Goal: Task Accomplishment & Management: Use online tool/utility

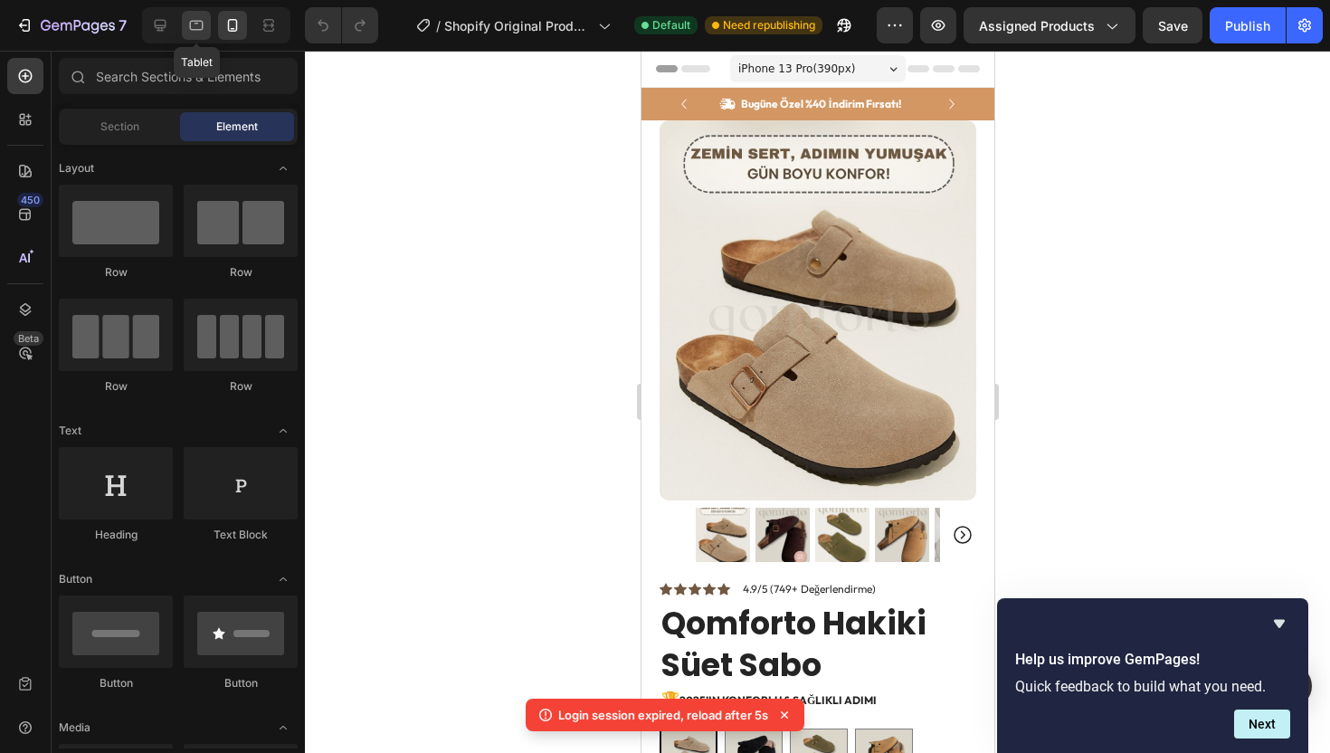
click at [195, 19] on icon at bounding box center [196, 25] width 18 height 18
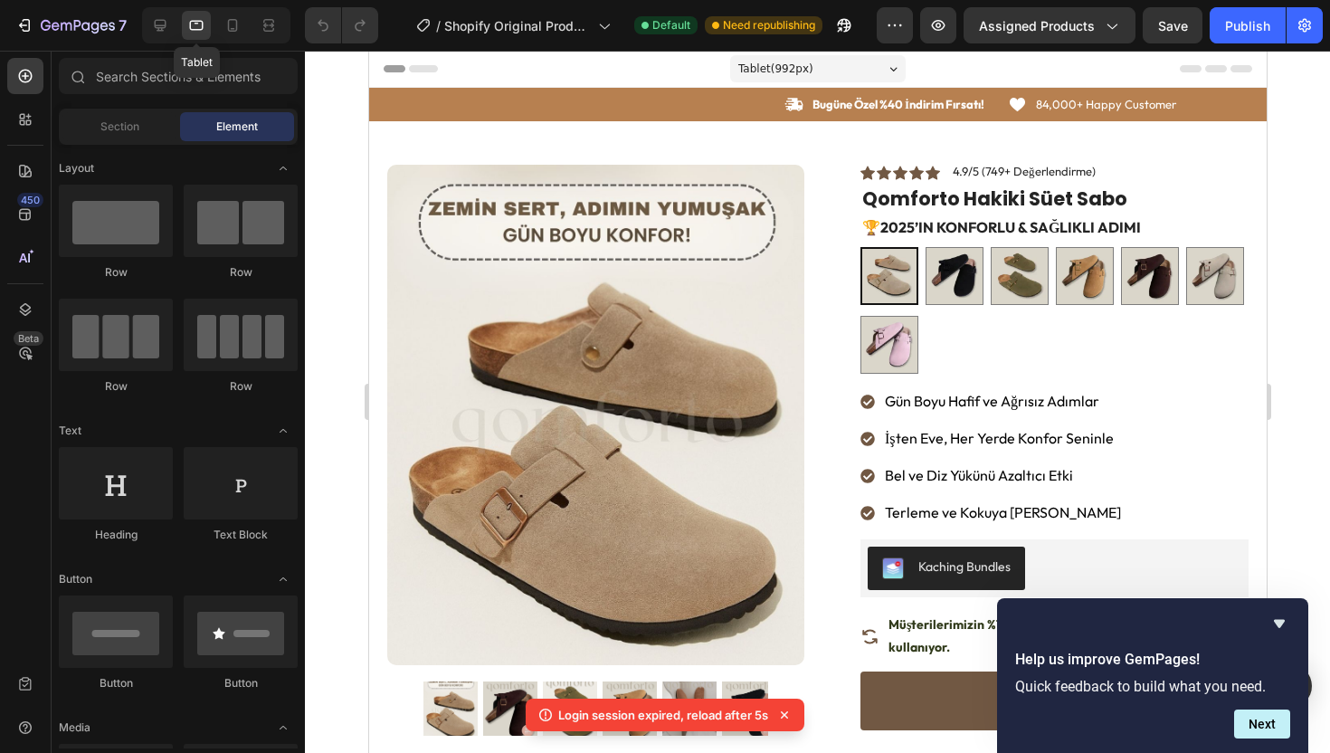
click at [183, 19] on div at bounding box center [196, 25] width 29 height 29
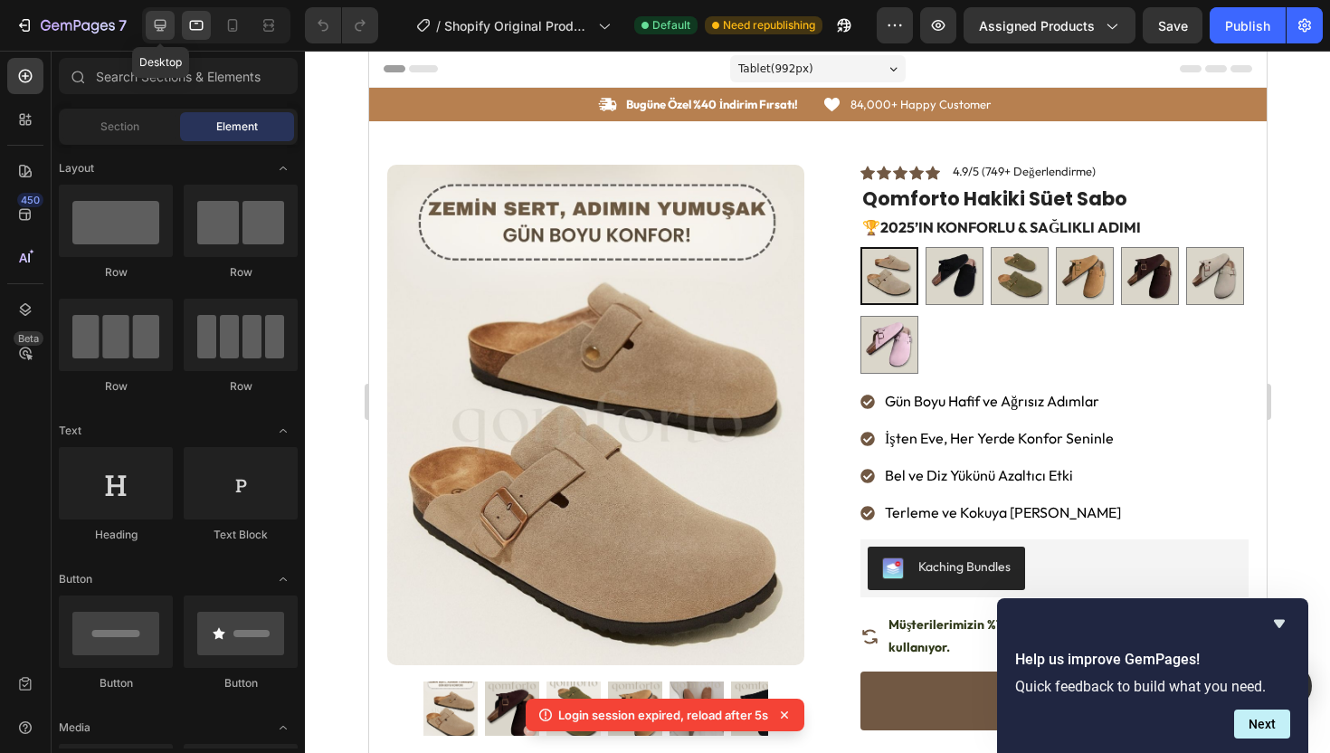
click at [171, 20] on div at bounding box center [160, 25] width 29 height 29
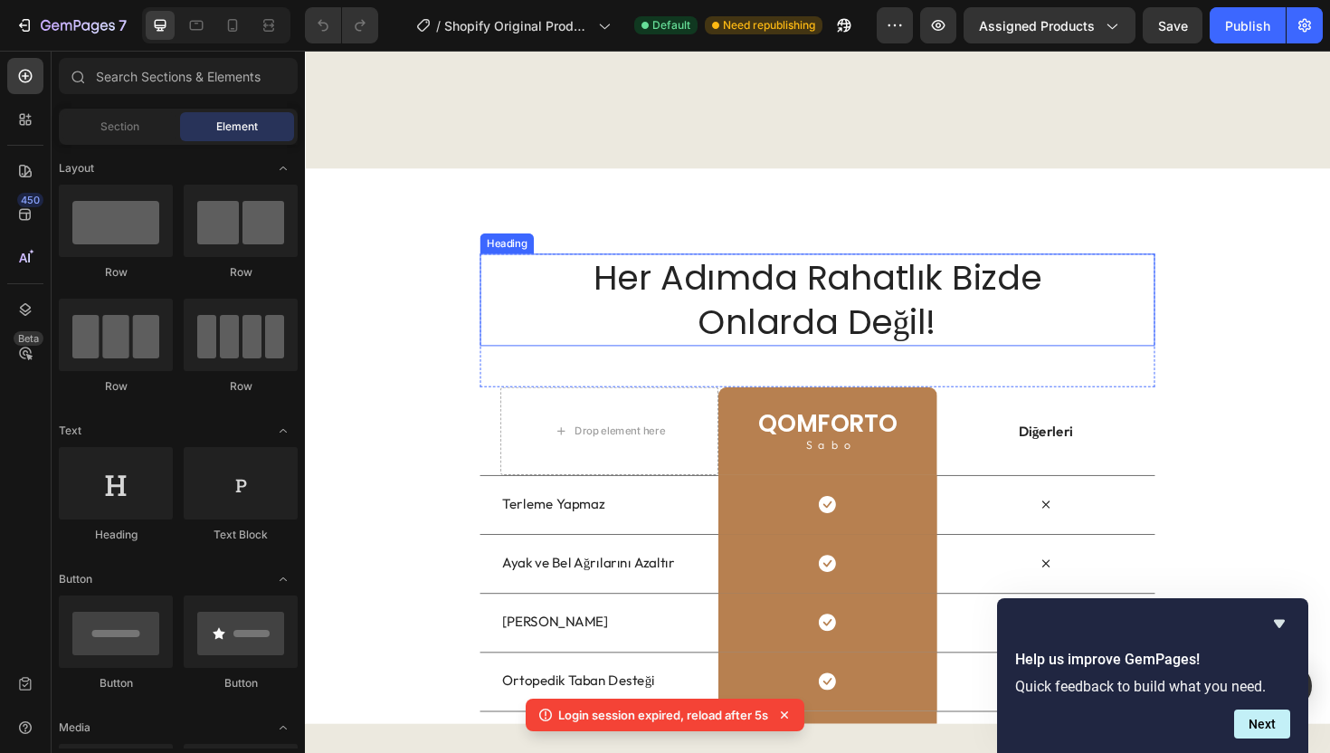
scroll to position [2822, 0]
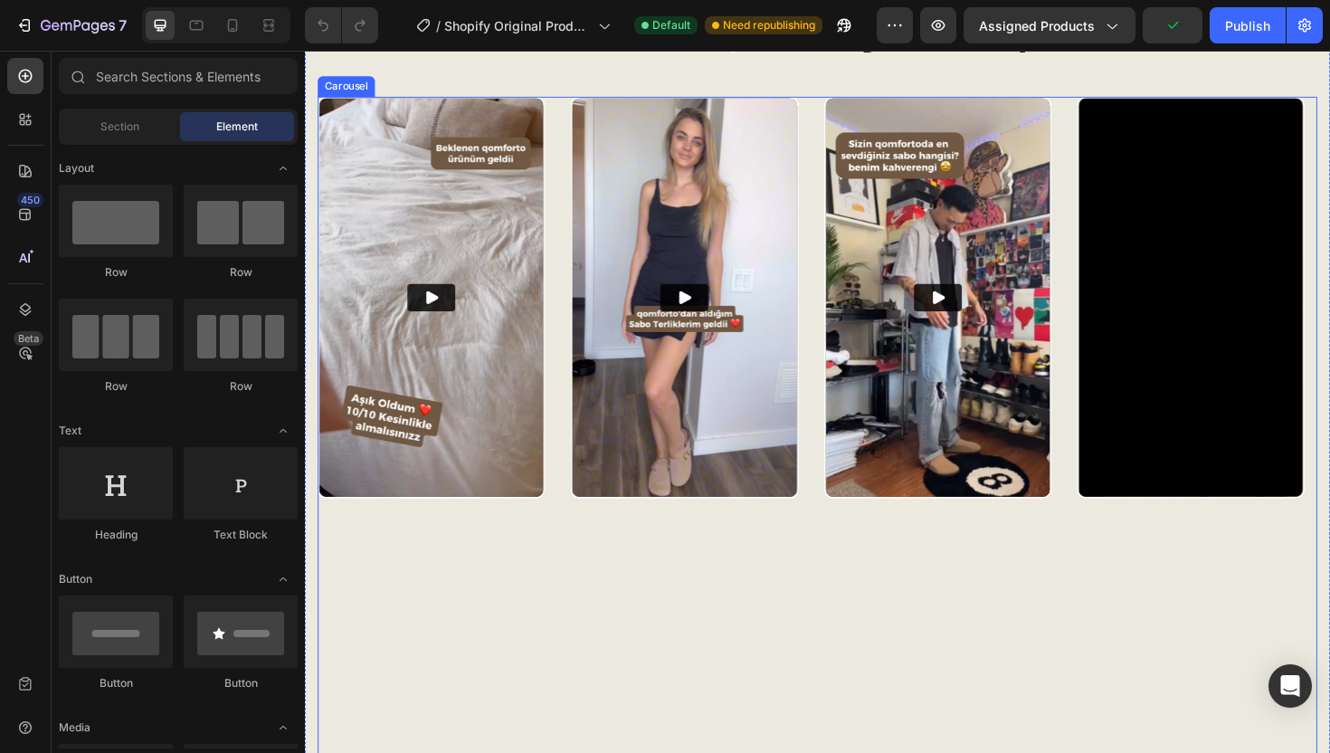
scroll to position [2182, 0]
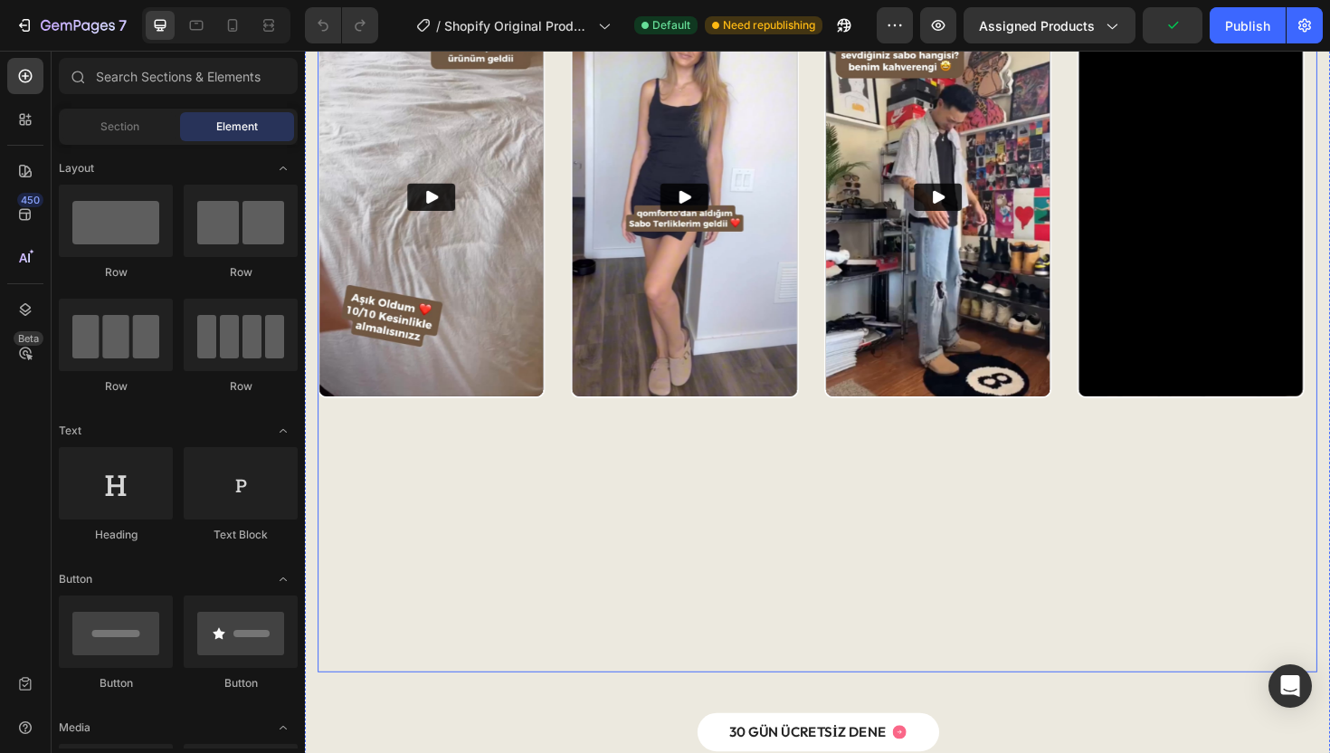
click at [728, 563] on div "Video" at bounding box center [706, 351] width 241 height 716
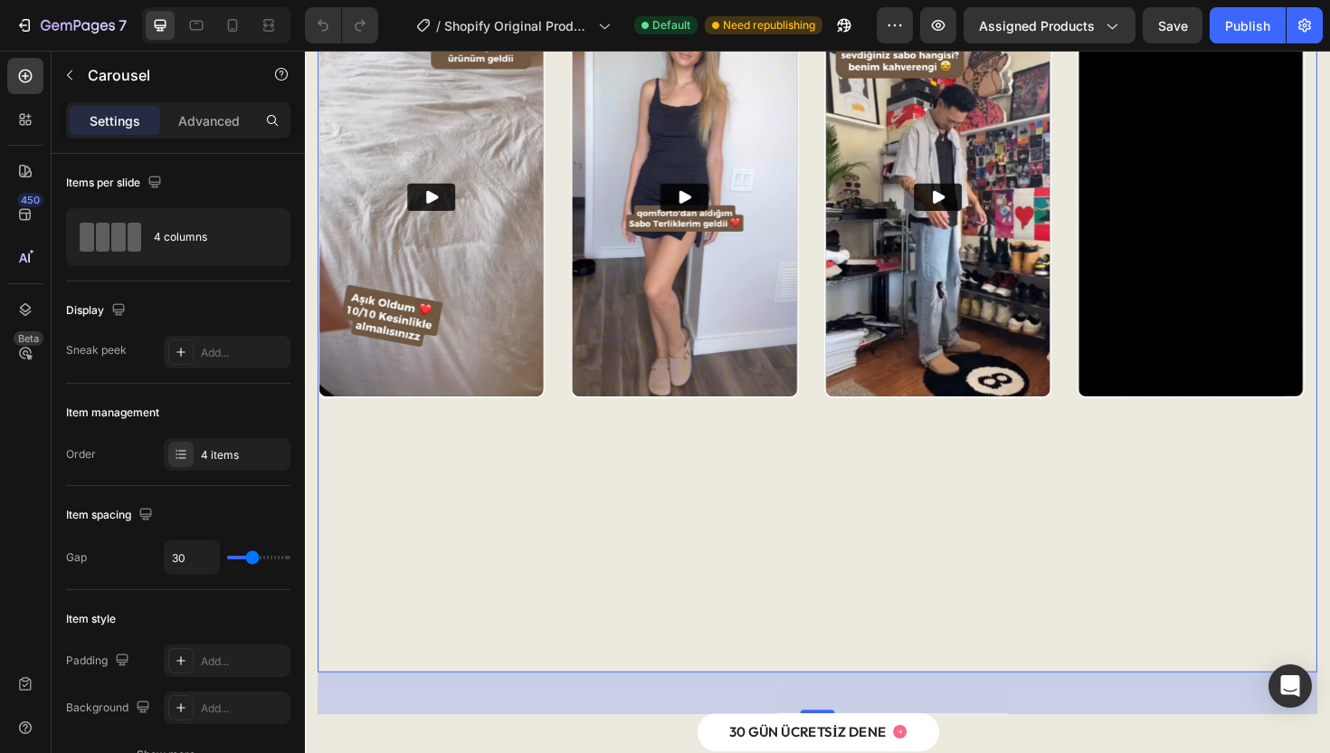
click at [843, 570] on div "Video Video Video Video" at bounding box center [847, 351] width 1058 height 716
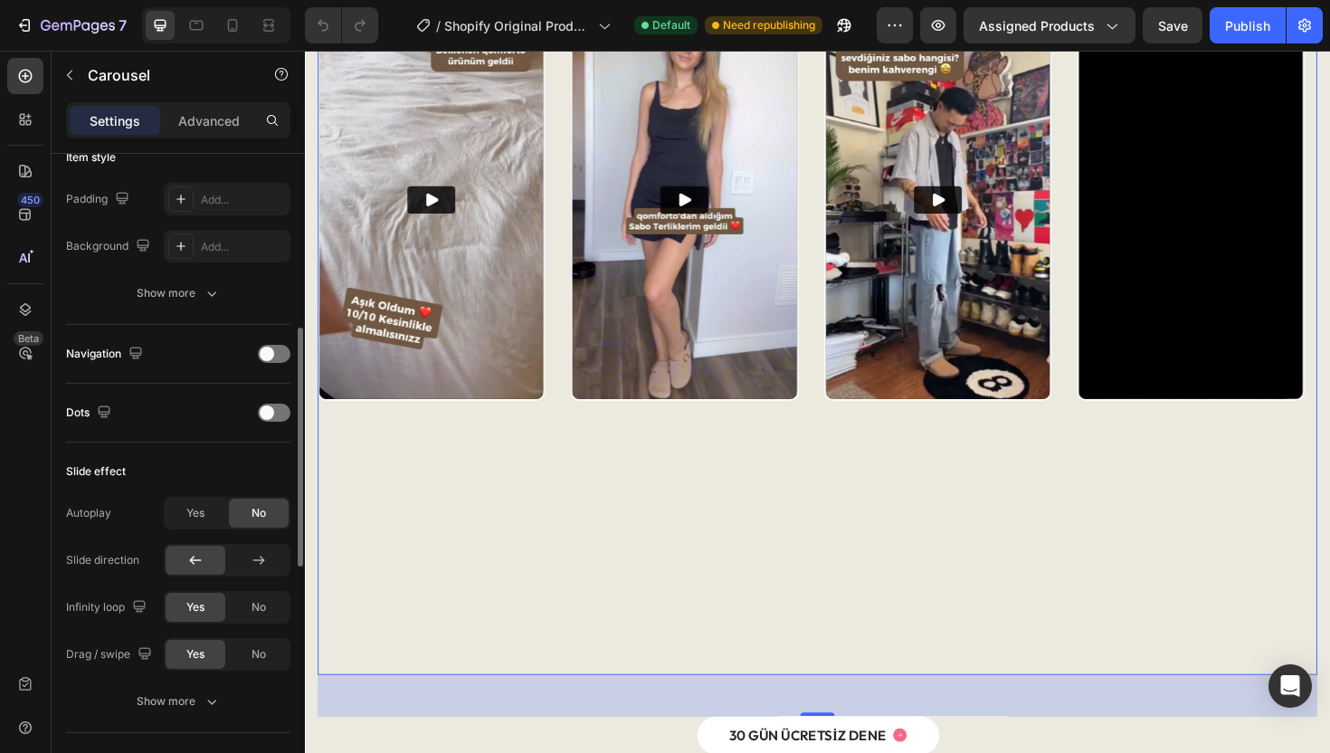
scroll to position [608, 0]
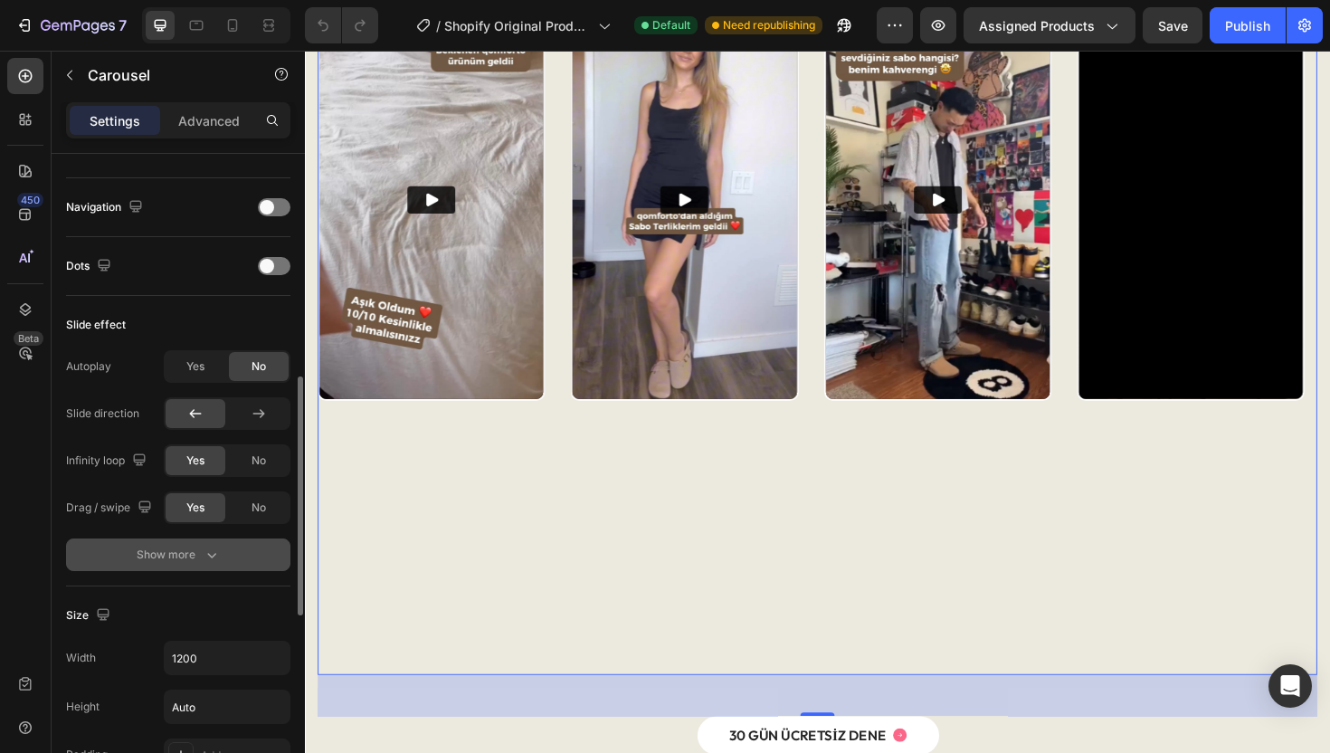
click at [204, 546] on icon "button" at bounding box center [212, 555] width 18 height 18
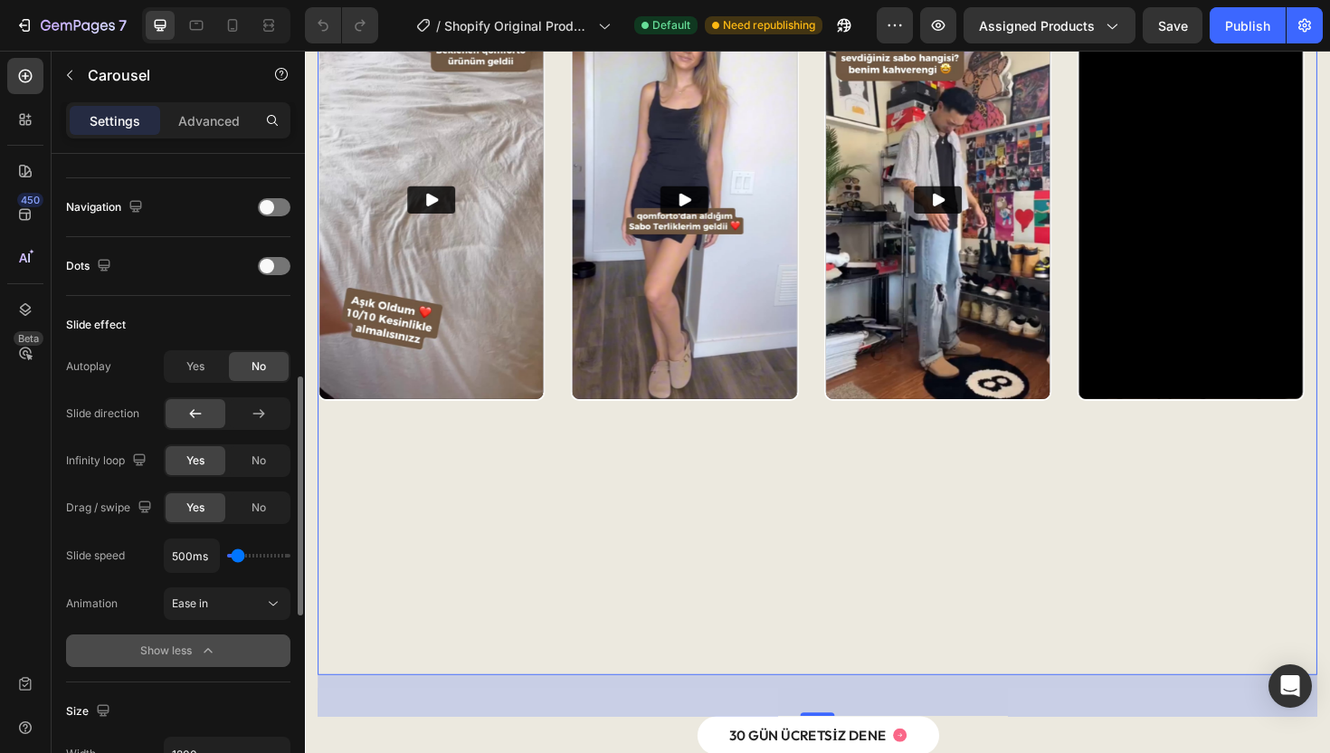
scroll to position [726, 0]
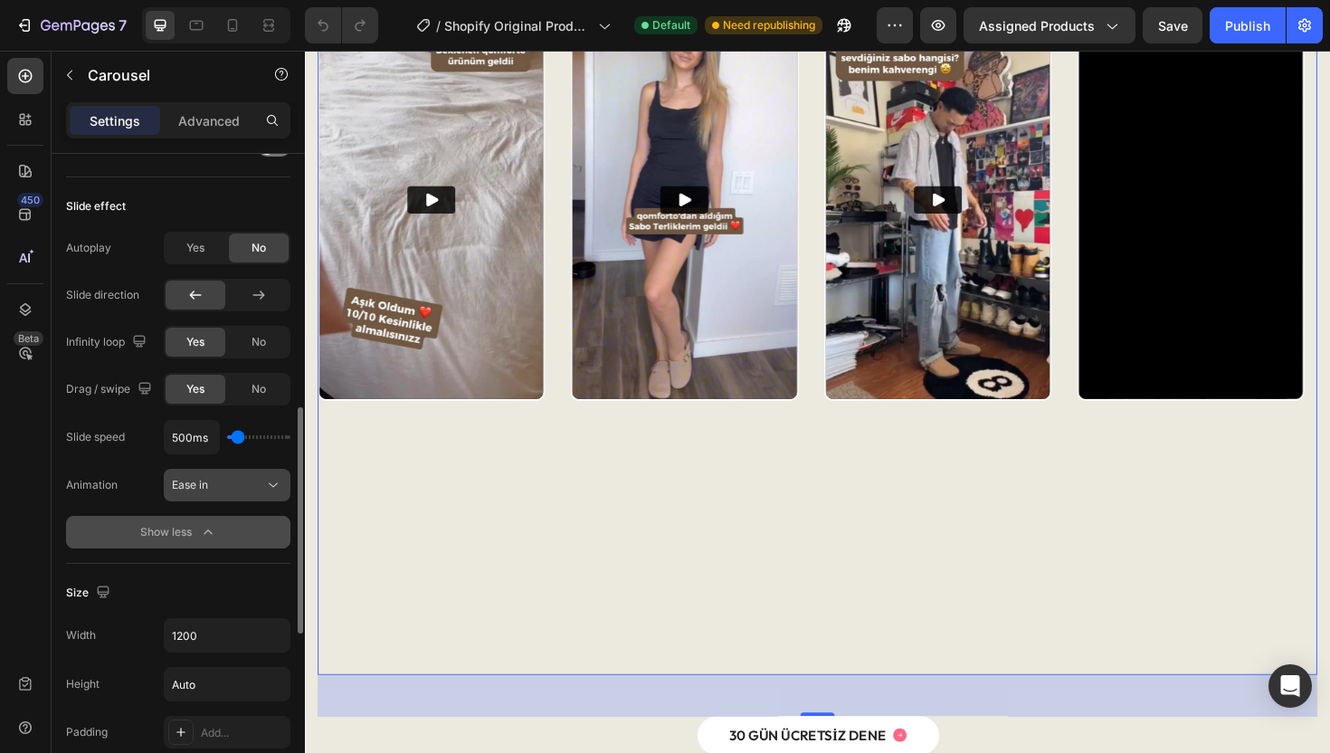
click at [246, 490] on div "Ease in" at bounding box center [218, 485] width 92 height 16
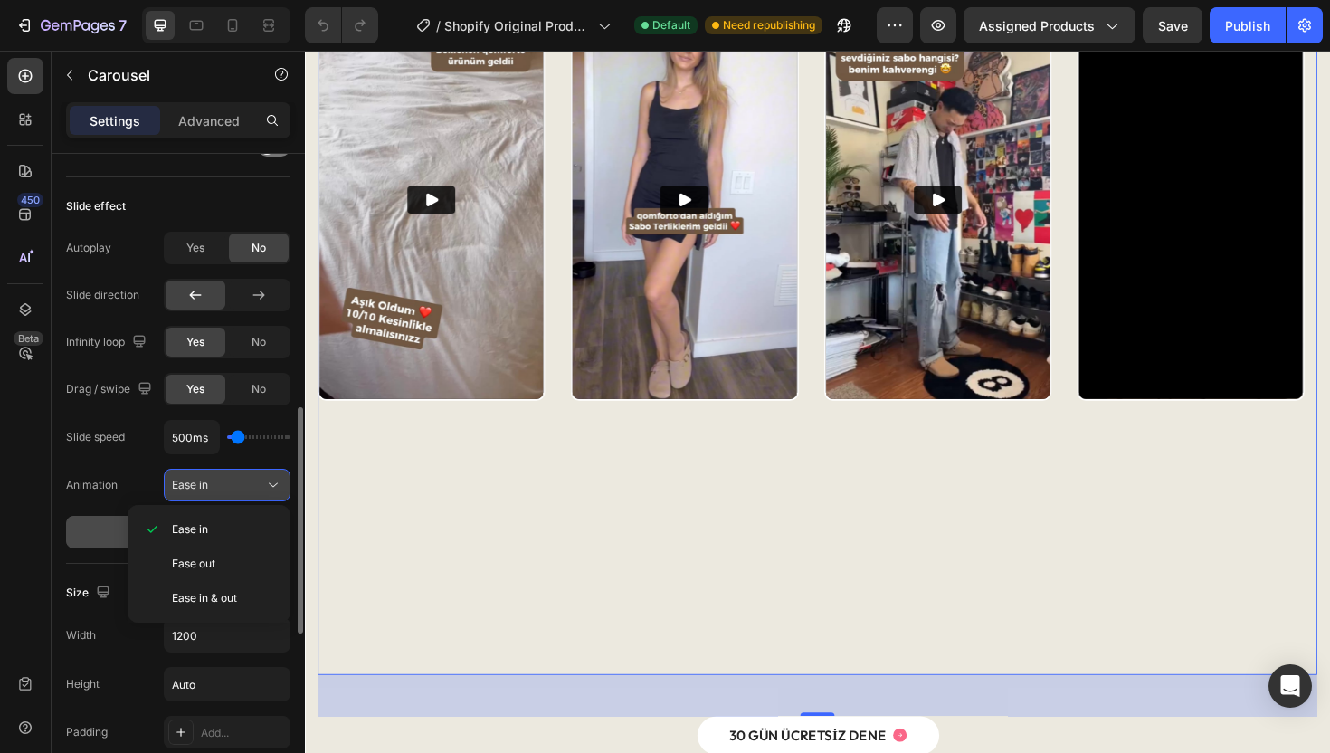
click at [246, 490] on div "Ease in" at bounding box center [218, 485] width 92 height 16
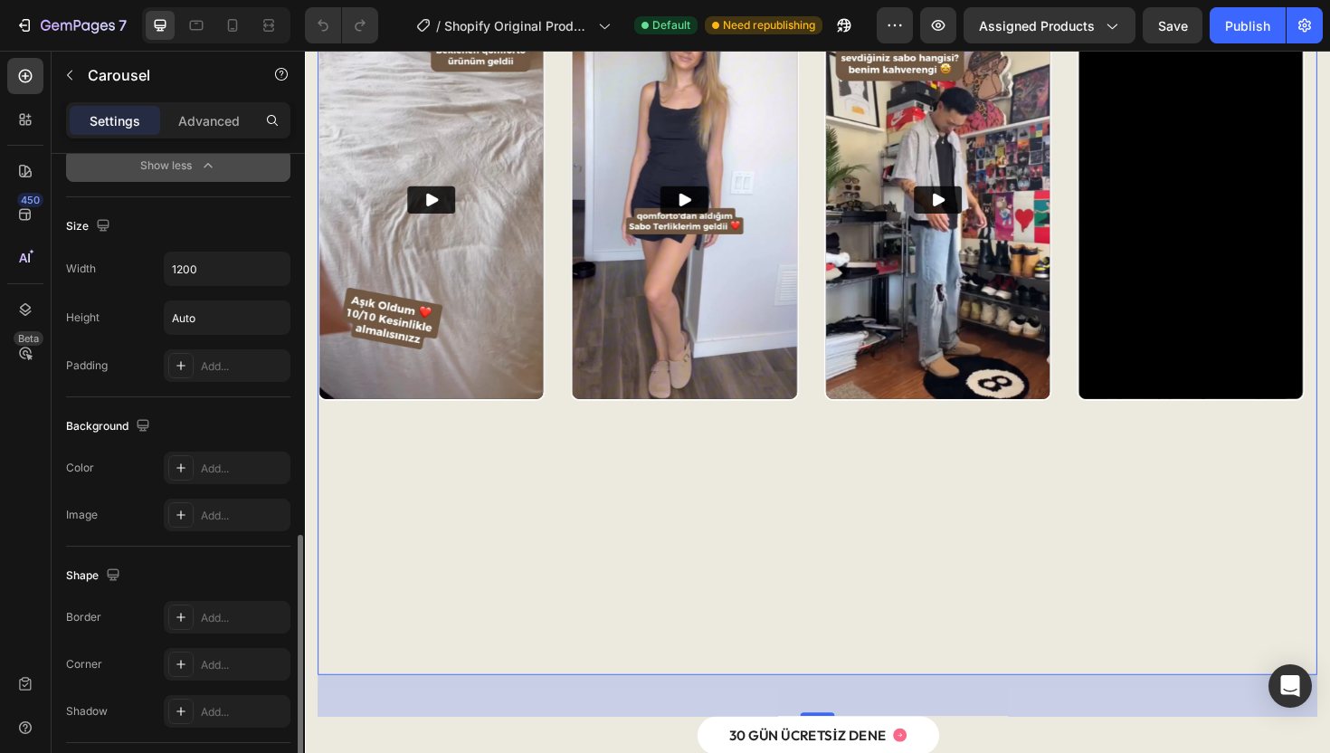
scroll to position [1217, 0]
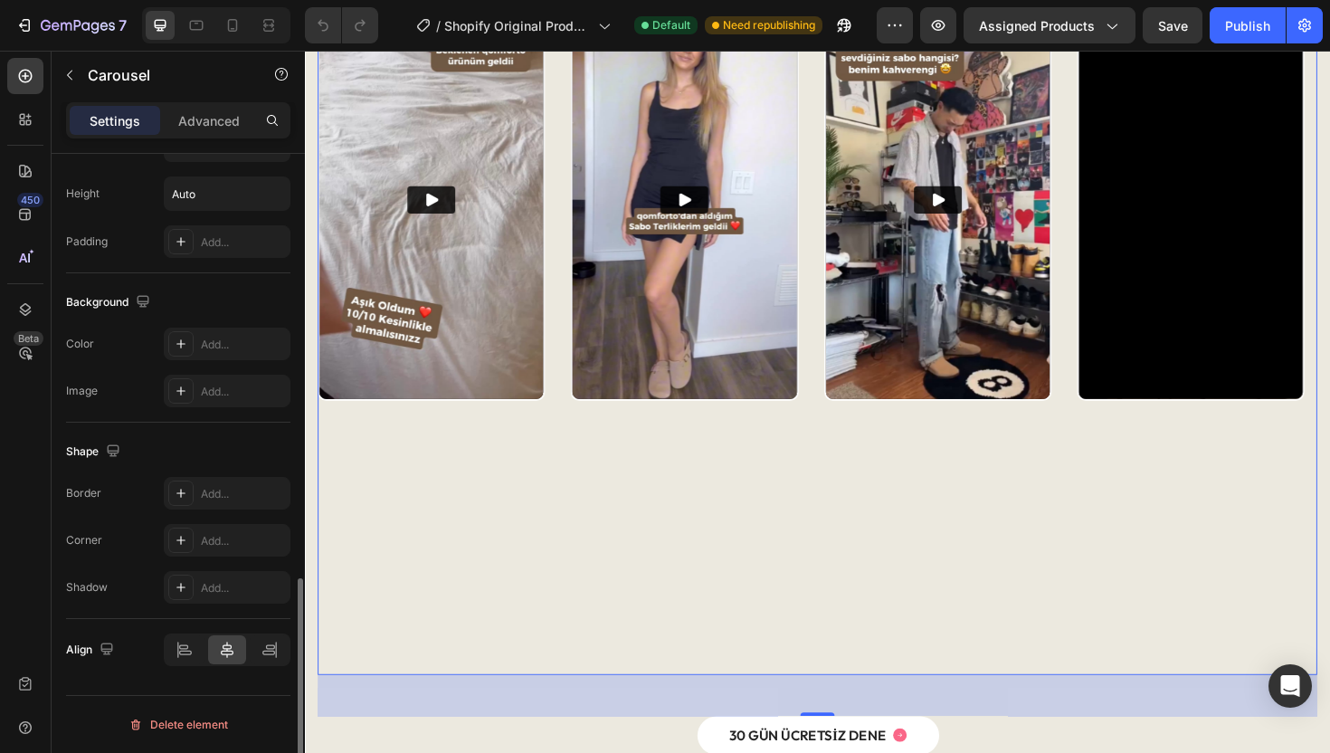
click at [748, 455] on div "Video" at bounding box center [706, 354] width 241 height 716
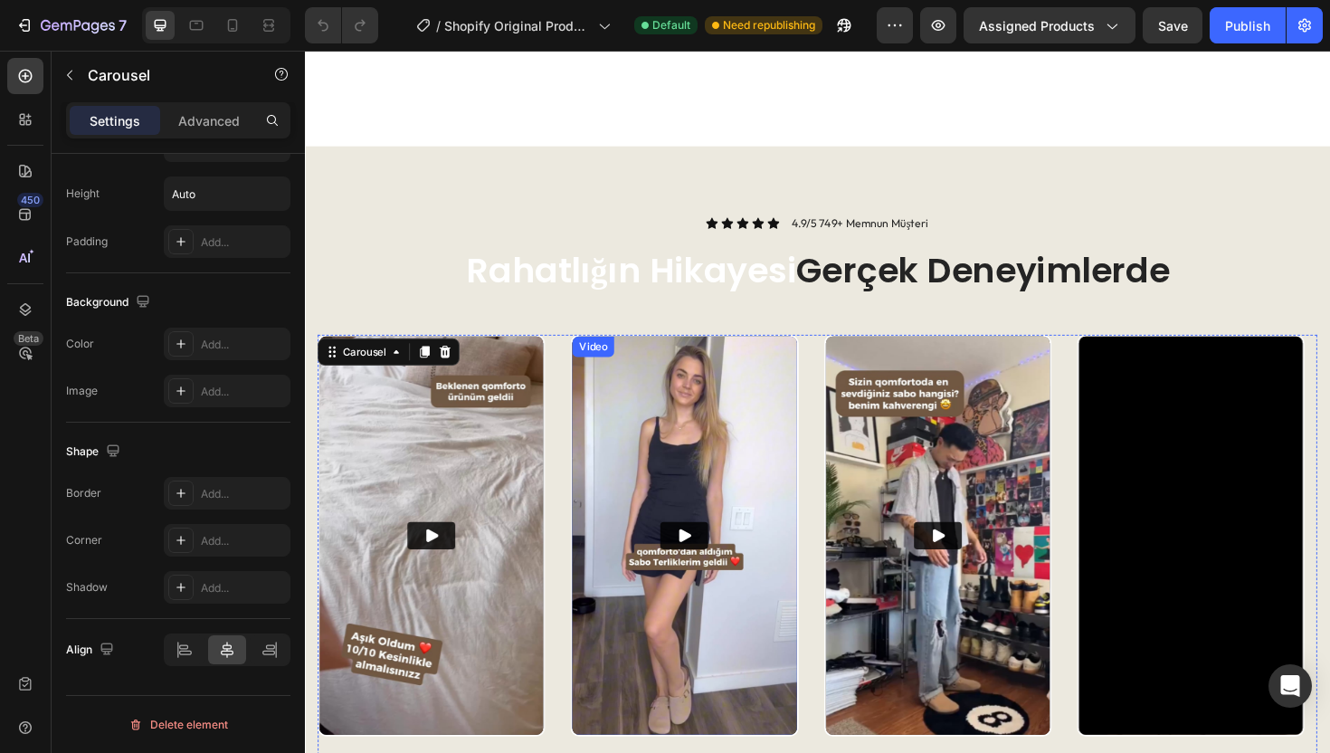
scroll to position [1653, 0]
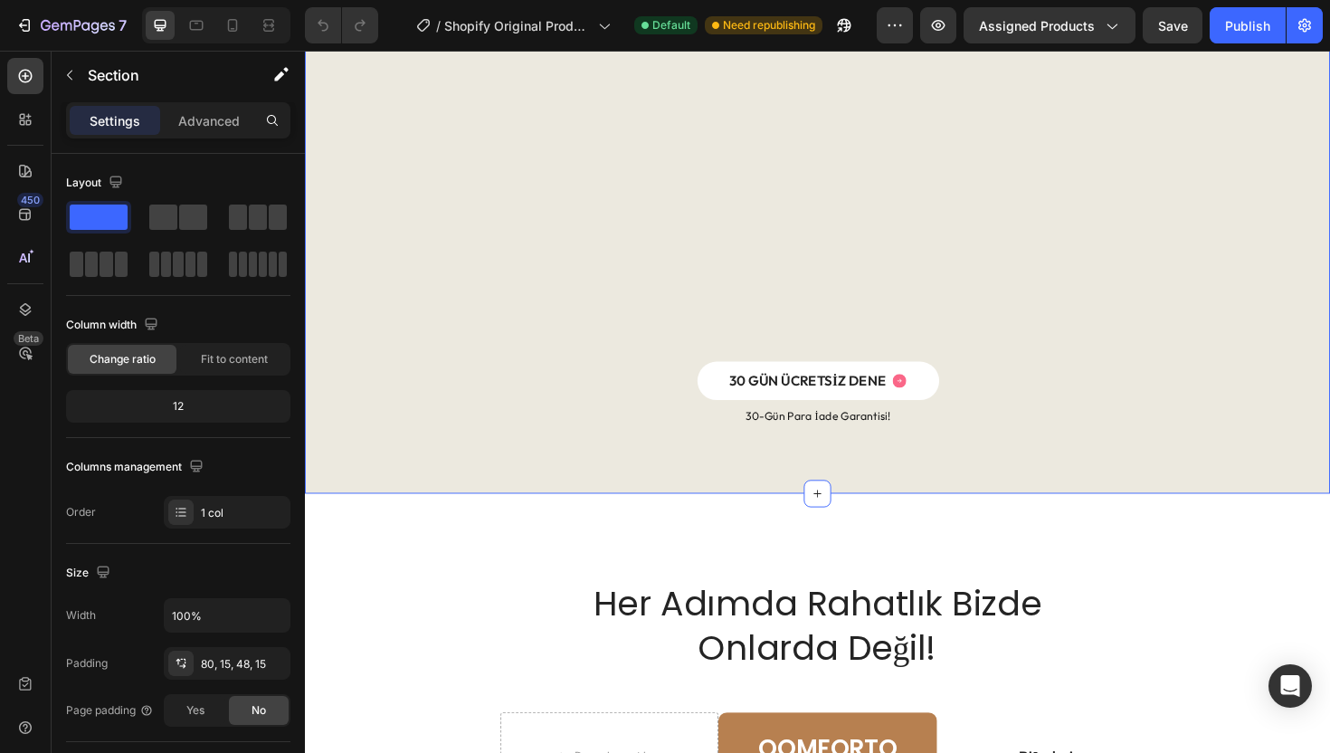
scroll to position [2229, 0]
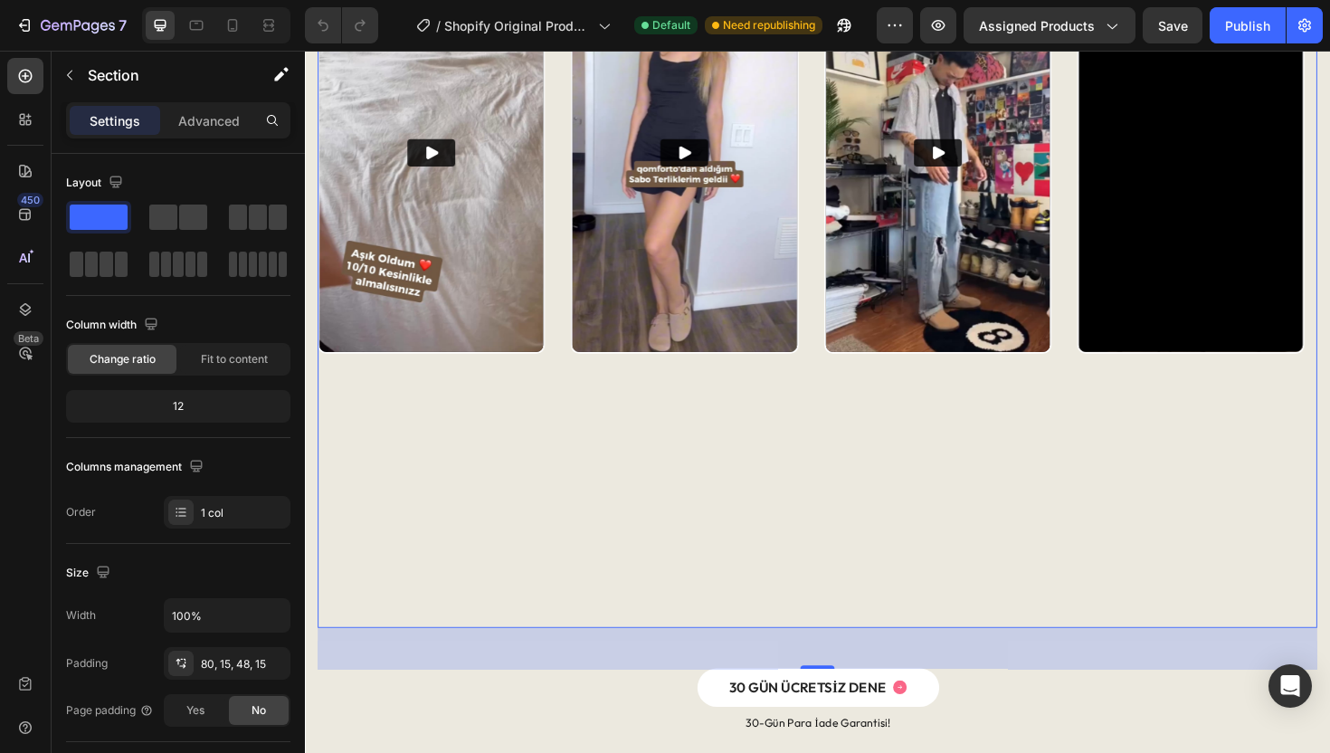
click at [935, 433] on div "Video" at bounding box center [975, 304] width 241 height 716
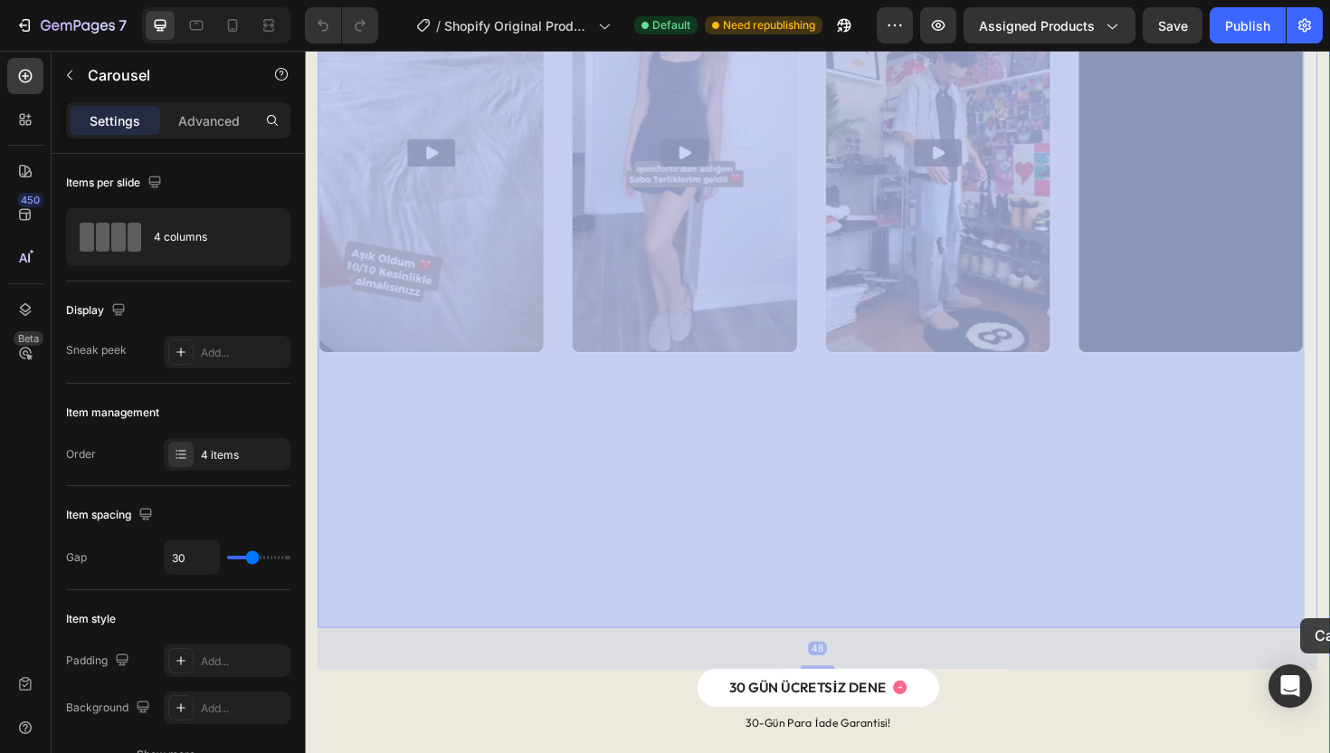
drag, startPoint x: 1361, startPoint y: 659, endPoint x: 1359, endPoint y: 644, distance: 14.7
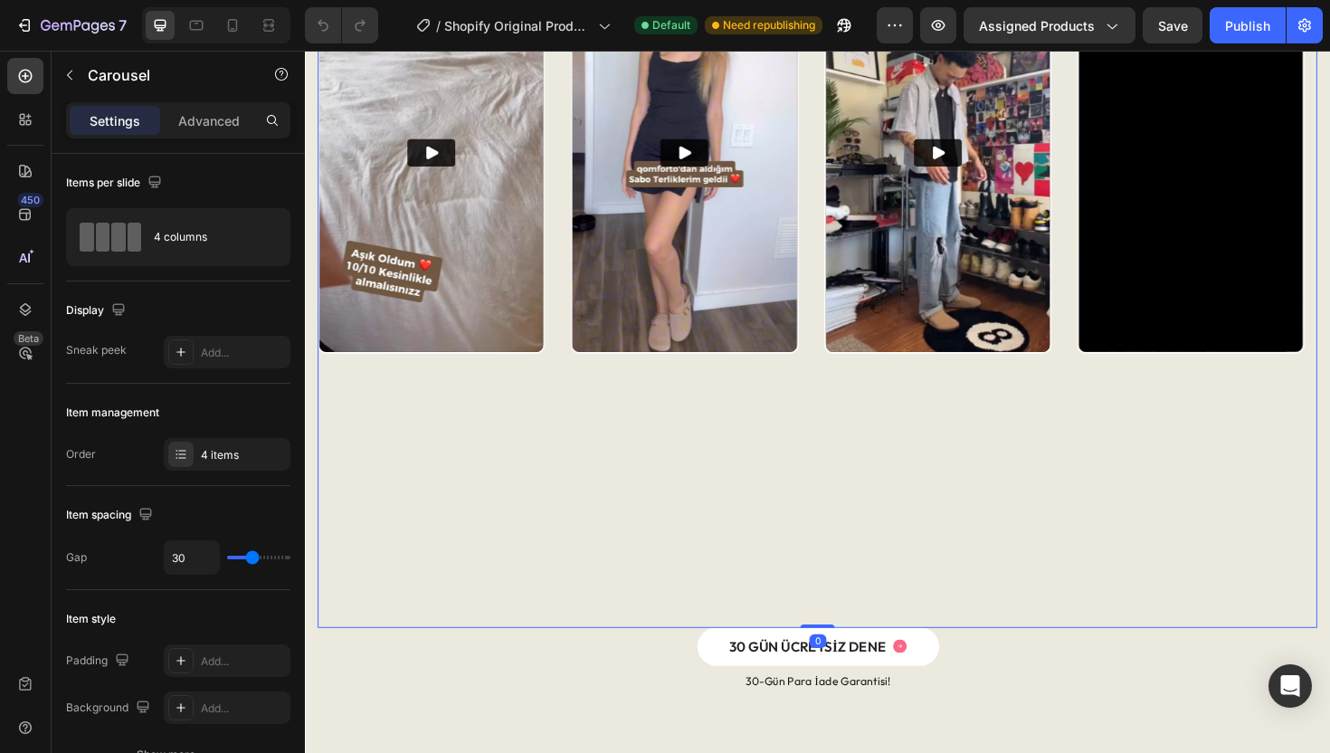
drag, startPoint x: 836, startPoint y: 702, endPoint x: 876, endPoint y: 605, distance: 104.7
click at [857, 596] on div "Video Video Video Video Carousel 0" at bounding box center [847, 304] width 1058 height 716
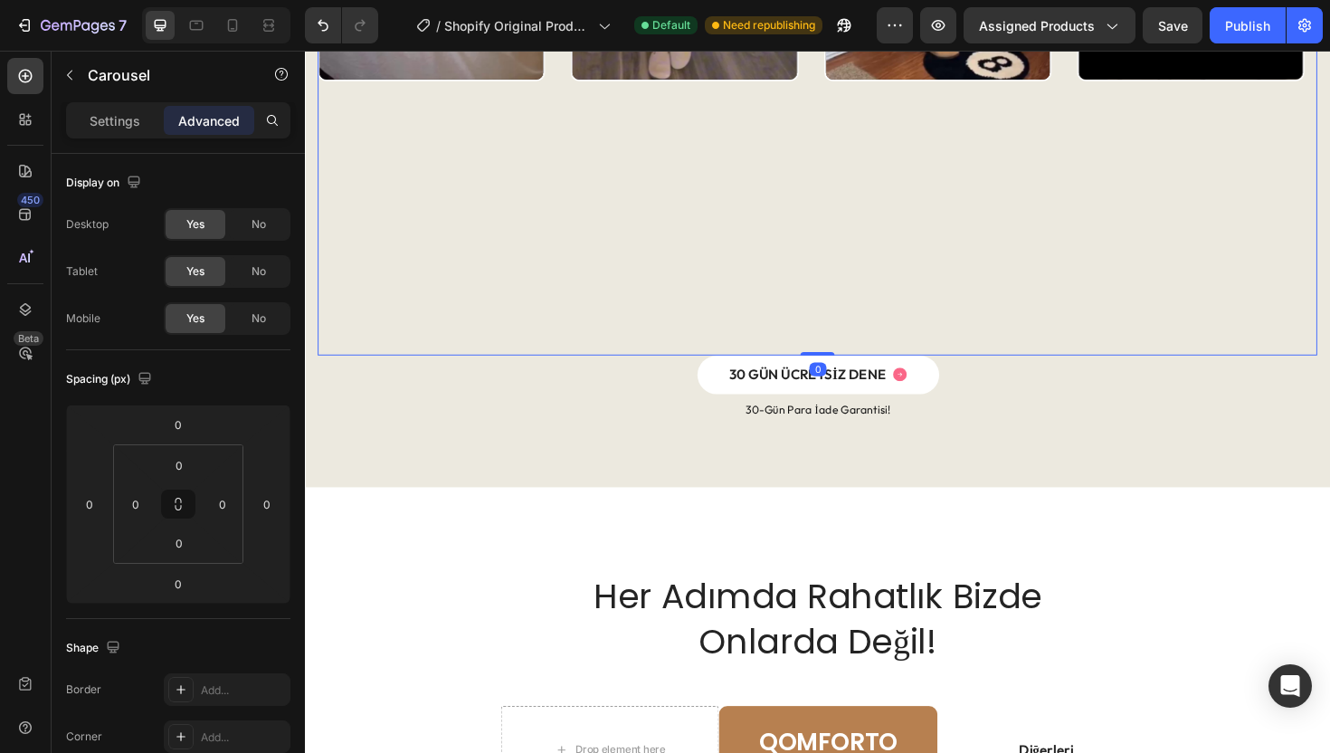
scroll to position [2604, 0]
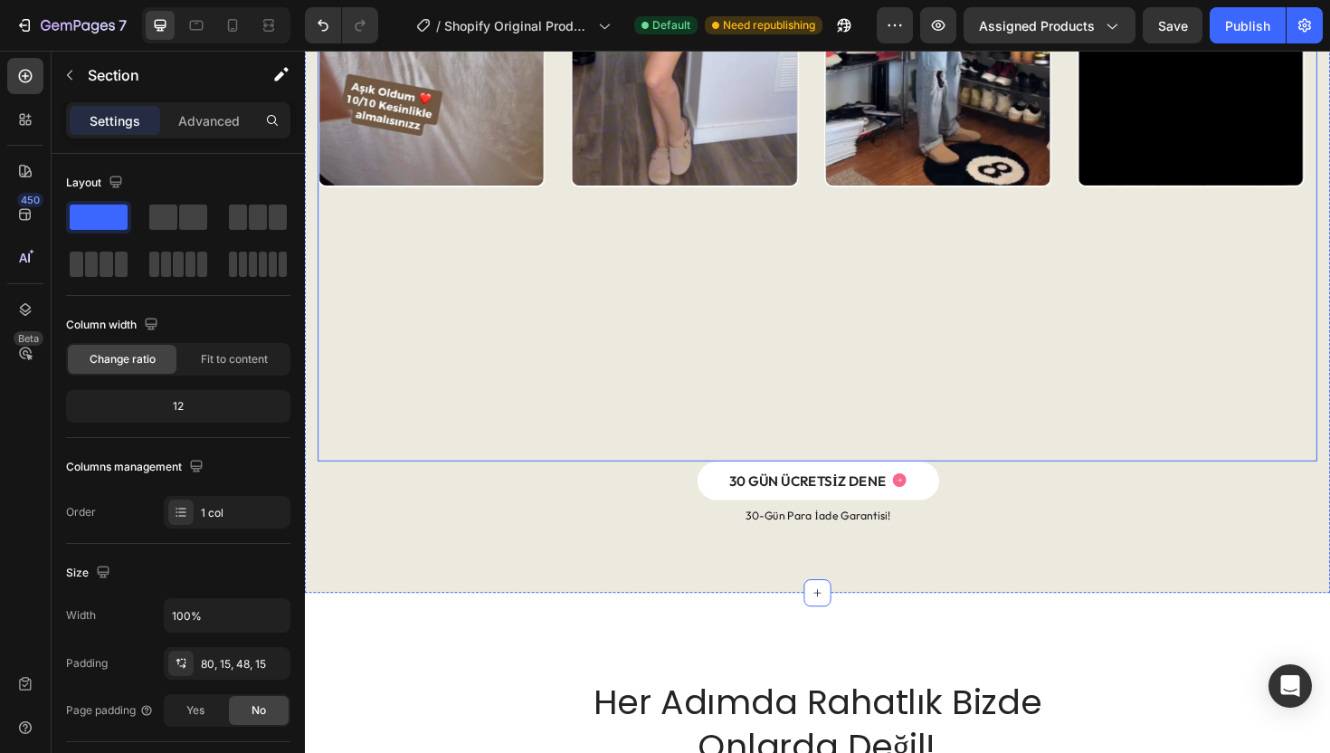
click at [657, 331] on div "Video" at bounding box center [706, 128] width 241 height 716
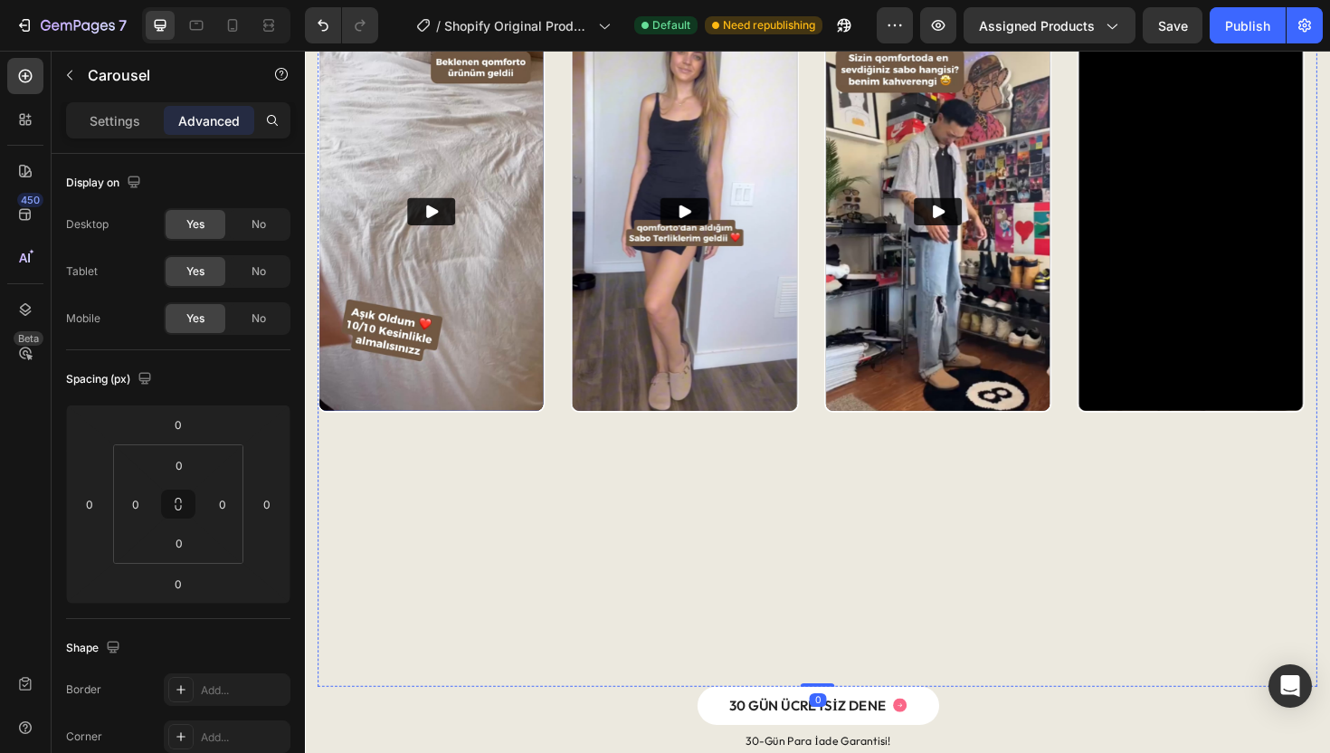
scroll to position [2060, 0]
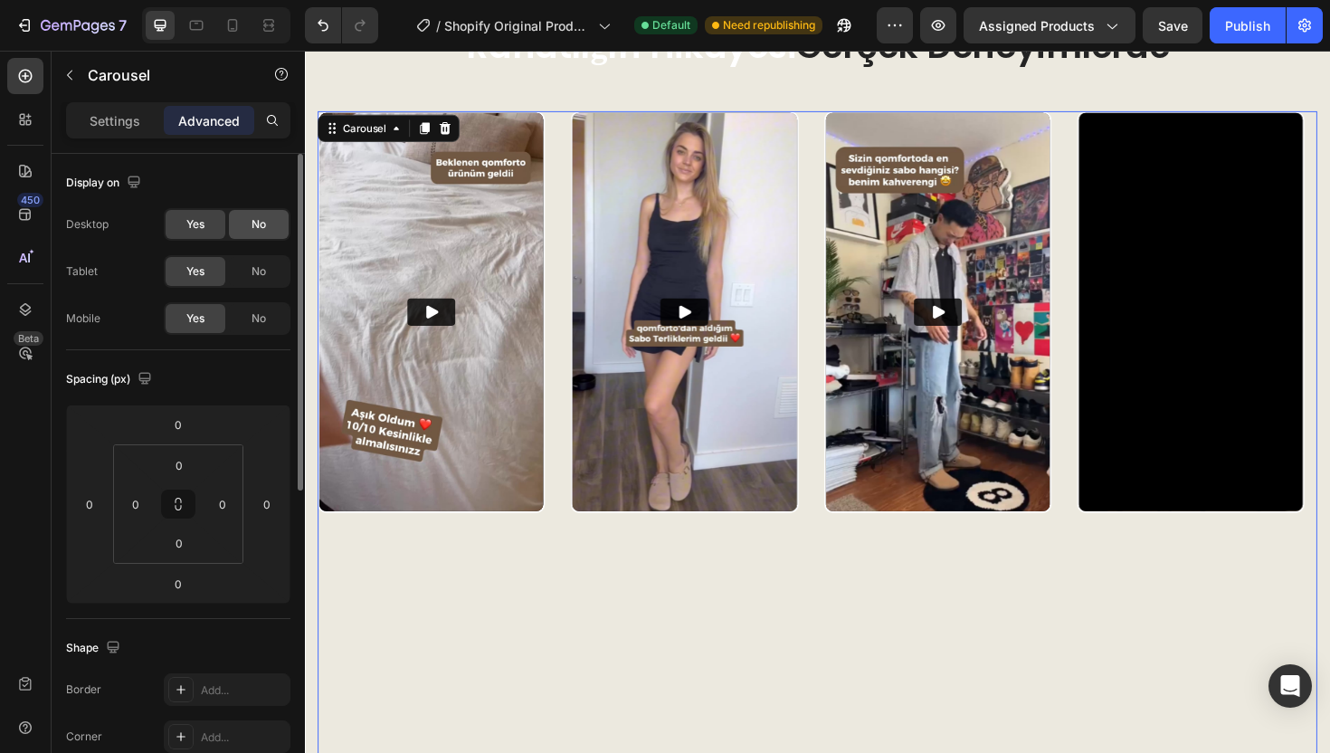
click at [238, 223] on div "No" at bounding box center [259, 224] width 60 height 29
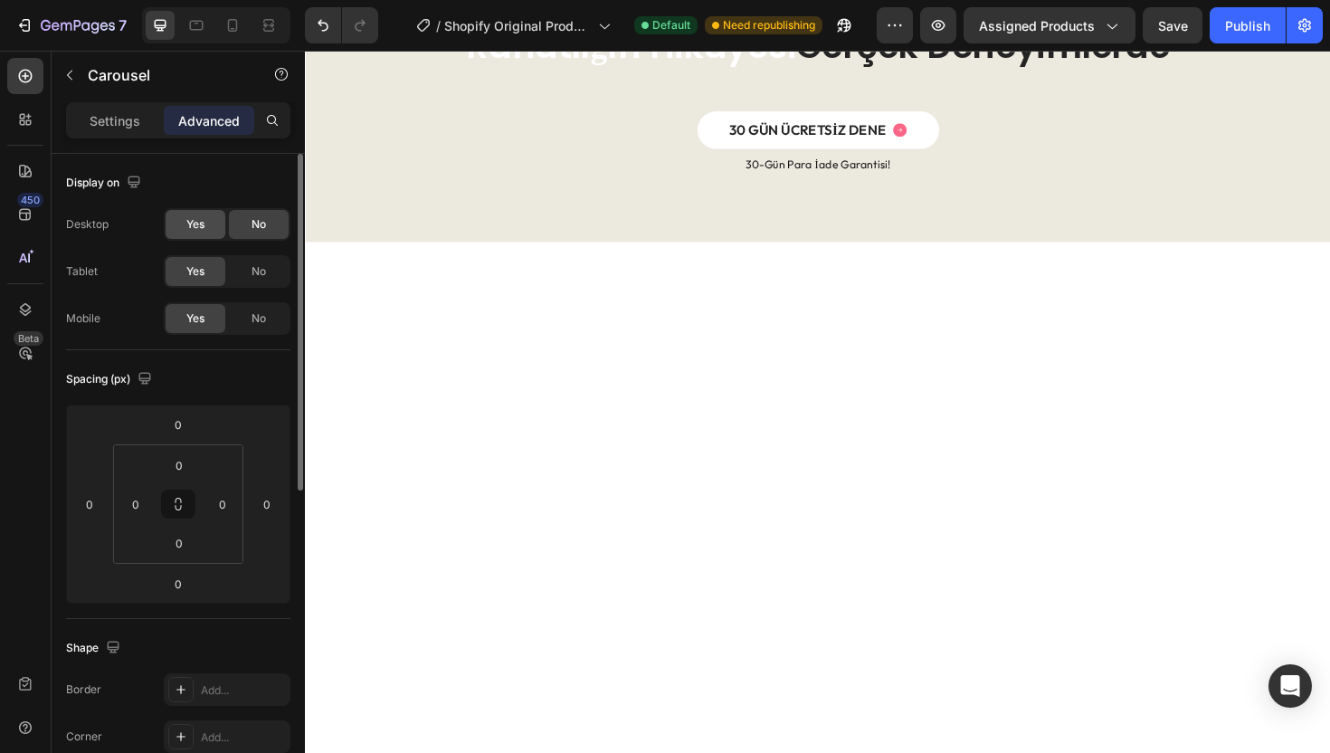
click at [199, 223] on span "Yes" at bounding box center [195, 224] width 18 height 16
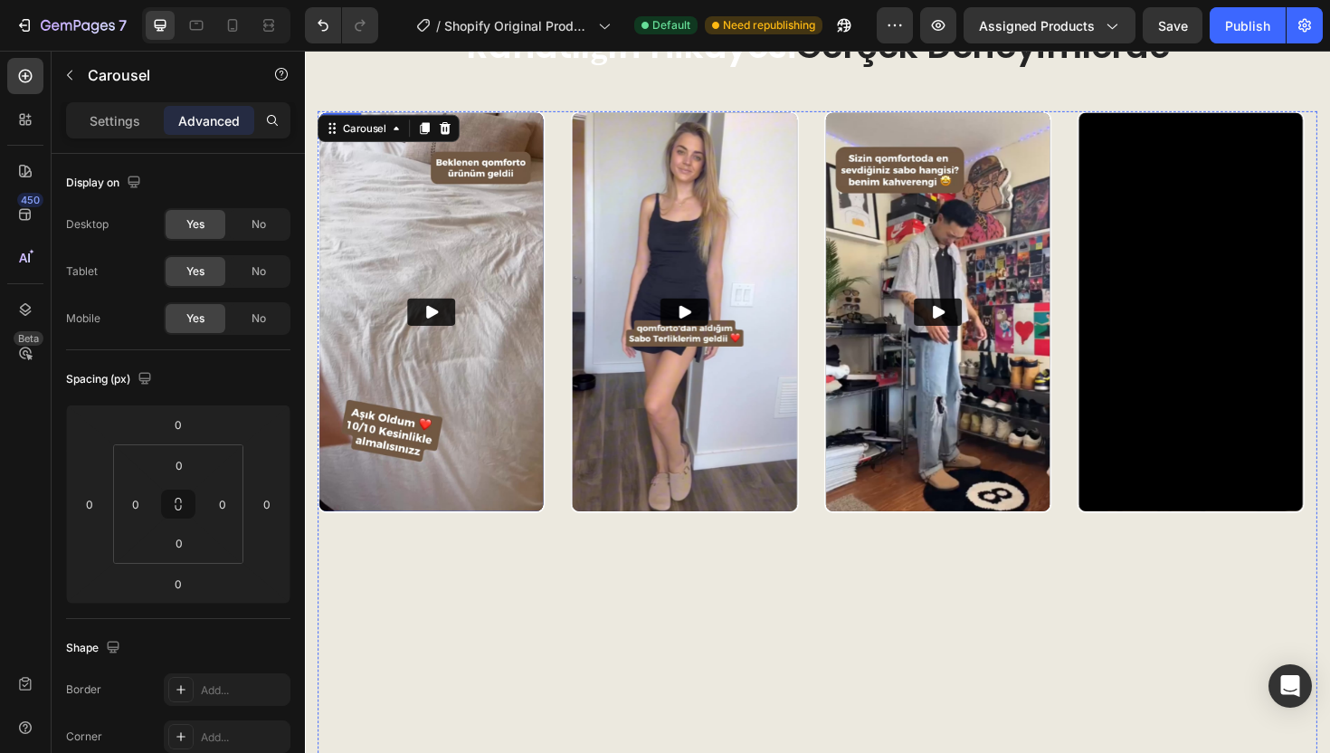
scroll to position [1916, 0]
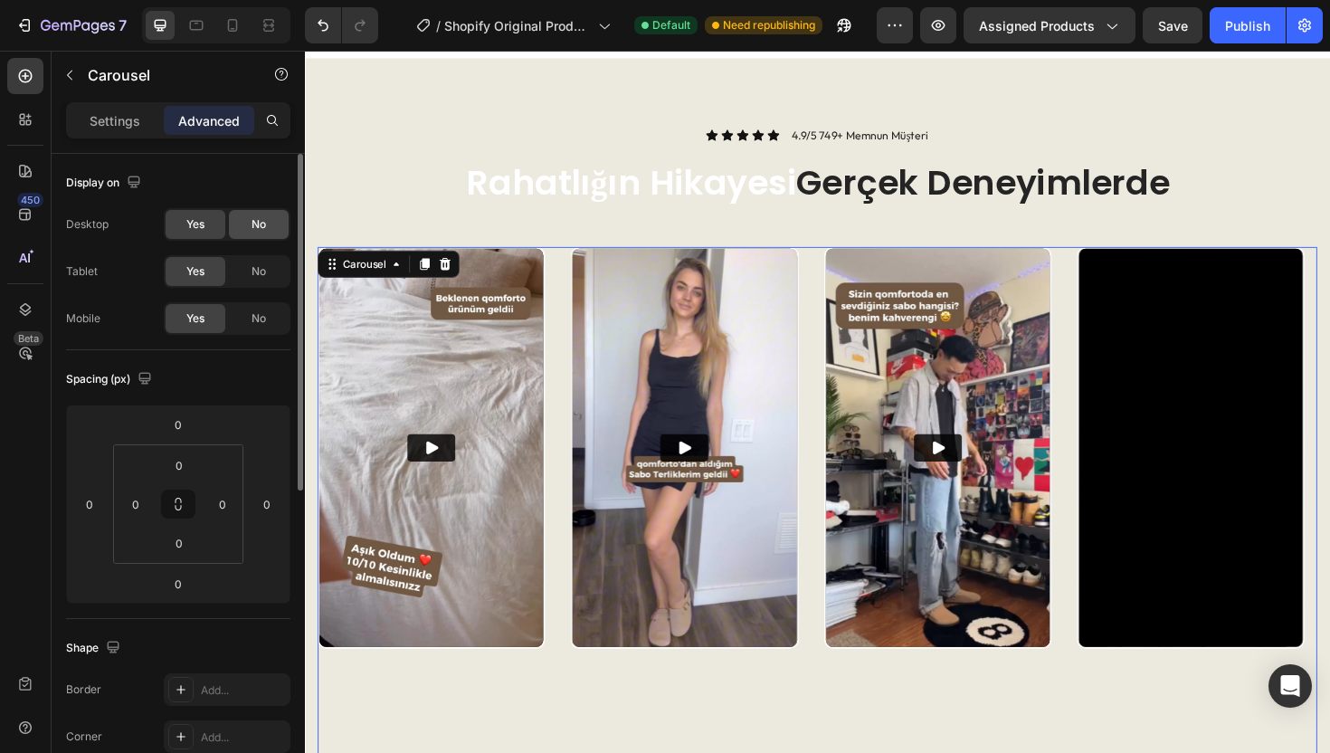
click at [258, 227] on span "No" at bounding box center [258, 224] width 14 height 16
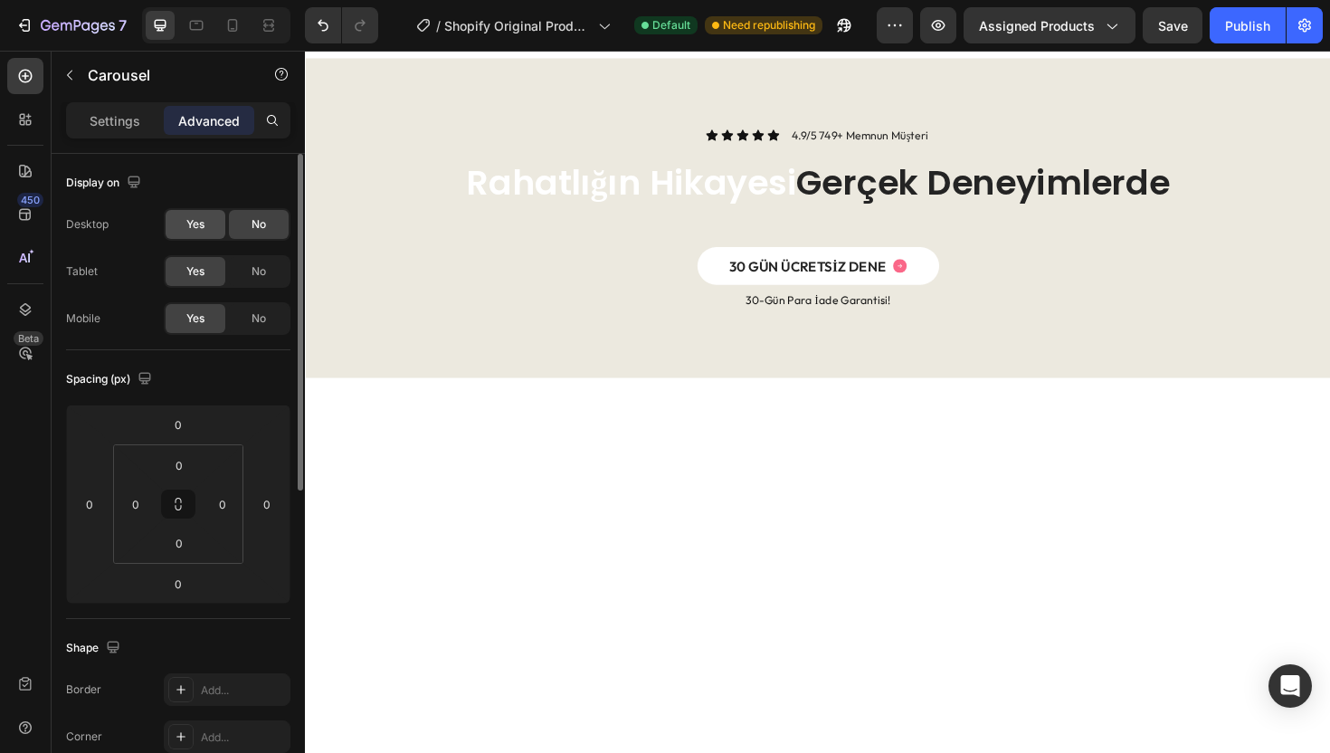
click at [204, 228] on span "Yes" at bounding box center [195, 224] width 18 height 16
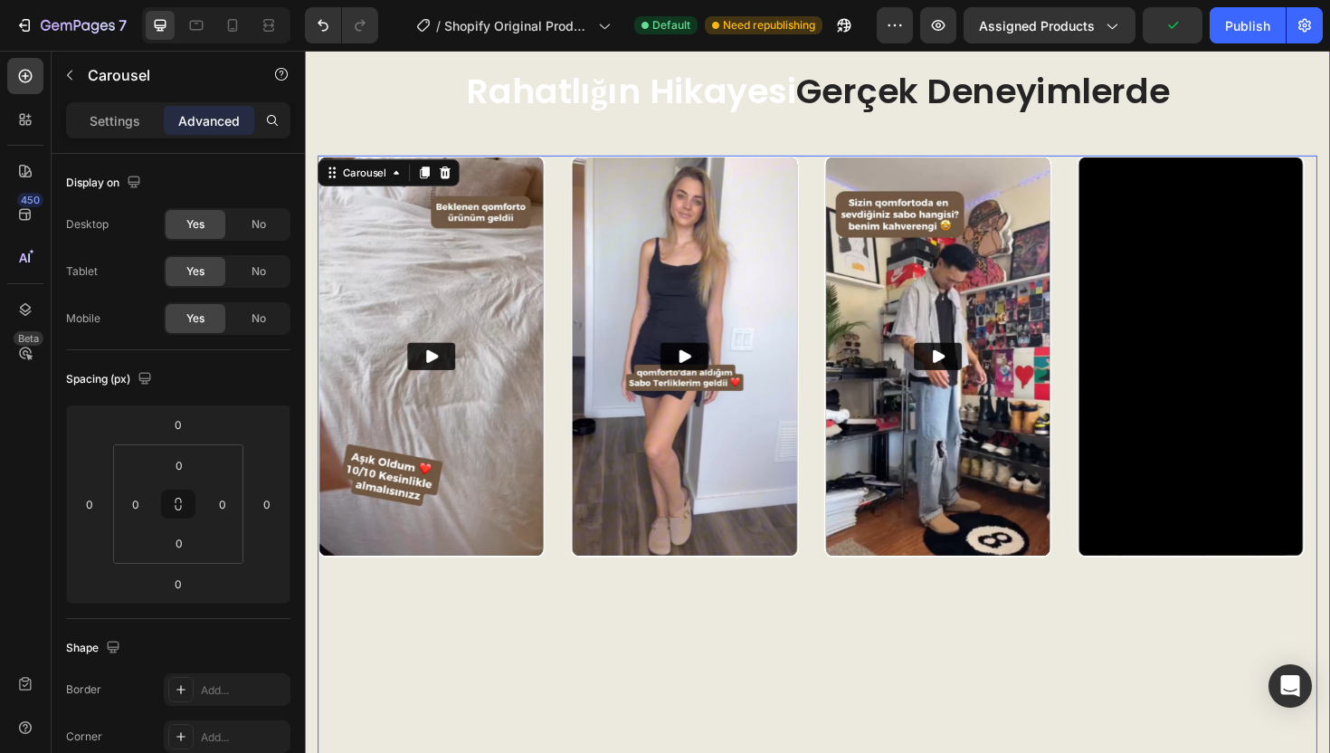
click at [394, 233] on div "Icon Icon Icon Icon Icon Icon List 4.9/5 749+ Memnun Müşteri Text Block Row Rah…" at bounding box center [847, 503] width 1058 height 939
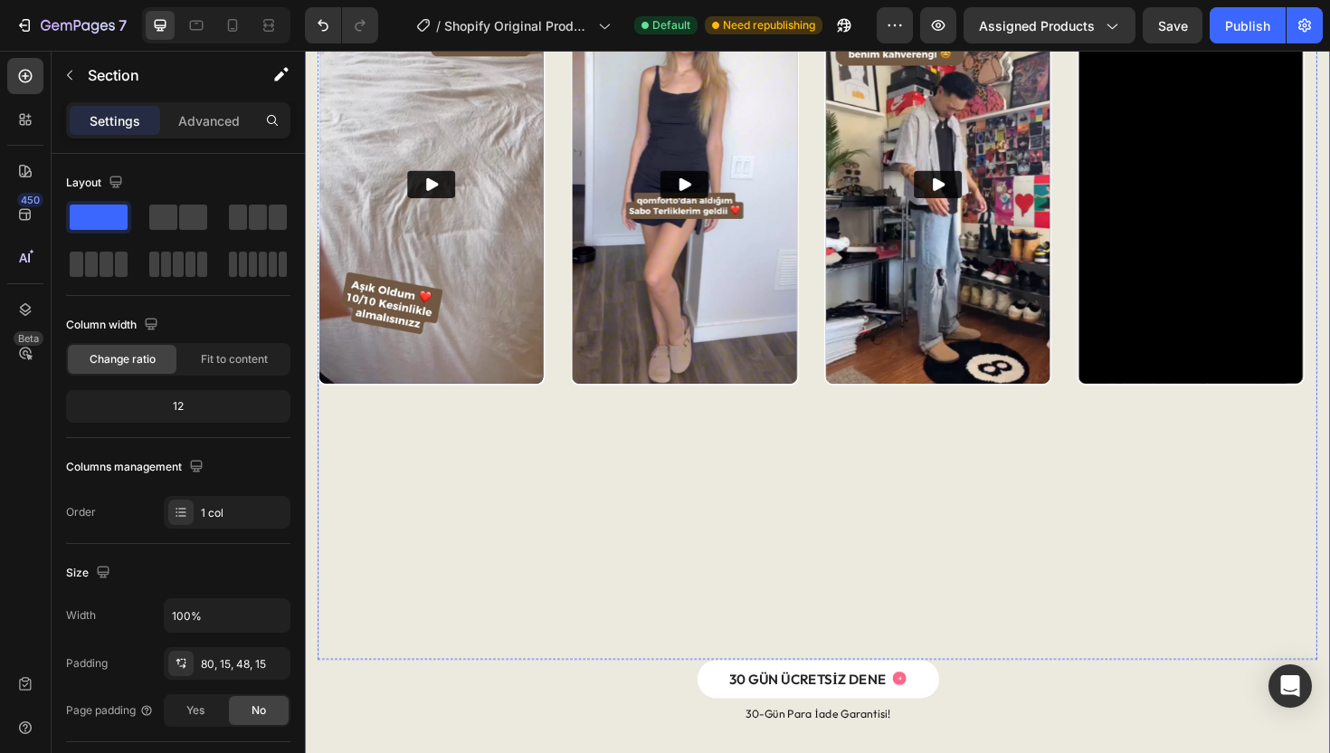
scroll to position [2198, 0]
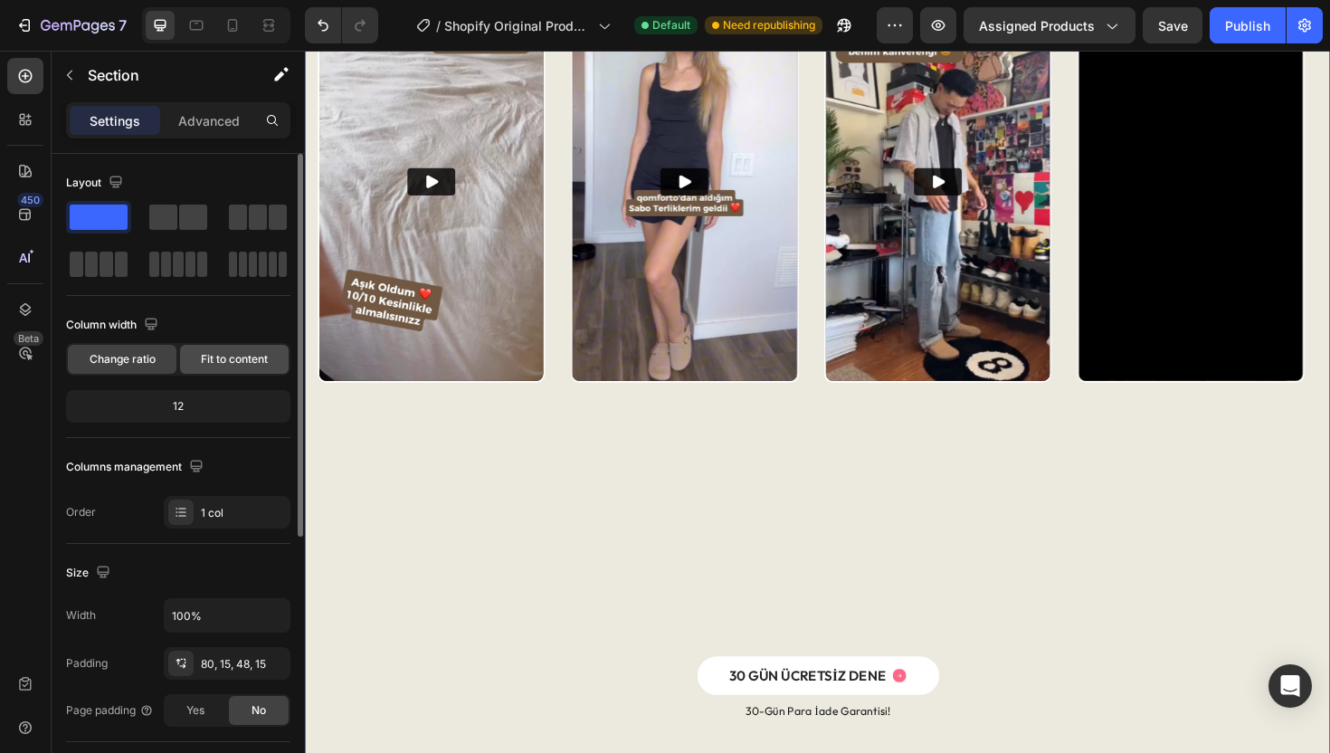
click at [211, 367] on div "Fit to content" at bounding box center [234, 359] width 109 height 29
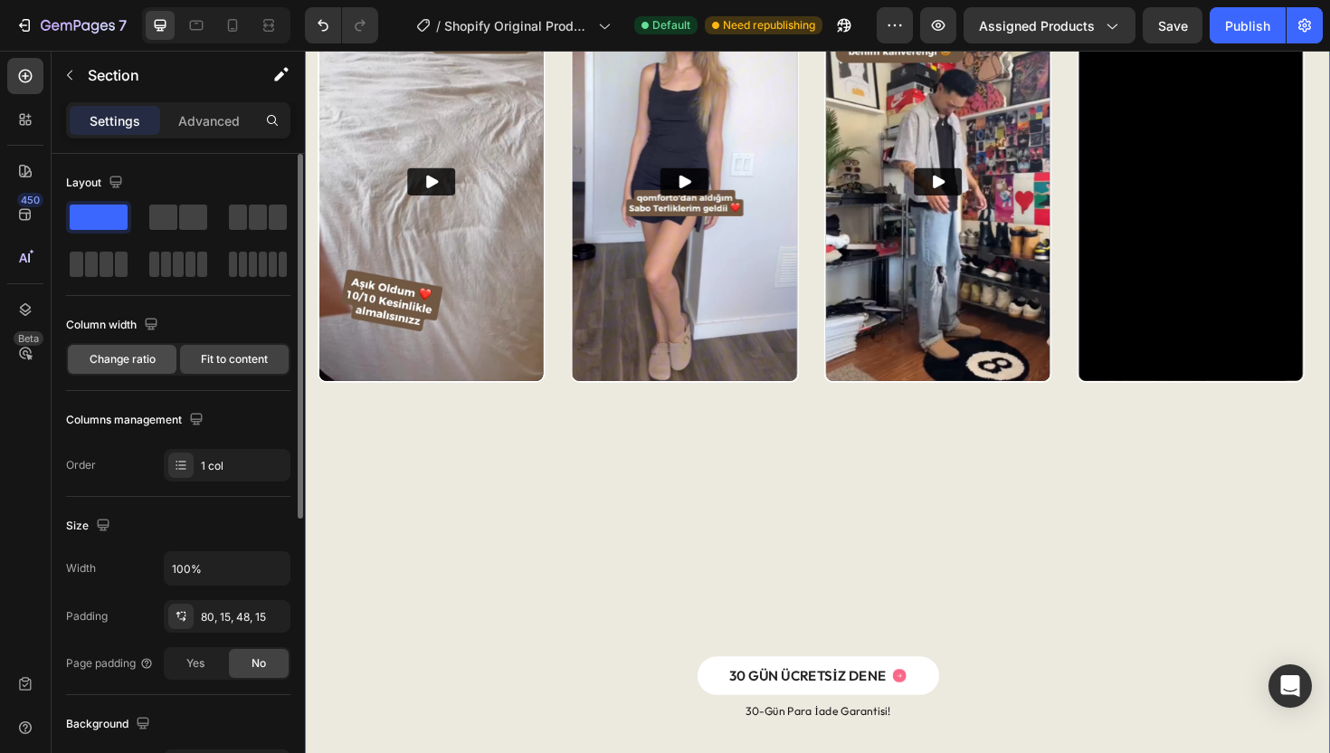
click at [147, 361] on span "Change ratio" at bounding box center [123, 359] width 66 height 16
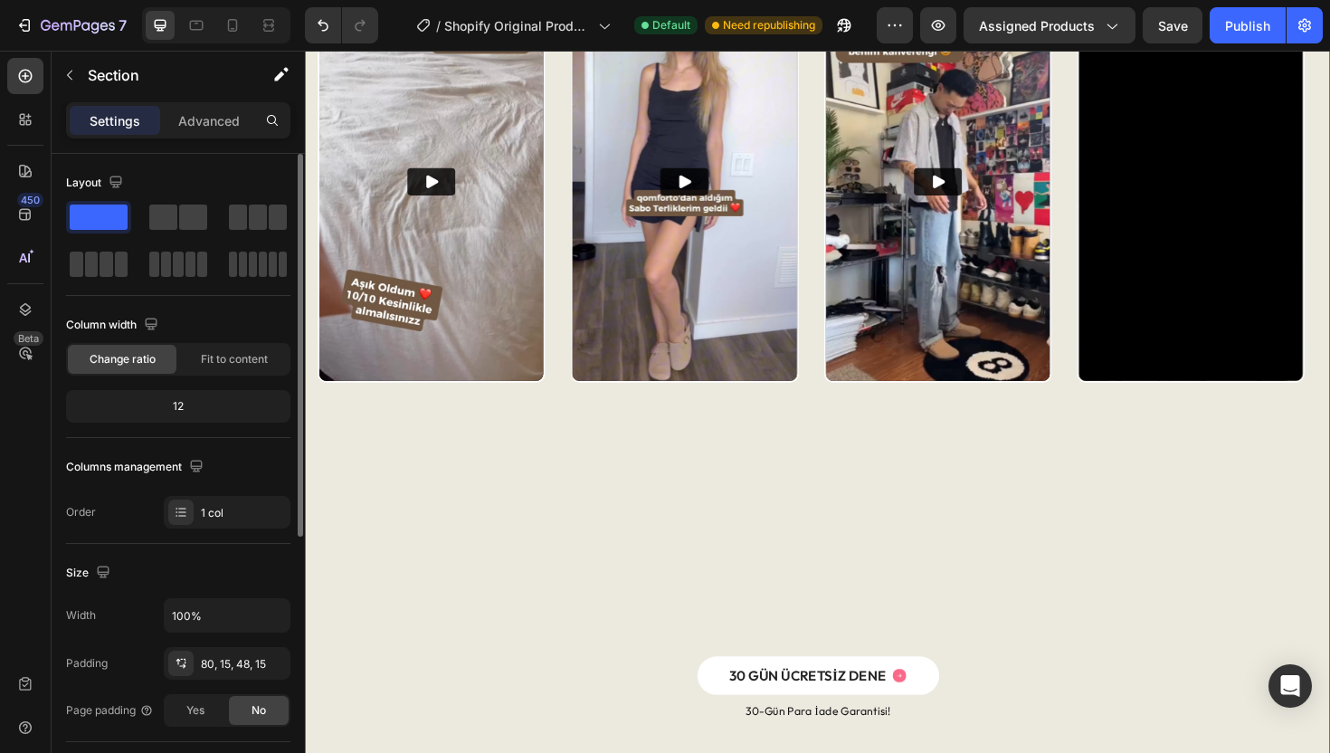
click at [181, 407] on div "12" at bounding box center [178, 406] width 217 height 25
click at [209, 363] on span "Fit to content" at bounding box center [234, 359] width 67 height 16
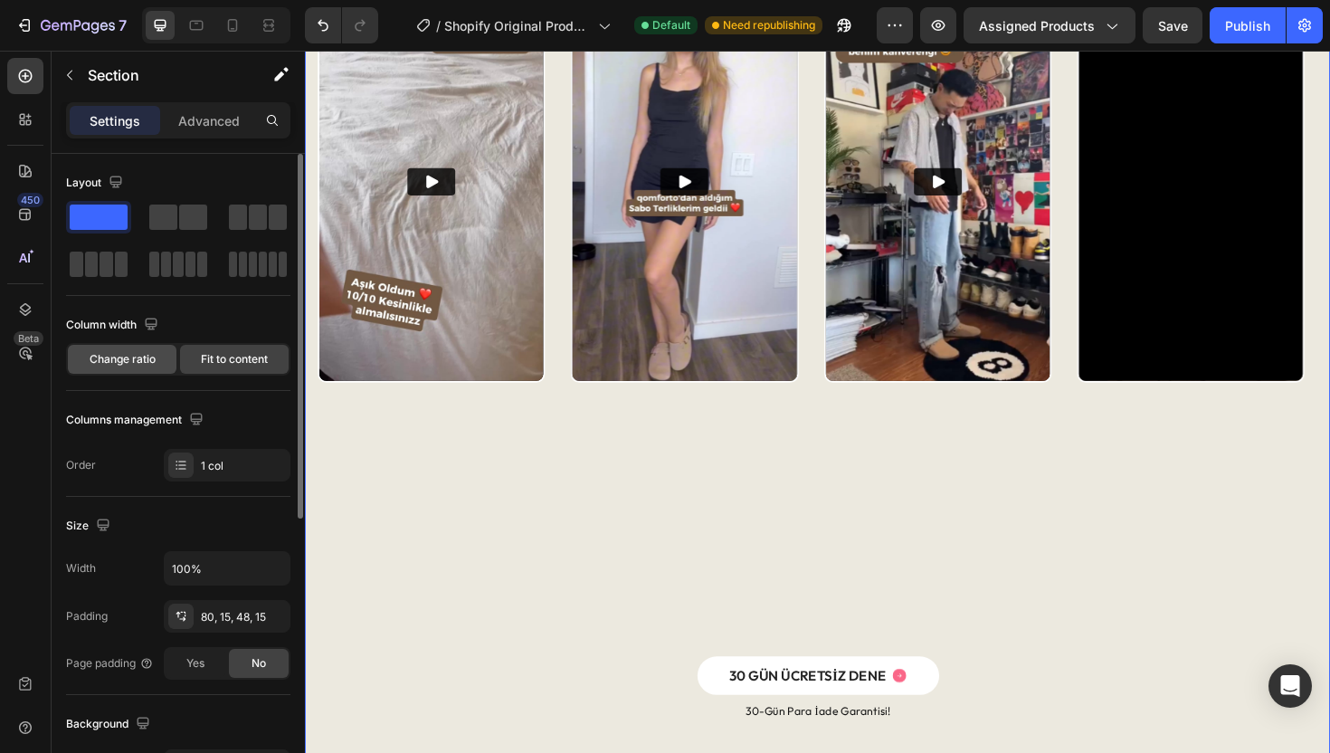
click at [145, 359] on span "Change ratio" at bounding box center [123, 359] width 66 height 16
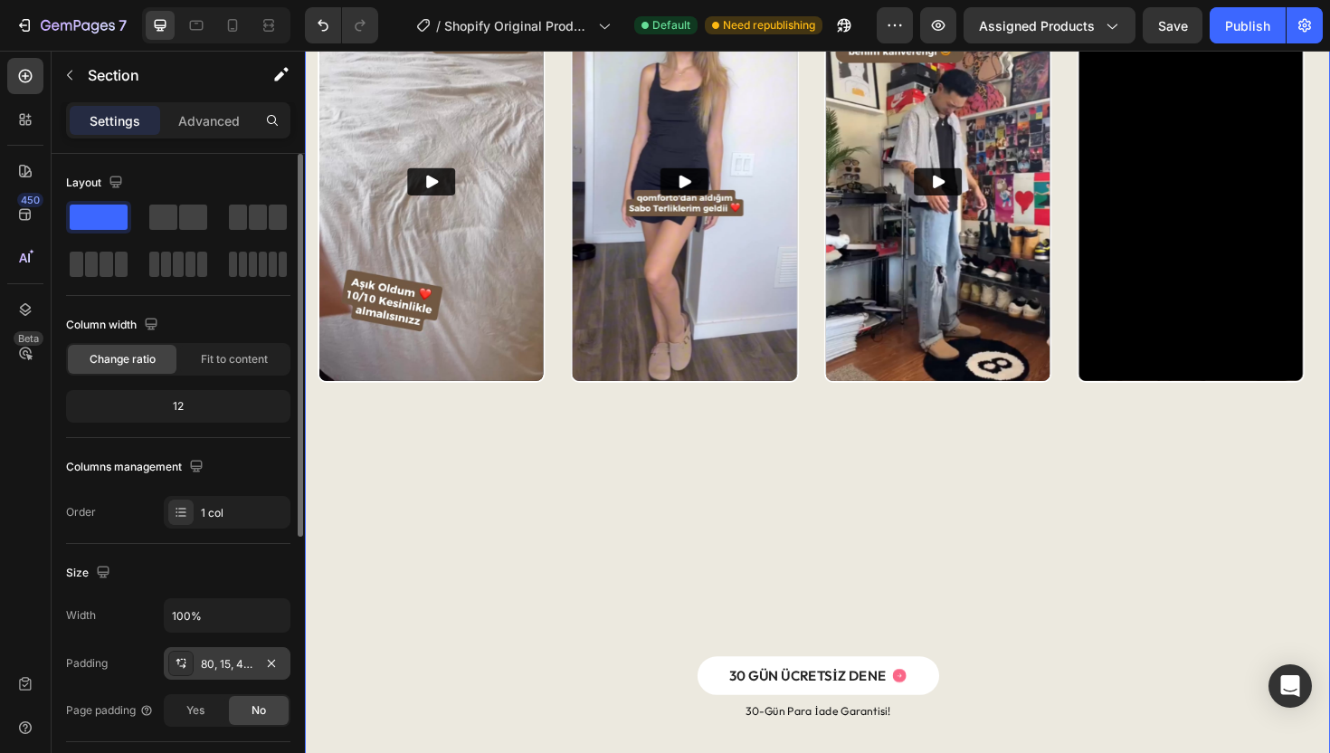
click at [217, 670] on div "80, 15, 48, 15" at bounding box center [227, 664] width 52 height 16
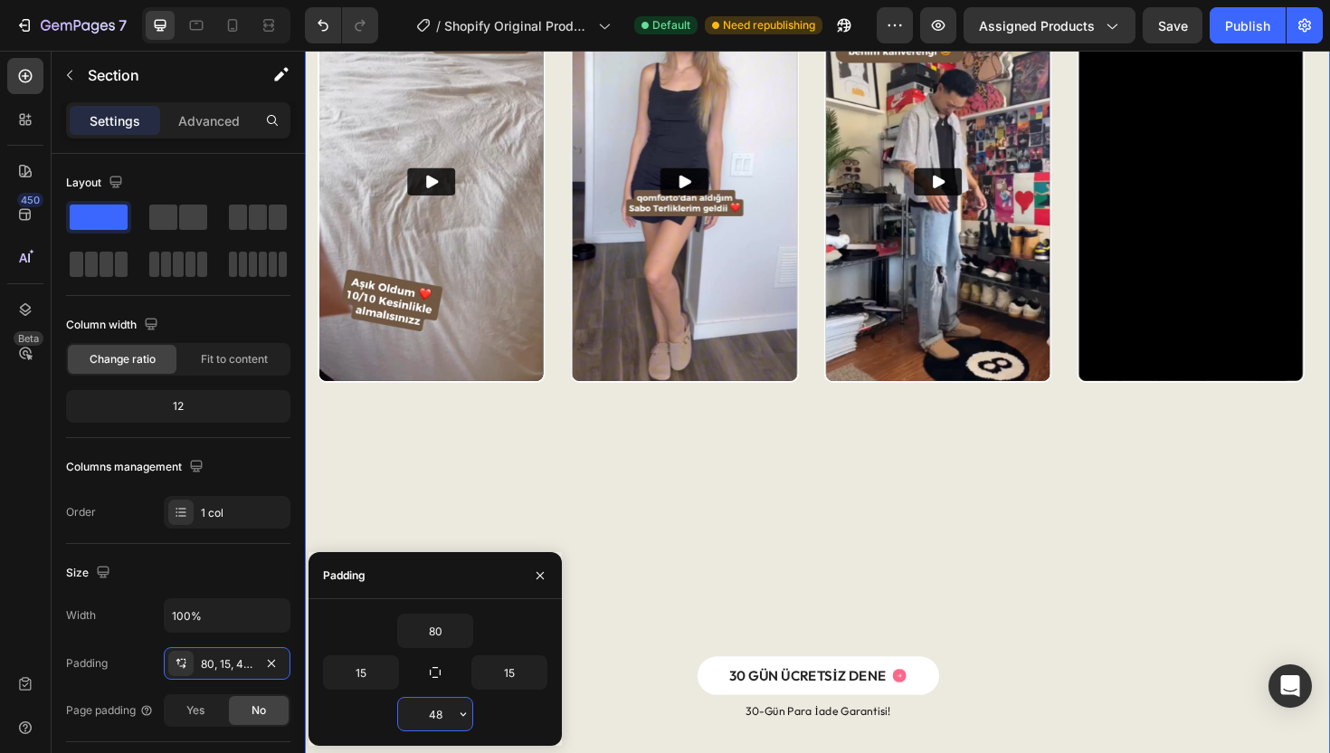
click at [441, 705] on input "48" at bounding box center [435, 713] width 74 height 33
click at [441, 707] on input "48" at bounding box center [435, 713] width 74 height 33
click at [442, 707] on input "48" at bounding box center [435, 713] width 74 height 33
click at [443, 707] on input "48" at bounding box center [435, 713] width 74 height 33
click at [443, 707] on input "4824" at bounding box center [435, 713] width 74 height 33
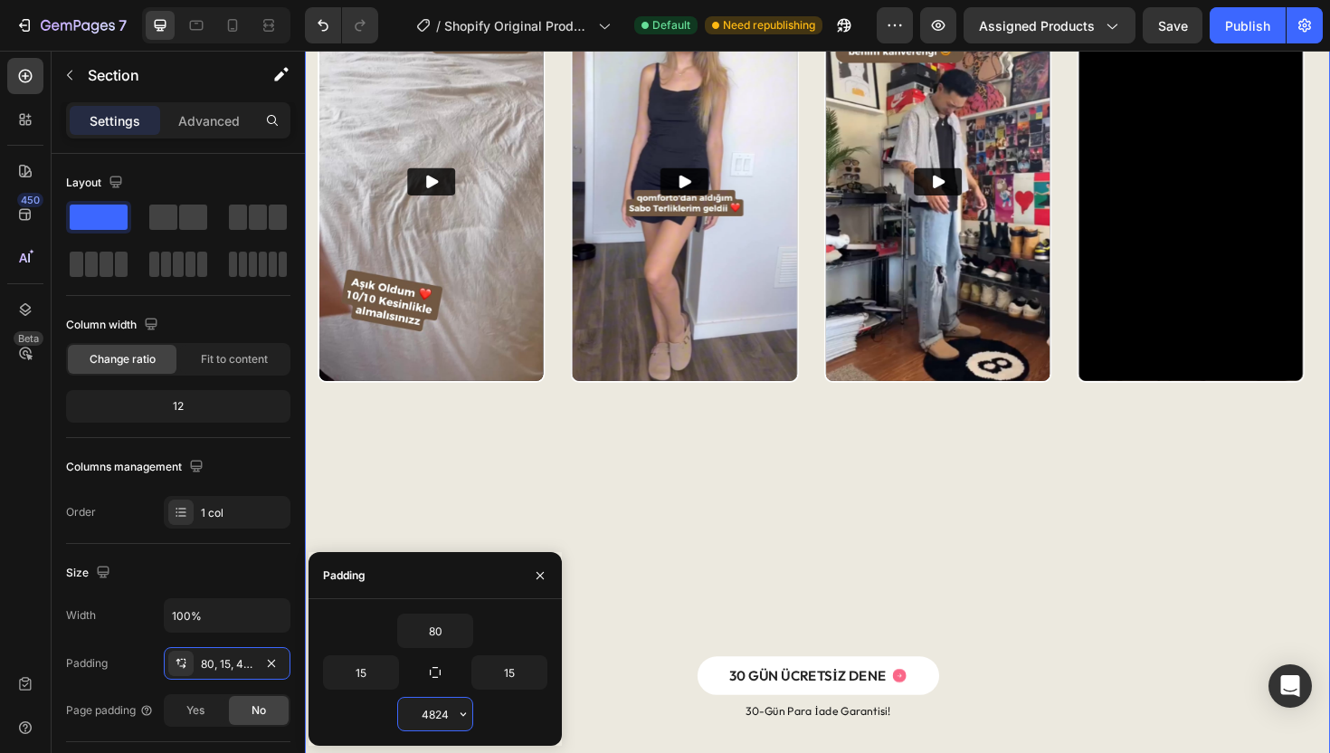
click at [443, 707] on input "4824" at bounding box center [435, 713] width 74 height 33
click at [448, 680] on div "15" at bounding box center [491, 672] width 112 height 34
click at [445, 709] on input "24" at bounding box center [435, 713] width 74 height 33
type input "48"
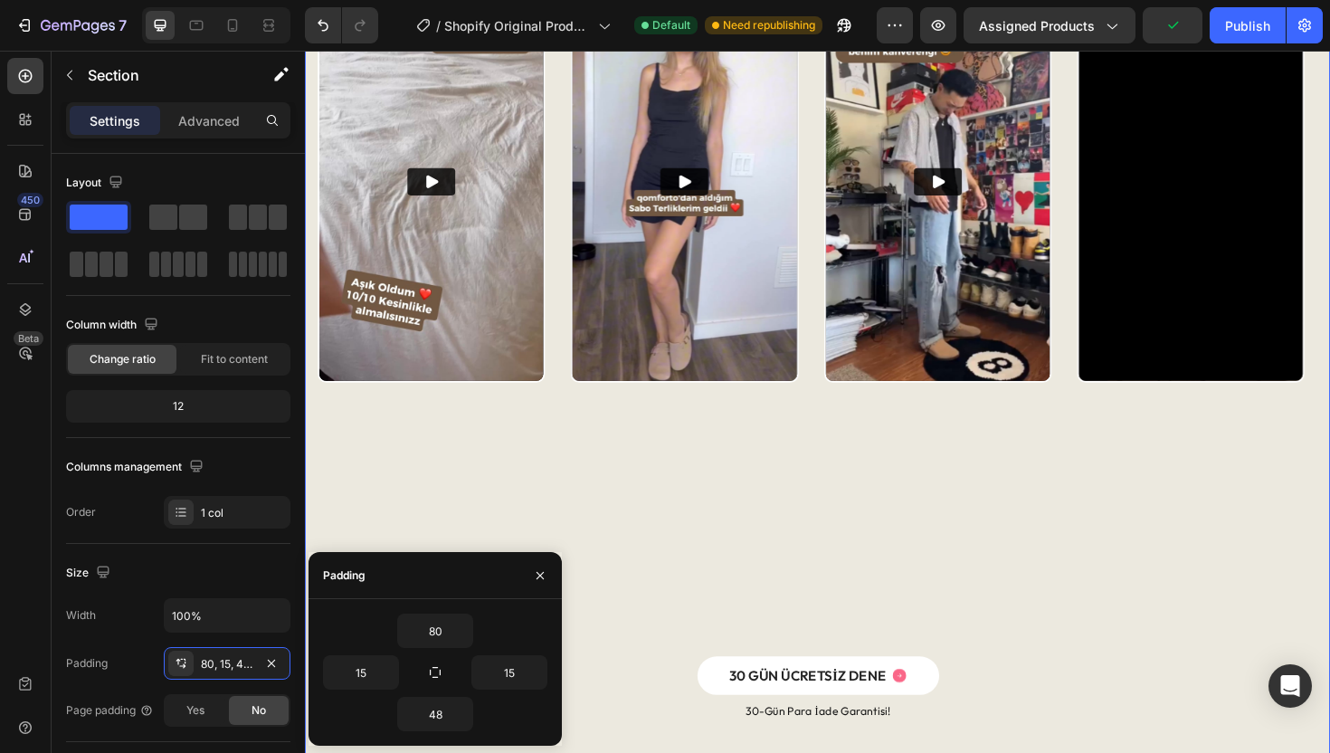
click at [492, 714] on div "48" at bounding box center [435, 714] width 224 height 34
click at [436, 623] on input "80" at bounding box center [435, 630] width 74 height 33
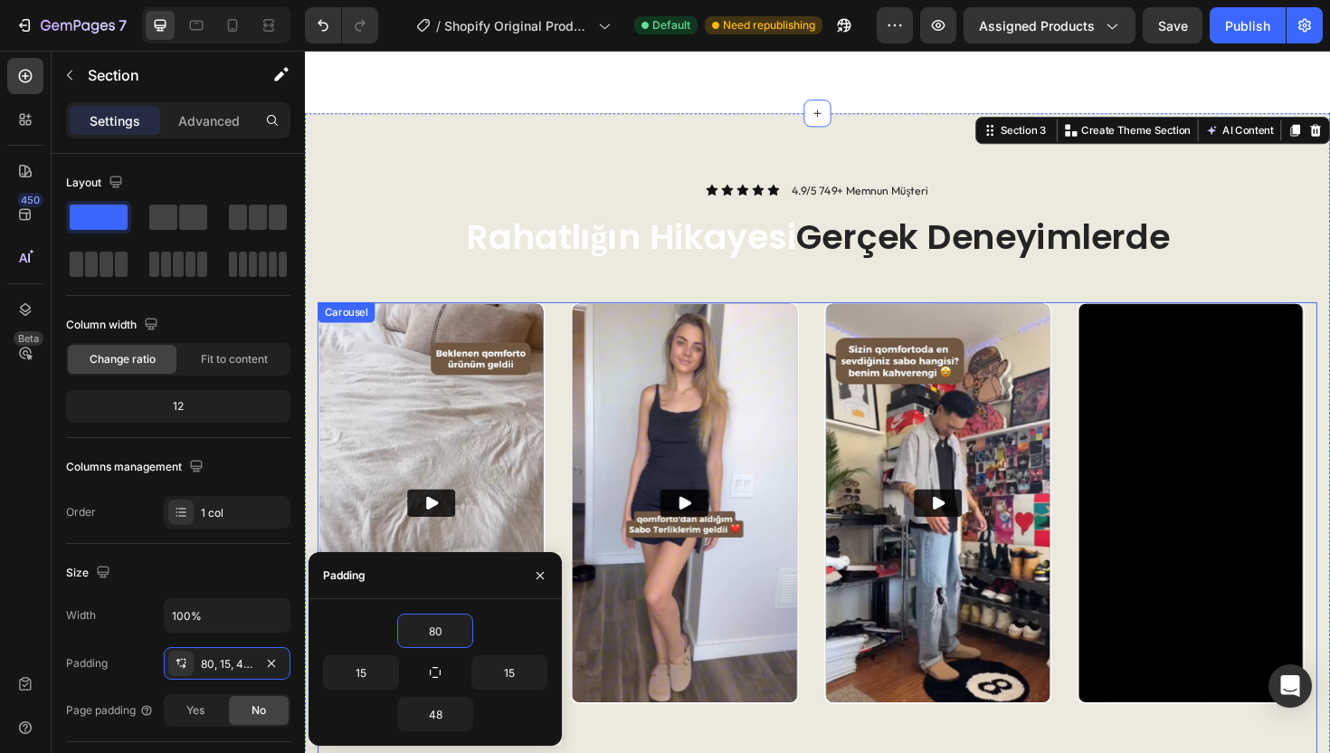
scroll to position [1810, 0]
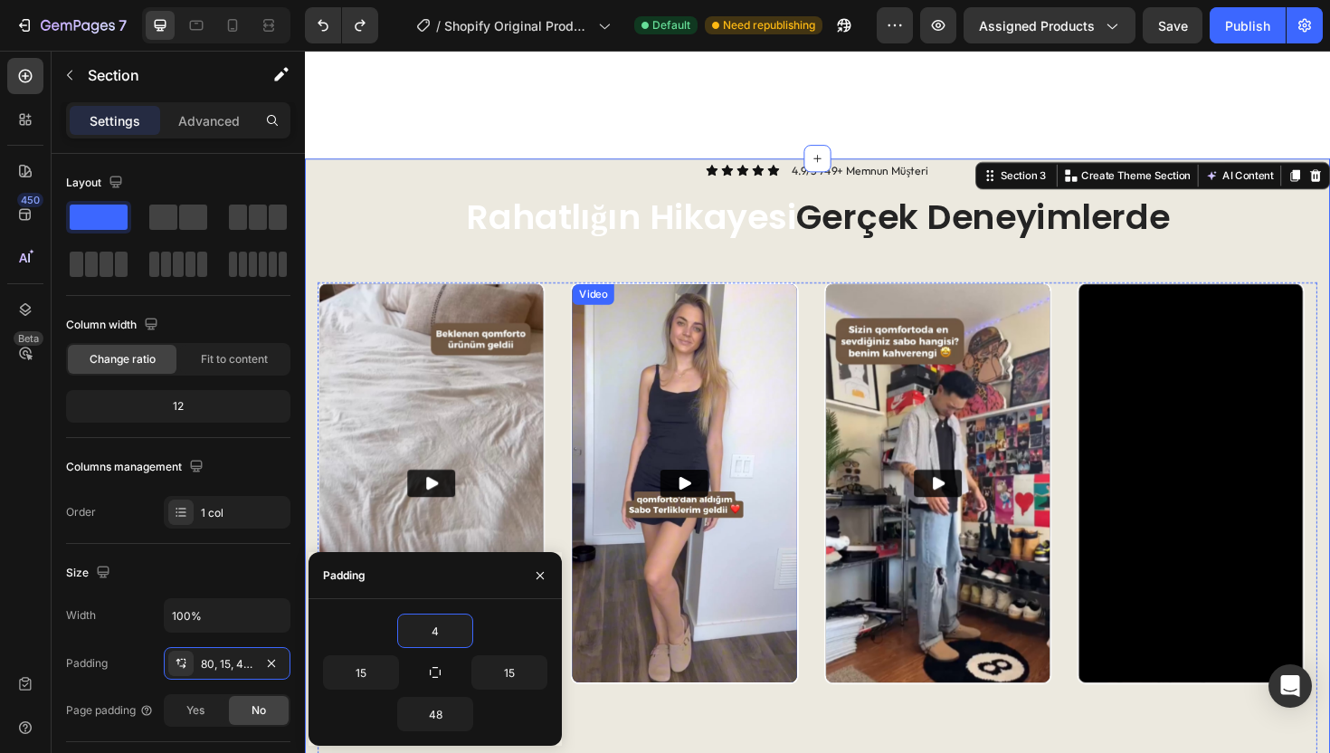
type input "80"
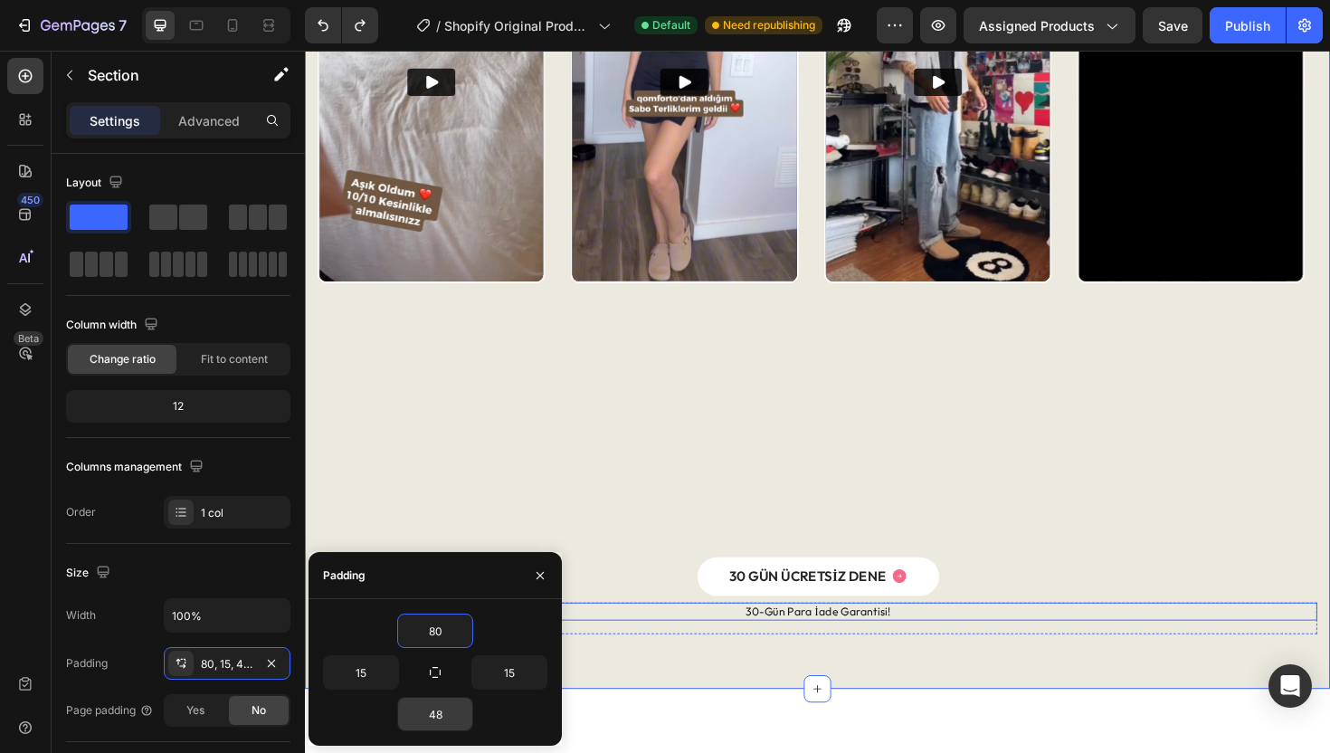
scroll to position [2319, 0]
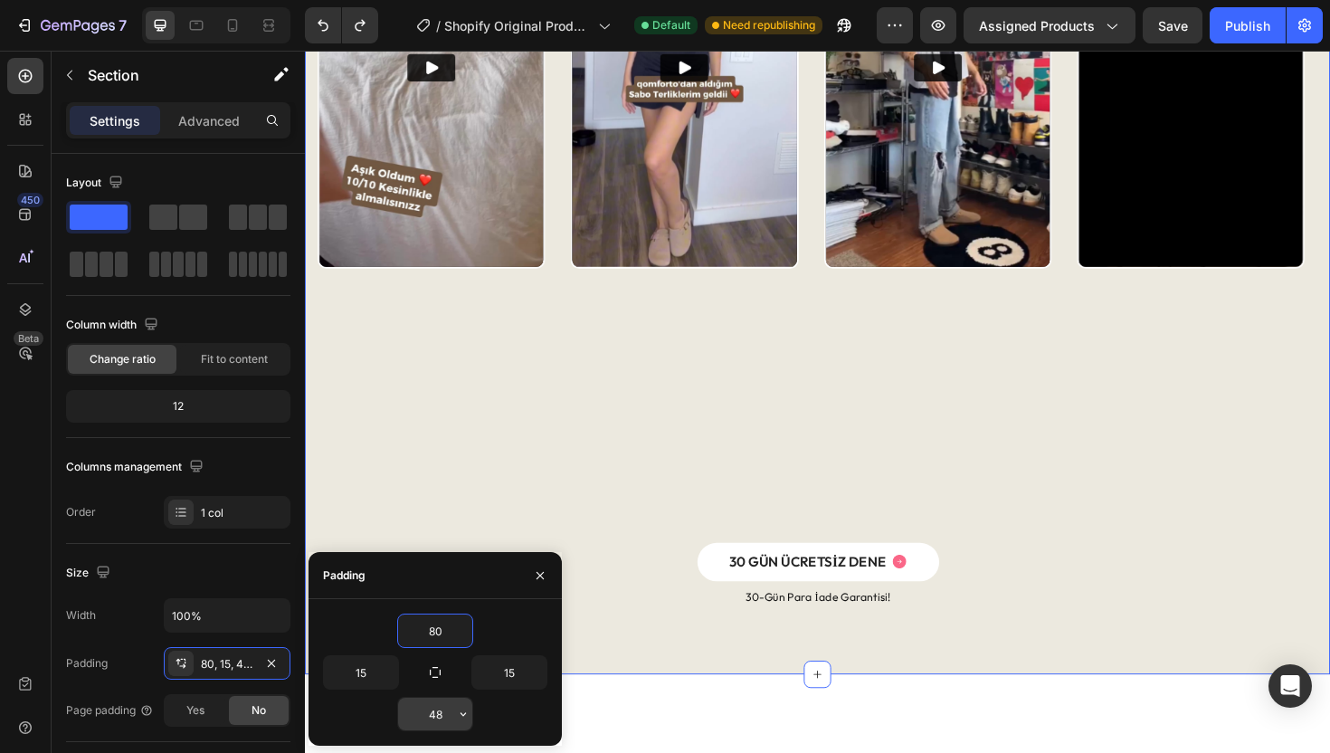
click at [446, 716] on input "48" at bounding box center [435, 713] width 74 height 33
type input "4"
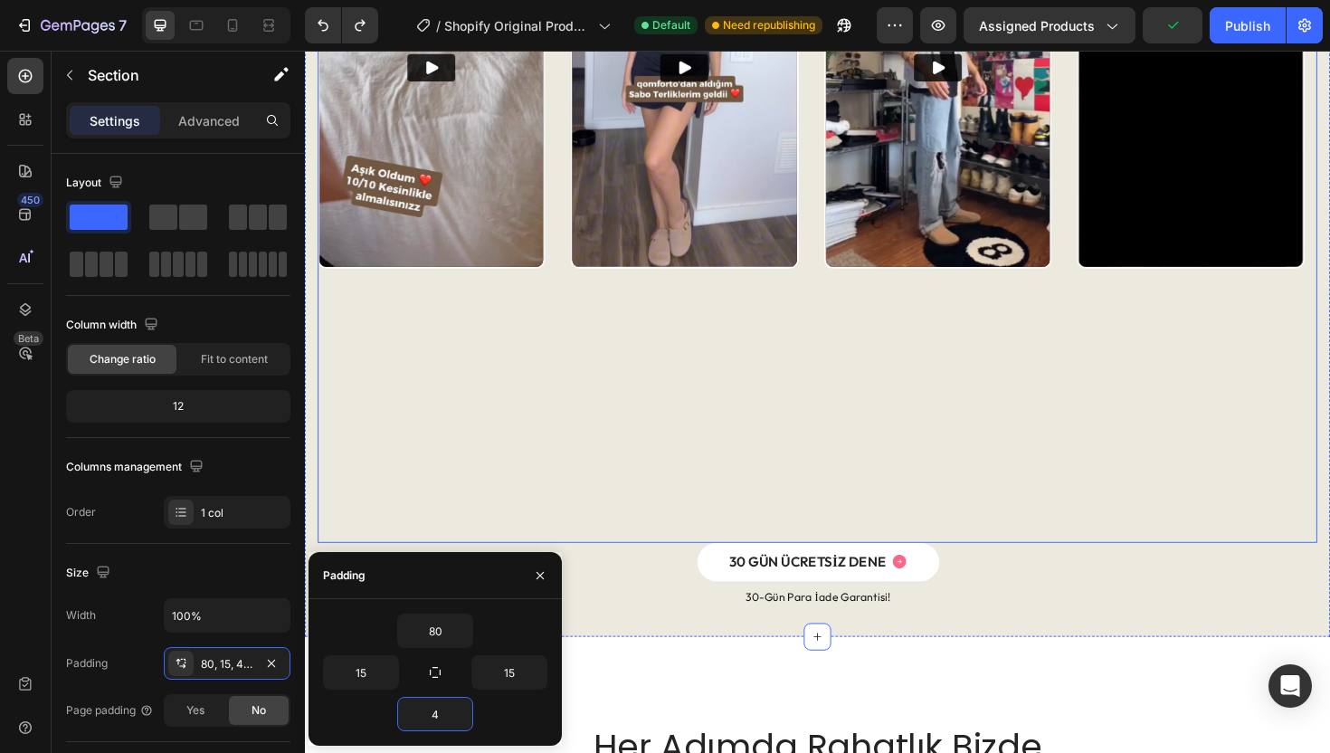
click at [563, 534] on div "Video Video Video Video" at bounding box center [847, 214] width 1058 height 716
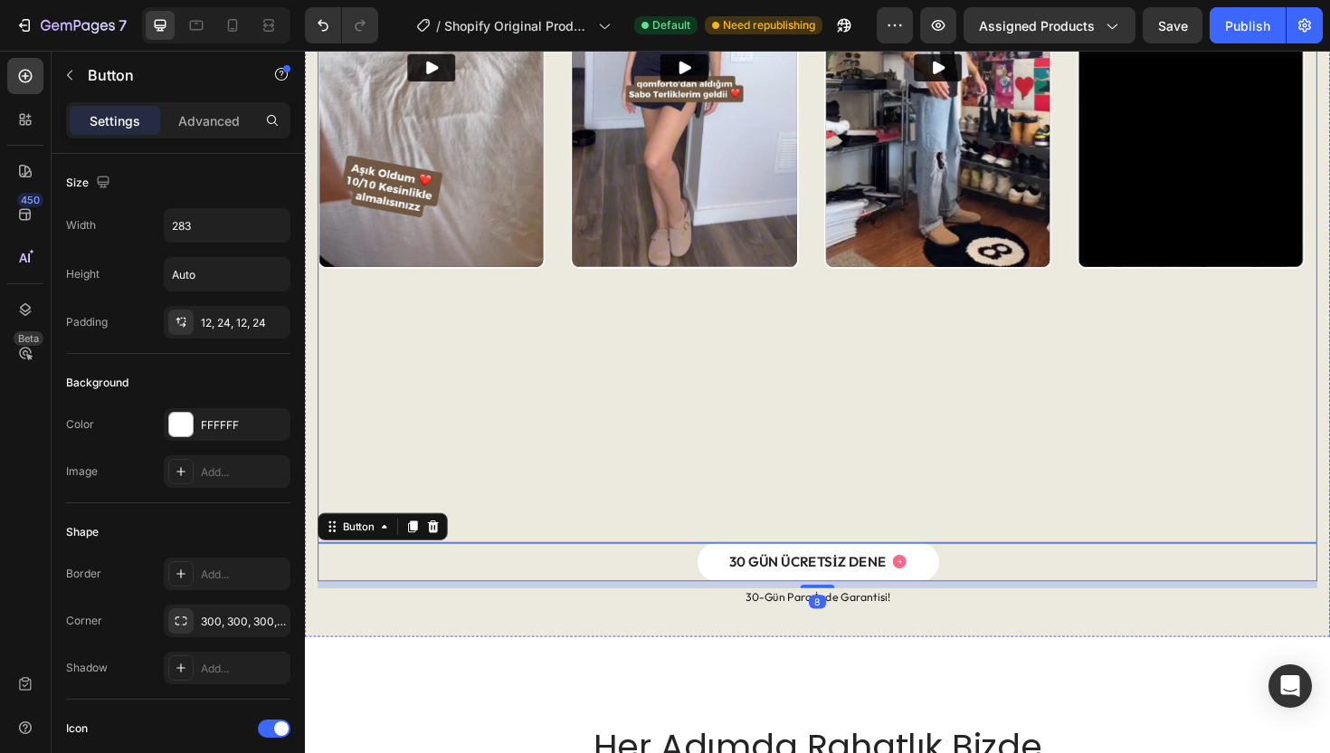
click at [840, 564] on div "Video Video Video Video" at bounding box center [847, 214] width 1058 height 716
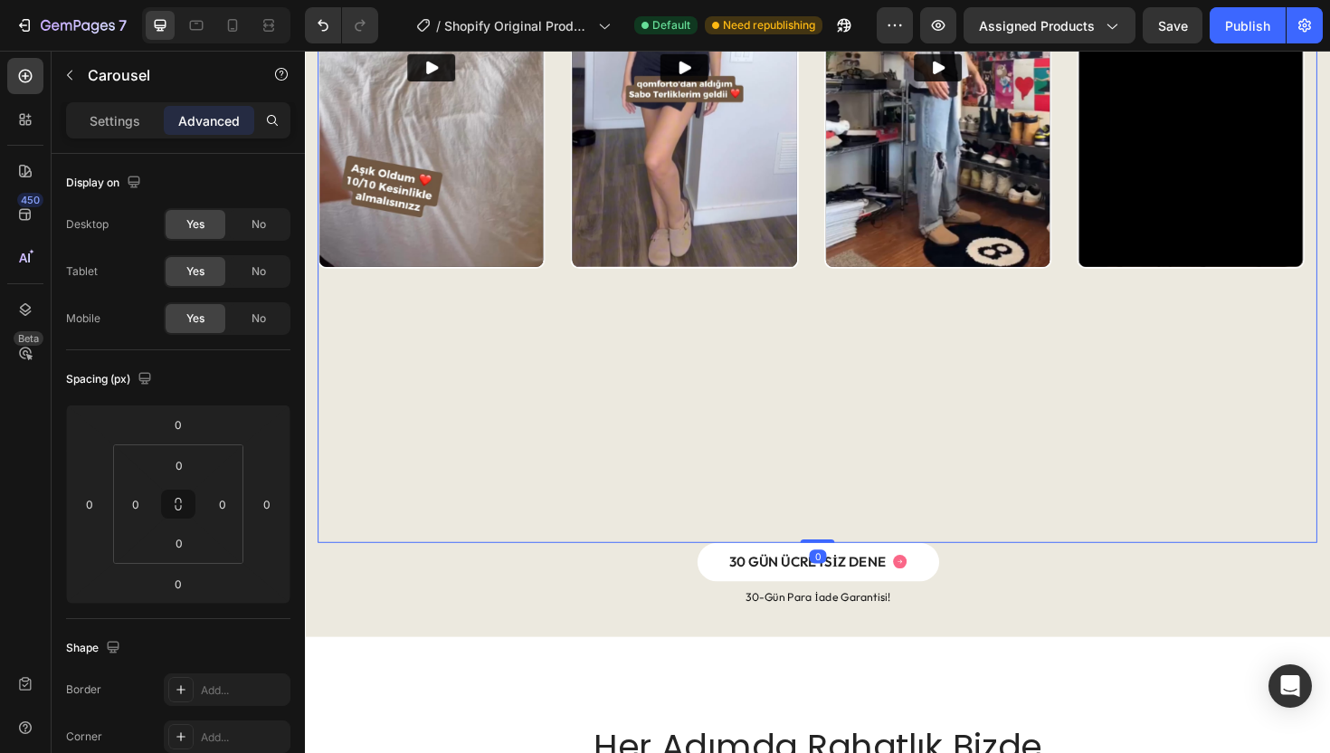
drag, startPoint x: 841, startPoint y: 570, endPoint x: 834, endPoint y: 478, distance: 92.6
click at [834, 478] on div "Video Video Video Video Carousel 0" at bounding box center [847, 214] width 1058 height 716
click at [567, 467] on div "Video Video Video Video" at bounding box center [847, 214] width 1058 height 716
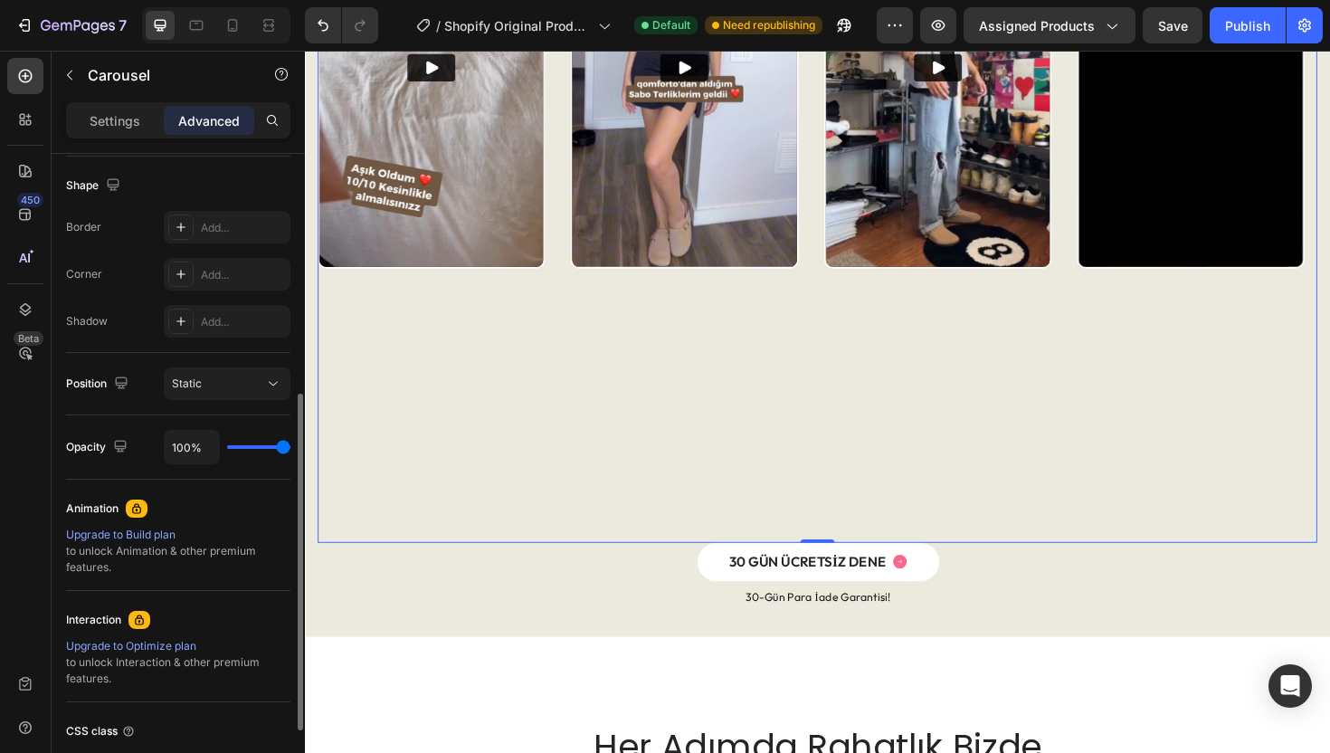
scroll to position [0, 0]
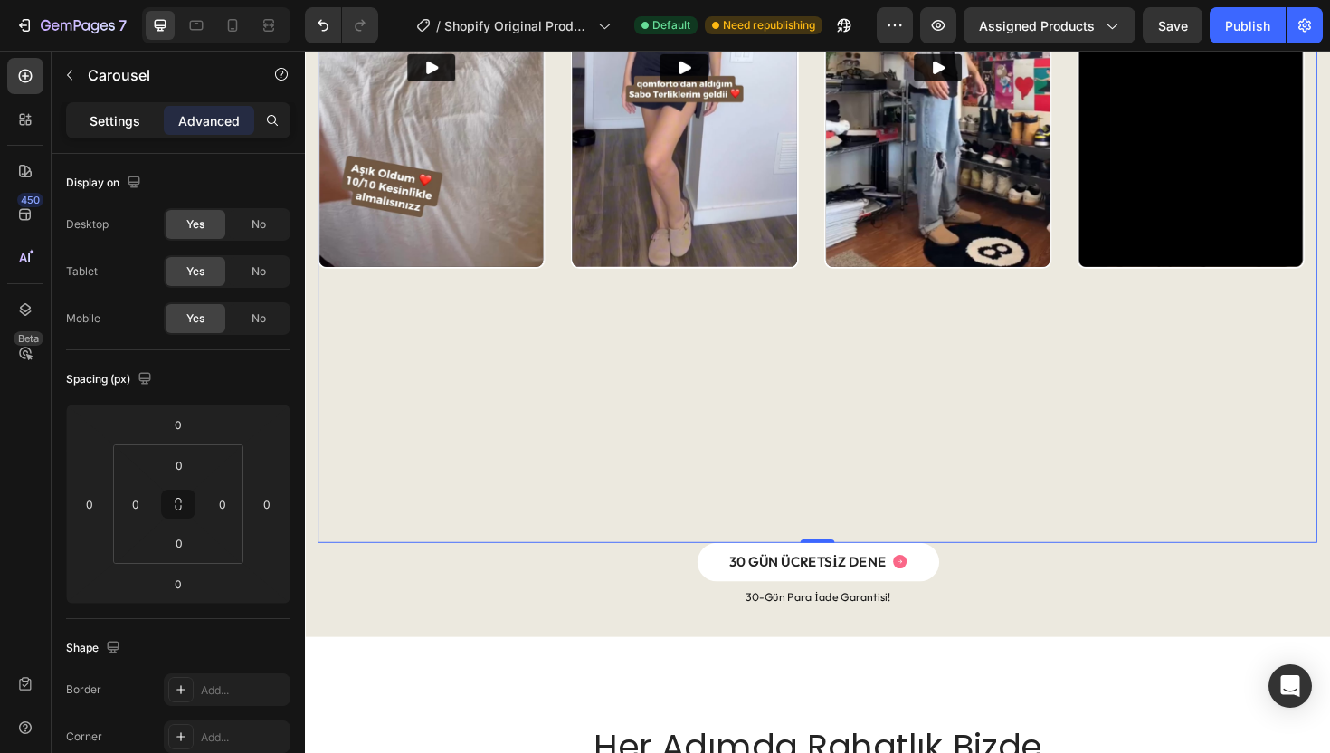
click at [125, 125] on p "Settings" at bounding box center [115, 120] width 51 height 19
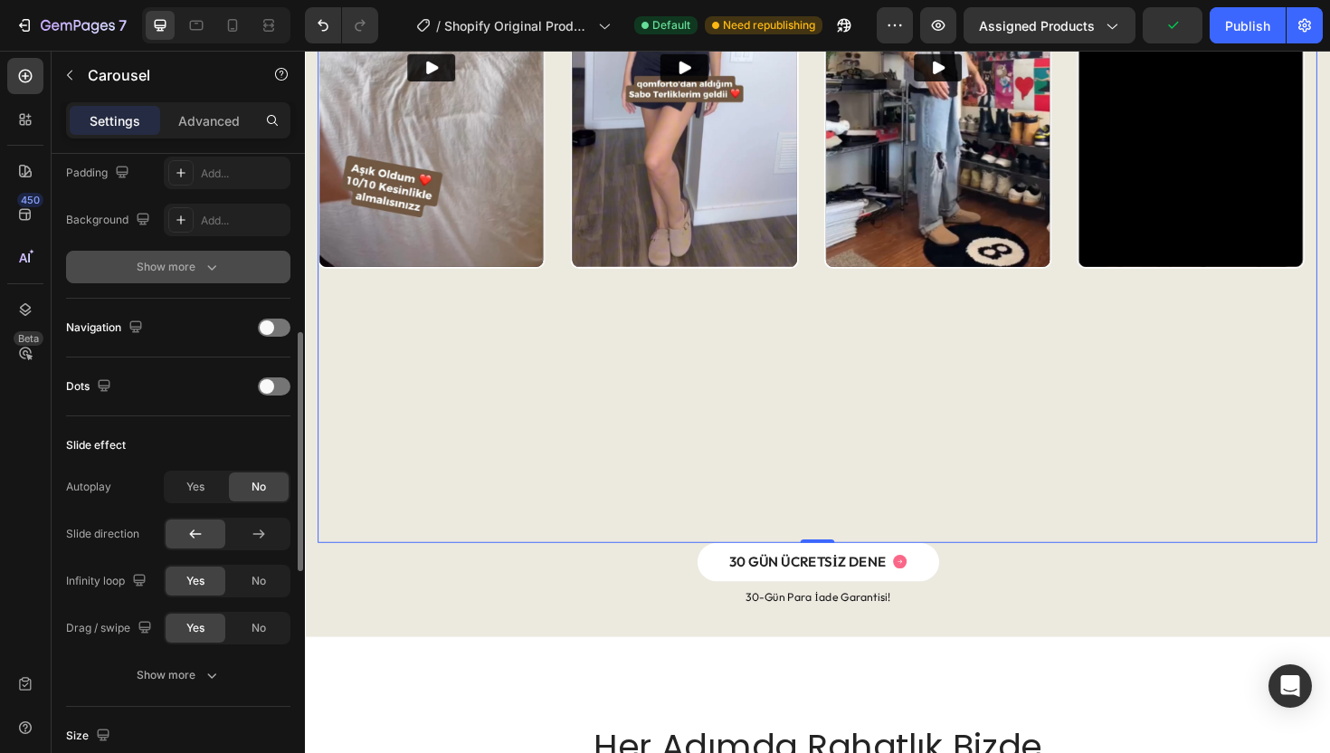
click at [210, 253] on button "Show more" at bounding box center [178, 267] width 224 height 33
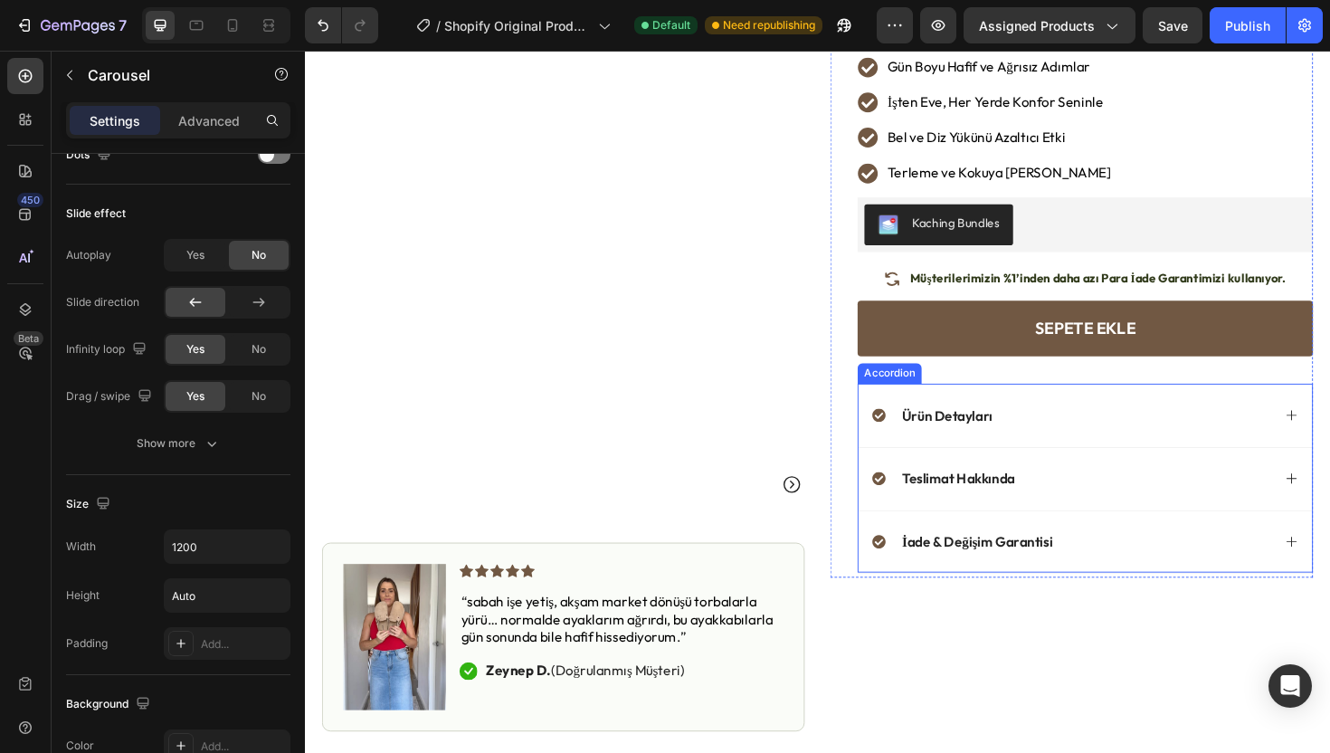
scroll to position [331, 0]
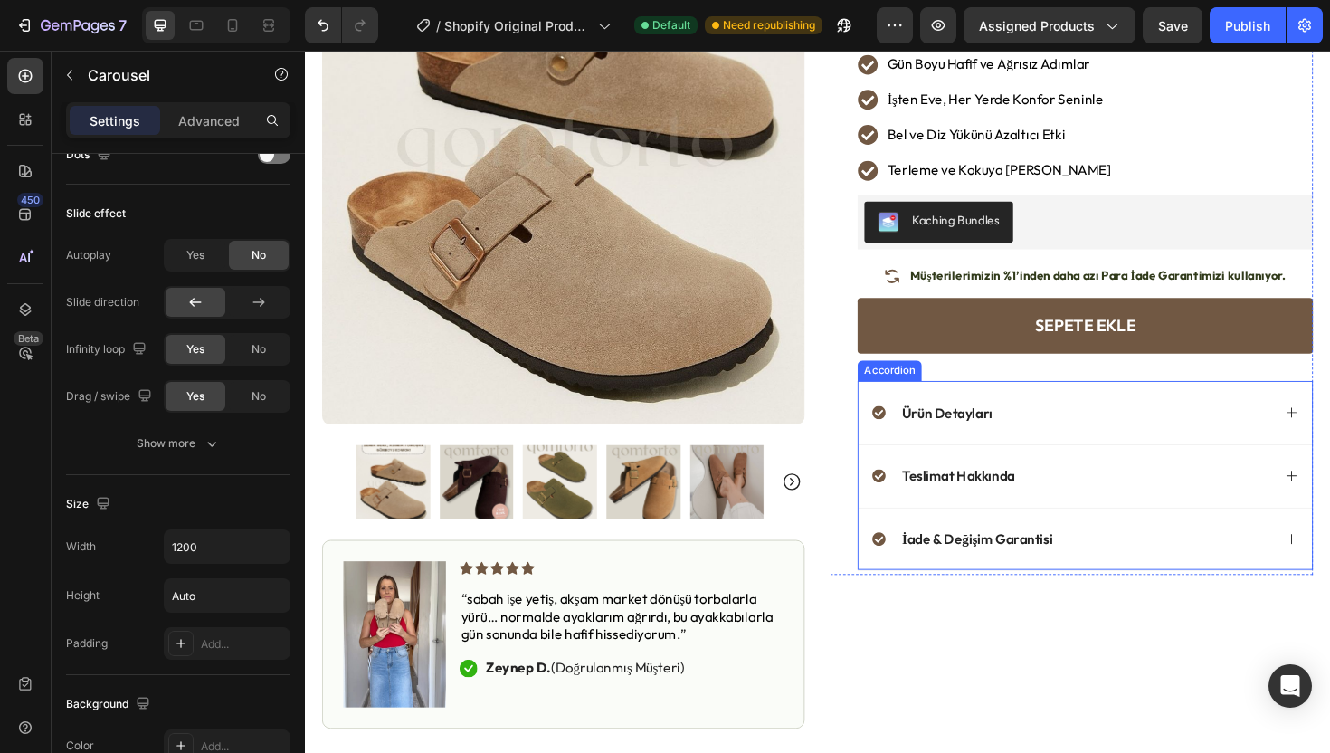
click at [973, 585] on div "İade & Değişim Garantisi" at bounding box center [1131, 568] width 480 height 67
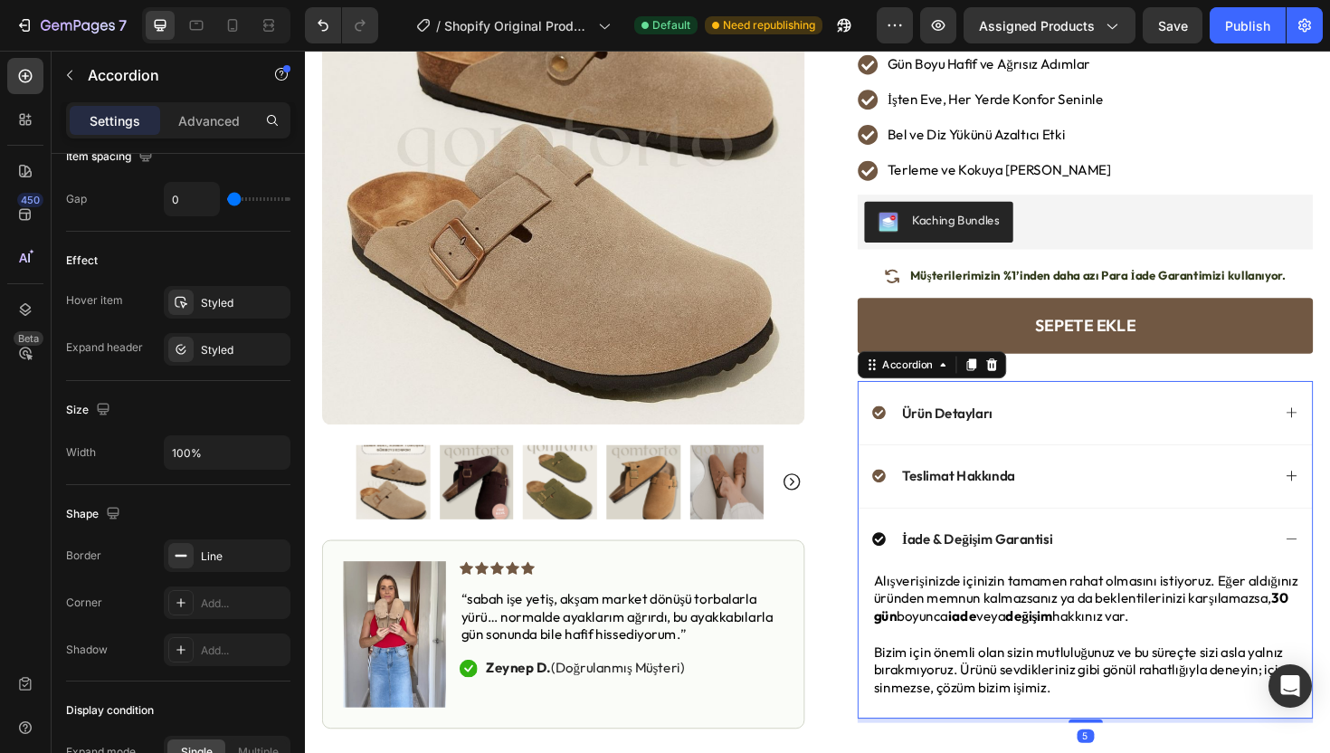
scroll to position [0, 0]
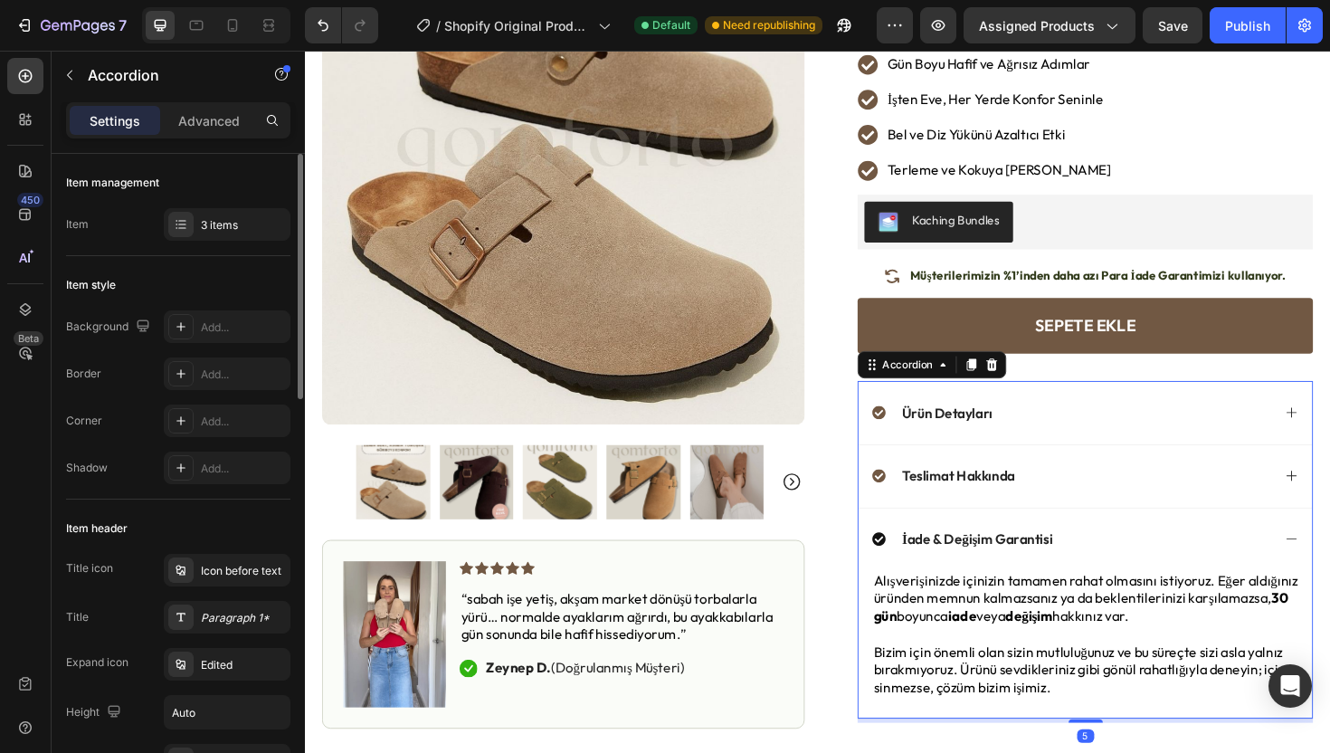
click at [982, 566] on p "İade & Değişim Garantisi" at bounding box center [1016, 568] width 159 height 19
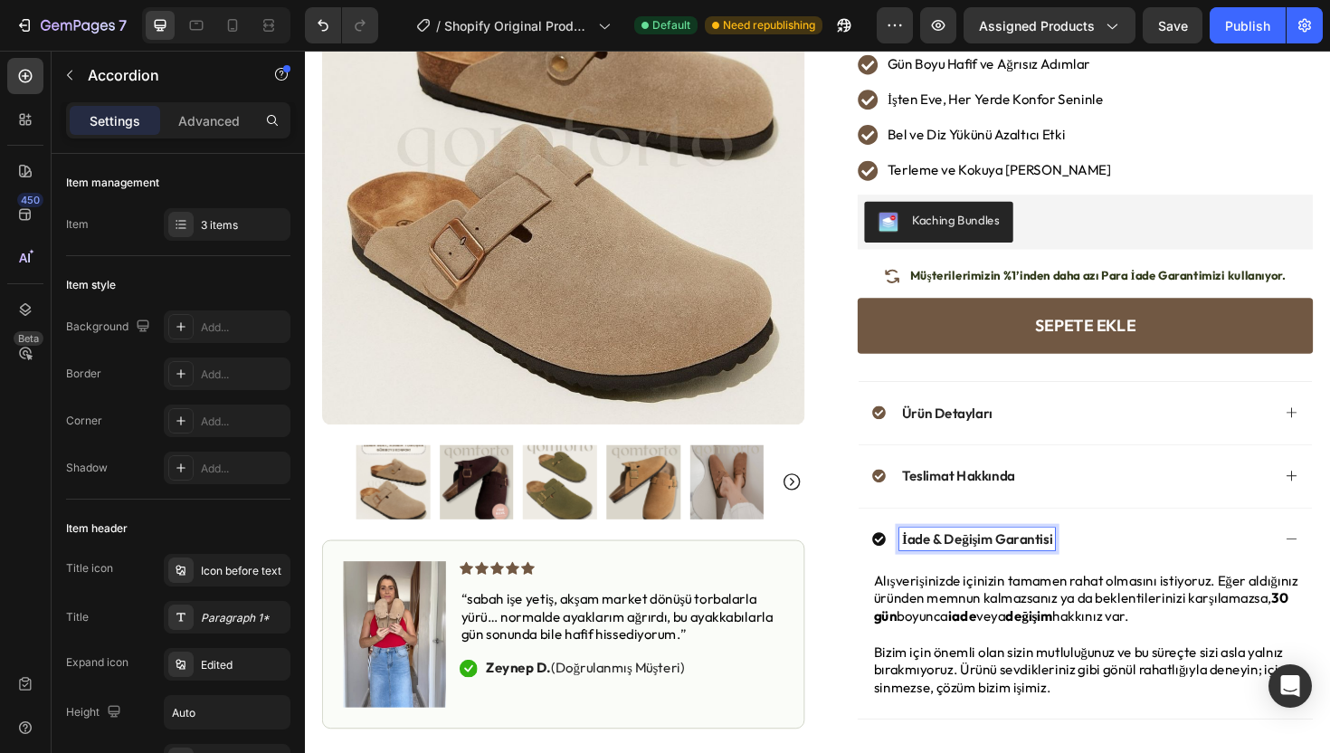
click at [1190, 573] on div "İade & Değişim Garantisi" at bounding box center [1117, 568] width 422 height 24
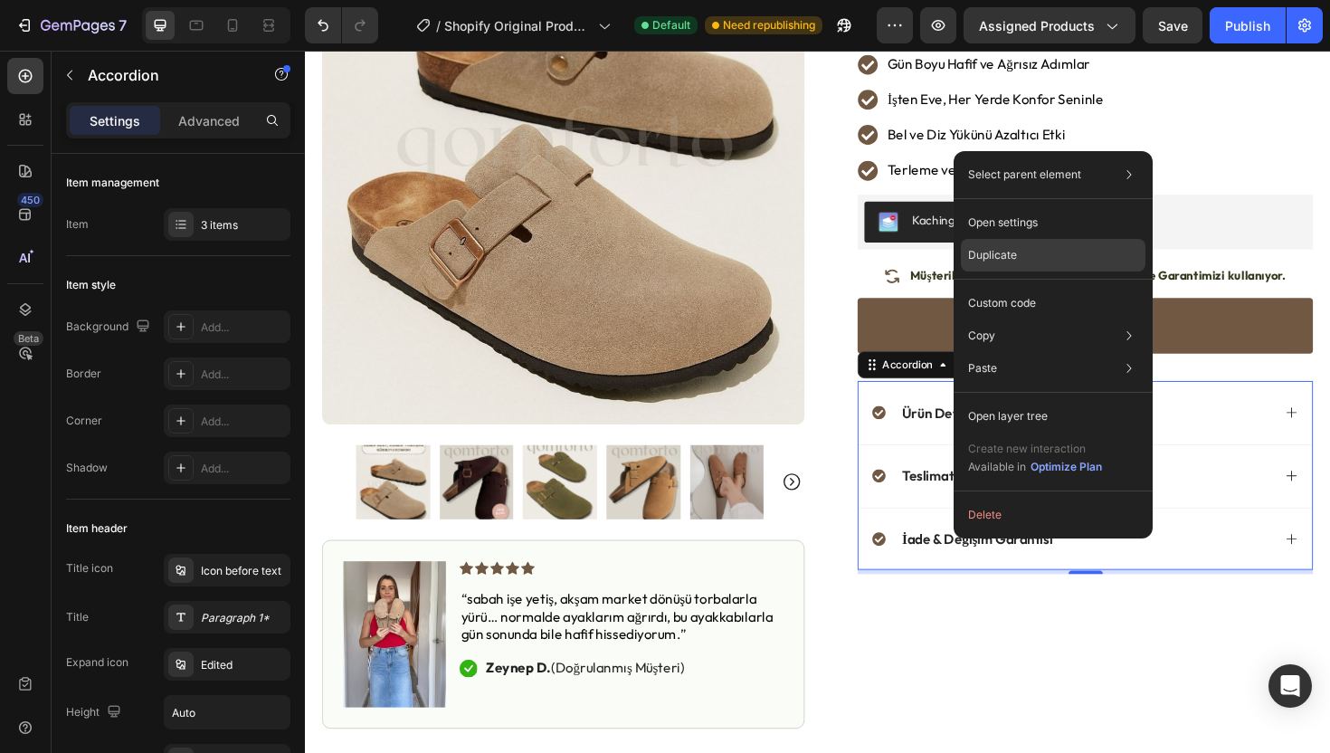
drag, startPoint x: 1001, startPoint y: 264, endPoint x: 737, endPoint y: 225, distance: 267.0
click at [1001, 264] on div "Duplicate" at bounding box center [1053, 255] width 185 height 33
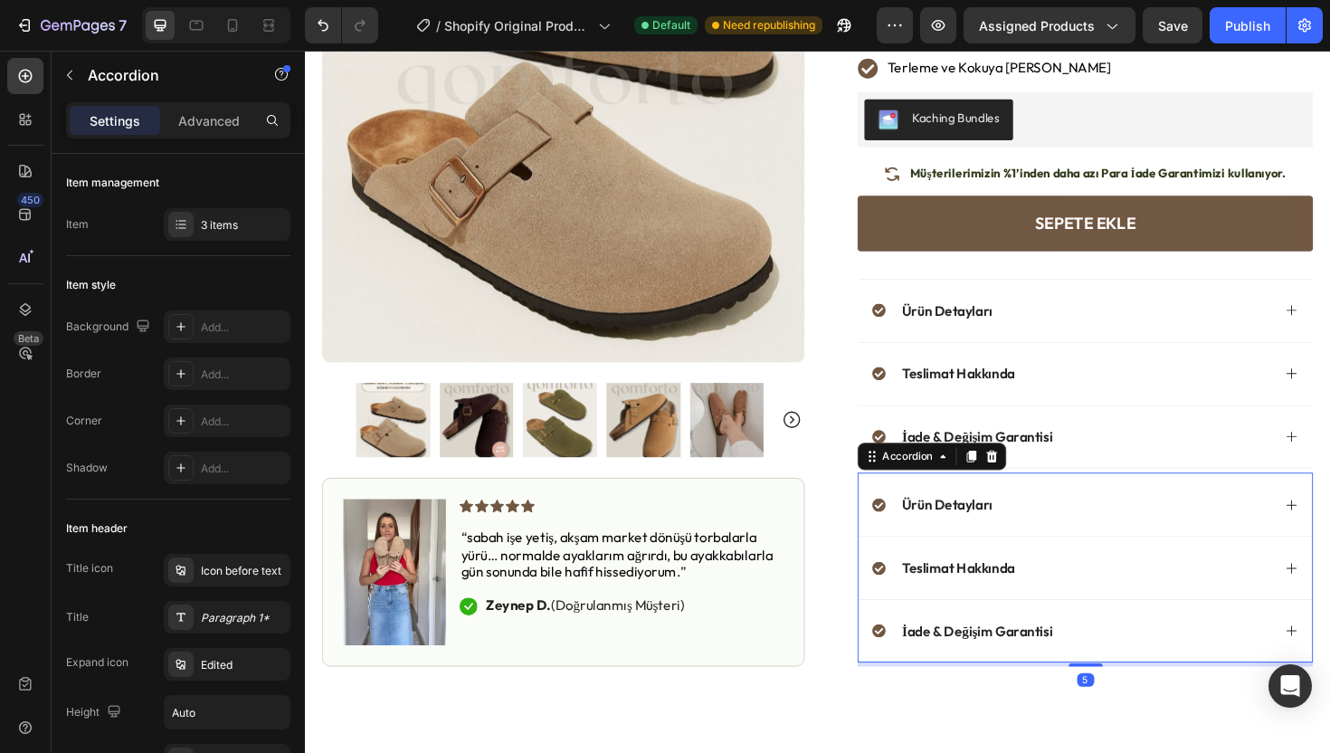
scroll to position [488, 0]
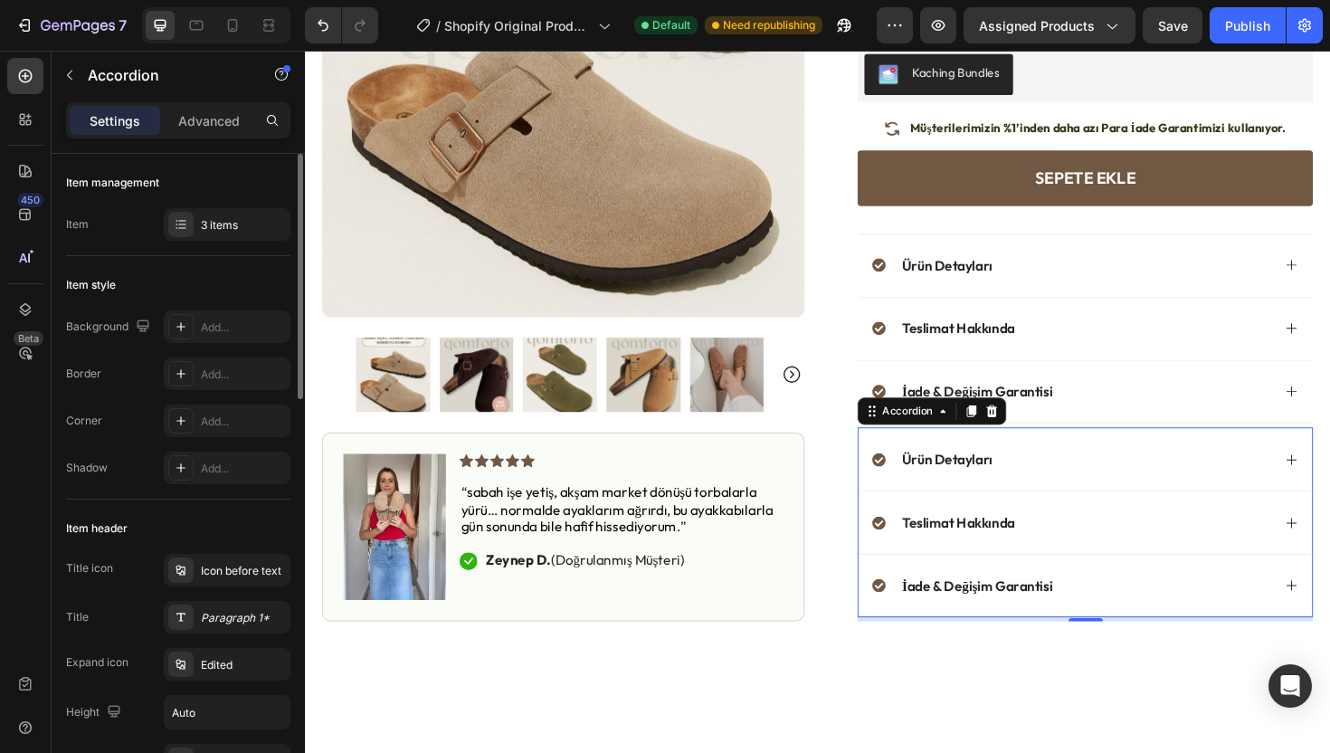
click at [242, 194] on div "Item management" at bounding box center [178, 182] width 224 height 29
click at [233, 212] on div "3 items" at bounding box center [227, 224] width 127 height 33
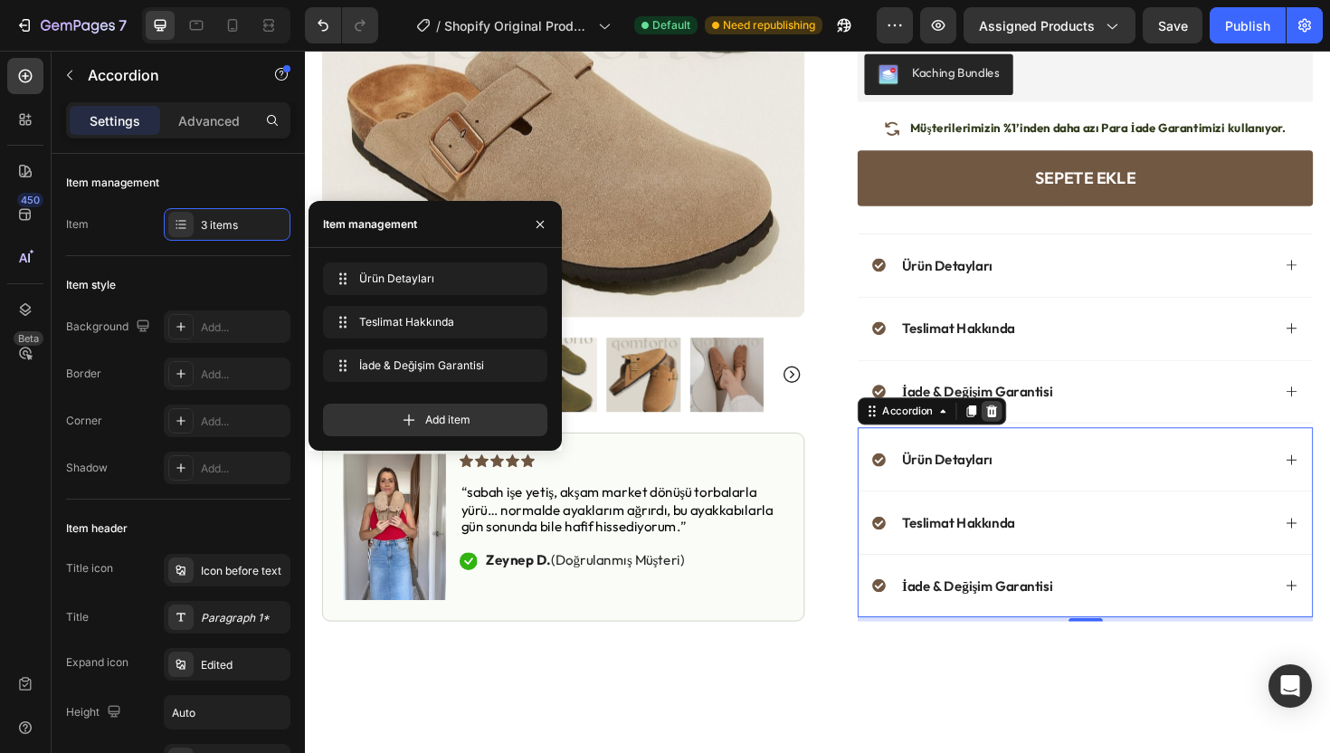
click at [1027, 431] on icon at bounding box center [1033, 432] width 12 height 13
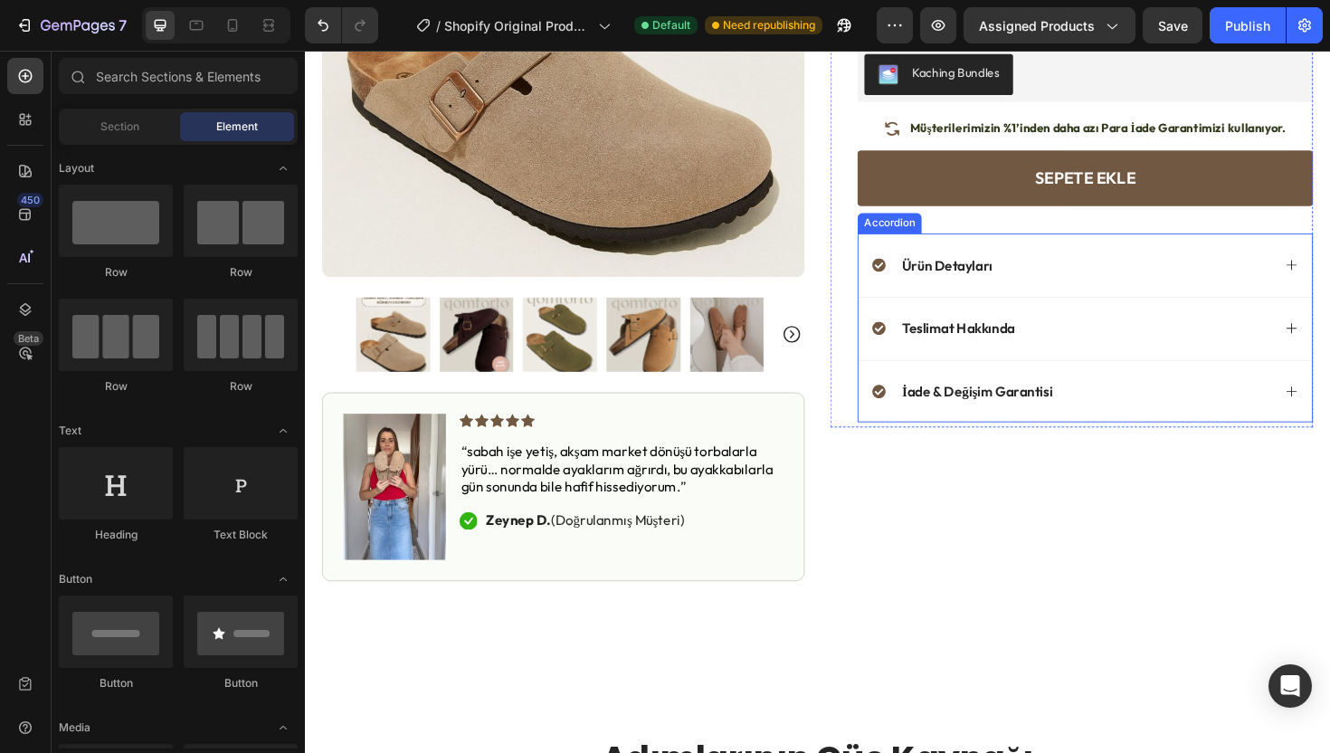
click at [1049, 375] on div "Teslimat Hakkında" at bounding box center [1131, 344] width 480 height 67
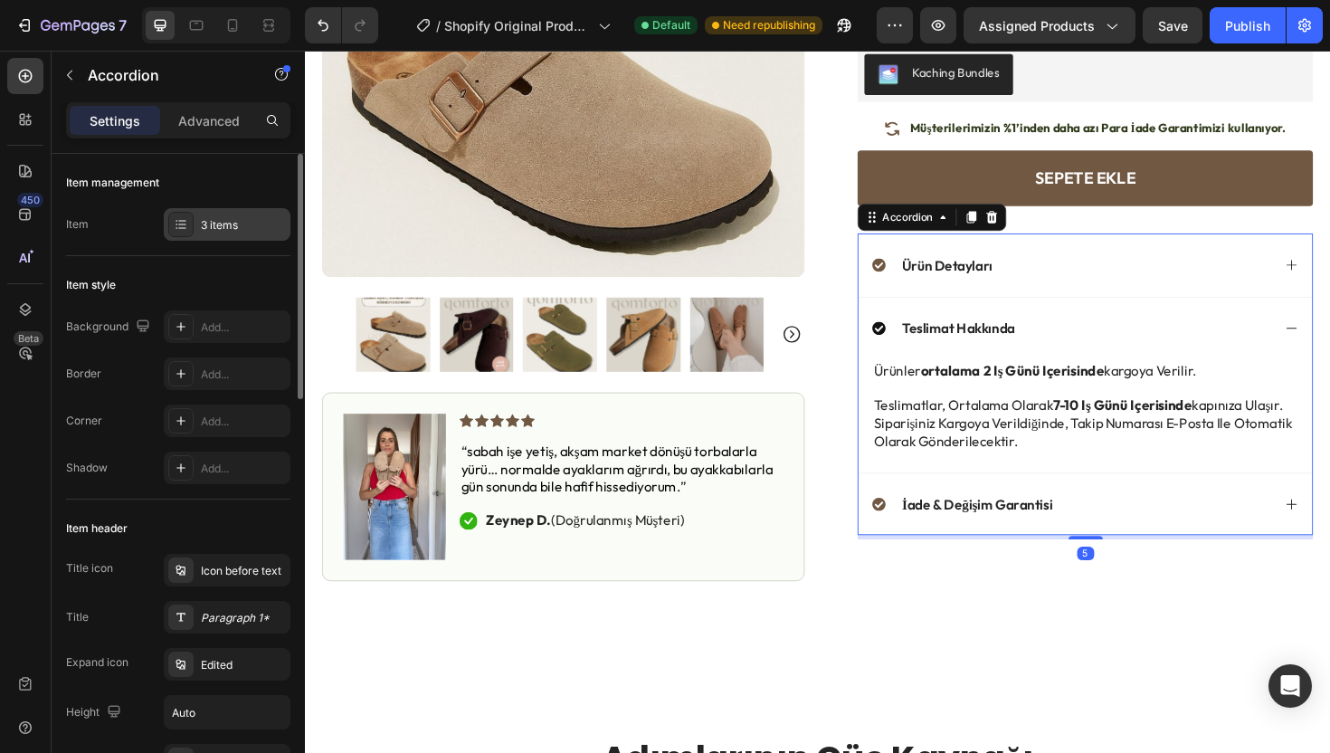
click at [245, 219] on div "3 items" at bounding box center [243, 225] width 85 height 16
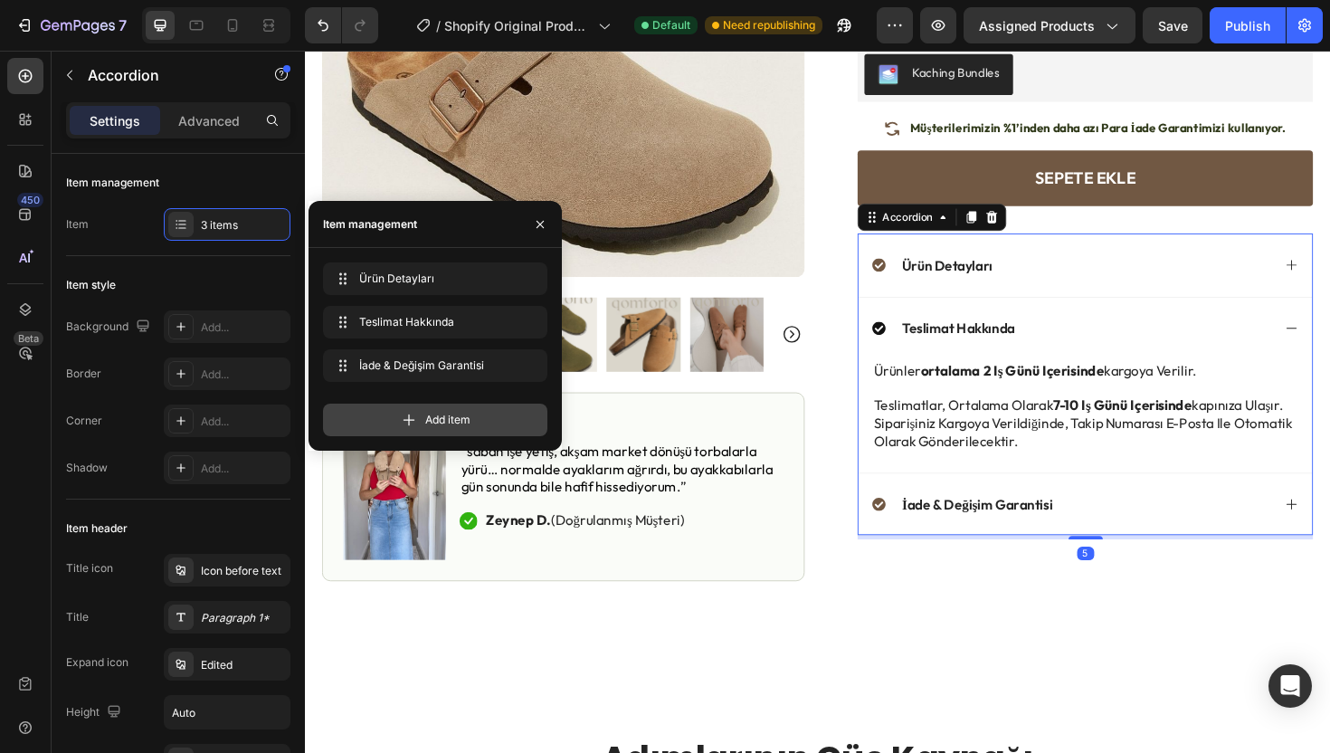
click at [412, 413] on icon at bounding box center [409, 420] width 18 height 18
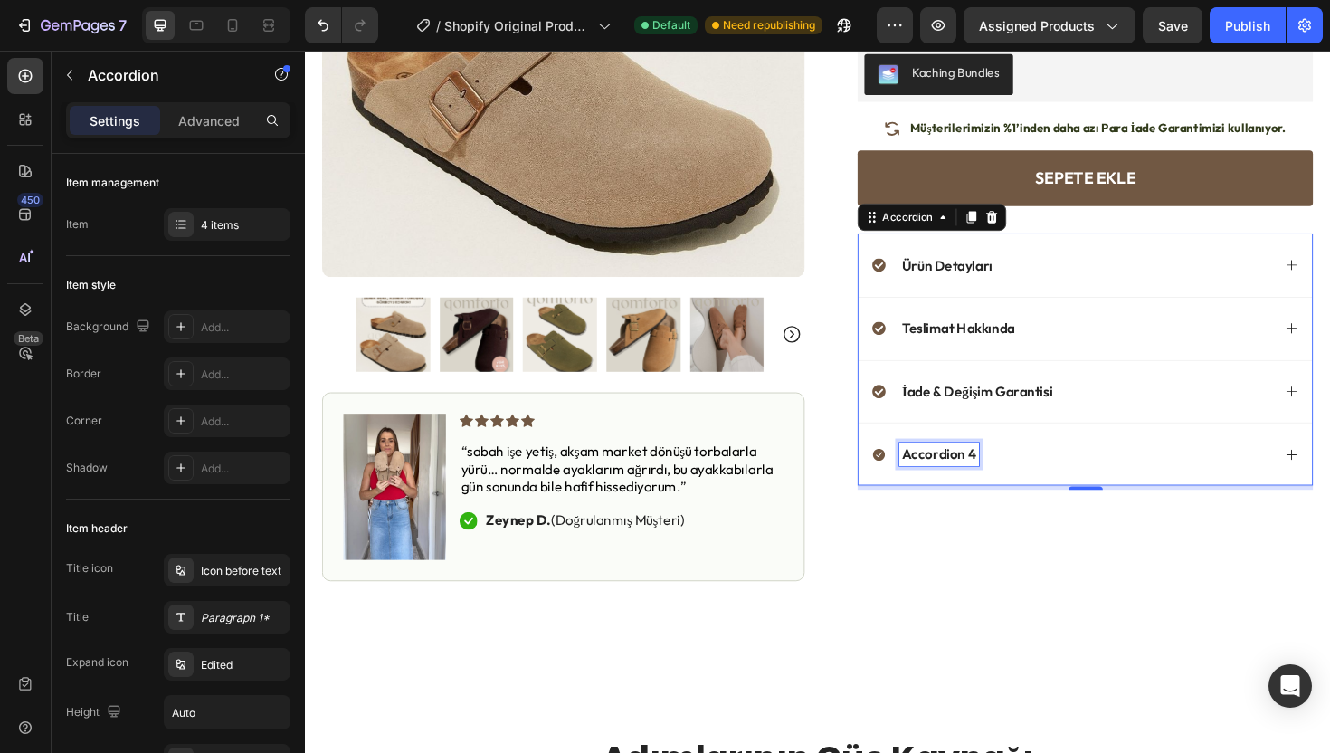
click at [972, 484] on div "Accordion 4" at bounding box center [977, 478] width 84 height 24
click at [972, 484] on p "Accordion 4" at bounding box center [976, 478] width 79 height 19
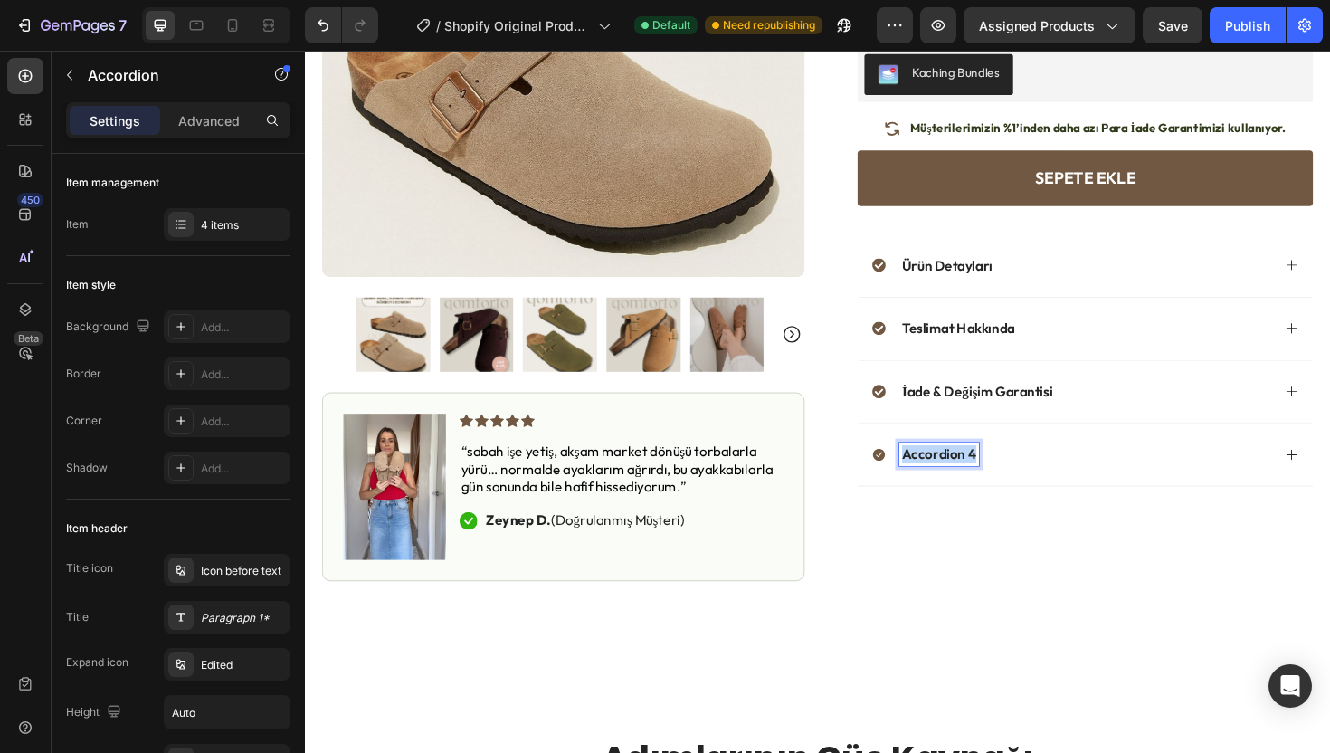
click at [972, 484] on p "Accordion 4" at bounding box center [976, 478] width 79 height 19
click at [954, 482] on p "Bu ürün tüm sezonlarda kullanılabilir mi?" at bounding box center [1066, 478] width 258 height 19
click at [984, 482] on p "Bu ürün tüm sezonlarda kullanılabilir mi?" at bounding box center [1066, 478] width 258 height 19
drag, startPoint x: 982, startPoint y: 481, endPoint x: 891, endPoint y: 477, distance: 90.6
click at [891, 478] on div "Bu ürün tüm sezonlarda kullanılabilir mi?" at bounding box center [1131, 477] width 480 height 67
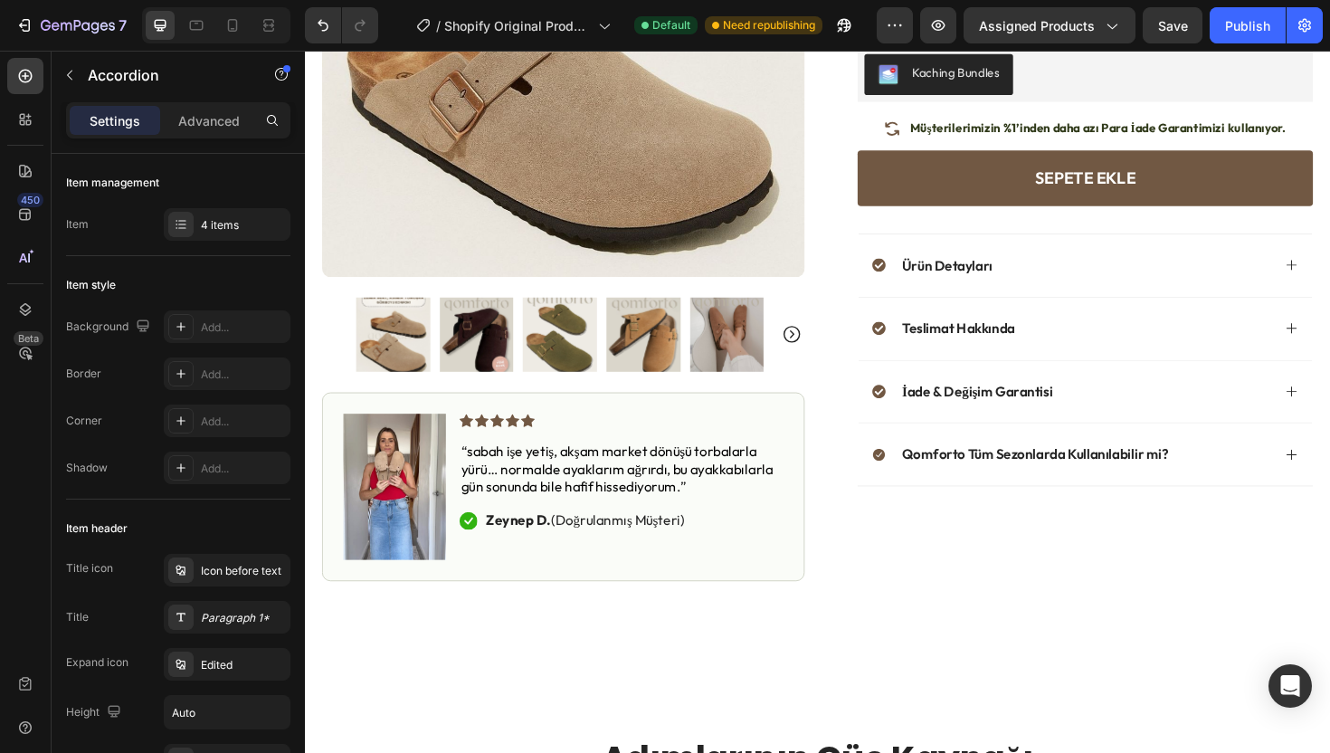
click at [897, 460] on div "Qomforto Tüm Sezonlarda Kullanılabilir mi?" at bounding box center [1131, 477] width 480 height 67
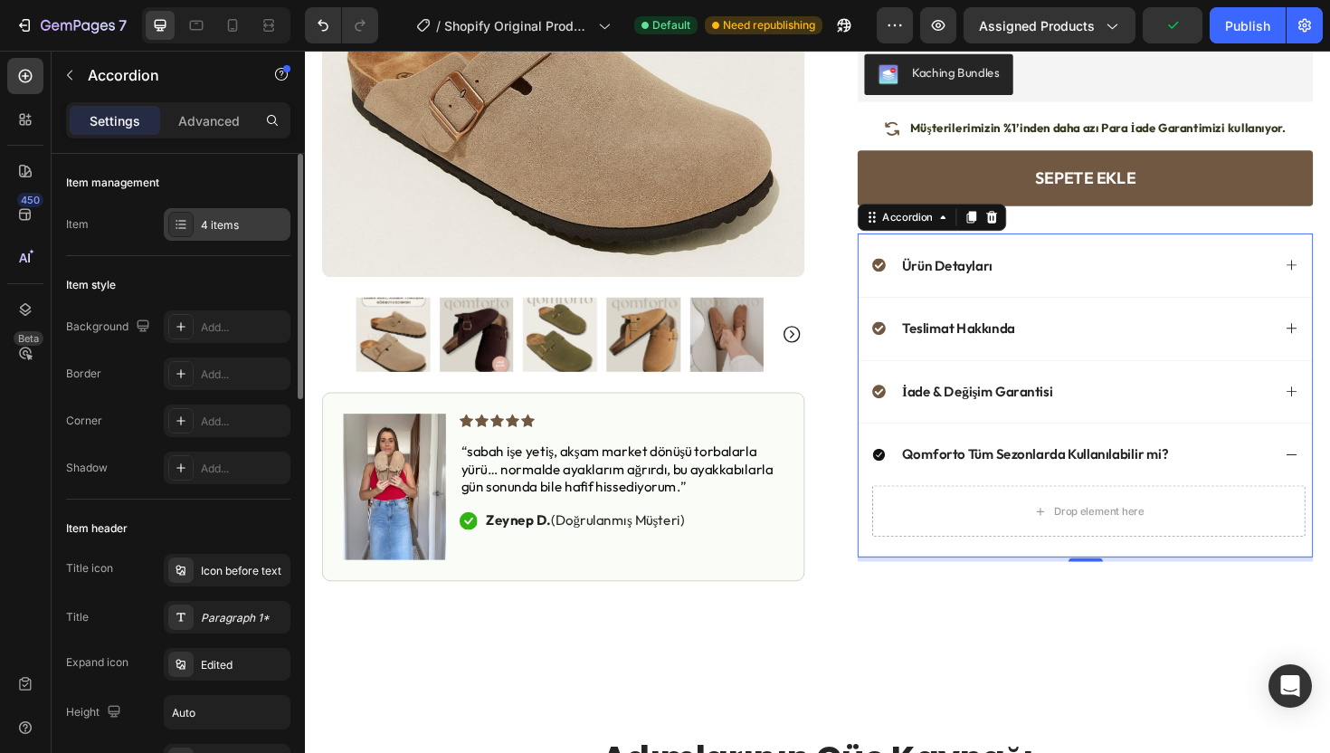
click at [226, 225] on div "4 items" at bounding box center [243, 225] width 85 height 16
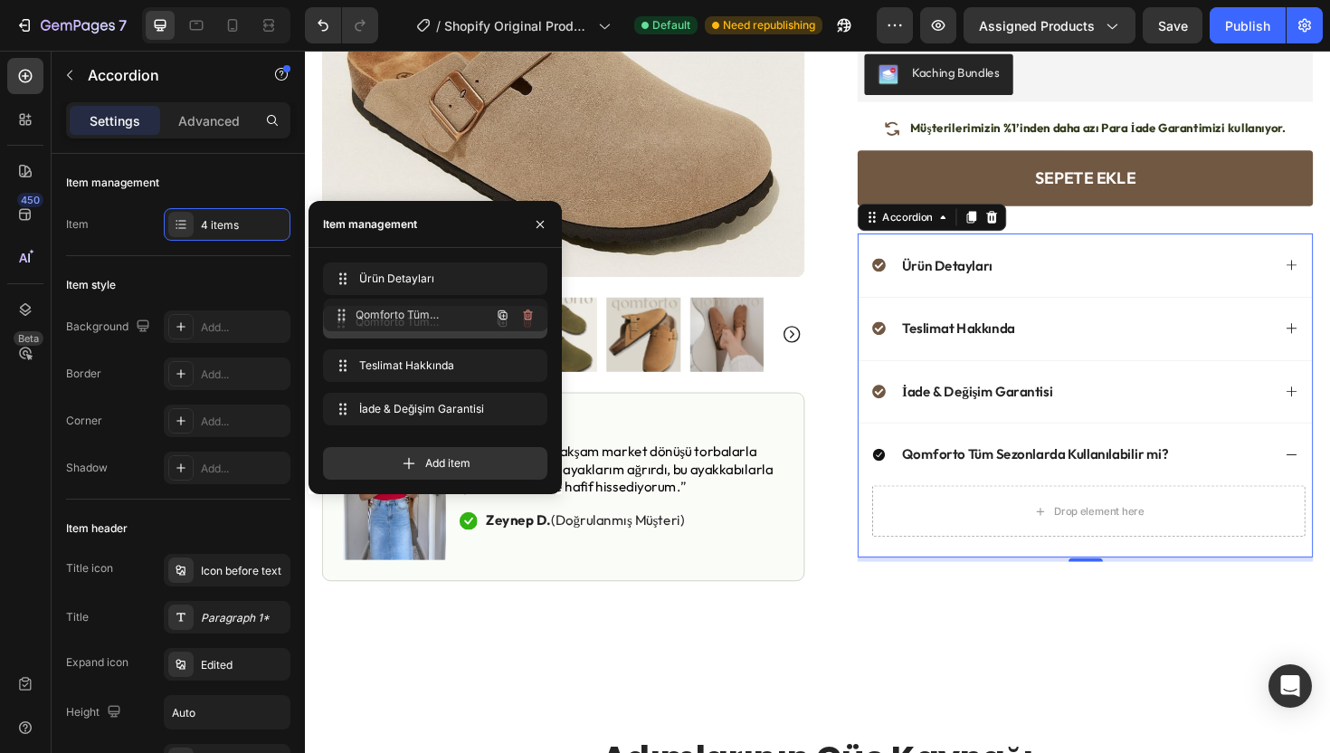
drag, startPoint x: 339, startPoint y: 410, endPoint x: 339, endPoint y: 316, distance: 94.1
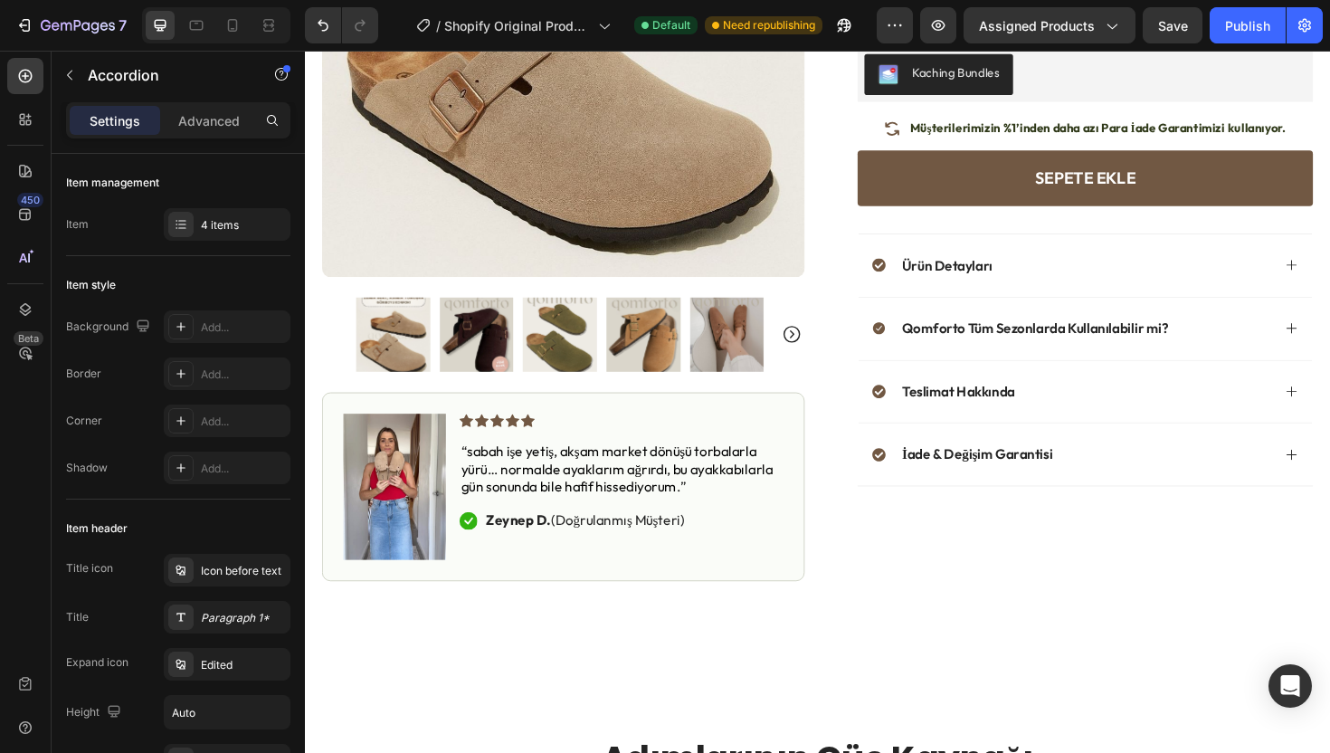
click at [1244, 334] on div "Qomforto Tüm Sezonlarda Kullanılabilir mi?" at bounding box center [1117, 345] width 422 height 24
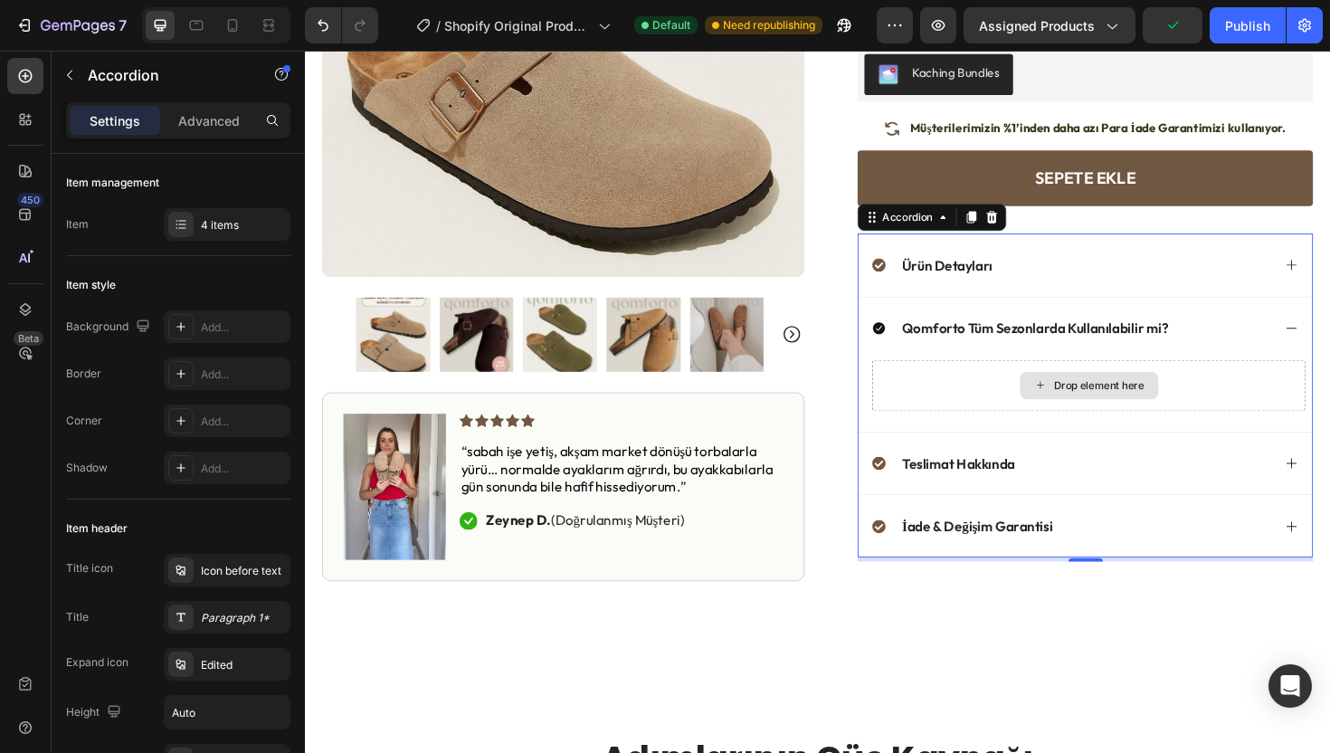
click at [1020, 404] on div "Drop element here" at bounding box center [1135, 405] width 459 height 54
click at [35, 123] on div at bounding box center [25, 119] width 36 height 36
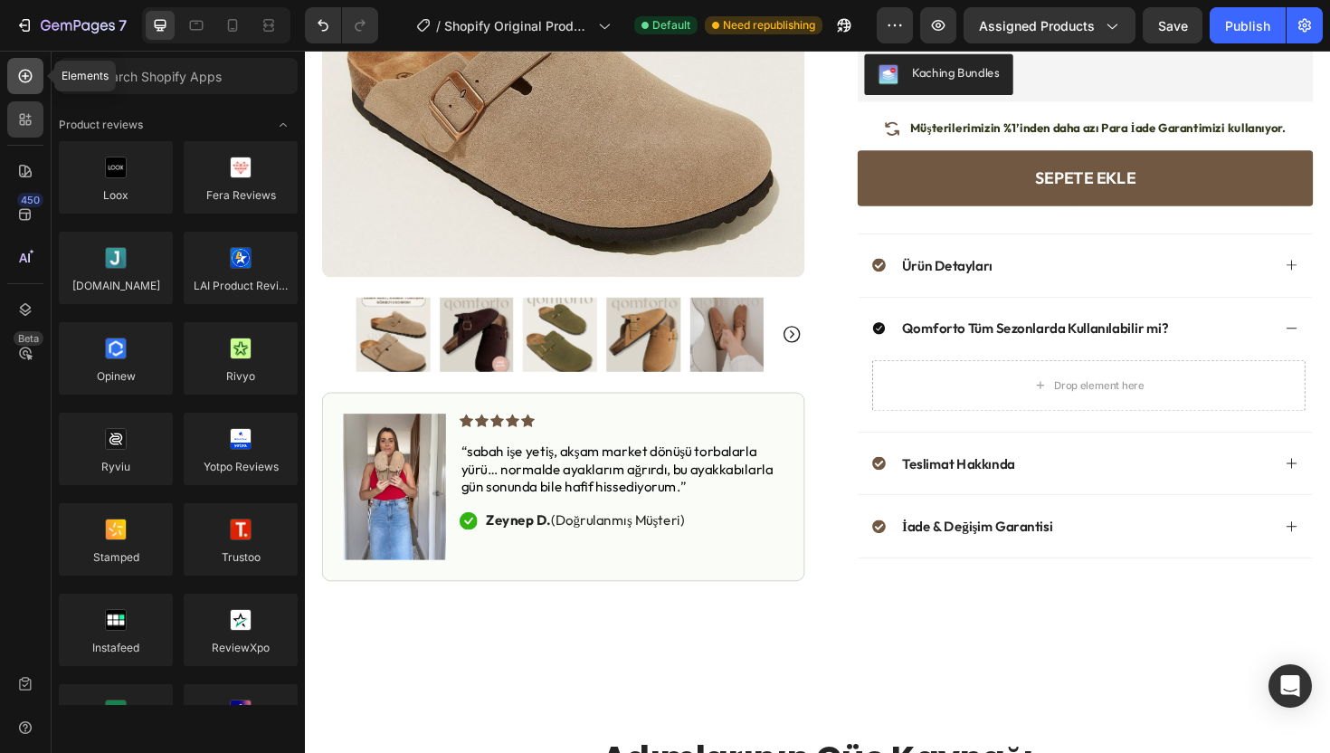
click at [35, 91] on div at bounding box center [25, 76] width 36 height 36
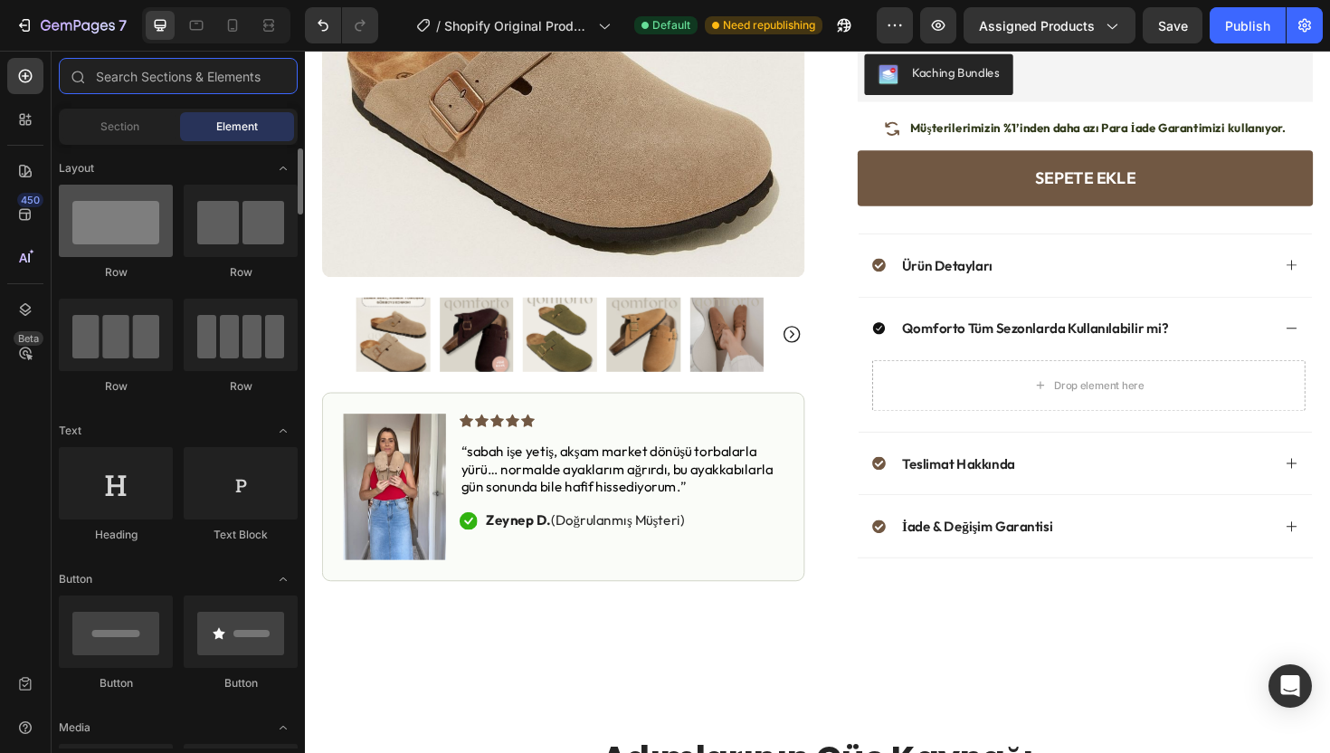
scroll to position [4, 0]
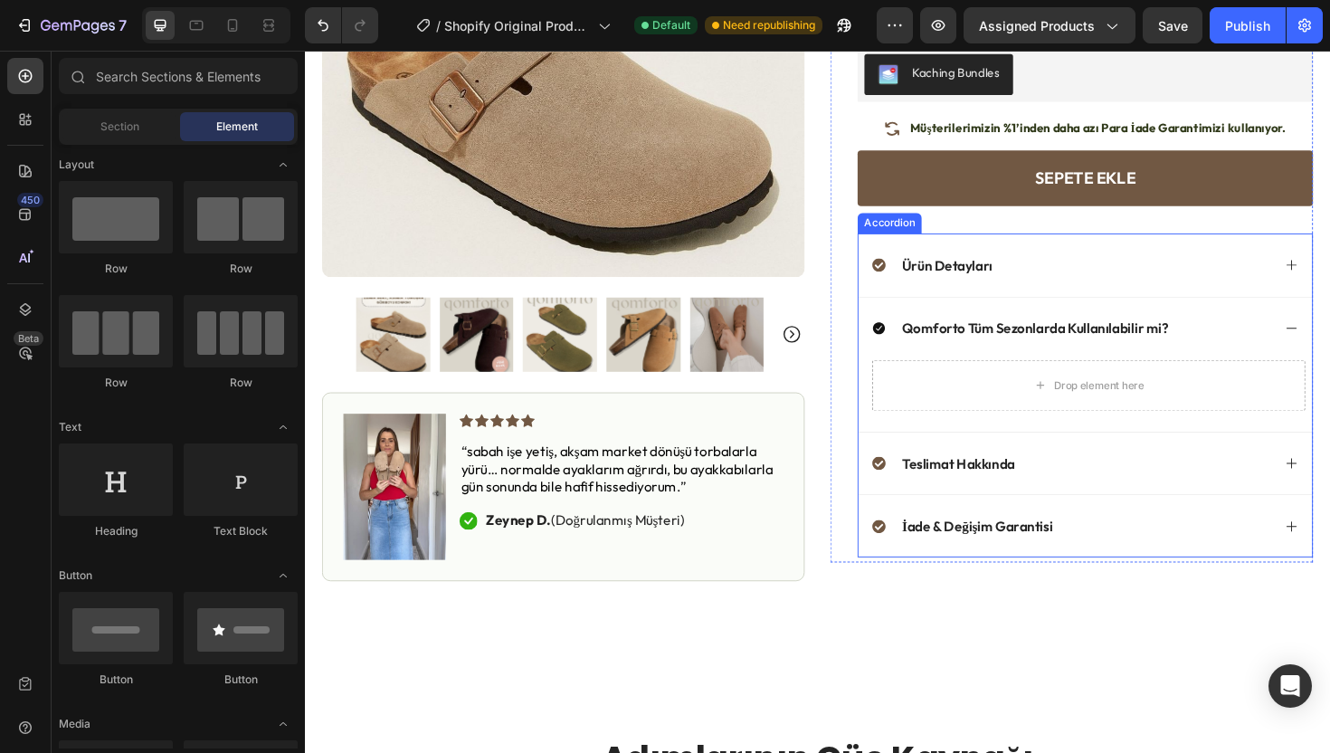
click at [1003, 487] on p "Teslimat Hakkında" at bounding box center [996, 488] width 119 height 19
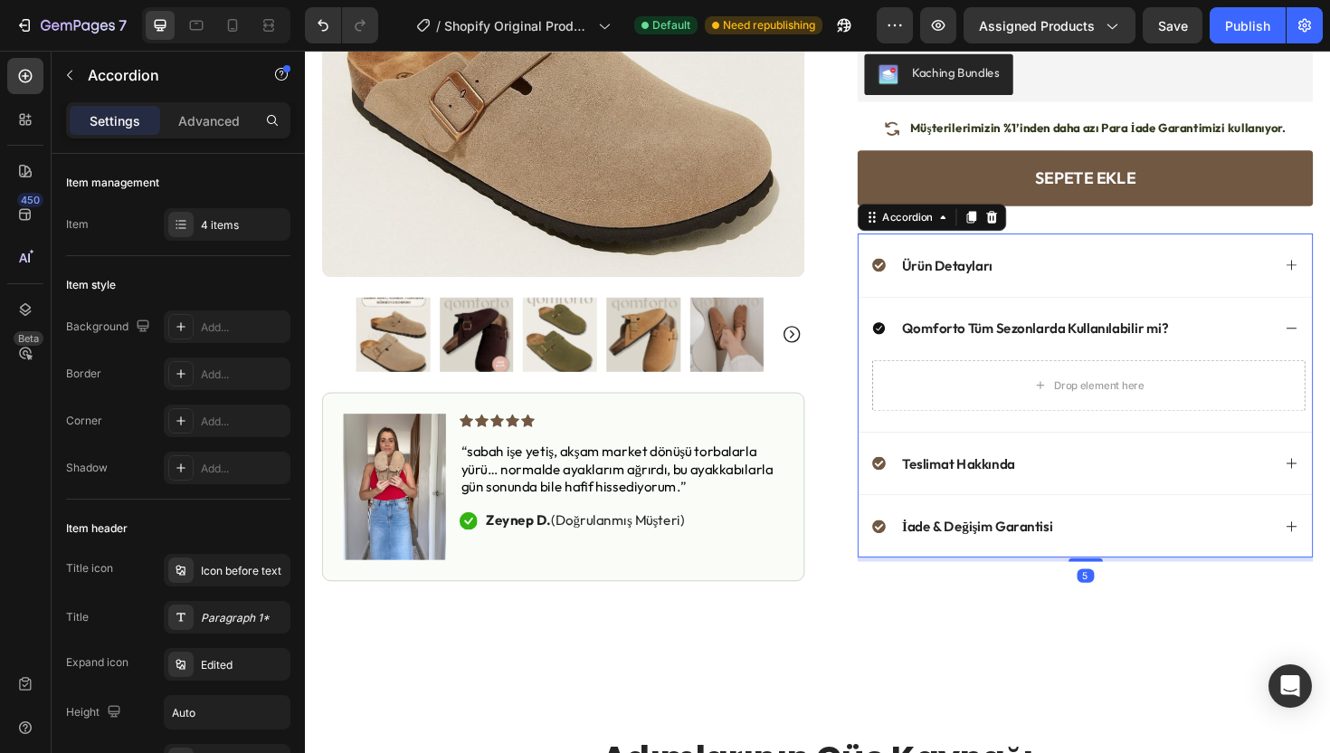
click at [1100, 492] on div "Teslimat Hakkında" at bounding box center [1117, 488] width 422 height 24
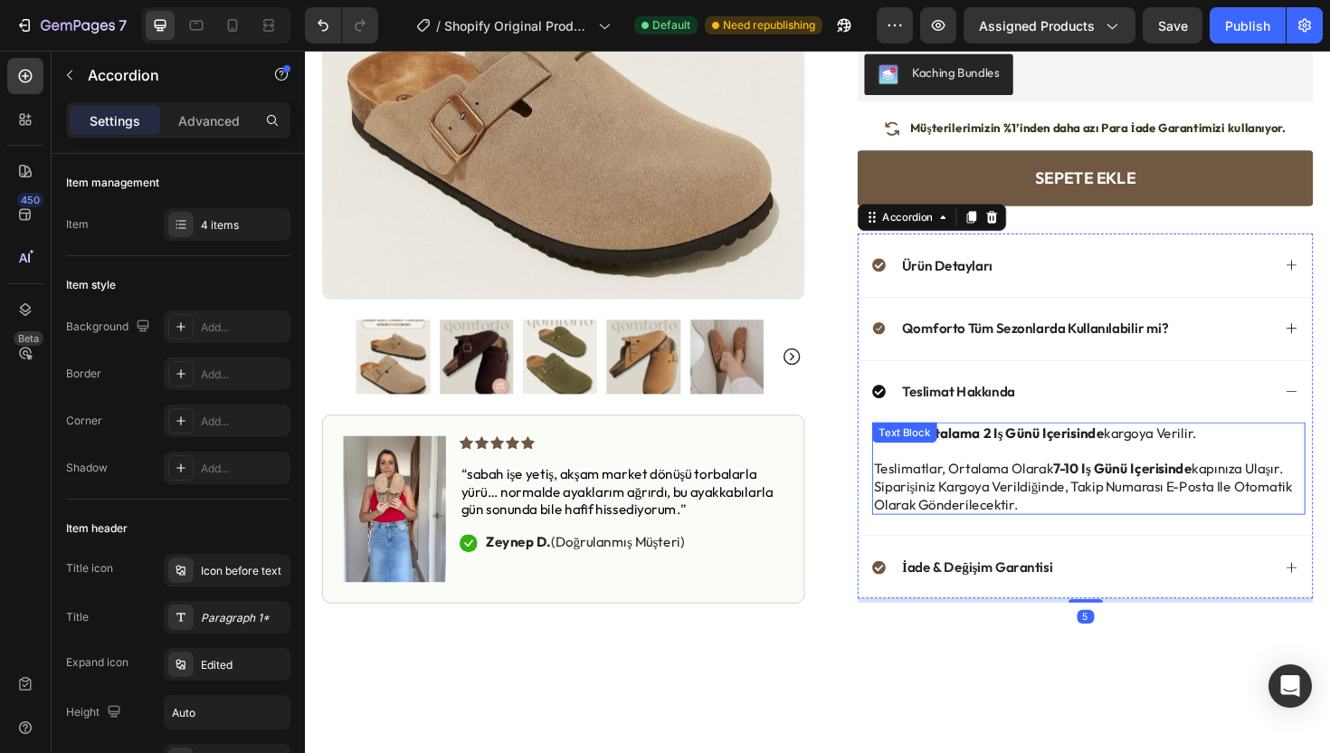
click at [1097, 486] on strong "7-10 iş günü içerisinde" at bounding box center [1170, 493] width 147 height 18
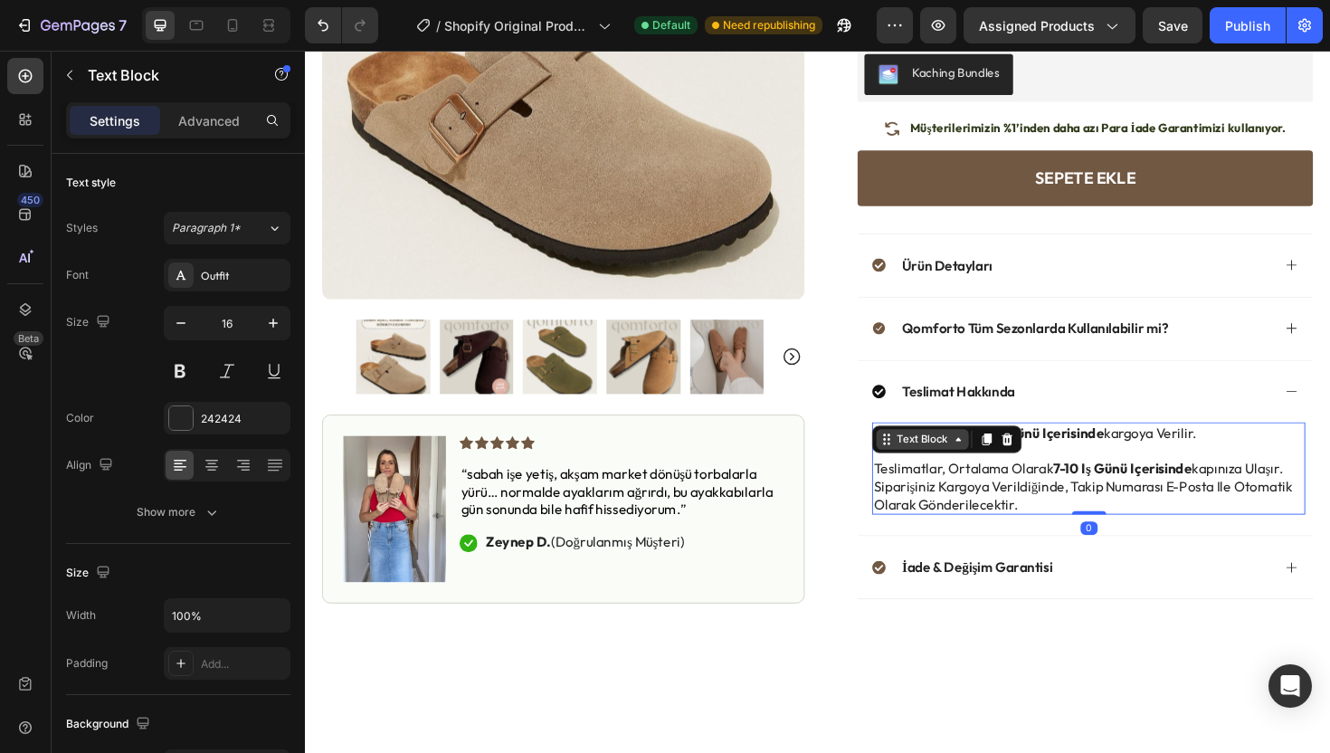
click at [990, 469] on icon at bounding box center [997, 462] width 14 height 14
click at [1067, 510] on p "siparişiniz kargoya verildiğinde, takip numarası e-posta ile otomatik olarak gö…" at bounding box center [1134, 522] width 455 height 38
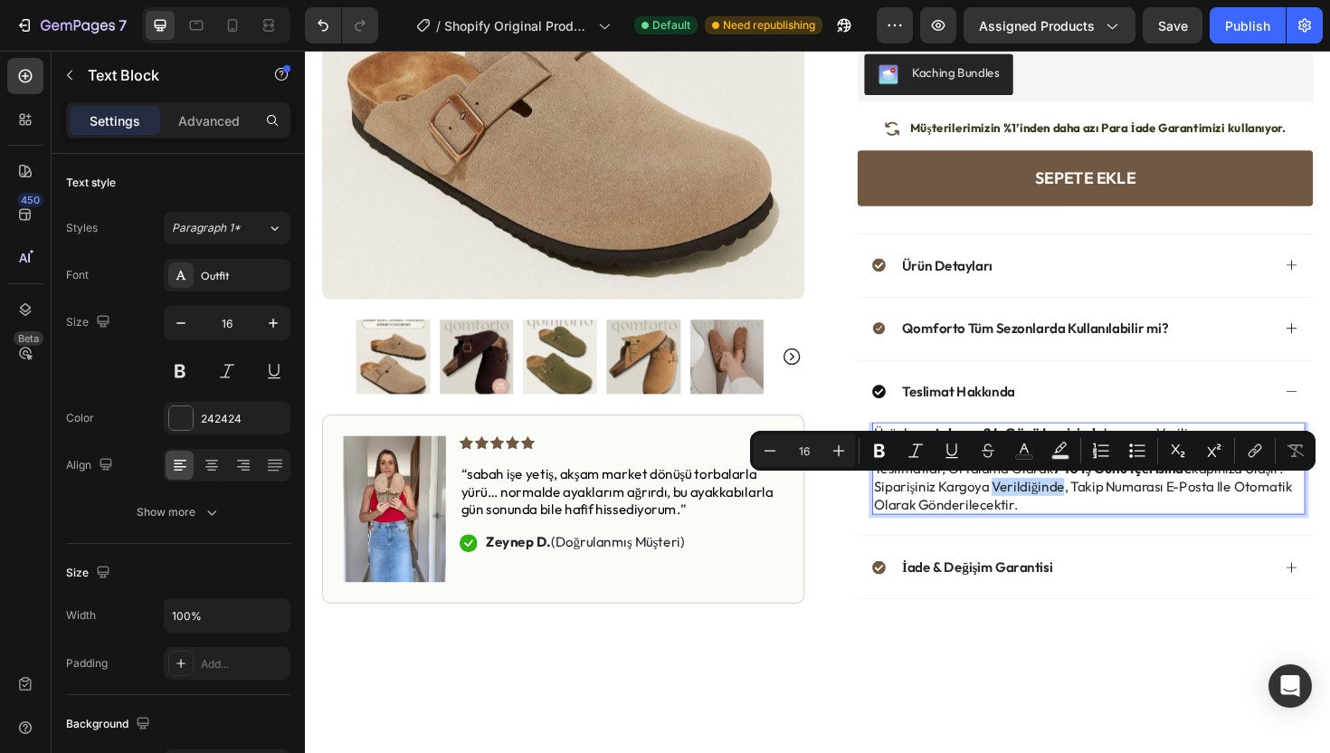
copy p "verildiğinde"
click at [1015, 529] on p "siparişiniz kargoya verildiğinde, takip numarası e-posta ile otomatik olarak gö…" at bounding box center [1134, 522] width 455 height 38
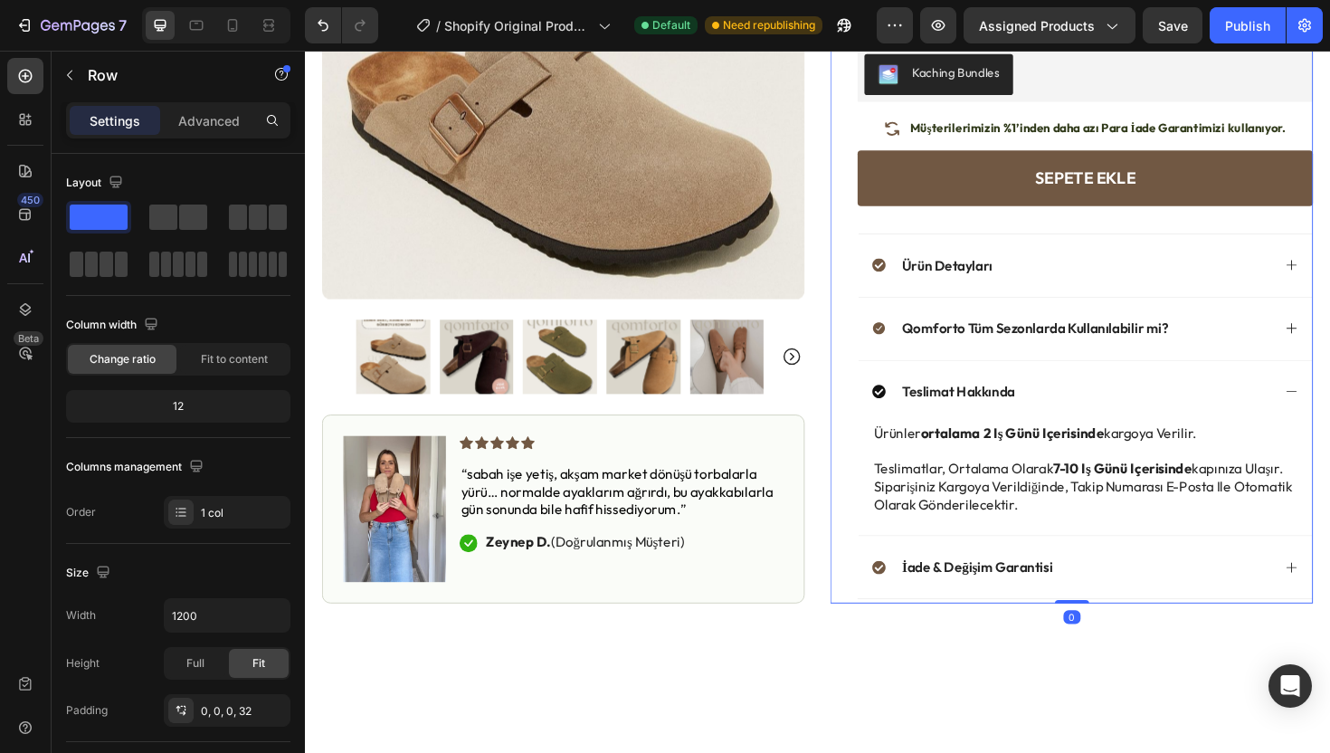
click at [877, 492] on div "Icon Icon Icon Icon Icon Icon List 4.9/5 (749+ Değerlendirme) Text Block Row Qo…" at bounding box center [1116, 156] width 511 height 959
click at [948, 460] on div "Text Block" at bounding box center [940, 455] width 62 height 16
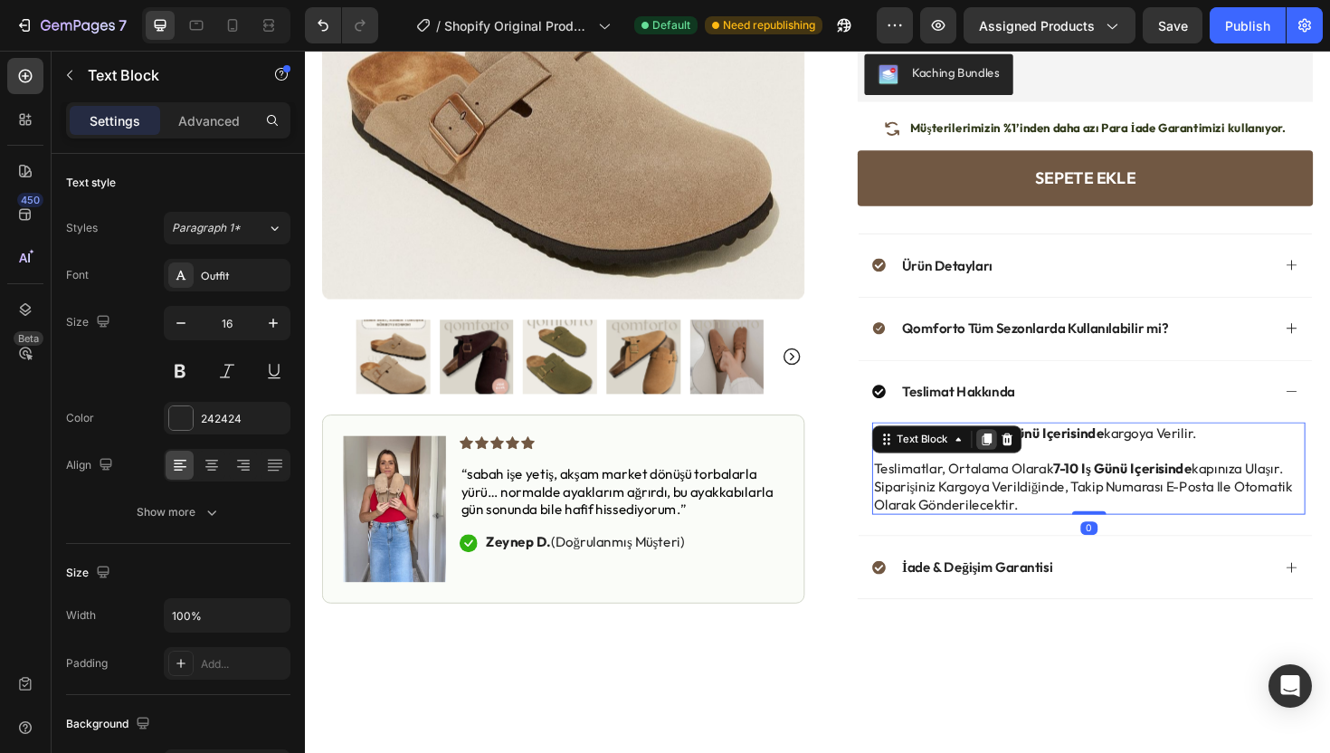
click at [1020, 469] on icon at bounding box center [1027, 462] width 14 height 14
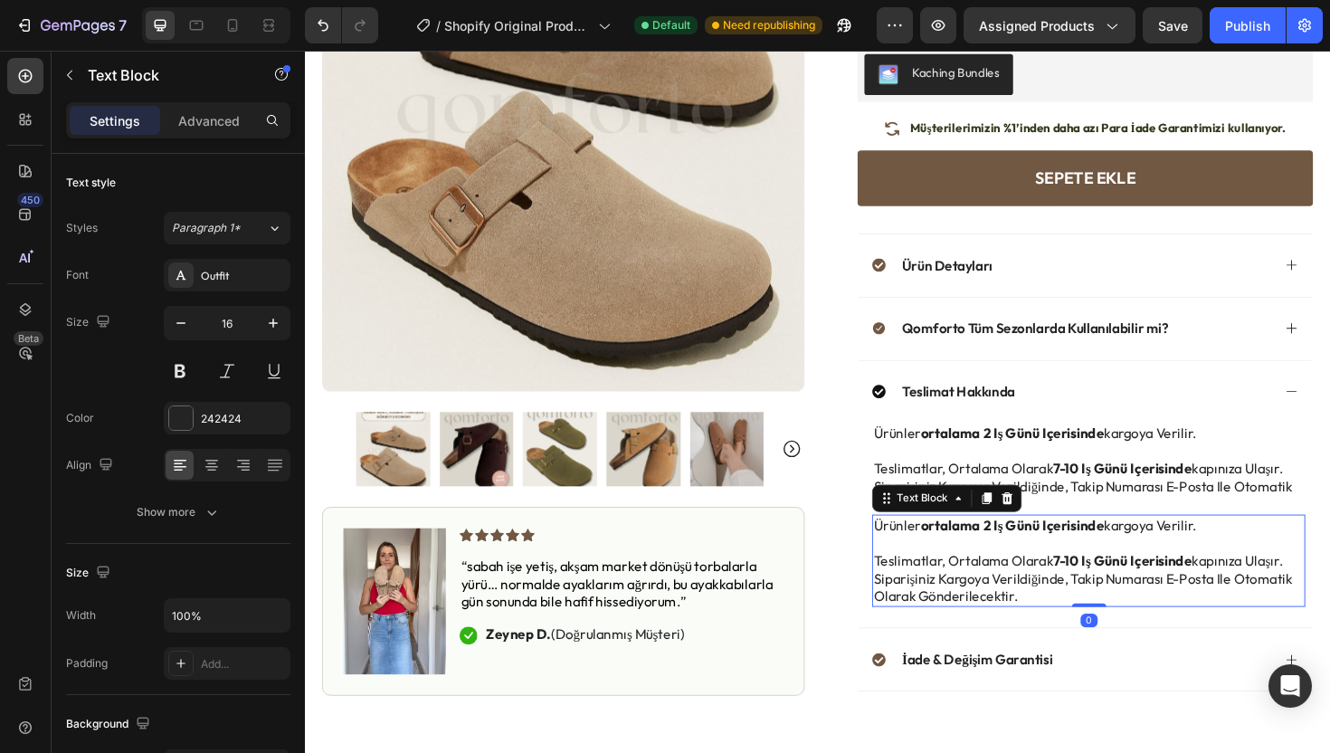
copy br "Rich Text Editor. Editing area: main"
click at [1195, 597] on strong "7-10 iş günü içerisinde" at bounding box center [1170, 591] width 147 height 18
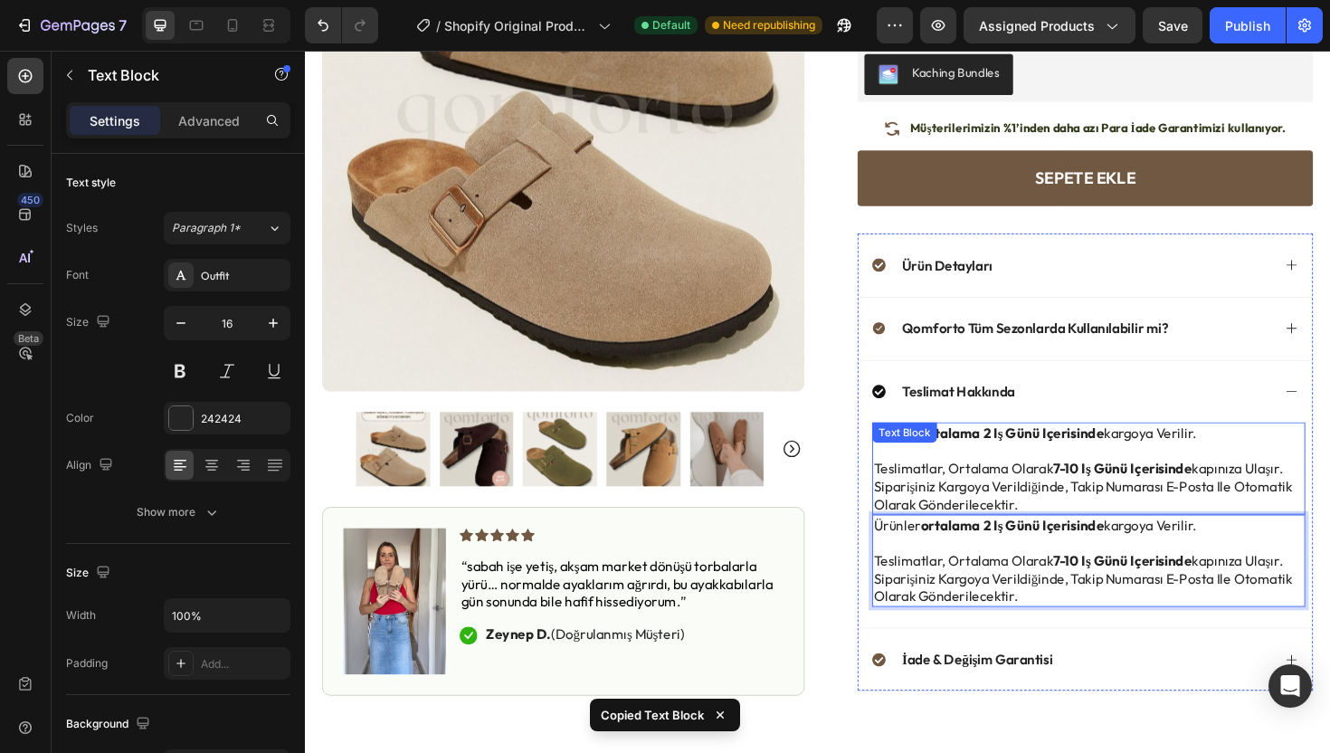
click at [1096, 511] on p "siparişiniz kargoya verildiğinde, takip numarası e-posta ile otomatik olarak gö…" at bounding box center [1134, 522] width 455 height 38
click at [1075, 574] on p "Rich Text Editor. Editing area: main" at bounding box center [1134, 572] width 455 height 19
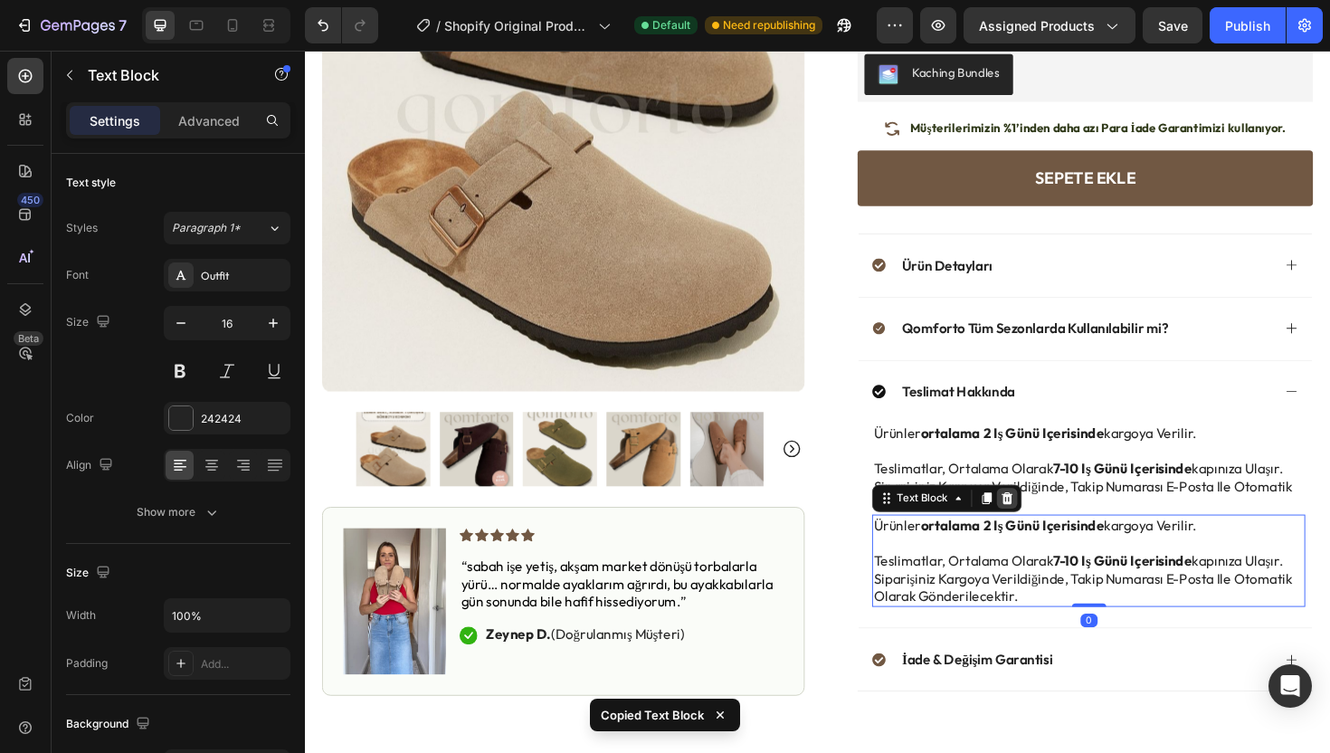
click at [1041, 525] on icon at bounding box center [1048, 524] width 14 height 14
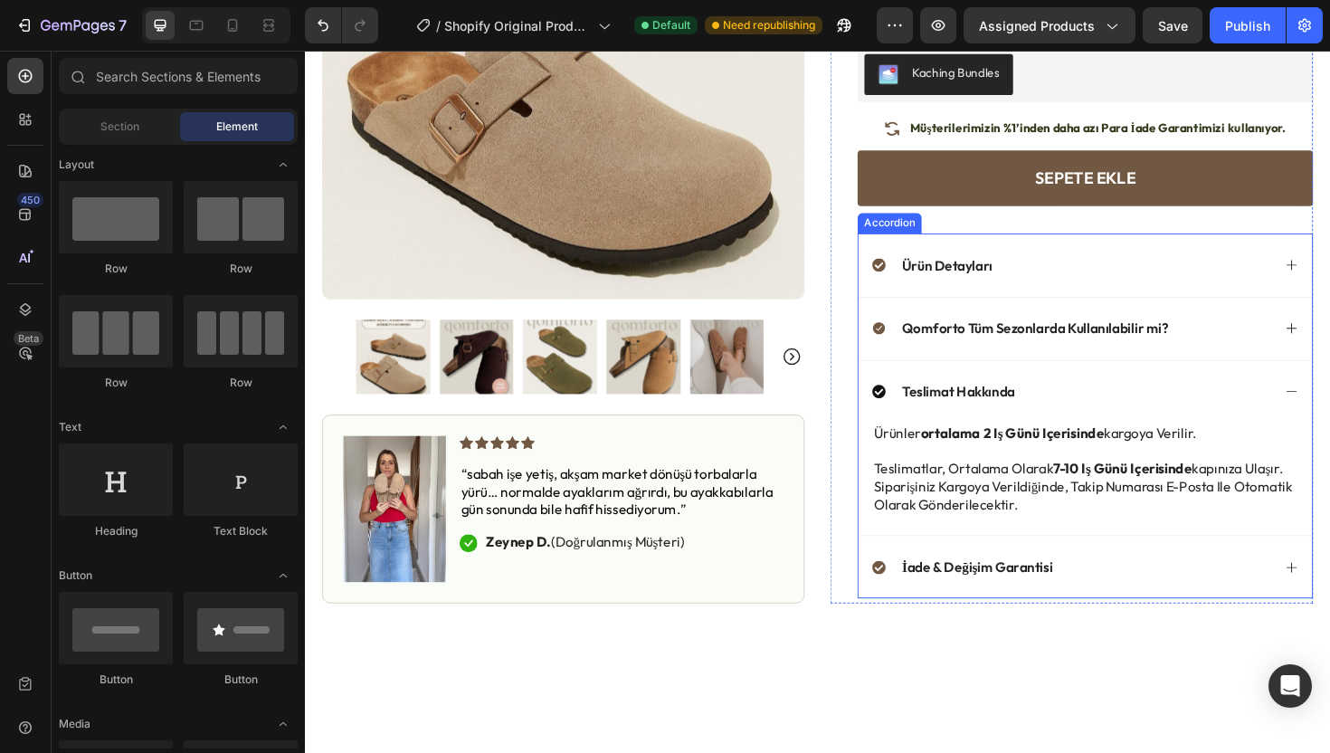
click at [1049, 347] on p "Qomforto Tüm Sezonlarda Kullanılabilir mi?" at bounding box center [1078, 345] width 282 height 19
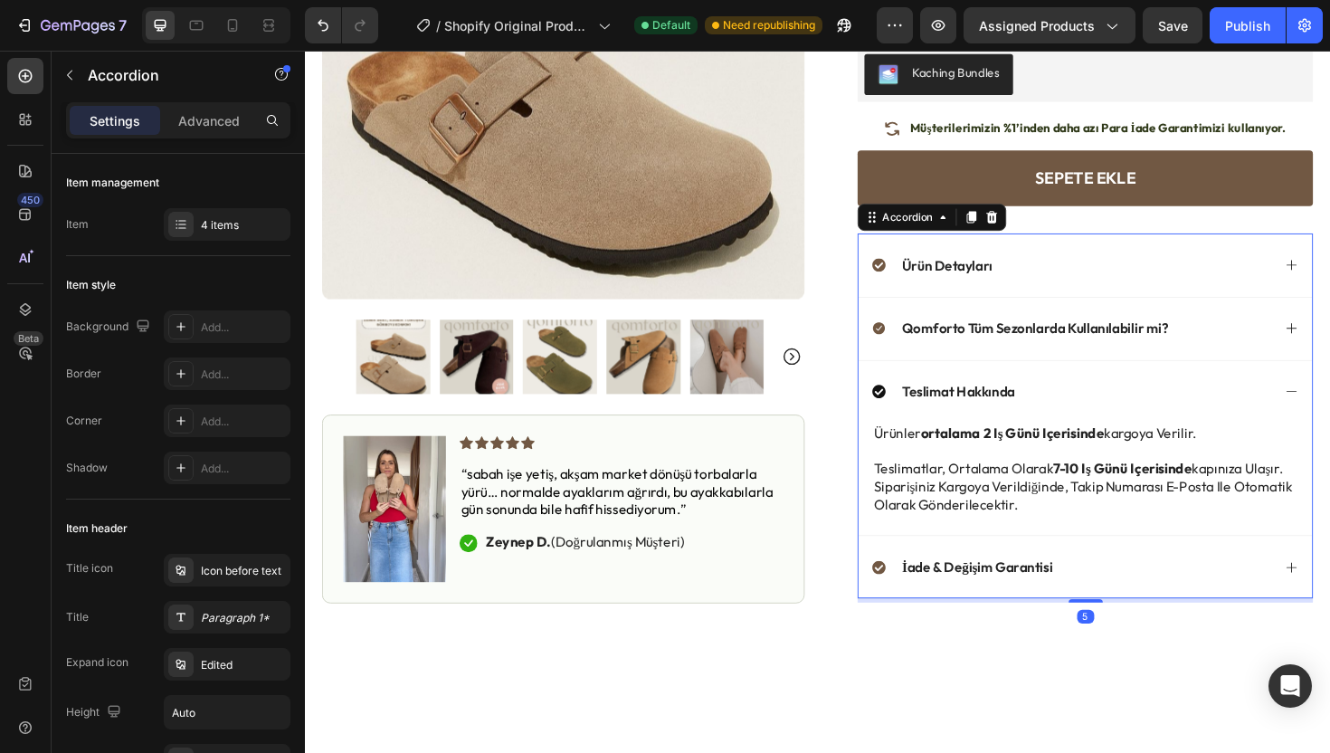
click at [1117, 325] on div "Qomforto Tüm Sezonlarda Kullanılabilir mi?" at bounding box center [1131, 344] width 480 height 67
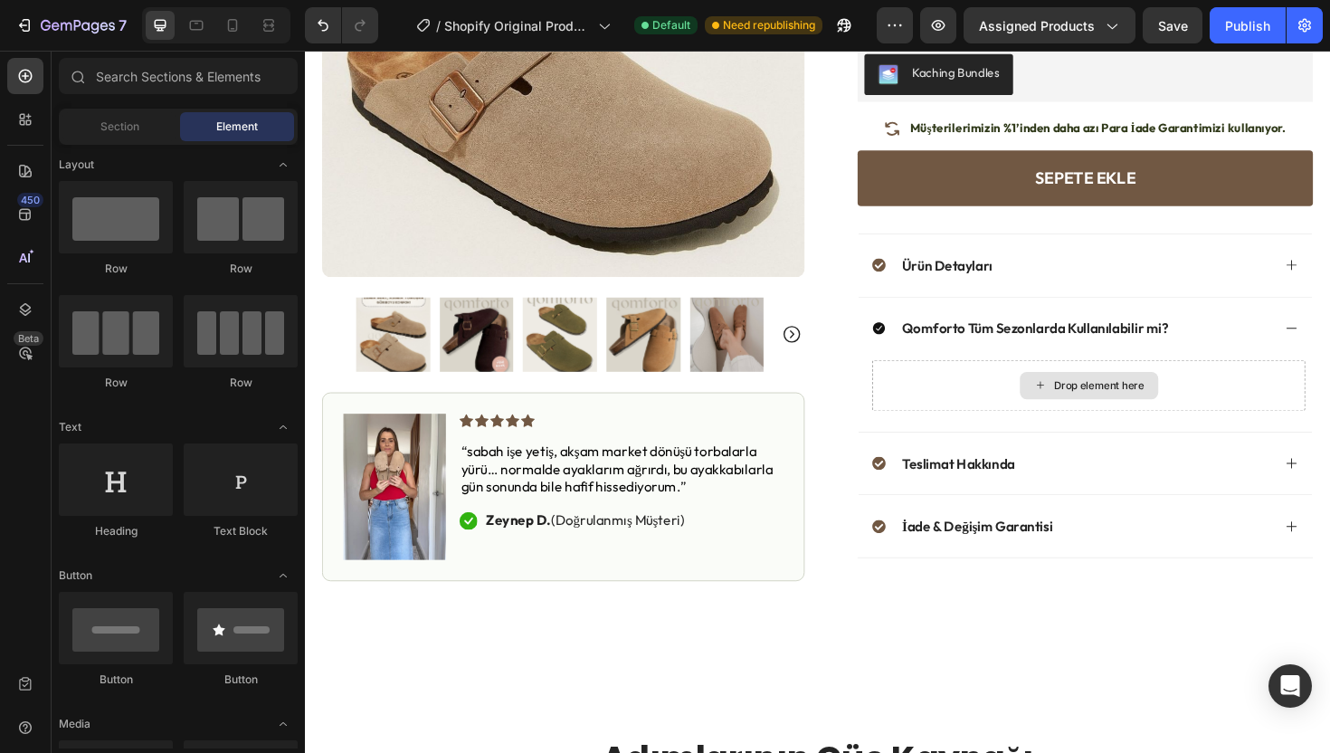
click at [1100, 398] on div "Drop element here" at bounding box center [1146, 405] width 96 height 14
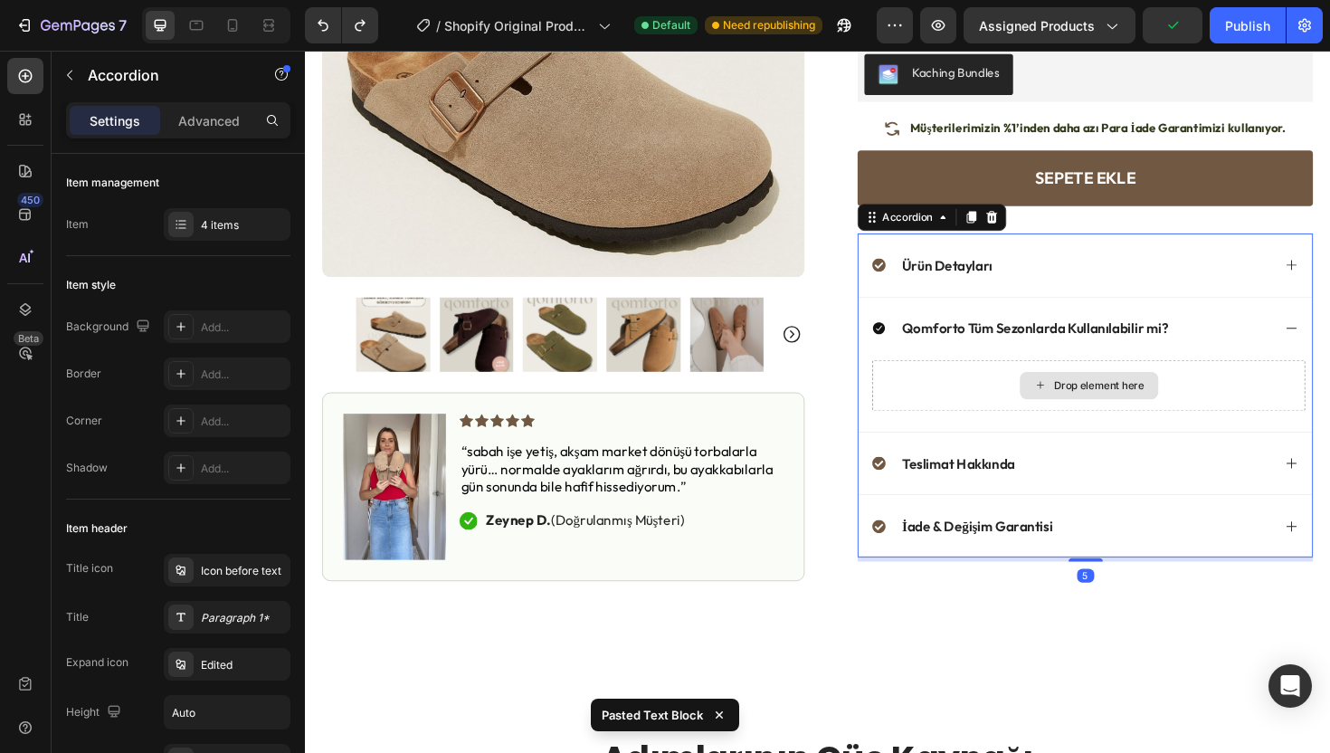
click at [1029, 411] on div "Drop element here" at bounding box center [1135, 405] width 459 height 54
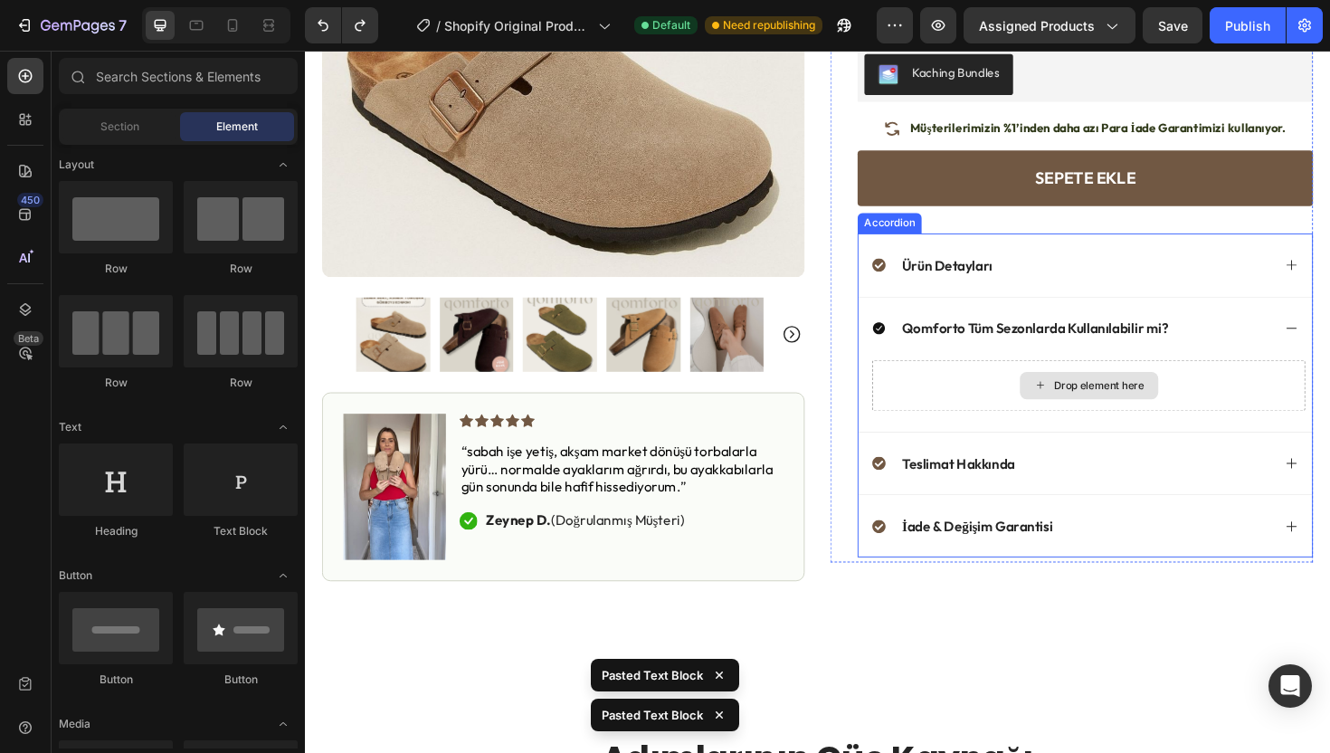
click at [1001, 395] on div "Drop element here" at bounding box center [1135, 405] width 459 height 54
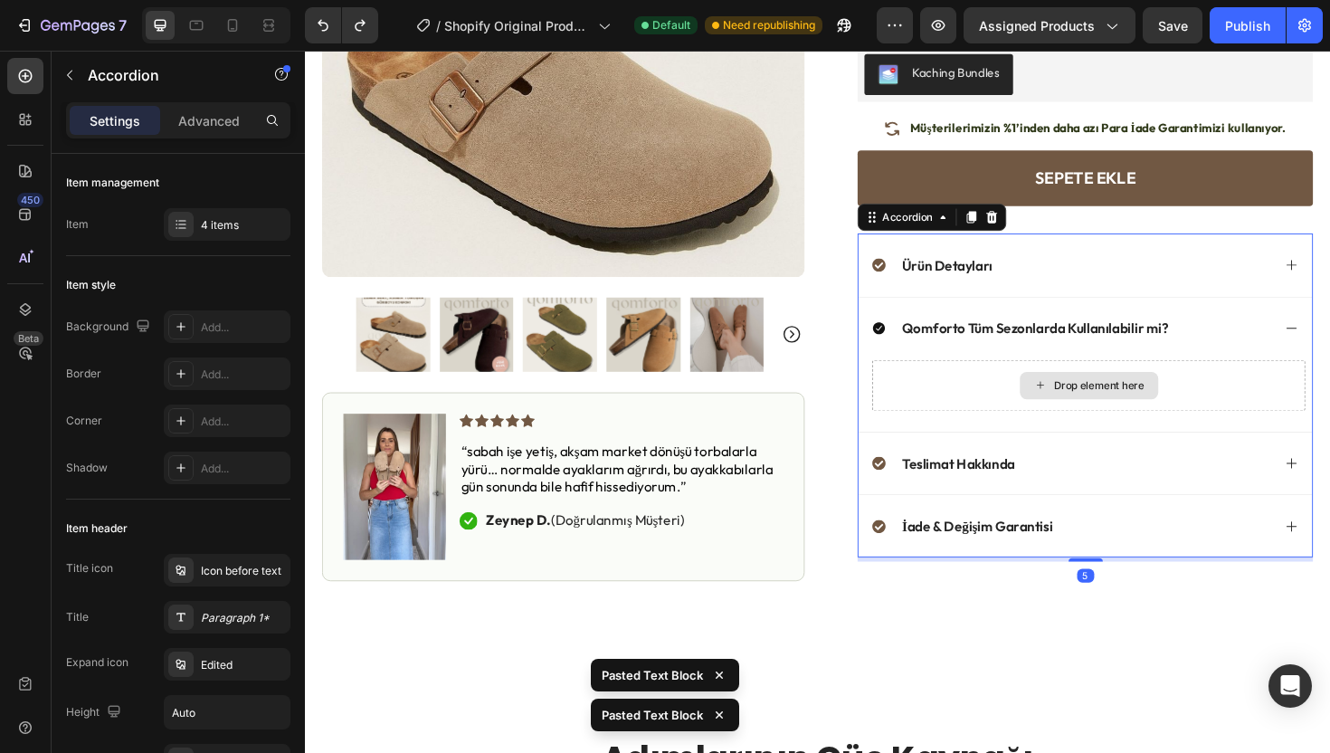
click at [1020, 391] on div "Drop element here" at bounding box center [1135, 405] width 459 height 54
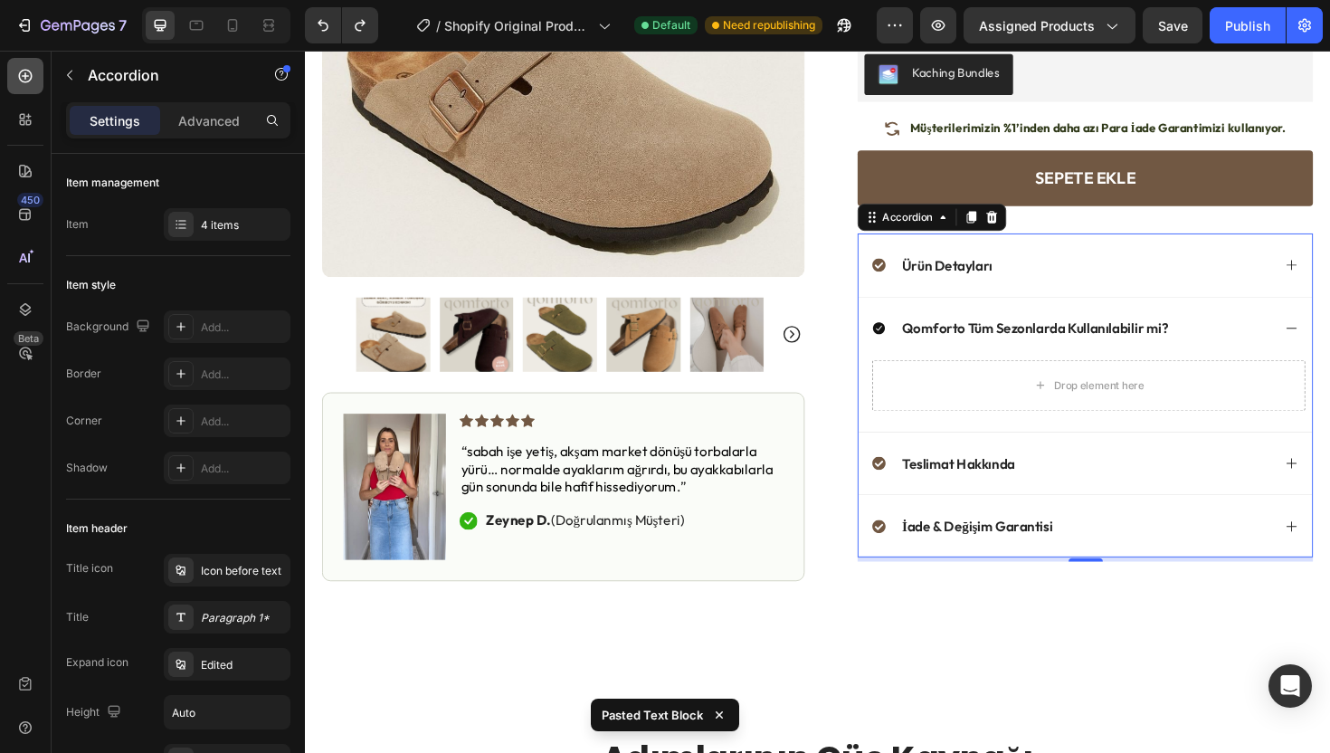
click at [25, 89] on div at bounding box center [25, 76] width 36 height 36
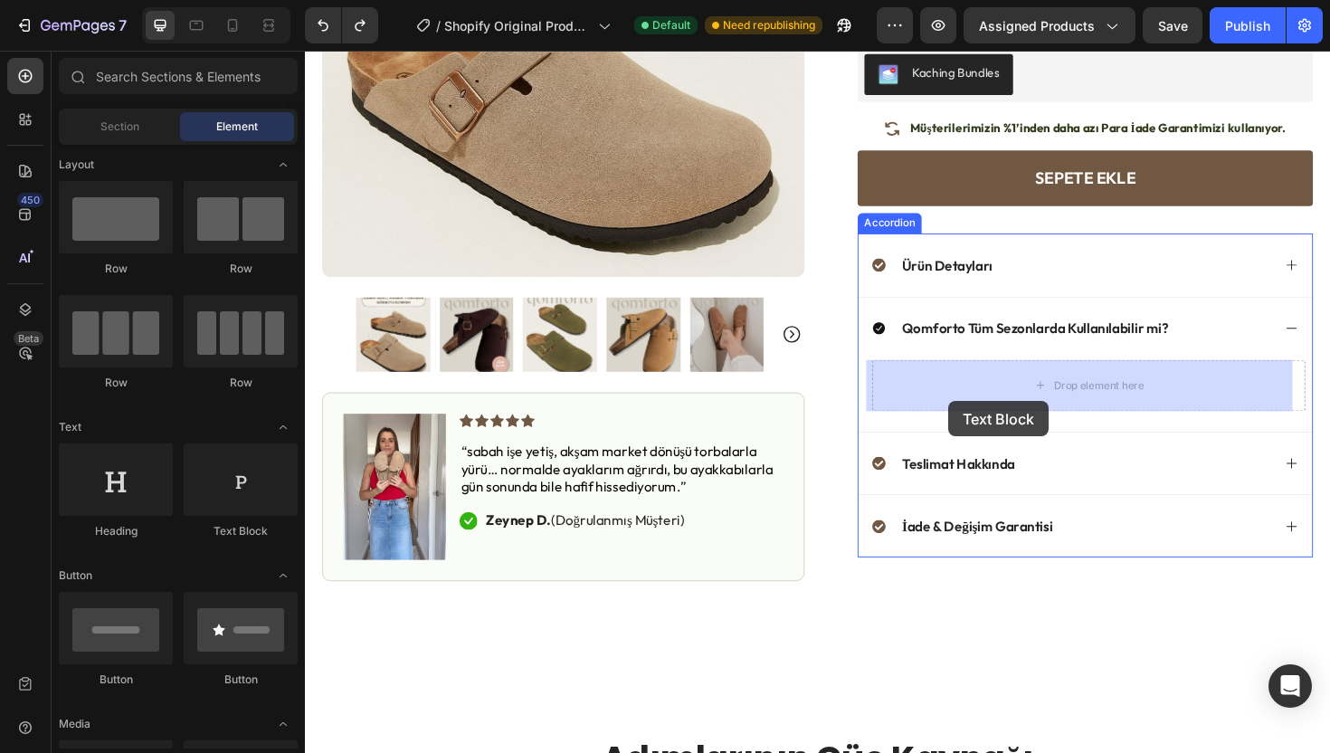
drag, startPoint x: 538, startPoint y: 527, endPoint x: 986, endPoint y: 422, distance: 460.1
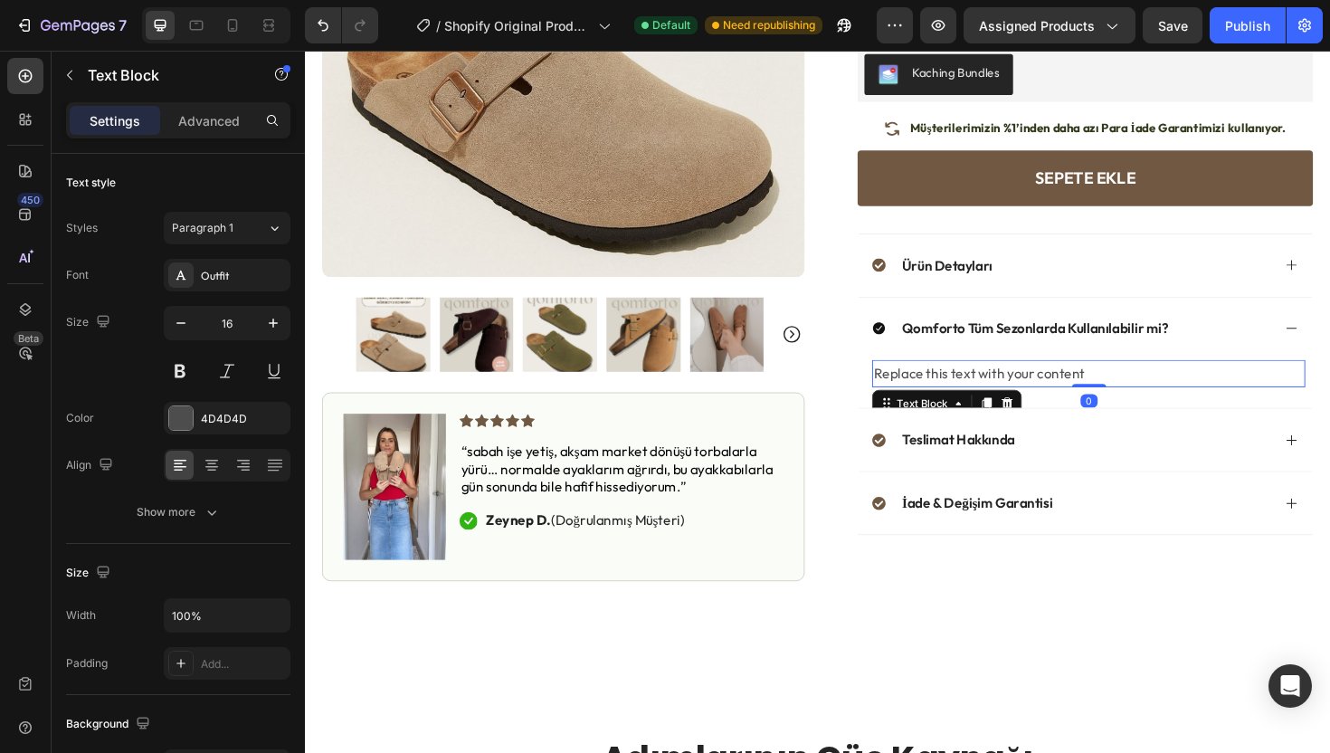
click at [993, 409] on div "Replace this text with your content Text Block 0" at bounding box center [1131, 404] width 480 height 52
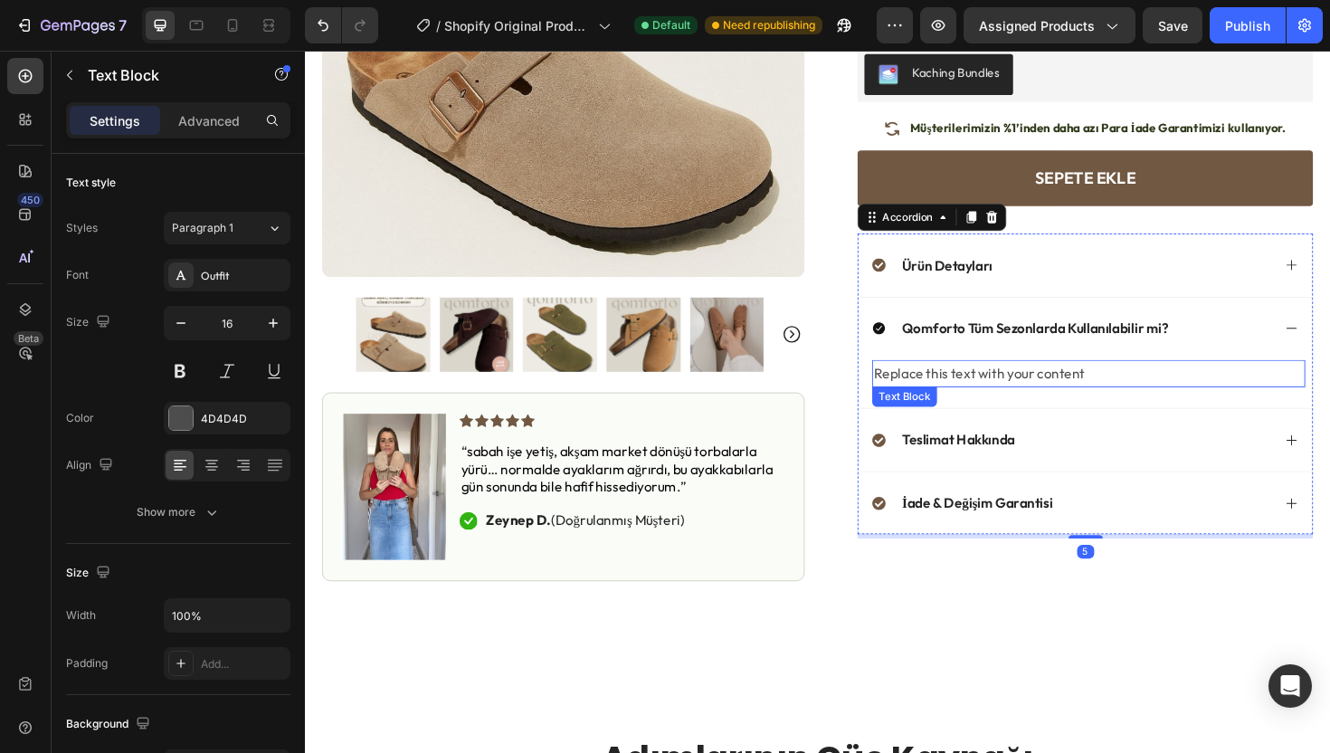
click at [1001, 398] on div "Replace this text with your content" at bounding box center [1135, 393] width 459 height 30
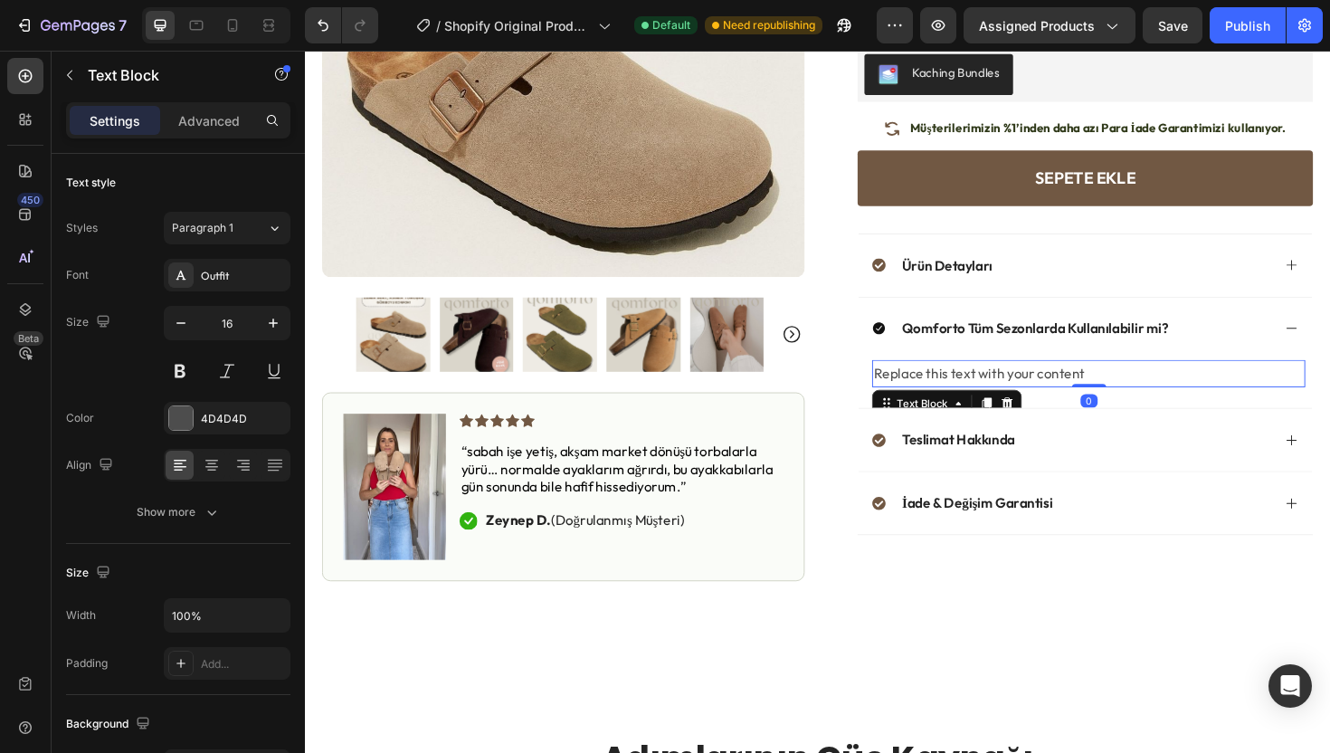
click at [1001, 398] on div "Replace this text with your content" at bounding box center [1135, 393] width 459 height 30
click at [1001, 397] on p "Replace this text with your content" at bounding box center [1134, 393] width 455 height 26
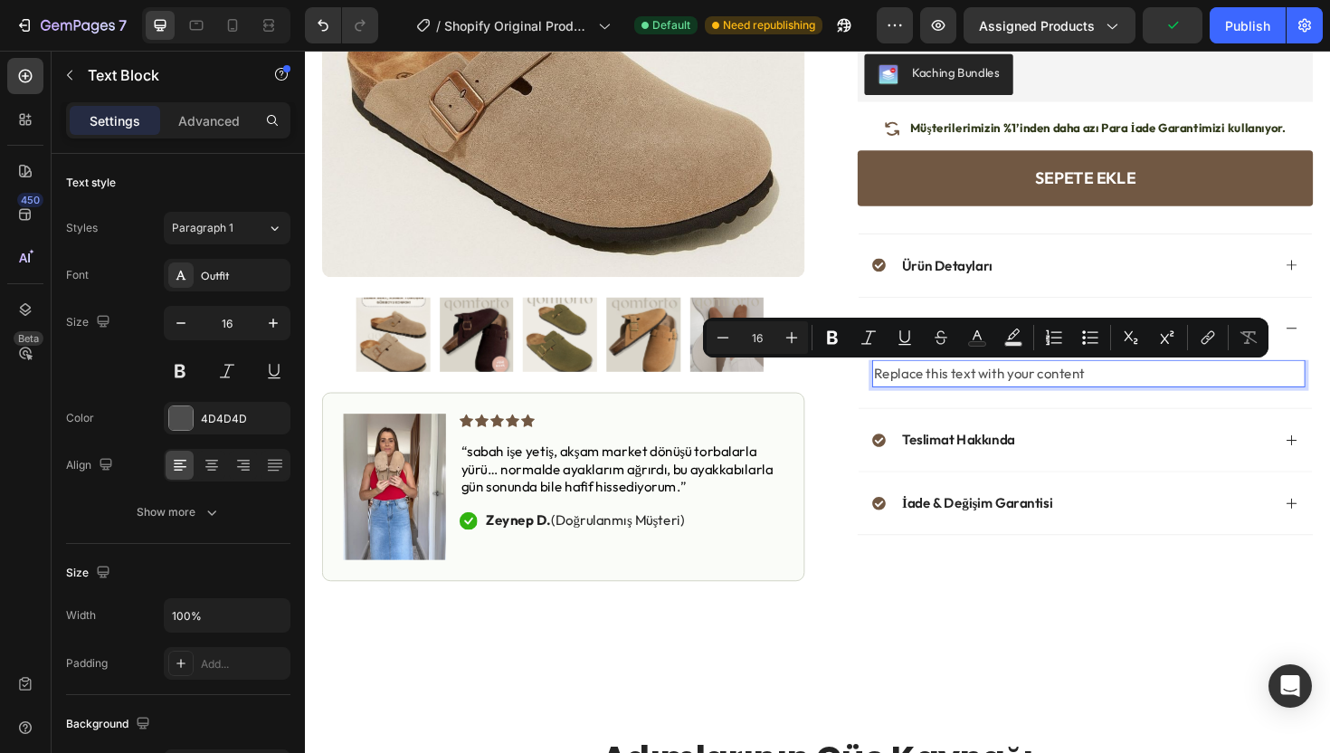
click at [994, 397] on p "Replace this text with your content" at bounding box center [1134, 393] width 455 height 26
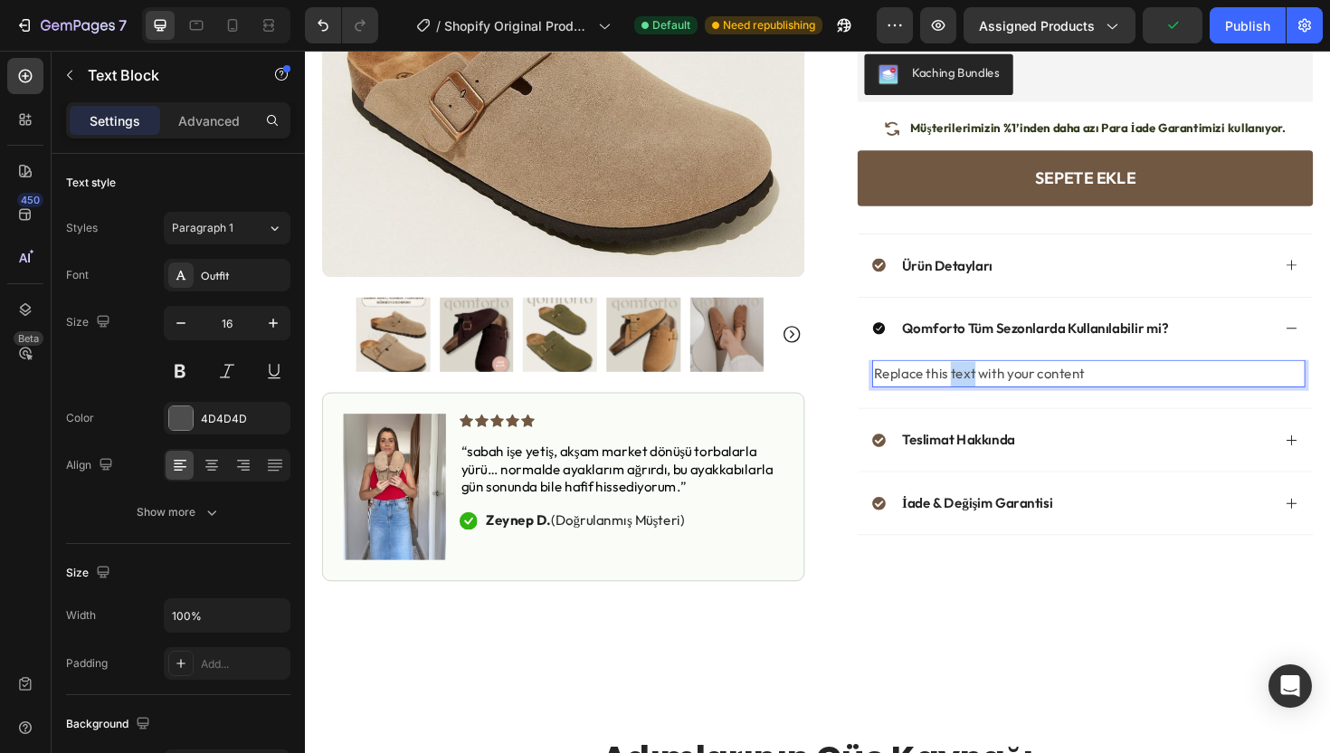
click at [994, 397] on p "Replace this text with your content" at bounding box center [1134, 393] width 455 height 26
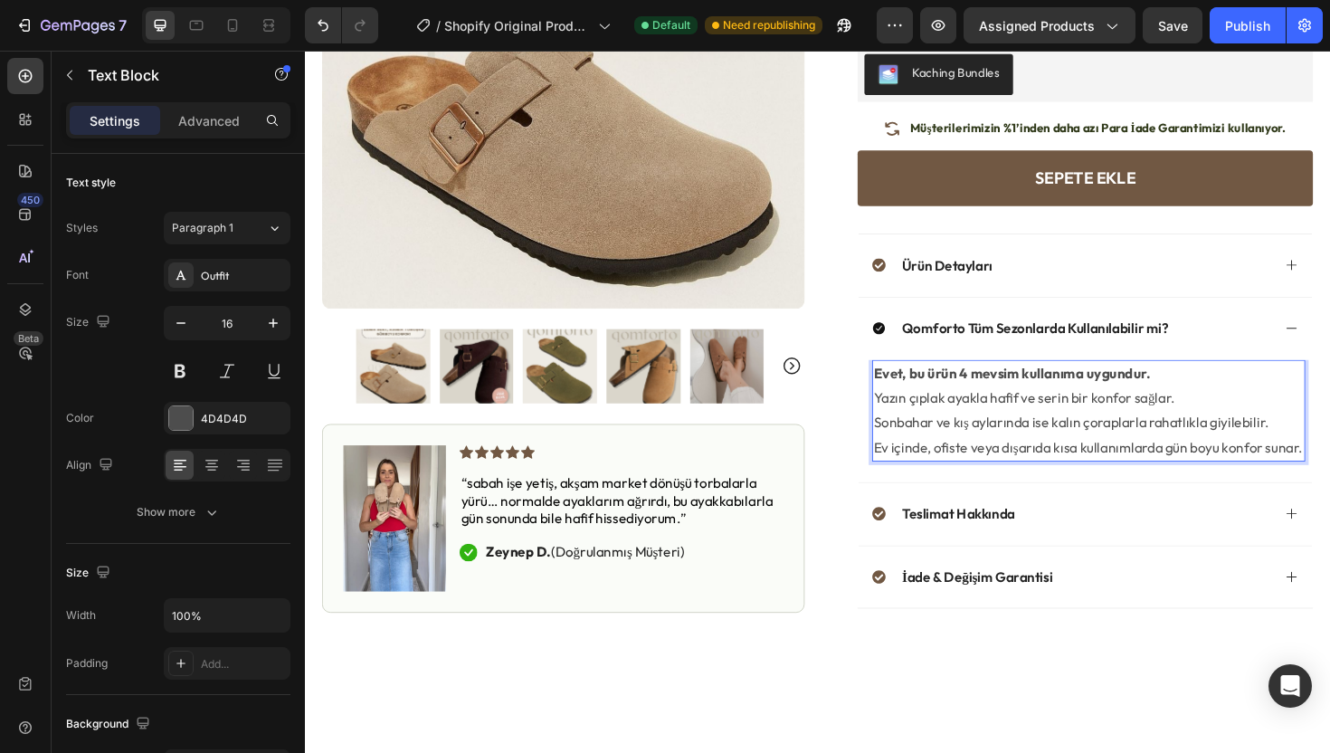
click at [968, 394] on strong "Evet, bu ürün 4 mevsim kullanıma uygundur." at bounding box center [1053, 393] width 293 height 18
drag, startPoint x: 983, startPoint y: 393, endPoint x: 939, endPoint y: 394, distance: 44.4
click at [939, 394] on strong "Evet, bu ürün 4 mevsim kullanıma uygundur." at bounding box center [1053, 393] width 293 height 18
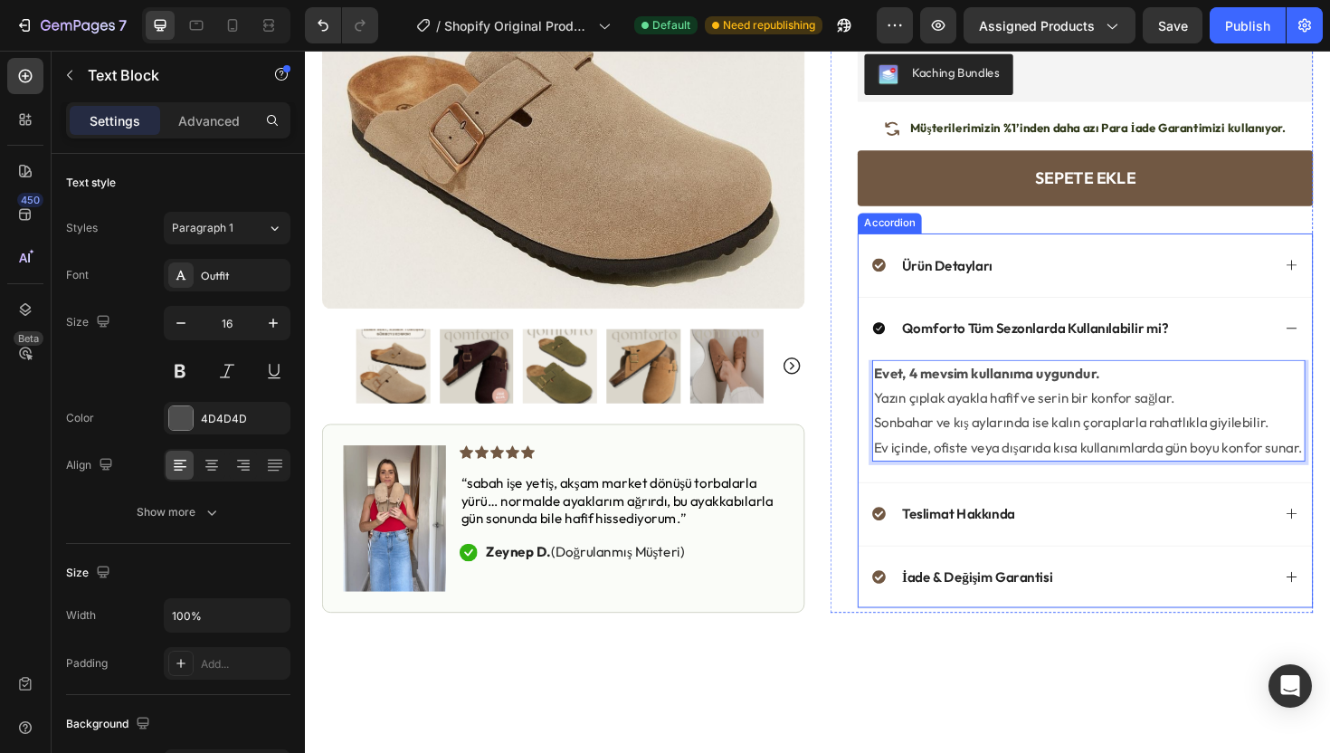
click at [906, 422] on div "Evet, 4 mevsim kullanıma uygundur. Yazın çıplak ayakla hafif ve serin bir konfo…" at bounding box center [1135, 432] width 459 height 108
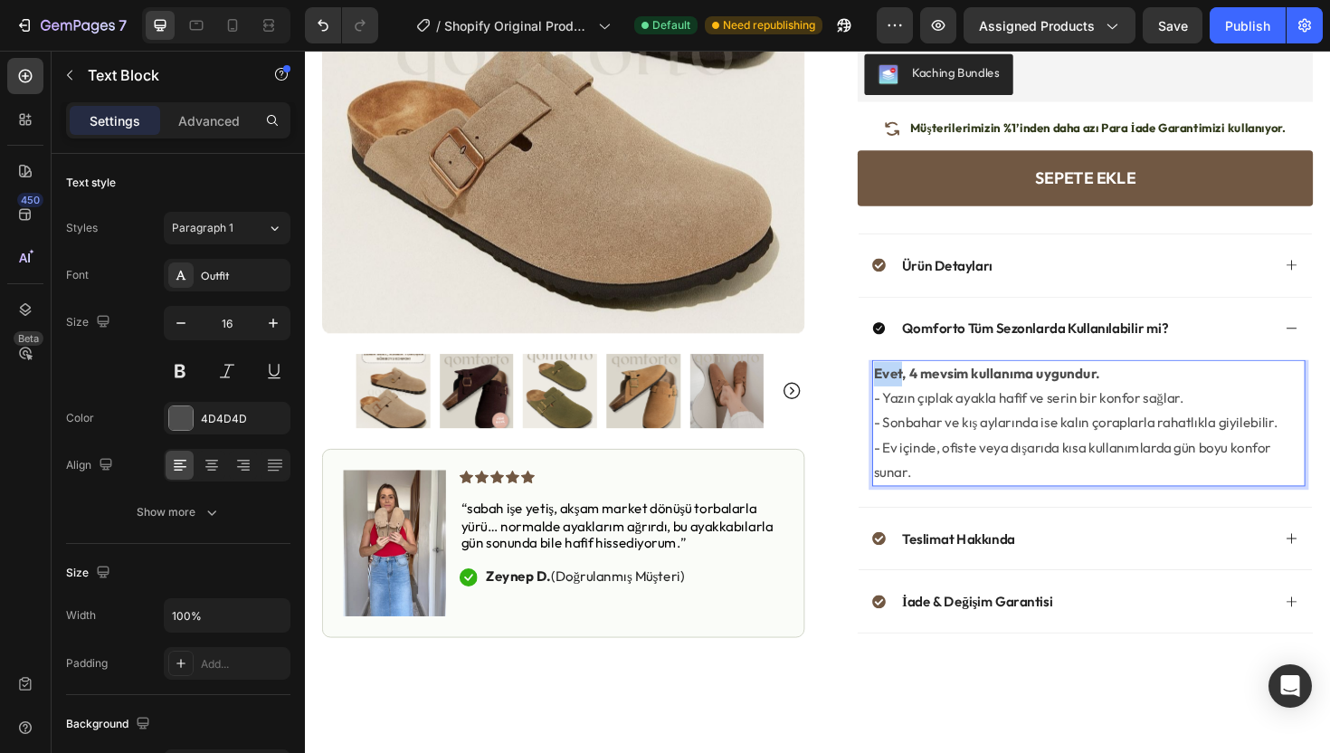
click at [907, 395] on strong "Evet, 4 mevsim kullanıma uygundur." at bounding box center [1027, 393] width 240 height 18
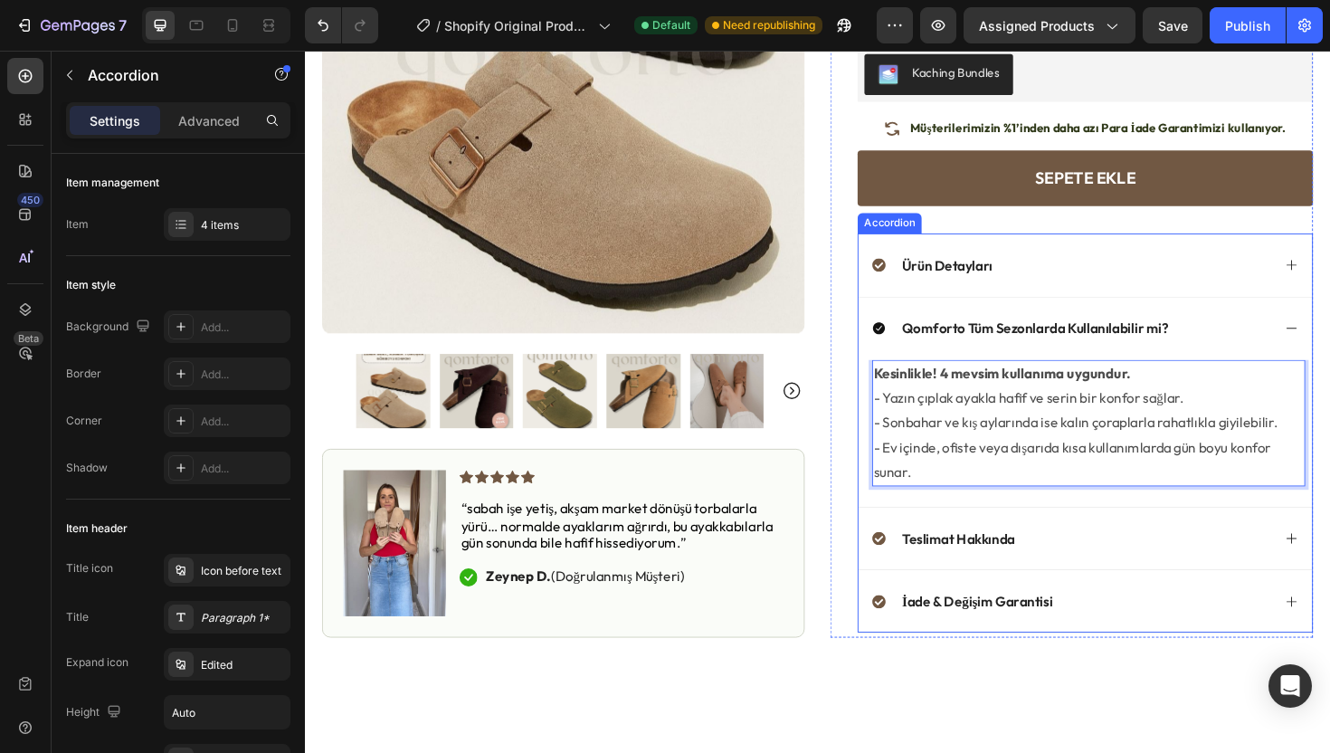
click at [1264, 335] on div "Qomforto Tüm Sezonlarda Kullanılabilir mi?" at bounding box center [1117, 345] width 422 height 24
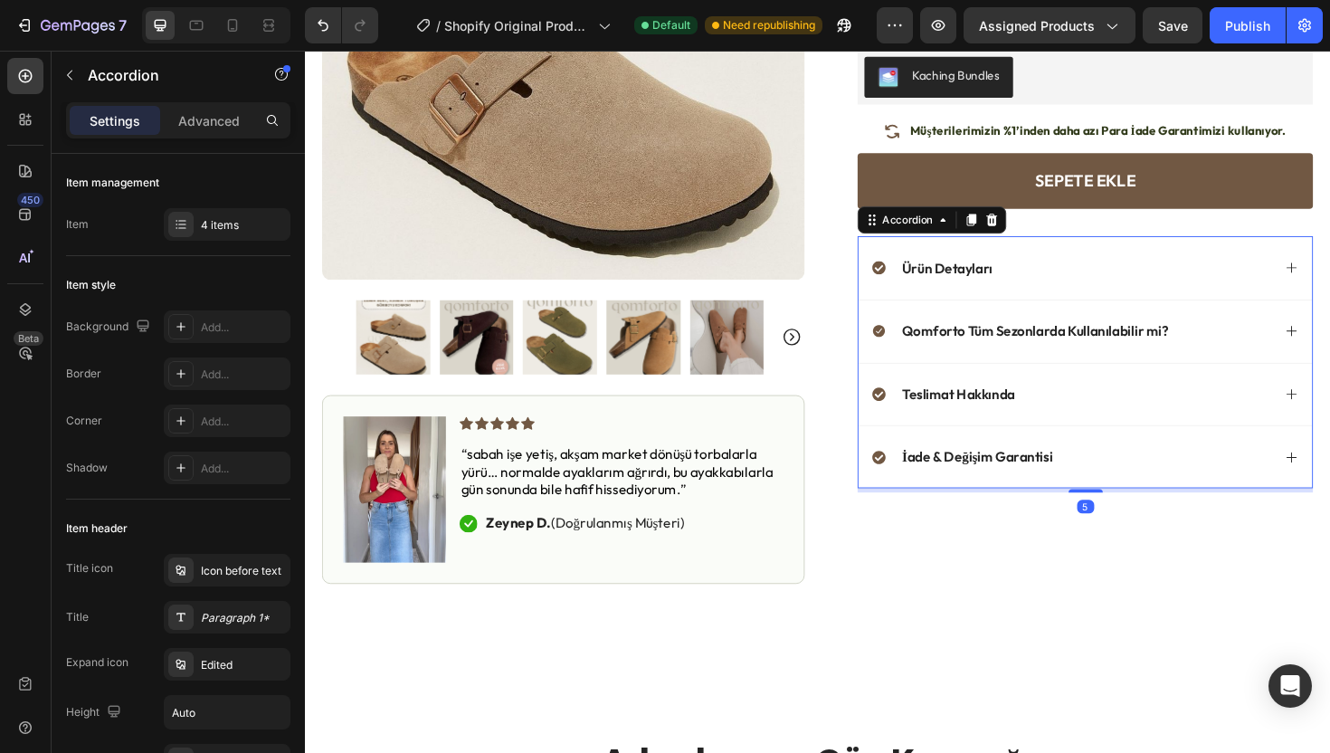
scroll to position [237, 0]
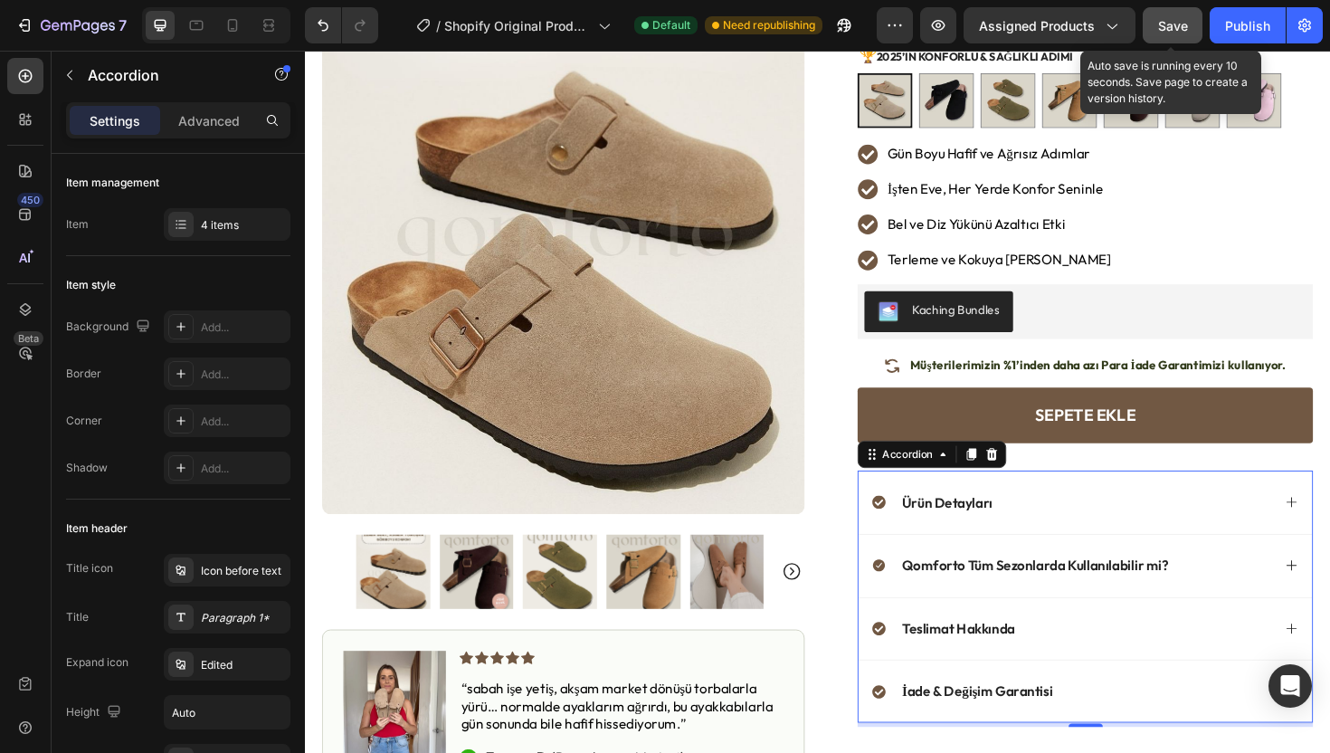
click at [1172, 16] on div "Save" at bounding box center [1173, 25] width 30 height 19
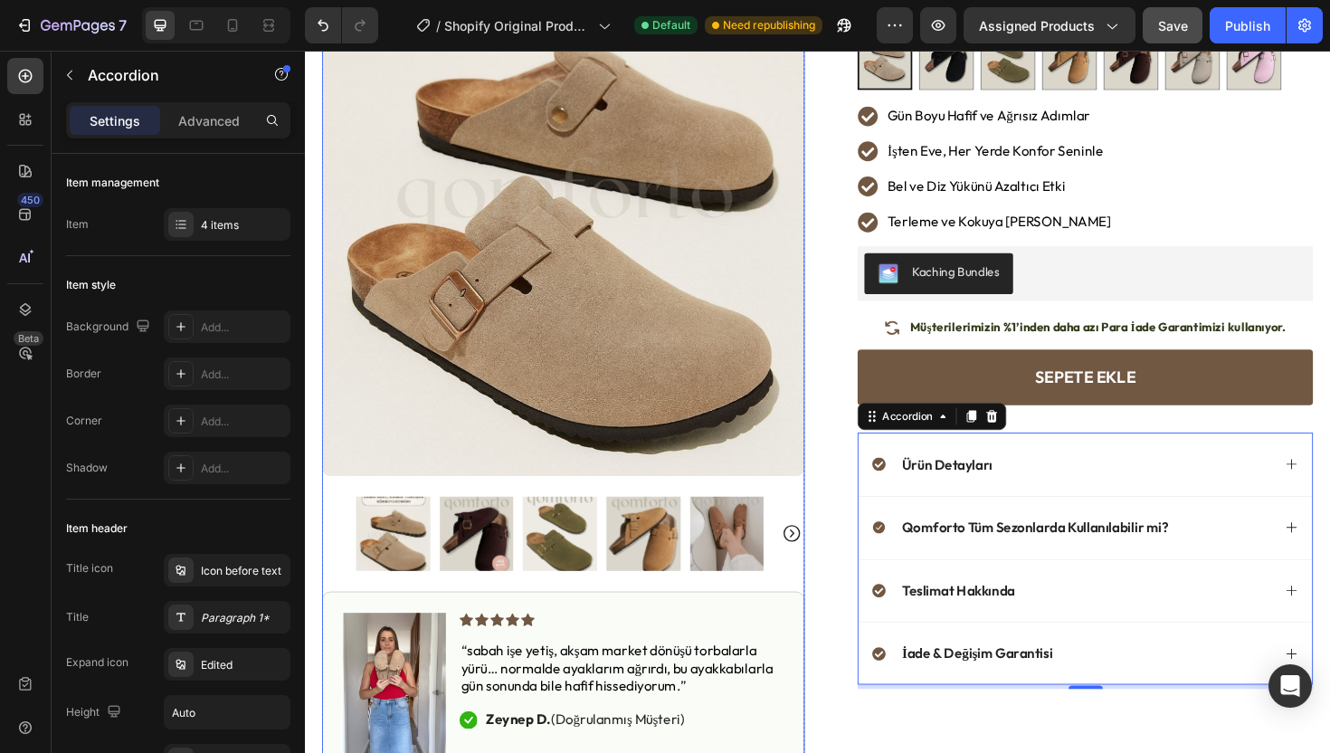
scroll to position [257, 0]
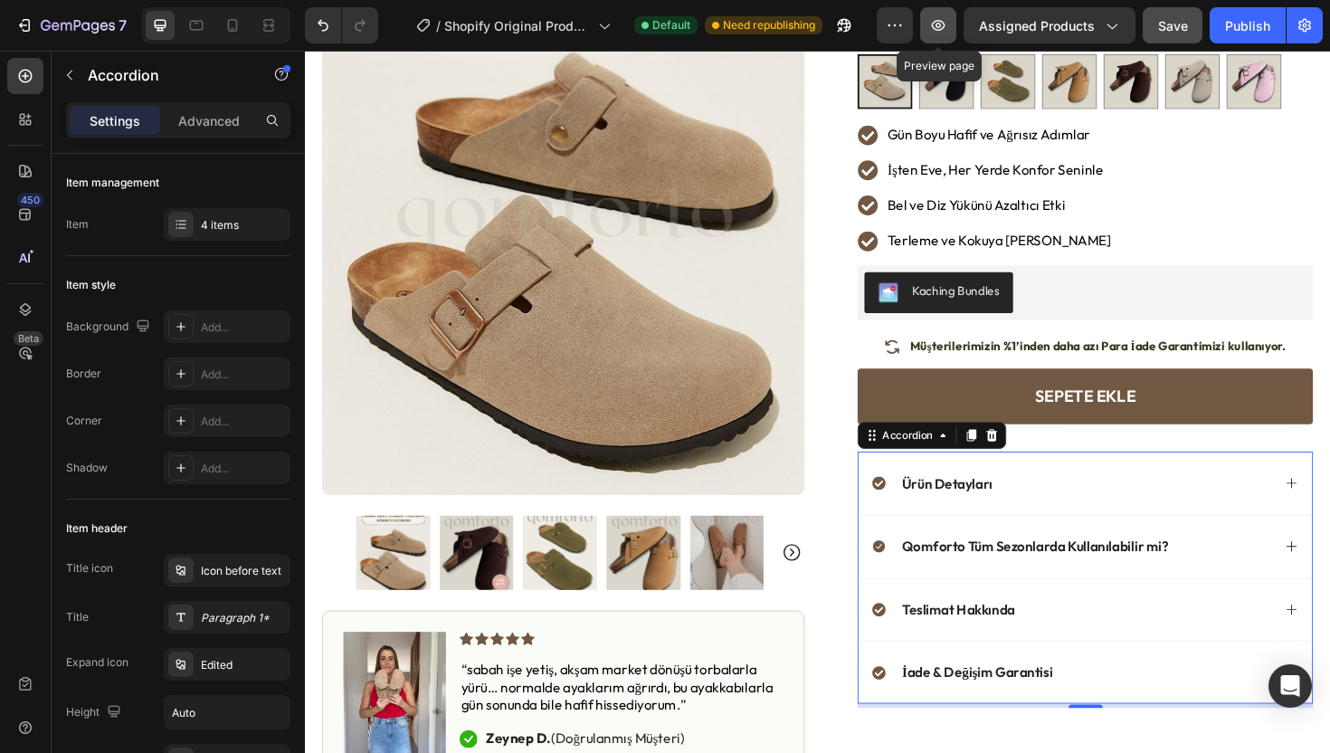
click at [940, 25] on icon "button" at bounding box center [938, 25] width 18 height 18
click at [239, 30] on icon at bounding box center [232, 25] width 18 height 18
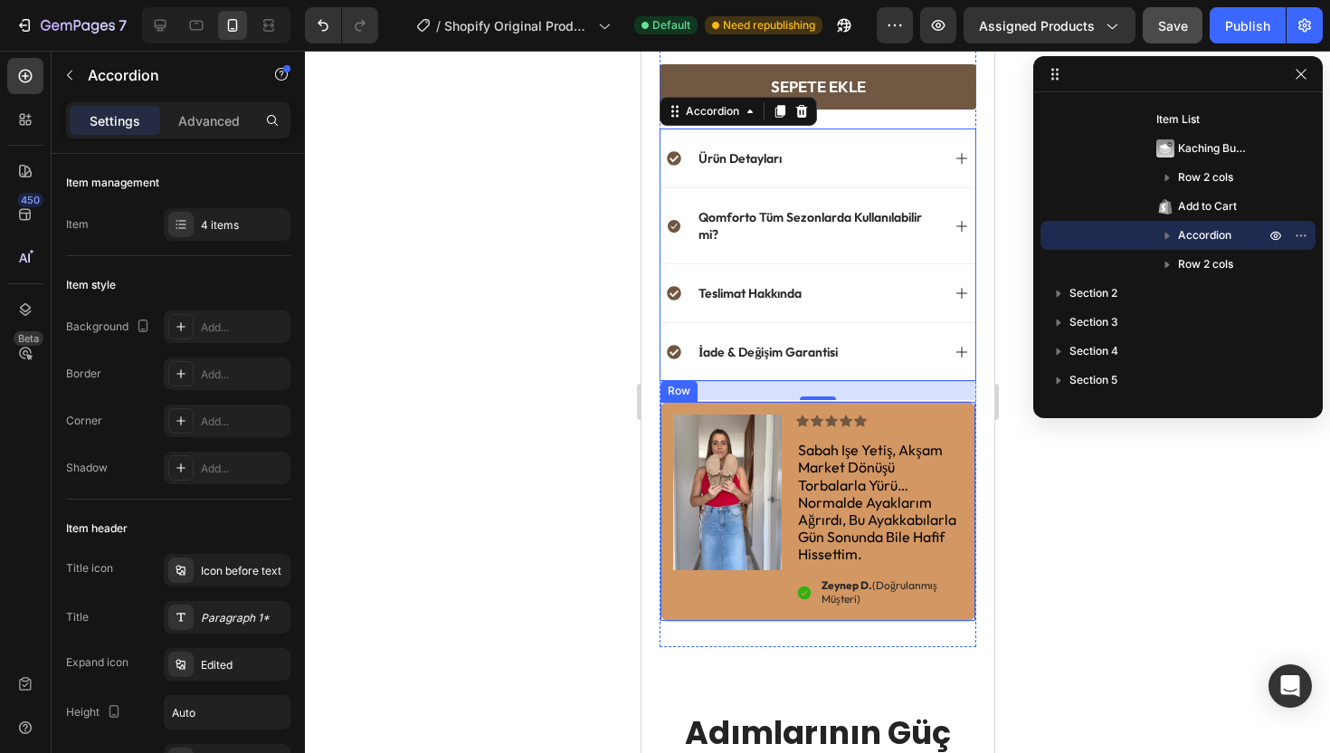
scroll to position [1066, 0]
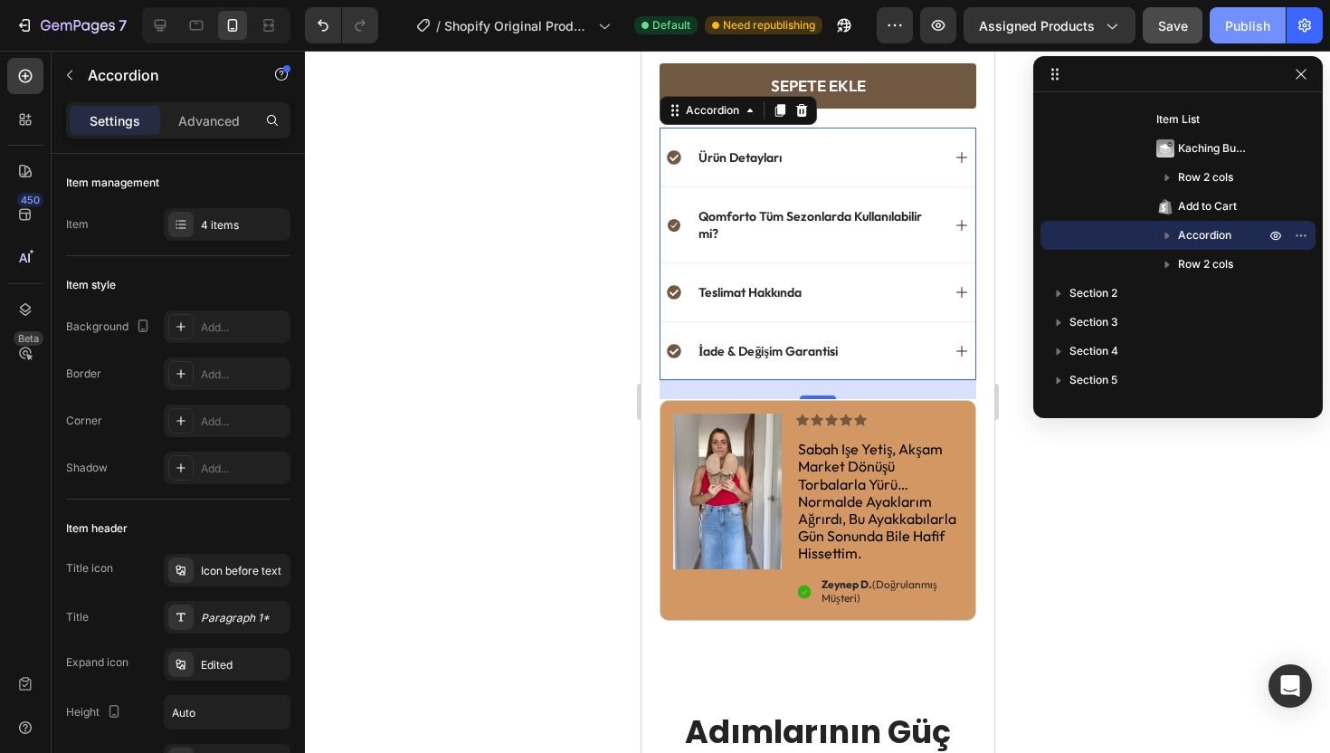
click at [1231, 24] on div "Publish" at bounding box center [1247, 25] width 45 height 19
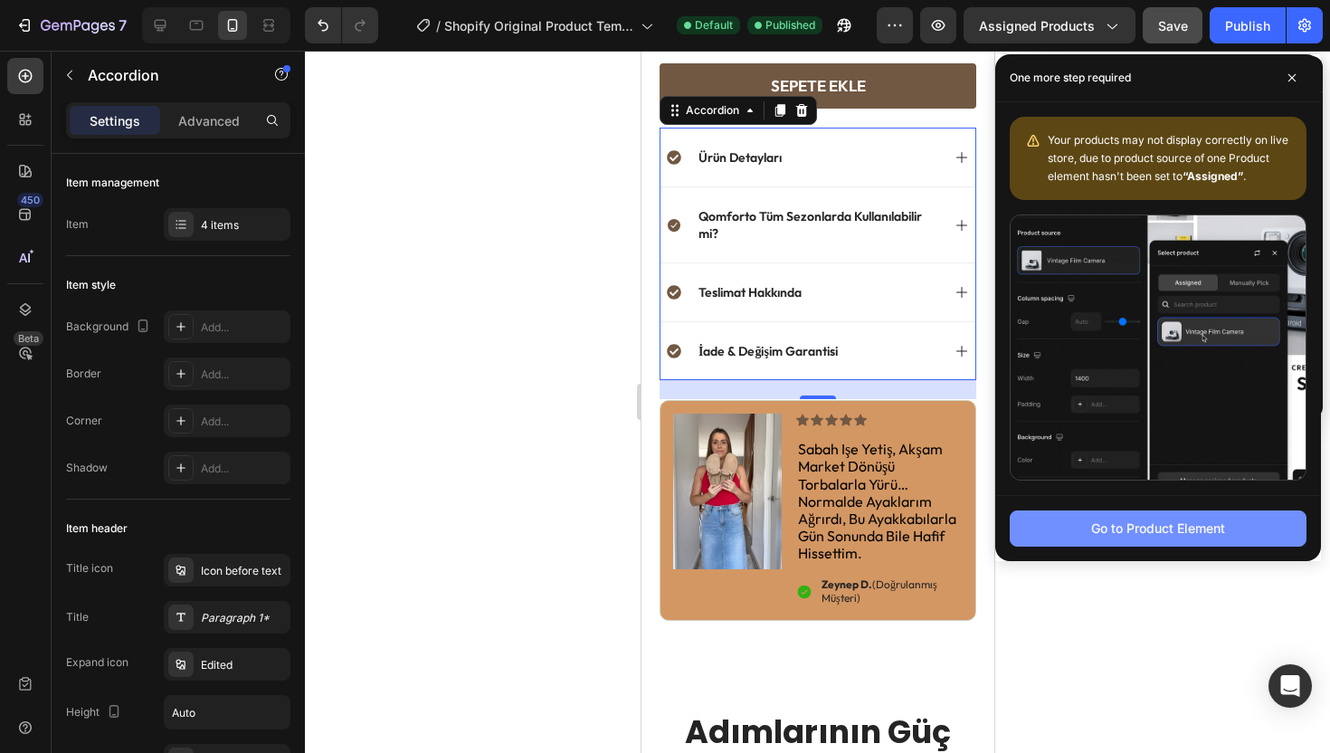
click at [1107, 529] on div "Go to Product Element" at bounding box center [1158, 527] width 134 height 19
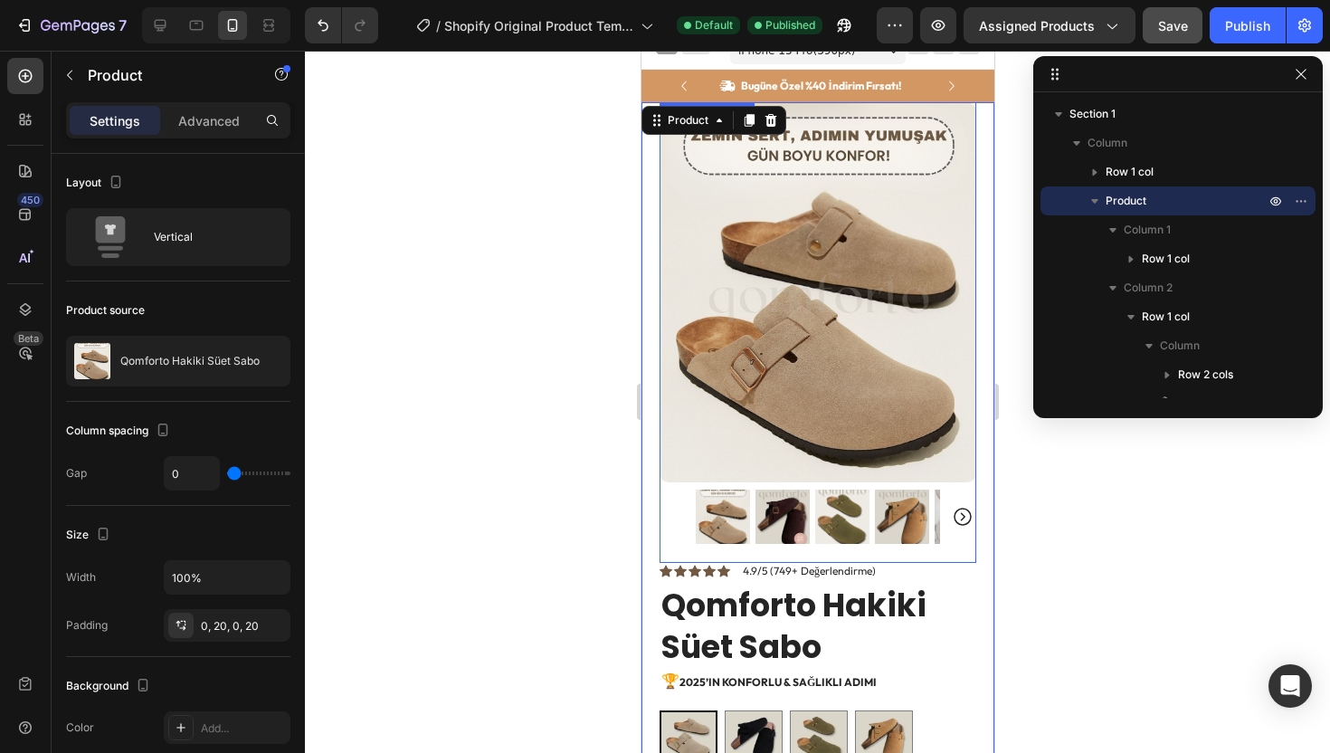
scroll to position [35, 0]
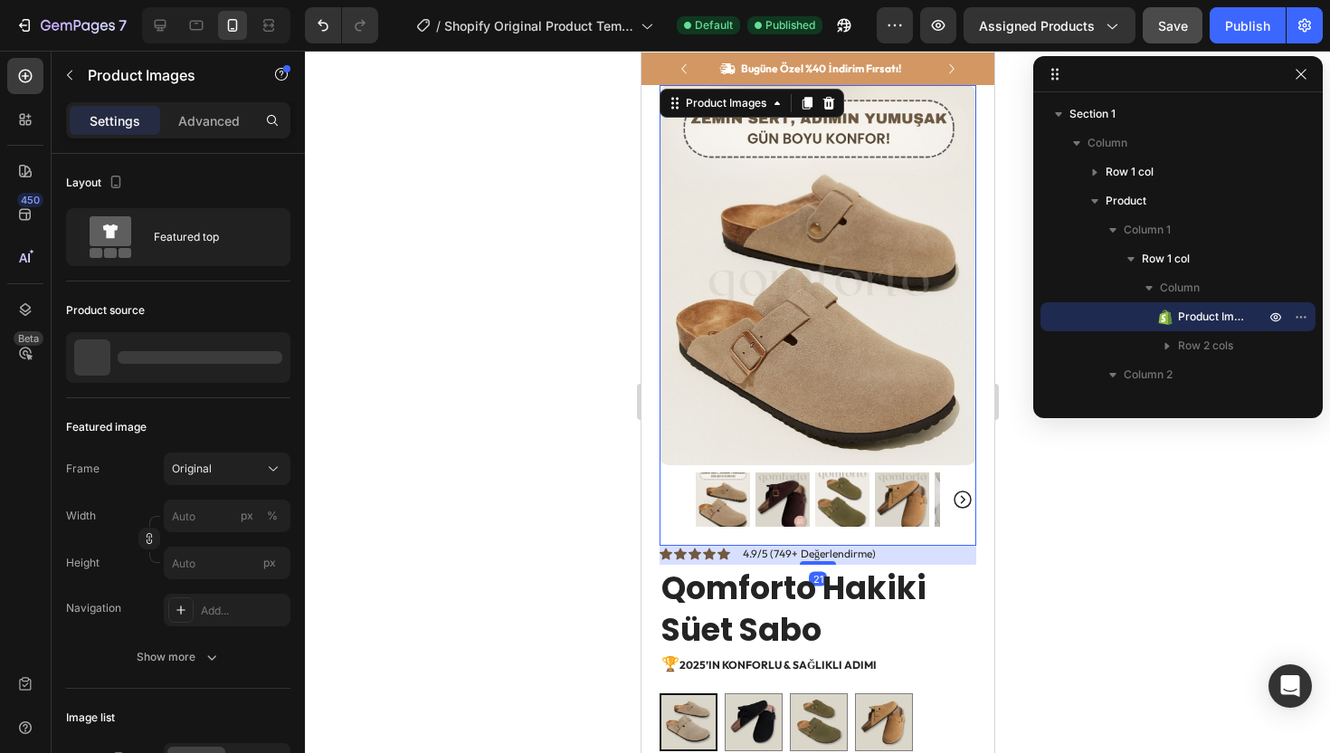
click at [688, 472] on div at bounding box center [817, 499] width 317 height 54
click at [682, 472] on div at bounding box center [817, 499] width 317 height 54
click at [701, 472] on img at bounding box center [722, 499] width 54 height 54
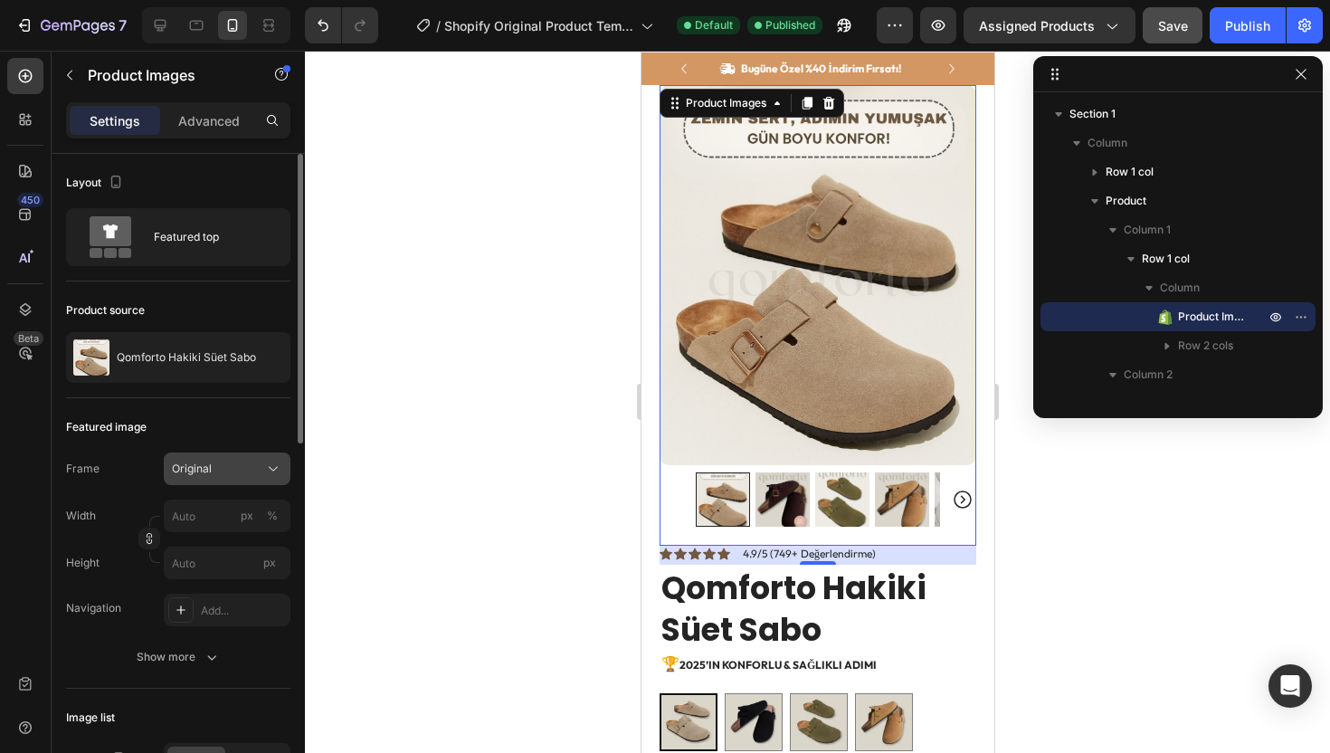
click at [239, 481] on button "Original" at bounding box center [227, 468] width 127 height 33
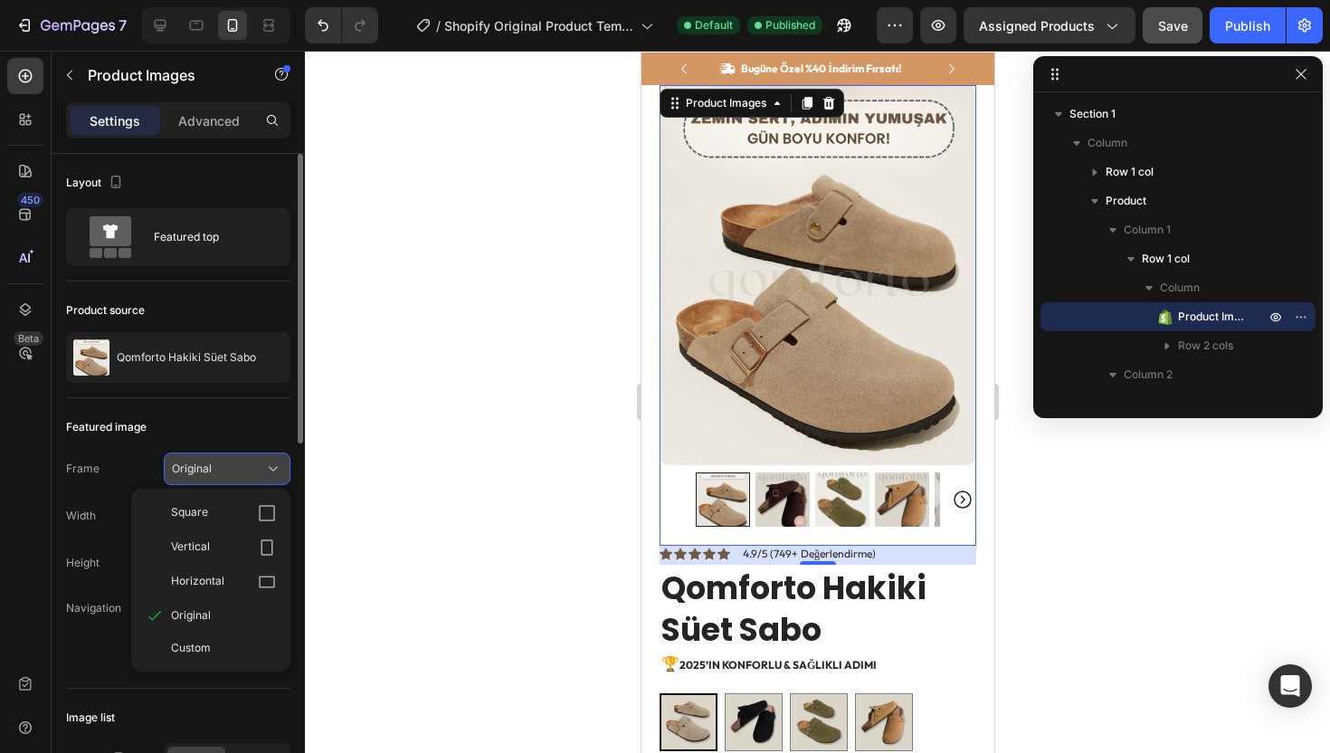
click at [239, 481] on button "Original" at bounding box center [227, 468] width 127 height 33
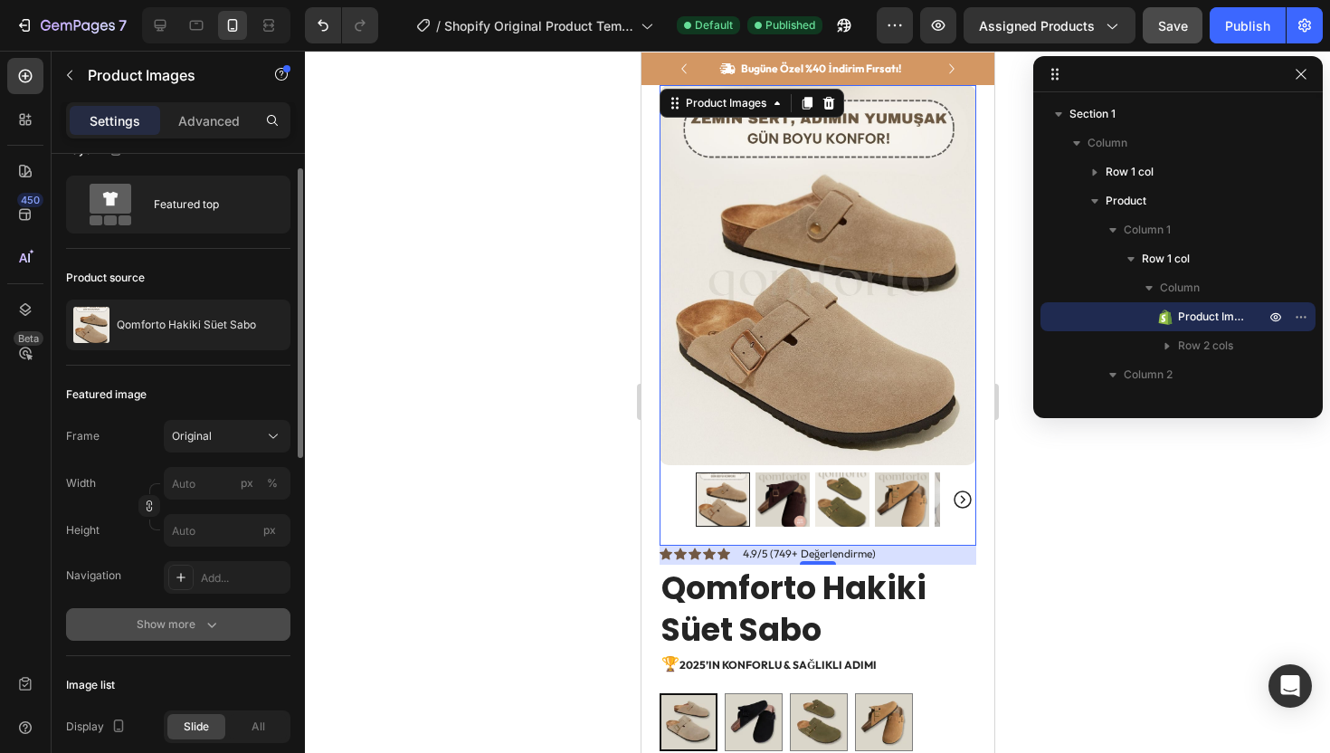
click at [204, 612] on button "Show more" at bounding box center [178, 624] width 224 height 33
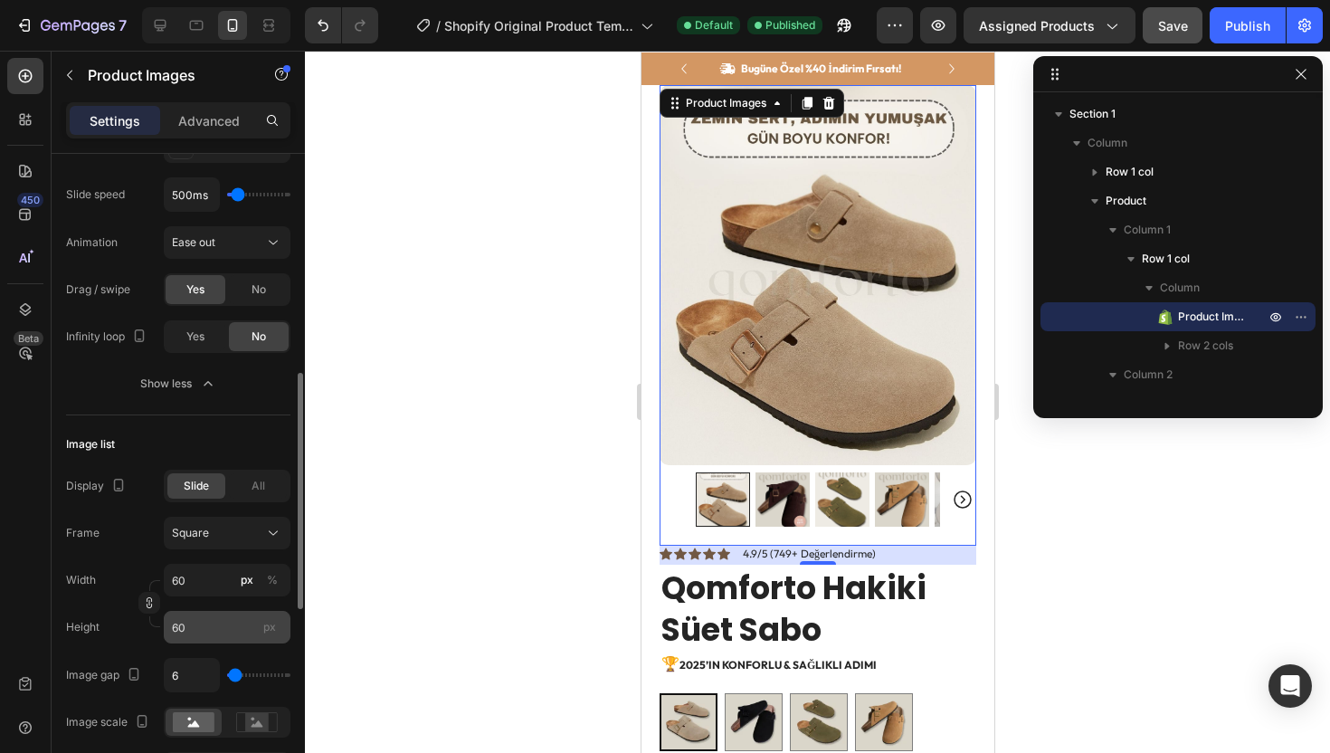
scroll to position [754, 0]
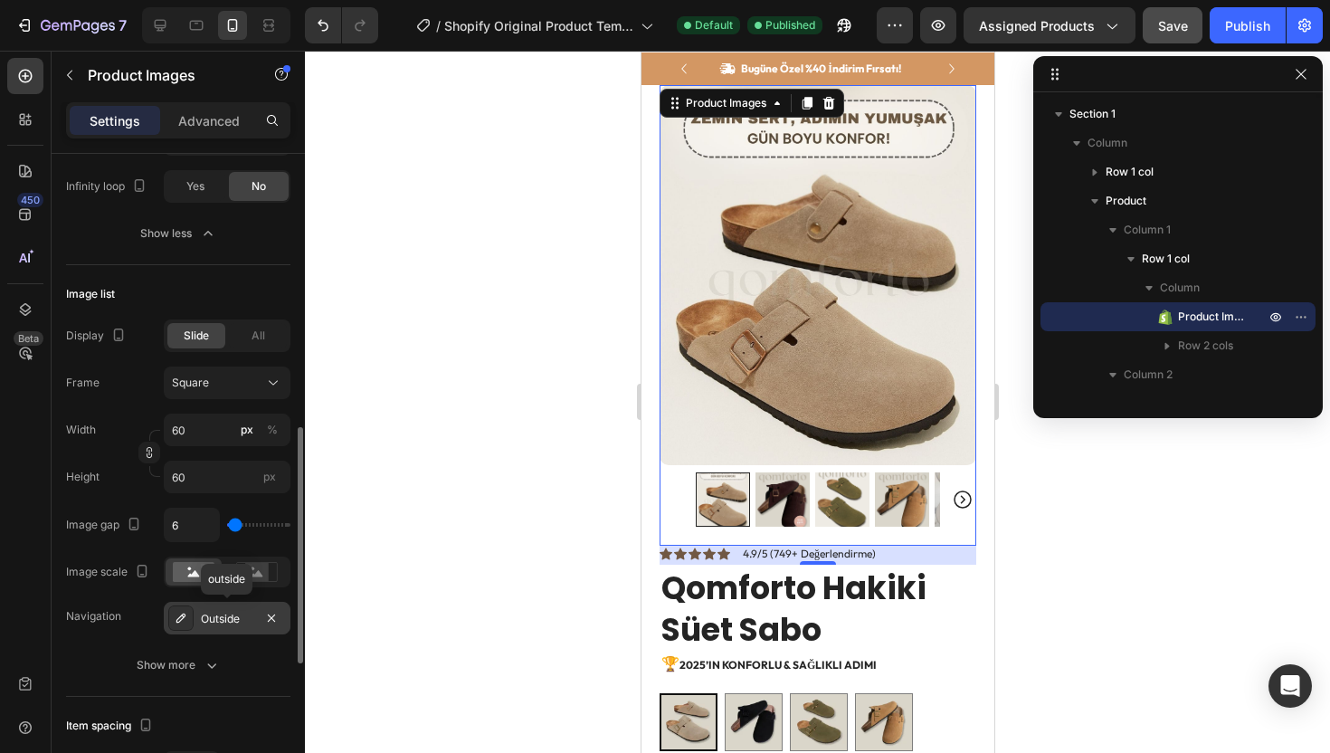
click at [212, 625] on div "Outside" at bounding box center [227, 619] width 52 height 16
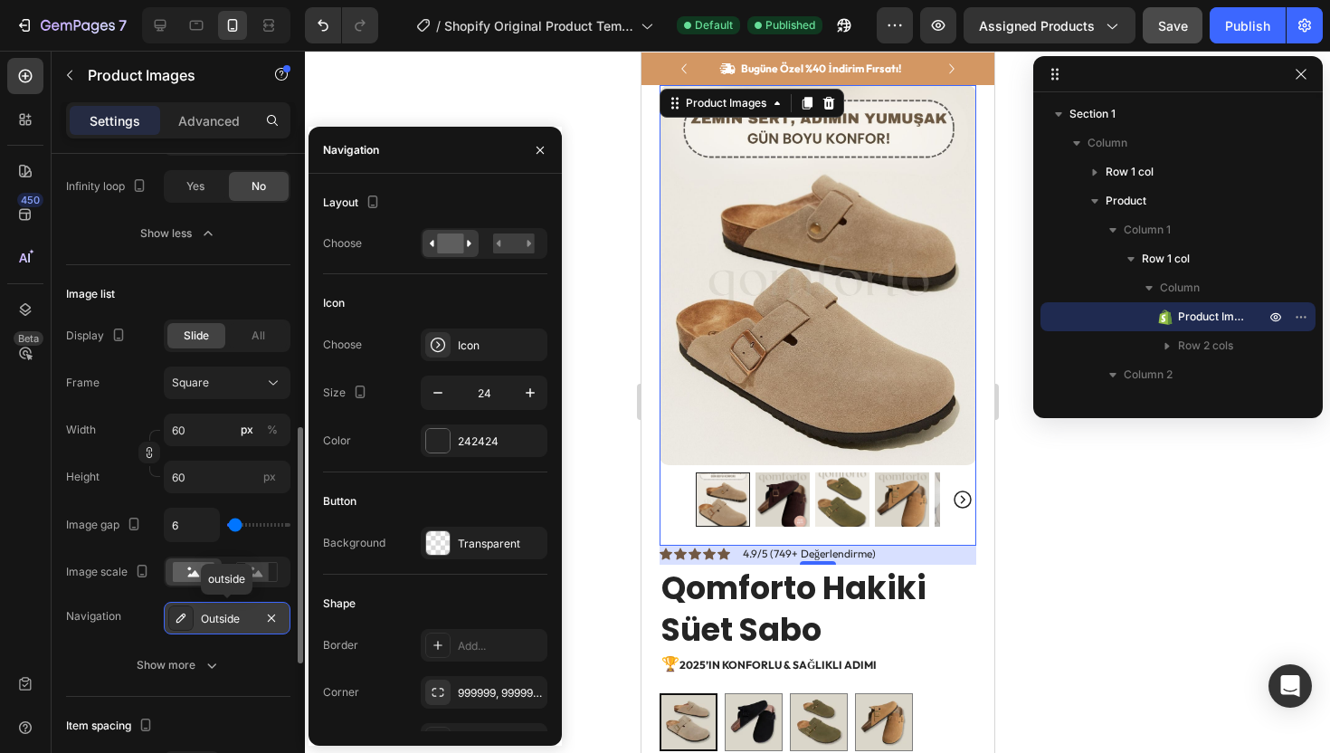
click at [212, 625] on div "Outside" at bounding box center [227, 619] width 52 height 16
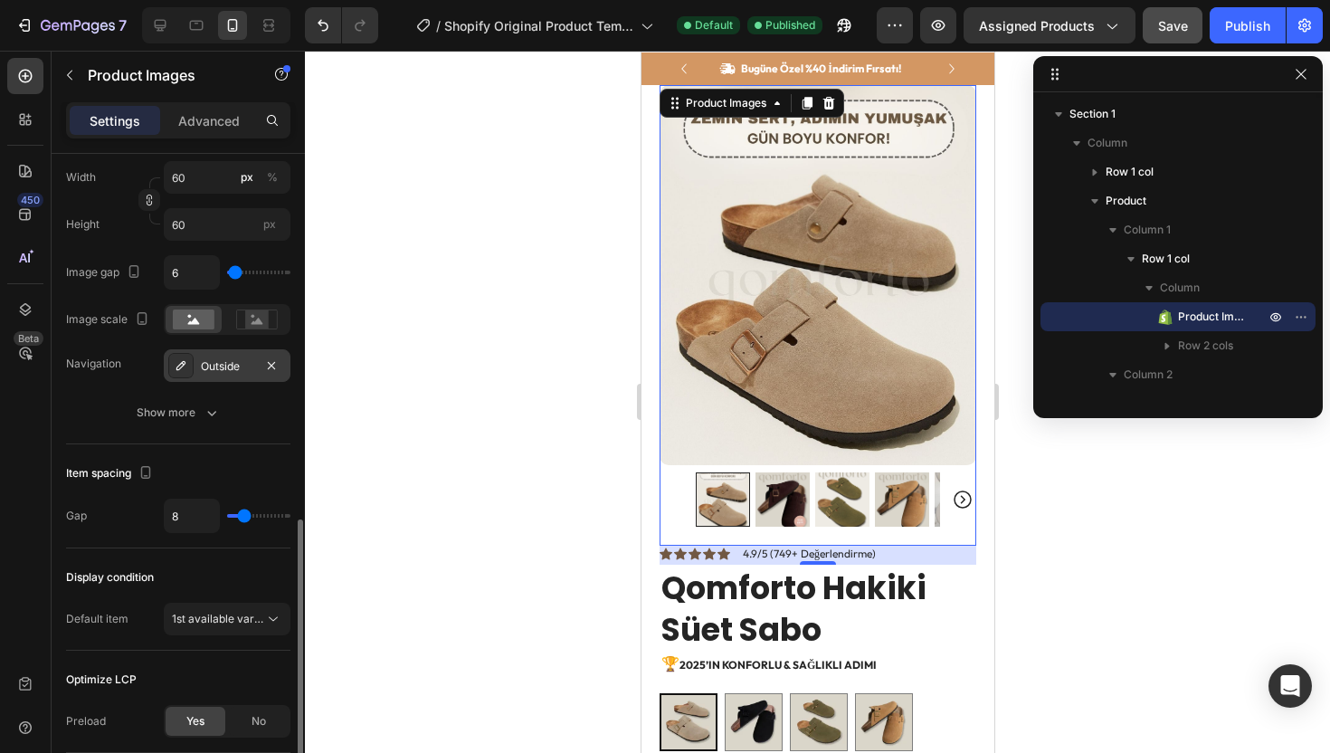
scroll to position [1031, 0]
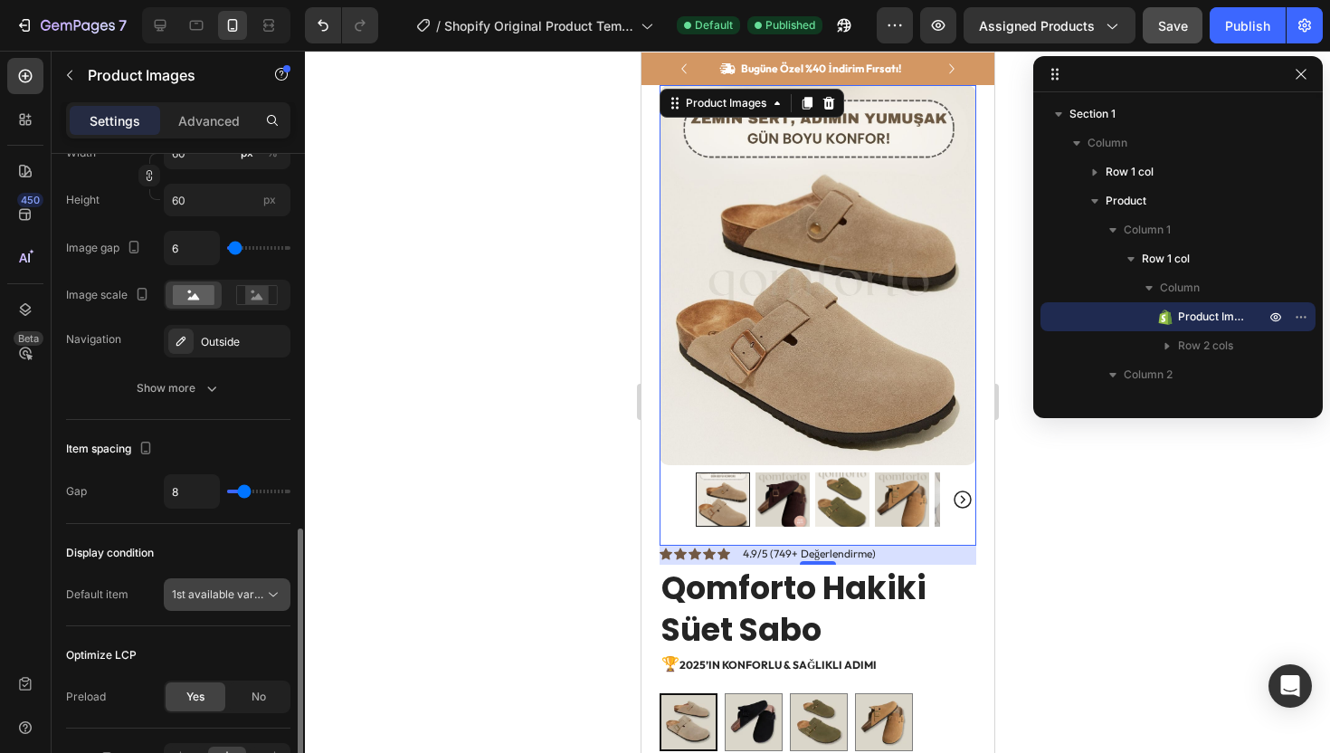
click at [215, 583] on button "1st available variant" at bounding box center [227, 594] width 127 height 33
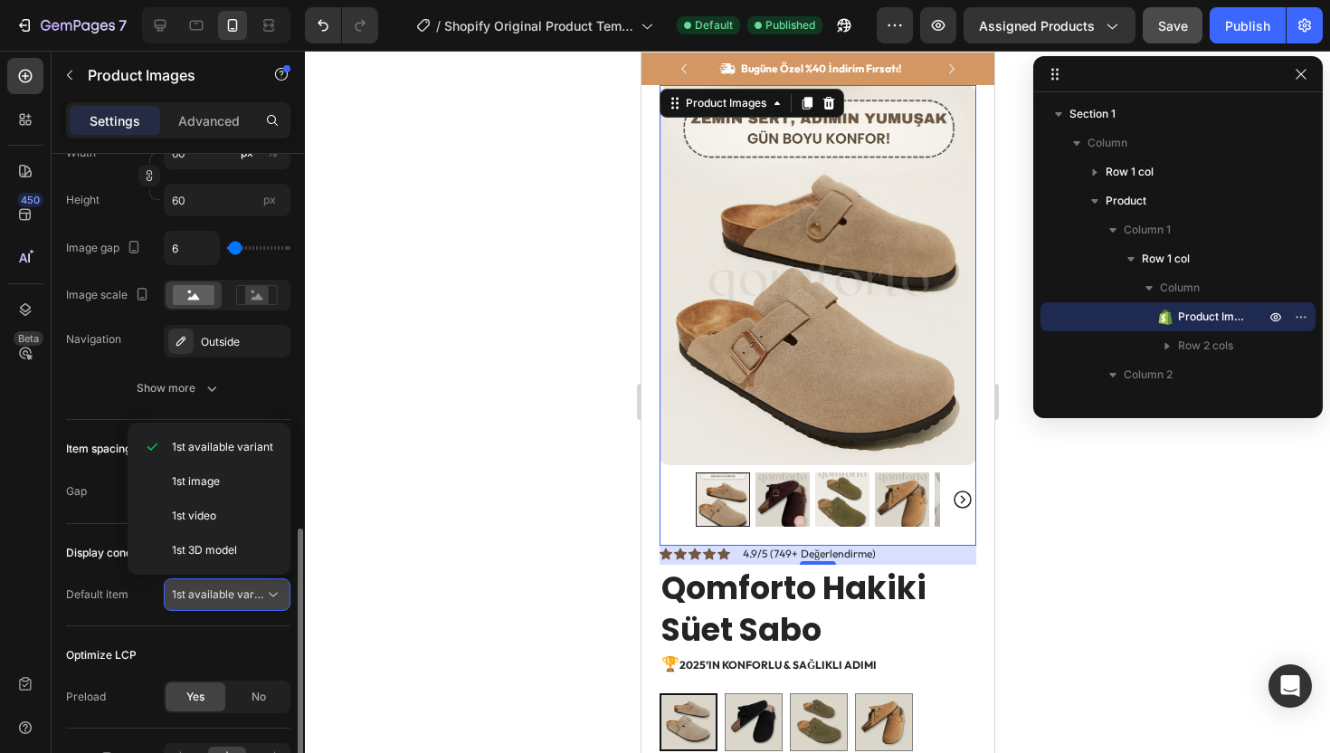
click at [215, 585] on div "1st available variant" at bounding box center [227, 594] width 110 height 18
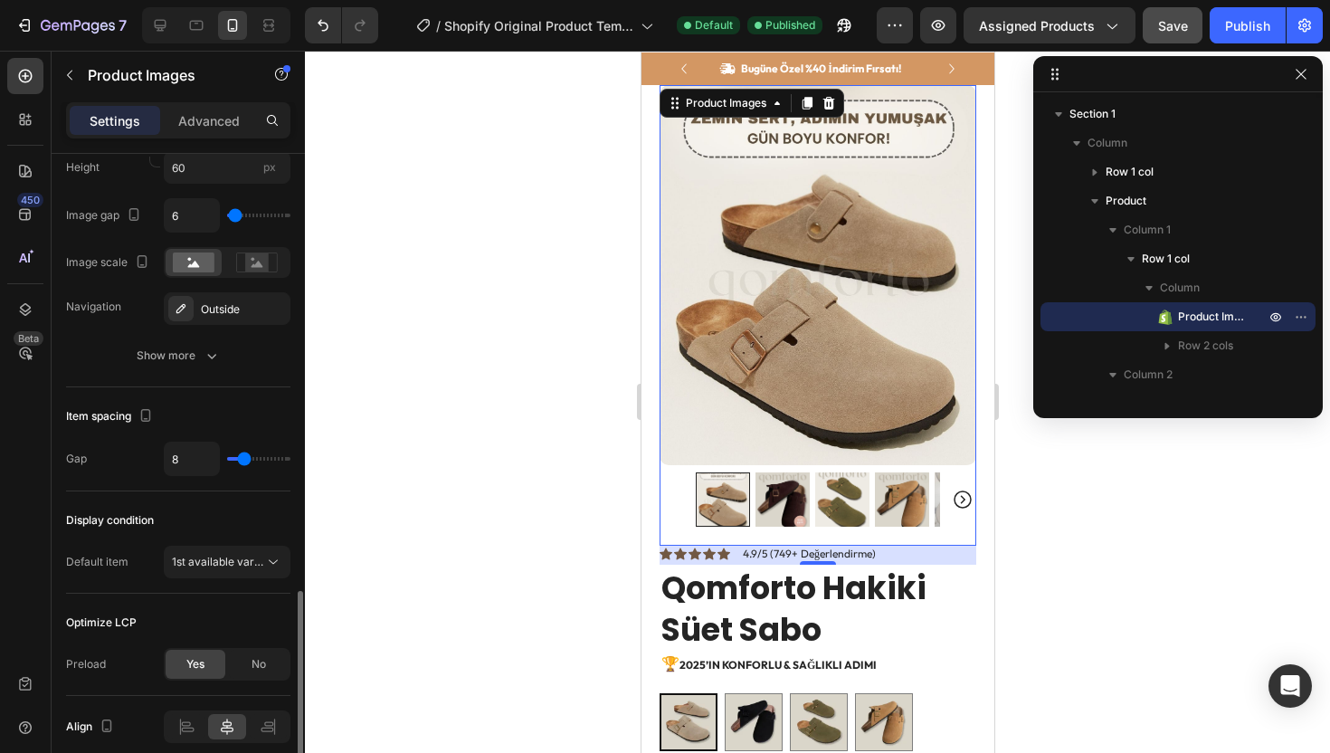
scroll to position [1141, 0]
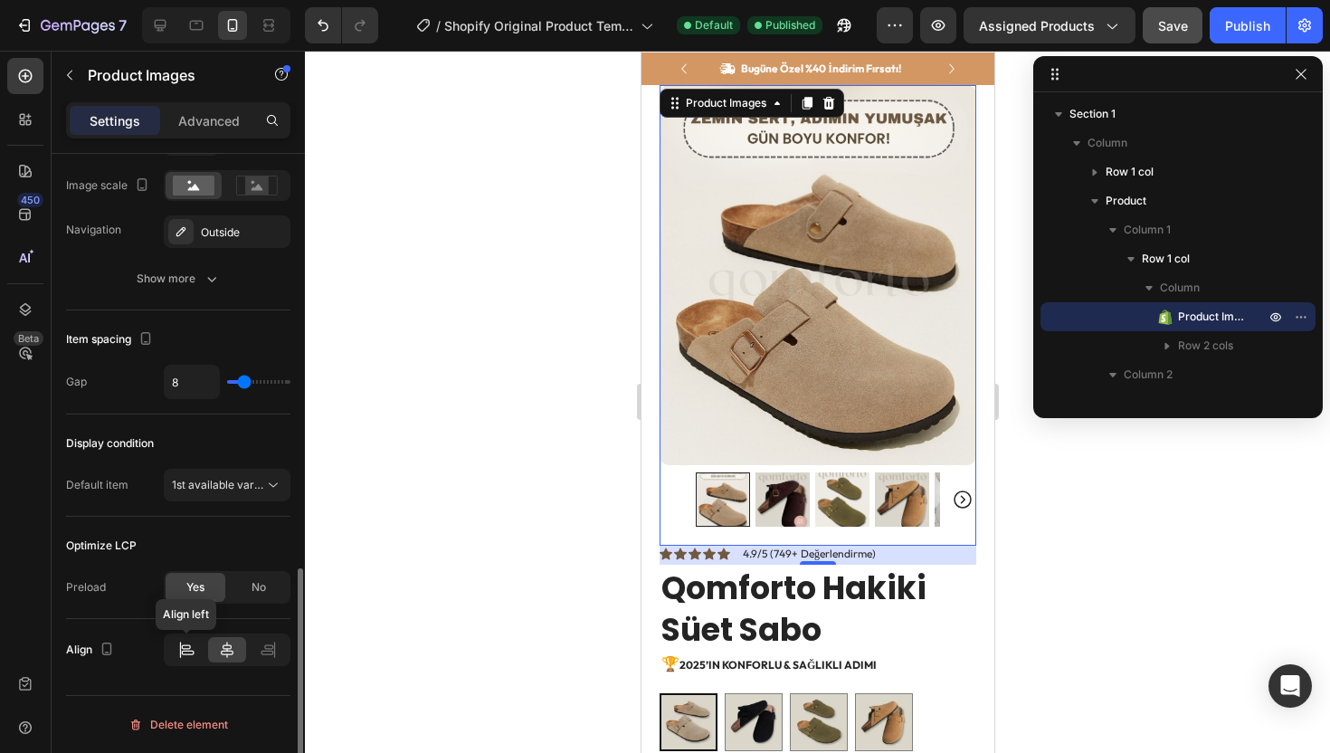
click at [198, 649] on div at bounding box center [185, 649] width 37 height 25
click at [221, 648] on icon at bounding box center [227, 649] width 18 height 18
click at [712, 508] on div at bounding box center [722, 499] width 54 height 54
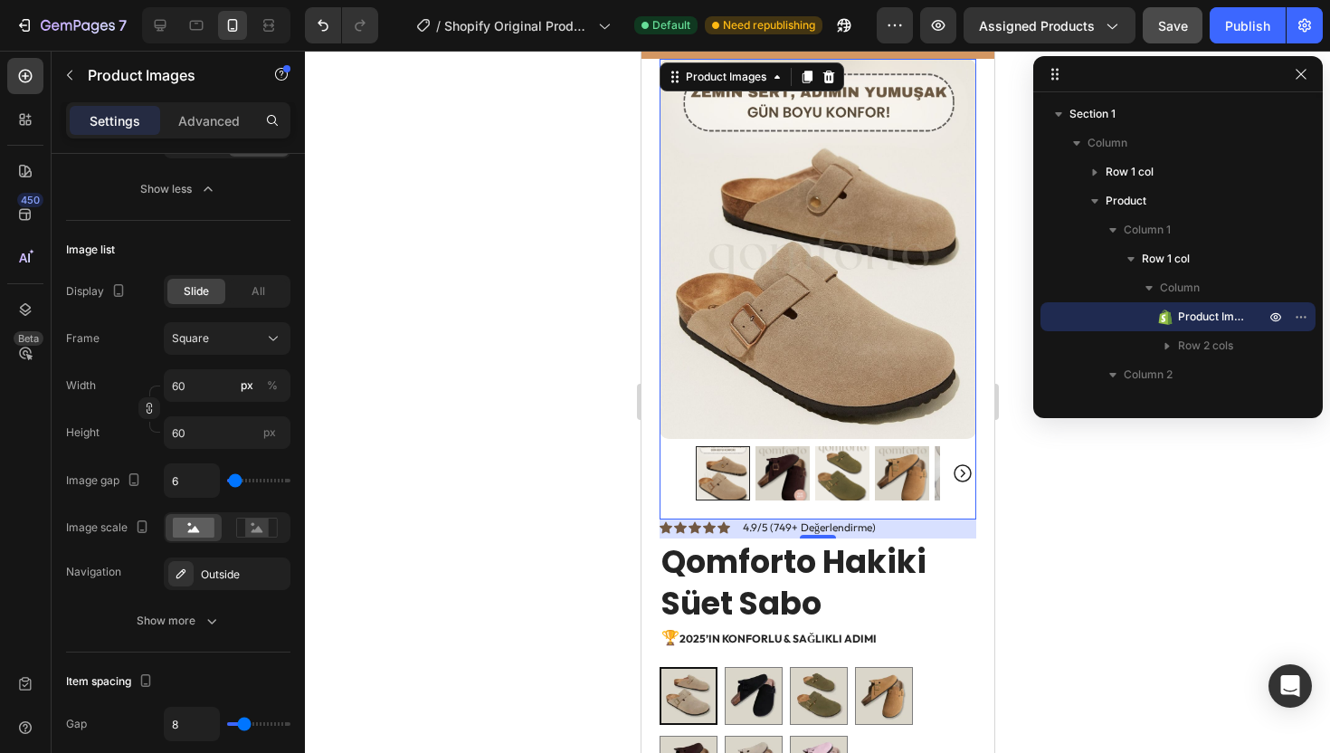
scroll to position [185, 0]
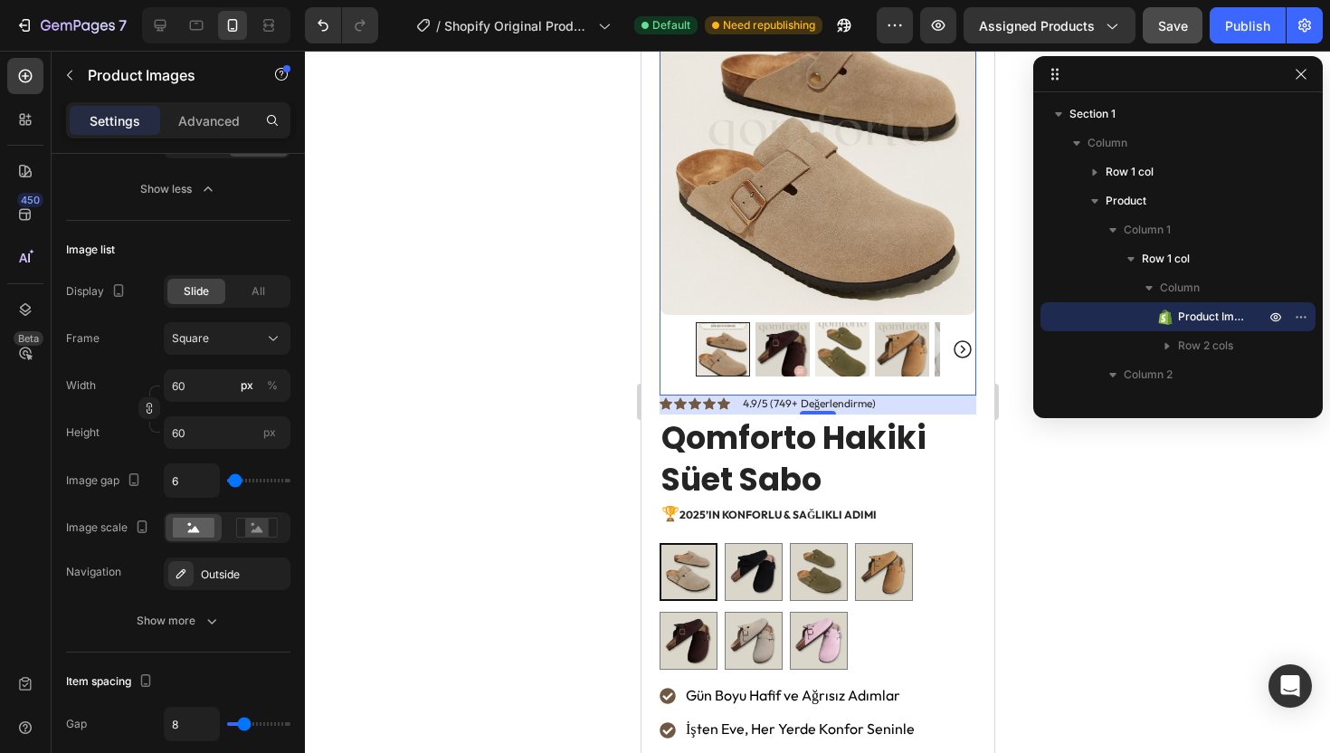
click at [683, 322] on div at bounding box center [817, 349] width 317 height 54
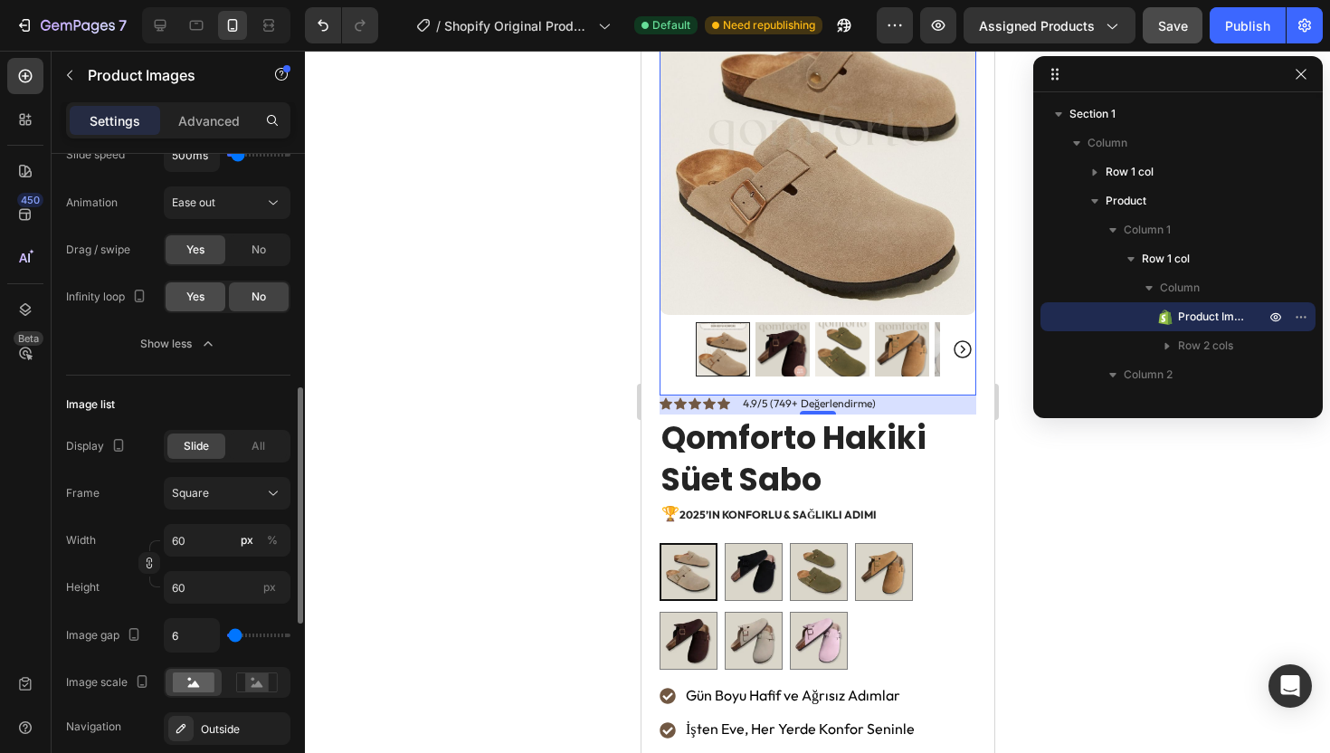
scroll to position [621, 0]
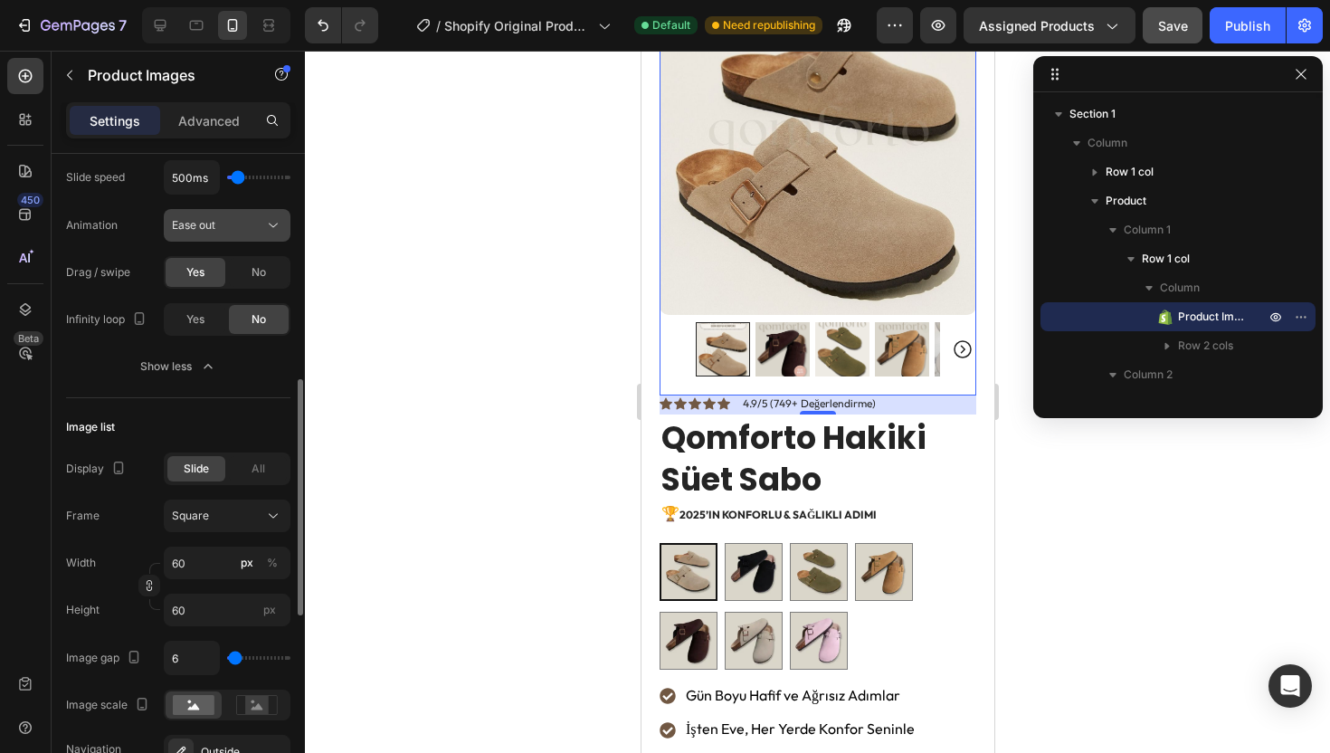
click at [245, 228] on div "Ease out" at bounding box center [218, 225] width 92 height 16
drag, startPoint x: 249, startPoint y: 225, endPoint x: 247, endPoint y: 242, distance: 16.4
click at [249, 225] on div "Ease out" at bounding box center [218, 225] width 92 height 16
click at [209, 320] on div "Yes" at bounding box center [196, 319] width 60 height 29
click at [235, 320] on div "No" at bounding box center [259, 319] width 60 height 29
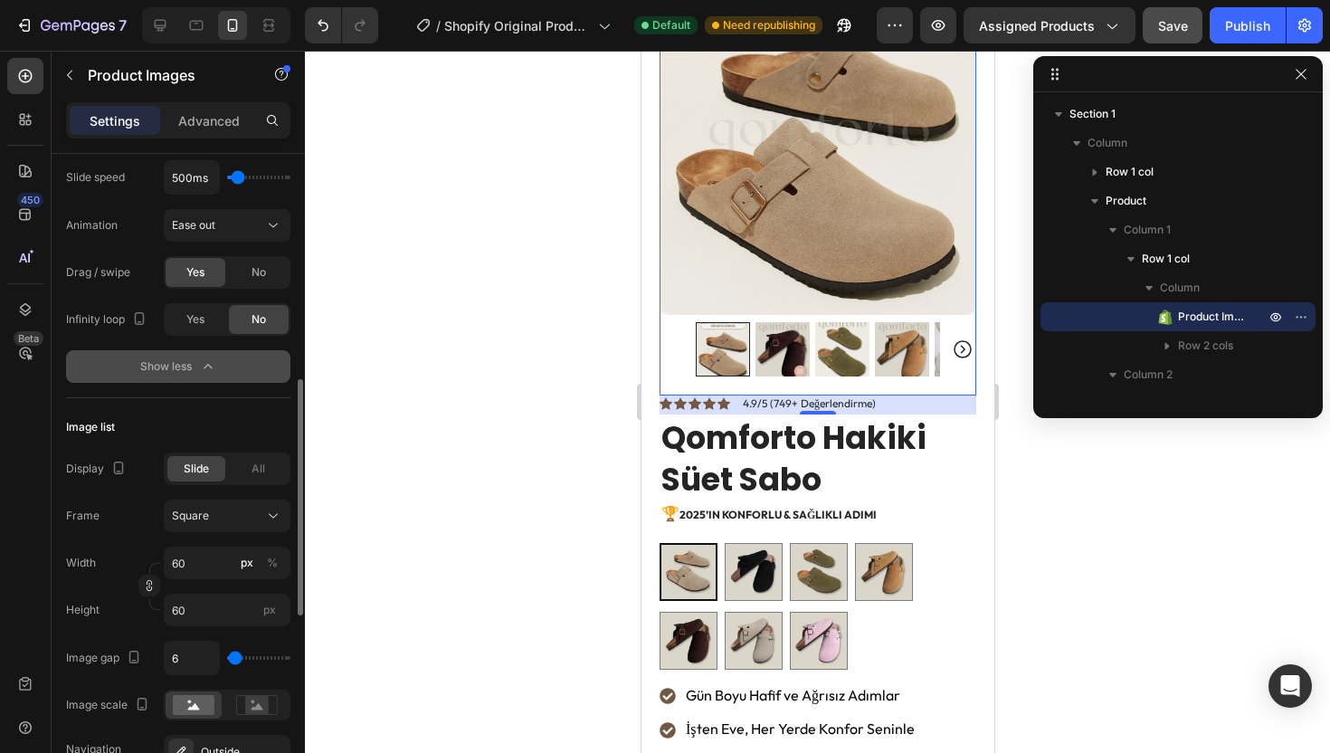
click at [210, 366] on icon "button" at bounding box center [208, 366] width 8 height 5
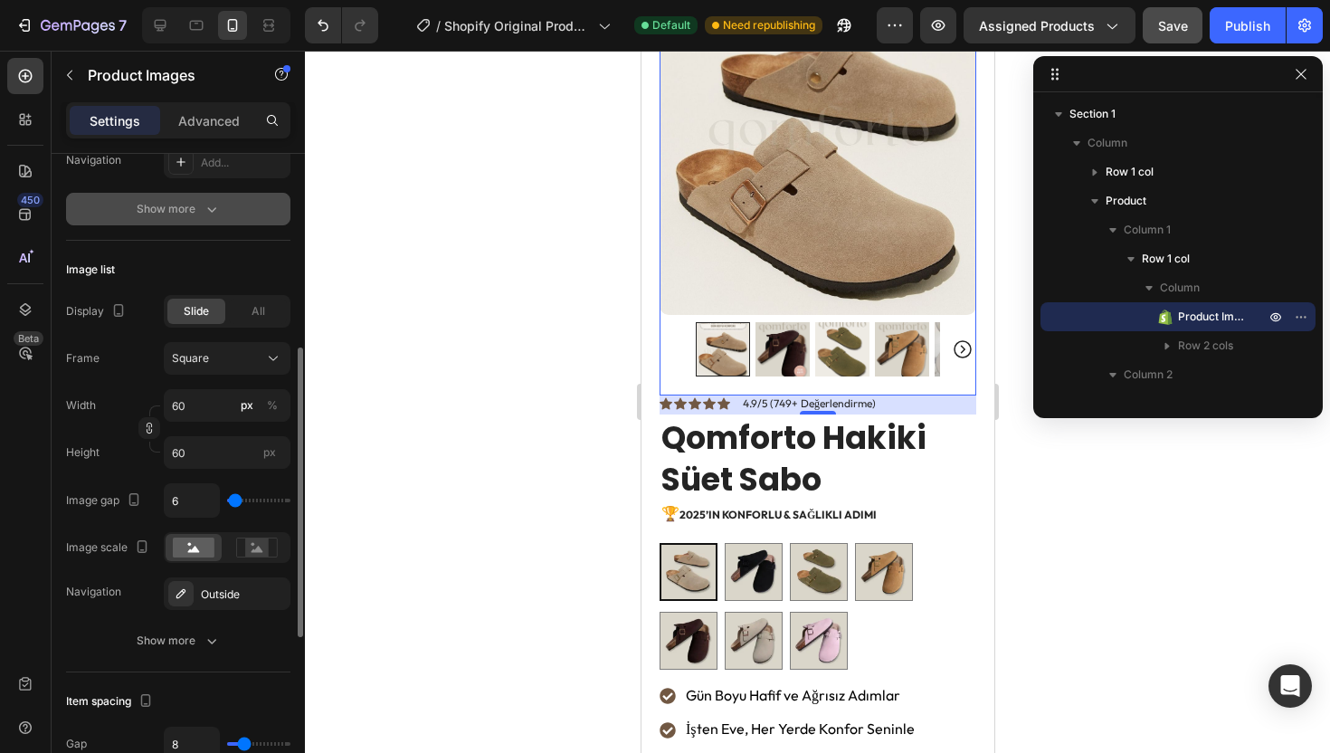
scroll to position [79, 0]
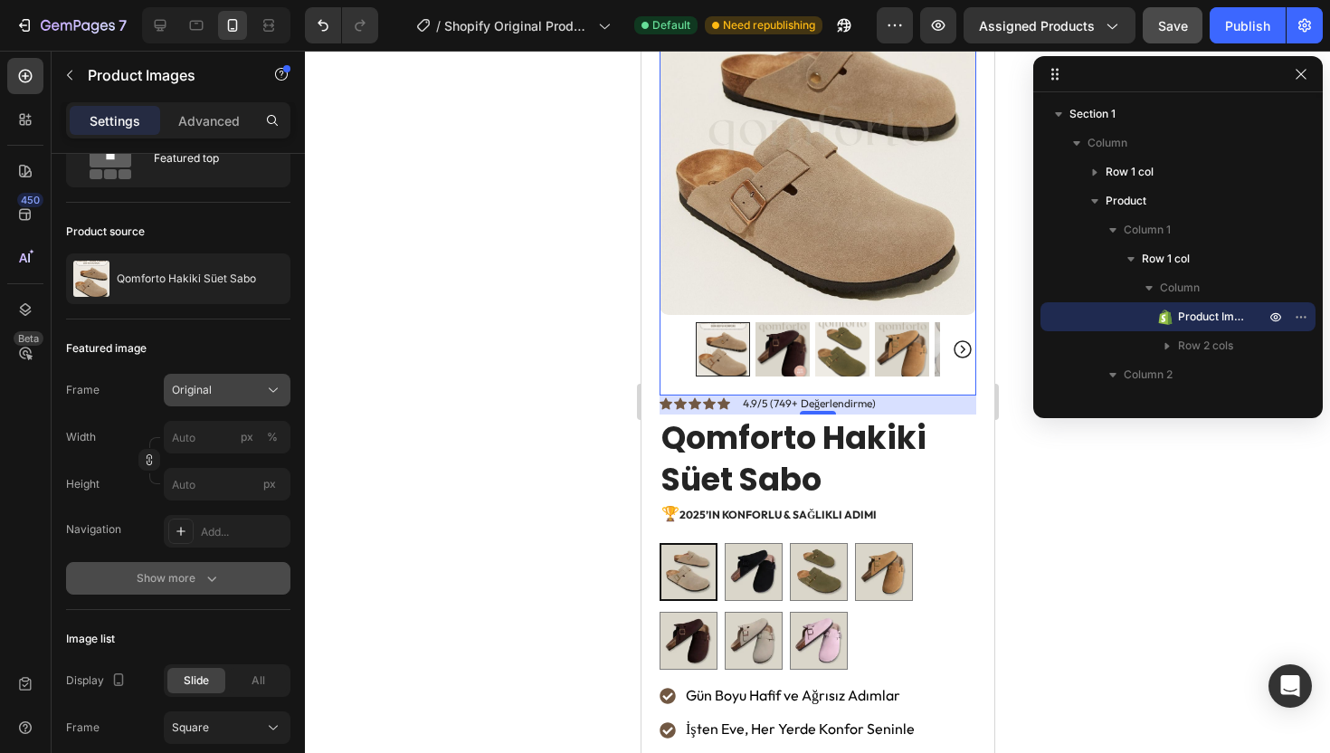
click at [238, 399] on button "Original" at bounding box center [227, 390] width 127 height 33
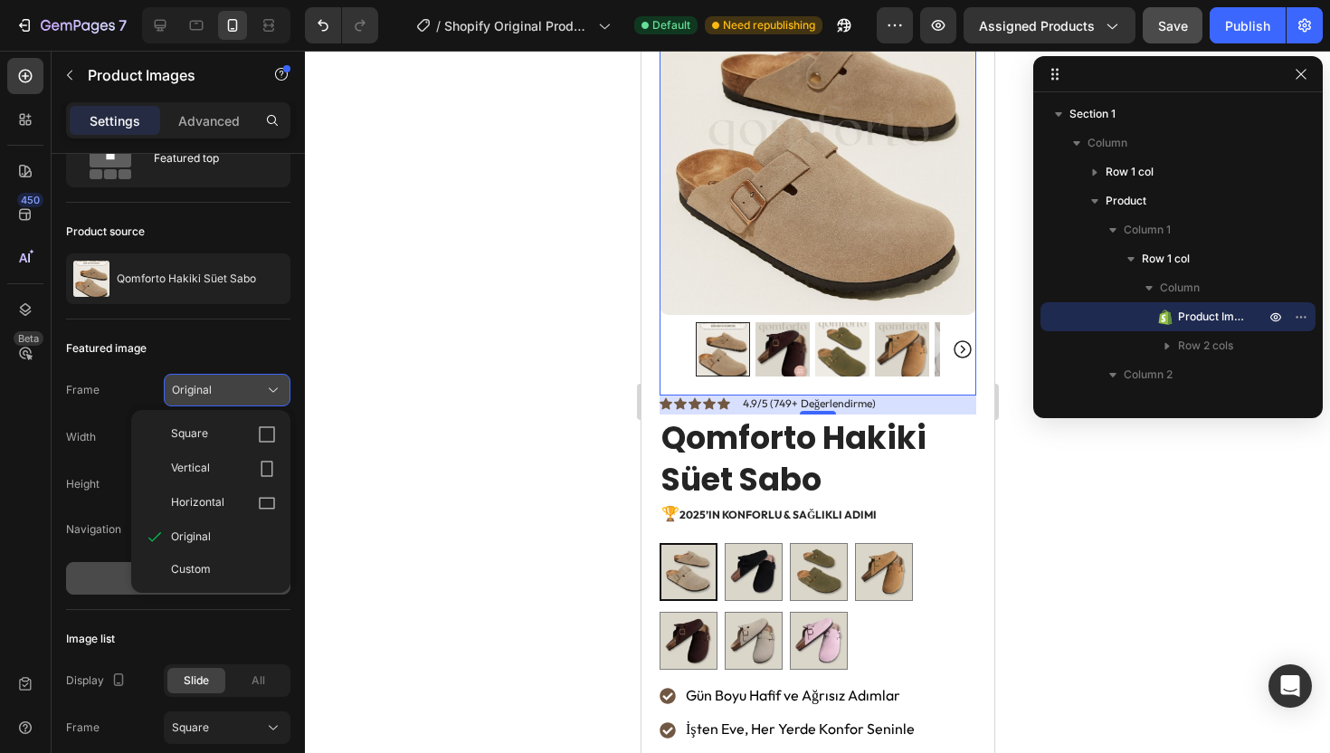
click at [241, 397] on div "Original" at bounding box center [216, 390] width 89 height 16
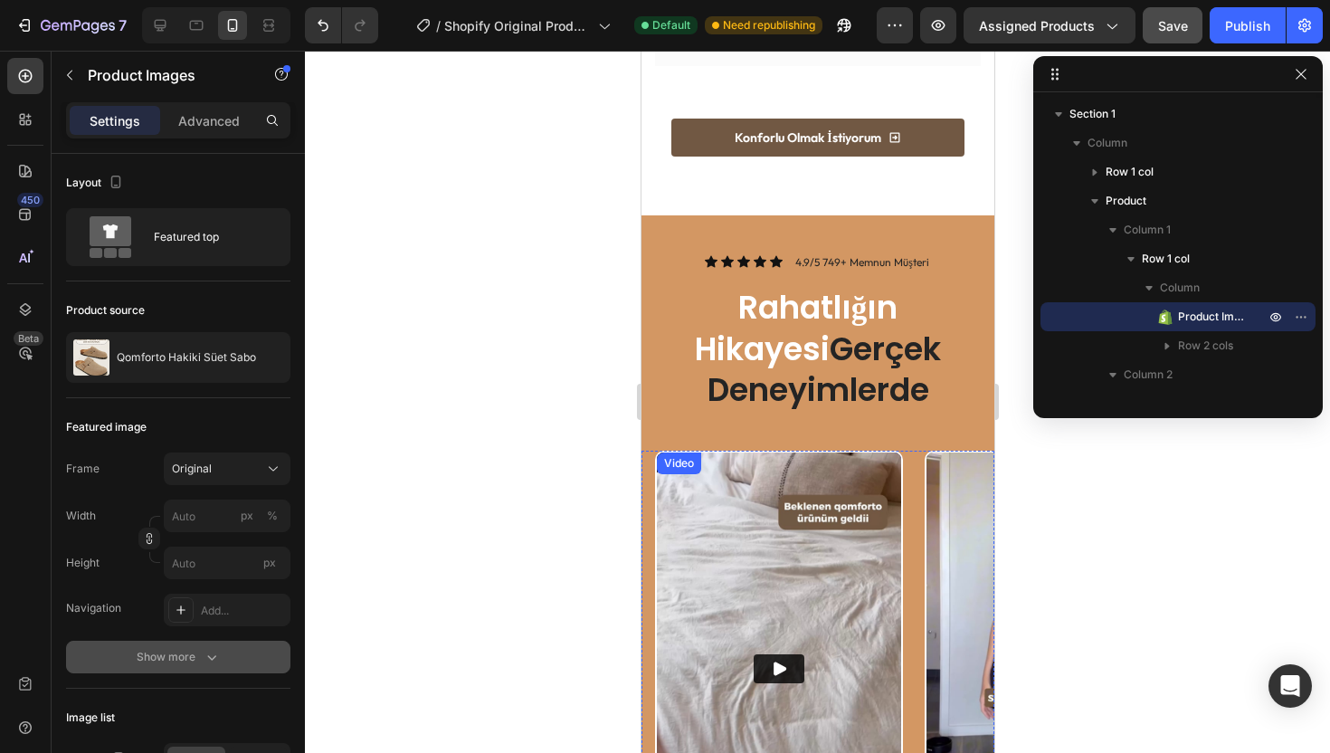
scroll to position [2484, 0]
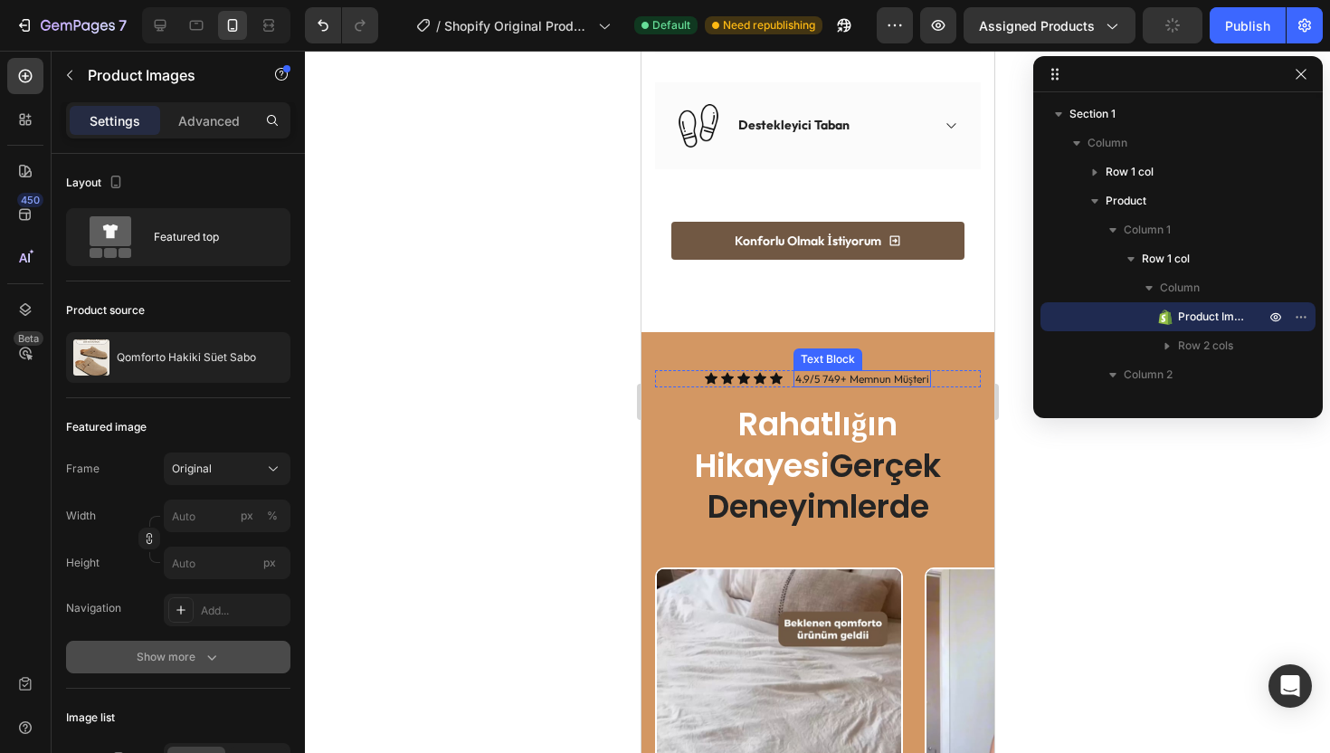
click at [803, 372] on p "4.9/5 749+ Memnun Müşteri" at bounding box center [861, 379] width 134 height 14
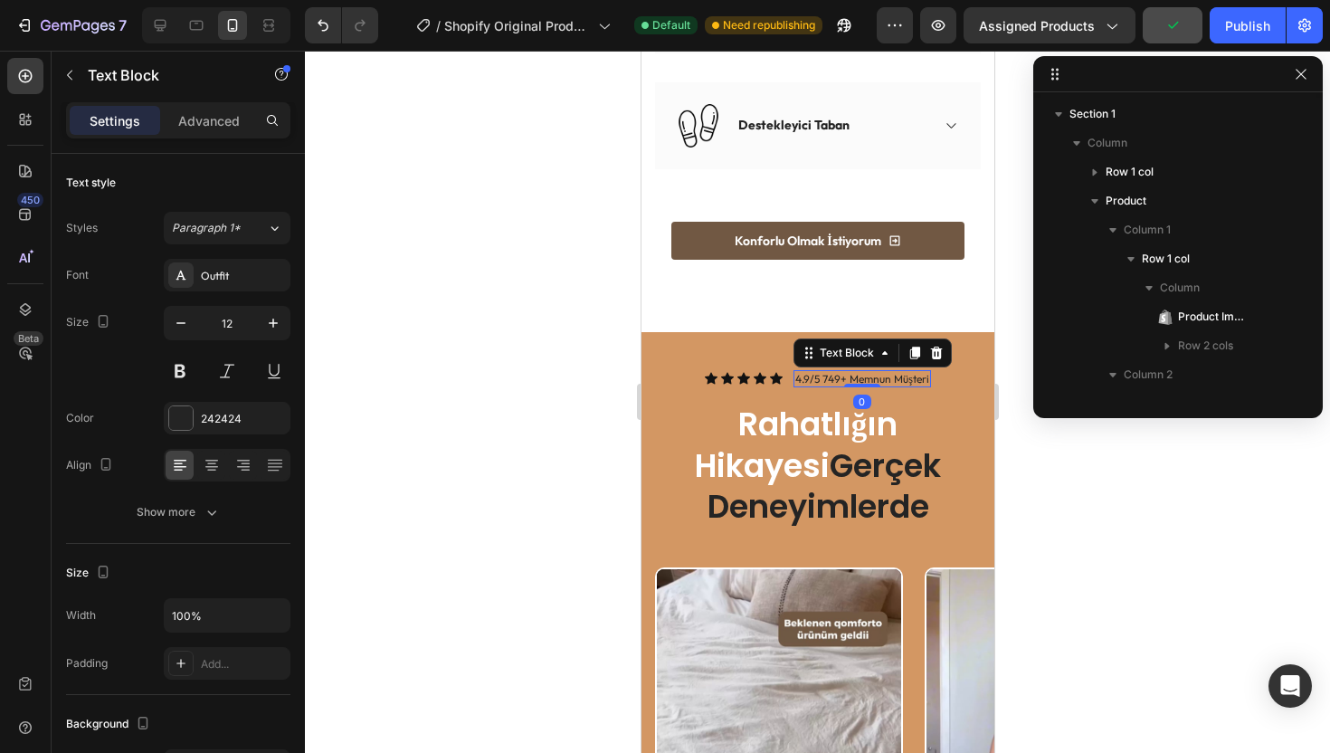
scroll to position [776, 0]
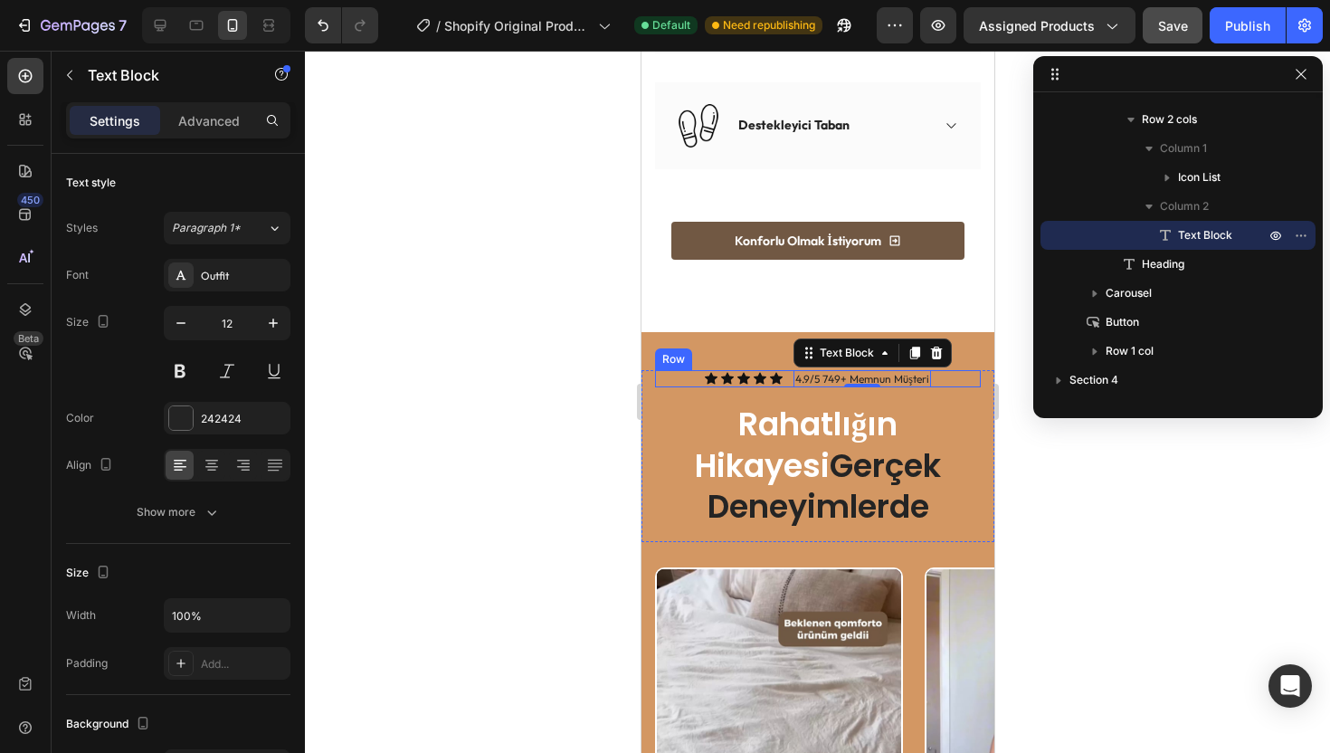
click at [782, 370] on div "Icon Icon Icon Icon Icon Icon List 4.9/5 749+ Memnun Müşteri Text Block 0 Row" at bounding box center [817, 379] width 326 height 18
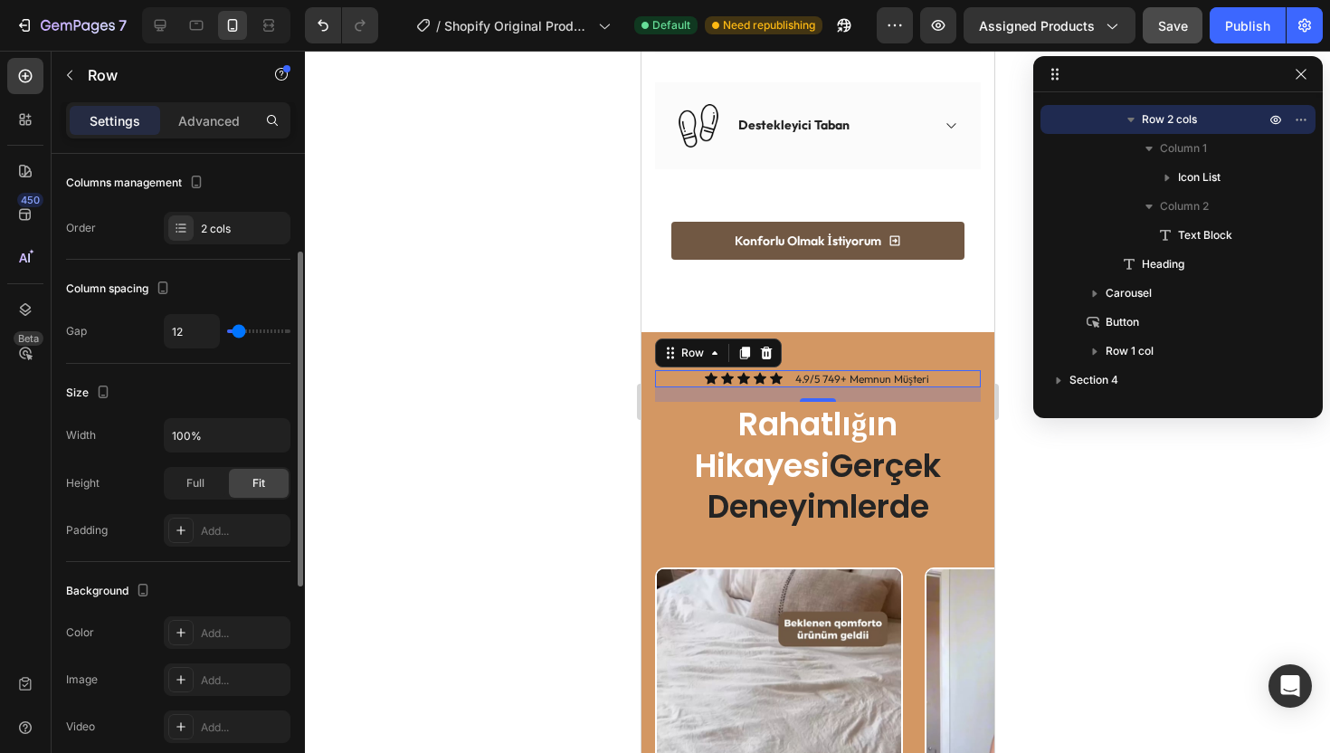
scroll to position [0, 0]
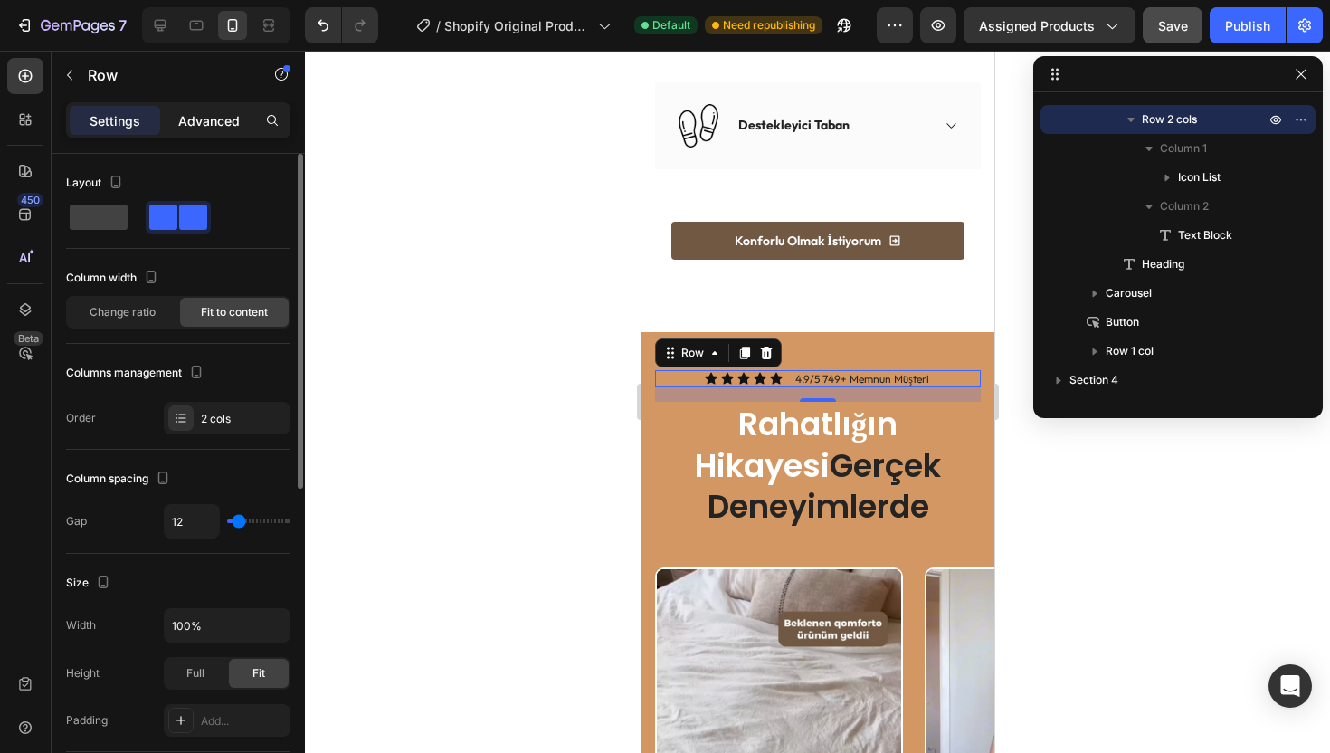
click at [221, 115] on p "Advanced" at bounding box center [209, 120] width 62 height 19
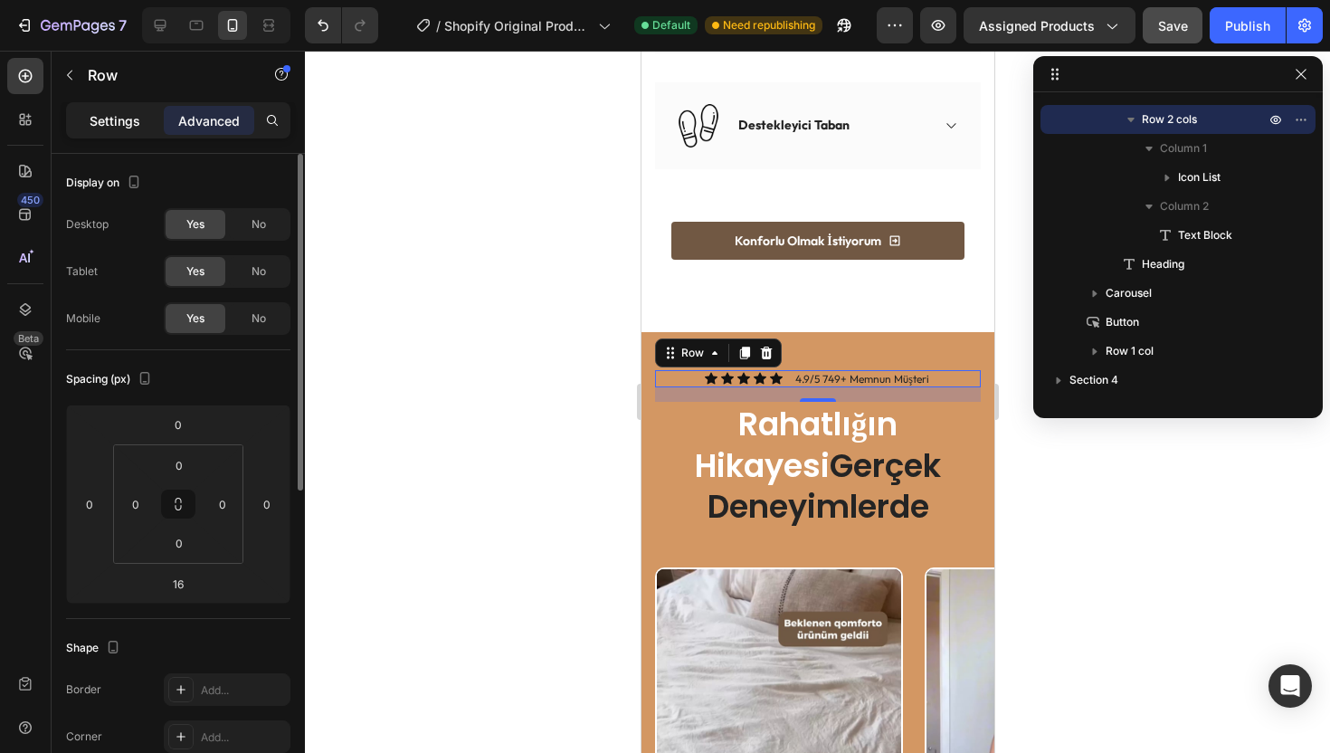
click at [138, 118] on p "Settings" at bounding box center [115, 120] width 51 height 19
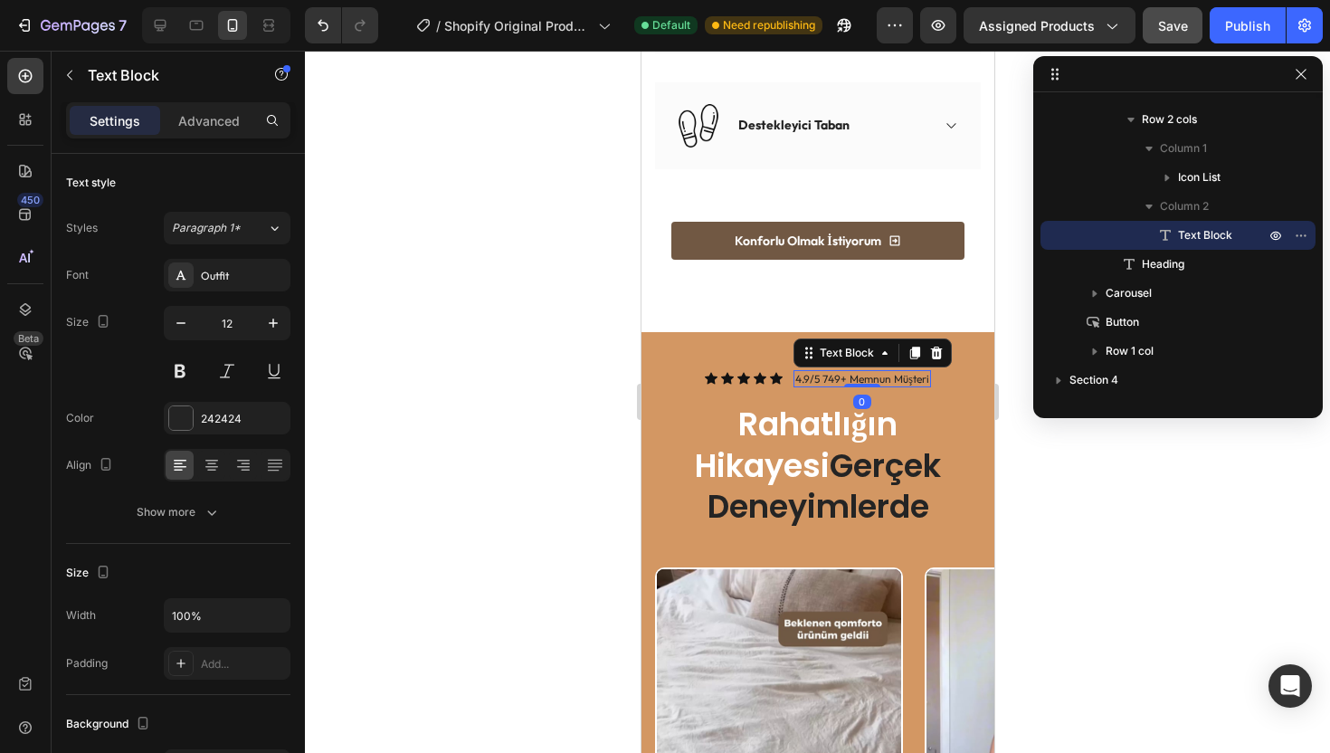
click at [820, 372] on p "4.9/5 749+ Memnun Müşteri" at bounding box center [861, 379] width 134 height 14
click at [186, 426] on div at bounding box center [181, 418] width 24 height 24
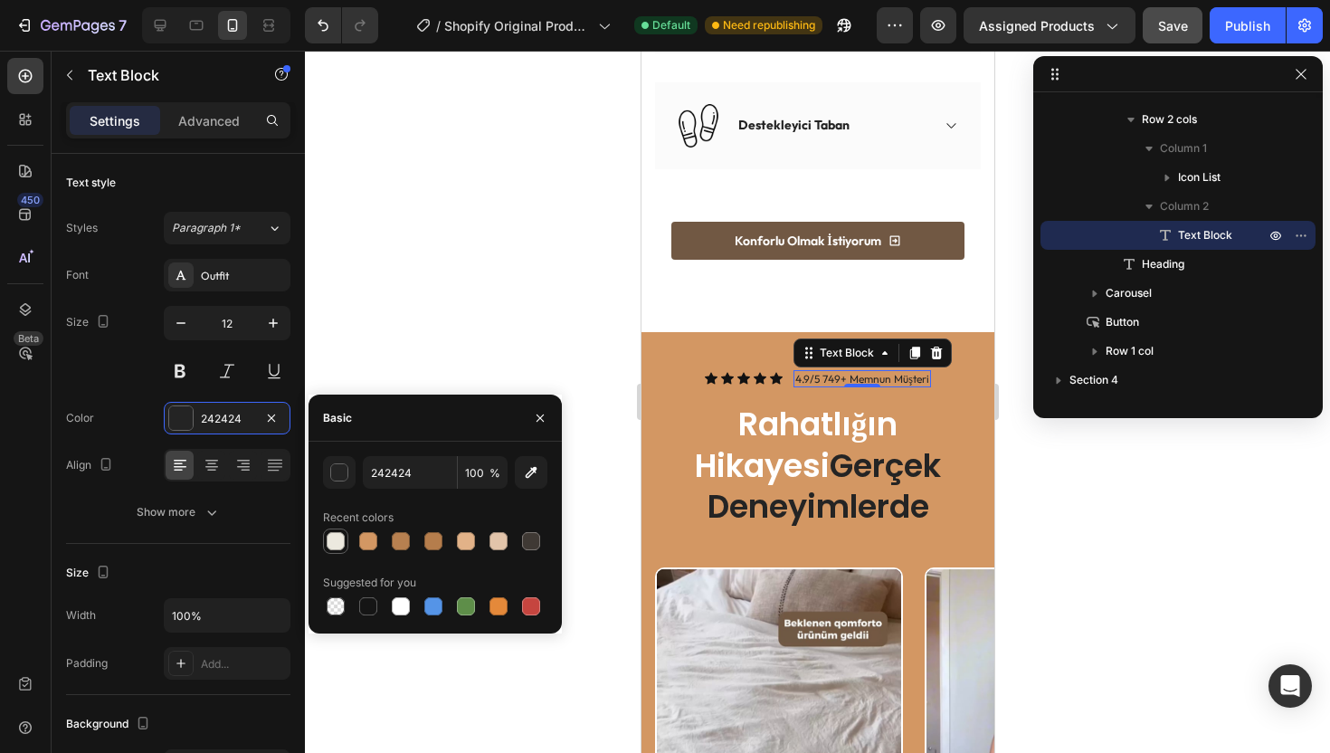
click at [337, 534] on div at bounding box center [336, 541] width 18 height 18
type input "ECE9DF"
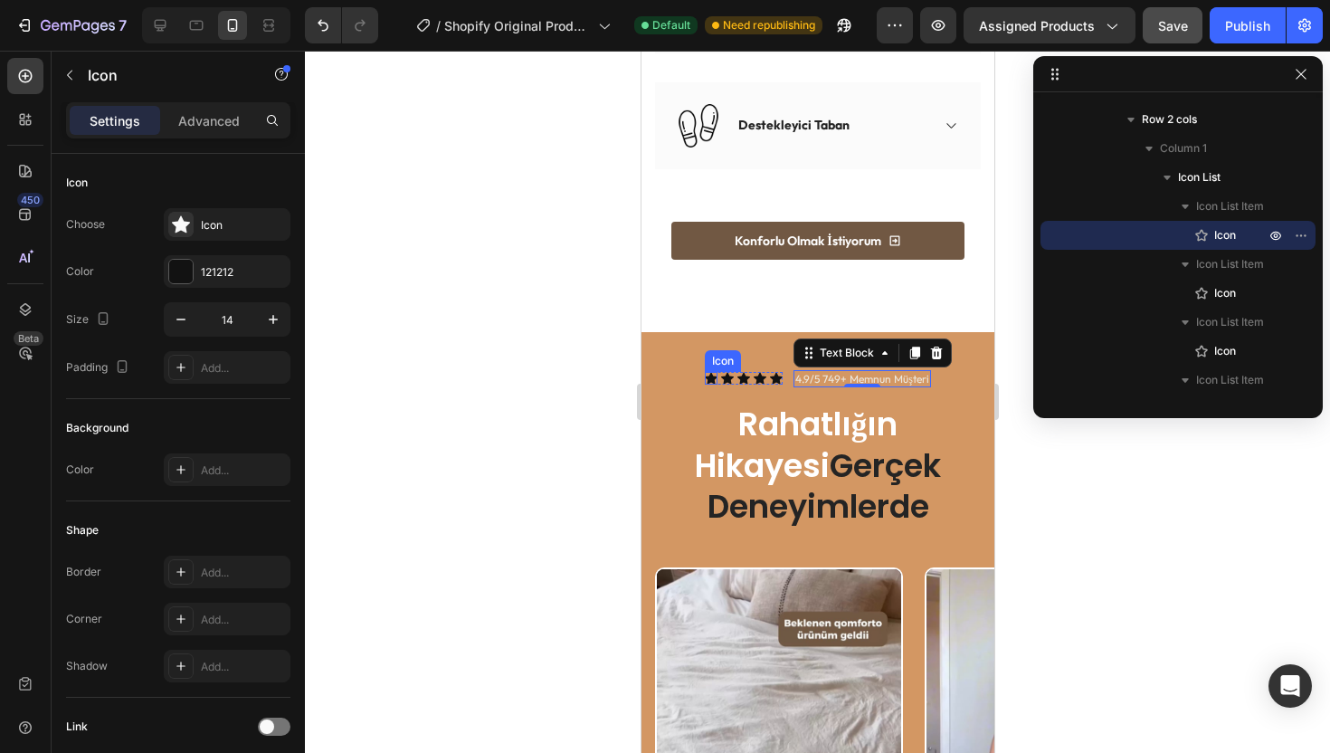
click at [704, 372] on div "Icon" at bounding box center [710, 378] width 13 height 13
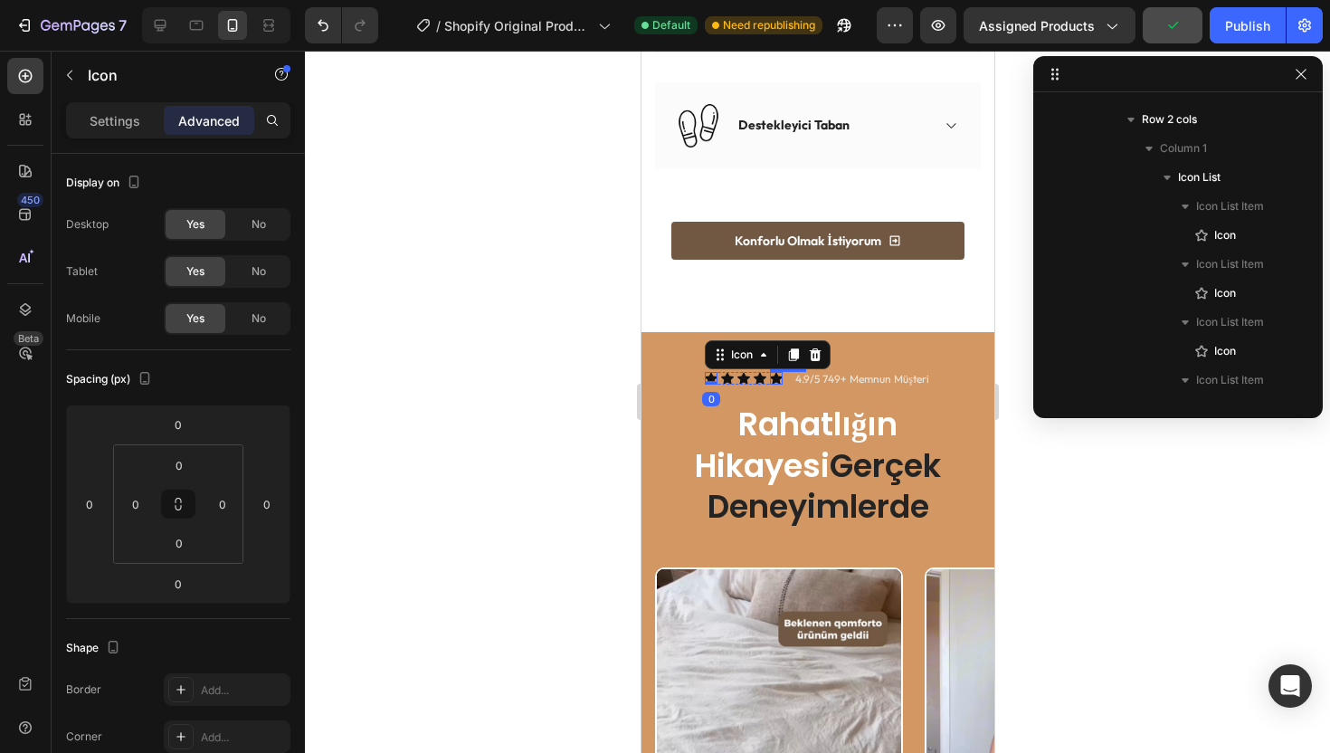
click at [769, 372] on div "Icon" at bounding box center [775, 378] width 13 height 13
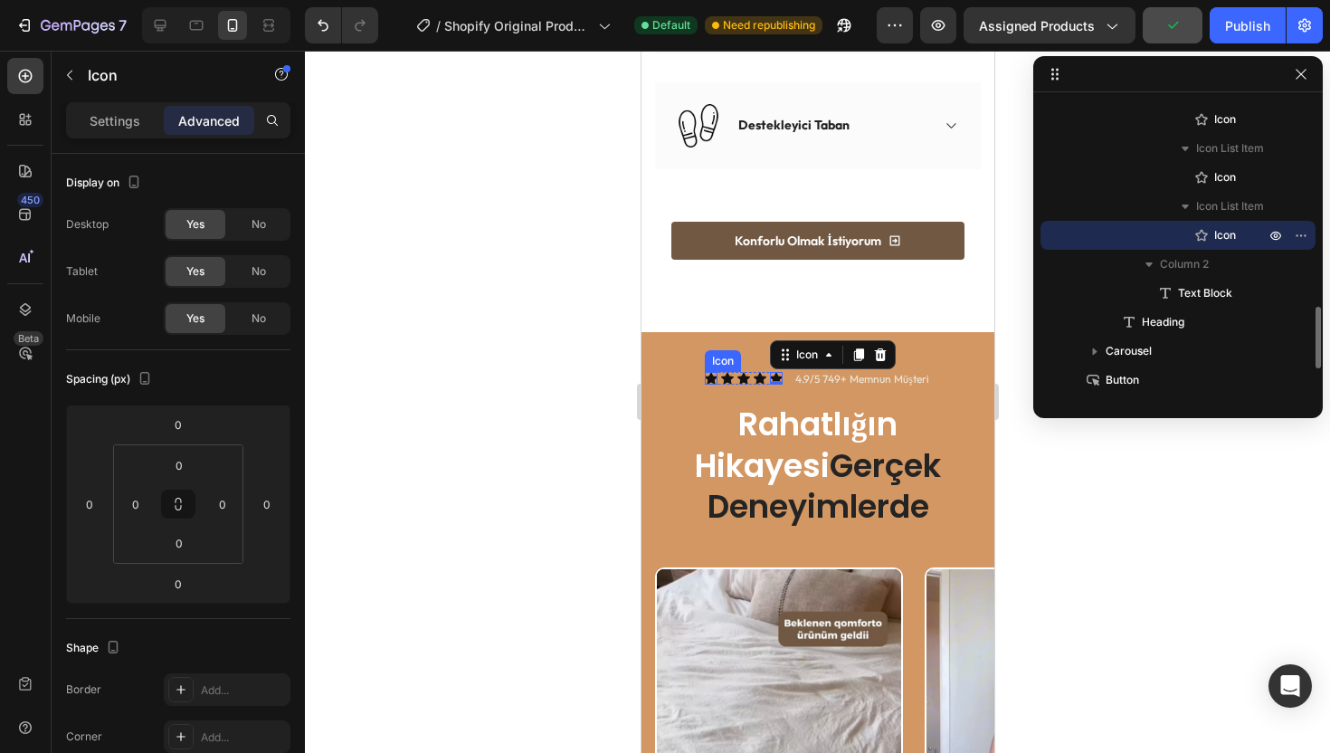
scroll to position [776, 0]
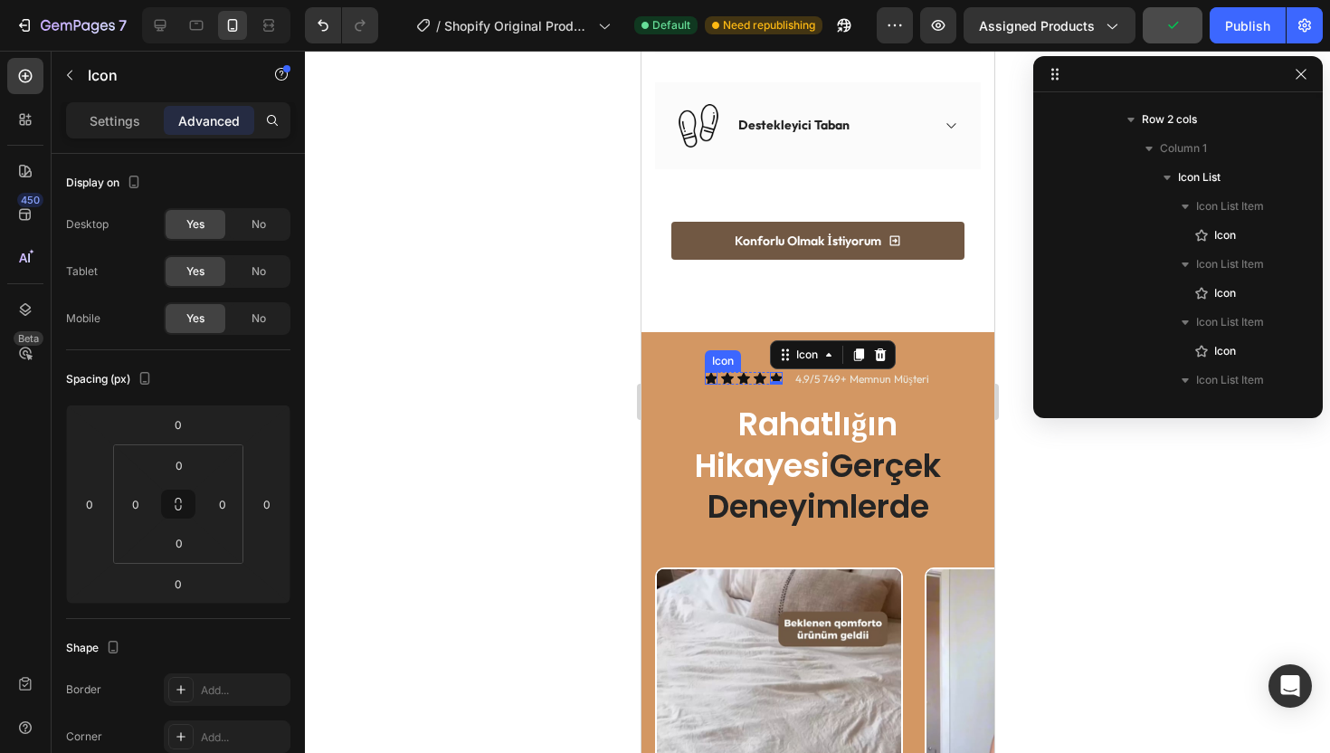
click at [706, 373] on icon at bounding box center [710, 379] width 13 height 12
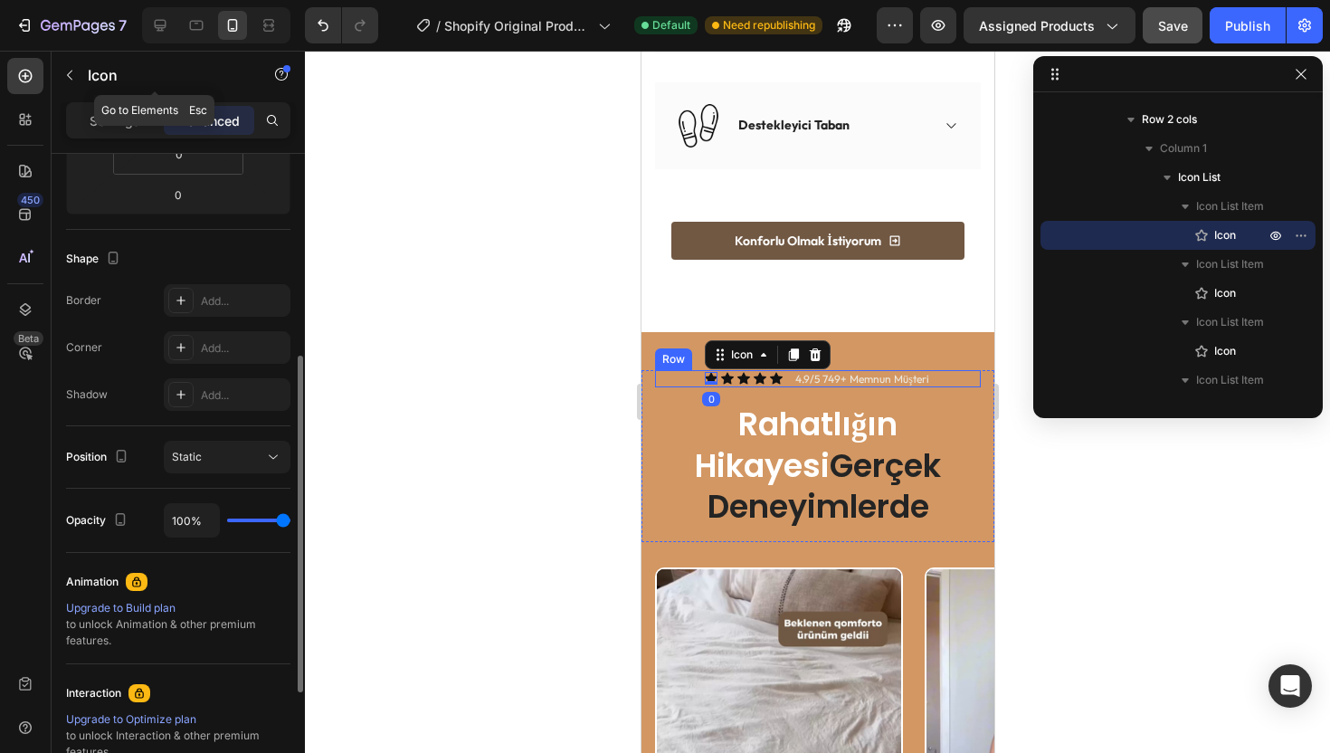
click at [117, 120] on p "Settings" at bounding box center [115, 120] width 51 height 19
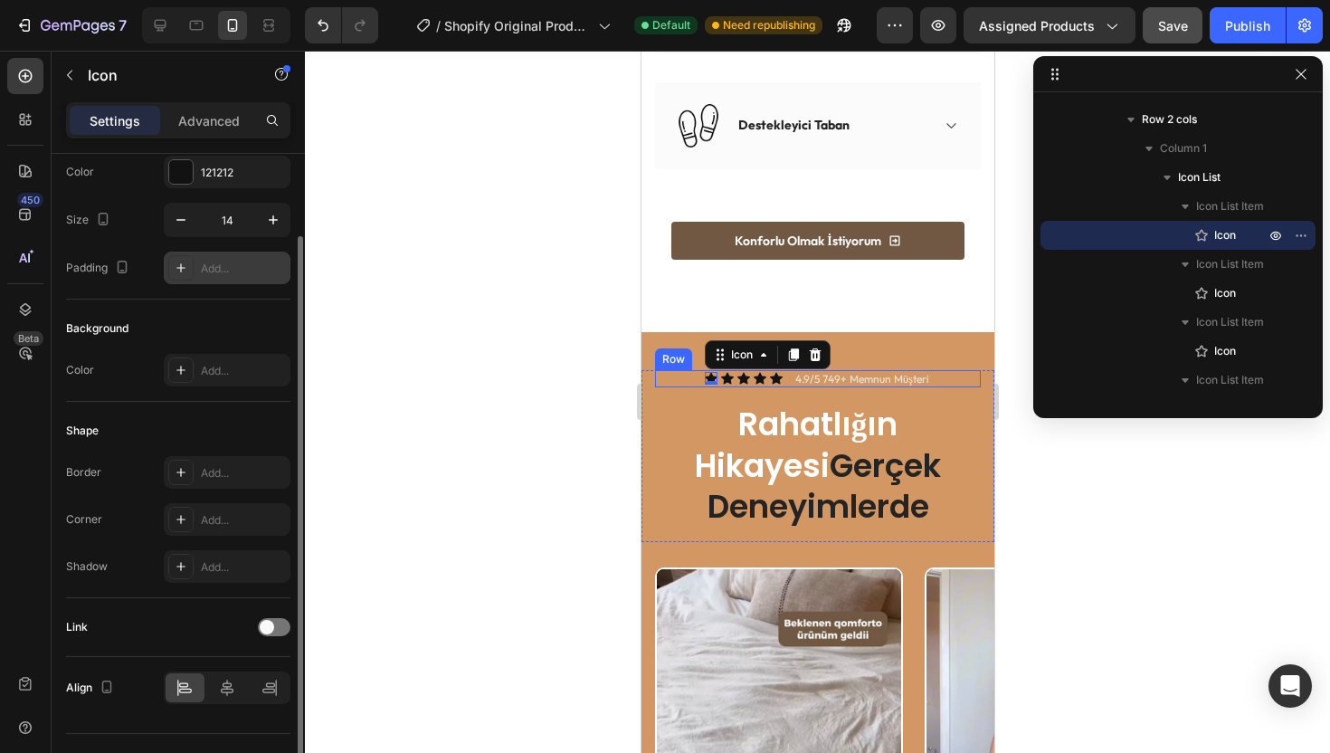
scroll to position [0, 0]
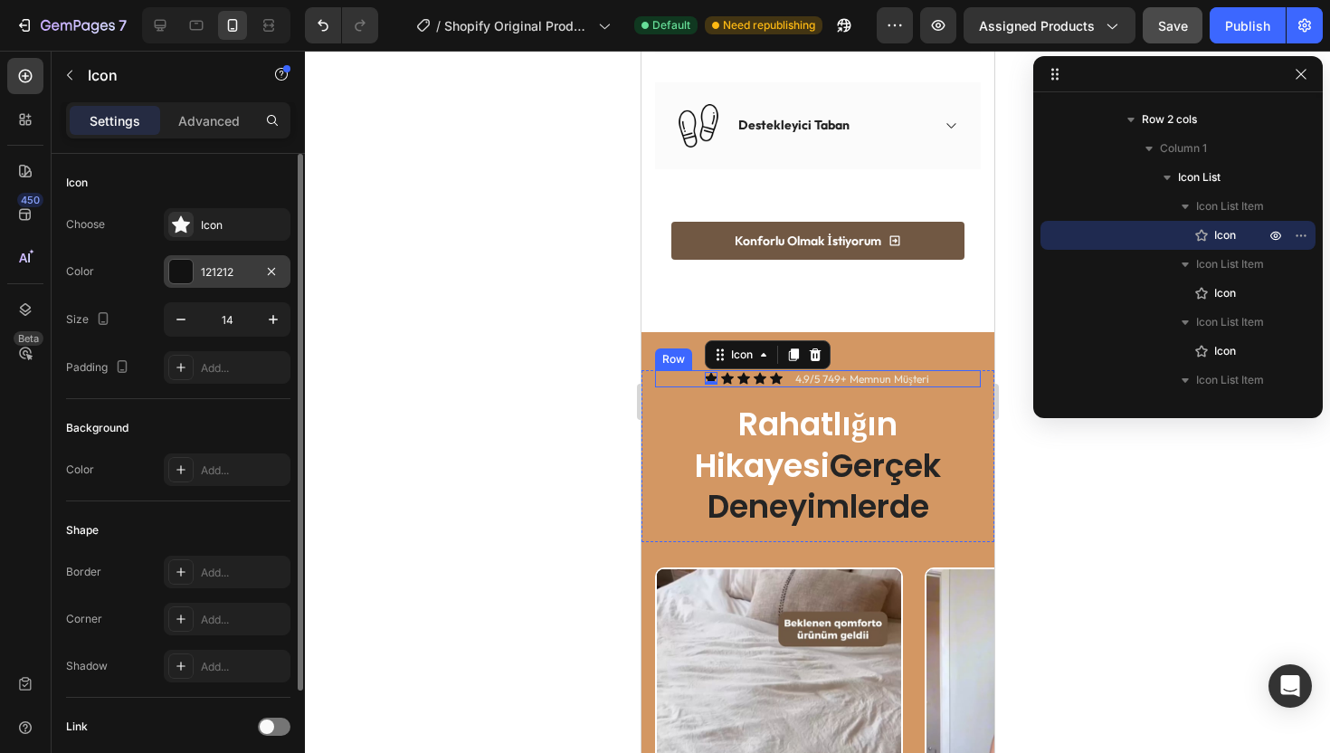
click at [213, 276] on div "121212" at bounding box center [227, 272] width 52 height 16
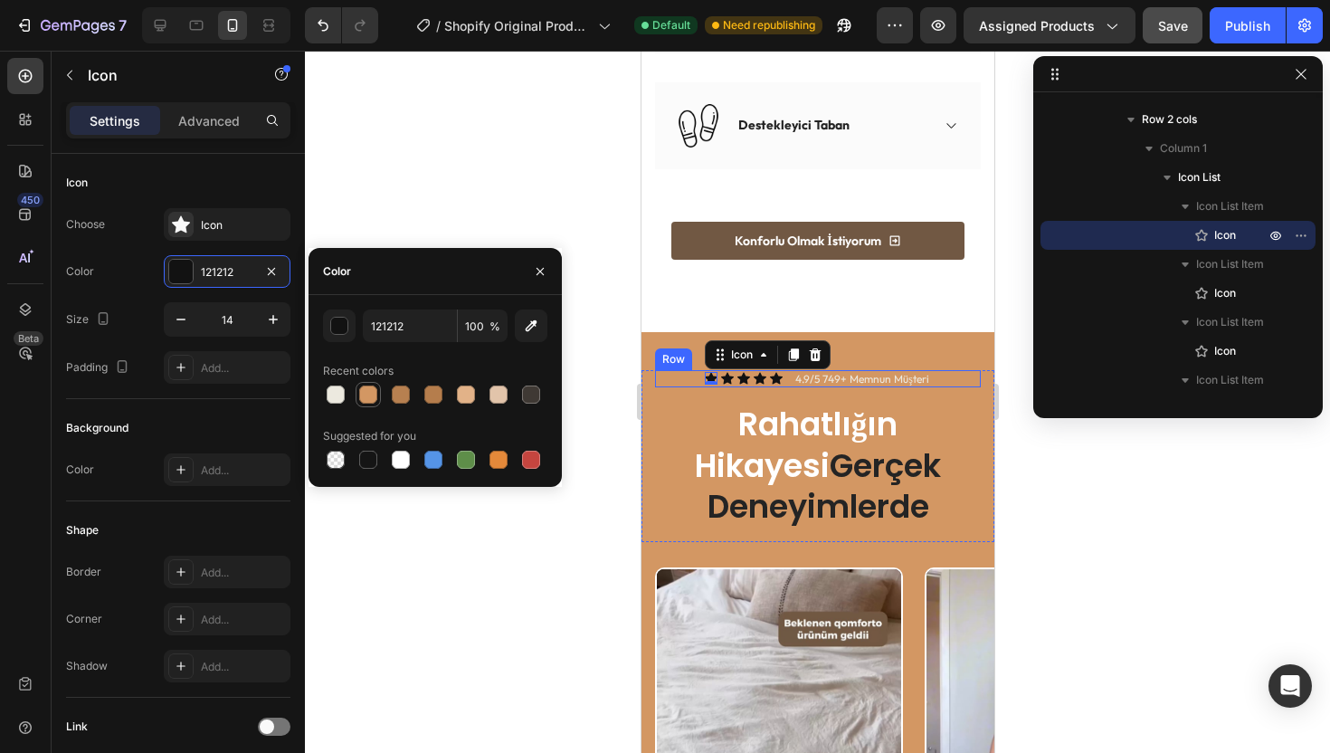
click at [370, 391] on div at bounding box center [368, 394] width 18 height 18
click at [346, 394] on div at bounding box center [335, 394] width 25 height 25
click at [514, 392] on div at bounding box center [435, 394] width 224 height 25
click at [506, 395] on div at bounding box center [498, 394] width 18 height 18
click at [527, 461] on div at bounding box center [531, 460] width 18 height 18
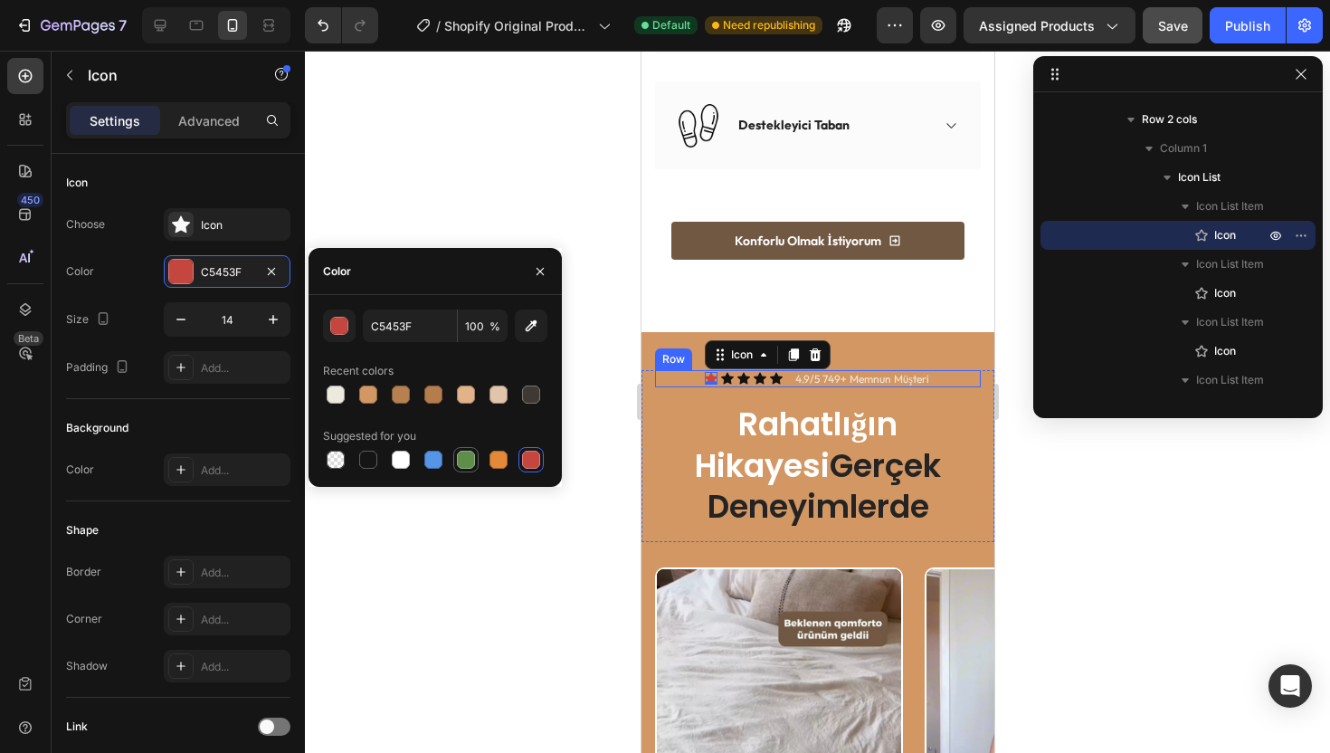
click at [466, 461] on div at bounding box center [466, 460] width 18 height 18
click at [415, 461] on div at bounding box center [435, 459] width 224 height 25
click at [373, 461] on div at bounding box center [368, 460] width 18 height 18
type input "121212"
click at [437, 185] on div at bounding box center [817, 402] width 1025 height 702
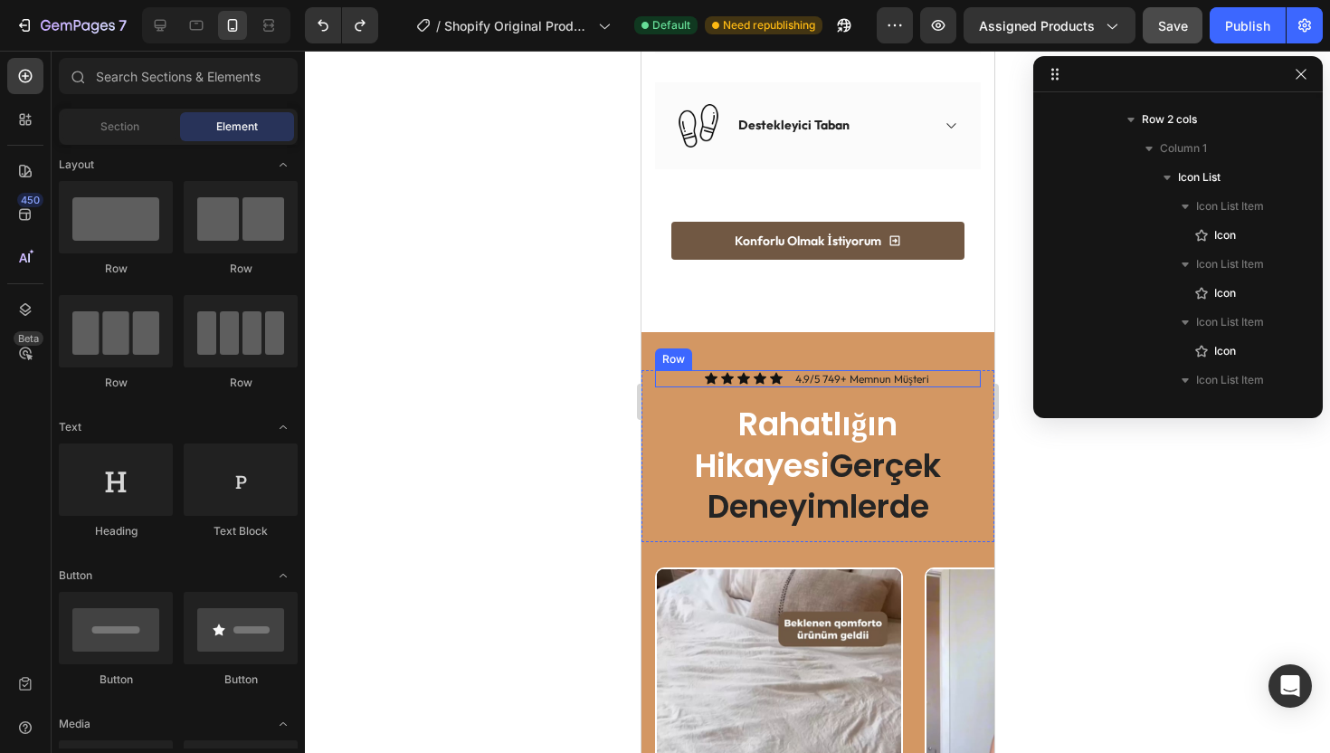
click at [686, 370] on div "Icon Icon Icon Icon Icon Icon List 4.9/5 749+ Memnun Müşteri Text Block Row" at bounding box center [817, 379] width 326 height 18
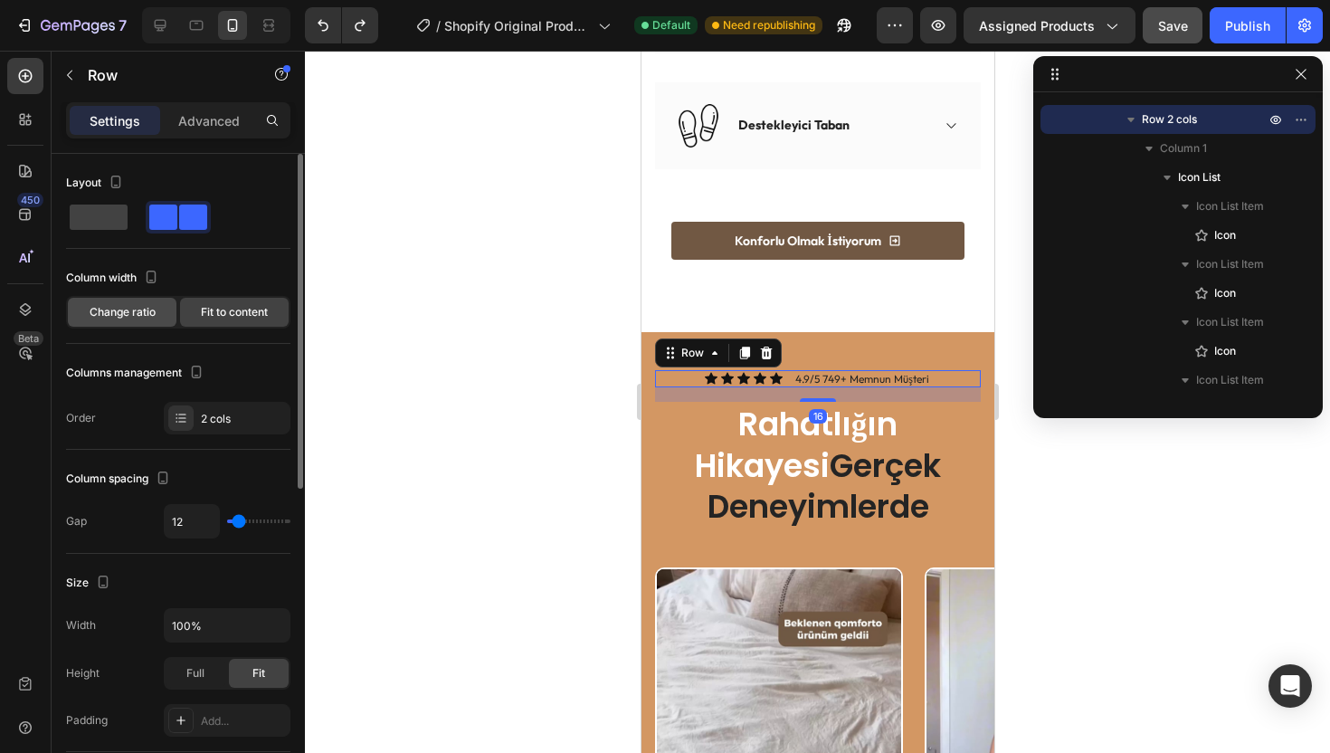
click at [130, 314] on span "Change ratio" at bounding box center [123, 312] width 66 height 16
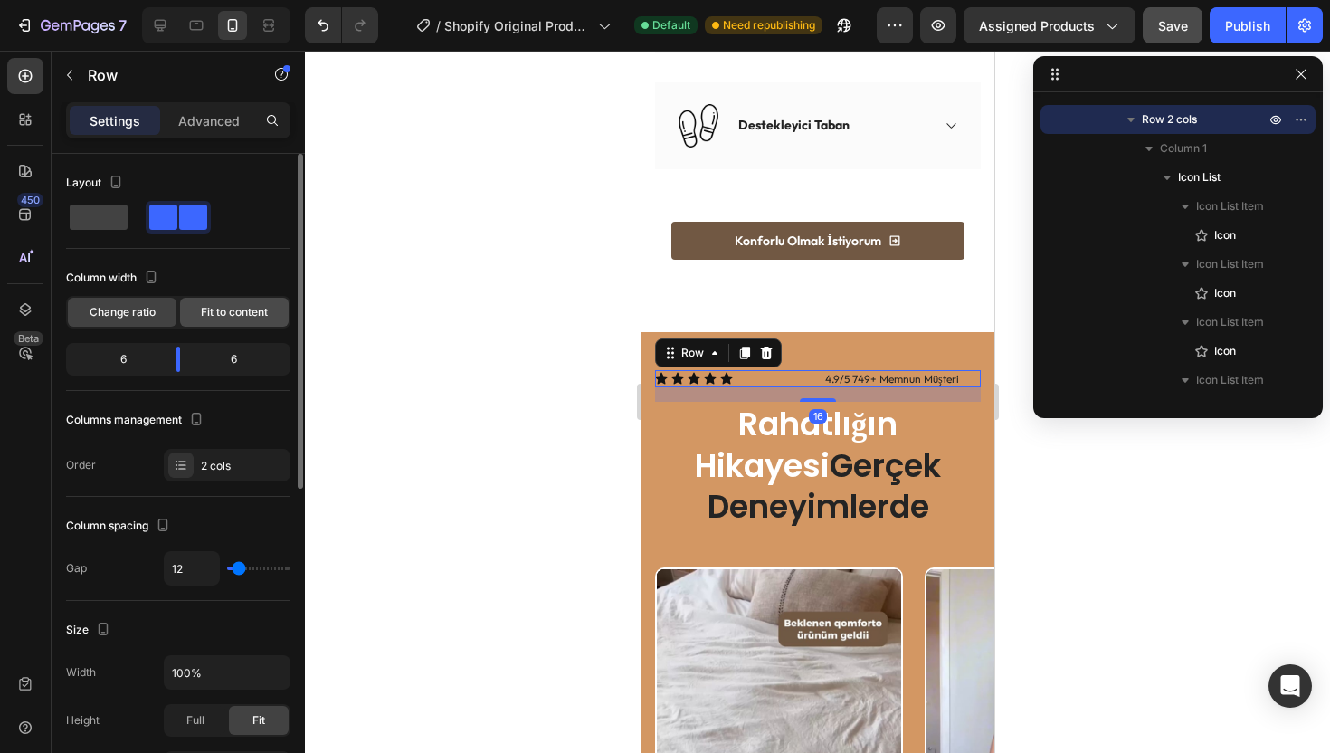
click at [212, 310] on span "Fit to content" at bounding box center [234, 312] width 67 height 16
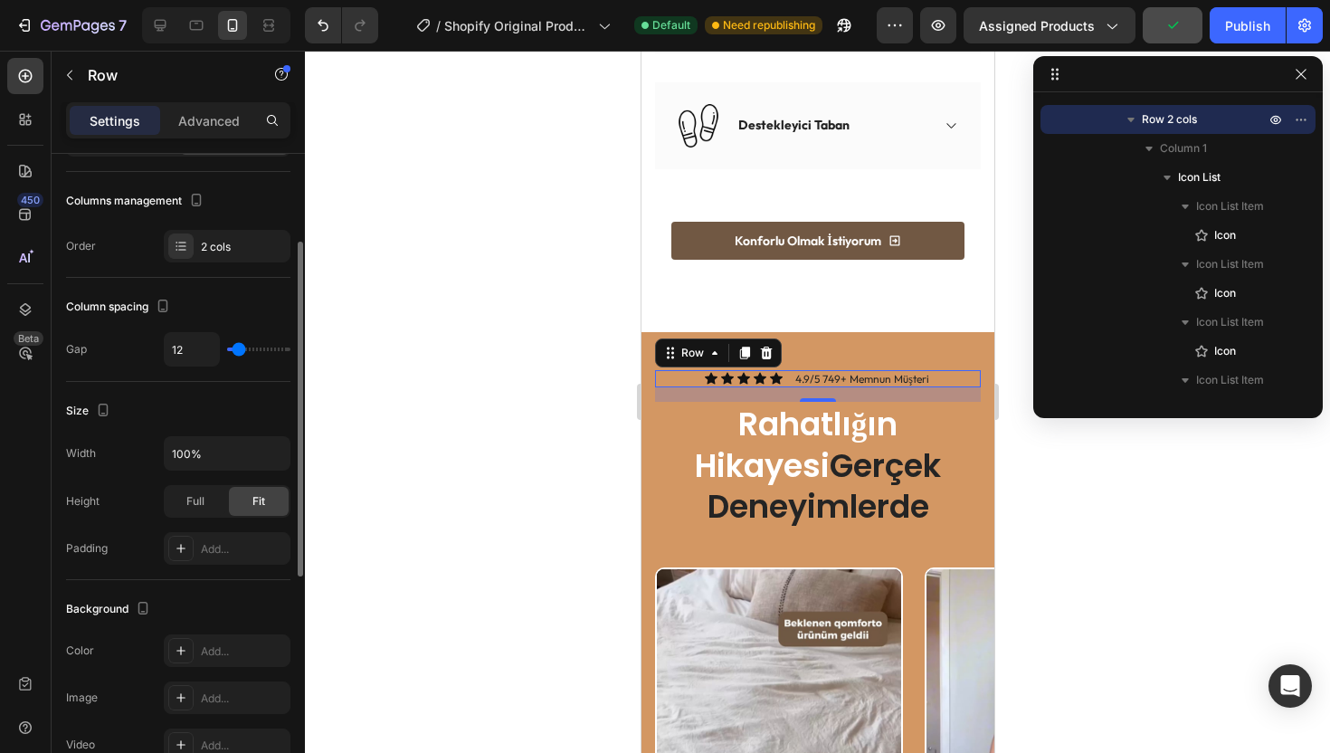
scroll to position [207, 0]
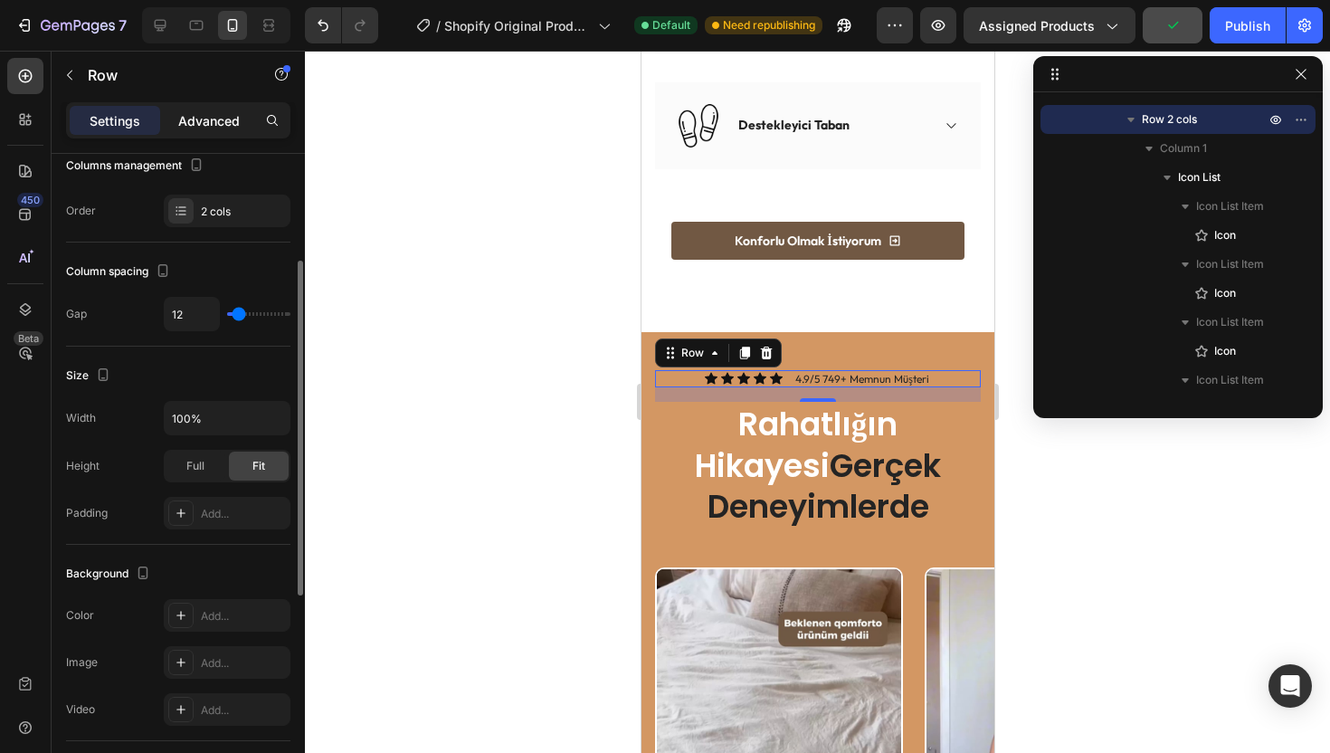
click at [185, 112] on p "Advanced" at bounding box center [209, 120] width 62 height 19
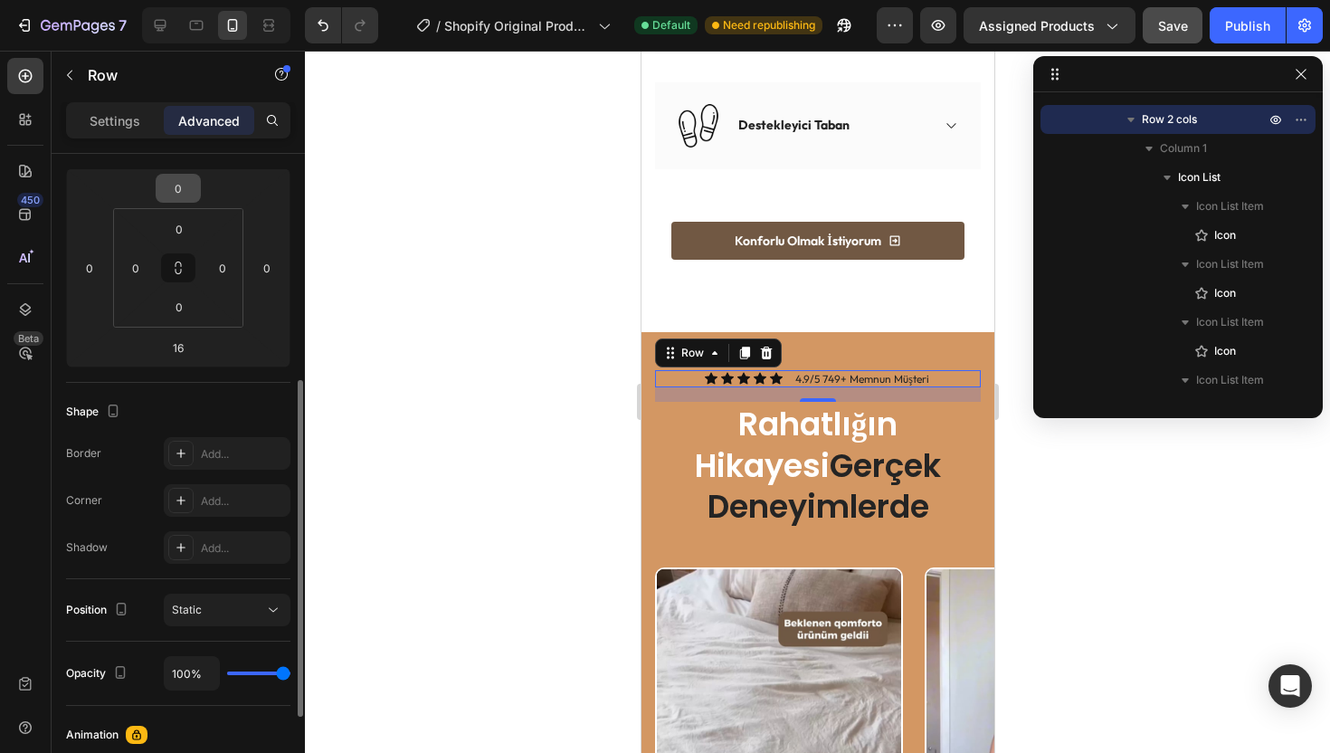
scroll to position [305, 0]
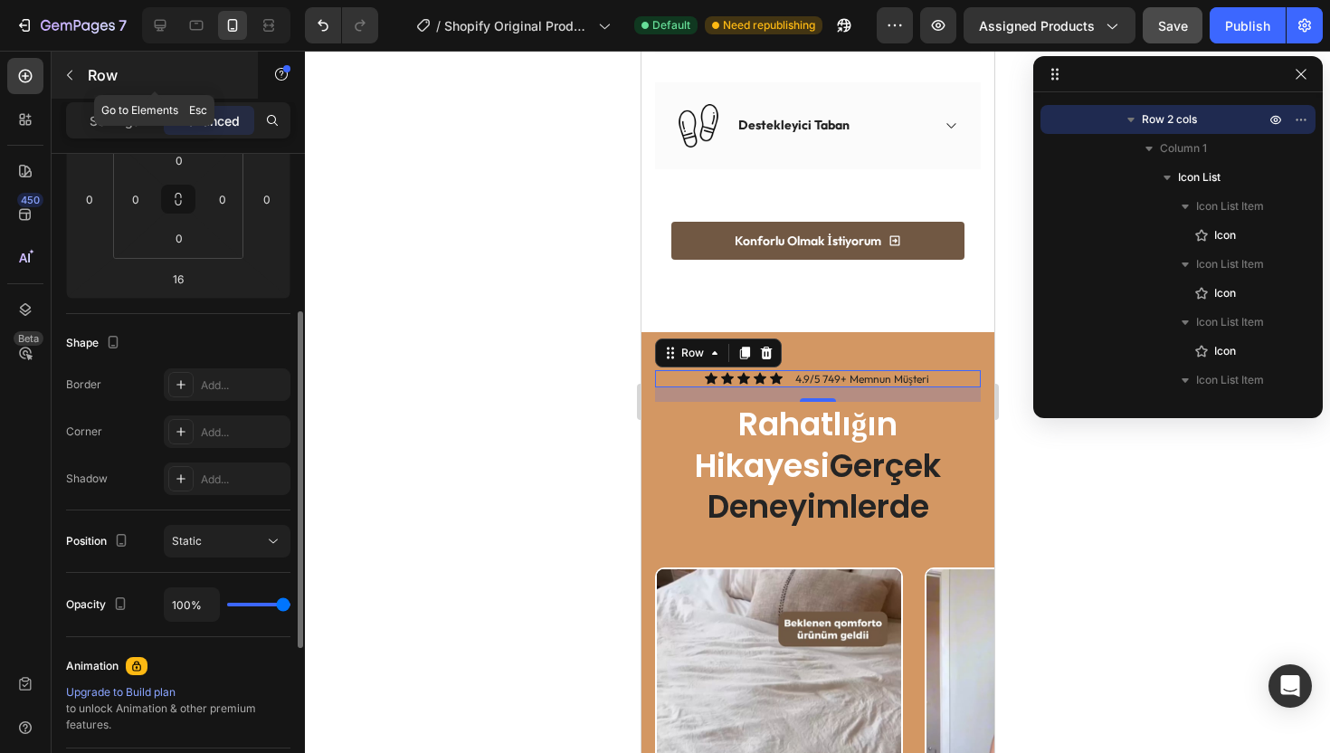
click at [87, 84] on div "Row" at bounding box center [155, 75] width 206 height 47
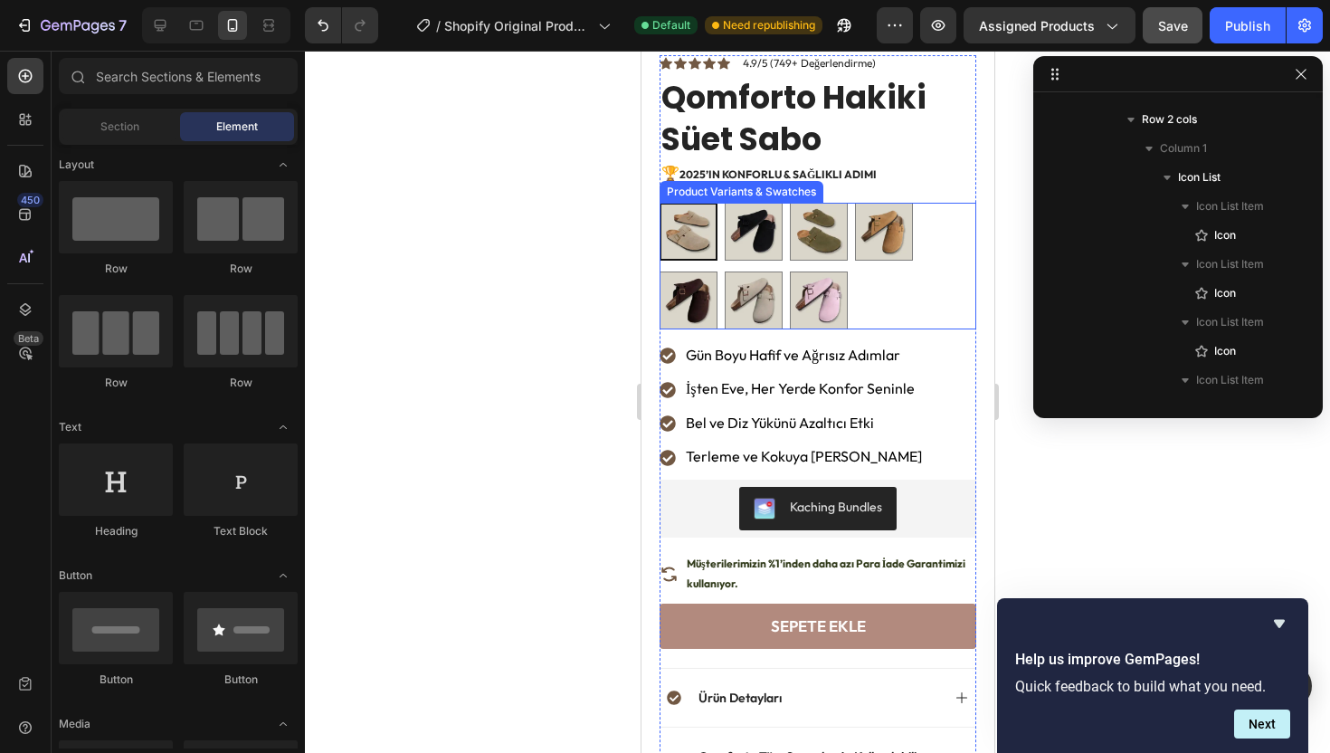
scroll to position [716, 0]
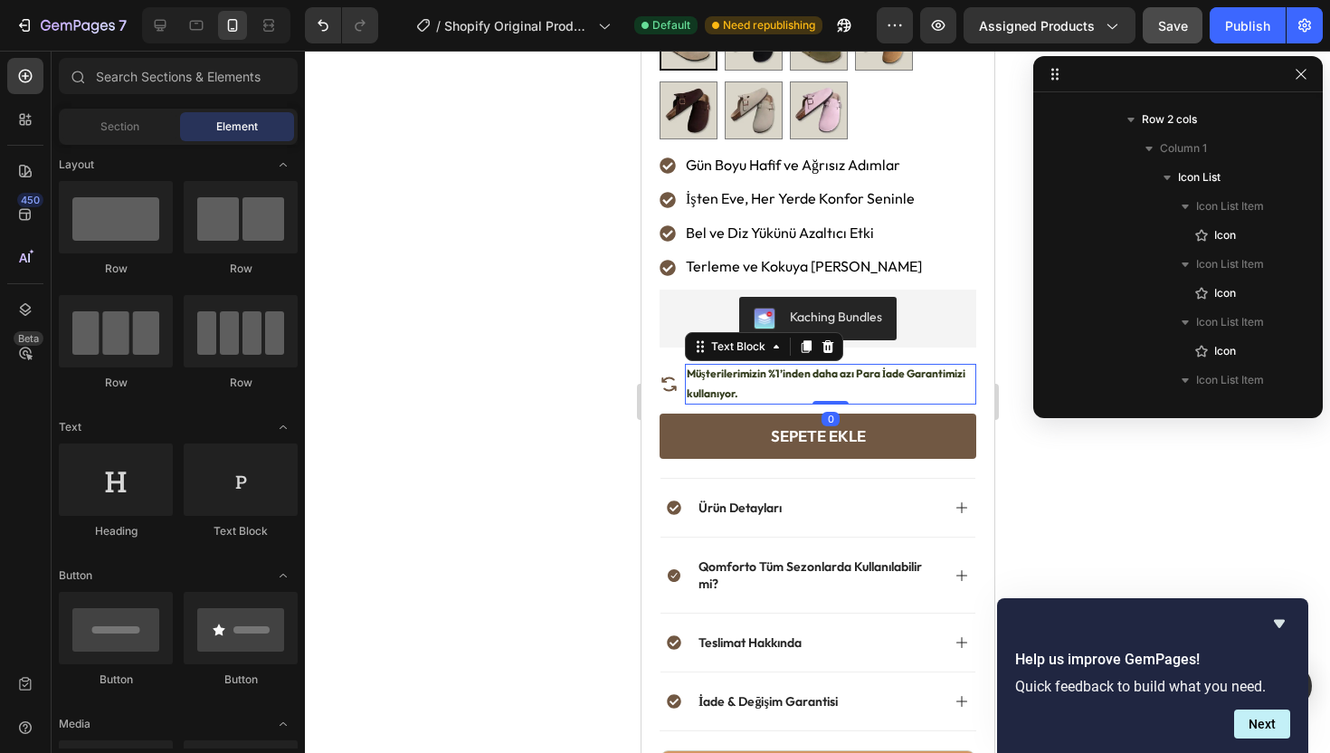
click at [814, 373] on p "Müşterilerimizin %1’inden daha azı Para İade Garantimizi kullanıyor." at bounding box center [830, 383] width 288 height 39
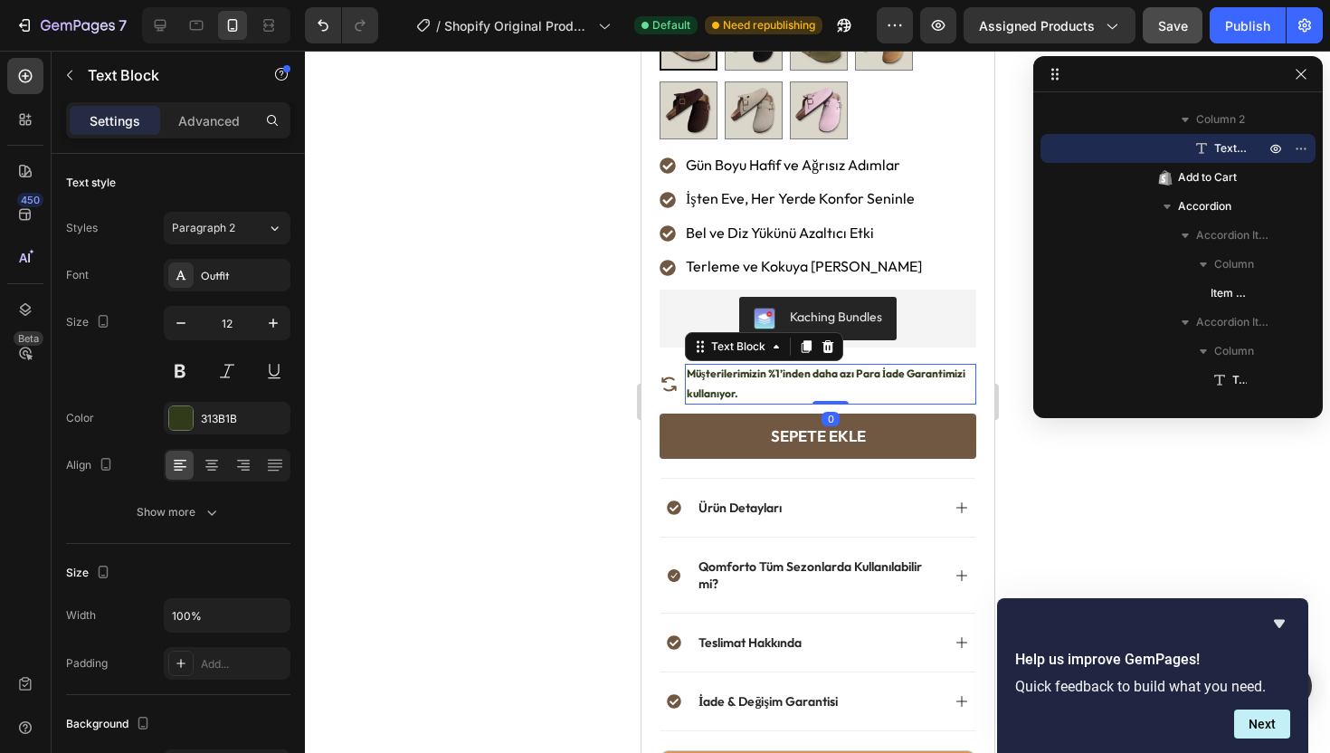
click at [811, 375] on p "Müşterilerimizin %1’inden daha azı Para İade Garantimizi kullanıyor." at bounding box center [830, 383] width 288 height 39
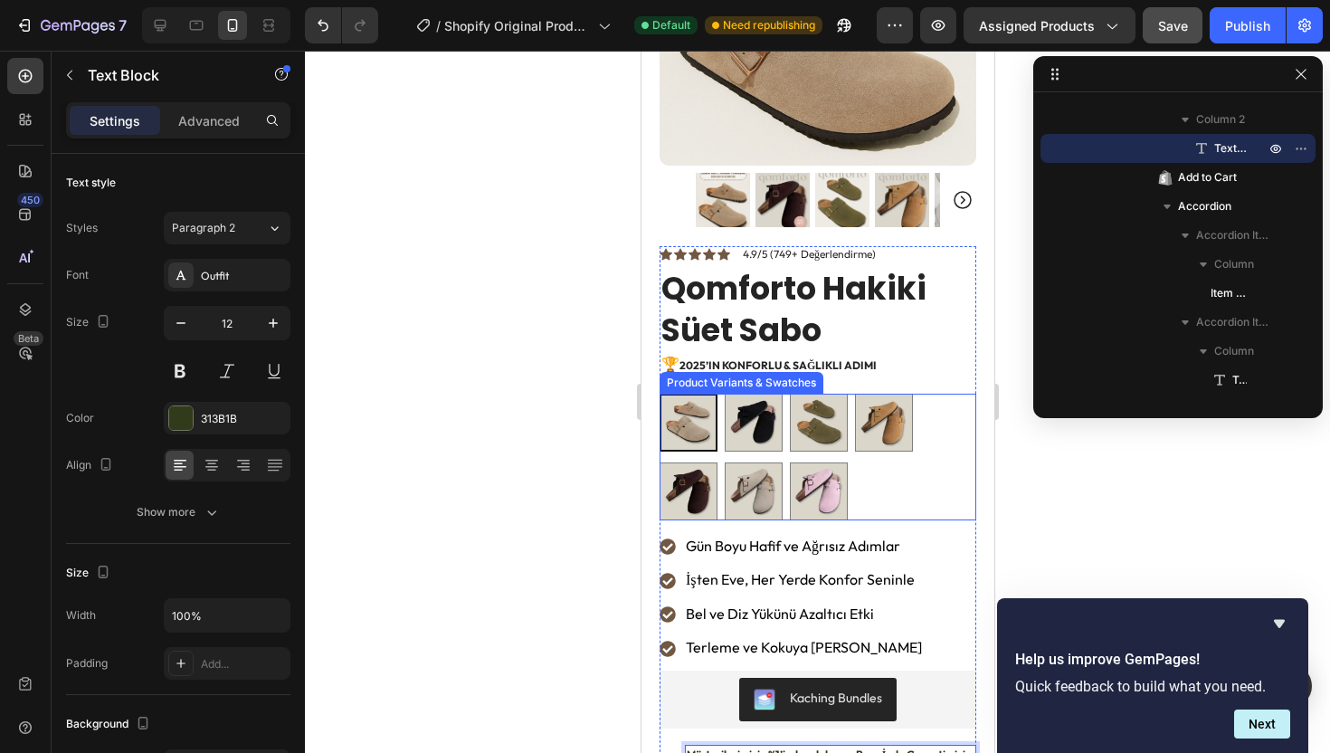
scroll to position [333, 0]
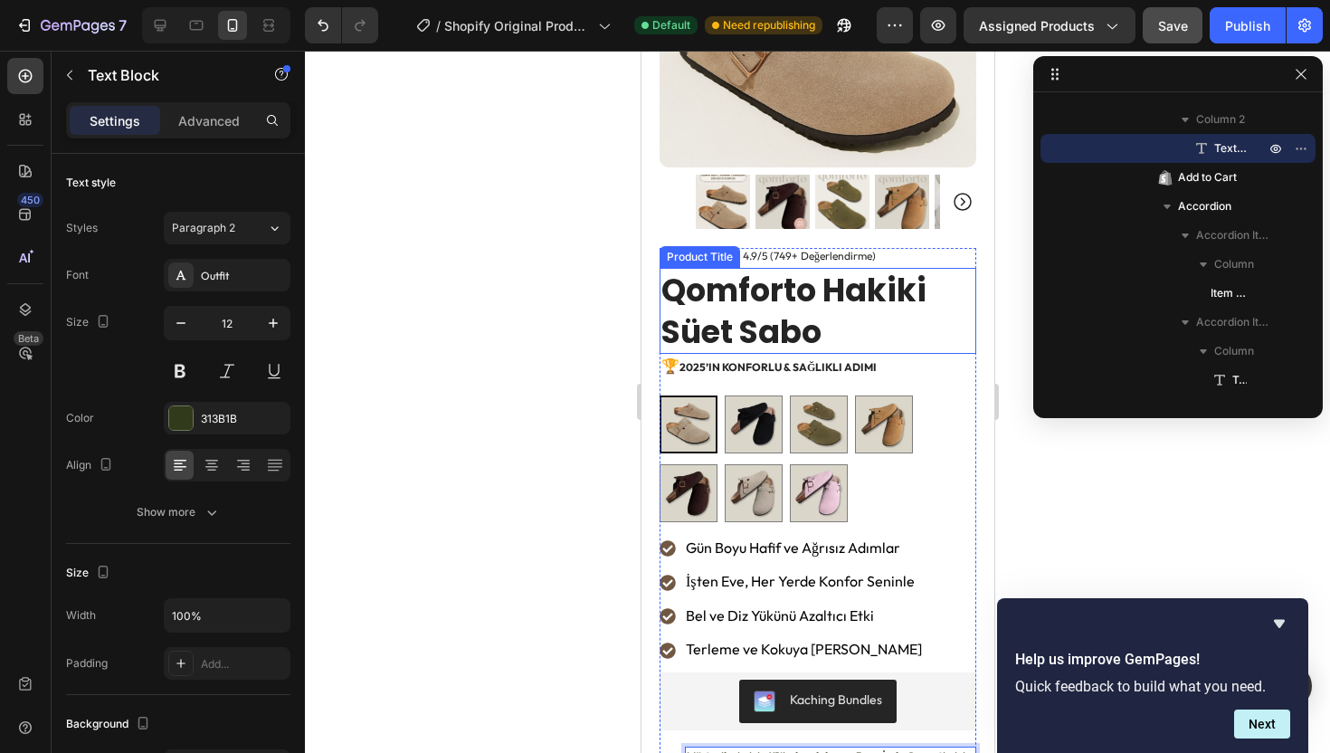
click at [783, 298] on h1 "Qomforto Hakiki Süet Sabo" at bounding box center [817, 311] width 317 height 86
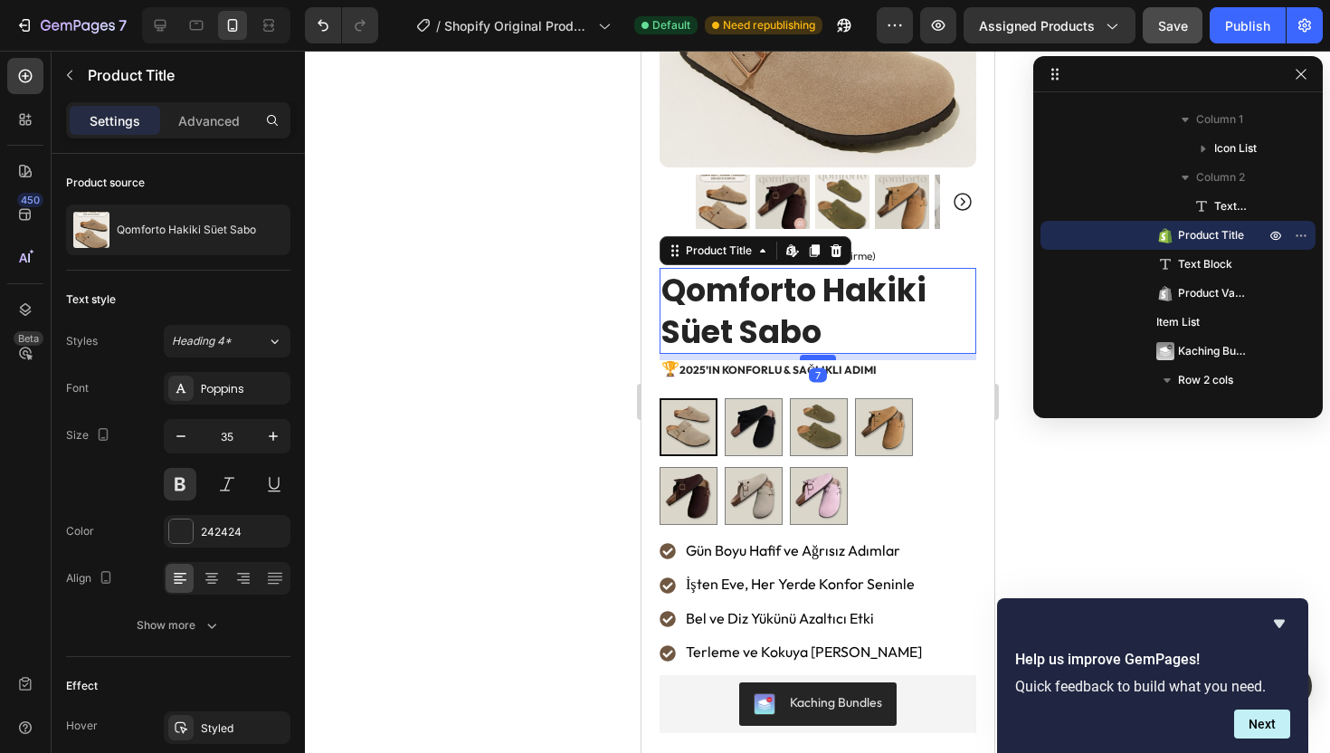
click at [802, 355] on div at bounding box center [817, 357] width 36 height 5
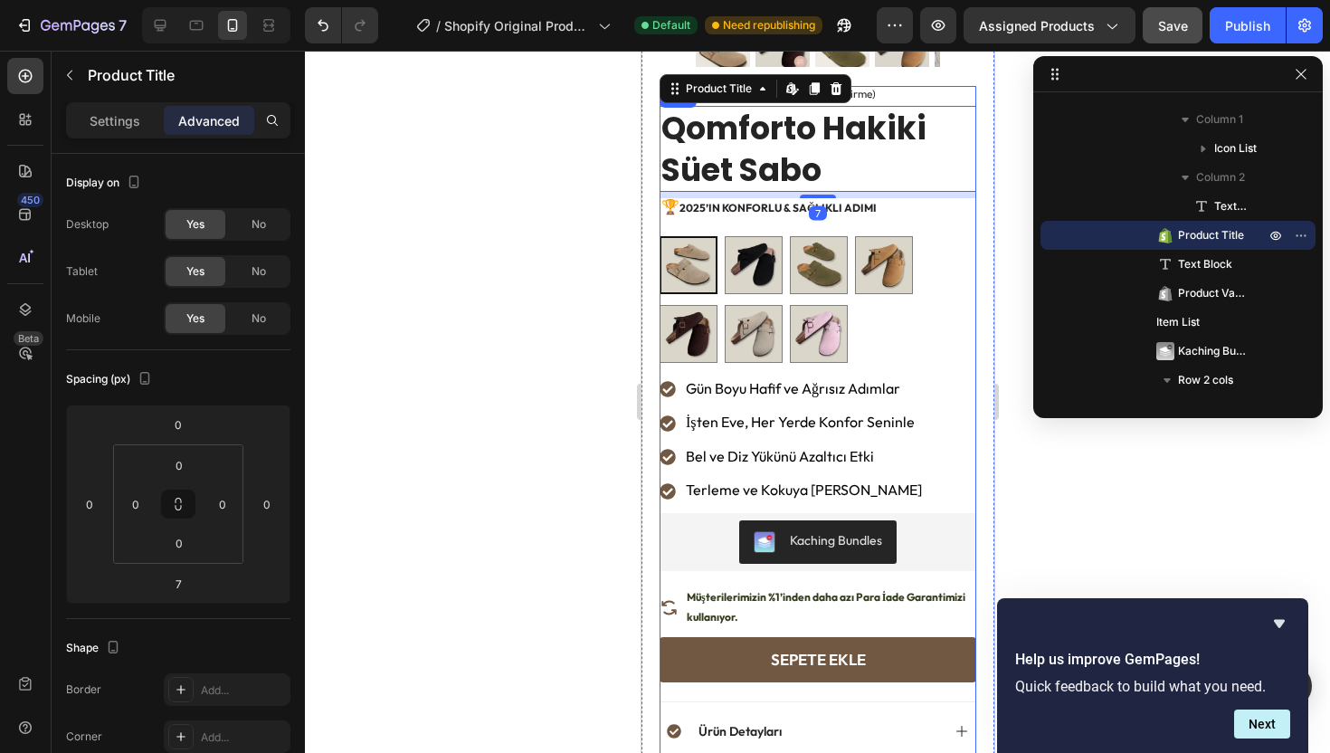
scroll to position [626, 0]
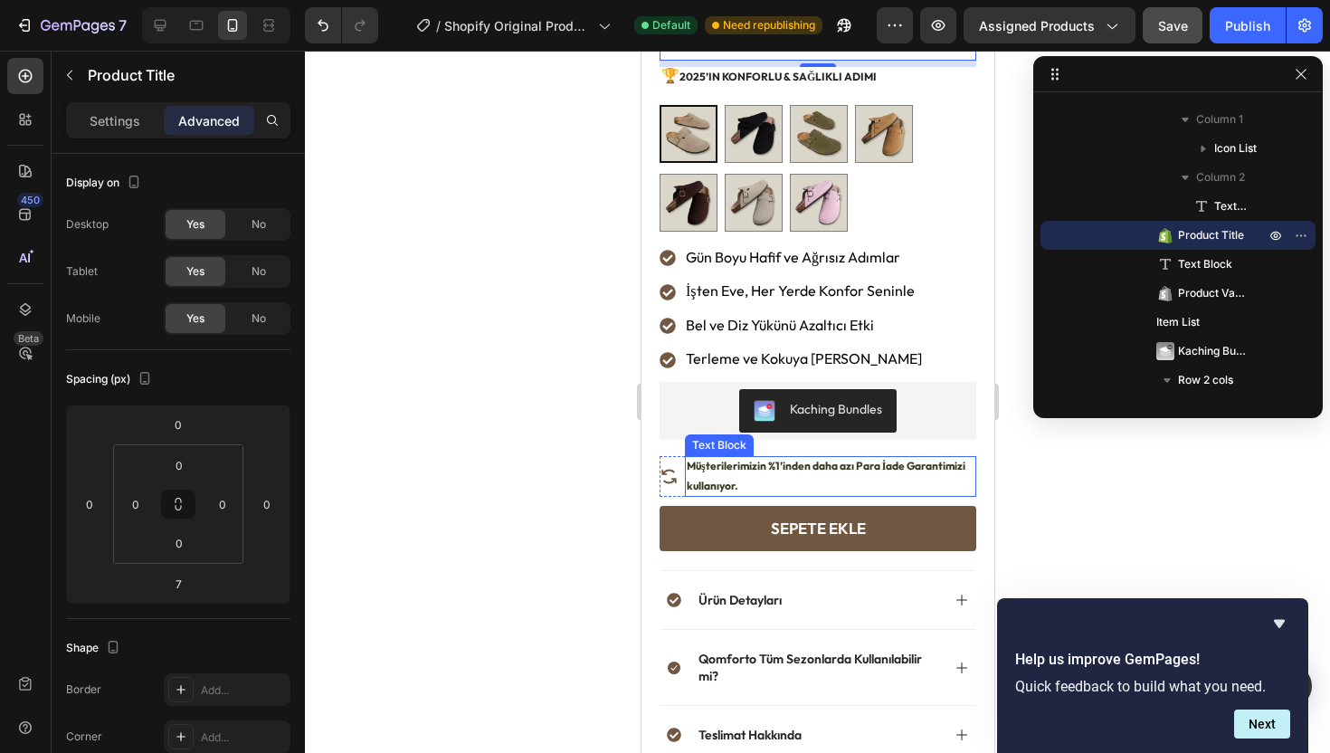
click at [693, 459] on strong "Müşterilerimizin %1’inden daha azı Para İade Garantimizi kullanıyor." at bounding box center [825, 475] width 279 height 33
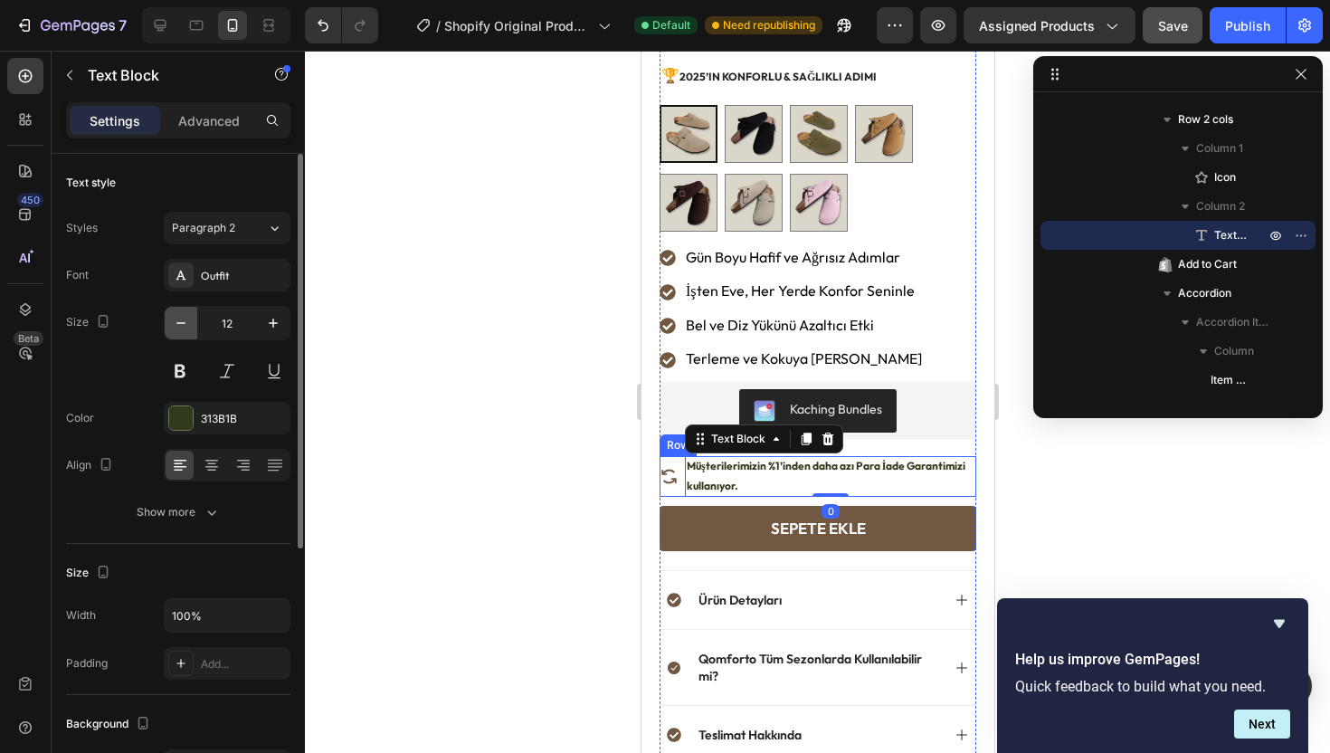
click at [180, 328] on icon "button" at bounding box center [181, 323] width 18 height 18
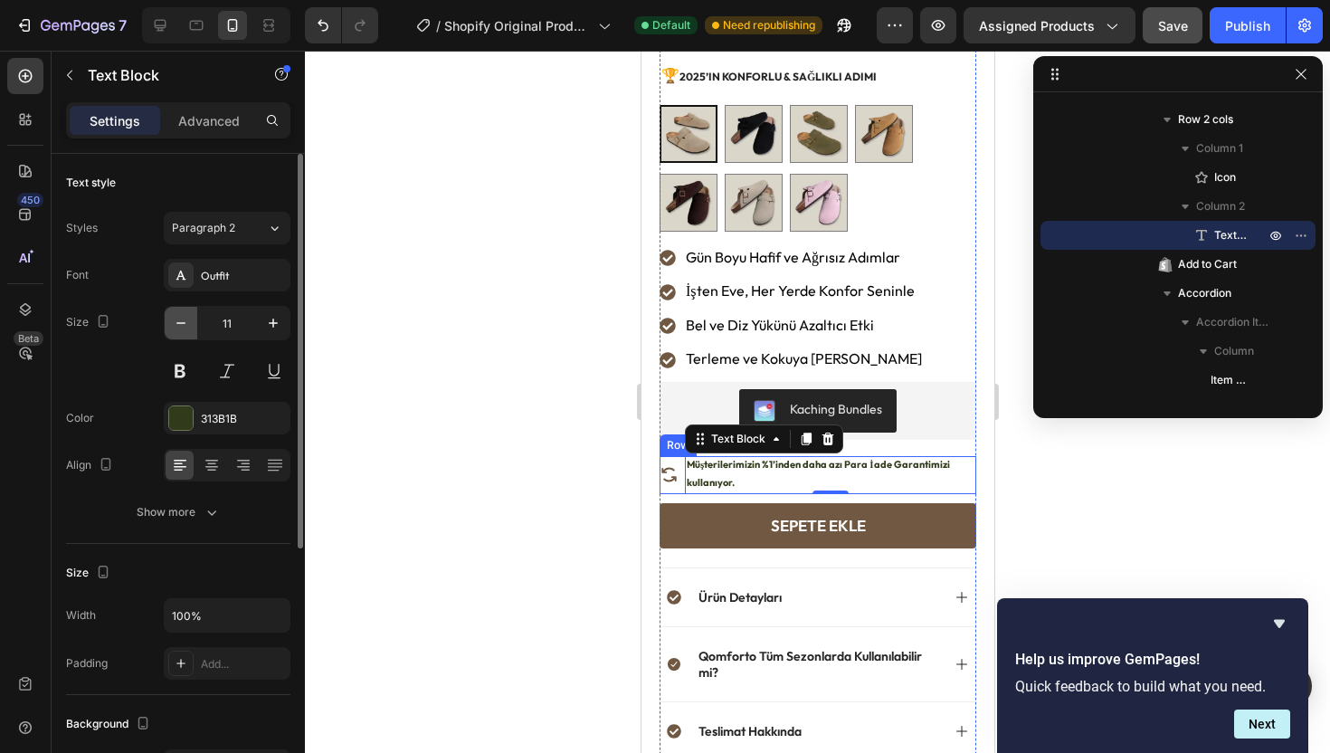
click at [180, 328] on icon "button" at bounding box center [181, 323] width 18 height 18
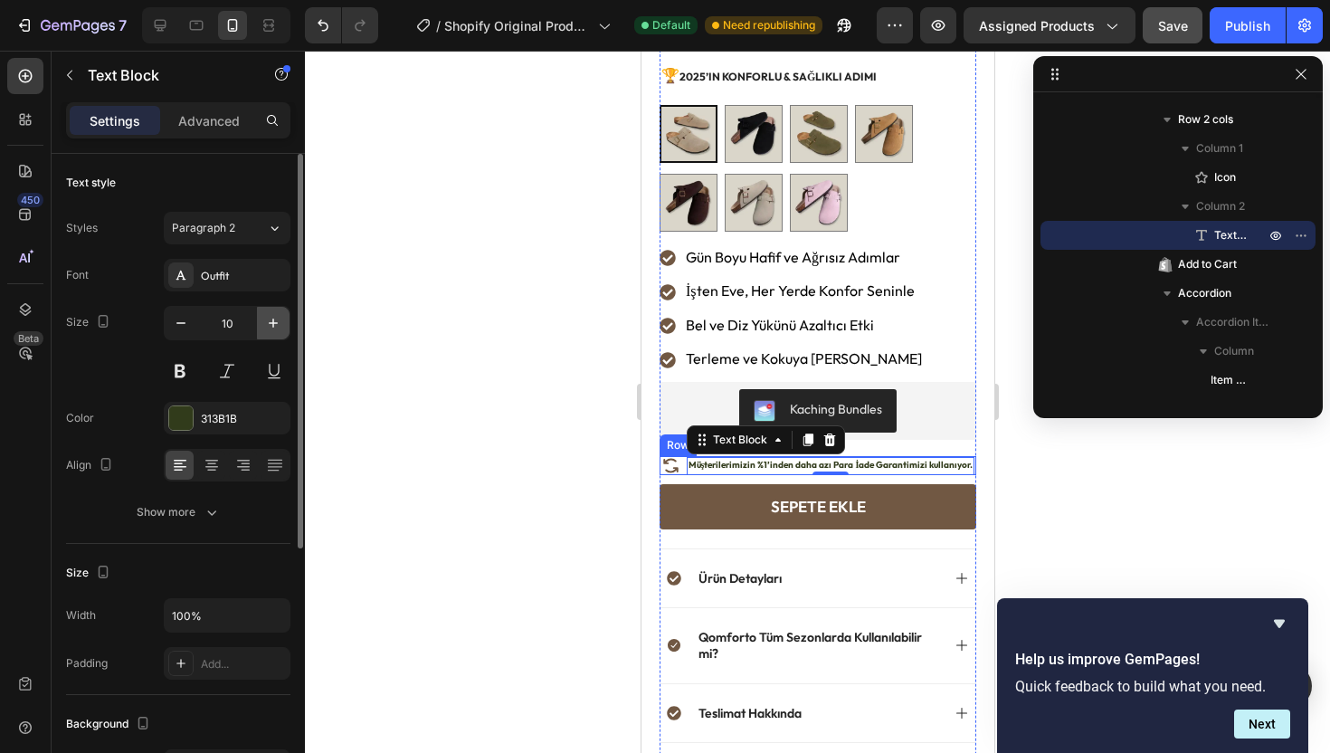
click at [278, 322] on icon "button" at bounding box center [273, 323] width 18 height 18
type input "11"
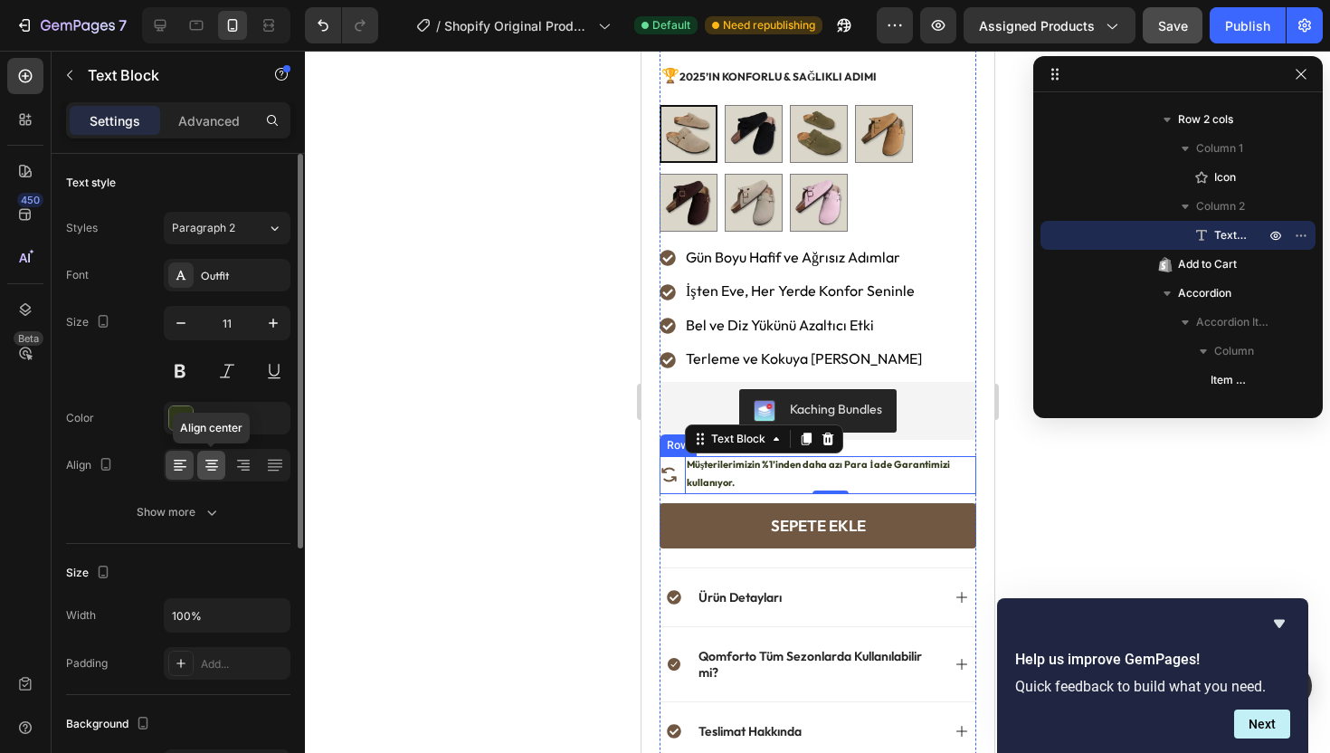
click at [218, 468] on icon at bounding box center [212, 465] width 18 height 18
click at [185, 466] on icon at bounding box center [180, 467] width 13 height 2
click at [214, 504] on icon "button" at bounding box center [212, 512] width 18 height 18
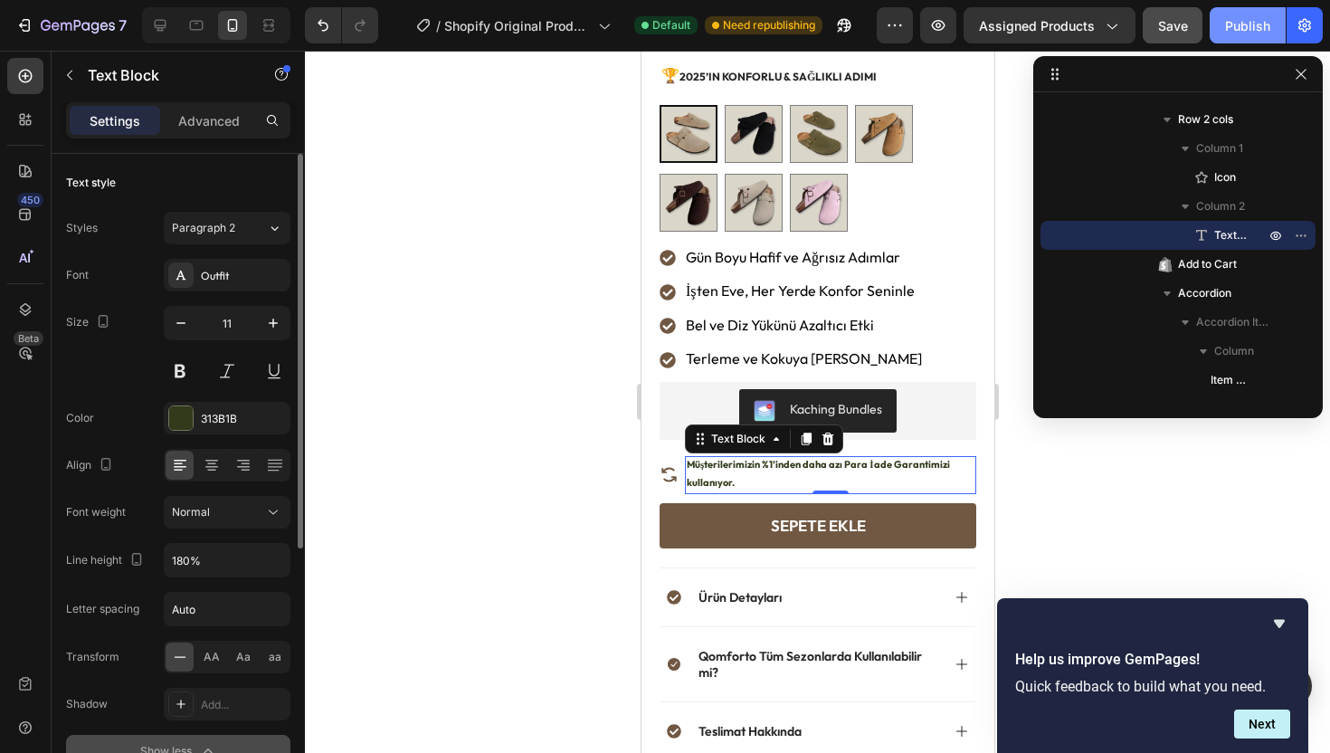
click at [1249, 29] on div "Publish" at bounding box center [1247, 25] width 45 height 19
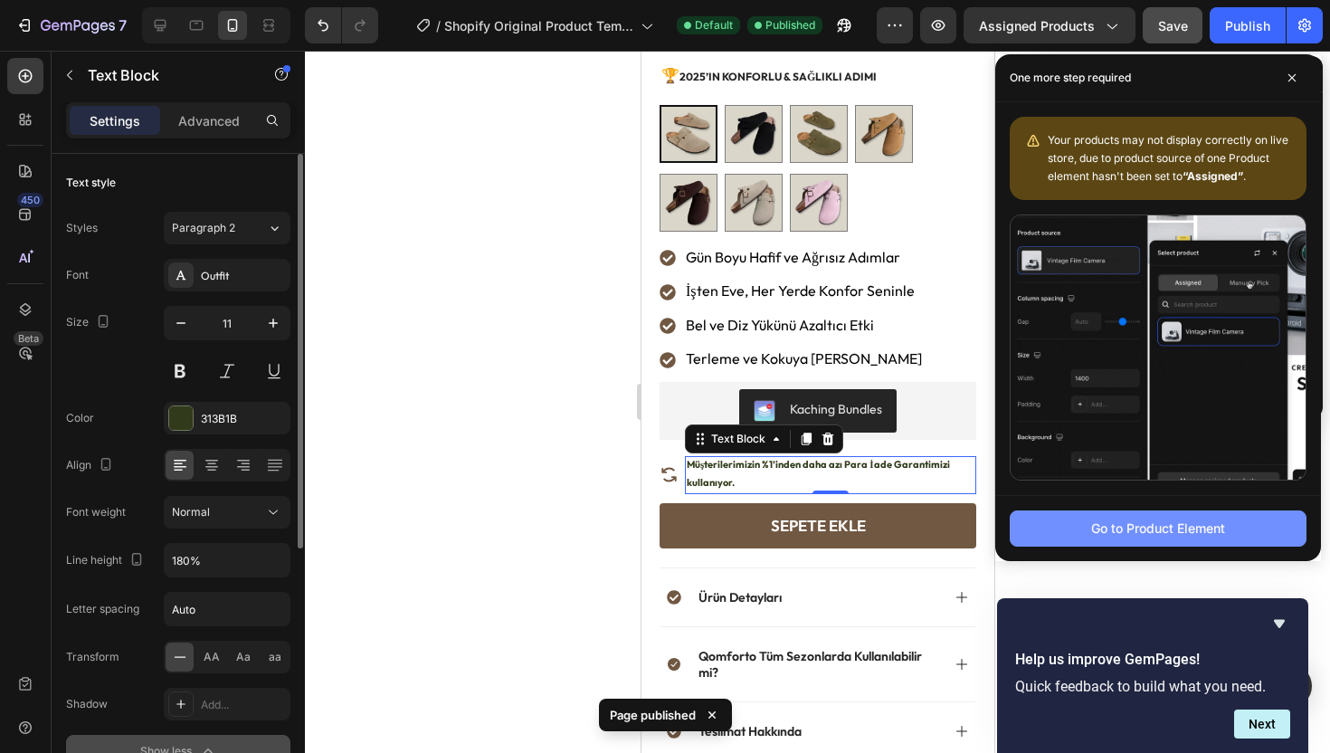
click at [1133, 522] on div "Go to Product Element" at bounding box center [1158, 527] width 134 height 19
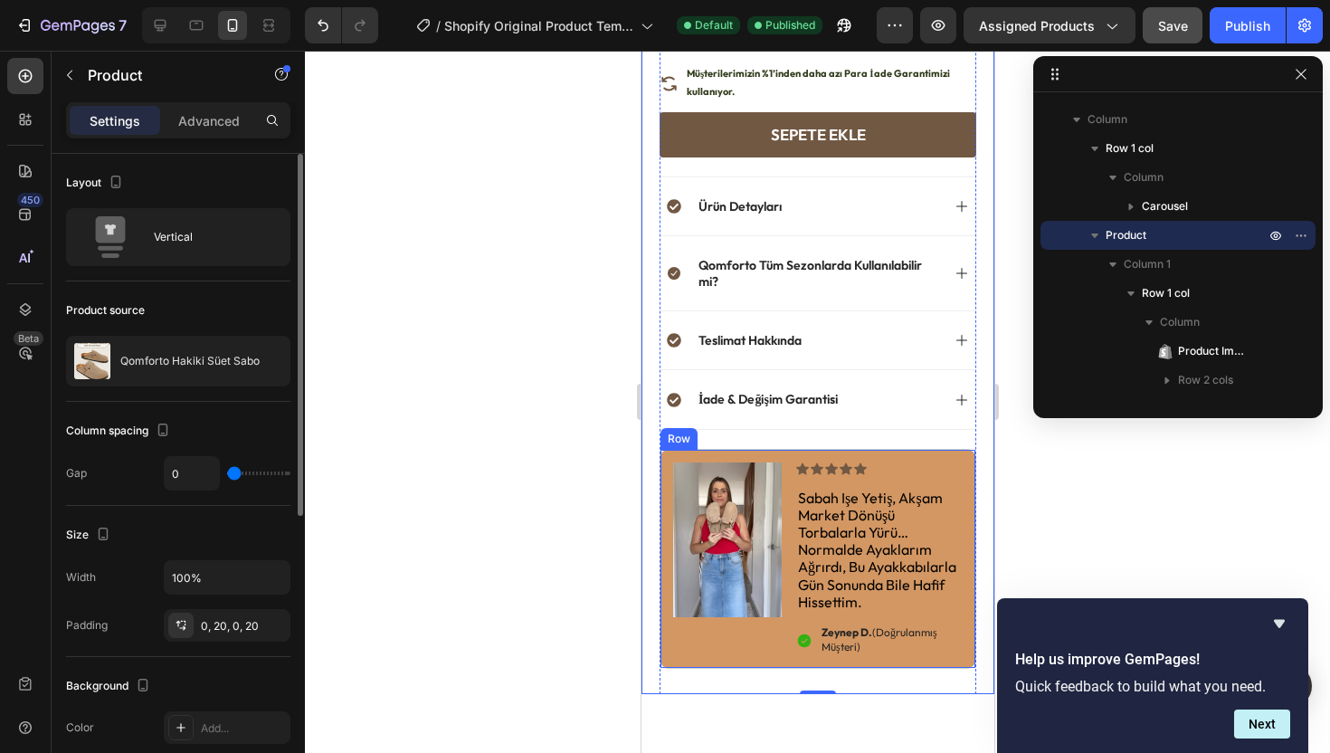
scroll to position [1087, 0]
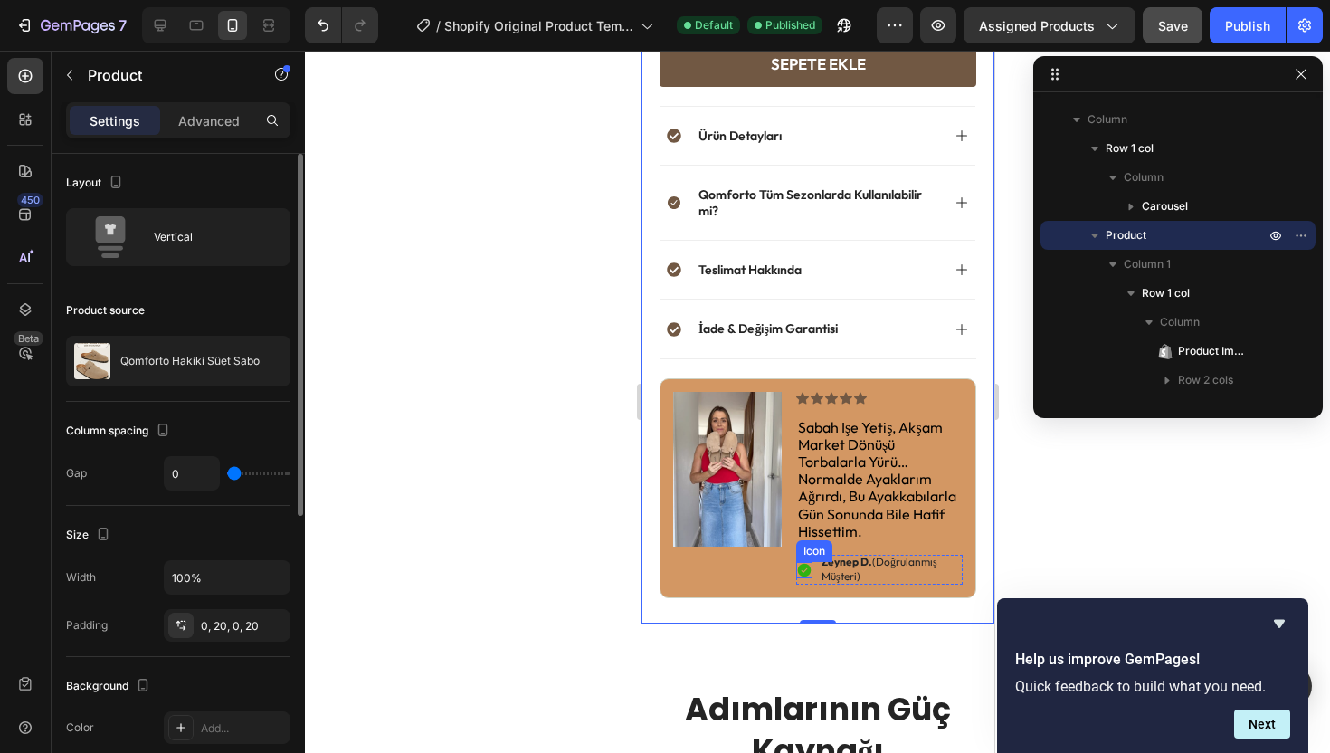
click at [799, 574] on icon at bounding box center [804, 570] width 14 height 14
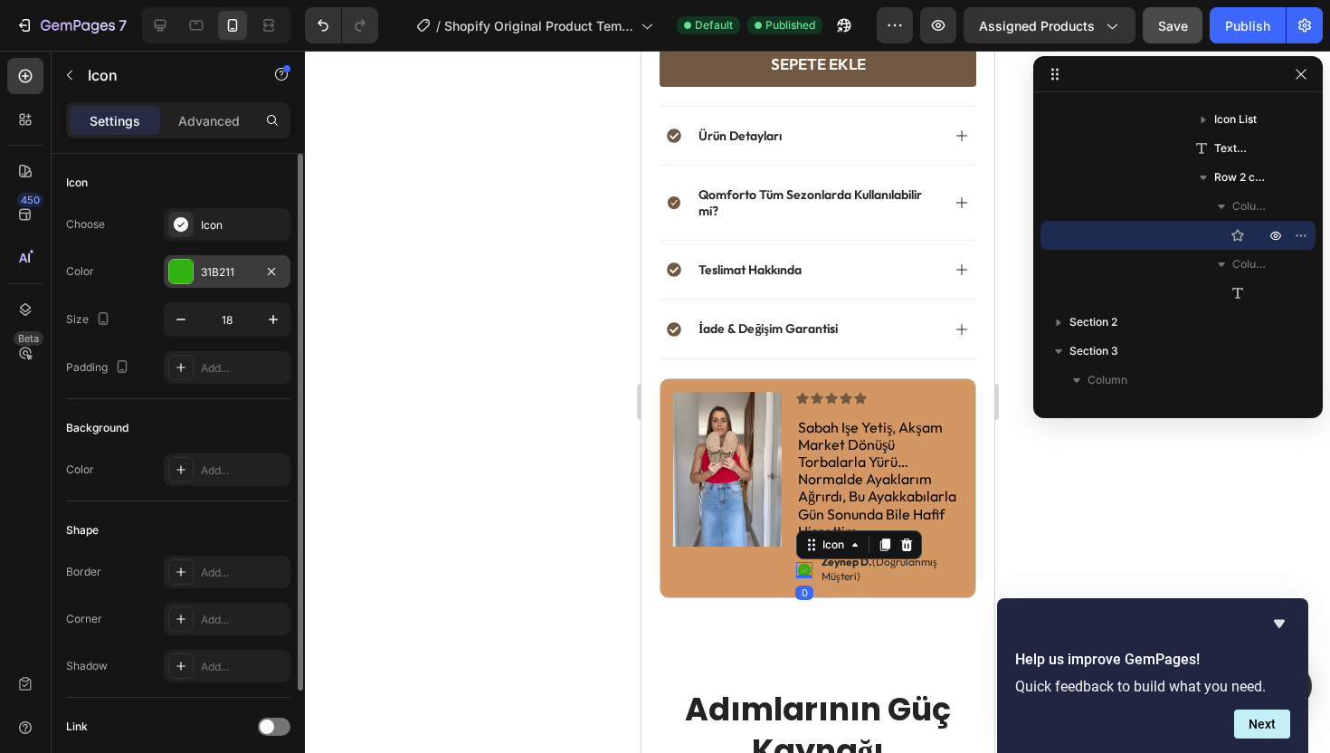
click at [194, 277] on div "31B211" at bounding box center [227, 271] width 127 height 33
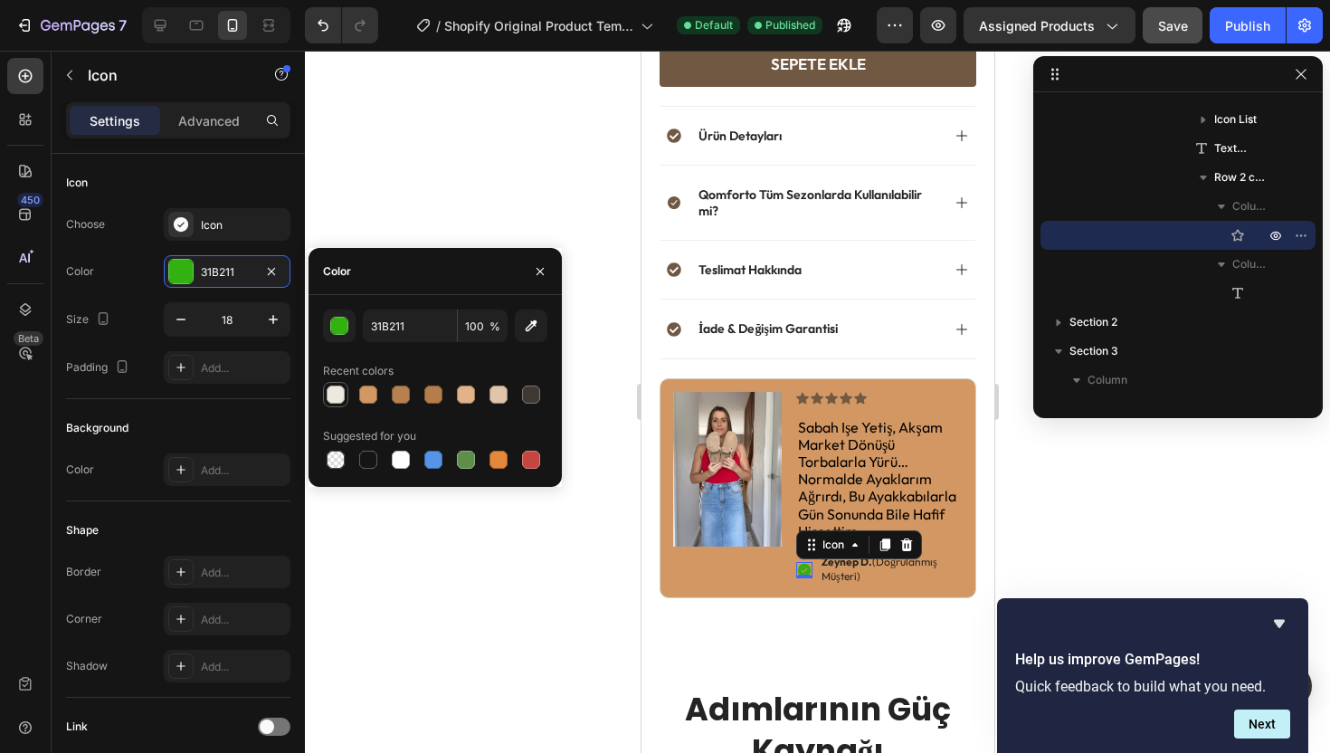
click at [339, 392] on div at bounding box center [336, 394] width 18 height 18
type input "ECE9DF"
click at [394, 213] on div at bounding box center [817, 402] width 1025 height 702
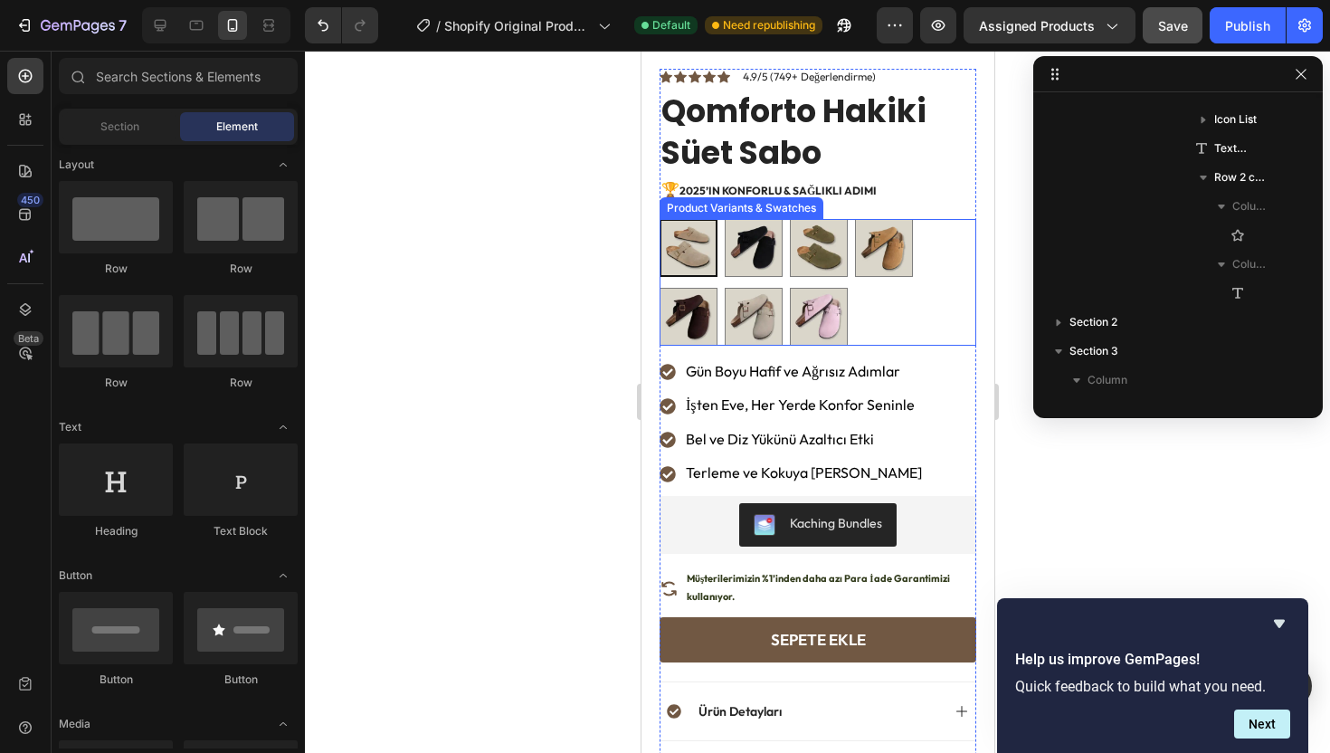
scroll to position [360, 0]
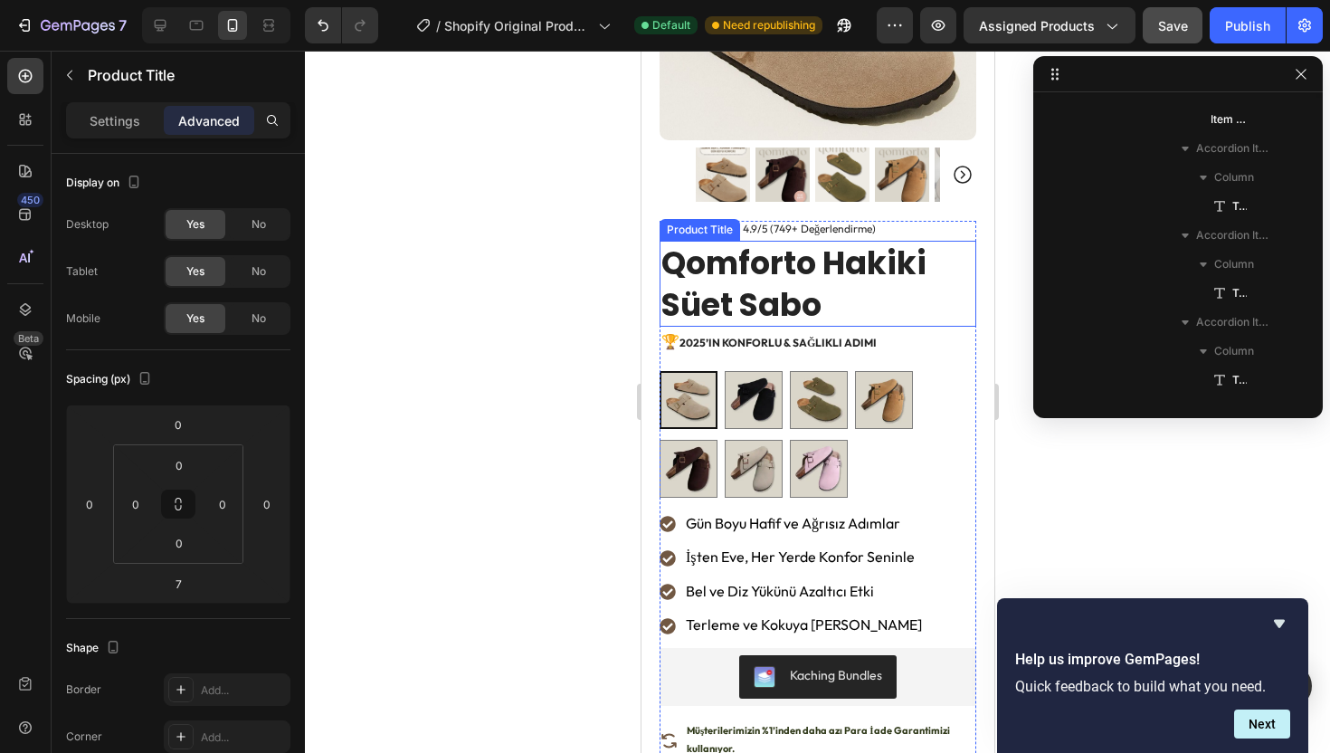
click at [752, 254] on h1 "Qomforto Hakiki Süet Sabo" at bounding box center [817, 284] width 317 height 86
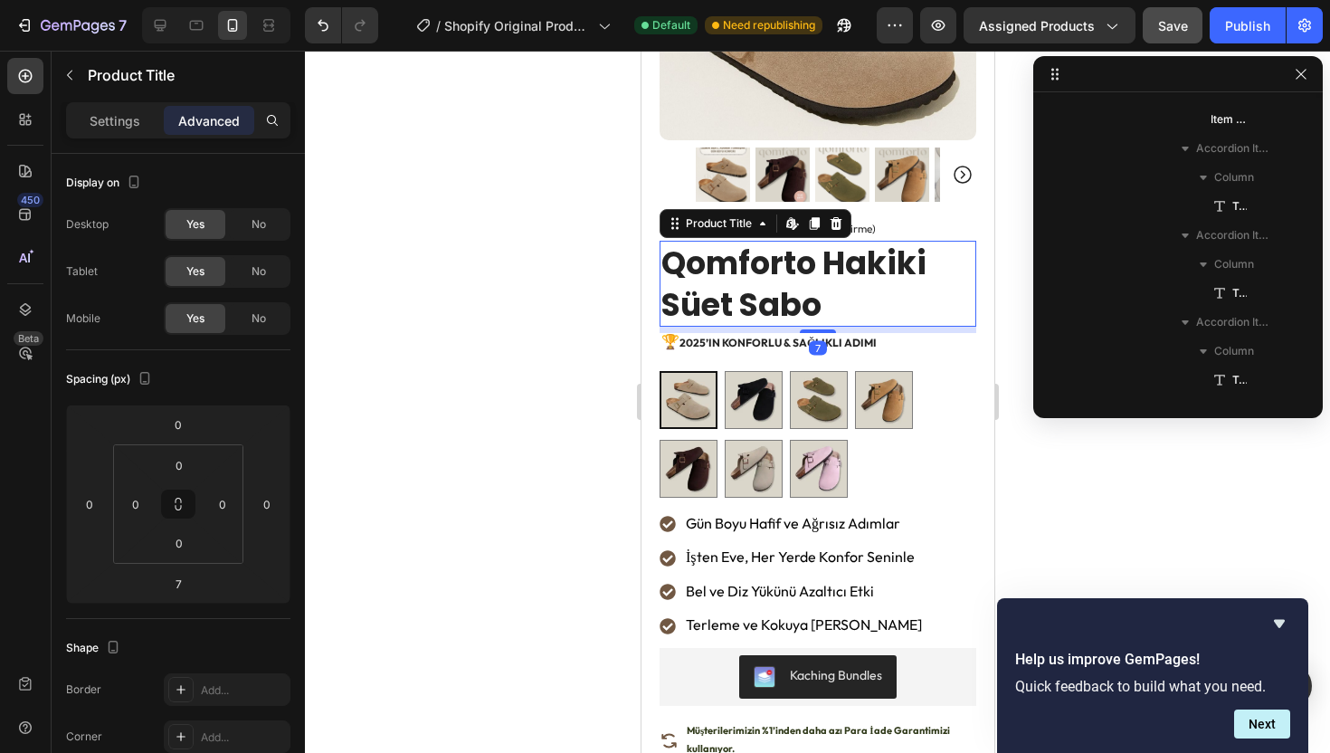
scroll to position [834, 0]
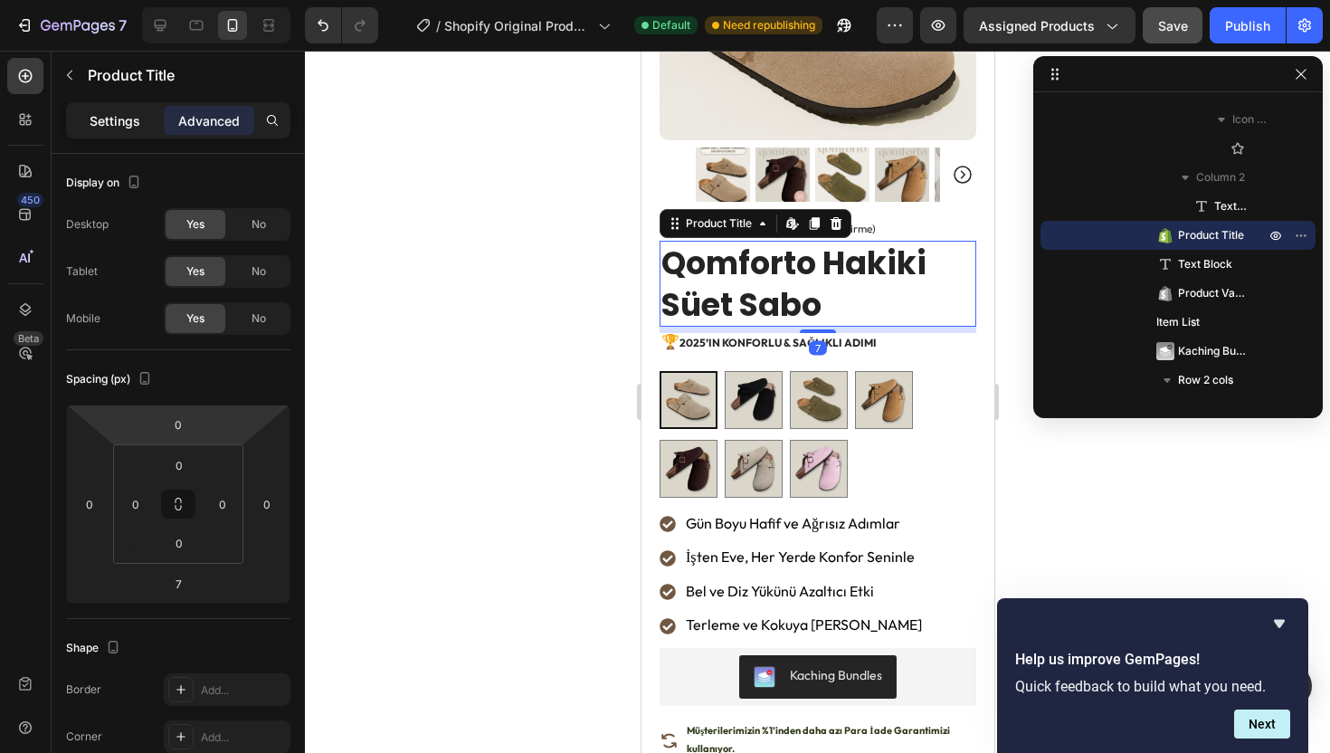
click at [125, 123] on p "Settings" at bounding box center [115, 120] width 51 height 19
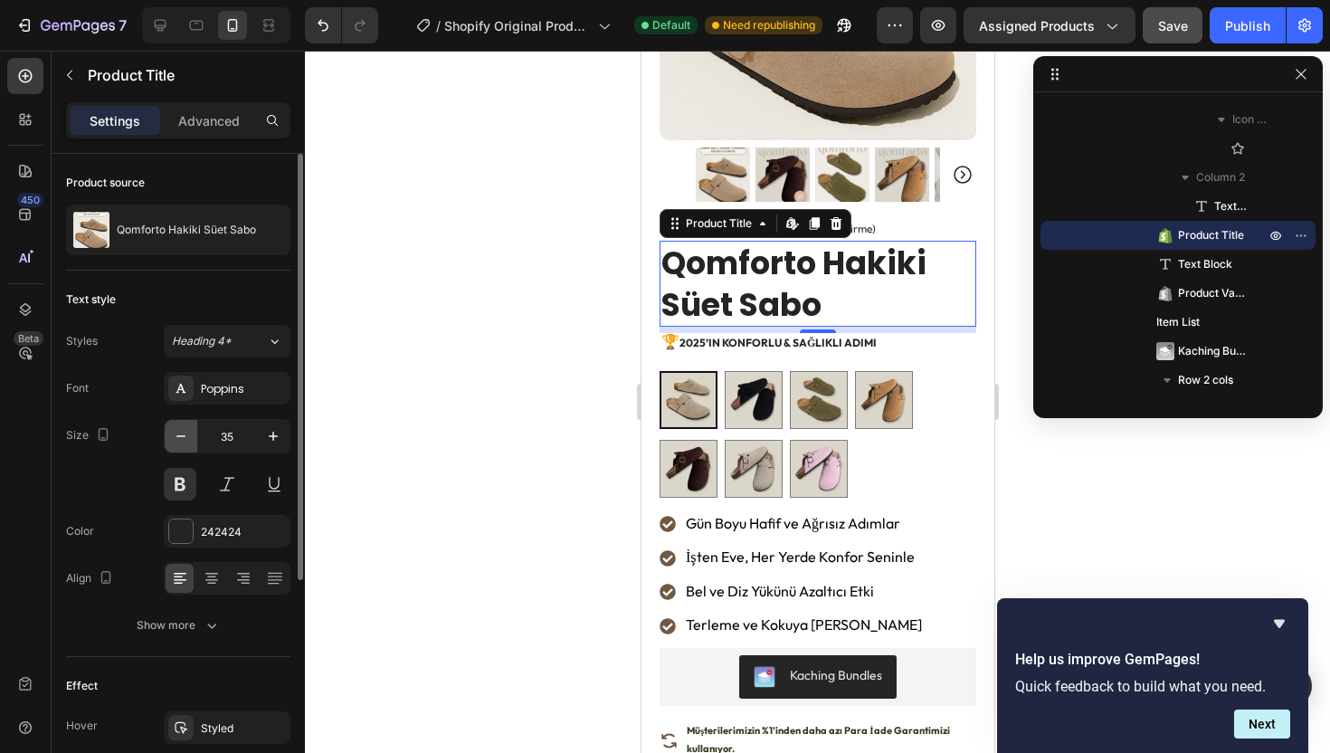
click at [177, 432] on icon "button" at bounding box center [181, 436] width 18 height 18
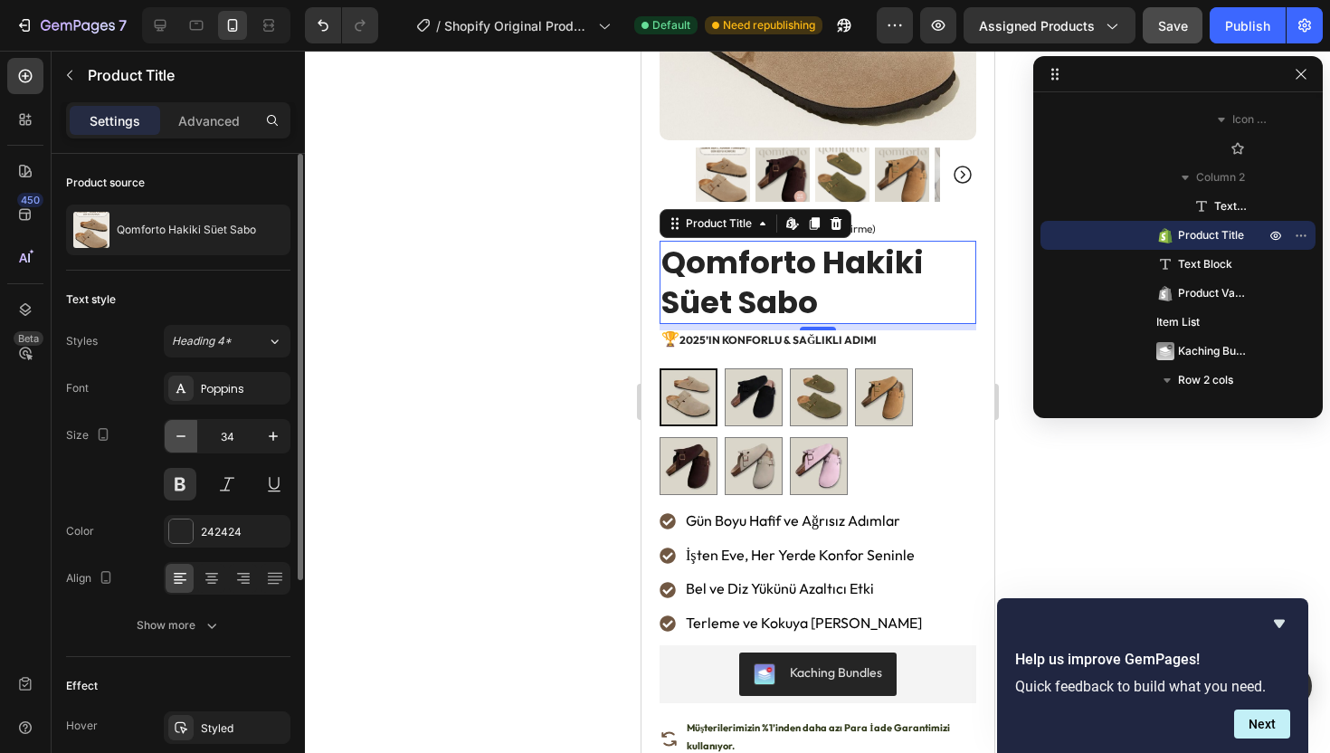
click at [180, 438] on icon "button" at bounding box center [181, 436] width 18 height 18
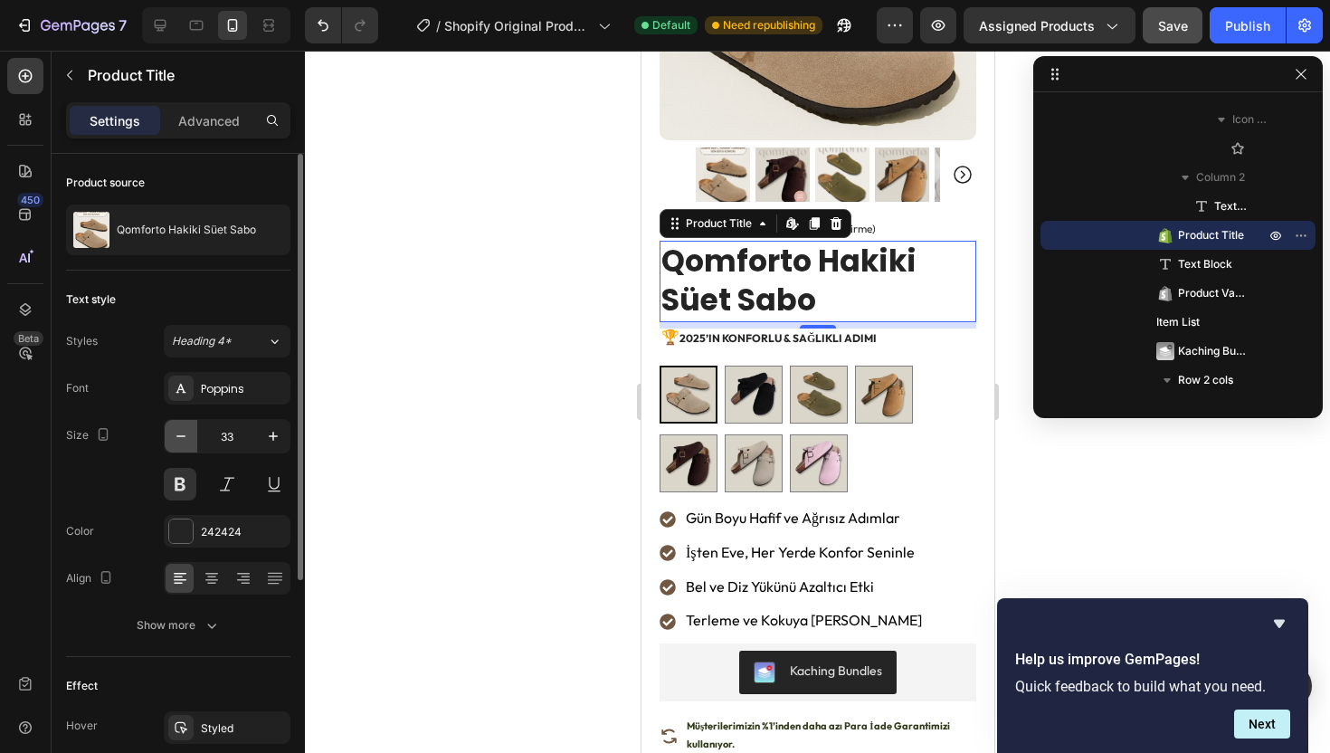
click at [180, 438] on icon "button" at bounding box center [181, 436] width 18 height 18
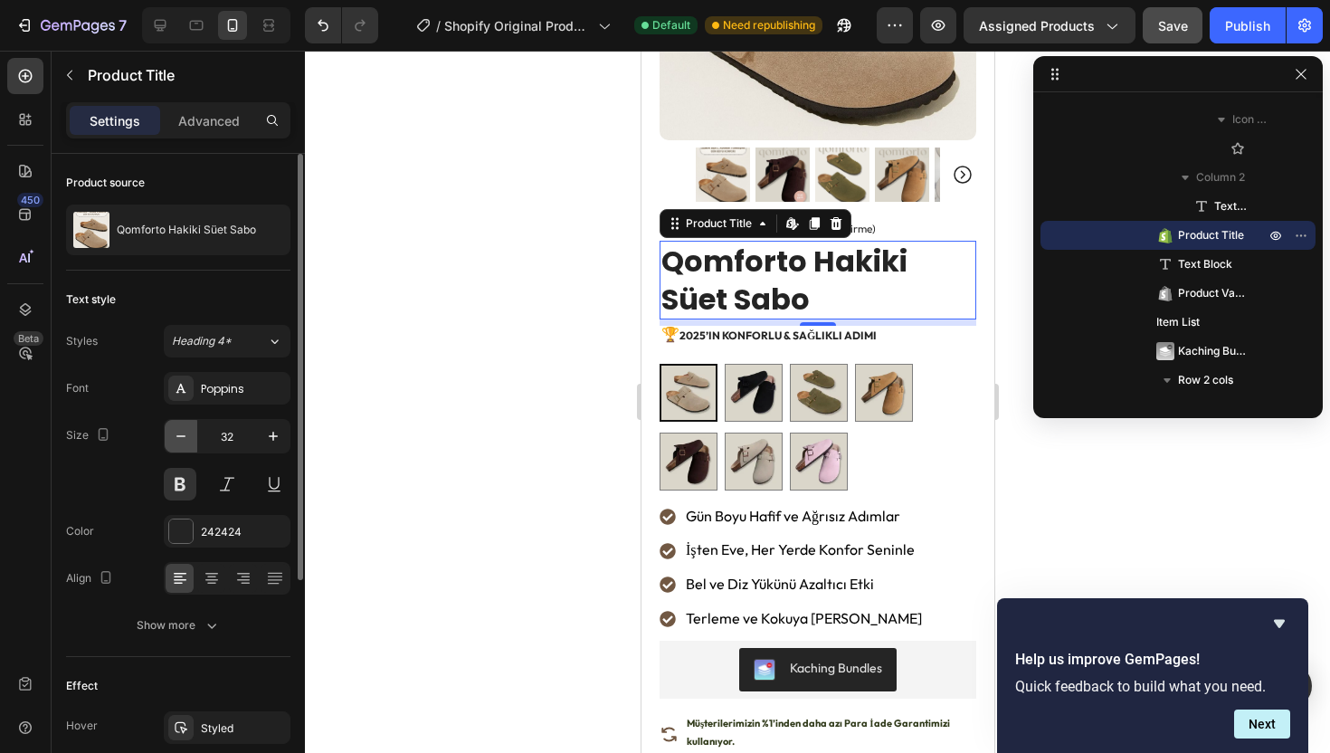
click at [180, 438] on icon "button" at bounding box center [181, 436] width 18 height 18
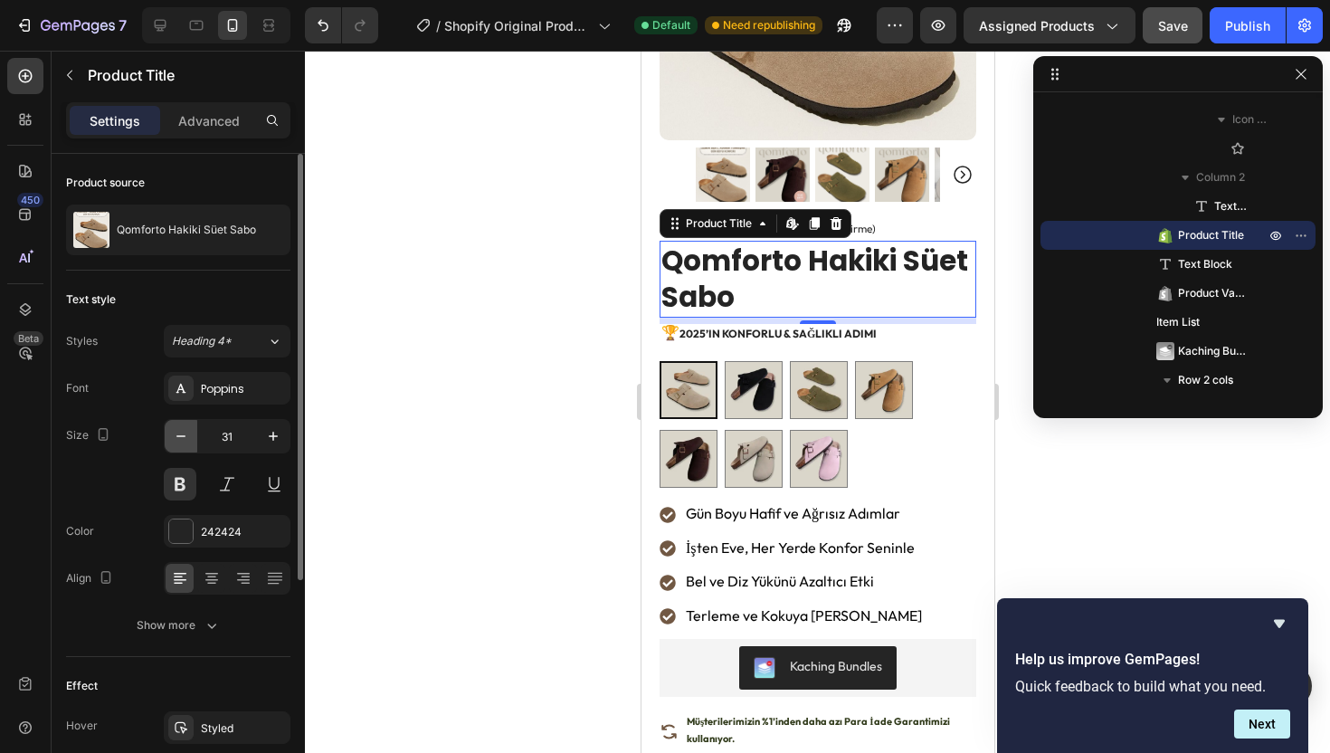
click at [180, 438] on icon "button" at bounding box center [181, 436] width 18 height 18
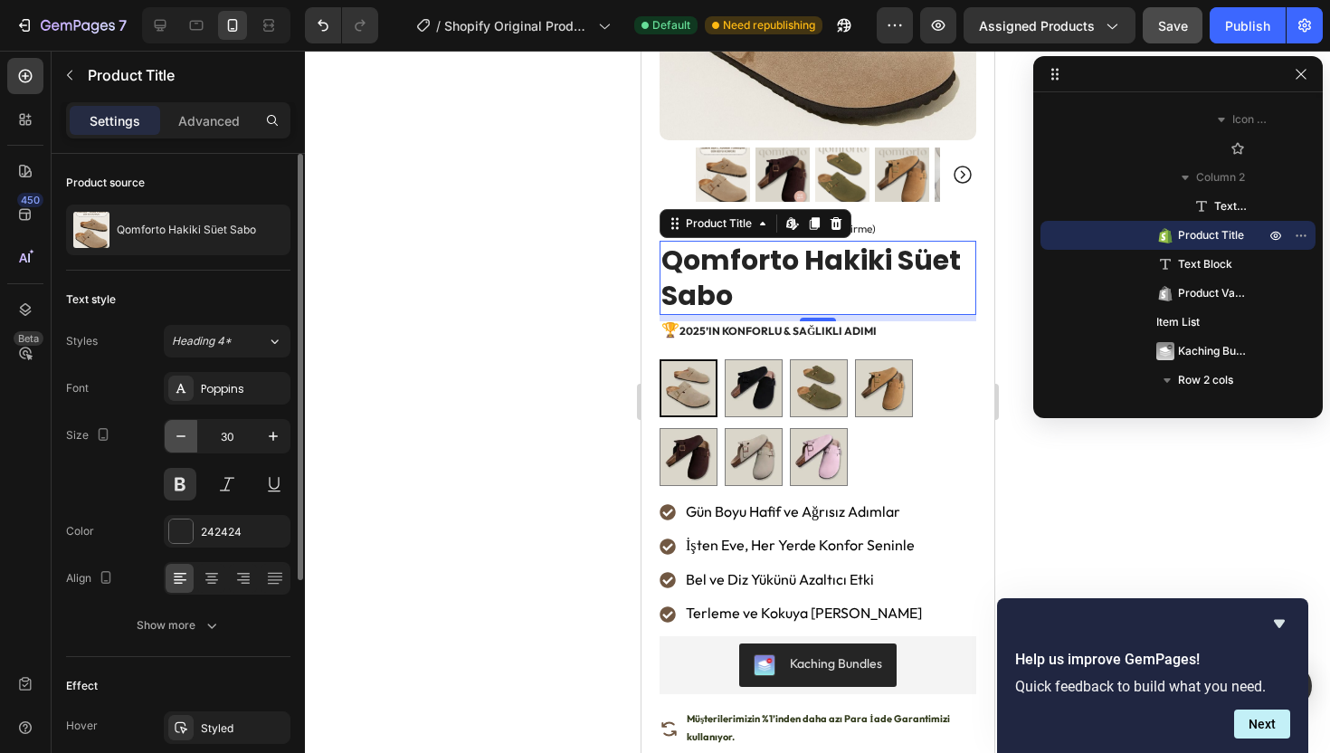
click at [180, 438] on icon "button" at bounding box center [181, 436] width 18 height 18
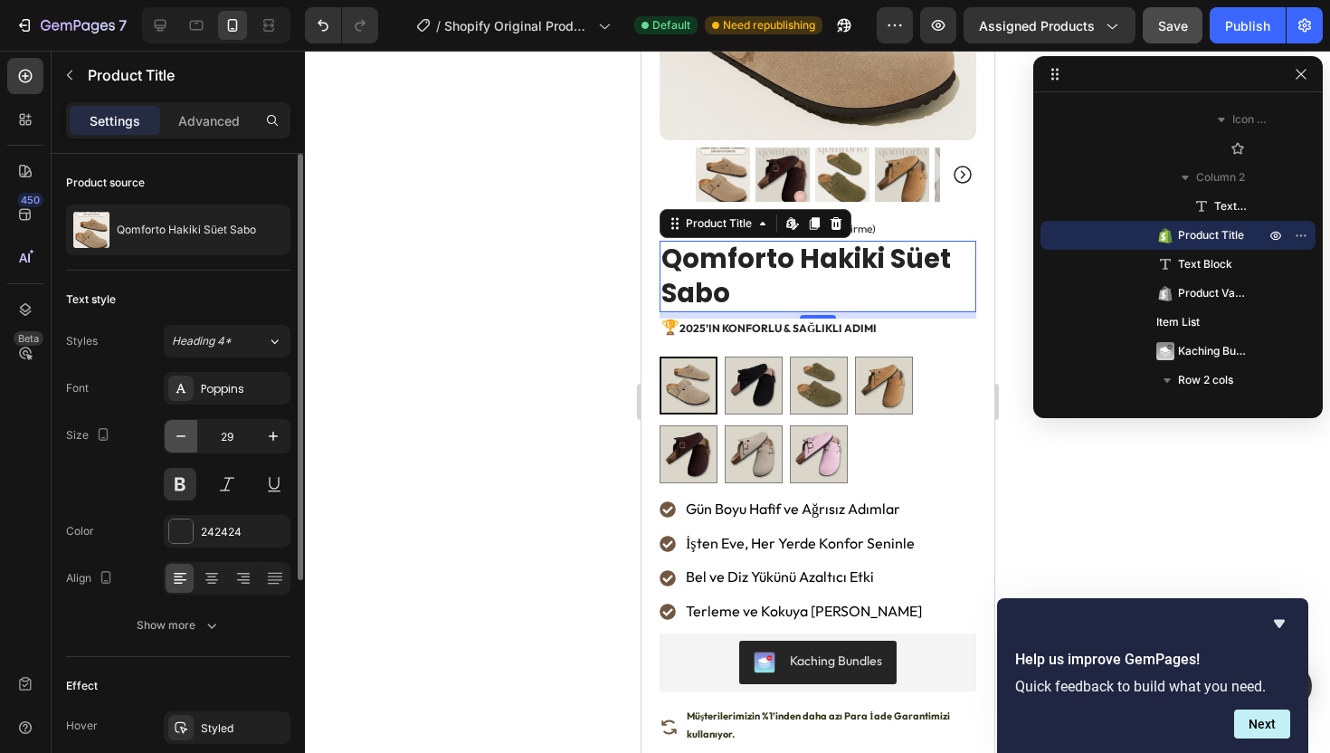
click at [180, 438] on icon "button" at bounding box center [181, 436] width 18 height 18
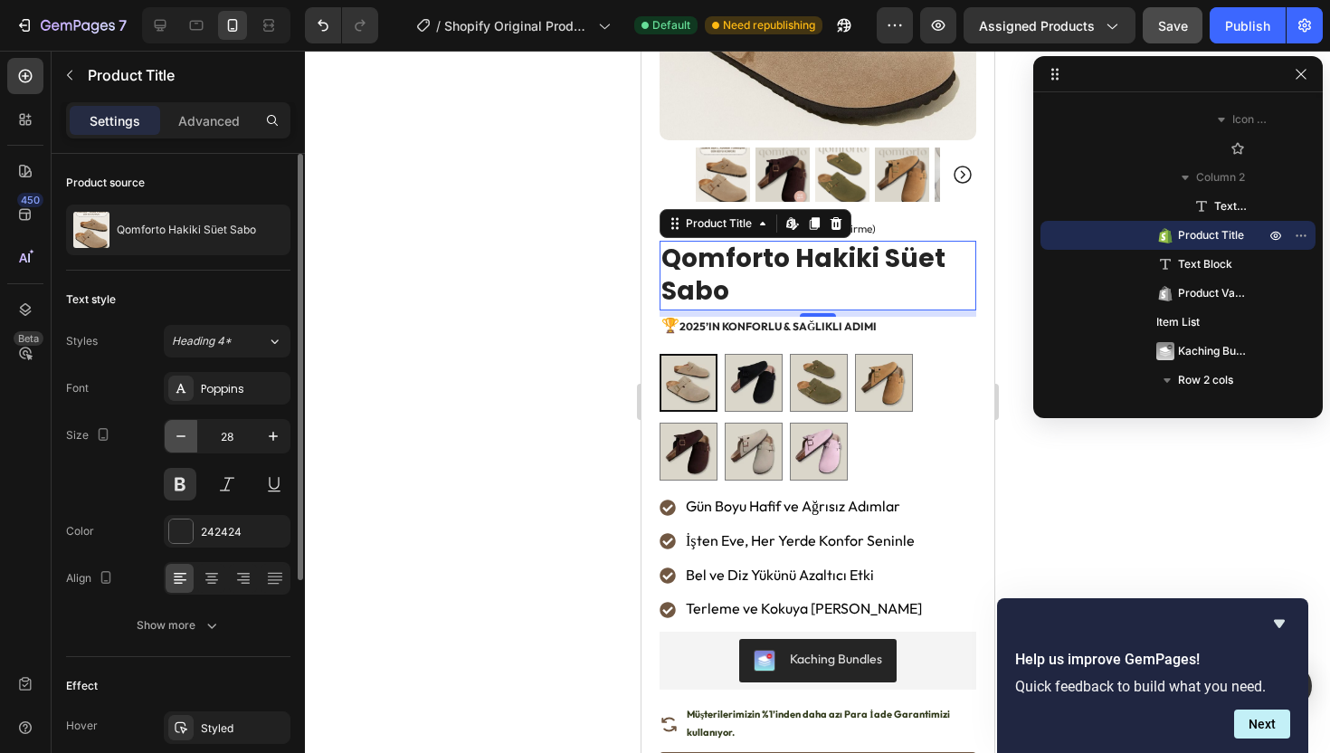
click at [180, 438] on icon "button" at bounding box center [181, 436] width 18 height 18
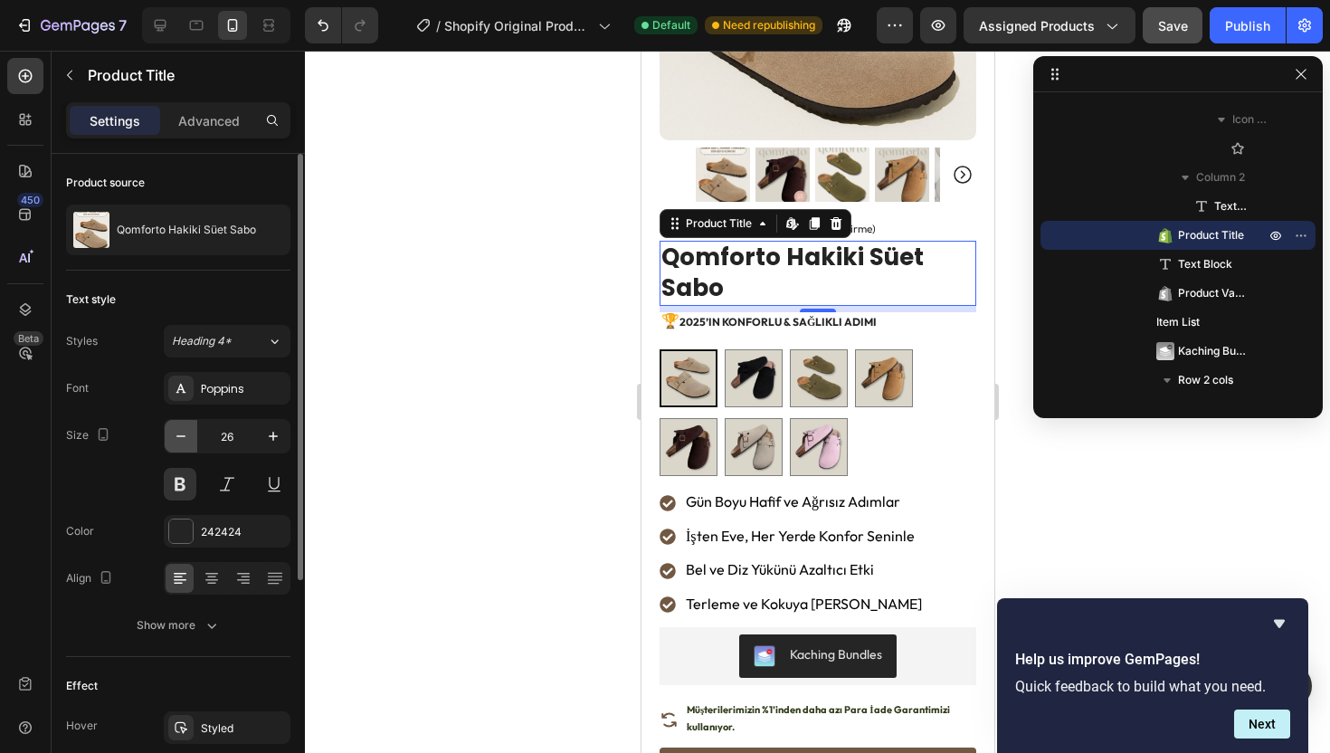
click at [180, 438] on icon "button" at bounding box center [181, 436] width 18 height 18
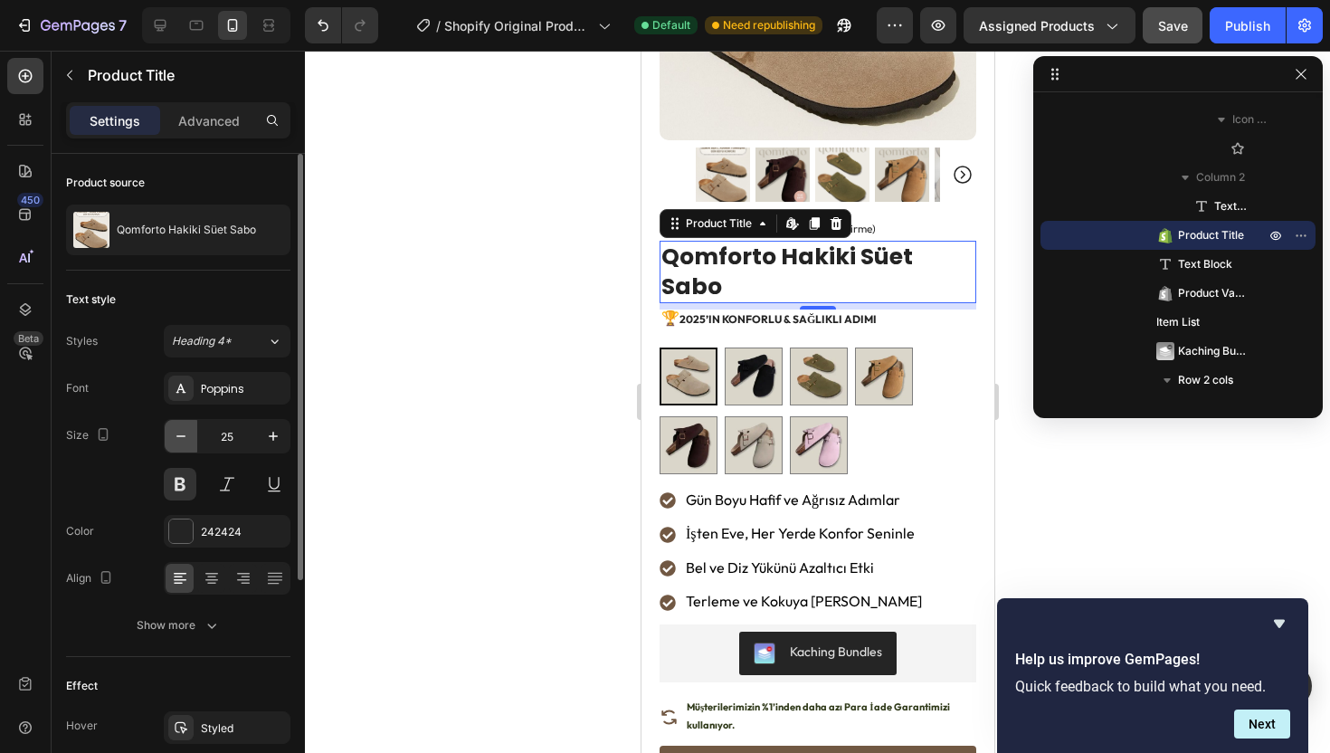
click at [180, 438] on icon "button" at bounding box center [181, 436] width 18 height 18
type input "24"
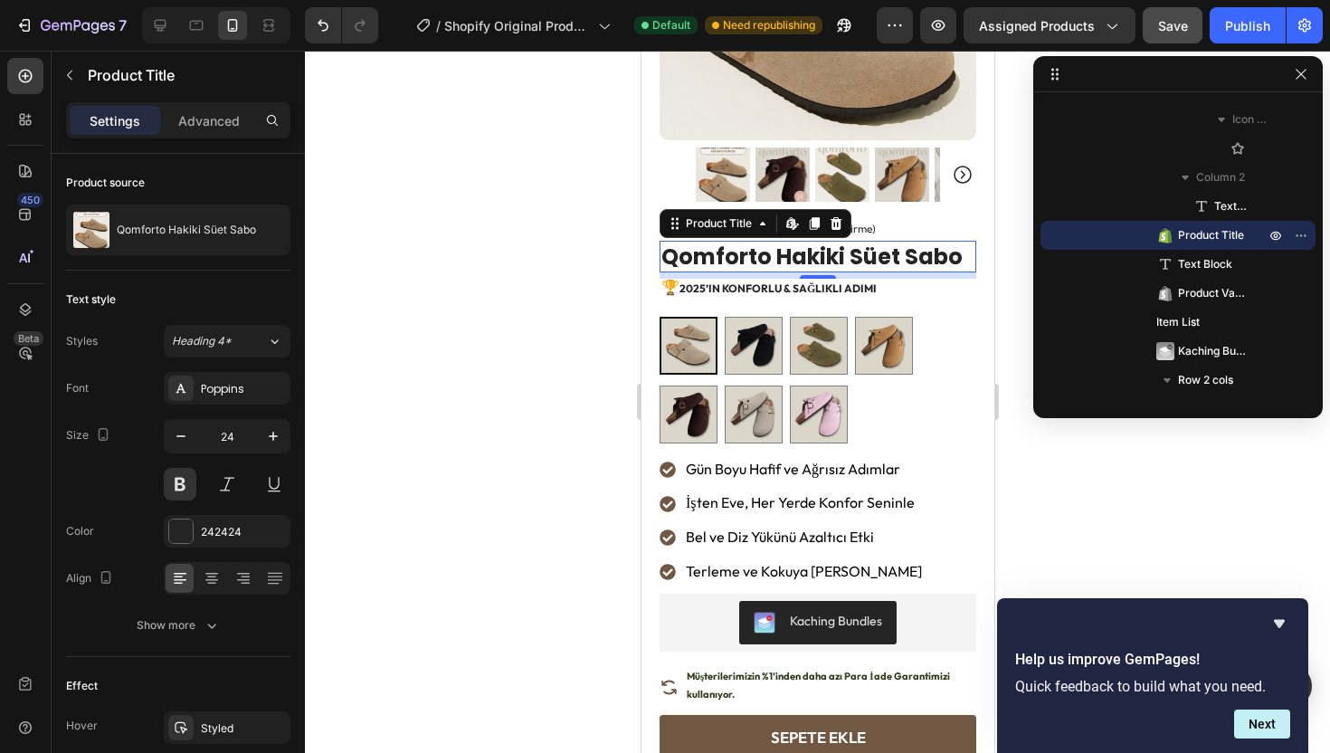
click at [519, 251] on div at bounding box center [817, 402] width 1025 height 702
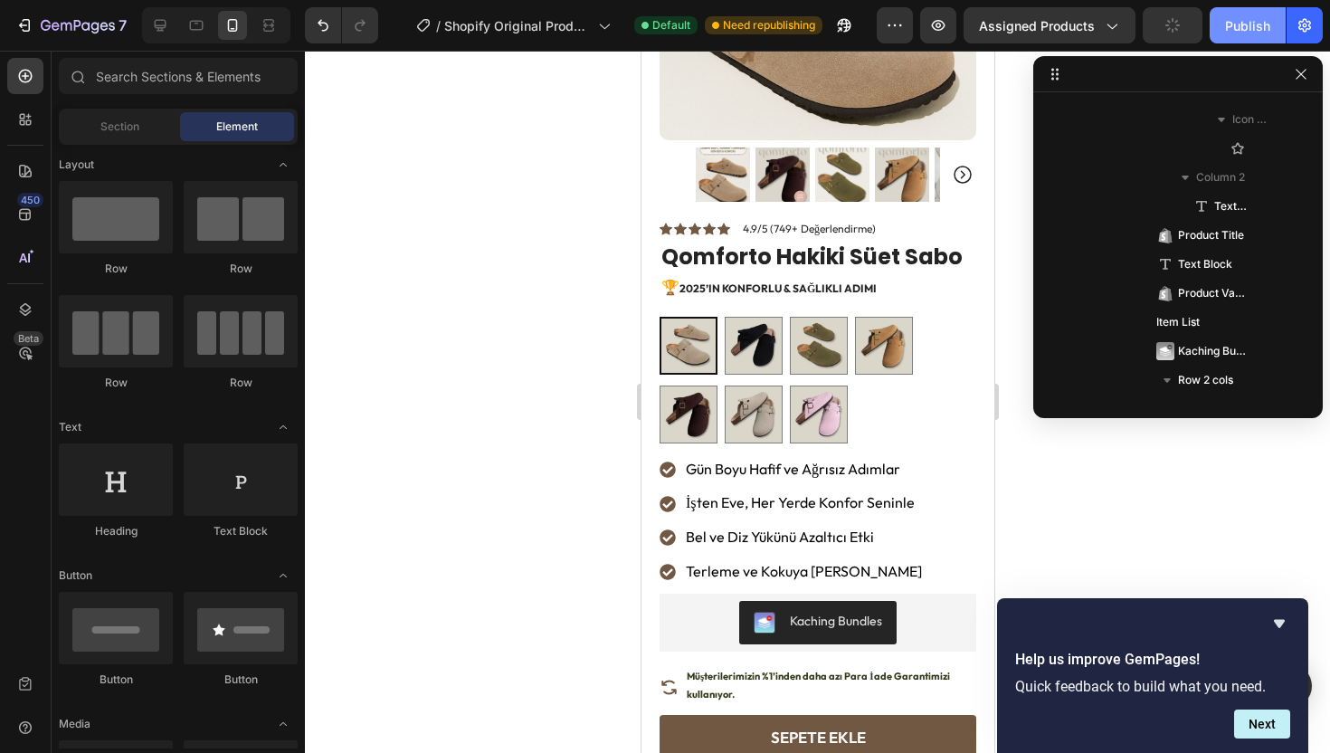
click at [1247, 24] on div "Publish" at bounding box center [1247, 25] width 45 height 19
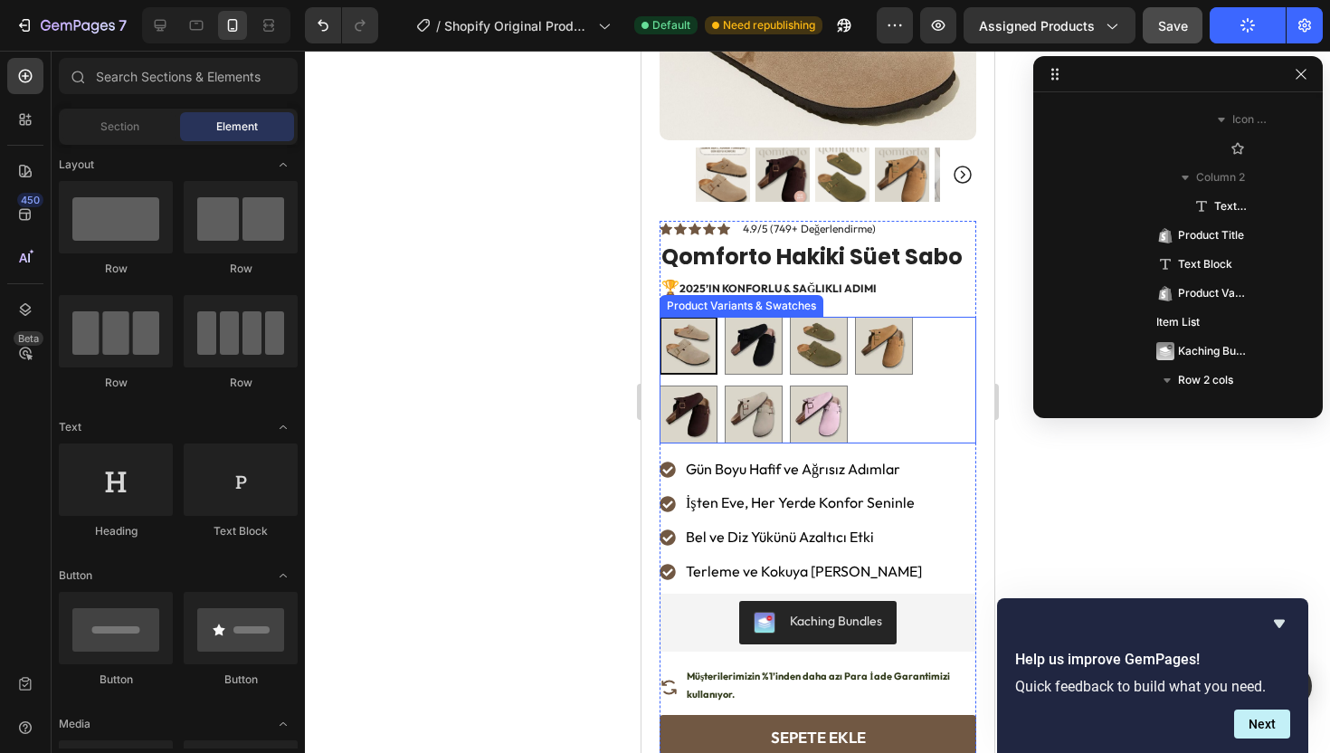
click at [876, 394] on div "Vizon (Kum) Vizon (Kum) Siyah Siyah Haki Haki Kahverengi Kahverengi Koyu Kahver…" at bounding box center [817, 380] width 317 height 127
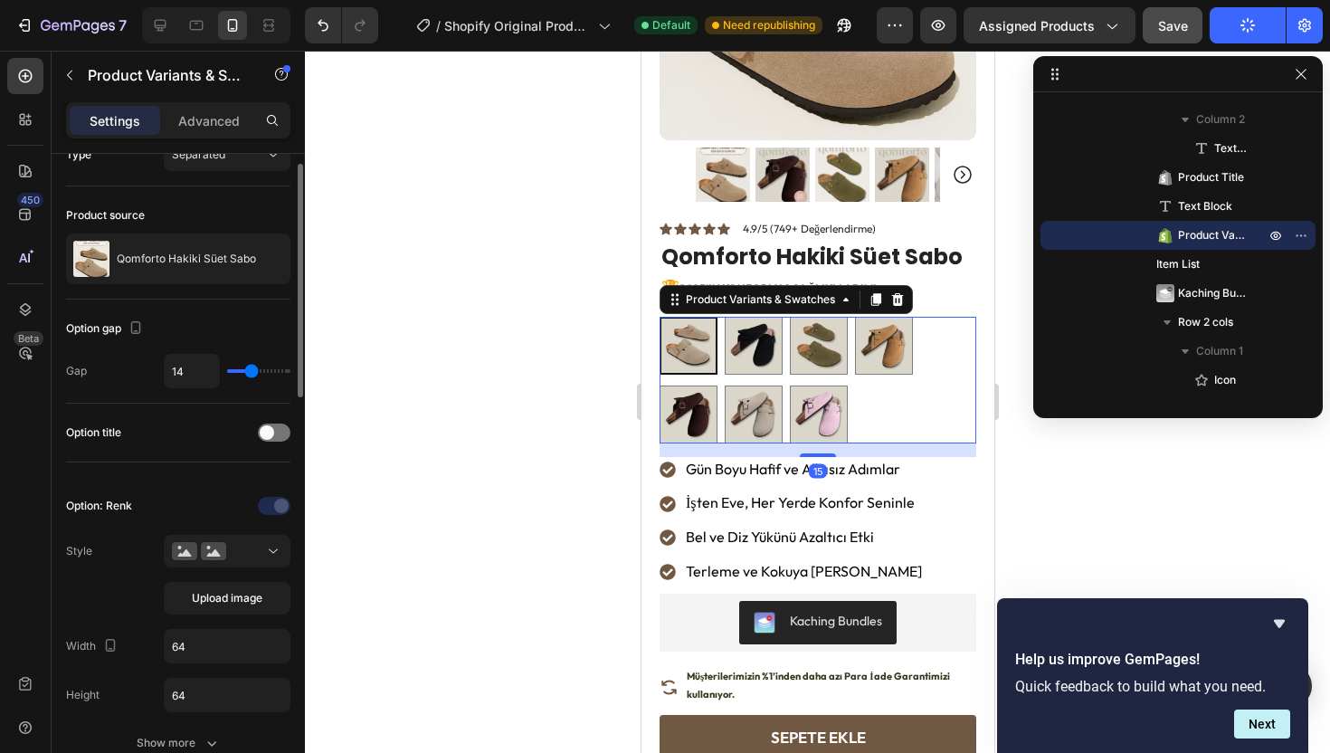
scroll to position [357, 0]
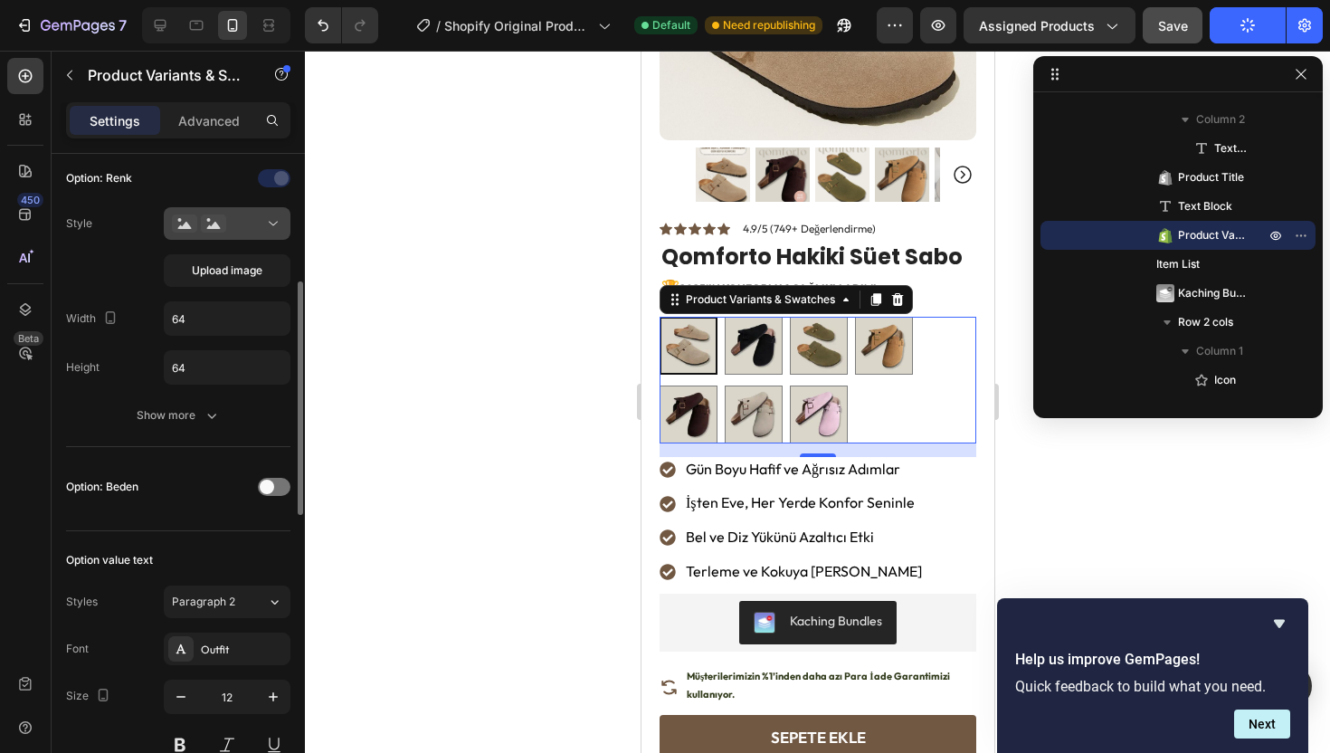
click at [259, 213] on button at bounding box center [227, 223] width 127 height 33
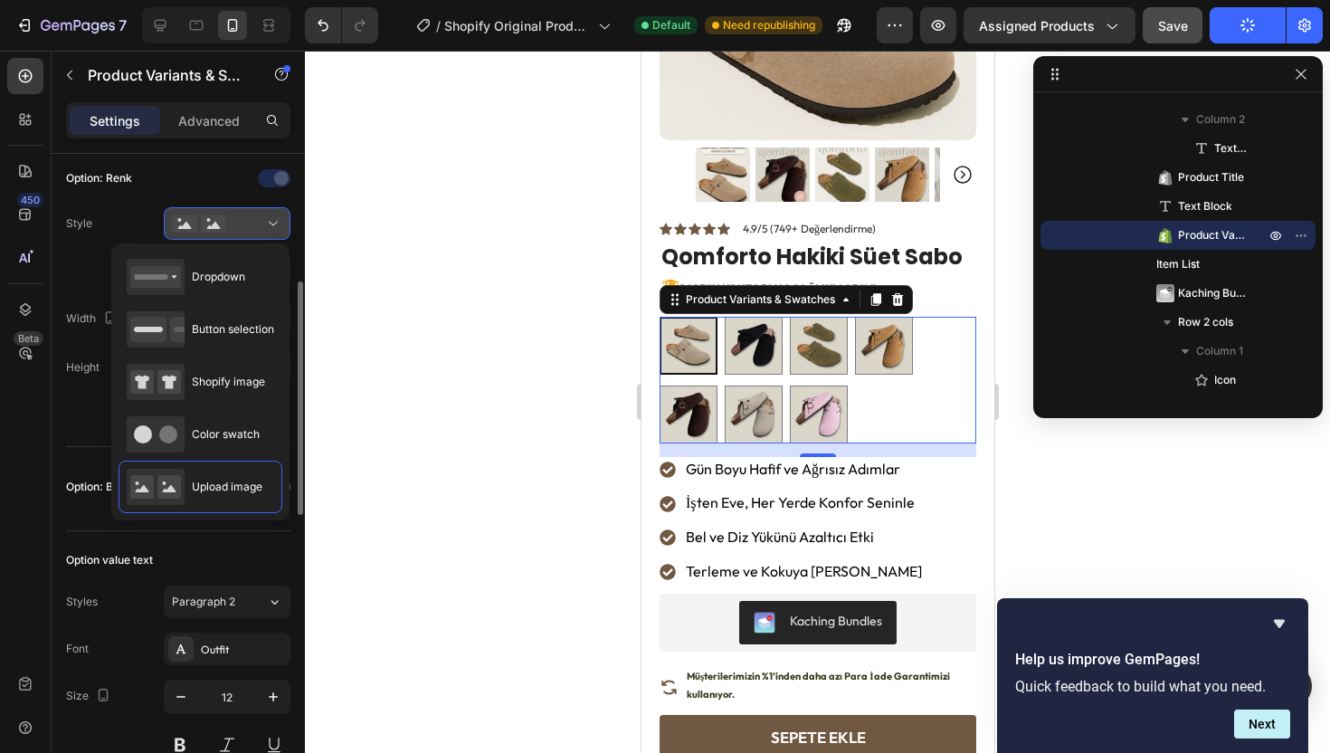
click at [260, 218] on div at bounding box center [227, 223] width 110 height 18
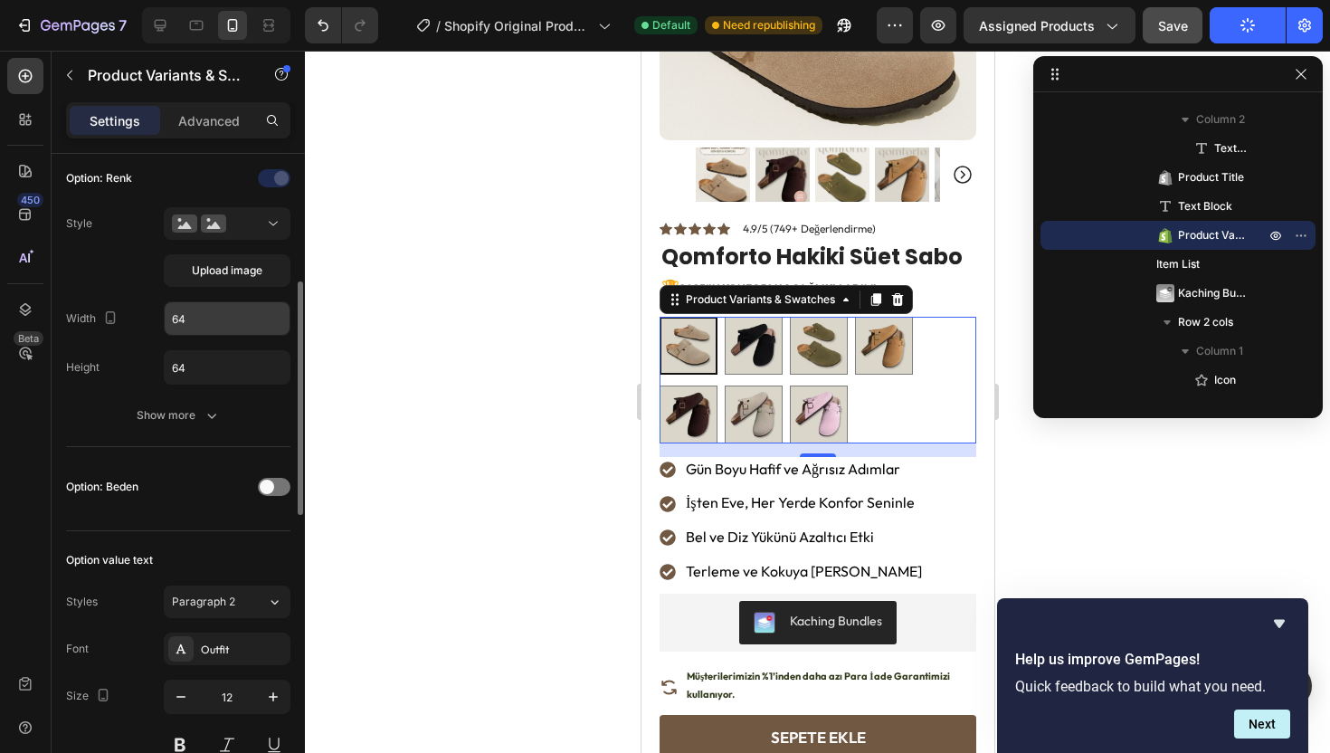
click at [224, 309] on input "64" at bounding box center [227, 318] width 125 height 33
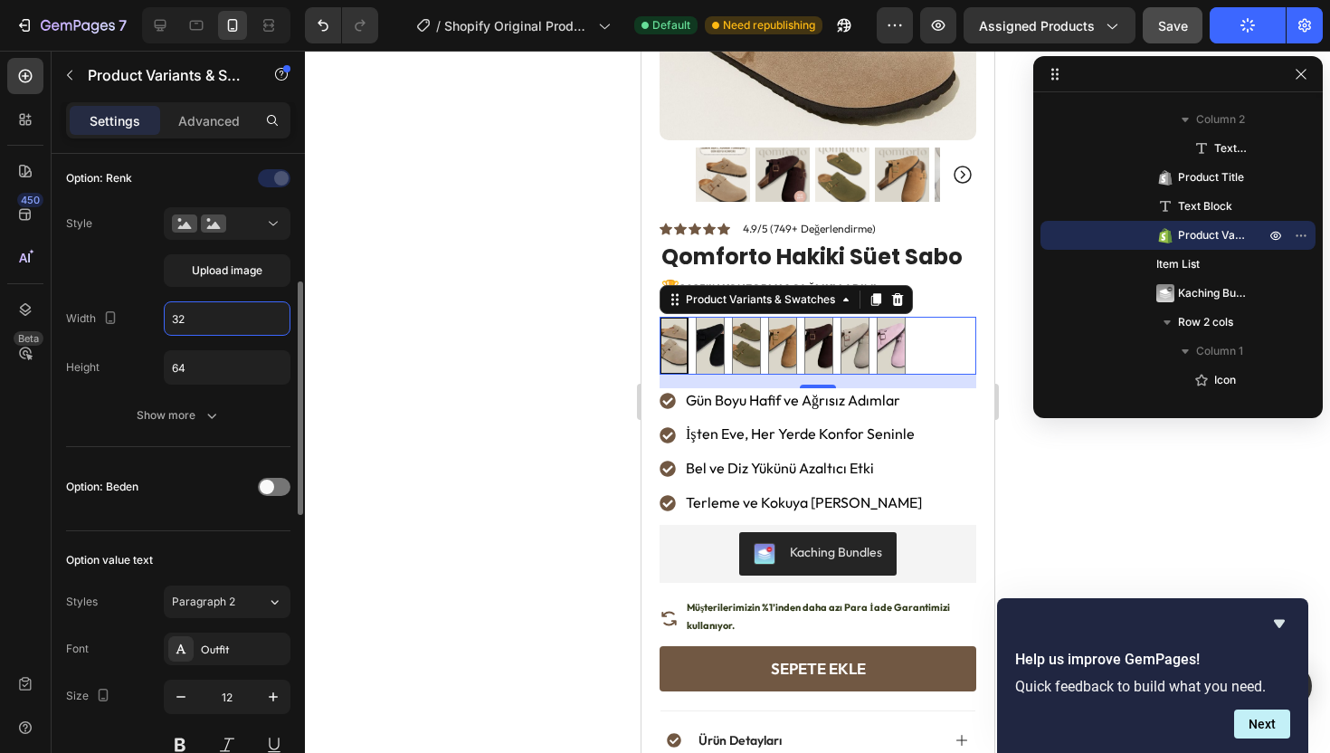
click at [222, 308] on input "32" at bounding box center [227, 318] width 125 height 33
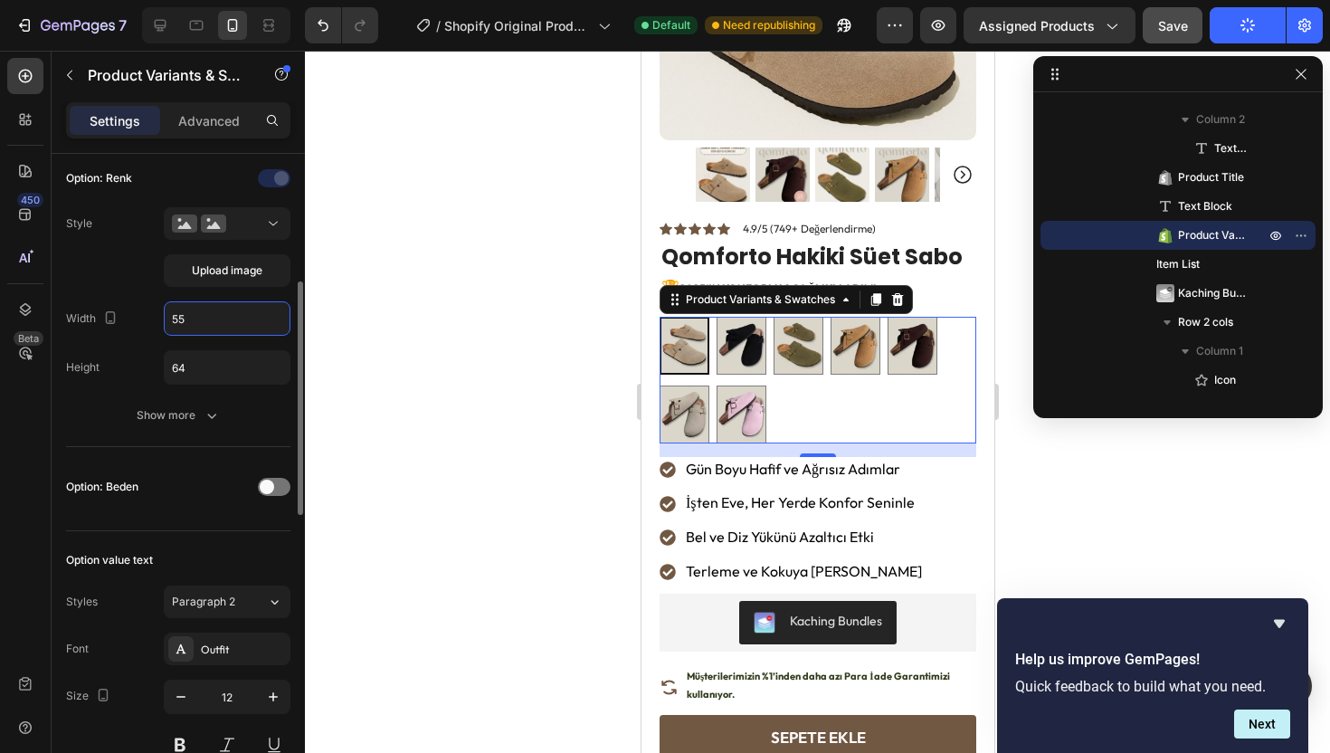
click at [222, 308] on input "55" at bounding box center [227, 318] width 125 height 33
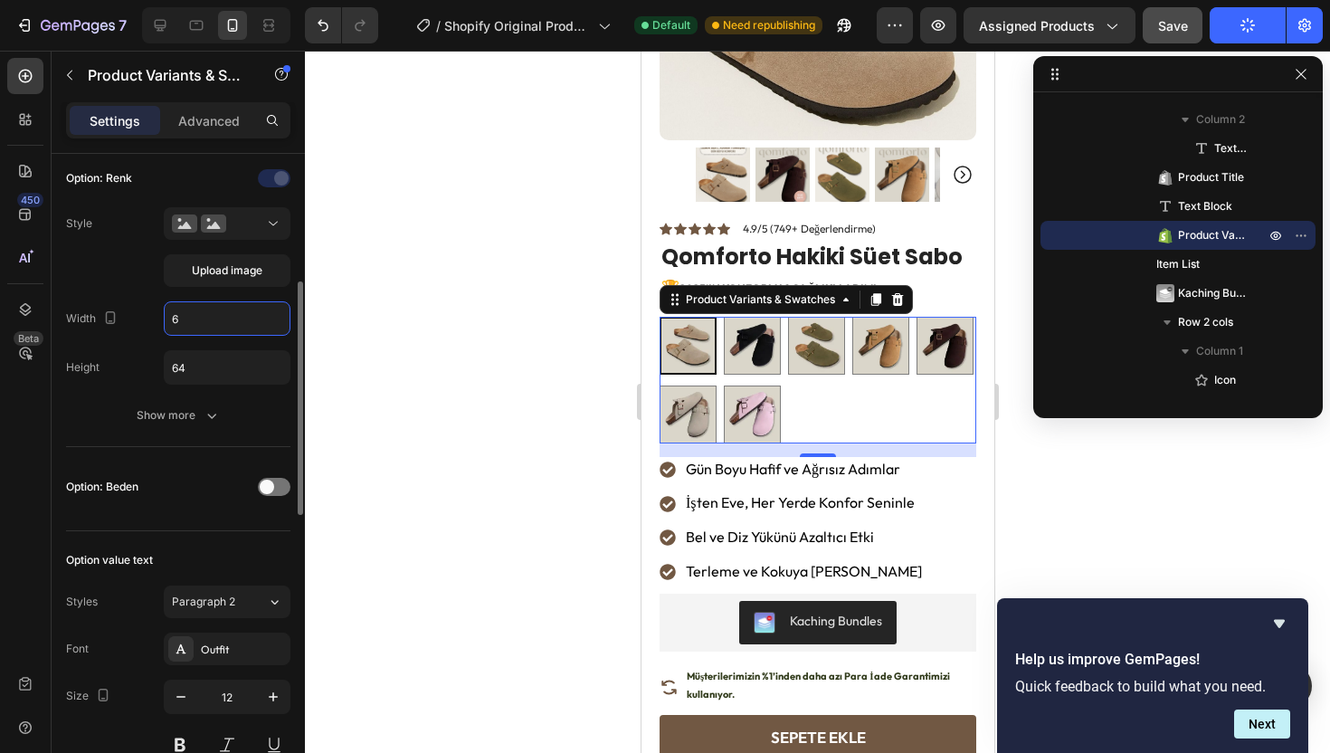
type input "64"
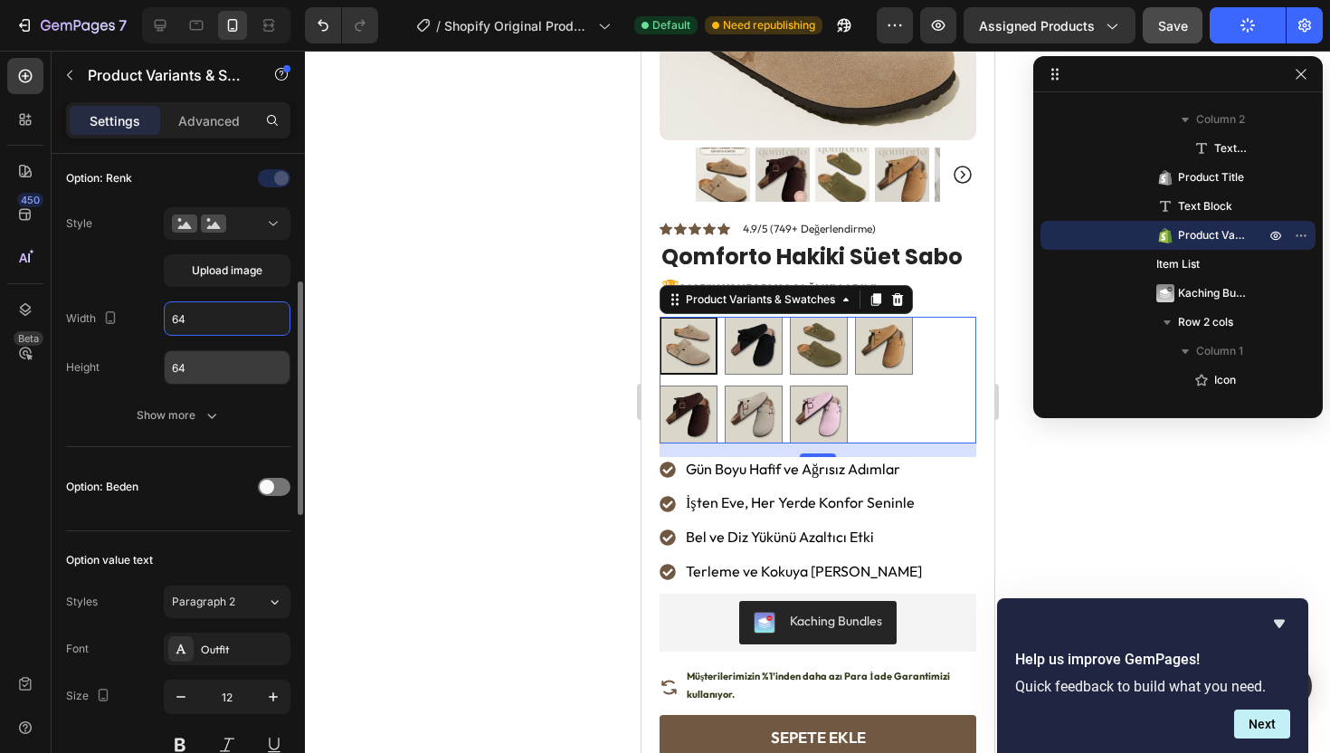
click at [194, 359] on input "64" at bounding box center [227, 367] width 125 height 33
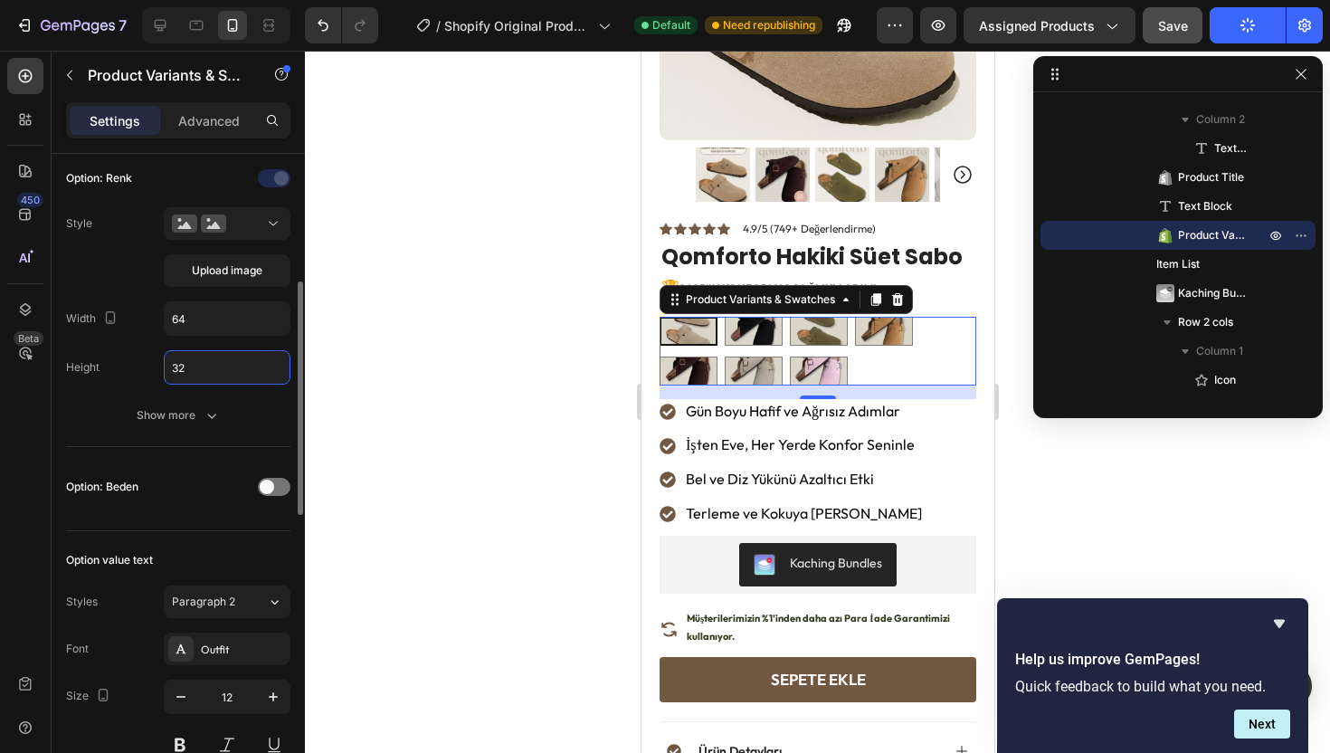
click at [194, 359] on input "32" at bounding box center [227, 367] width 125 height 33
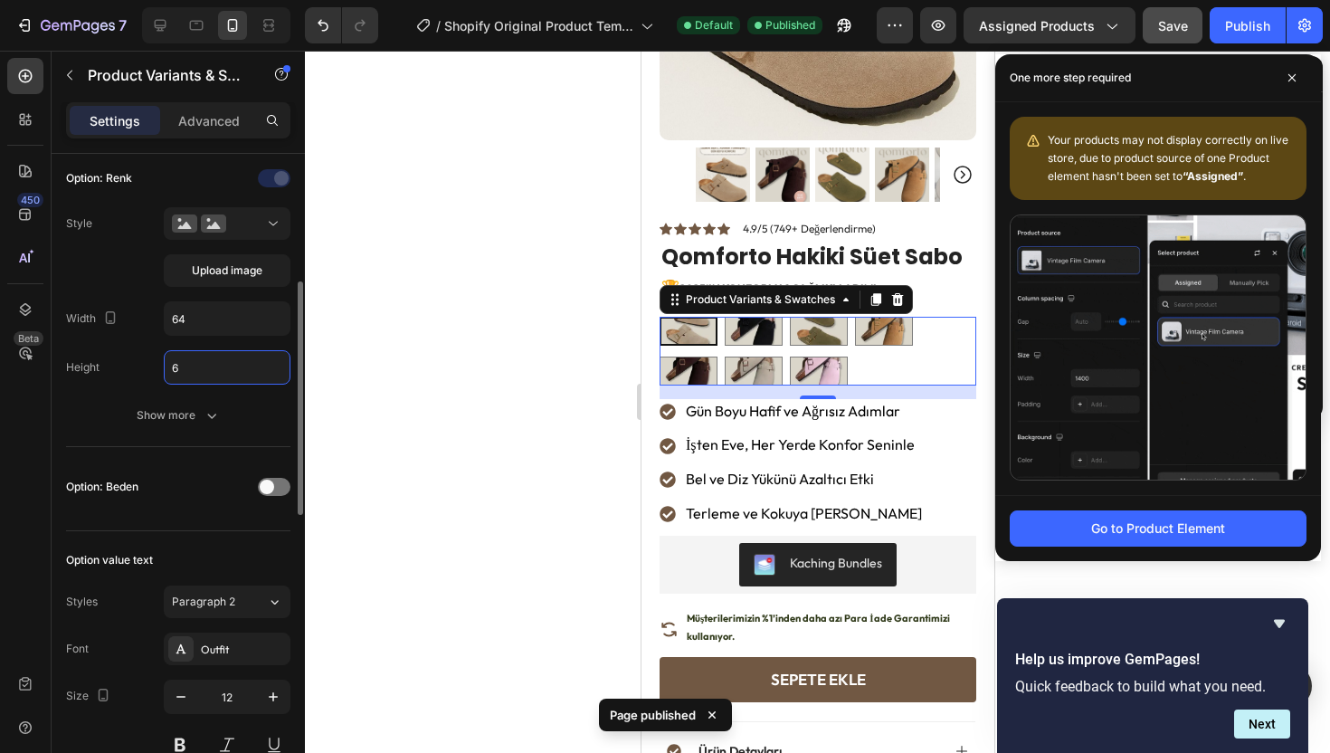
type input "64"
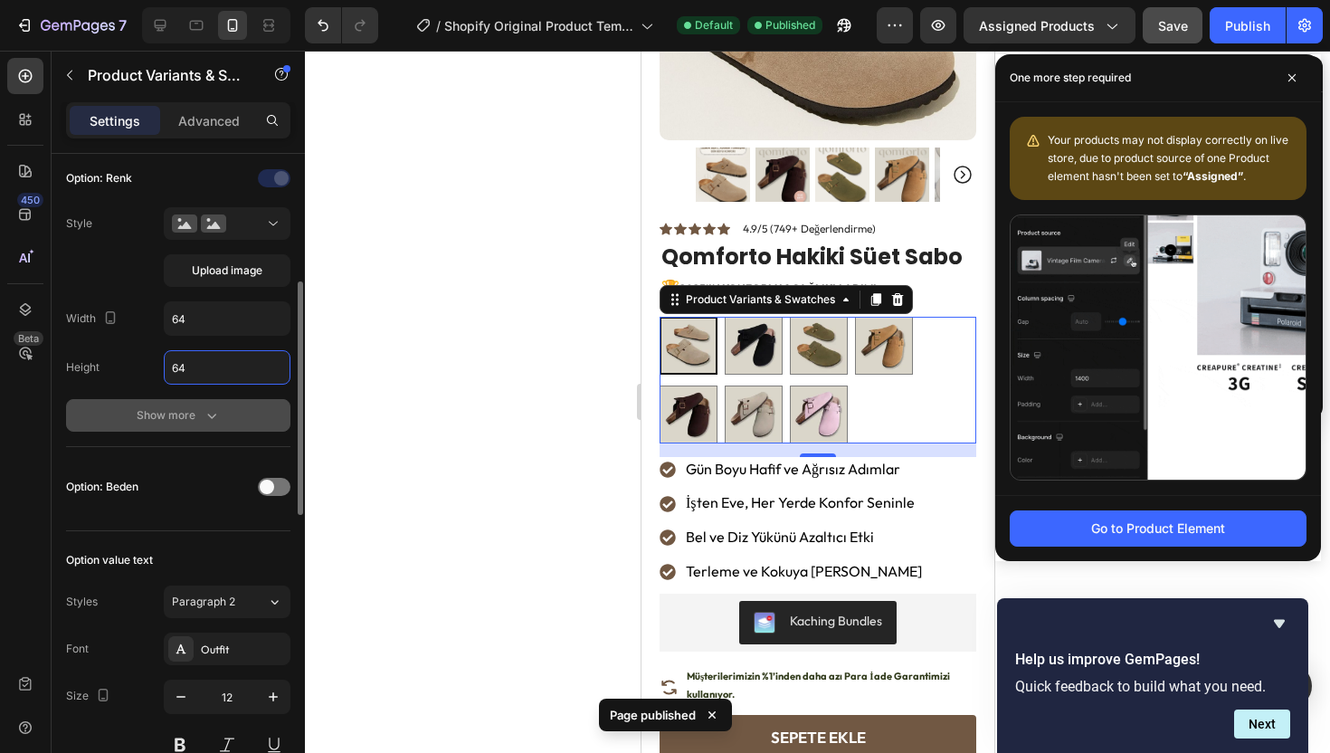
click at [198, 406] on div "Show more" at bounding box center [179, 415] width 84 height 18
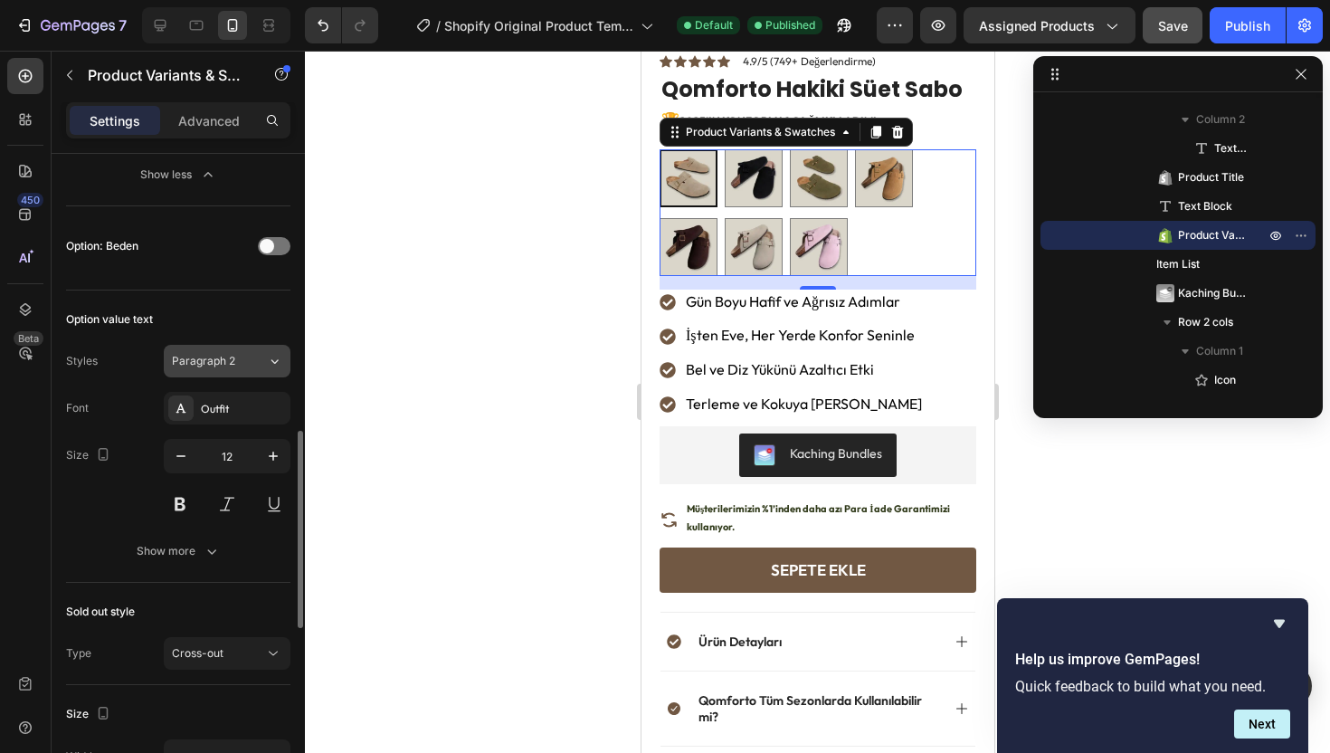
scroll to position [907, 0]
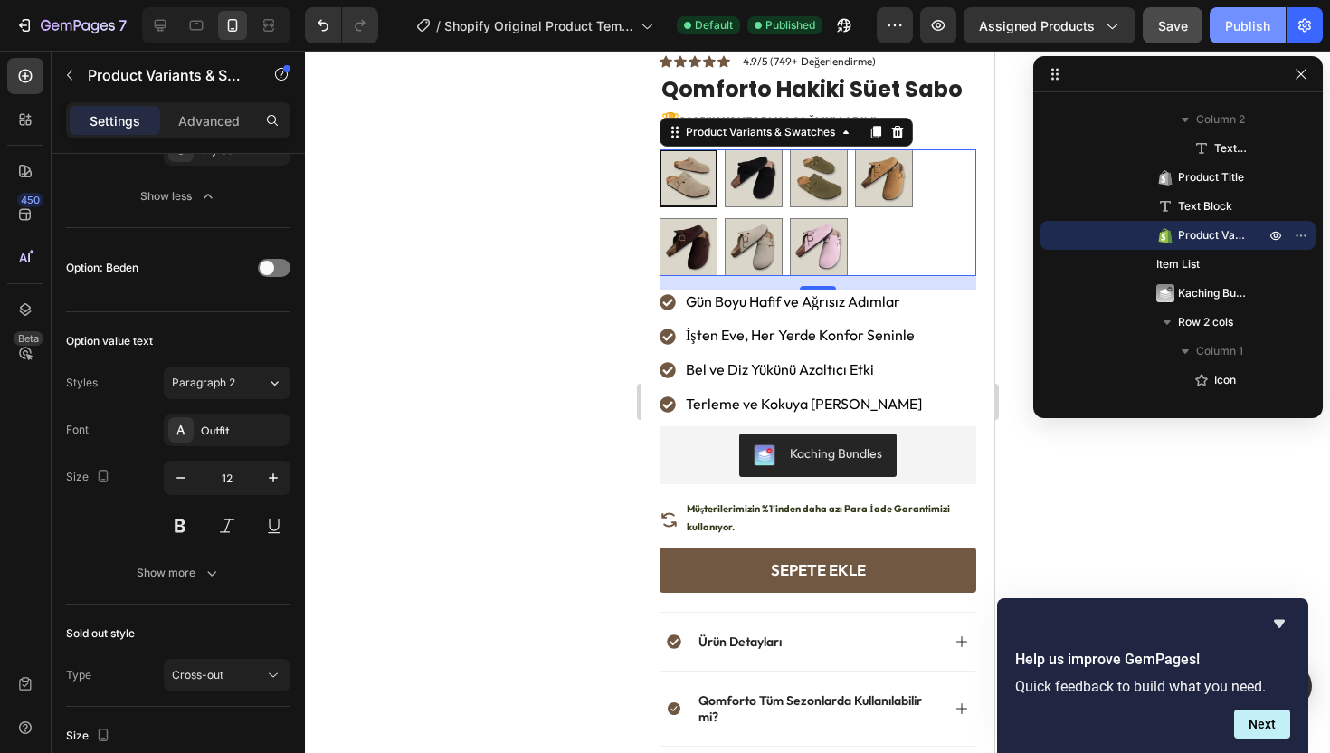
click at [1225, 28] on button "Publish" at bounding box center [1248, 25] width 76 height 36
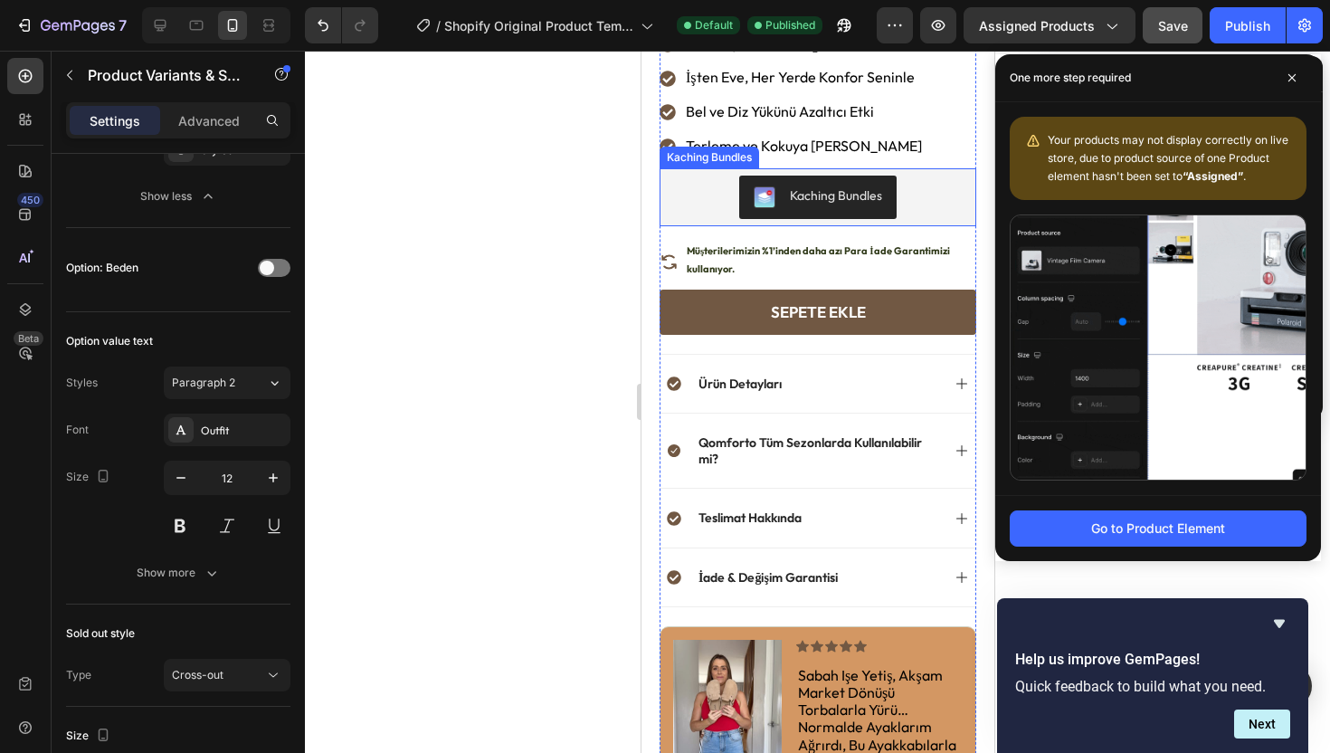
scroll to position [0, 0]
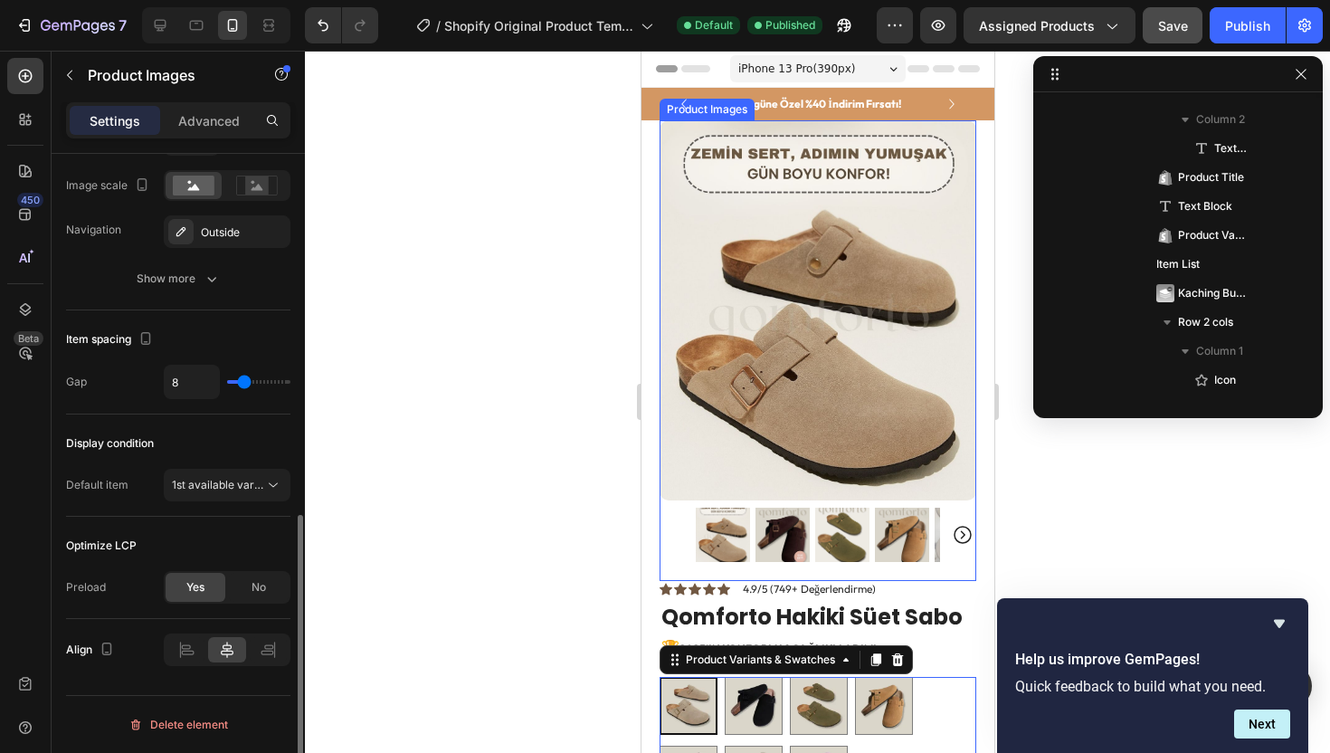
click at [685, 528] on div at bounding box center [817, 535] width 317 height 54
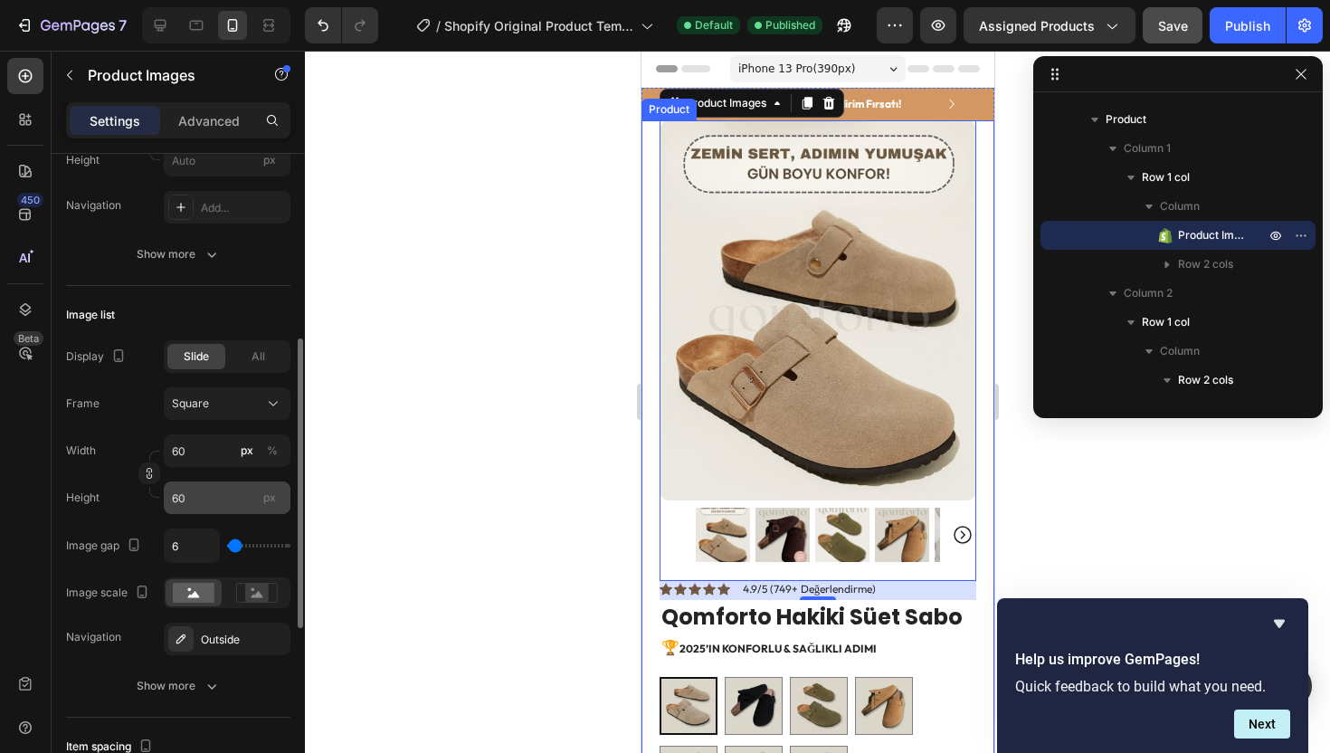
scroll to position [421, 0]
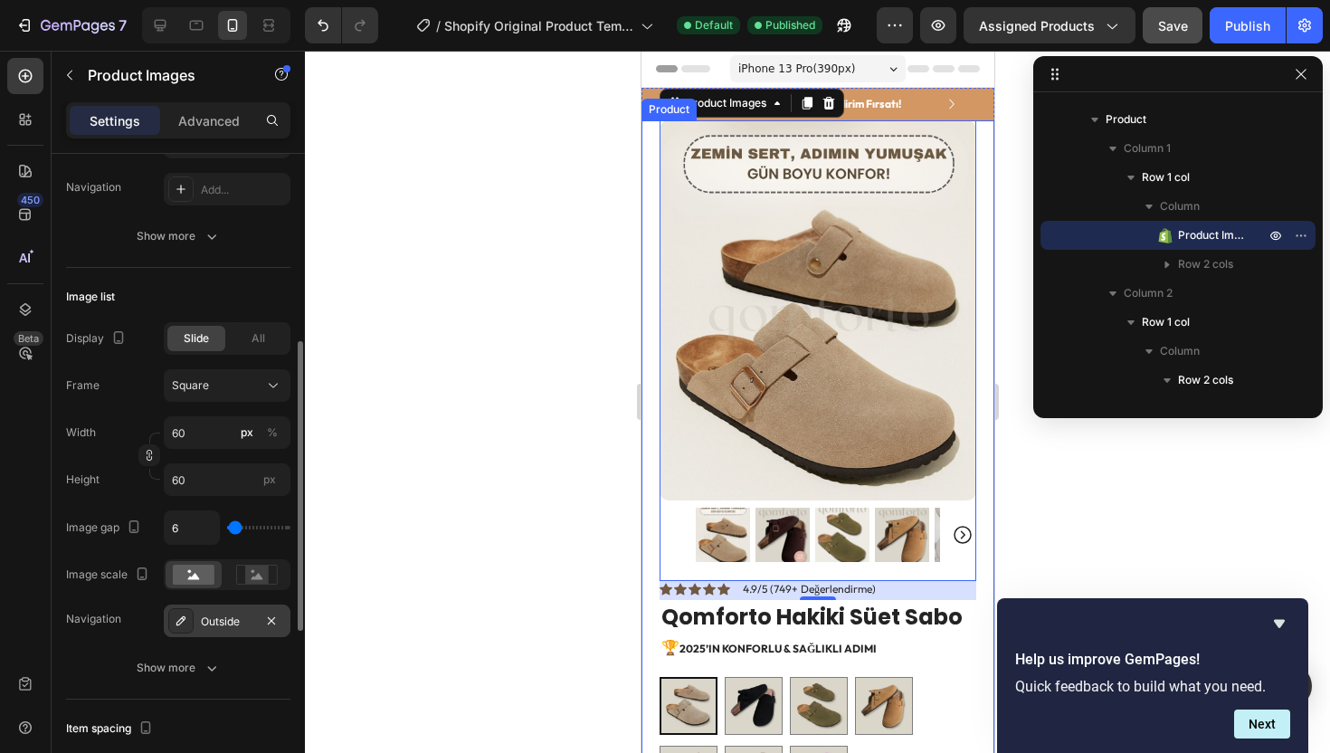
click at [211, 629] on div "Outside" at bounding box center [227, 621] width 52 height 16
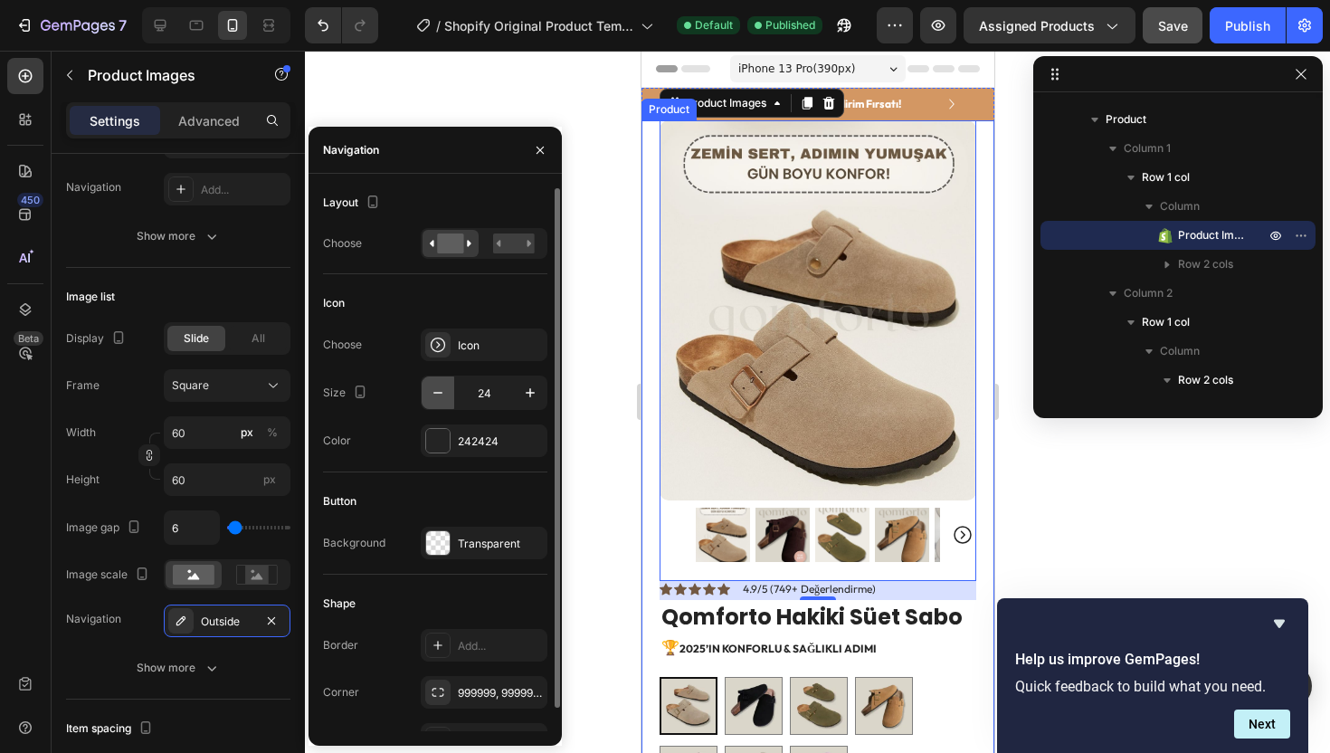
click at [438, 397] on icon "button" at bounding box center [438, 393] width 18 height 18
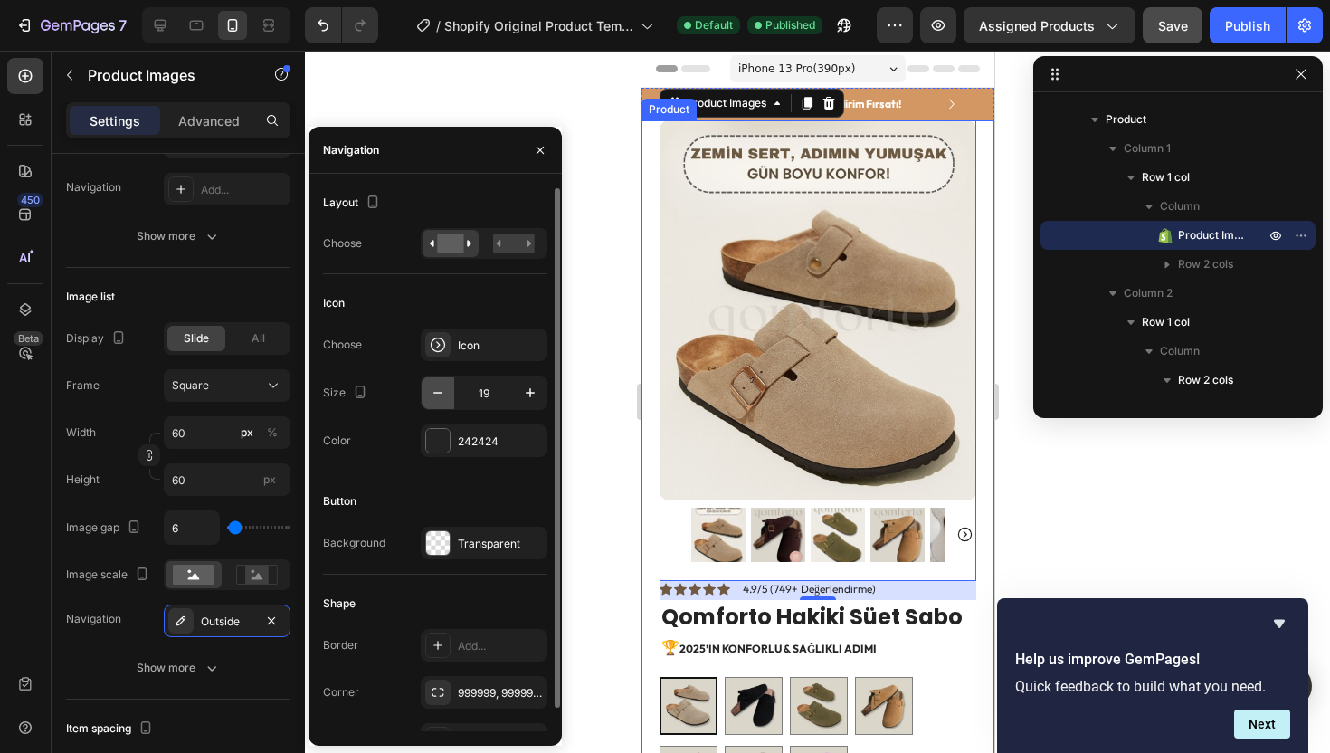
click at [438, 397] on icon "button" at bounding box center [438, 393] width 18 height 18
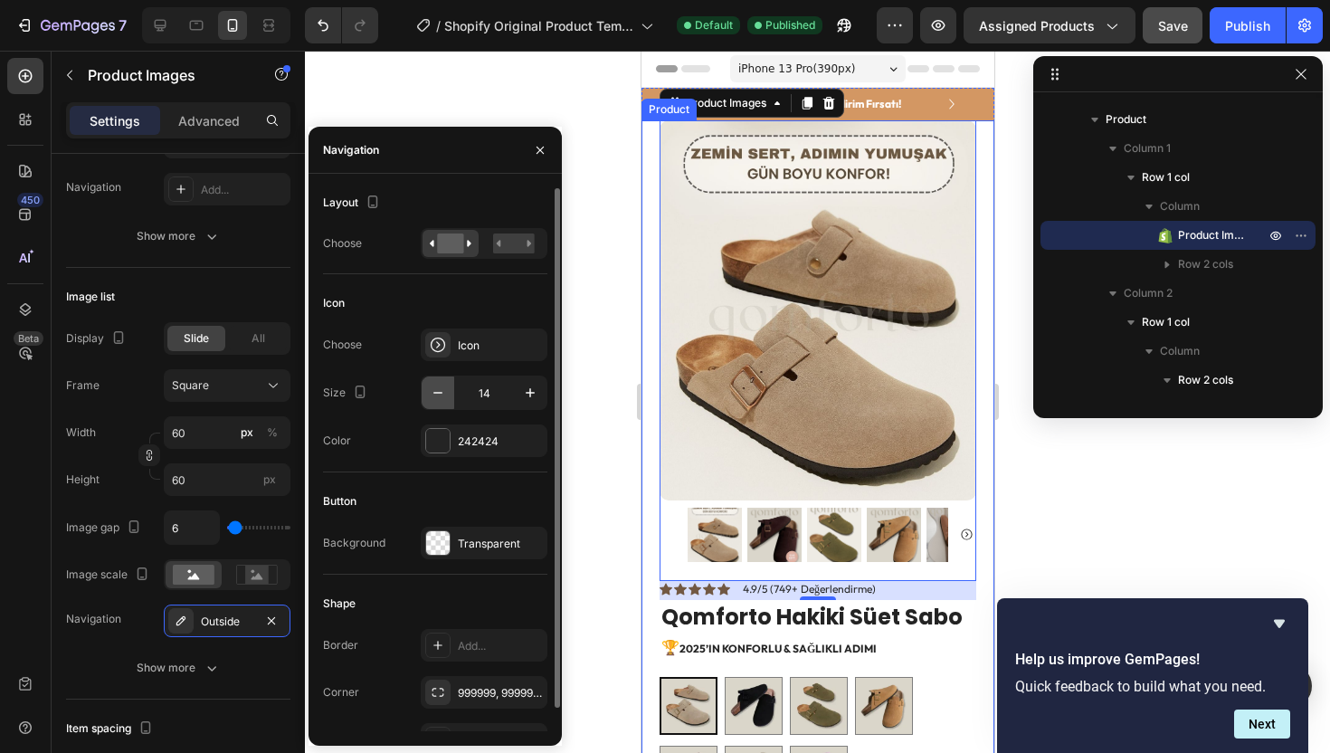
click at [438, 397] on icon "button" at bounding box center [438, 393] width 18 height 18
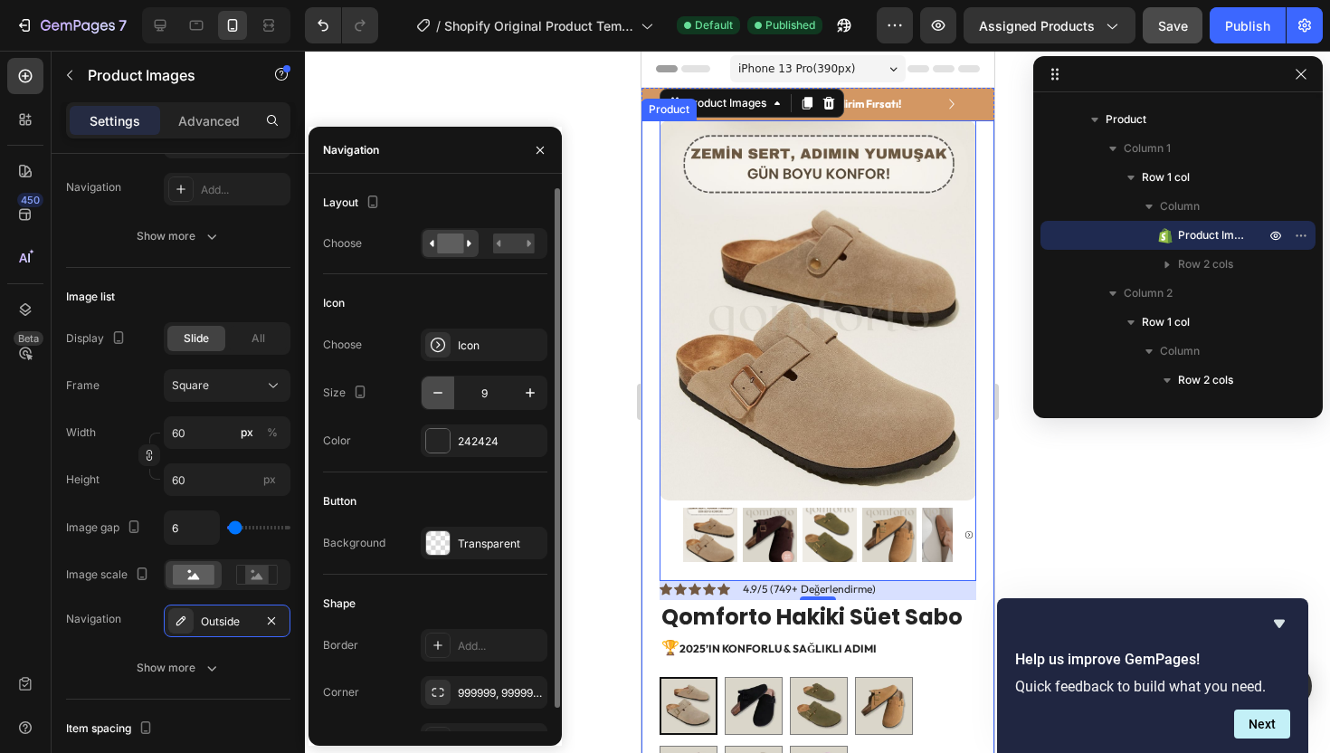
click at [438, 397] on icon "button" at bounding box center [438, 393] width 18 height 18
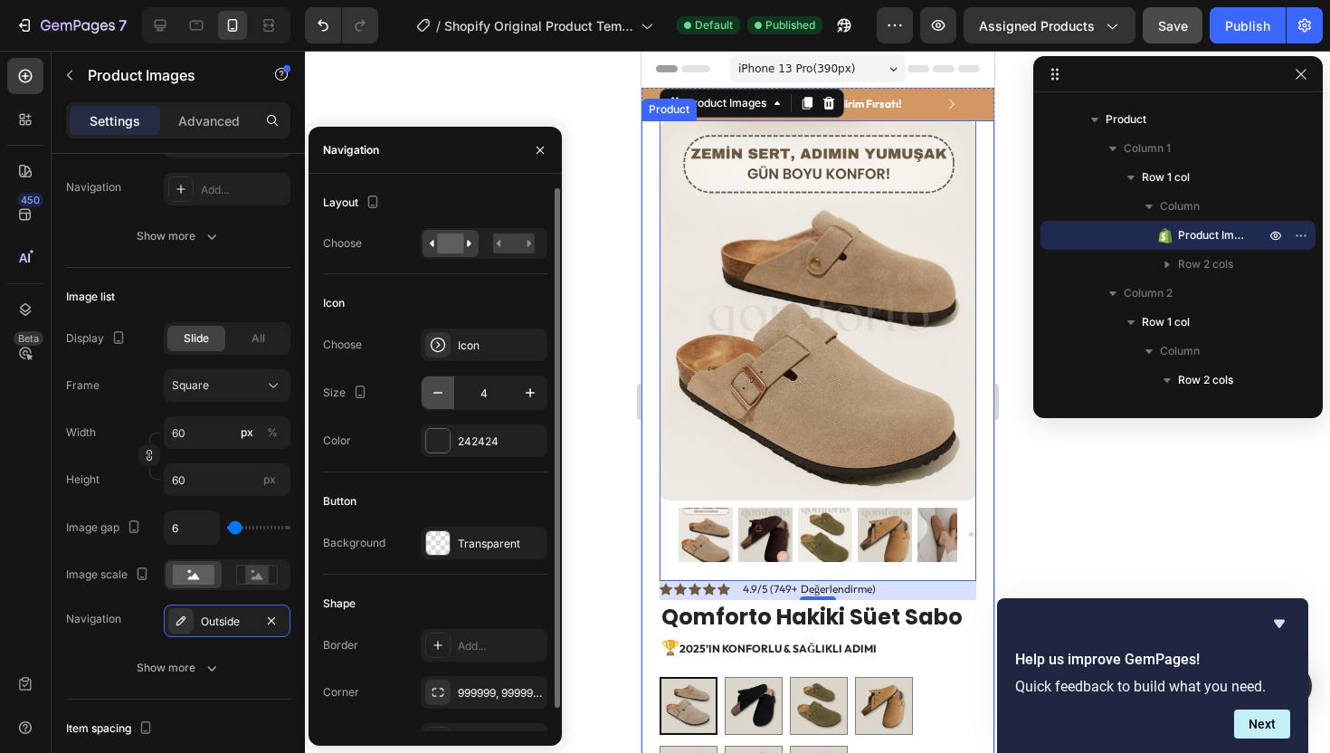
click at [438, 397] on icon "button" at bounding box center [438, 393] width 18 height 18
type input "1"
click at [505, 244] on rect at bounding box center [514, 243] width 42 height 20
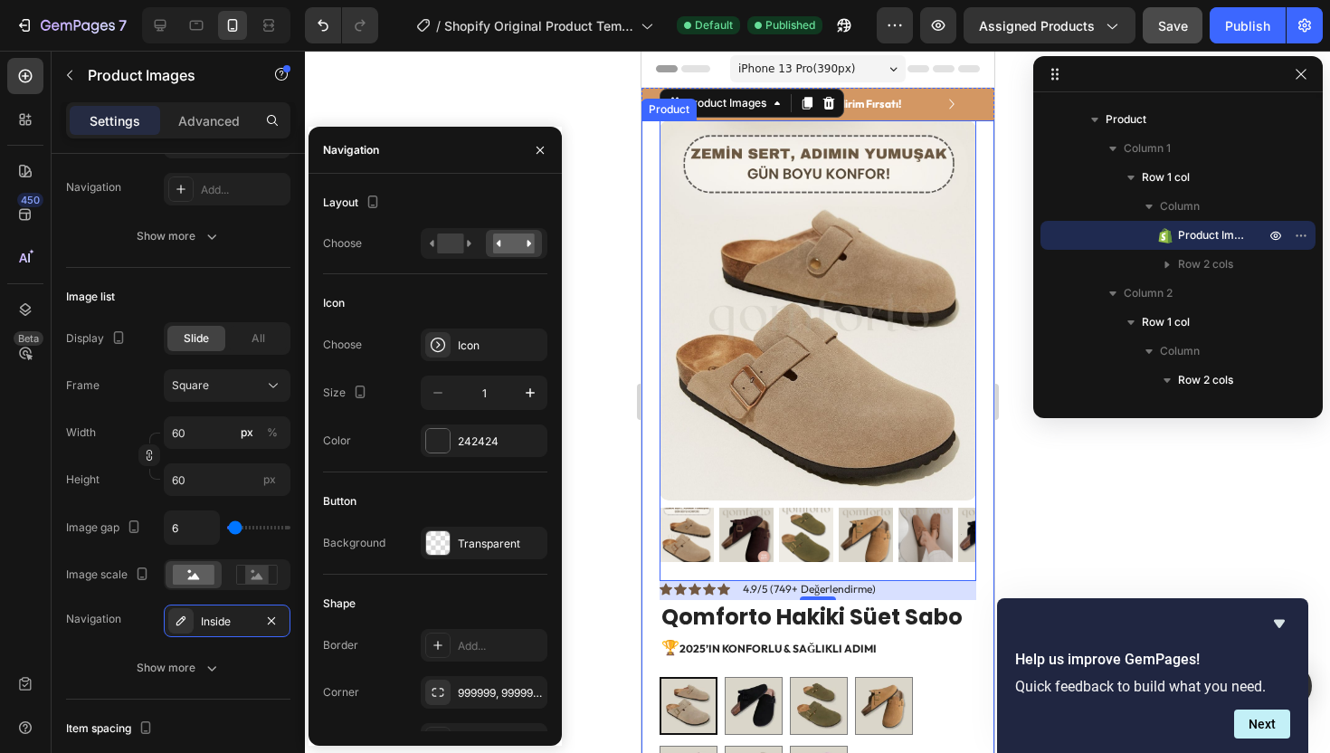
click at [595, 259] on div at bounding box center [817, 402] width 1025 height 702
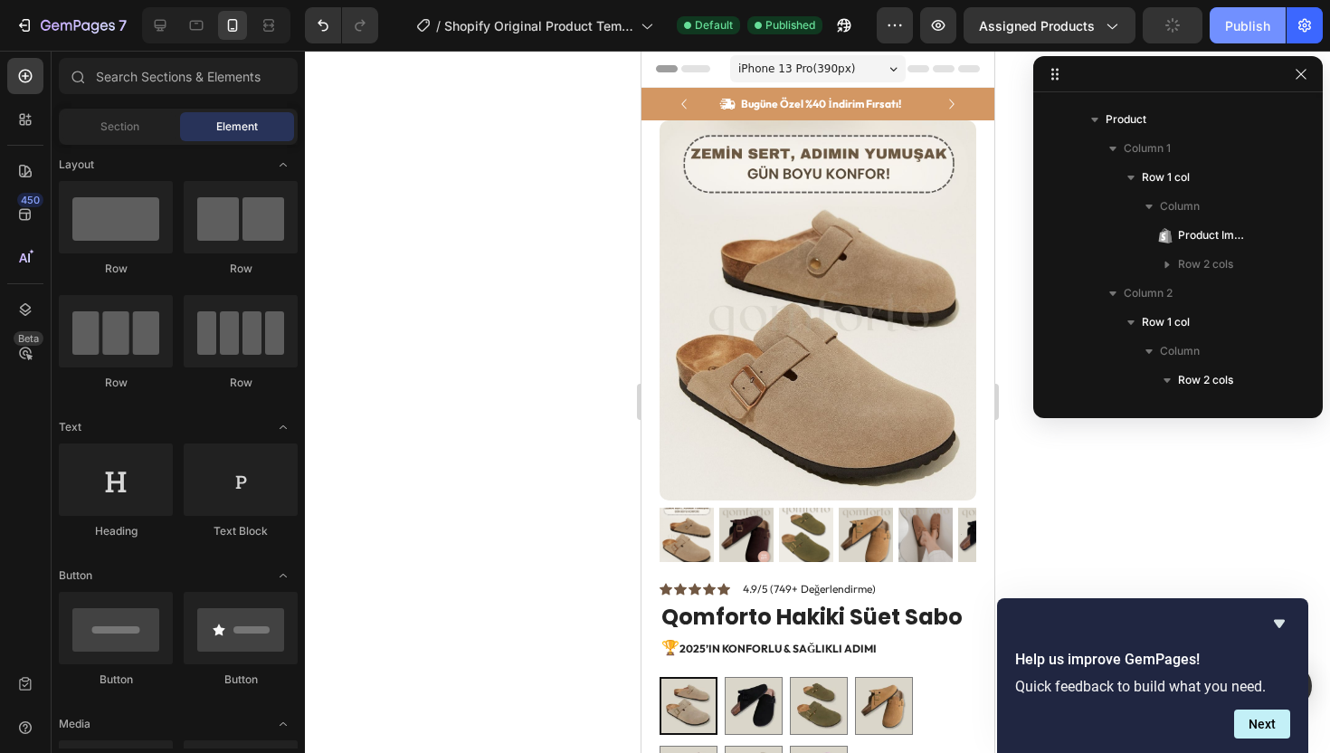
click at [1229, 23] on div "Publish" at bounding box center [1247, 25] width 45 height 19
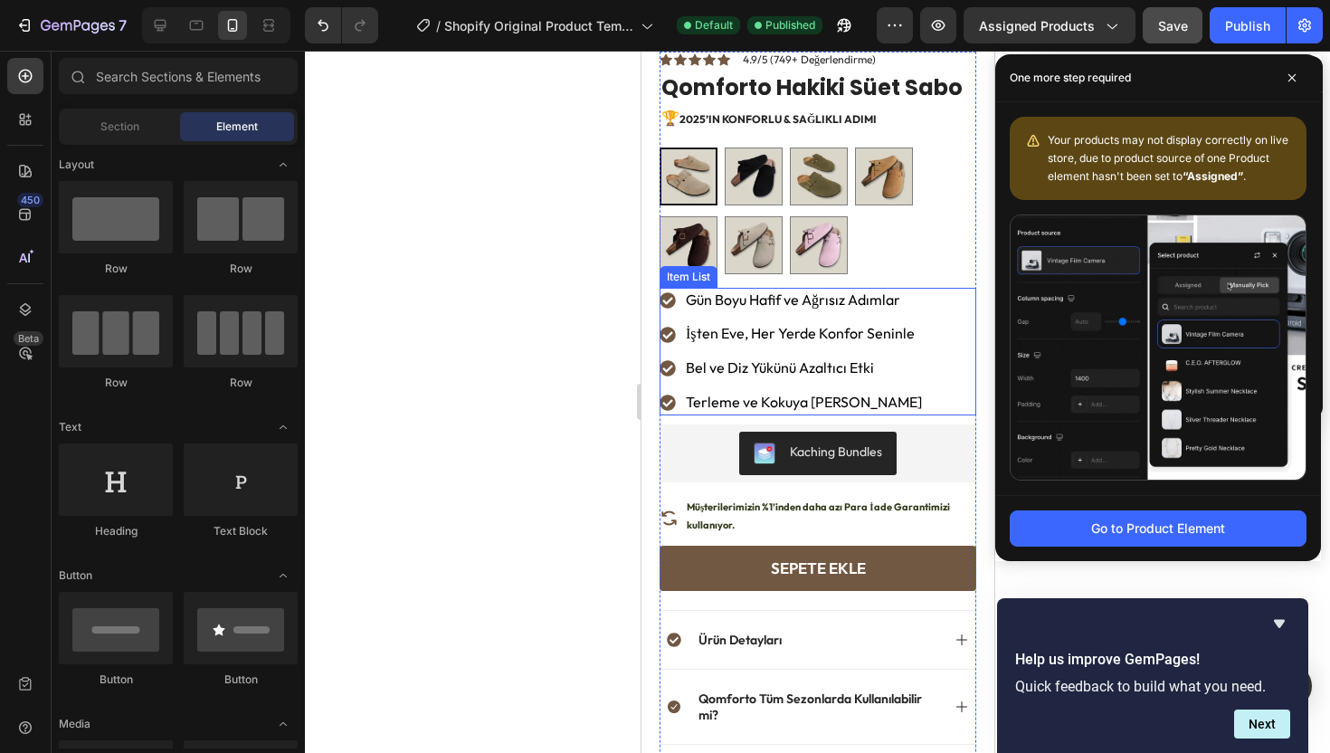
scroll to position [529, 0]
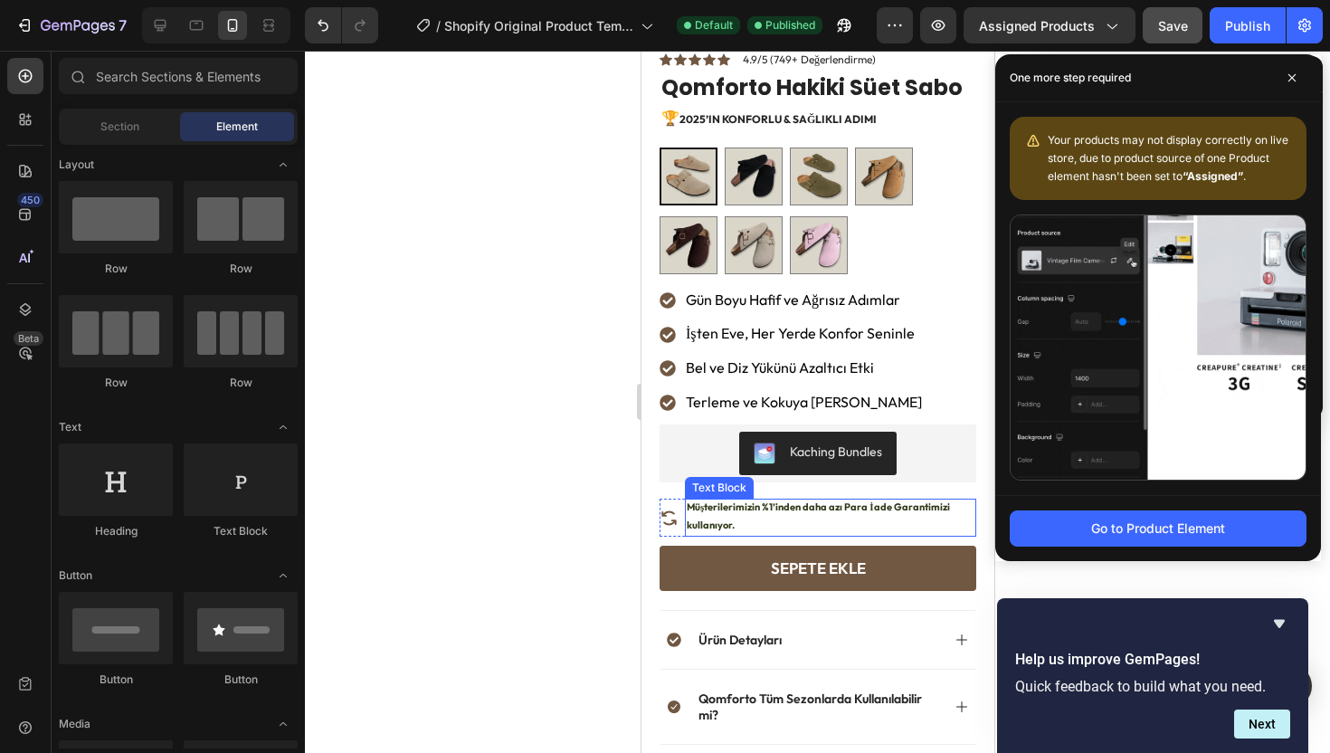
click at [812, 507] on p "Müşterilerimizin %1’inden daha azı Para İade Garantimizi kullanıyor." at bounding box center [830, 516] width 288 height 36
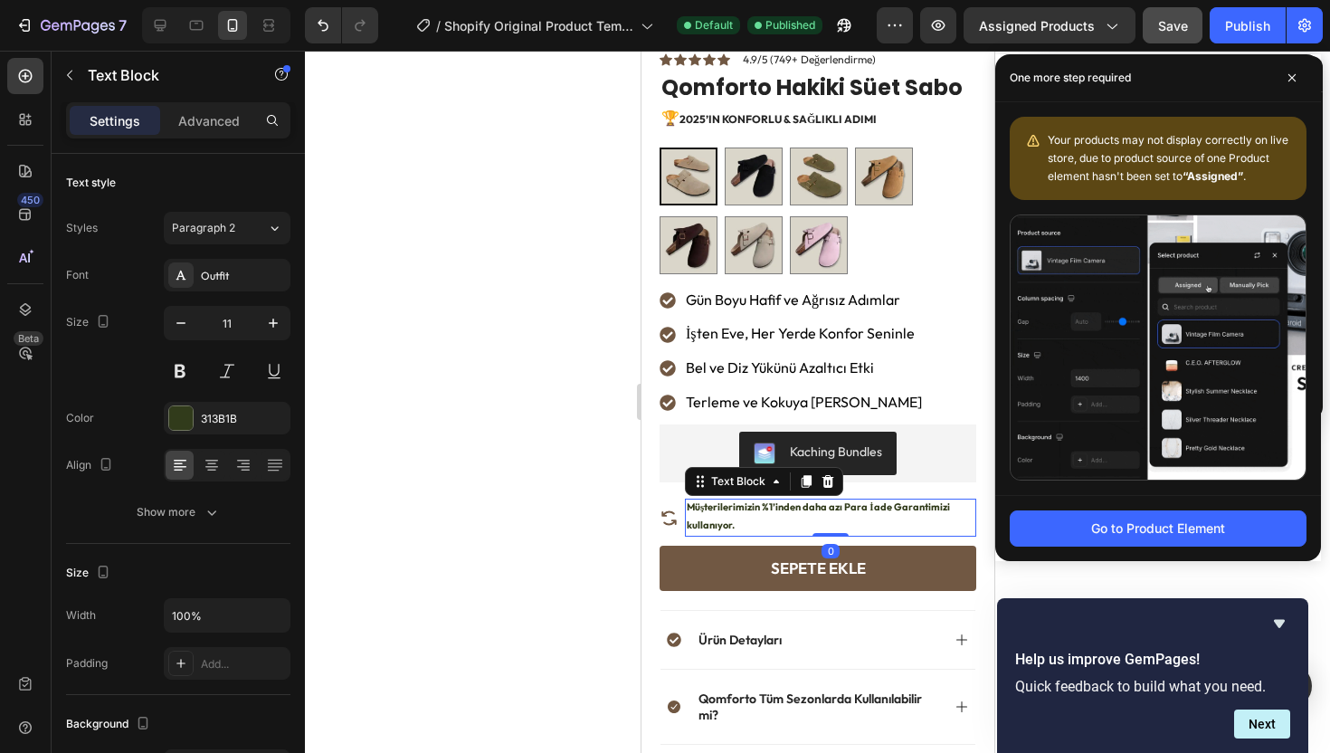
scroll to position [1326, 0]
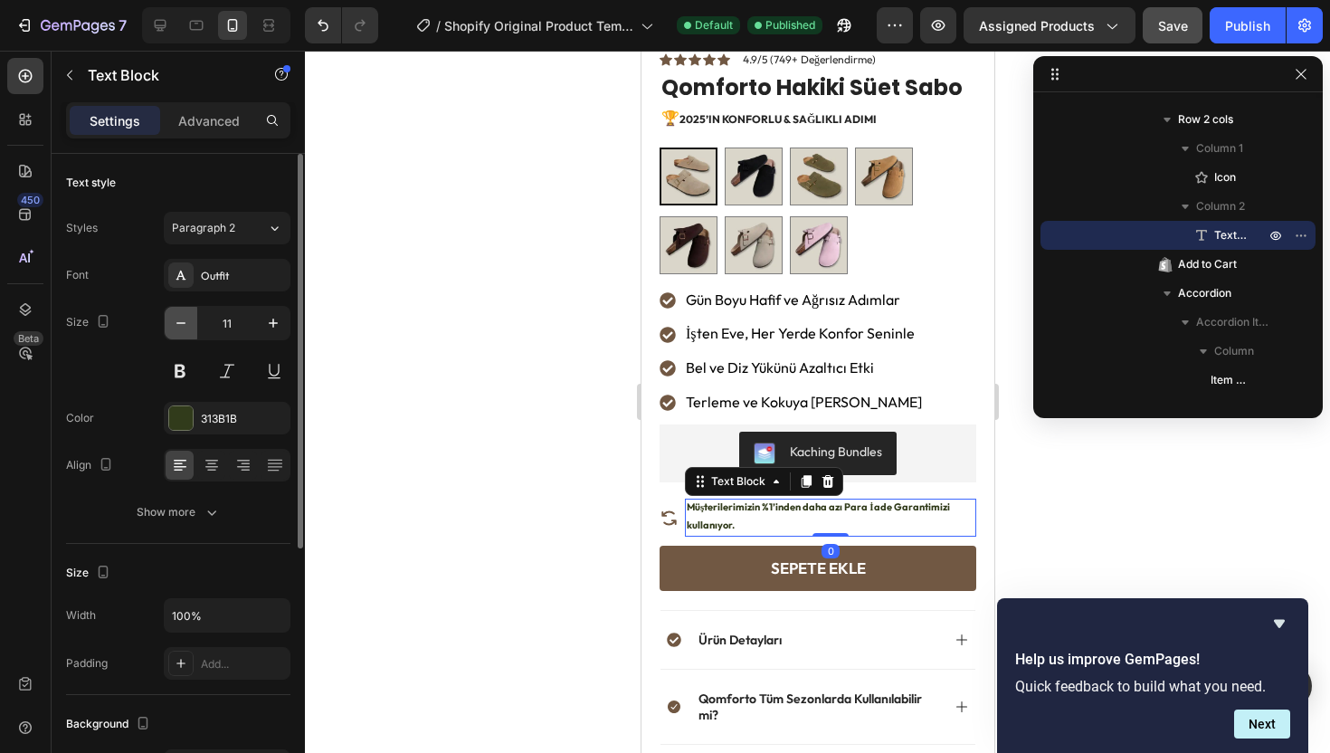
click at [184, 324] on icon "button" at bounding box center [181, 323] width 18 height 18
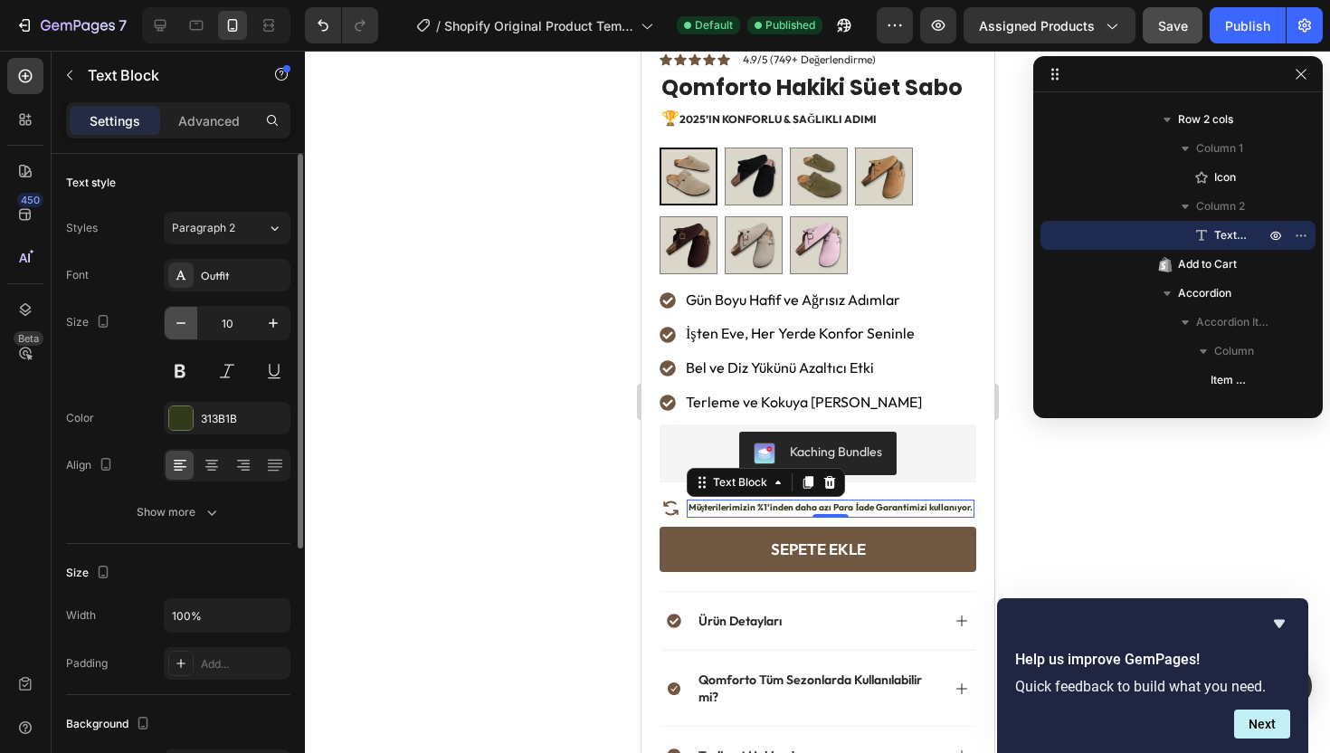
click at [184, 324] on icon "button" at bounding box center [181, 323] width 18 height 18
click at [278, 330] on icon "button" at bounding box center [273, 323] width 18 height 18
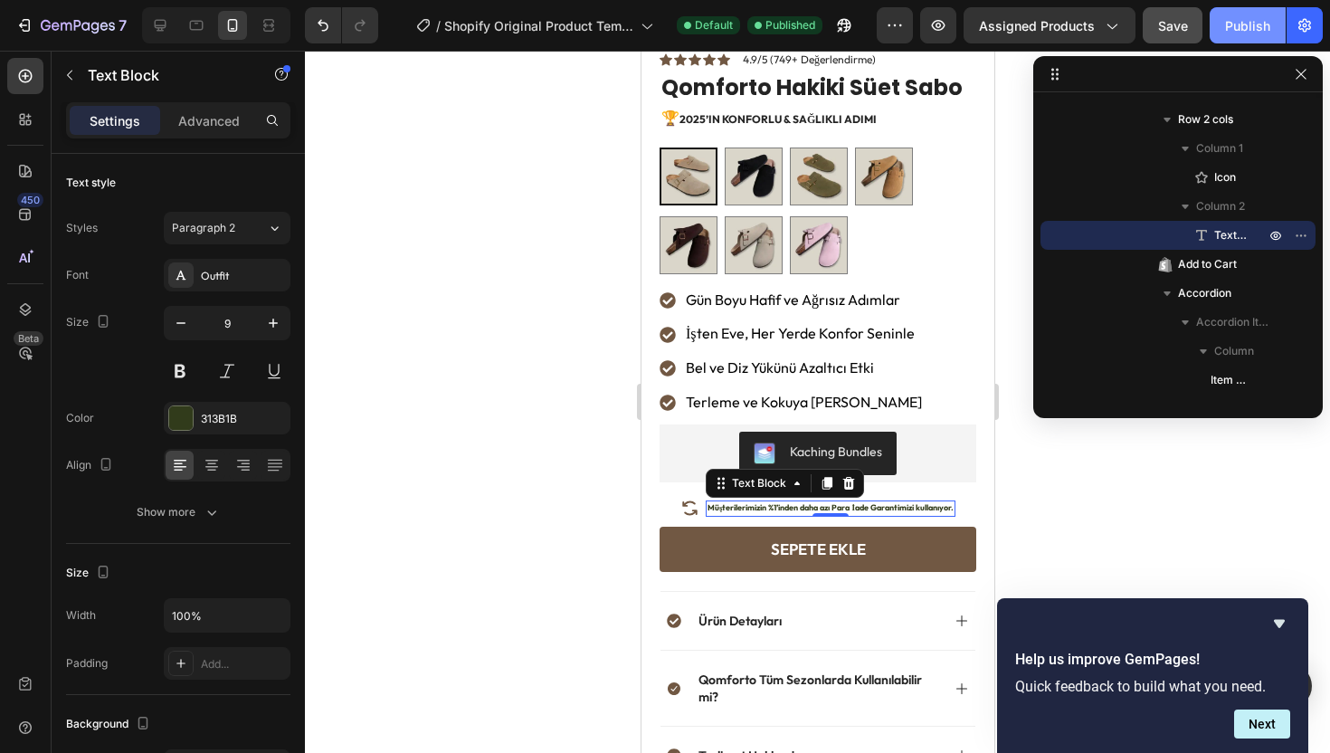
click at [1227, 12] on button "Publish" at bounding box center [1248, 25] width 76 height 36
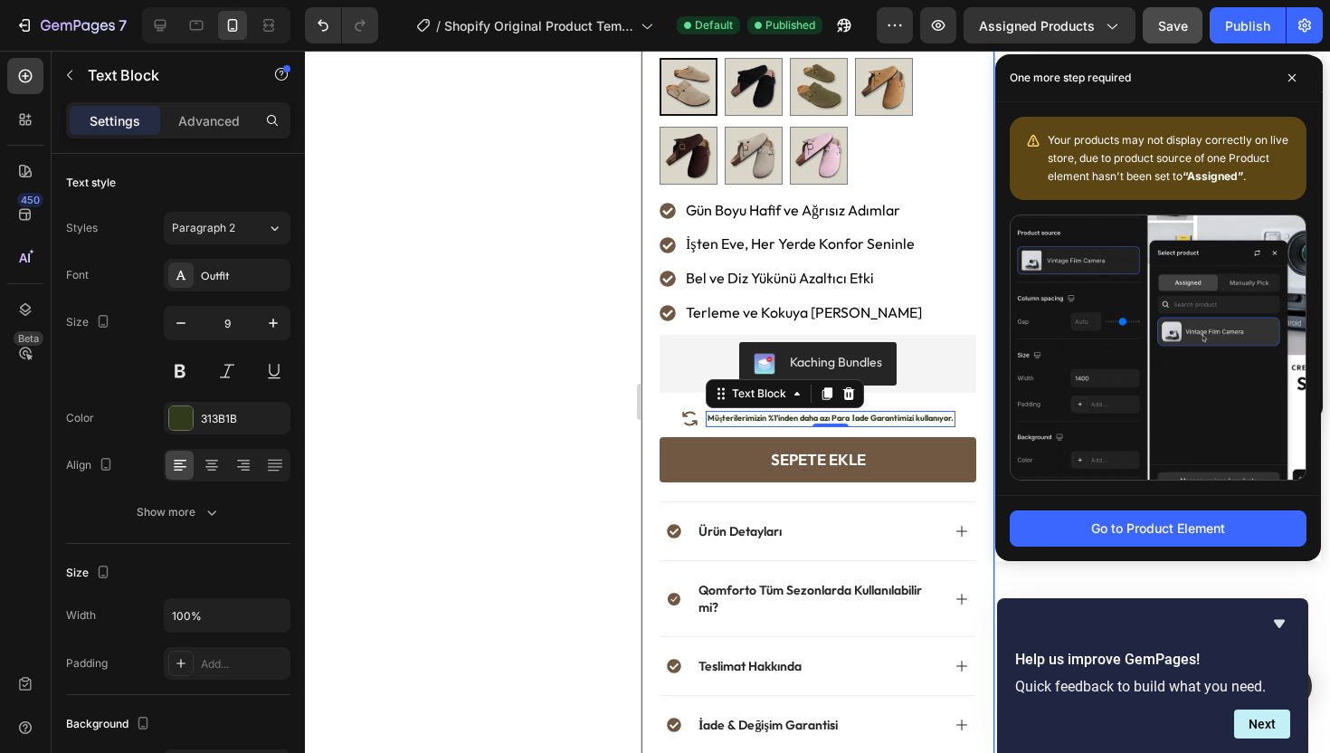
scroll to position [631, 0]
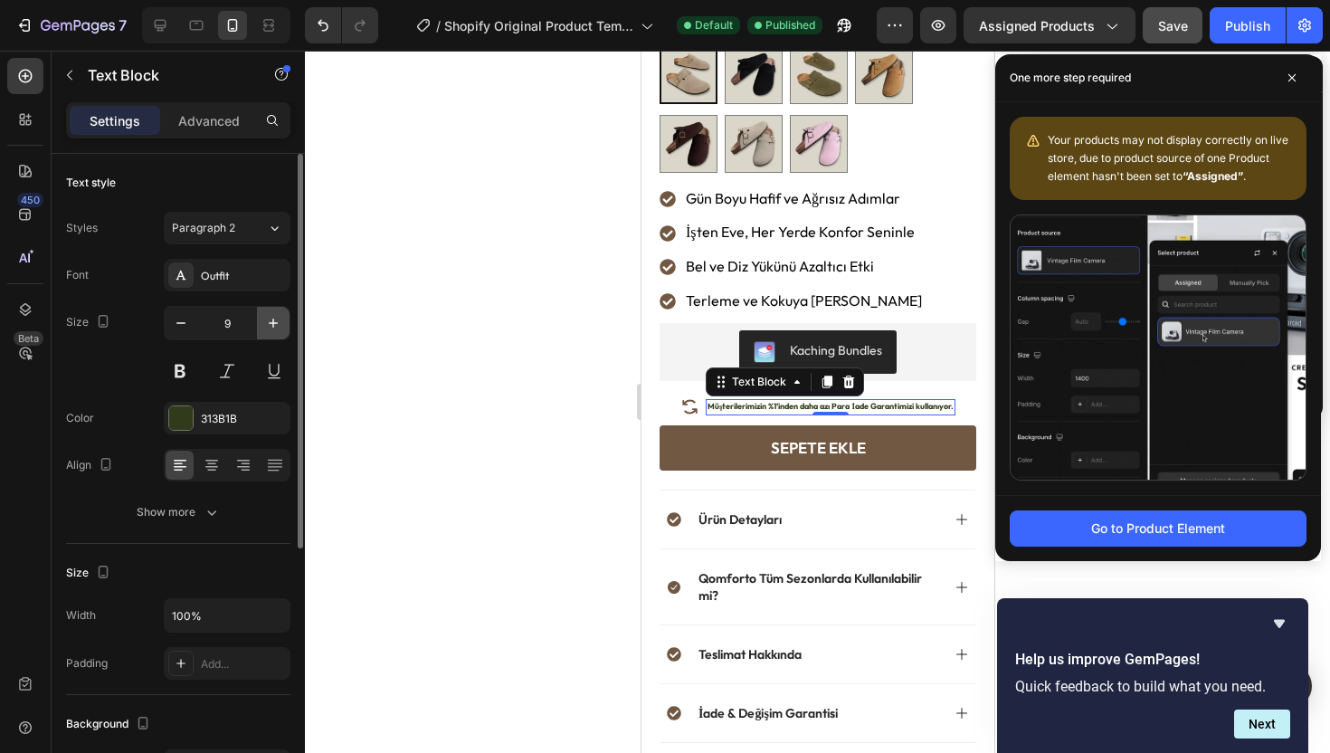
click at [268, 316] on icon "button" at bounding box center [273, 323] width 18 height 18
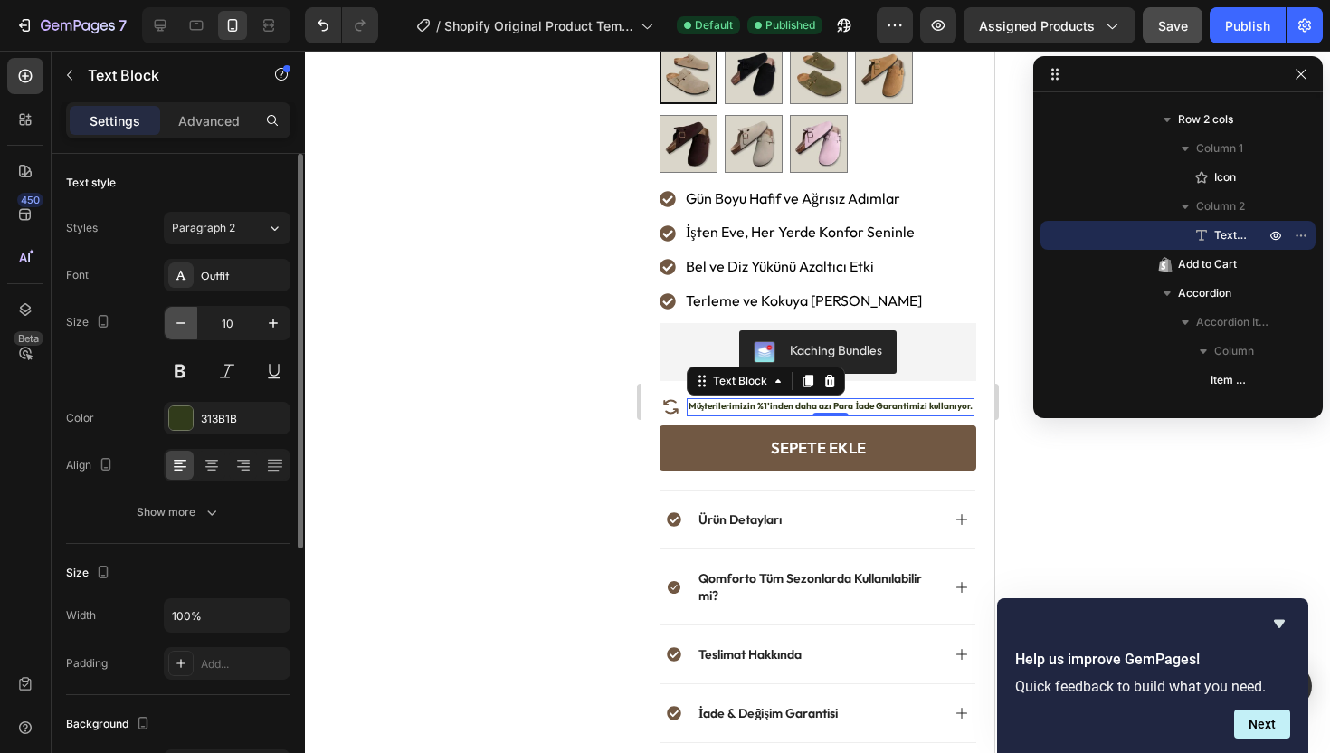
click at [182, 318] on icon "button" at bounding box center [181, 323] width 18 height 18
type input "9"
click at [462, 282] on div at bounding box center [817, 402] width 1025 height 702
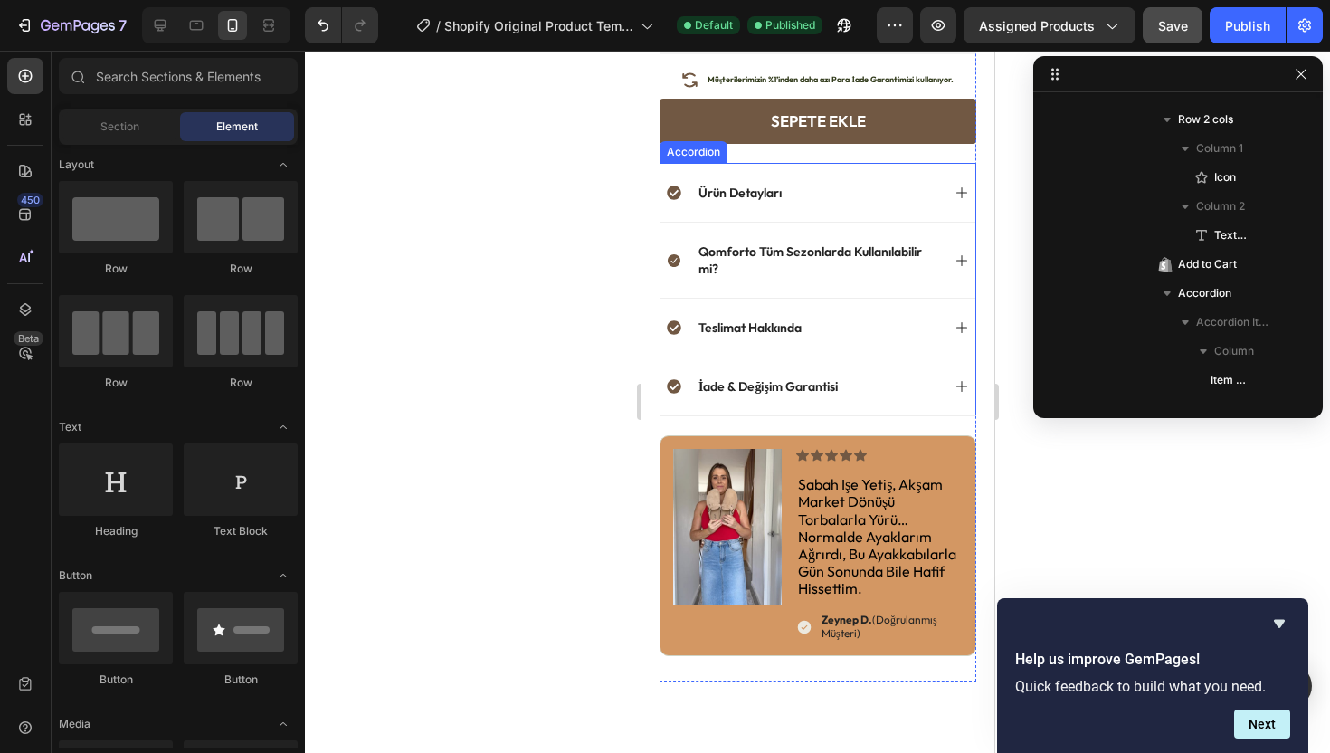
scroll to position [1303, 0]
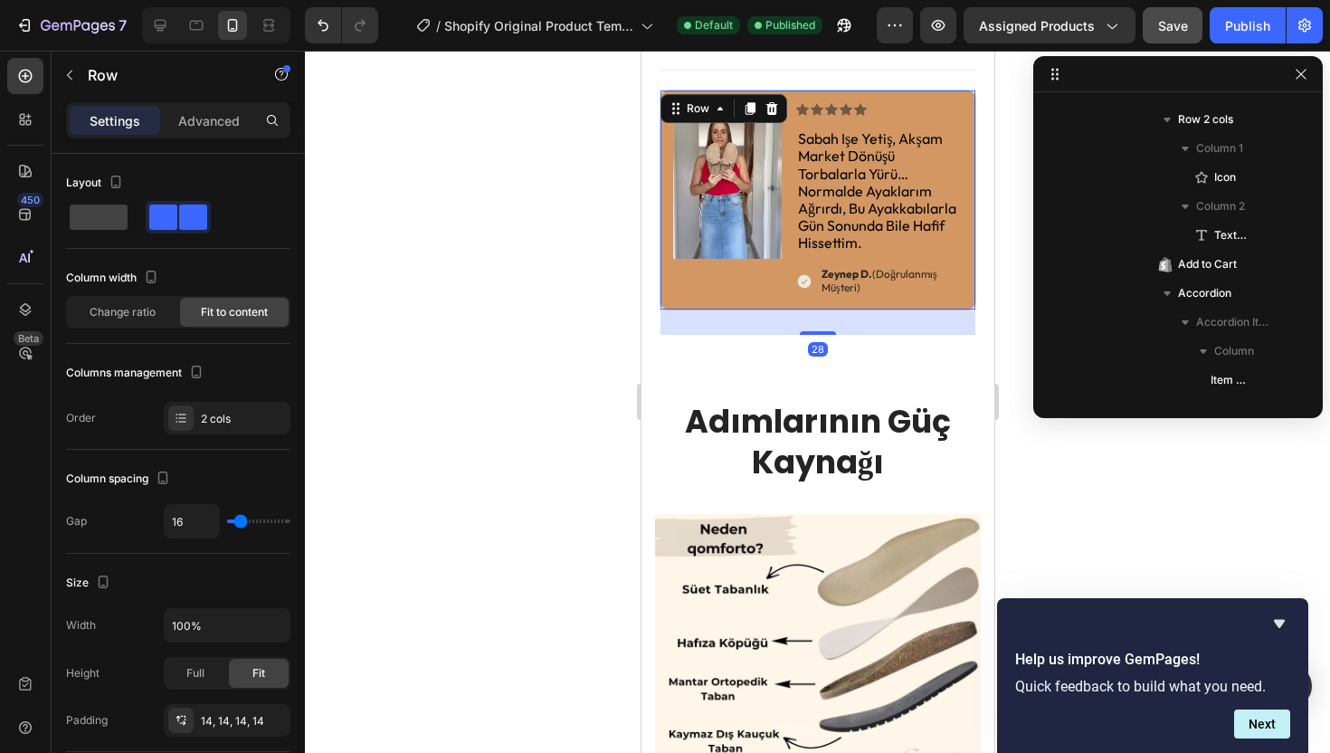
click at [700, 278] on div "Image" at bounding box center [726, 200] width 109 height 194
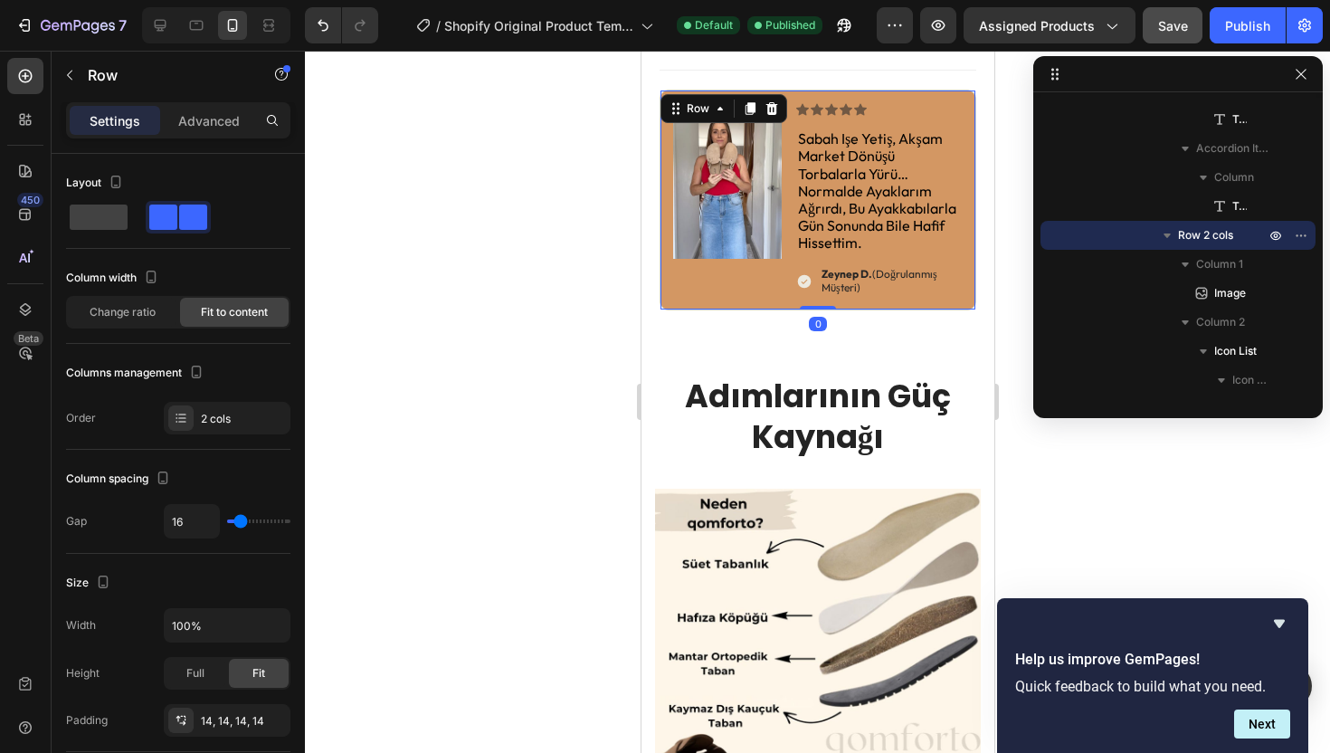
drag, startPoint x: 810, startPoint y: 334, endPoint x: 815, endPoint y: 304, distance: 30.3
click at [815, 304] on div "Image Icon Icon Icon Icon Icon Icon List sabah işe yetiş, akşam market dönüşü t…" at bounding box center [817, 200] width 317 height 221
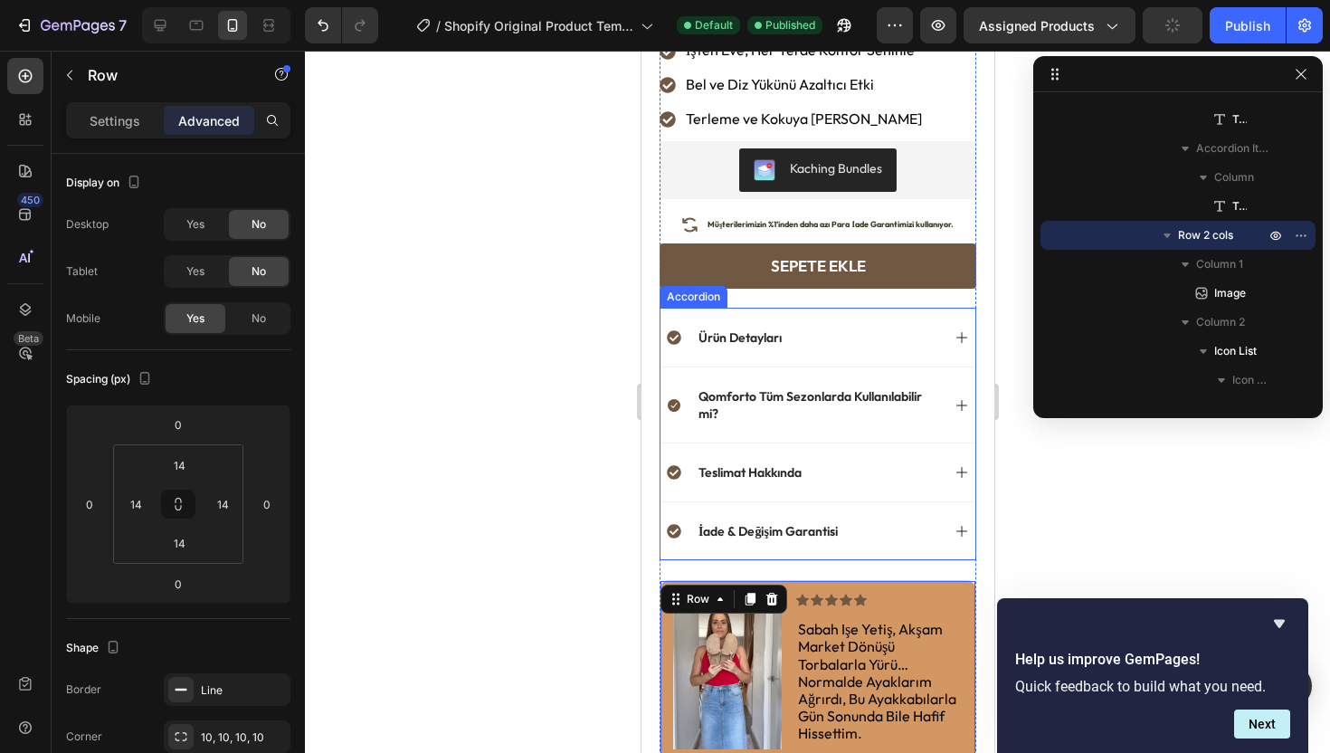
scroll to position [1085, 0]
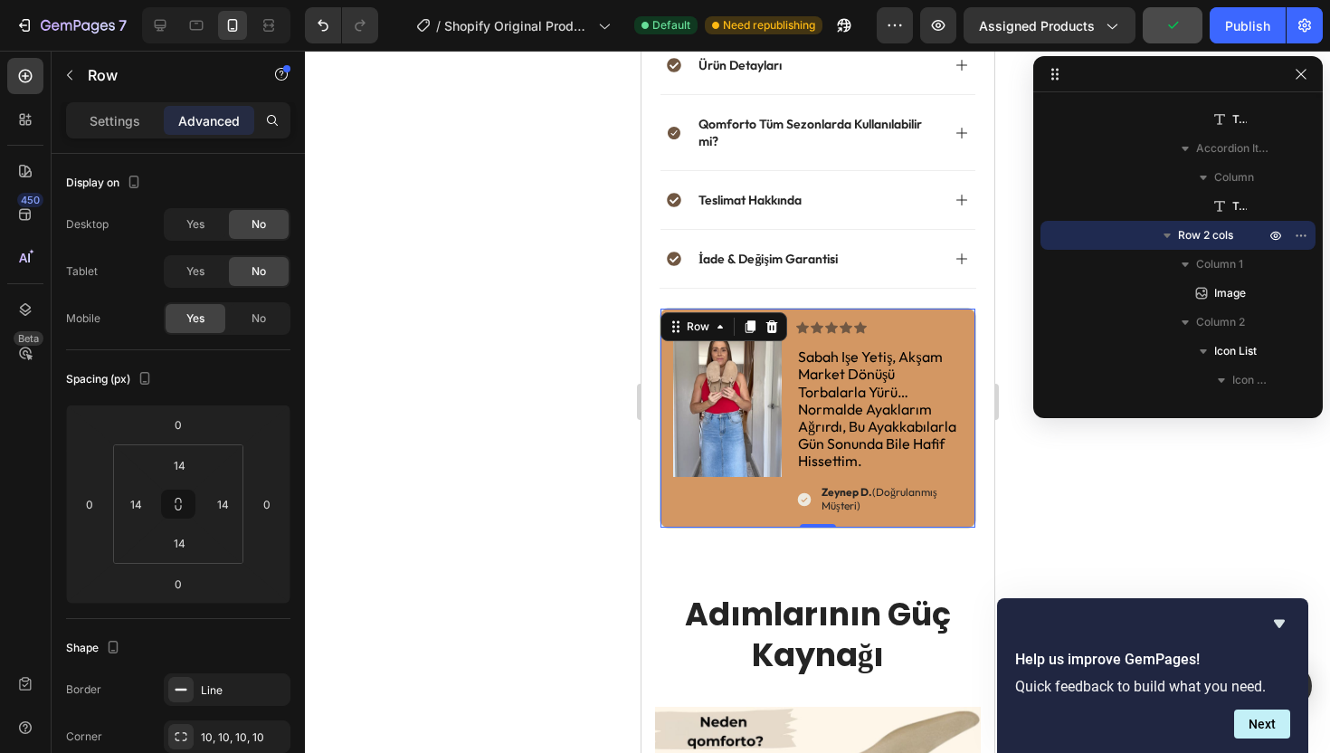
click at [694, 479] on div "Image" at bounding box center [726, 418] width 109 height 194
click at [133, 135] on div "Settings Advanced" at bounding box center [178, 128] width 253 height 52
click at [128, 119] on p "Settings" at bounding box center [115, 120] width 51 height 19
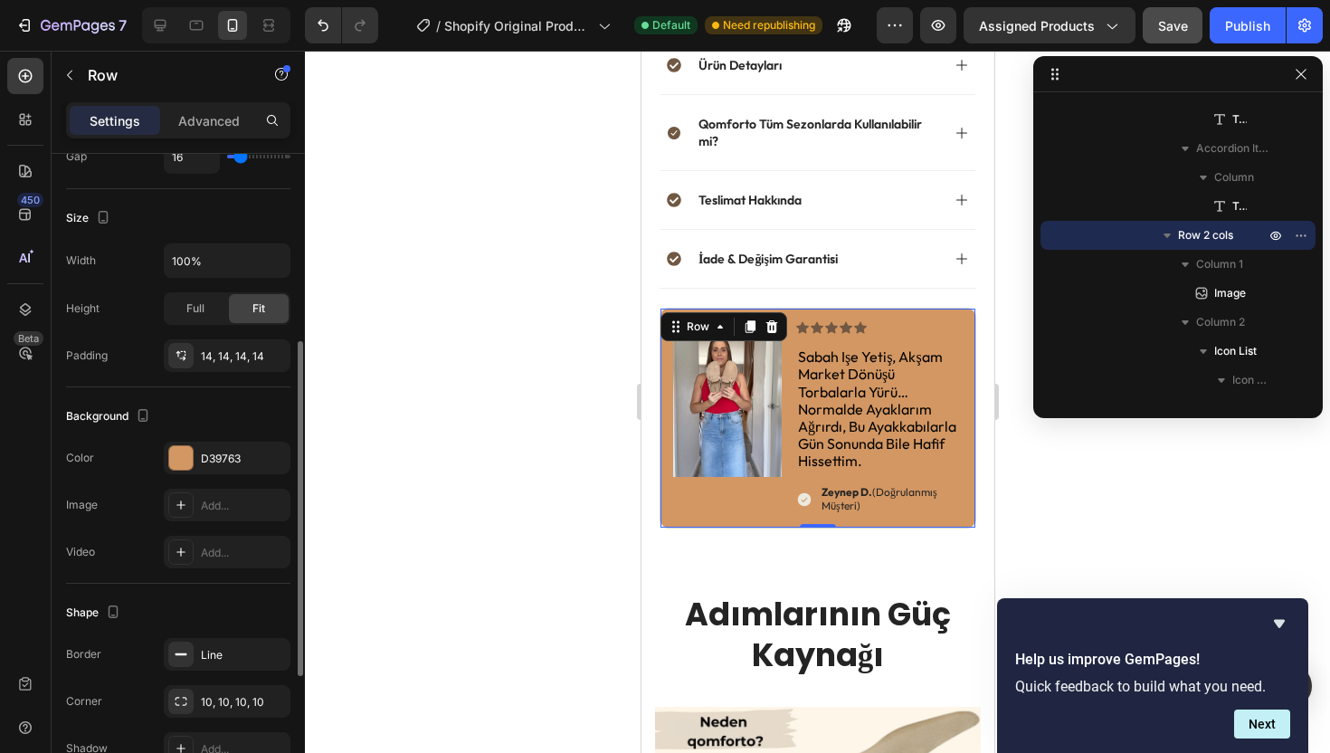
scroll to position [521, 0]
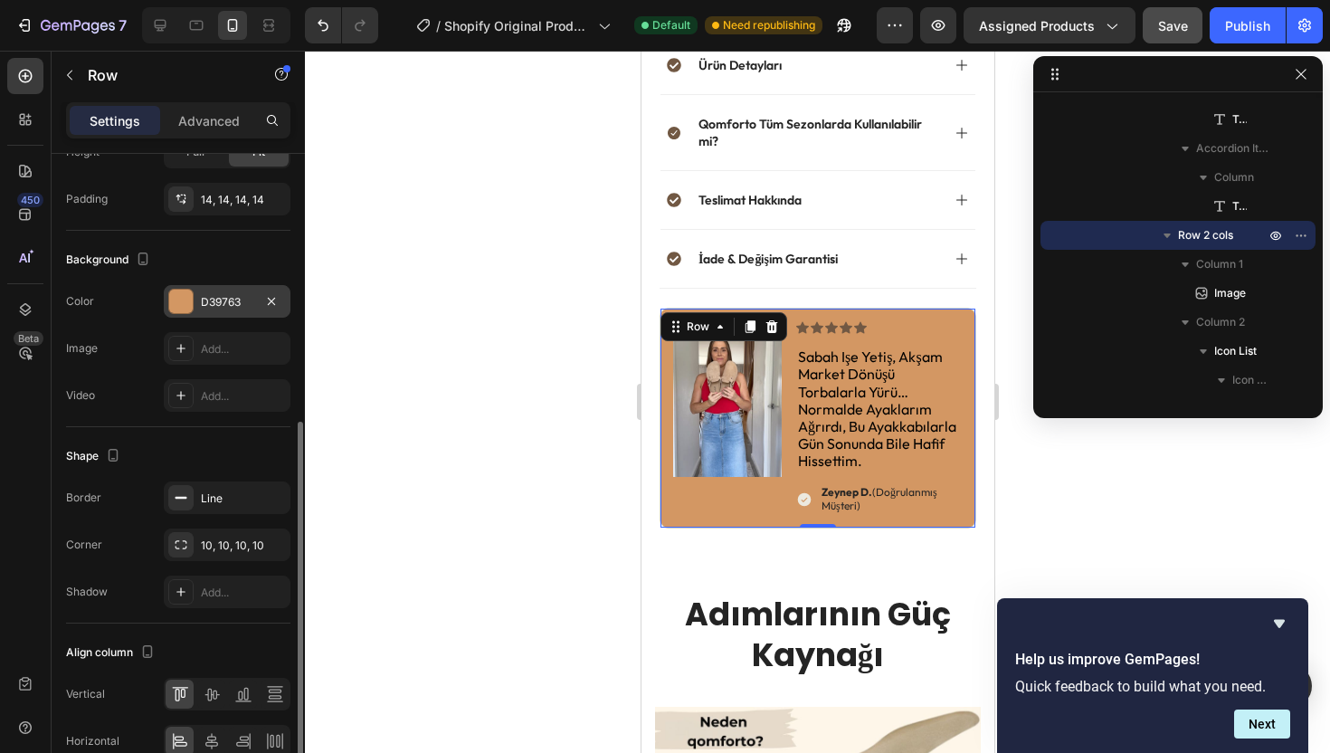
click at [185, 289] on div at bounding box center [180, 301] width 25 height 25
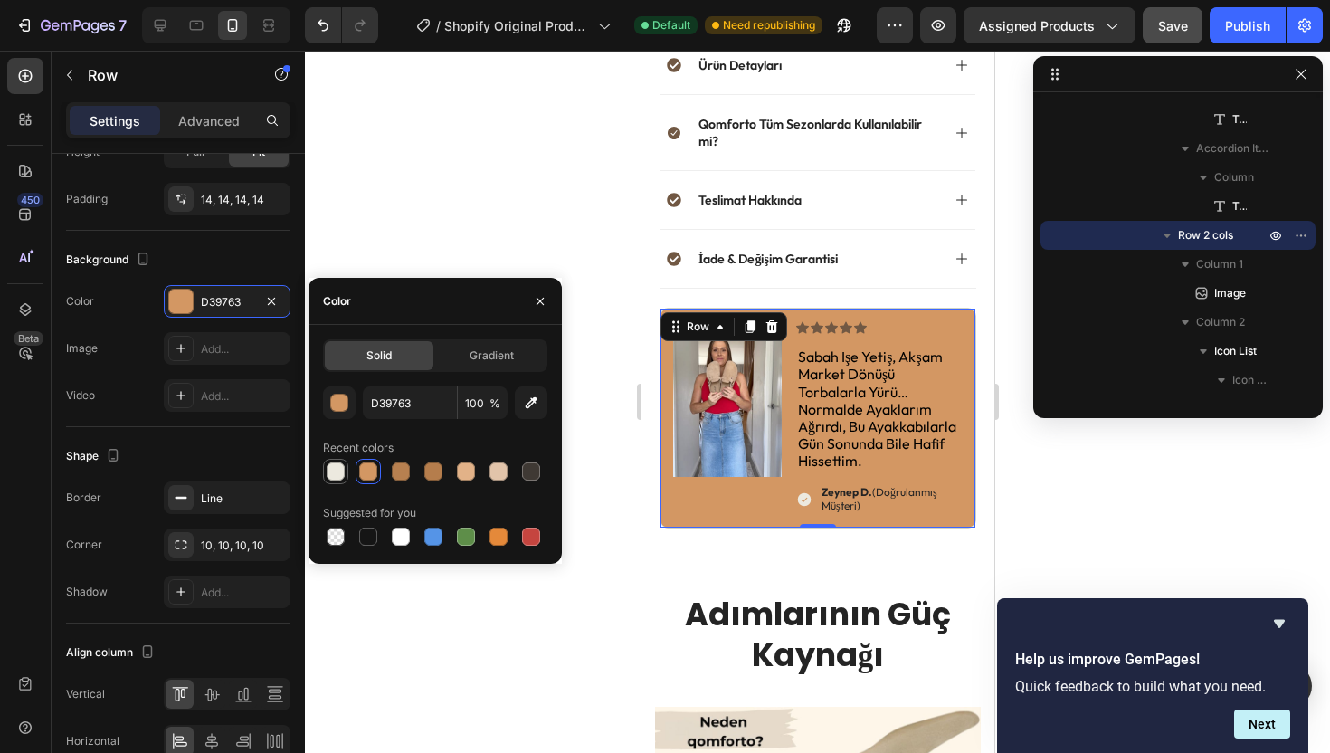
click at [329, 469] on div at bounding box center [336, 471] width 18 height 18
type input "ECE9DF"
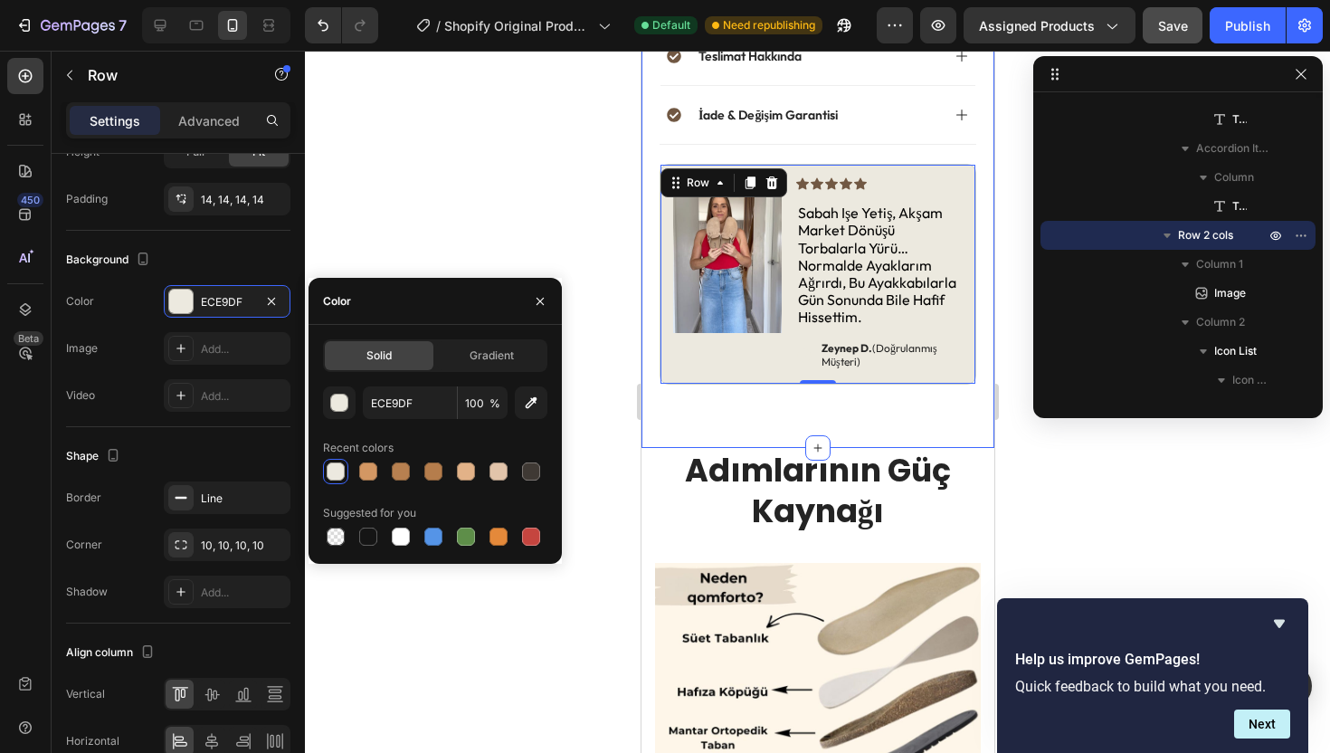
scroll to position [1224, 0]
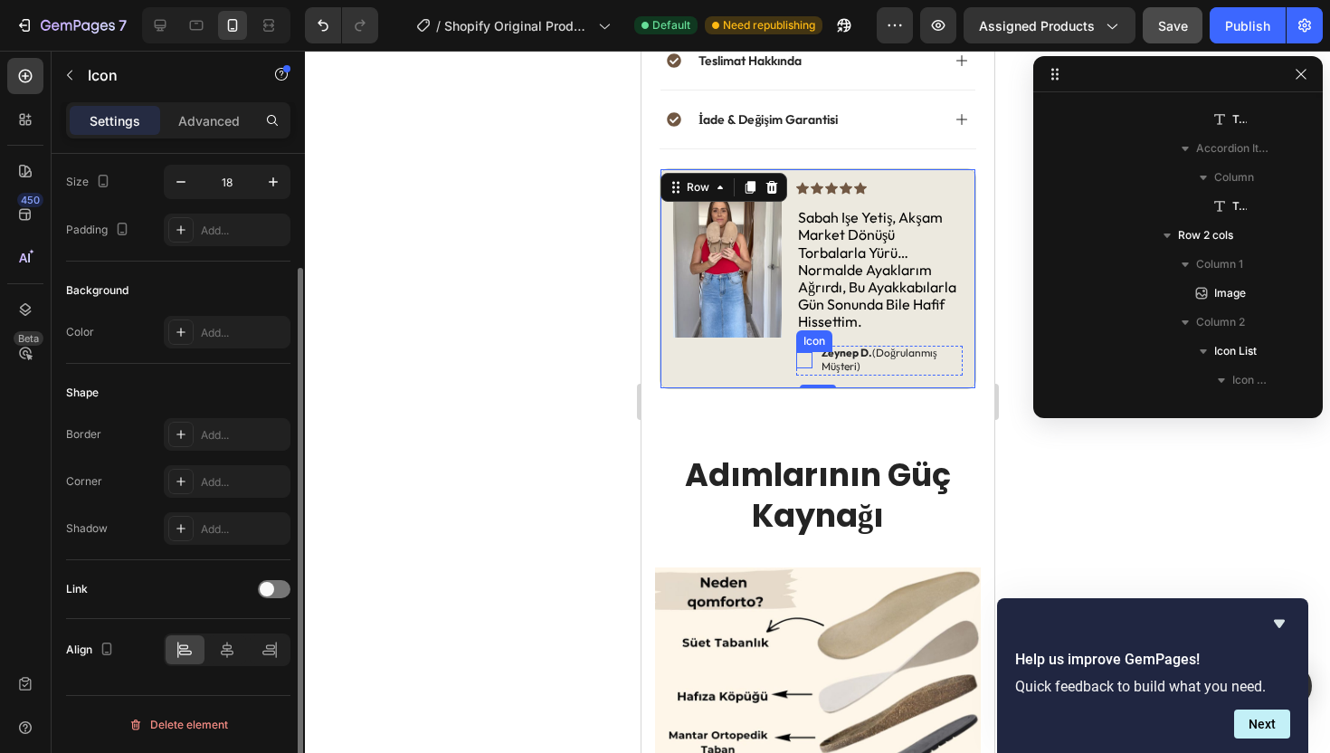
click at [802, 356] on icon at bounding box center [804, 361] width 14 height 14
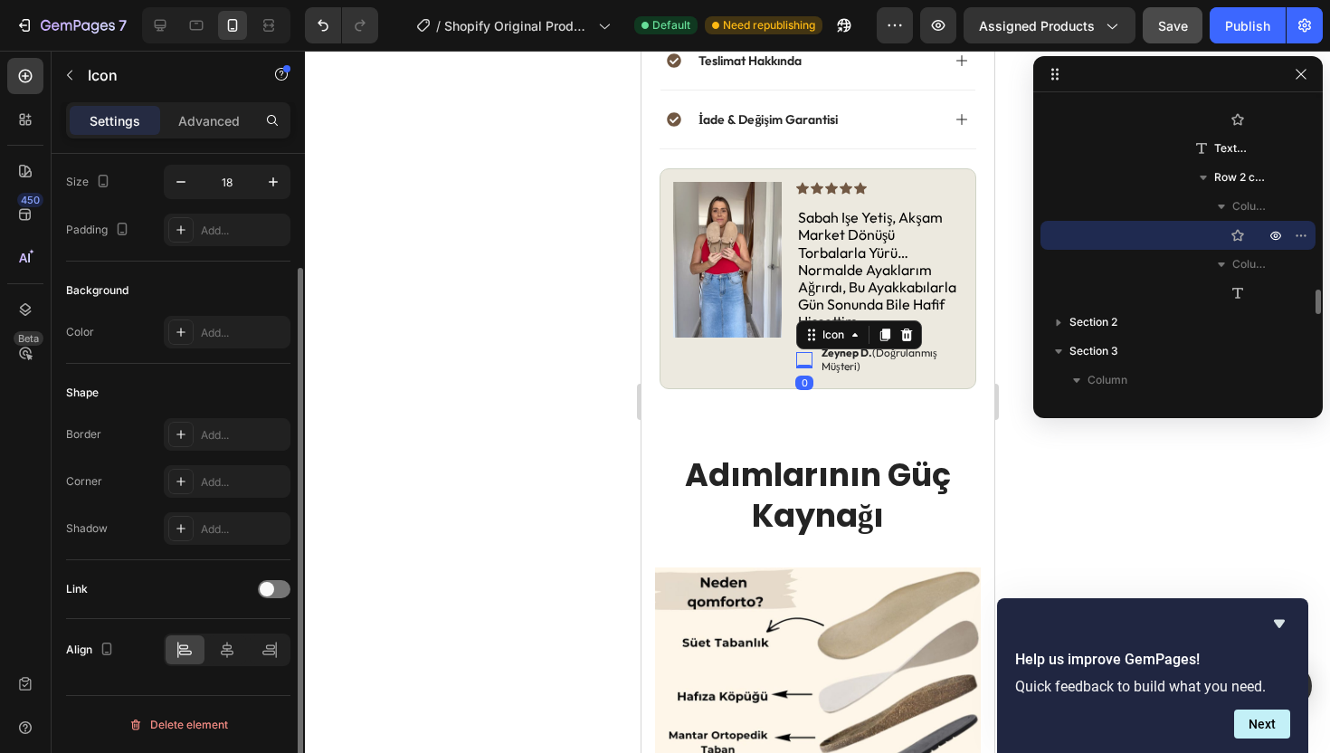
scroll to position [0, 0]
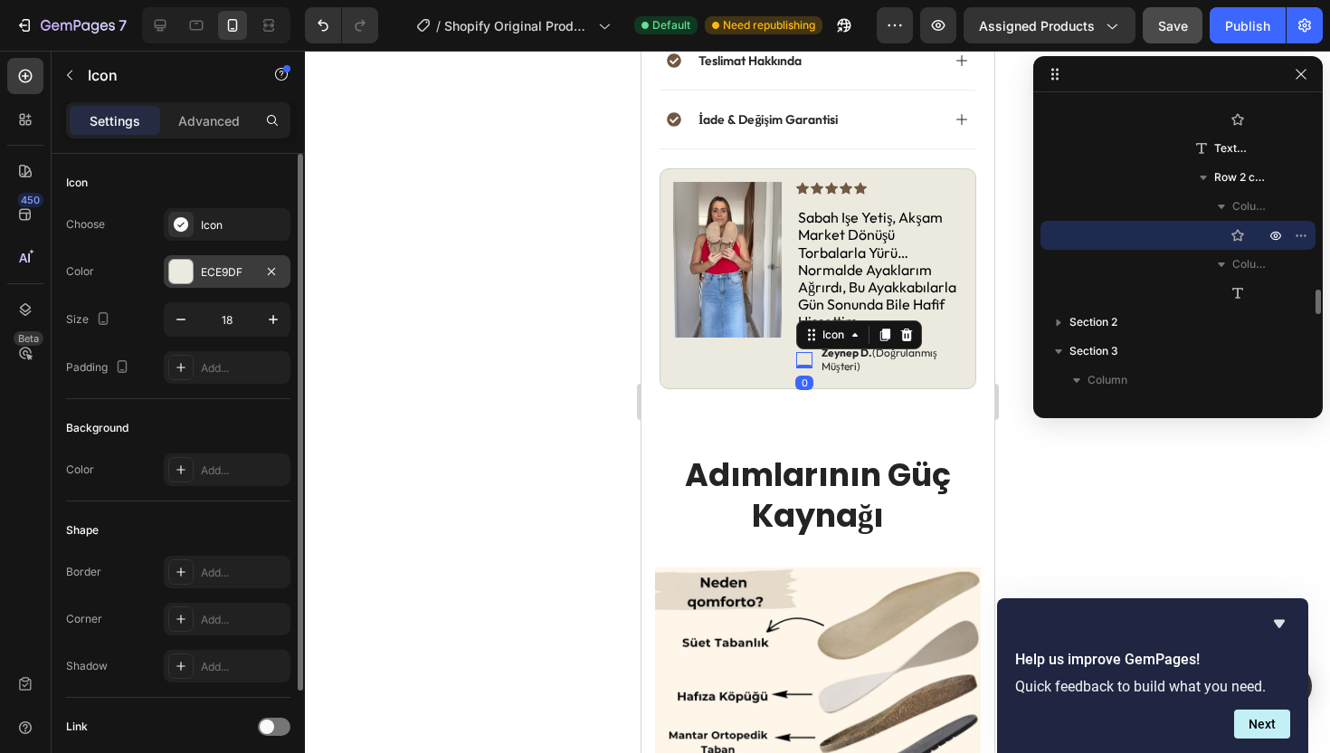
click at [170, 275] on div at bounding box center [181, 272] width 24 height 24
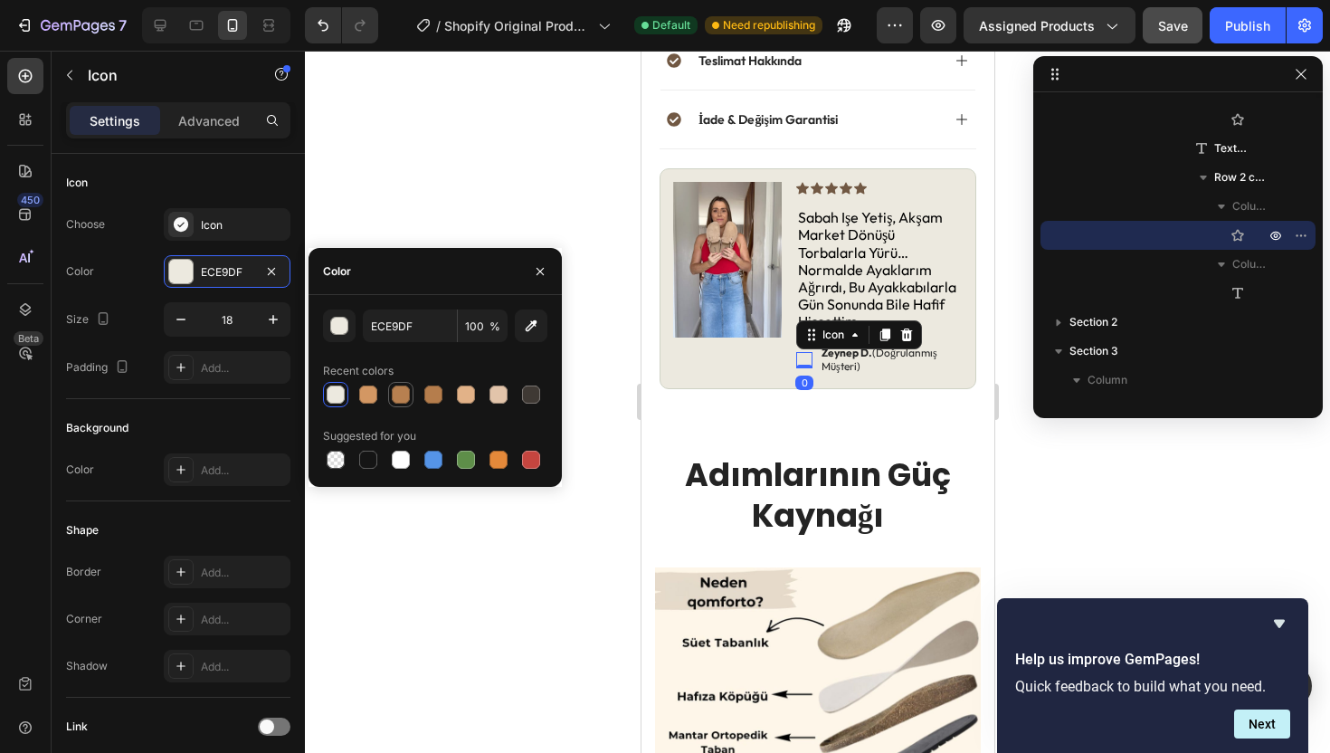
click at [395, 397] on div at bounding box center [401, 394] width 18 height 18
click at [423, 393] on div at bounding box center [433, 395] width 22 height 22
click at [395, 394] on div at bounding box center [401, 394] width 18 height 18
click at [428, 394] on div at bounding box center [433, 394] width 18 height 18
click at [406, 395] on div at bounding box center [401, 394] width 18 height 18
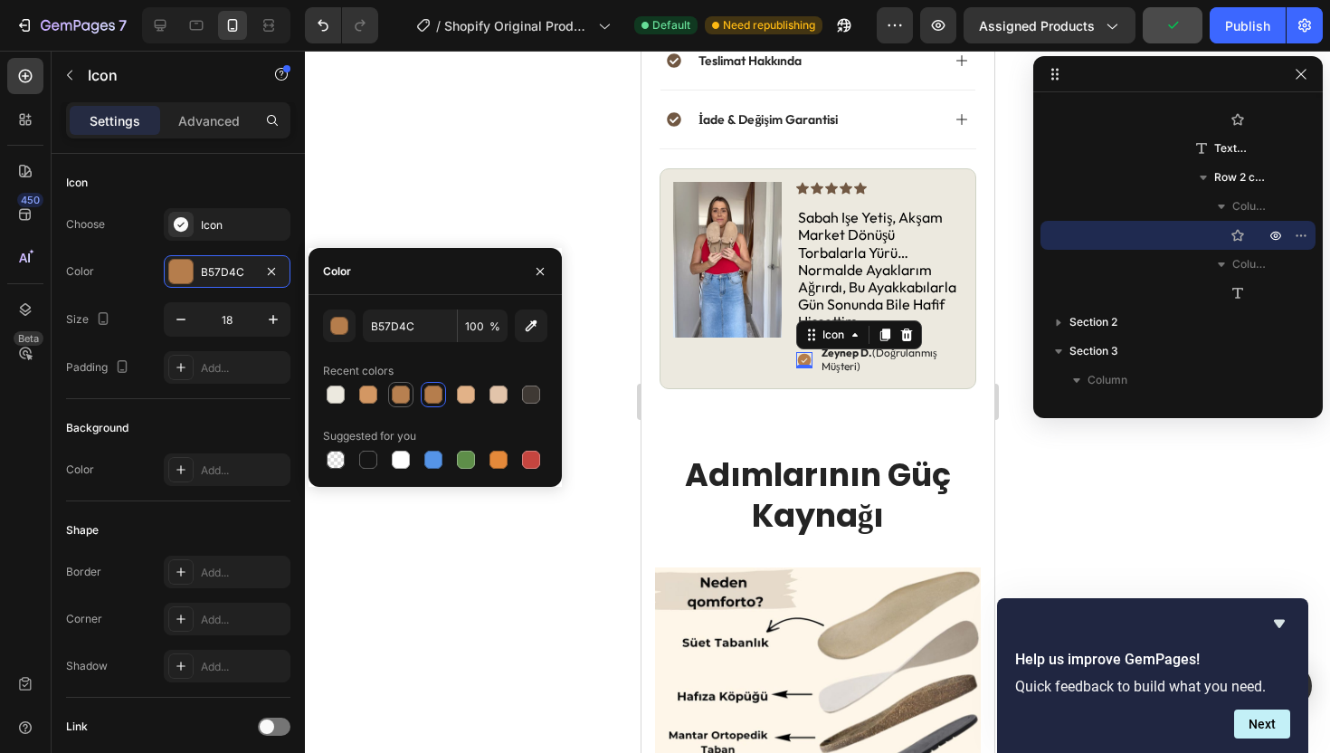
type input "B78050"
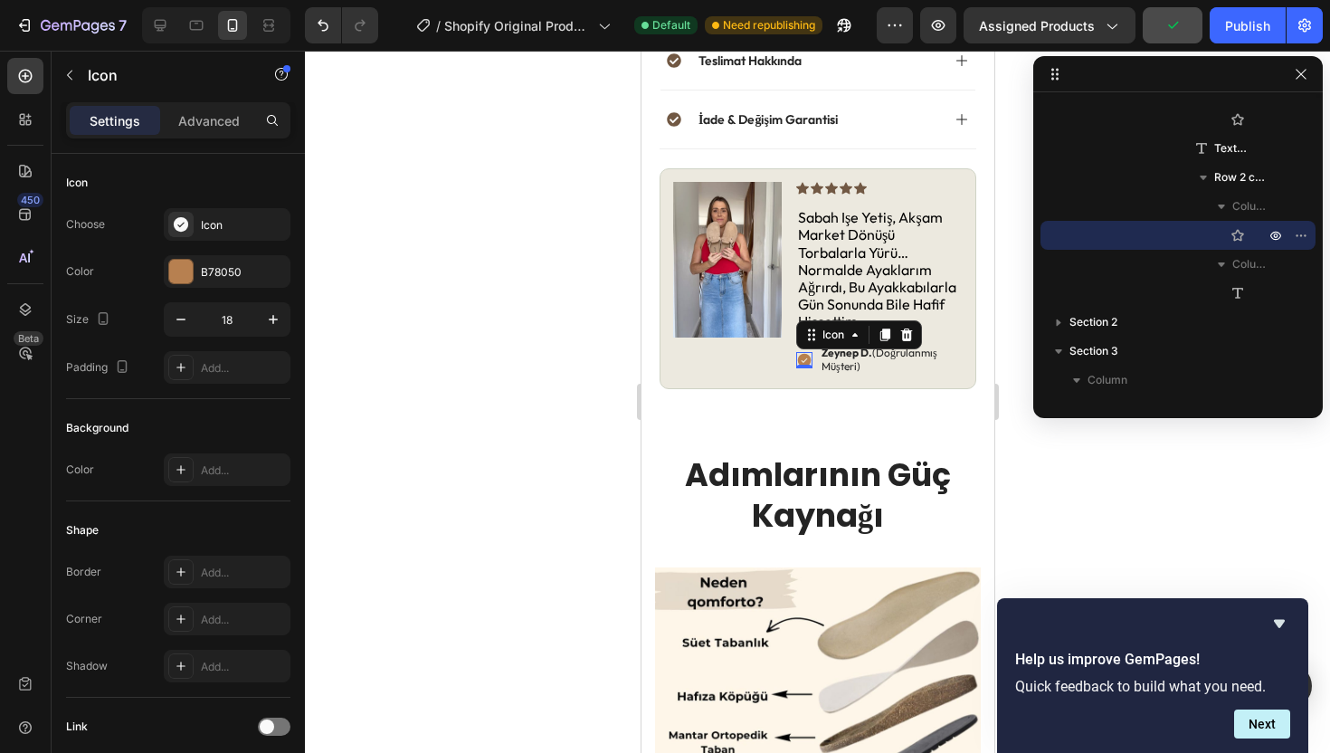
click at [498, 195] on div at bounding box center [817, 402] width 1025 height 702
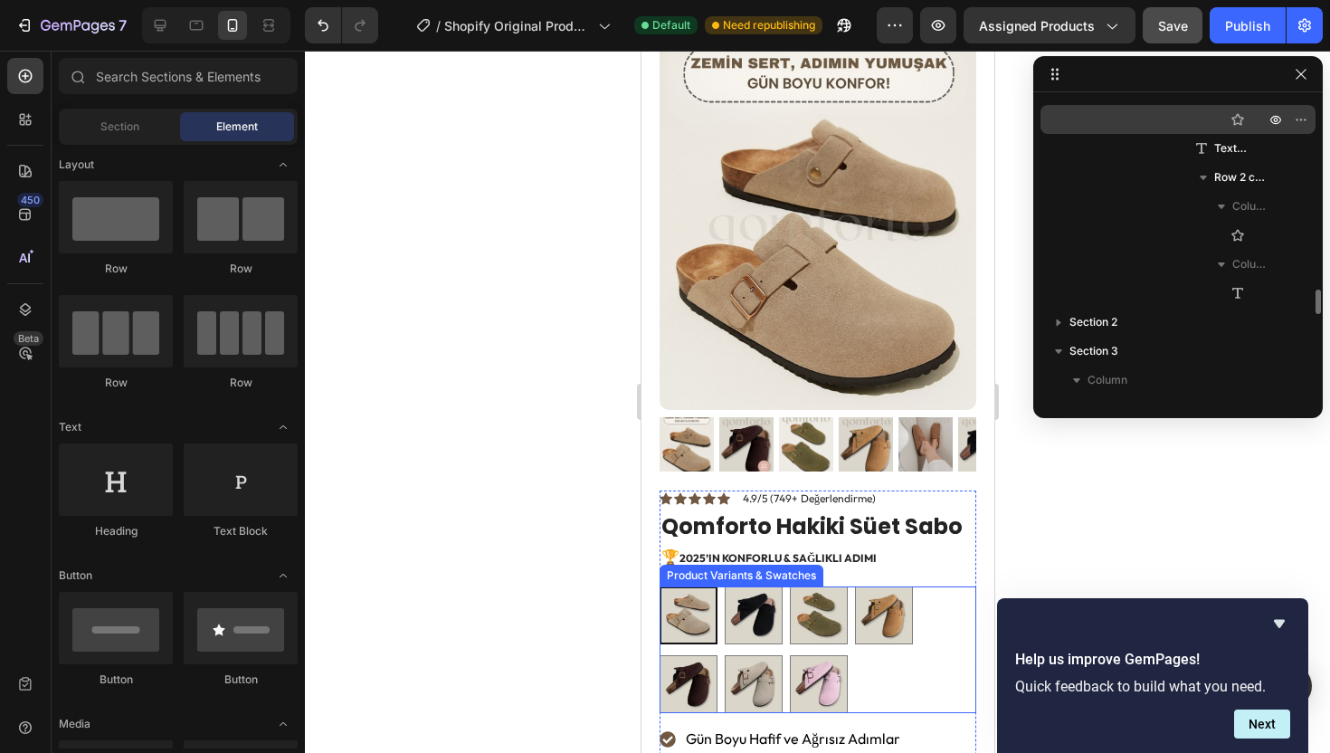
scroll to position [10, 0]
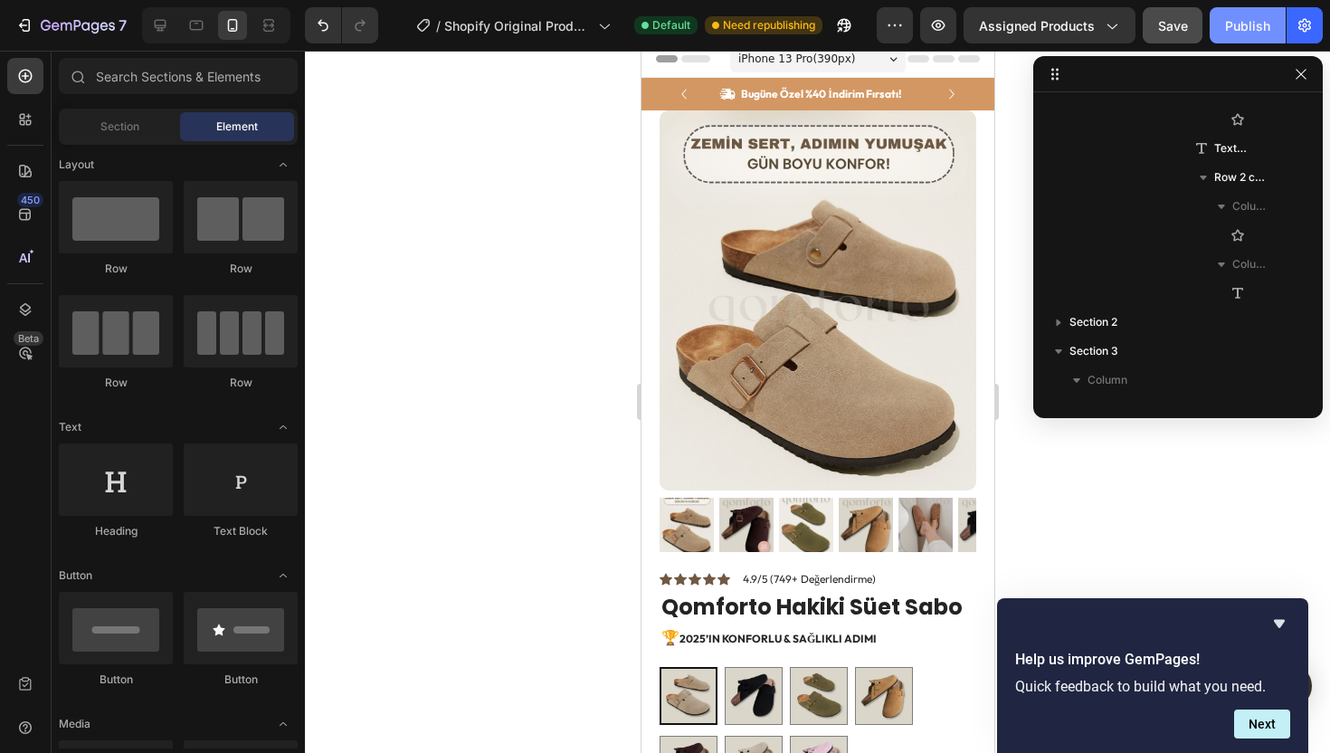
click at [1233, 25] on div "Publish" at bounding box center [1247, 25] width 45 height 19
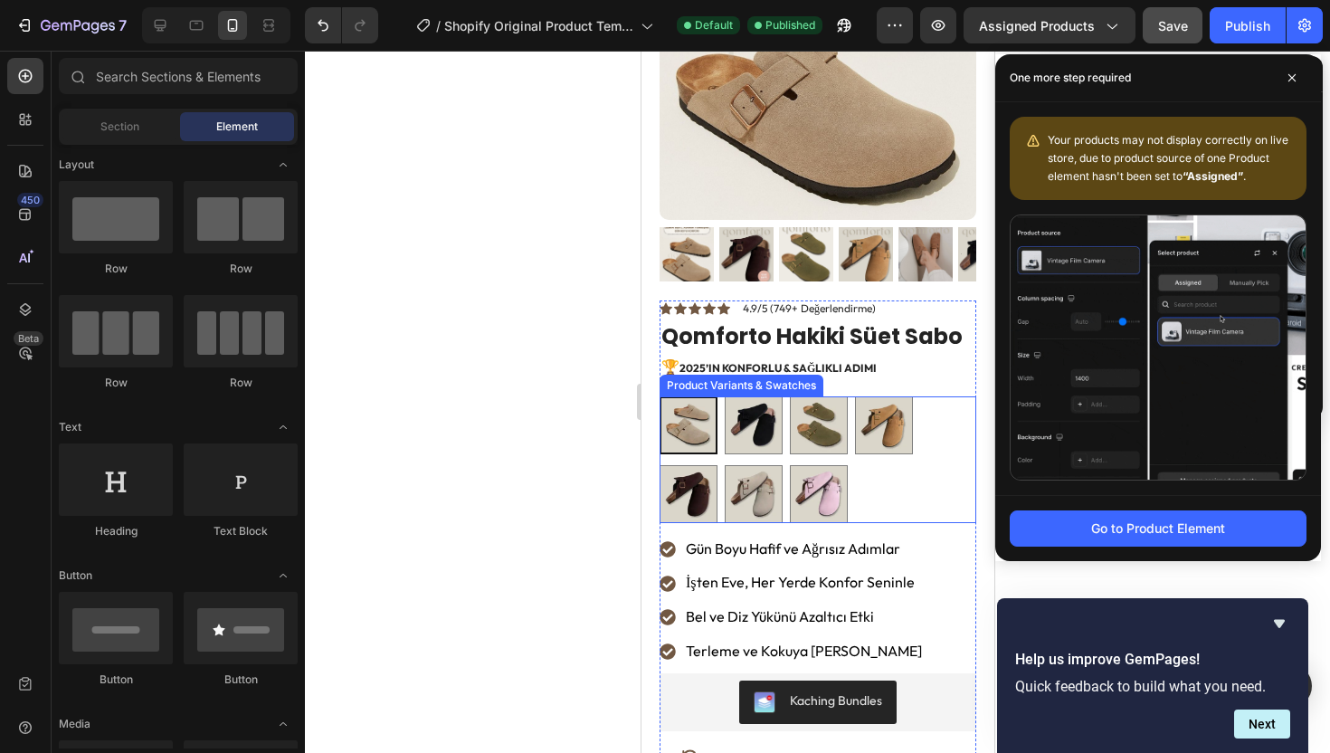
scroll to position [572, 0]
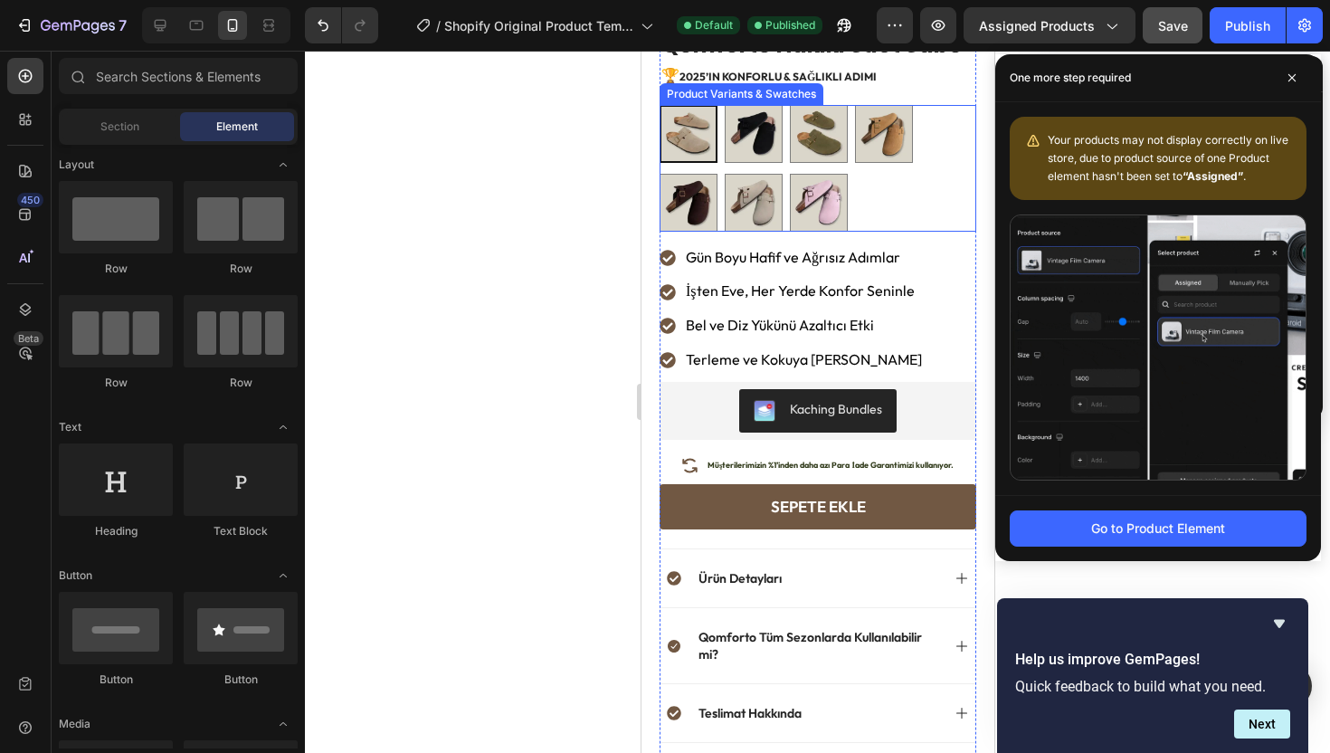
click at [876, 178] on div "Vizon (Kum) Vizon (Kum) Siyah Siyah Haki Haki Kahverengi Kahverengi Koyu Kahver…" at bounding box center [817, 168] width 317 height 127
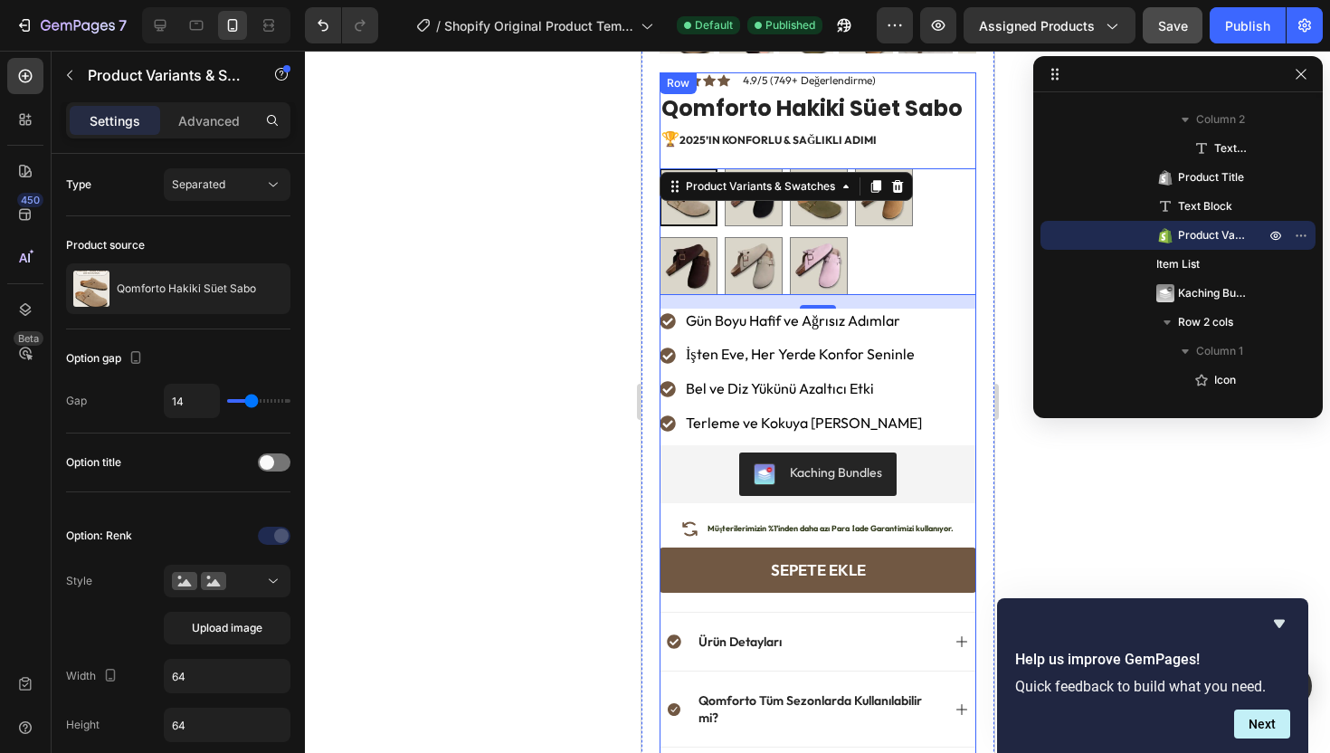
scroll to position [509, 0]
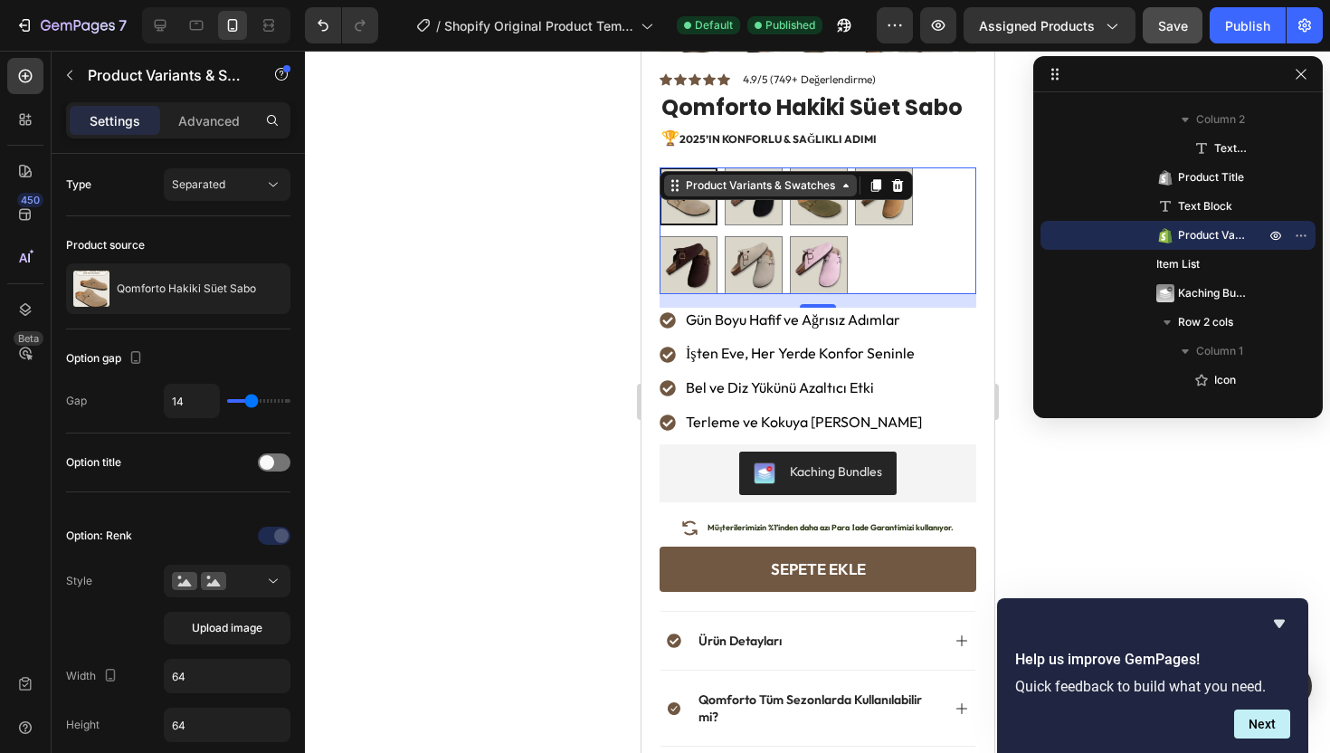
click at [722, 177] on div "Product Variants & Swatches" at bounding box center [759, 185] width 157 height 16
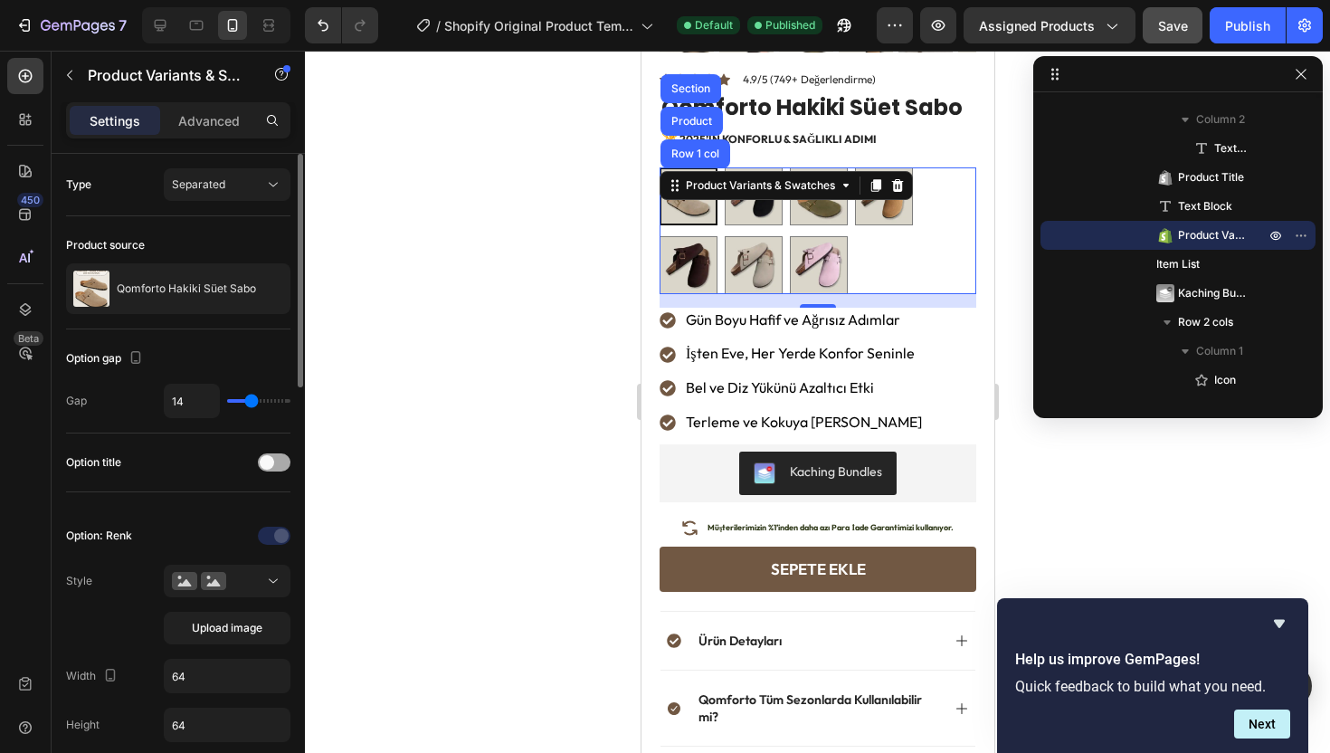
click at [270, 466] on span at bounding box center [267, 462] width 14 height 14
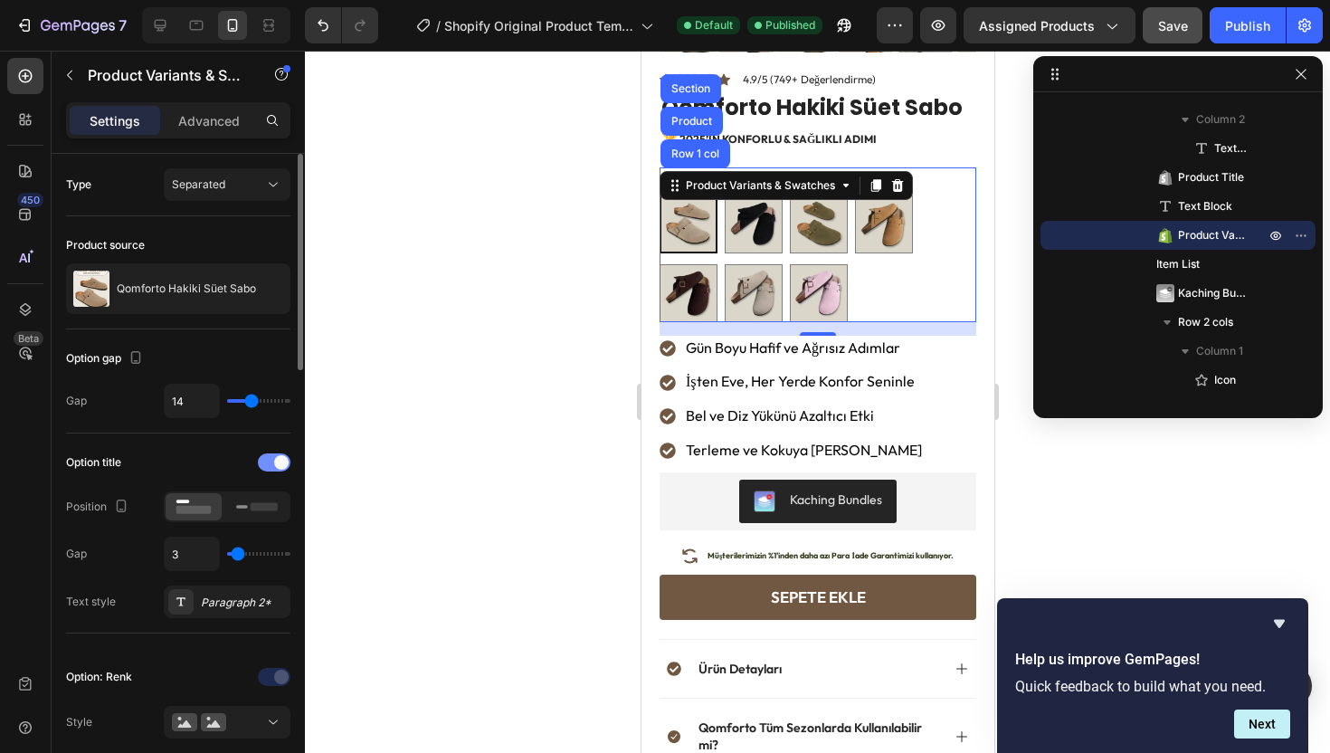
click at [270, 465] on div at bounding box center [274, 462] width 33 height 18
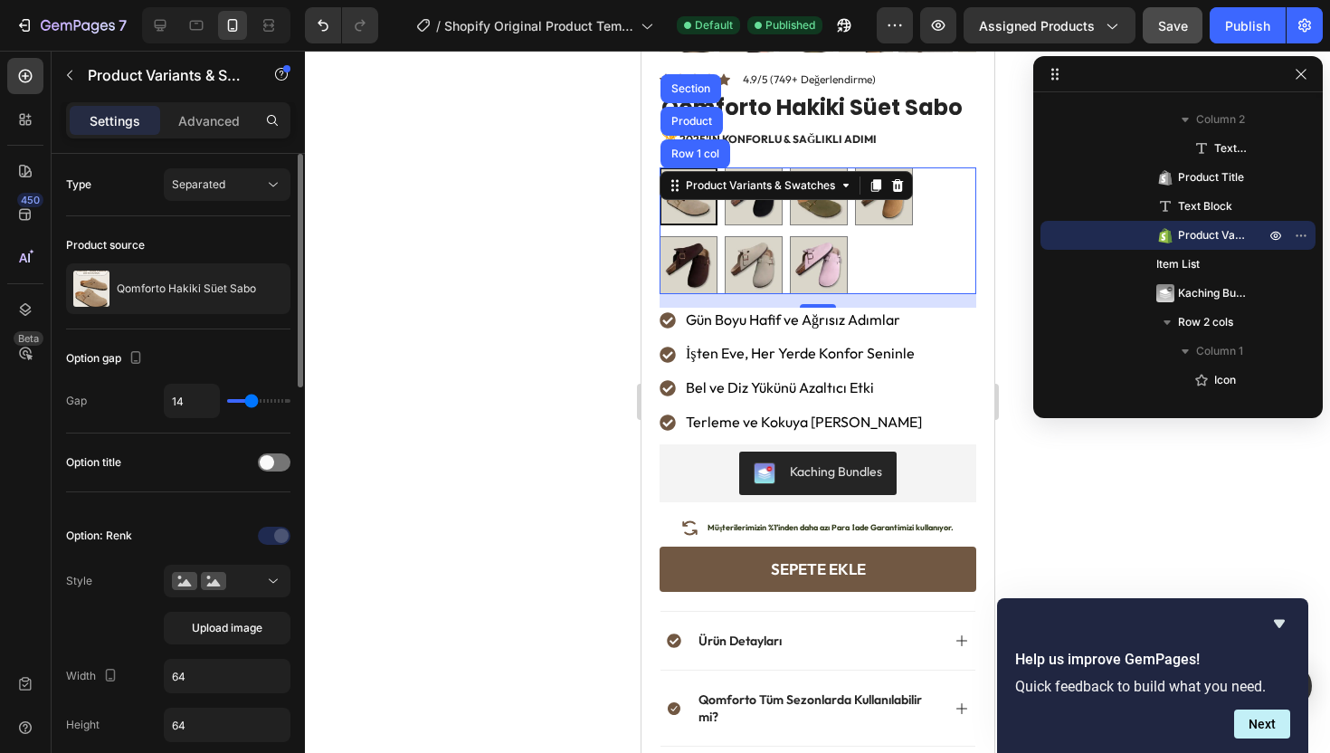
type input "18"
type input "17"
type input "16"
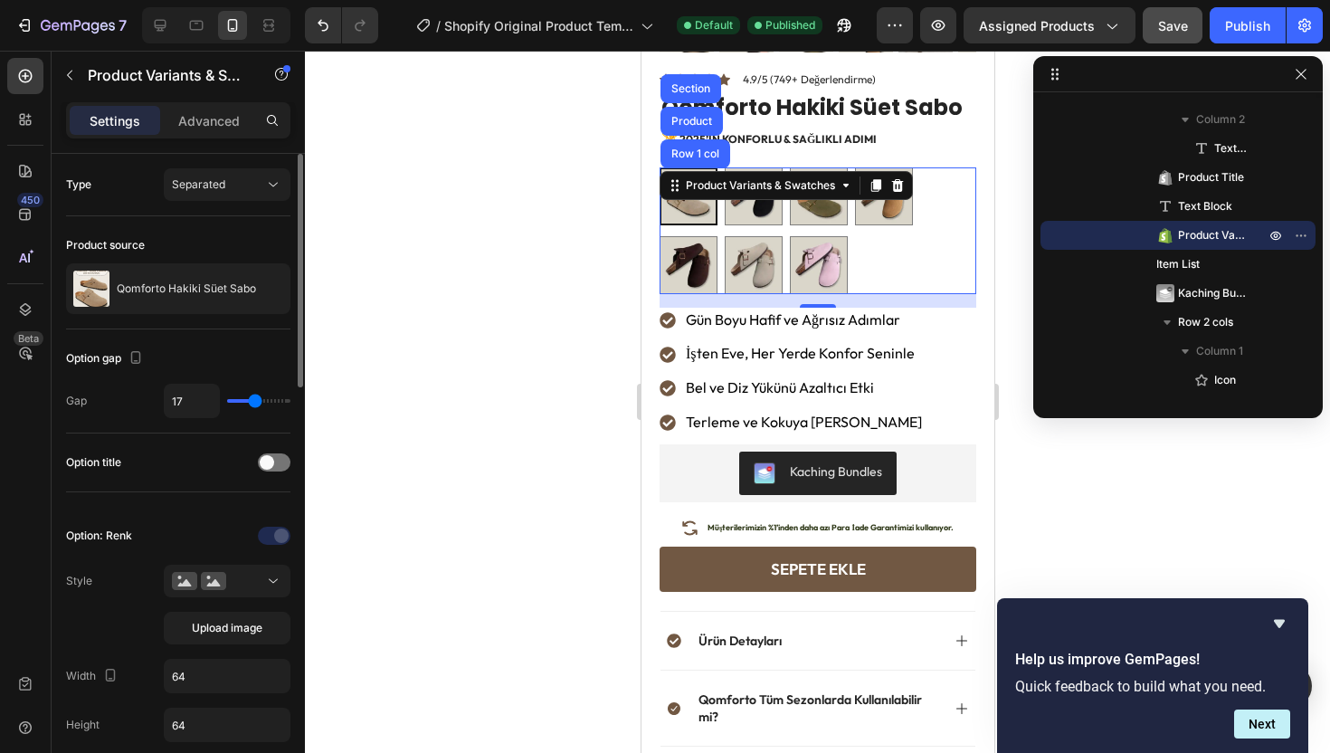
type input "16"
type input "15"
type input "14"
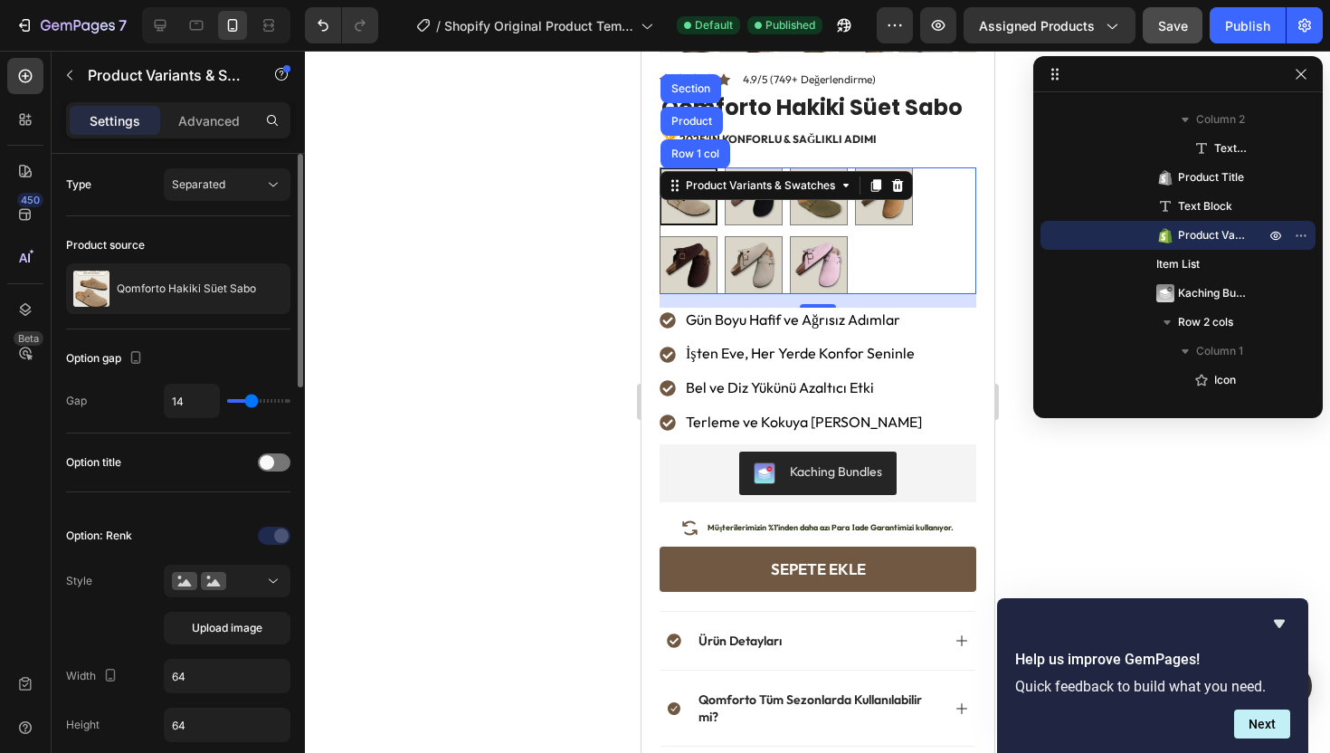
type input "13"
type input "12"
type input "11"
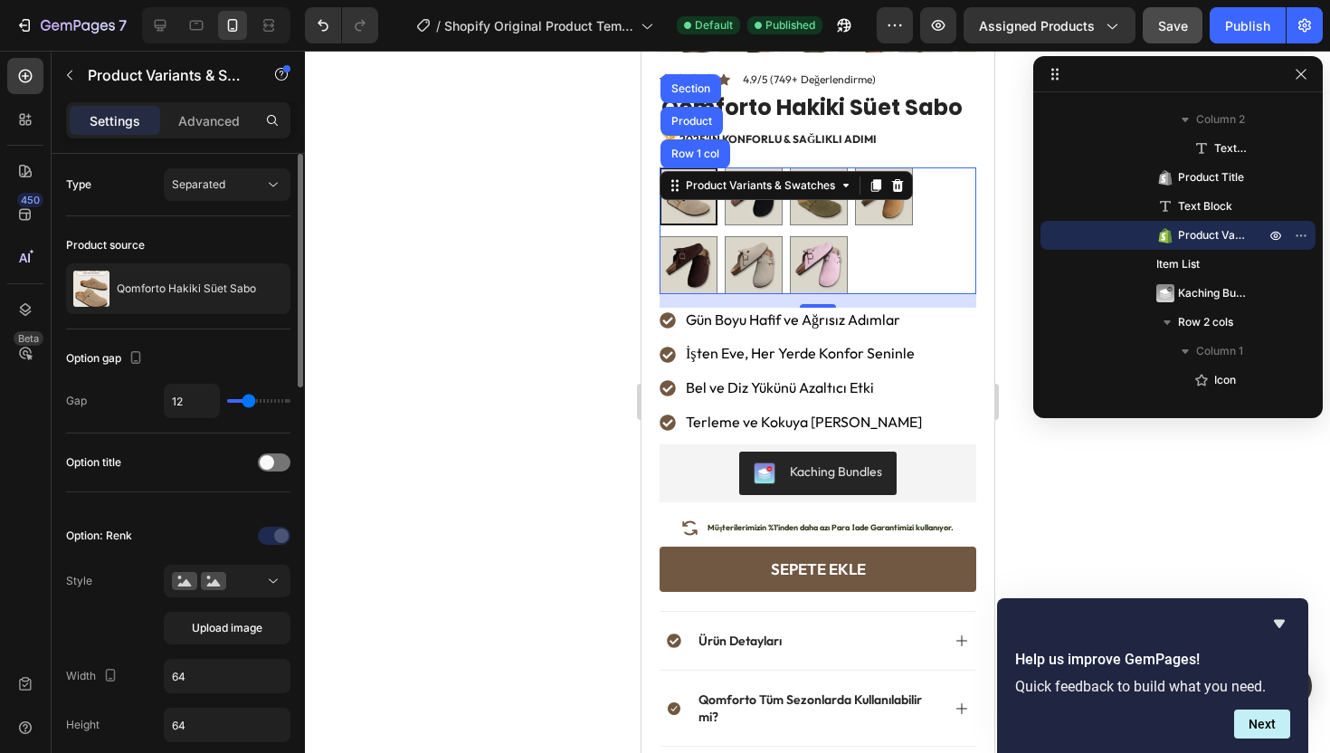
type input "11"
type input "10"
type input "9"
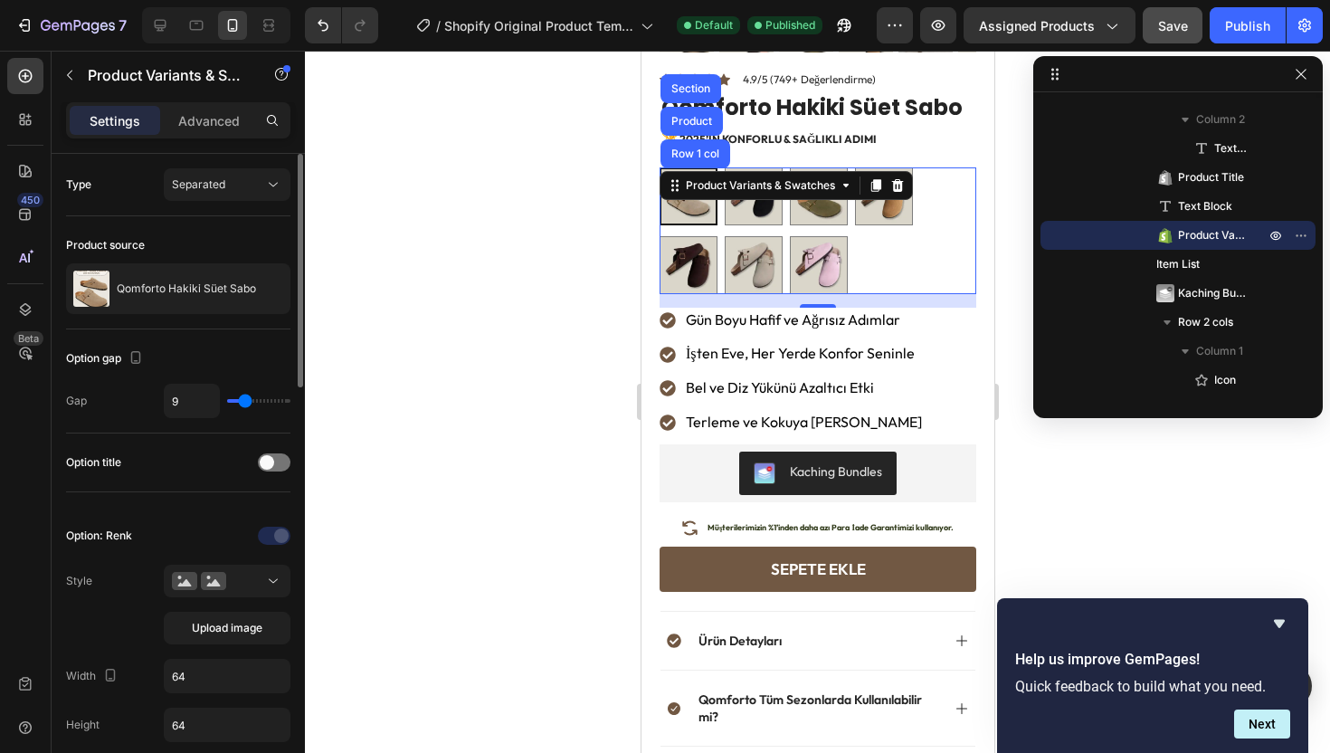
type input "8"
type input "6"
type input "3"
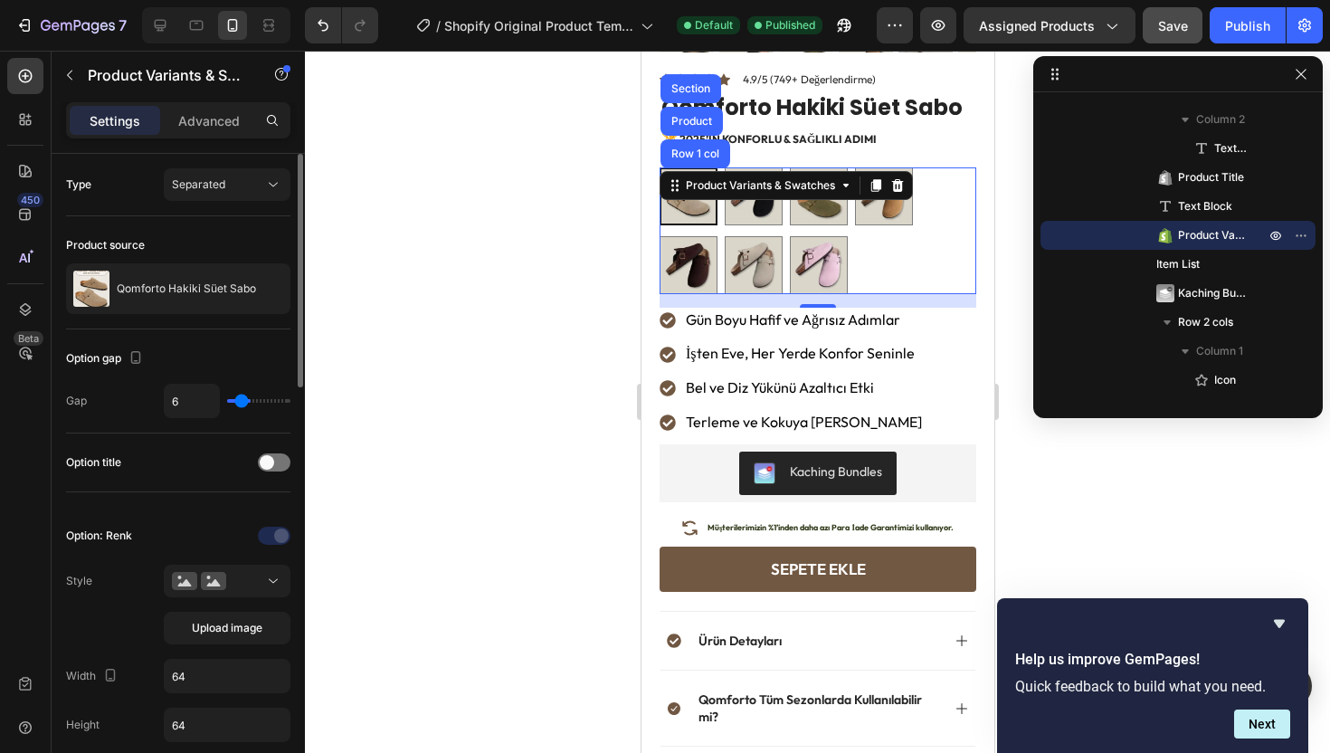
type input "3"
type input "2"
type input "1"
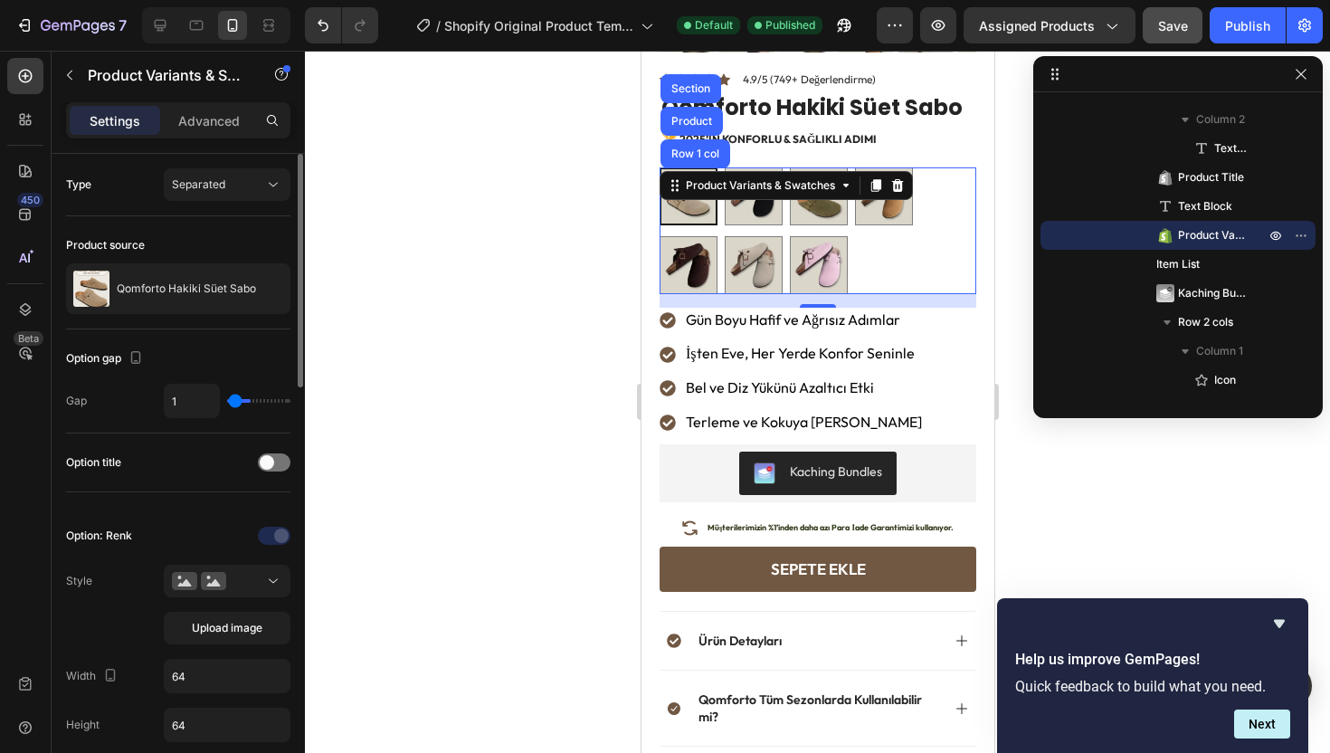
type input "0"
type input "2"
type input "7"
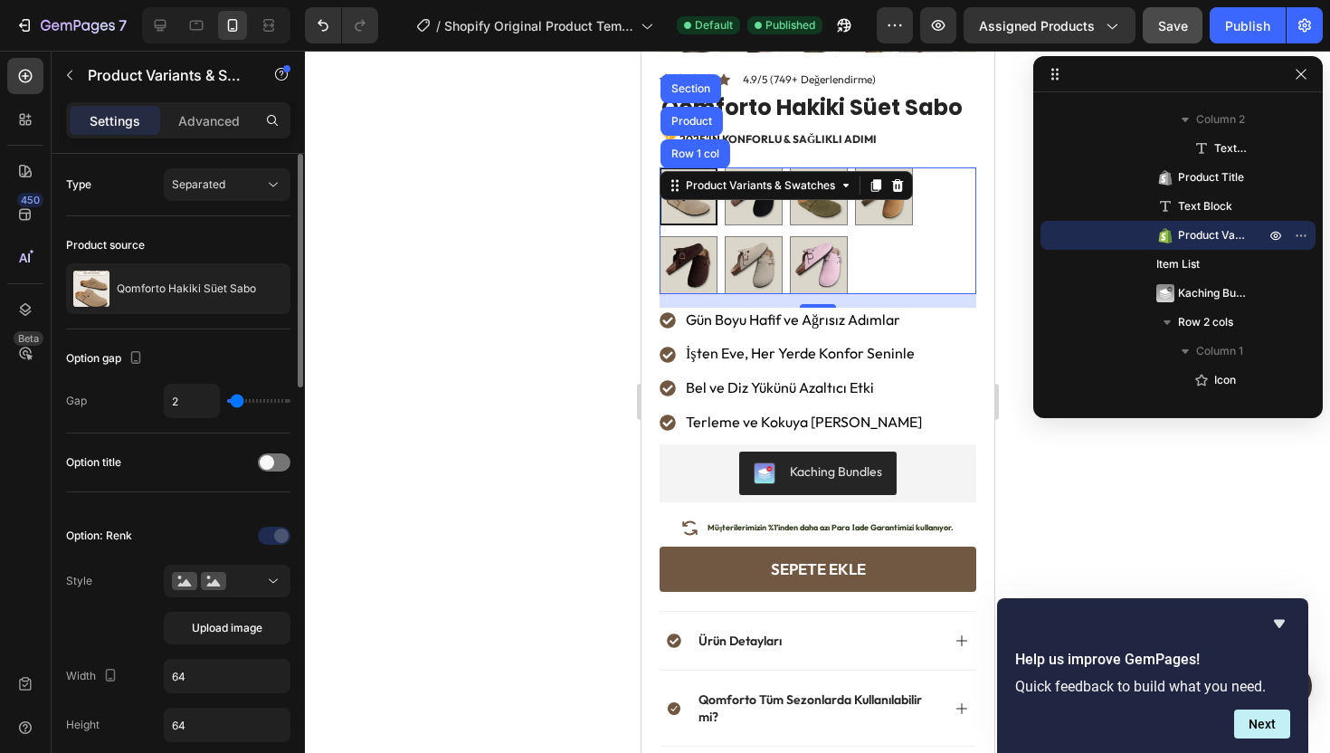
type input "7"
type input "8"
type input "9"
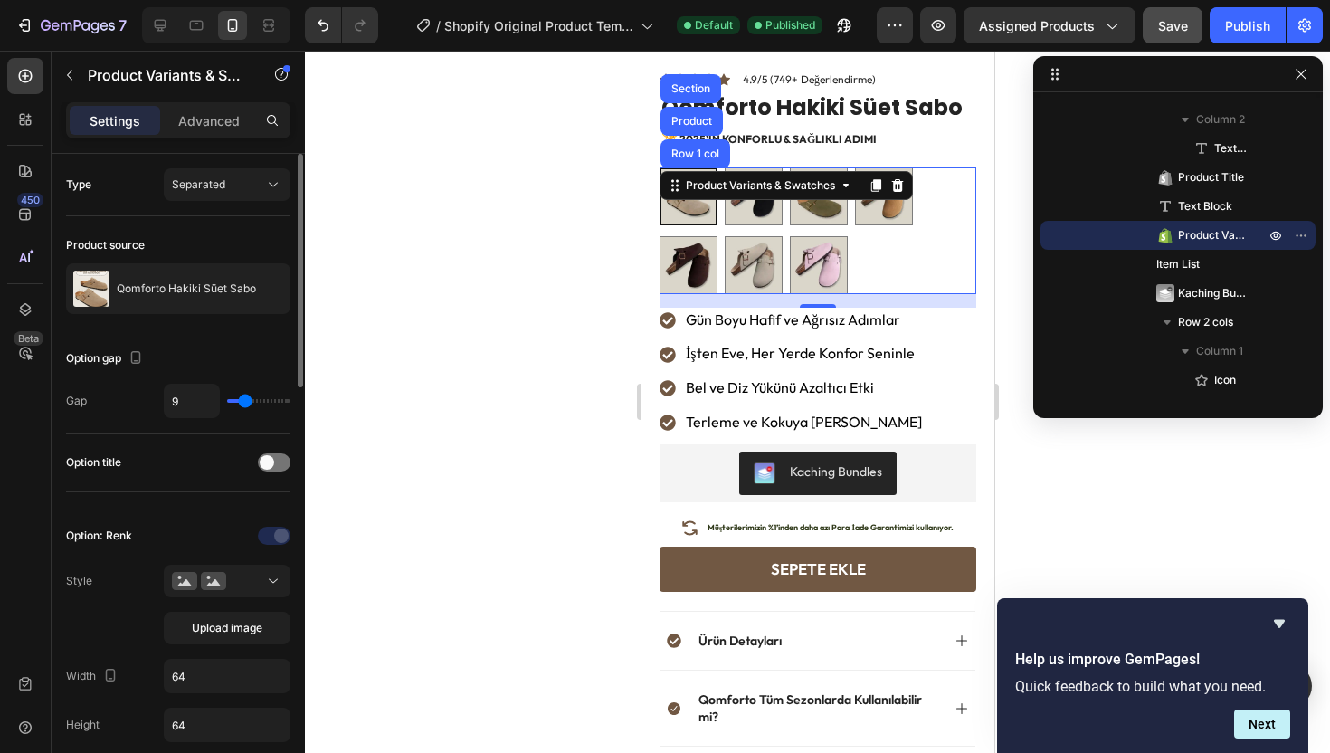
type input "10"
type input "11"
type input "12"
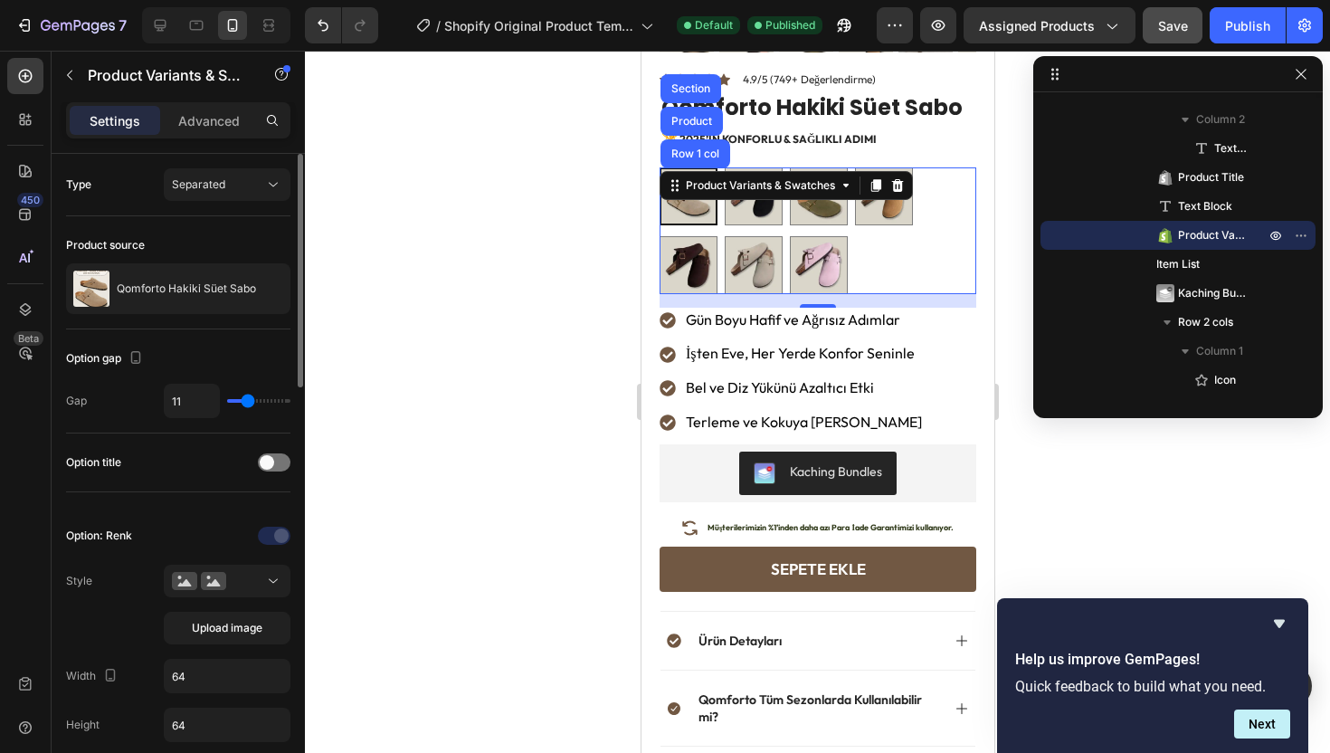
type input "12"
type input "13"
type input "14"
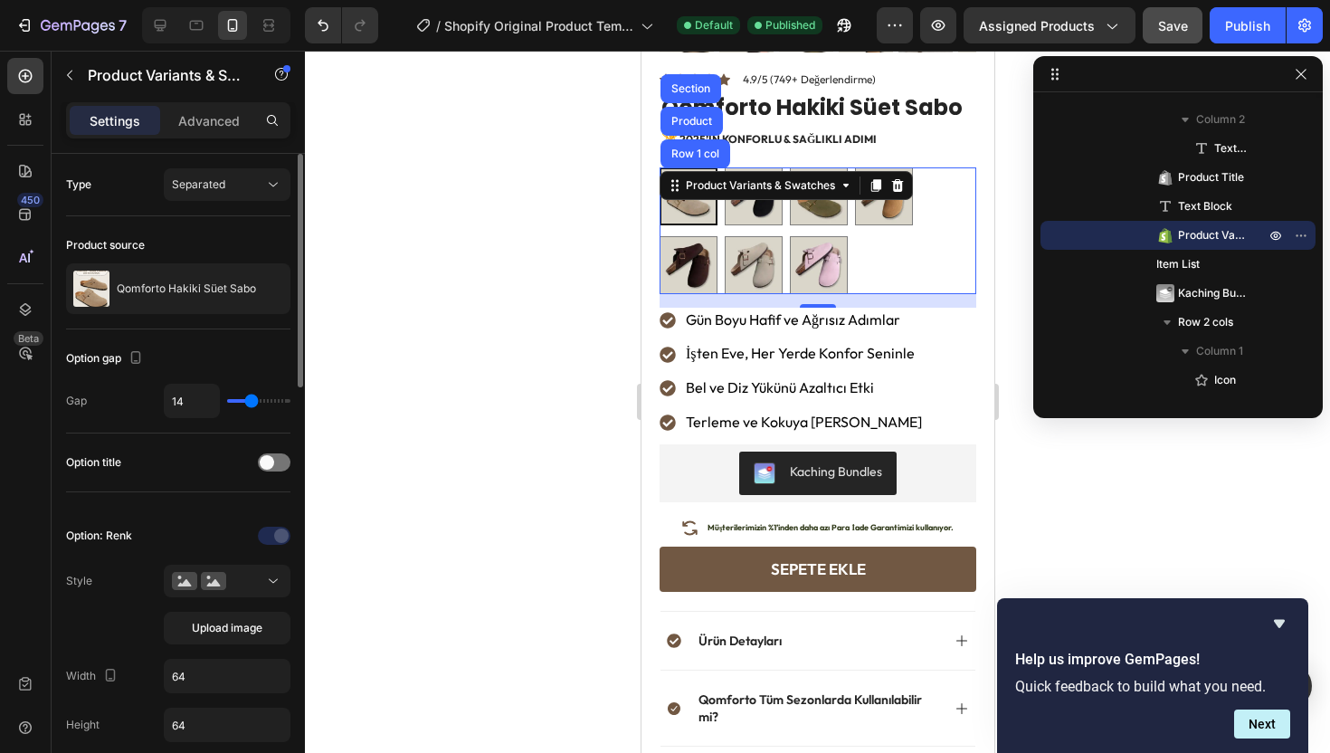
click at [251, 403] on input "range" at bounding box center [258, 401] width 63 height 4
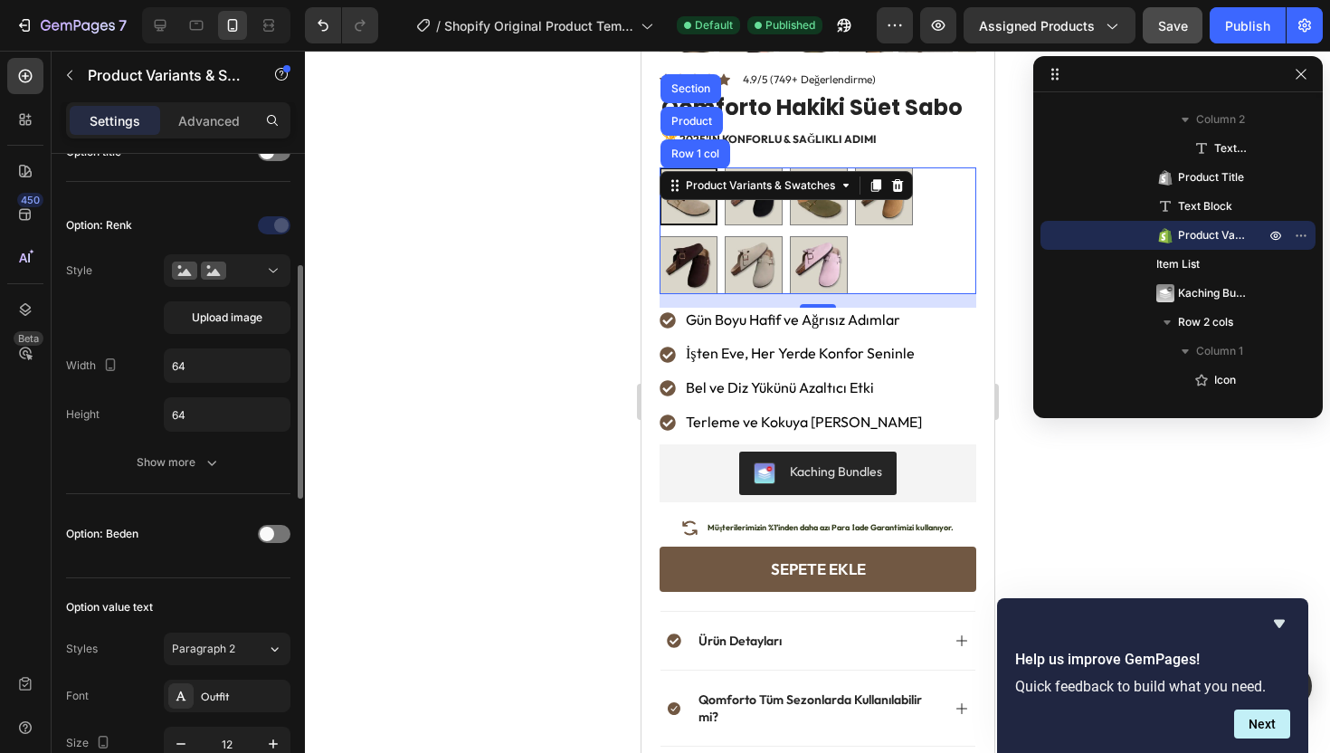
scroll to position [337, 0]
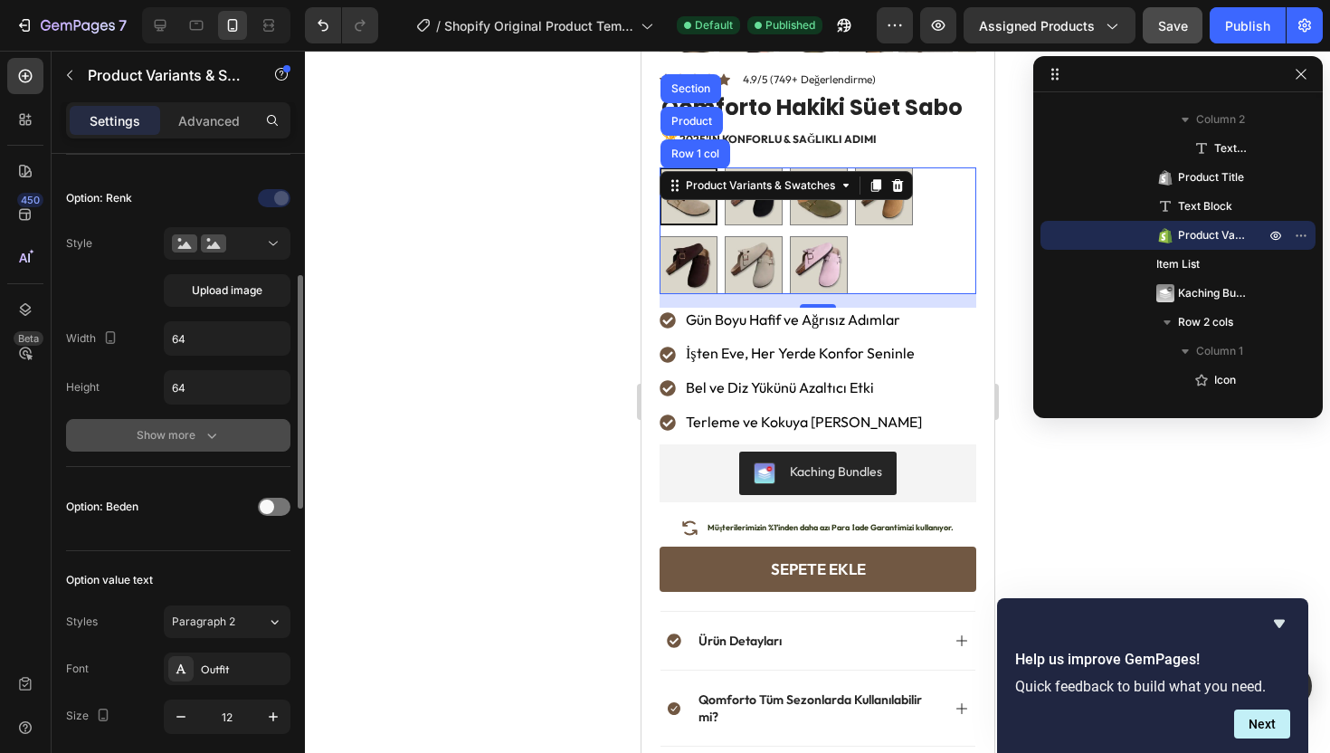
click at [212, 424] on button "Show more" at bounding box center [178, 435] width 224 height 33
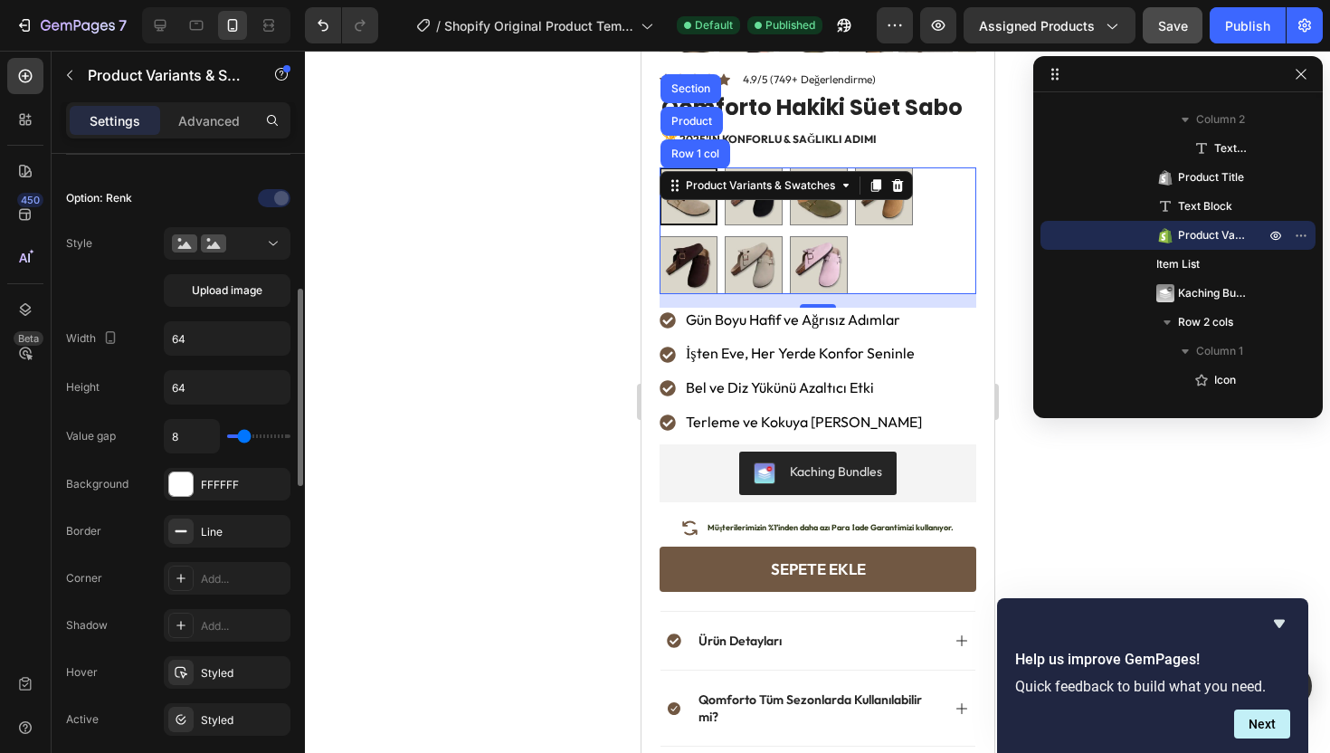
scroll to position [432, 0]
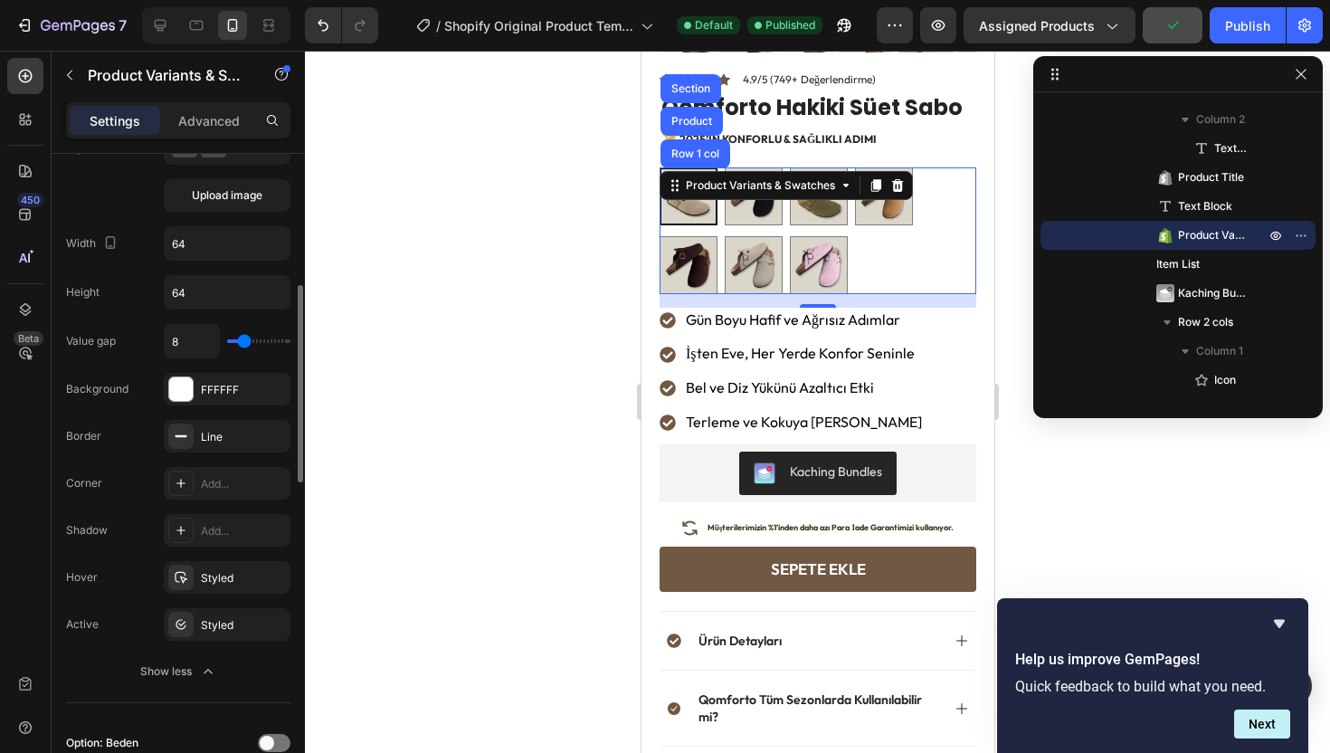
type input "11"
type input "10"
type input "9"
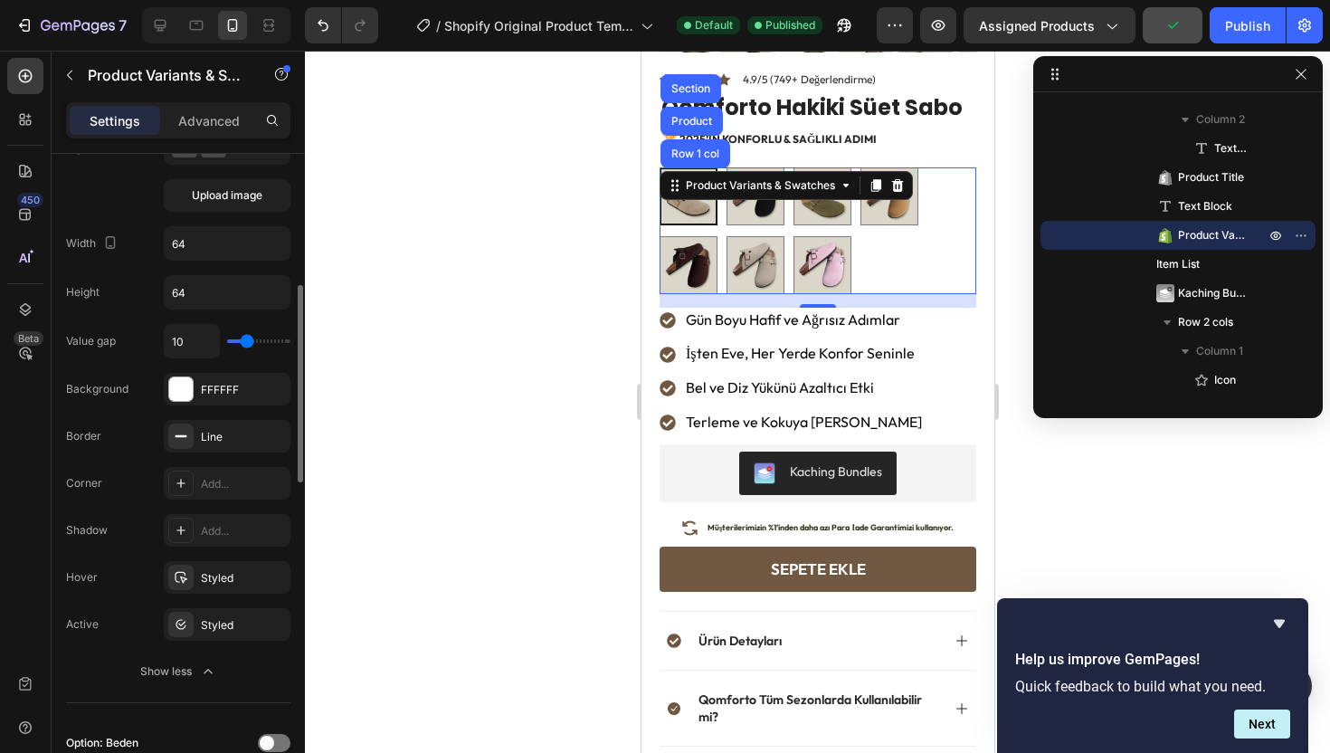
type input "9"
type input "8"
type input "7"
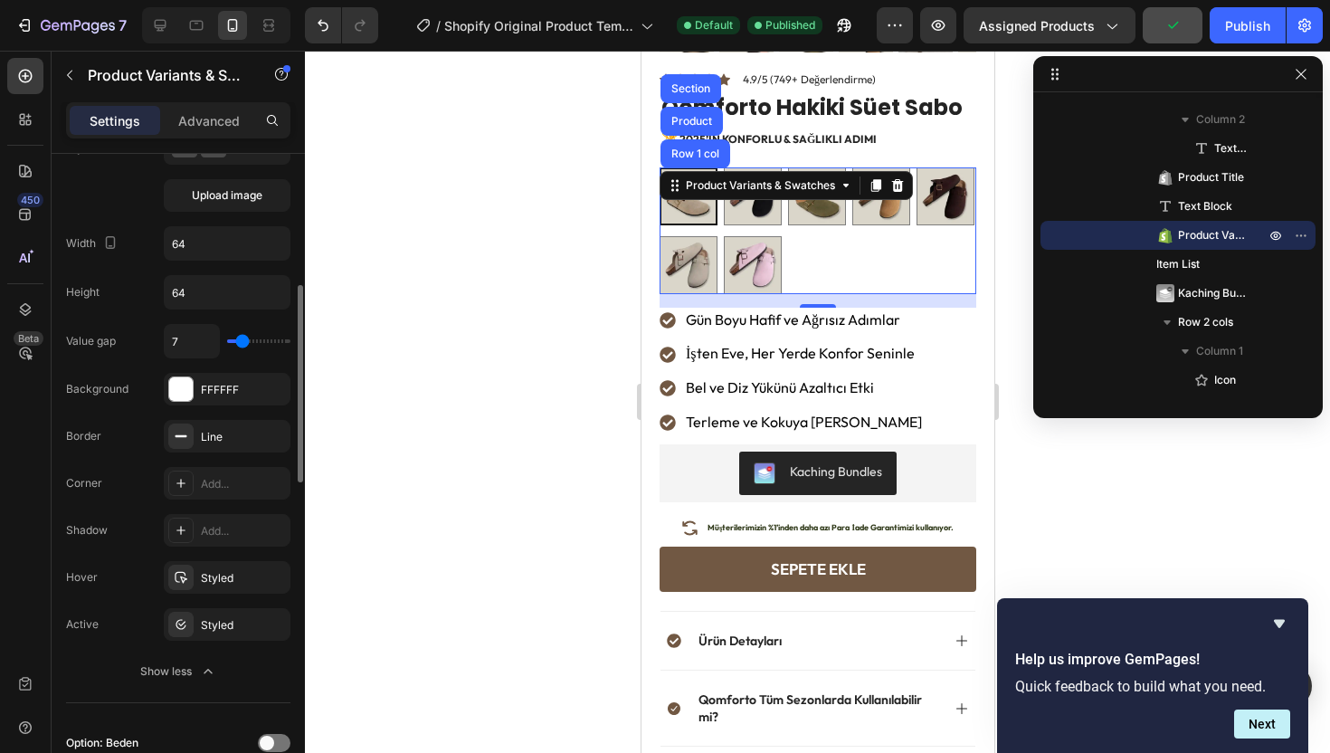
type input "6"
type input "5"
type input "4"
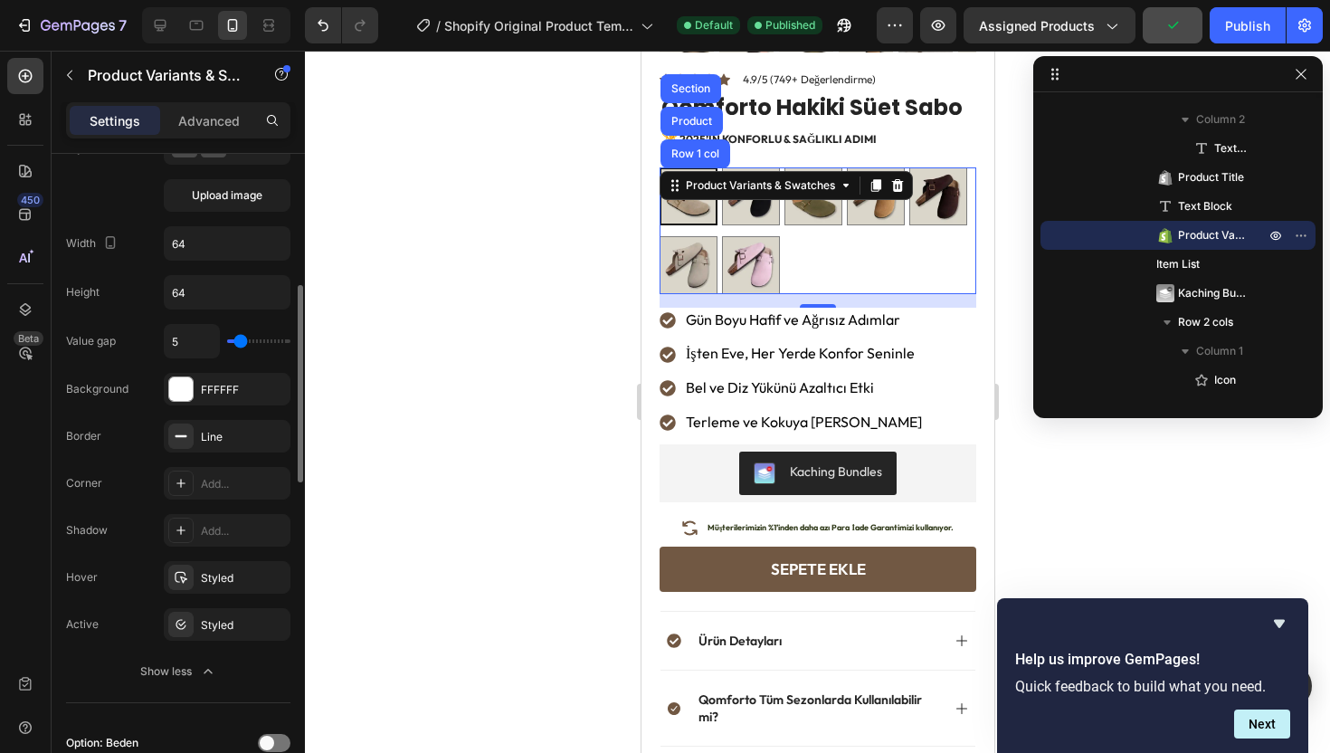
type input "4"
type input "3"
type input "2"
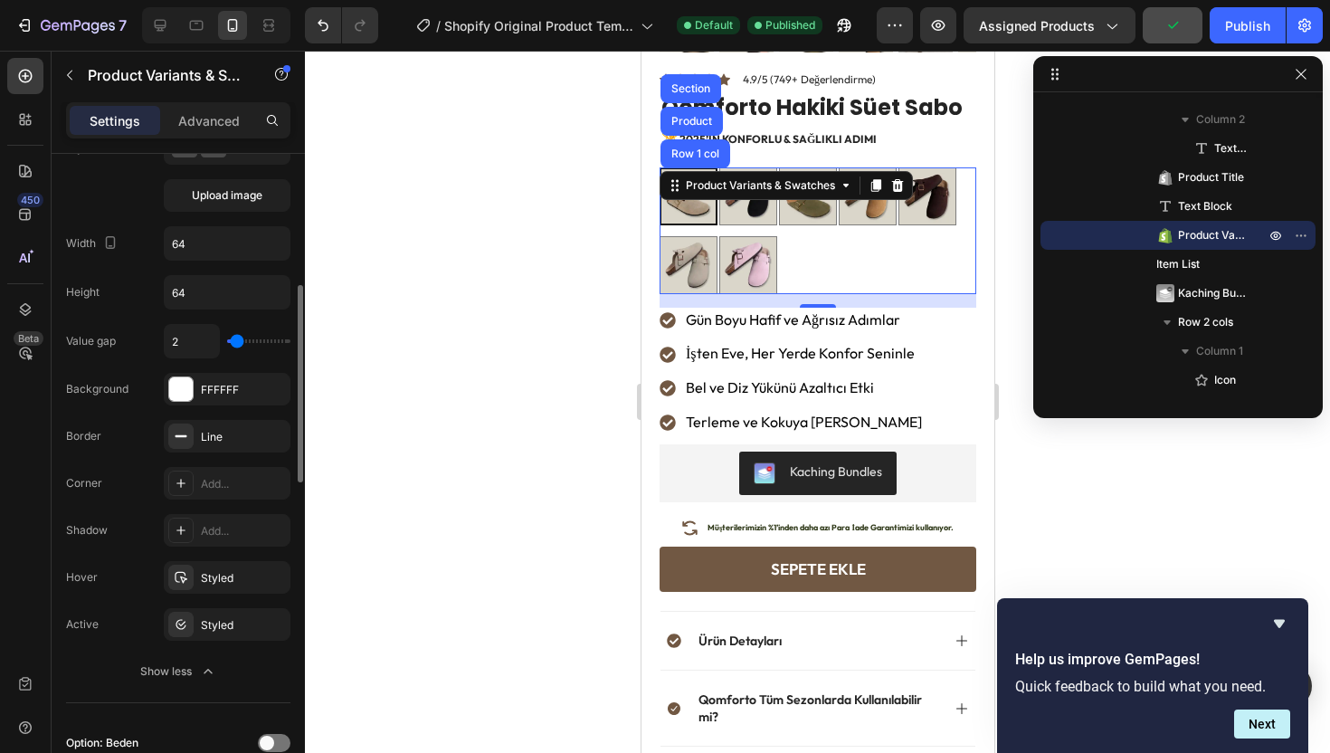
type input "1"
type input "0"
type input "1"
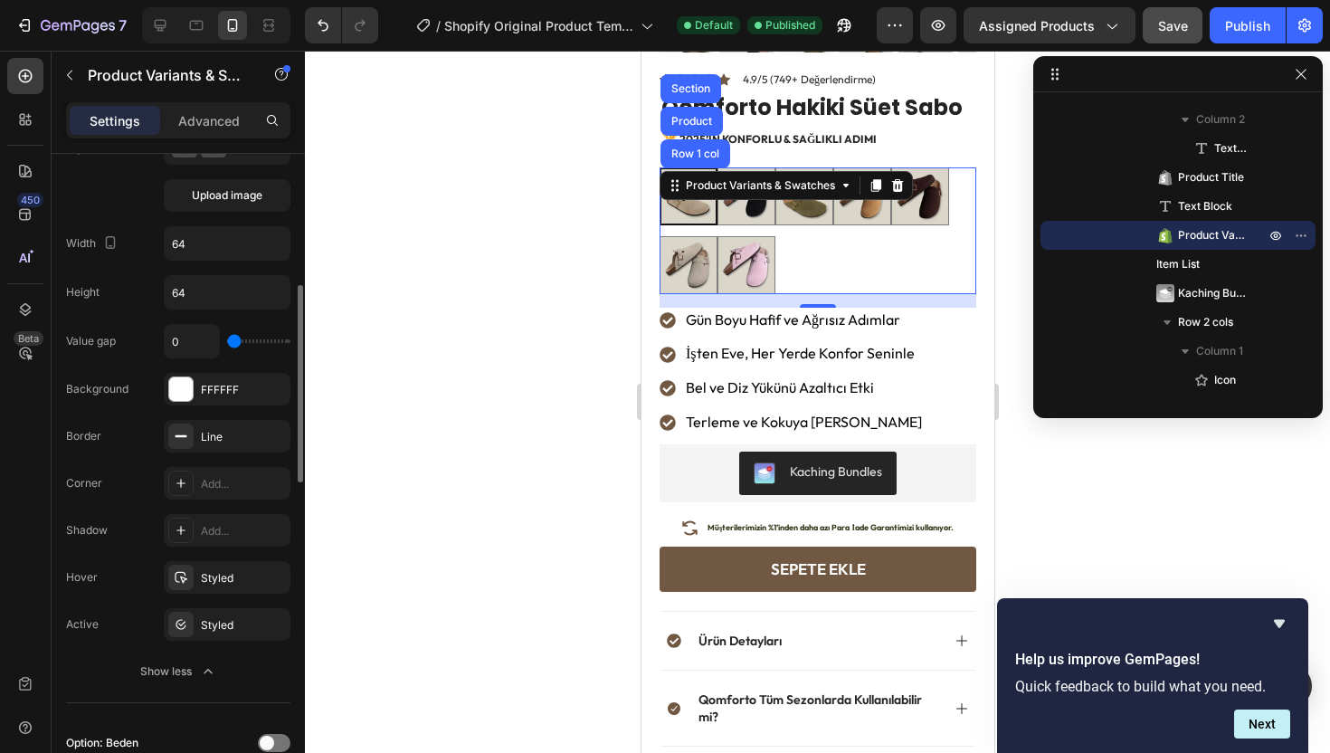
type input "1"
type input "2"
type input "3"
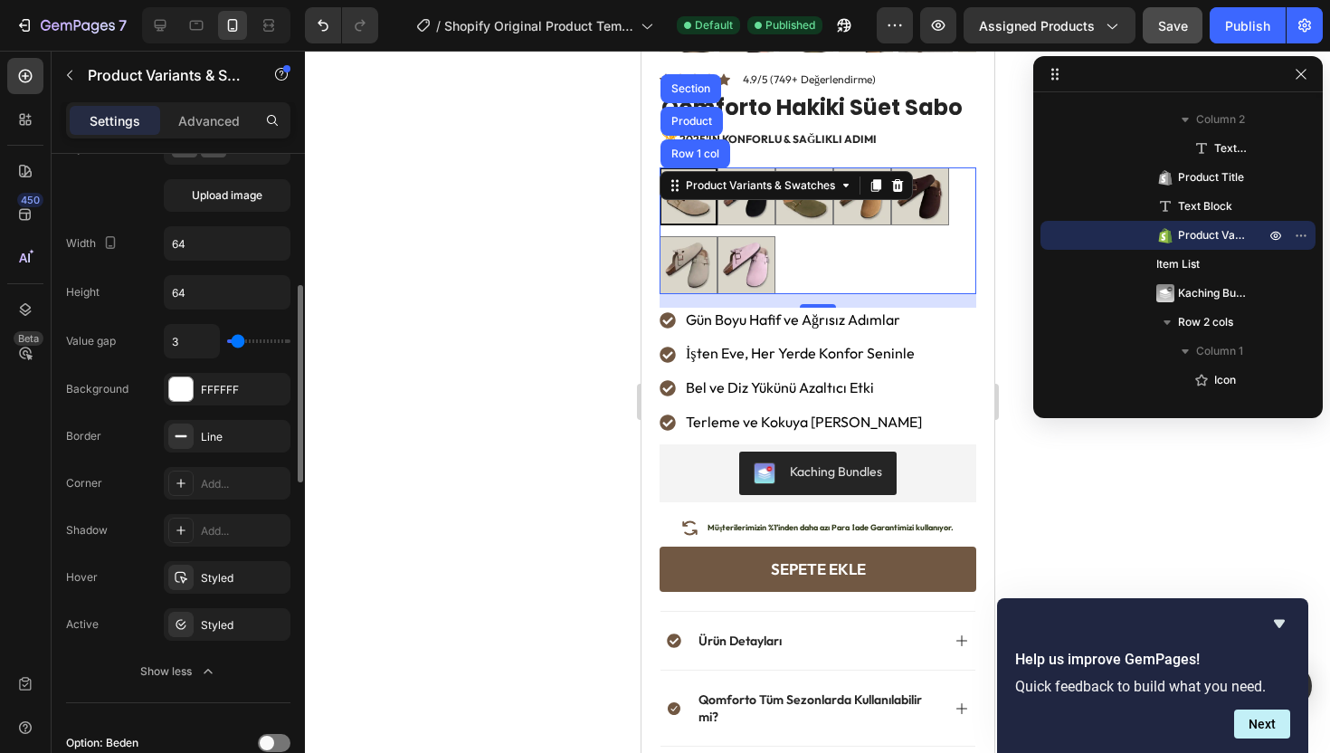
type input "4"
type input "5"
type input "6"
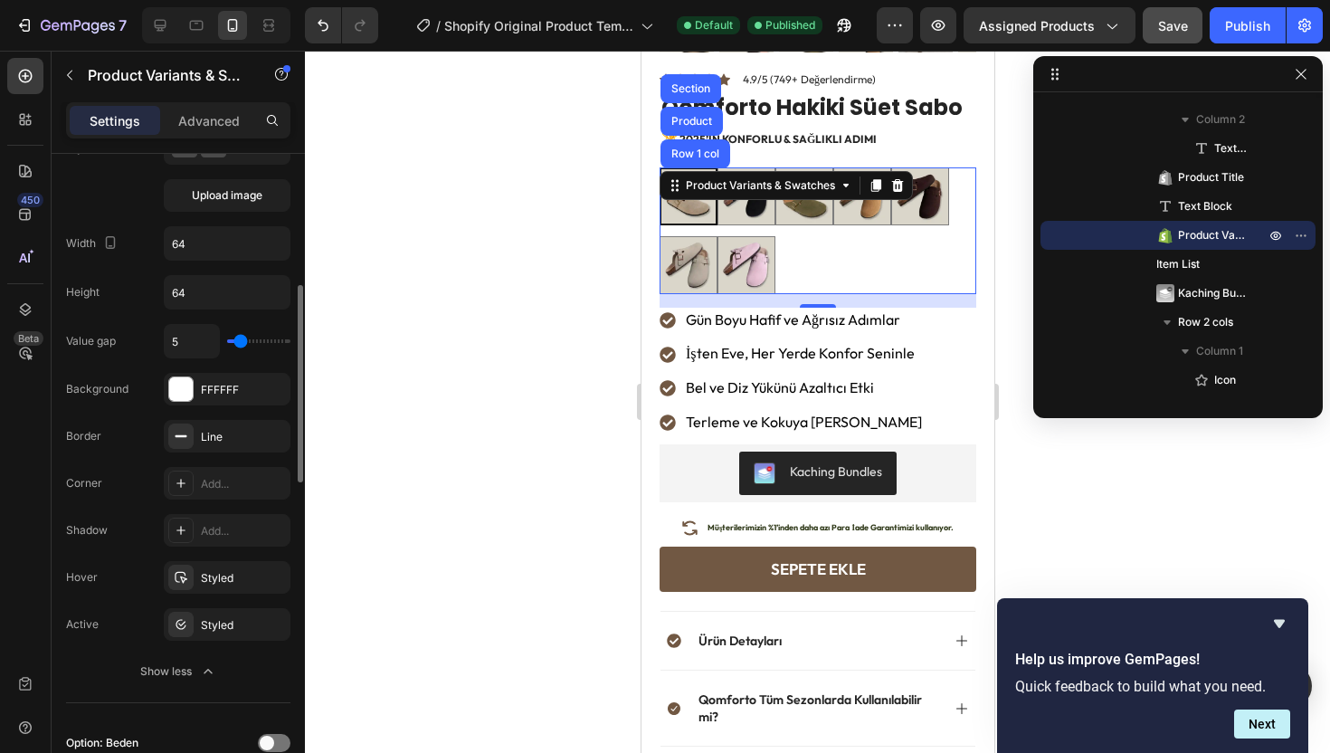
type input "6"
type input "7"
type input "8"
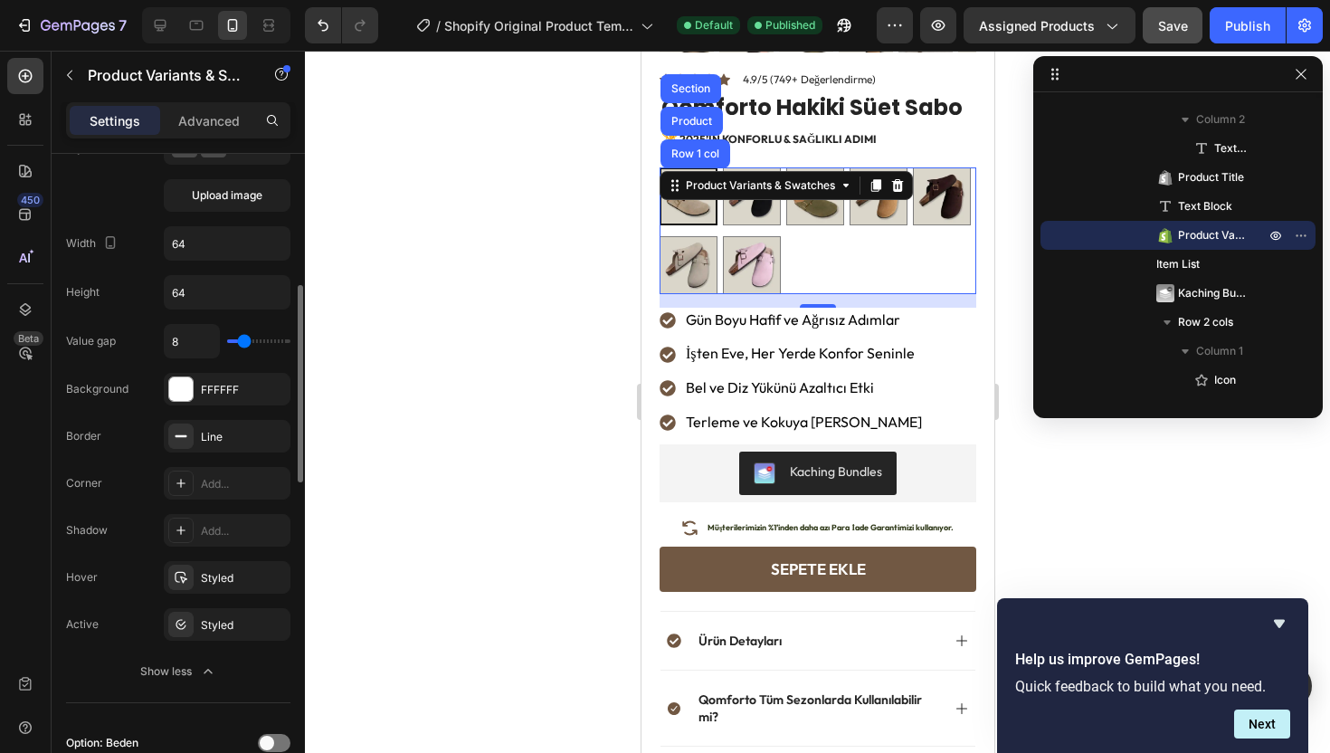
type input "9"
type input "10"
type input "11"
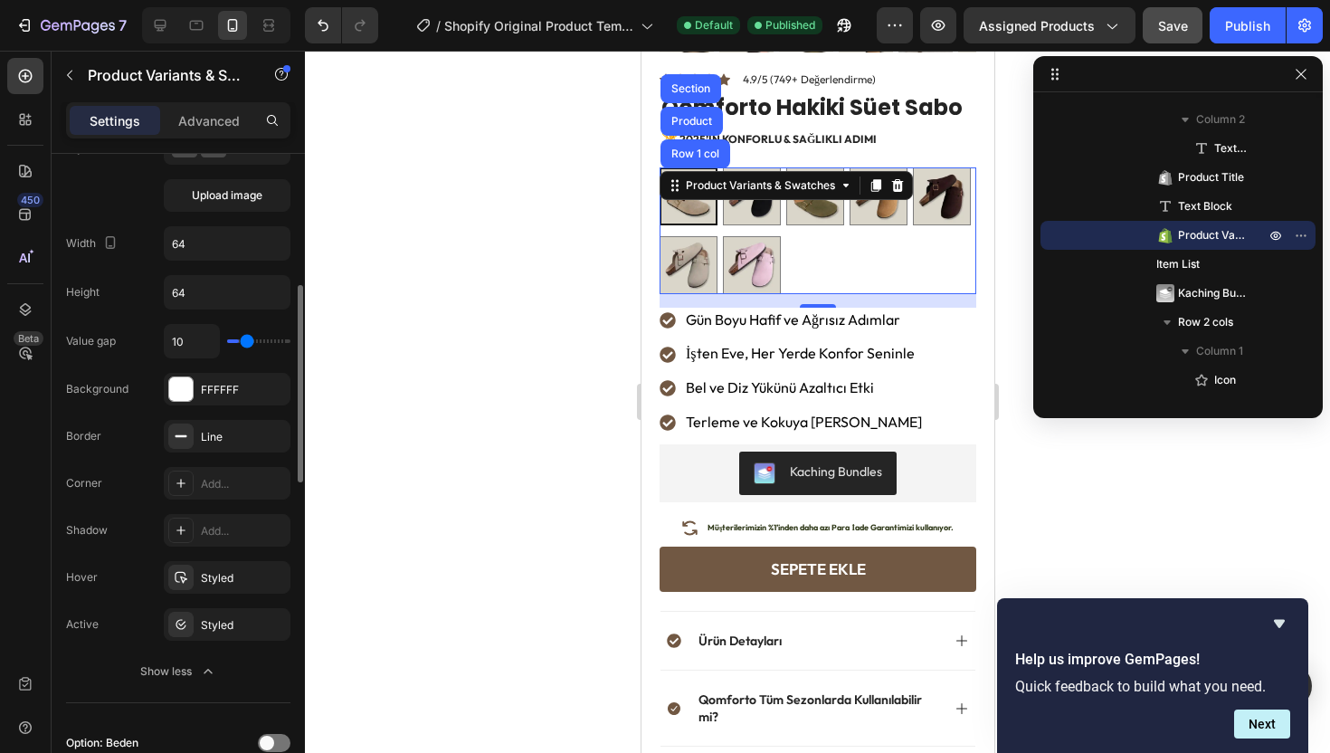
type input "11"
type input "12"
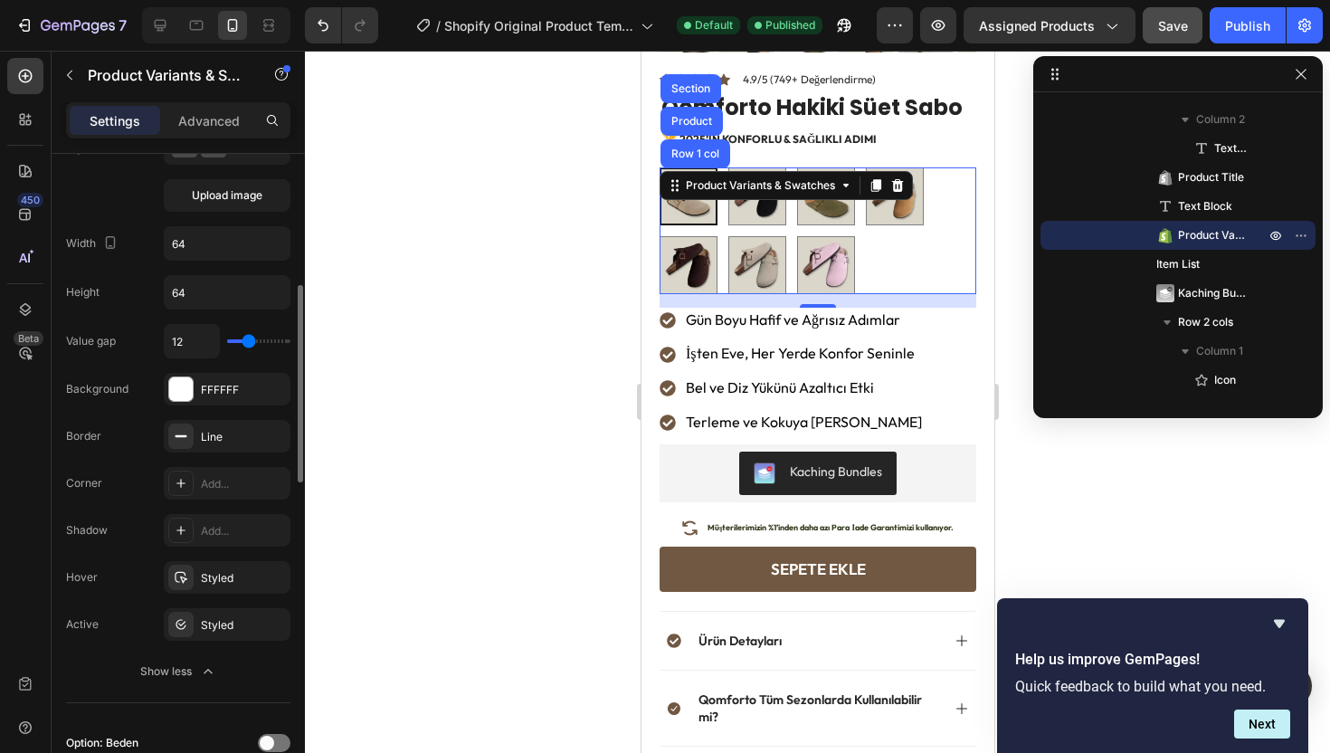
type input "13"
type input "14"
type input "15"
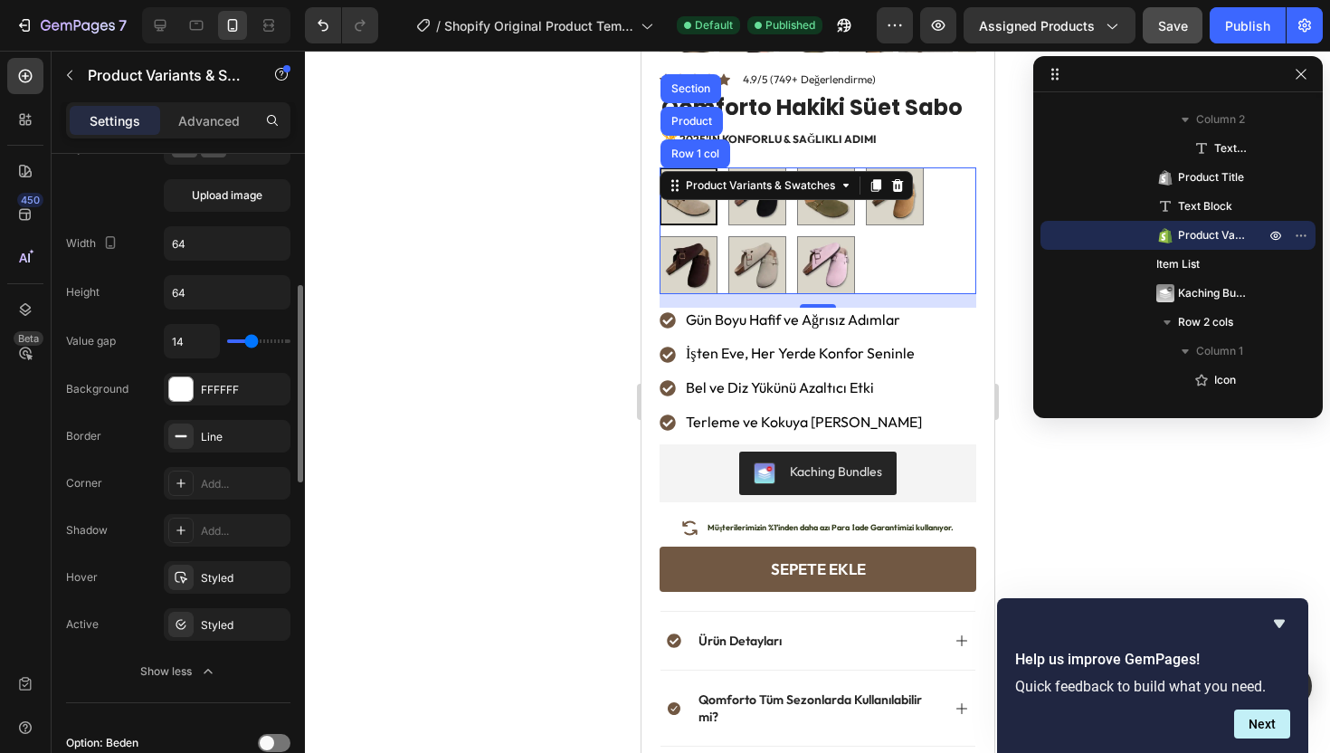
type input "15"
type input "16"
type input "17"
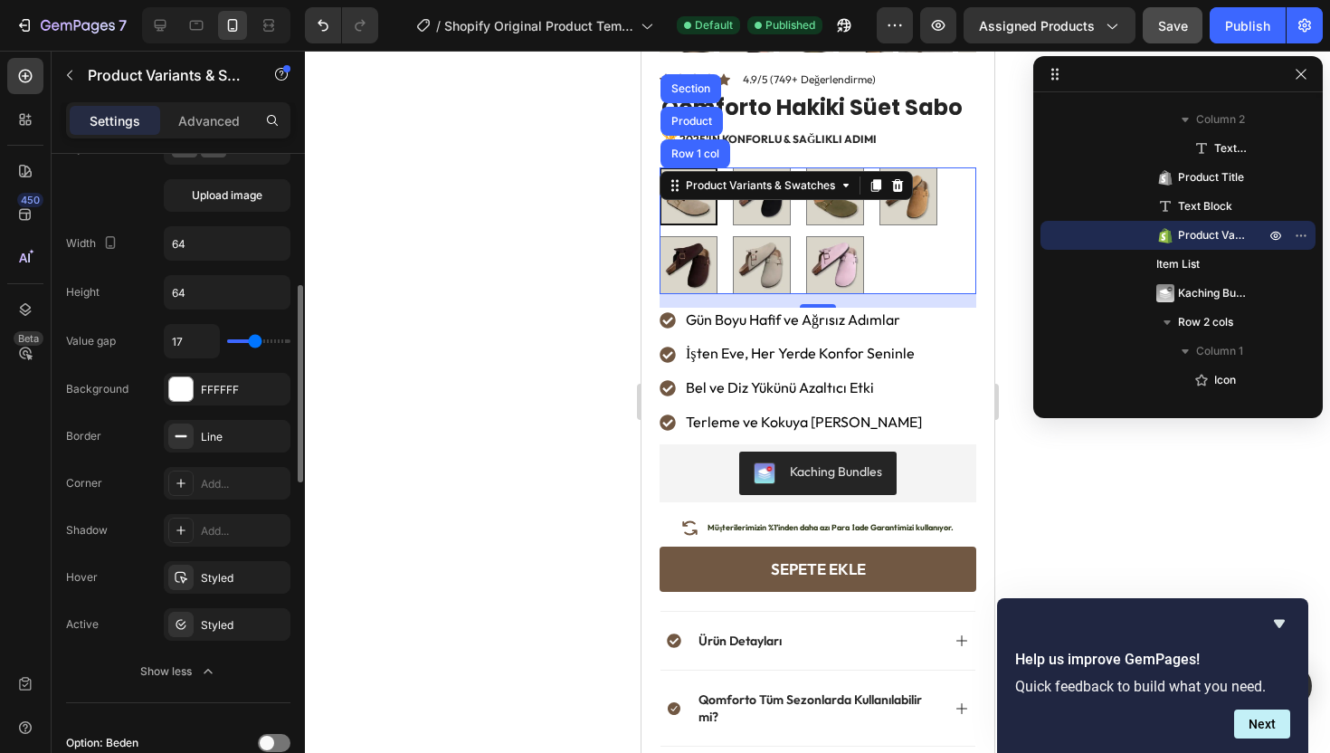
type input "18"
type input "19"
type input "20"
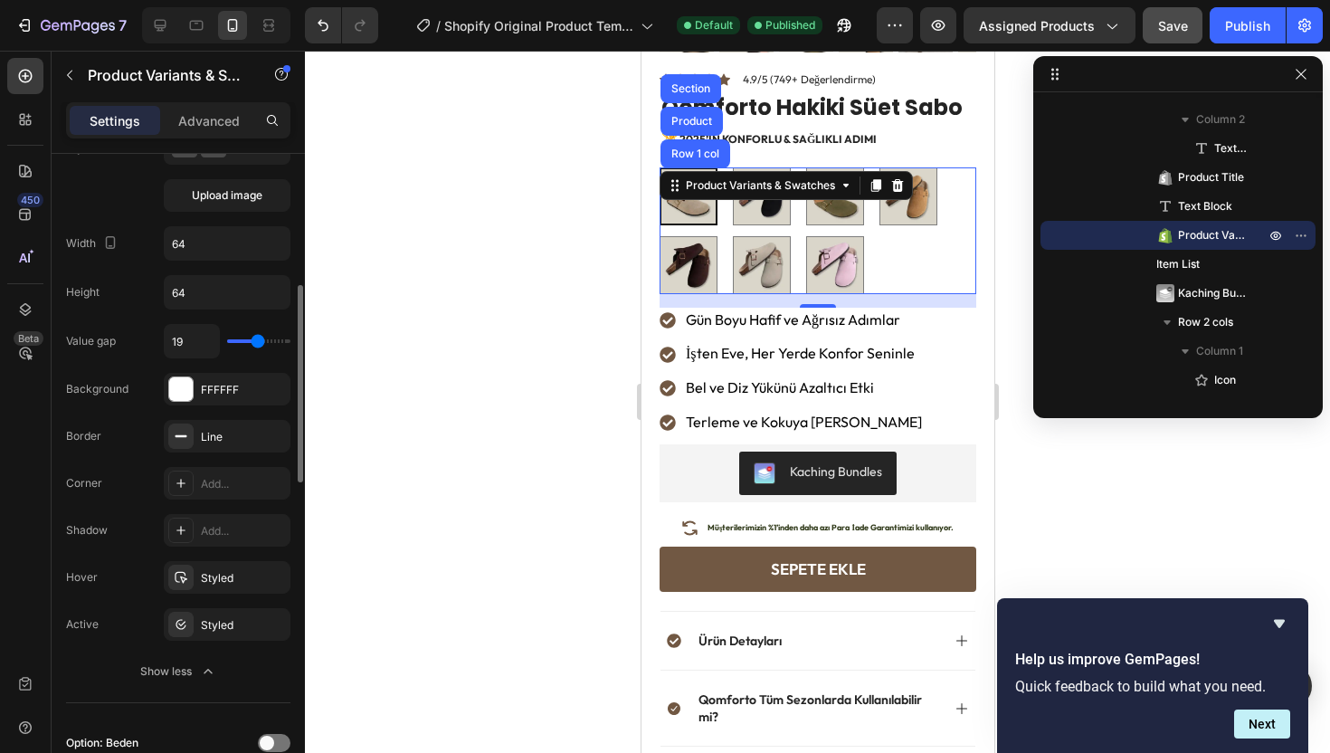
type input "20"
type input "21"
type input "22"
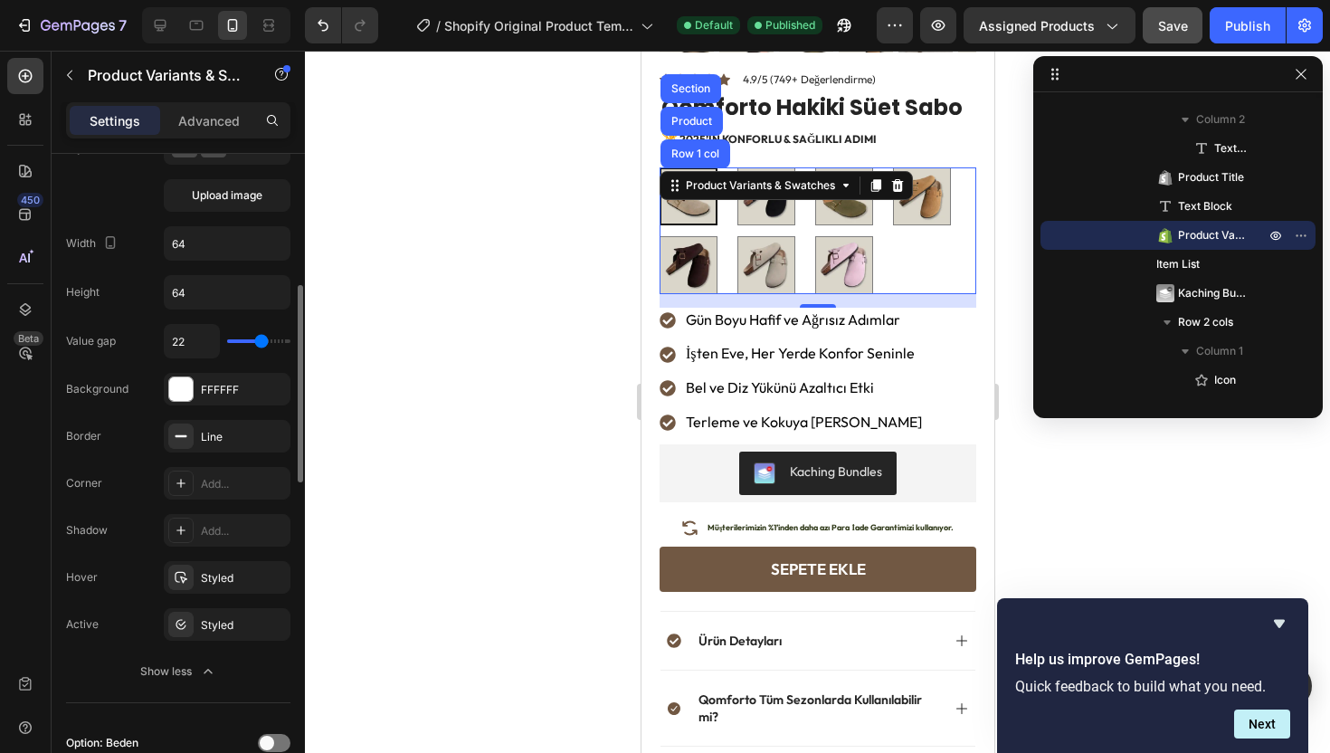
type input "23"
type input "24"
type input "25"
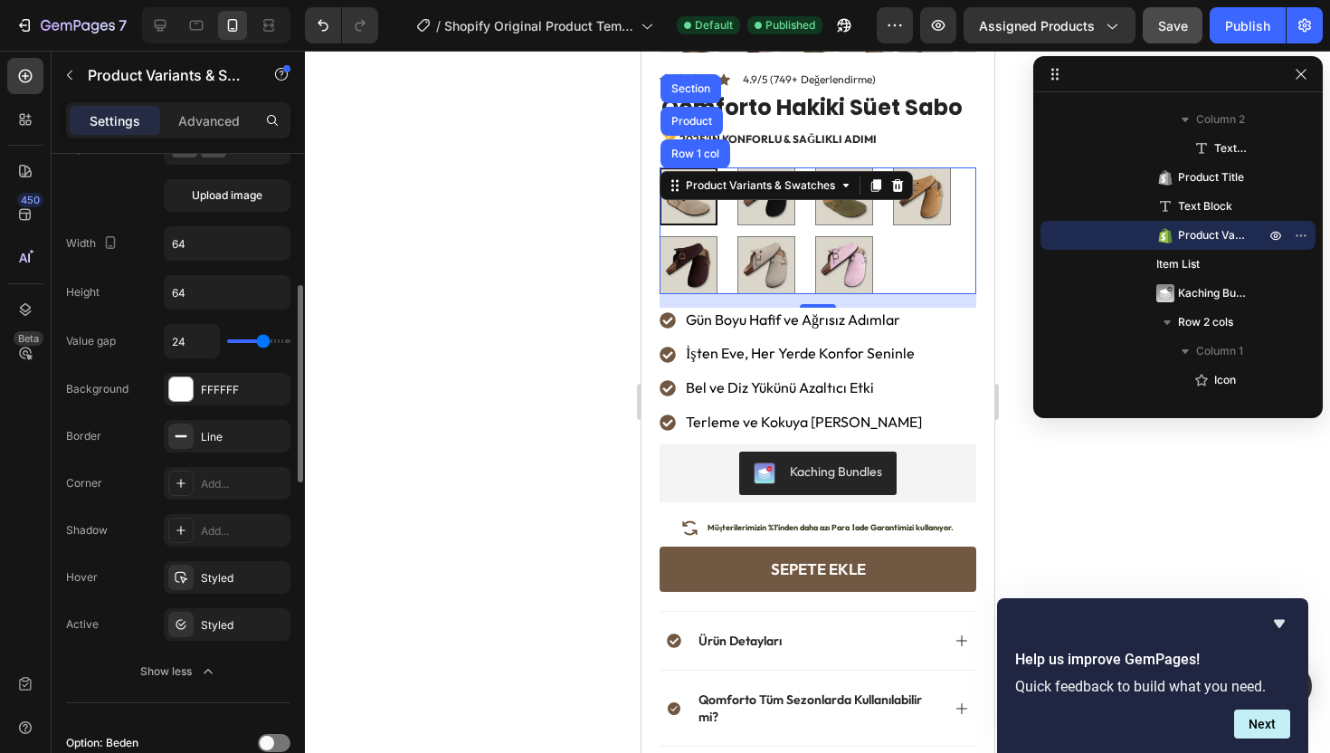
type input "25"
type input "26"
type input "27"
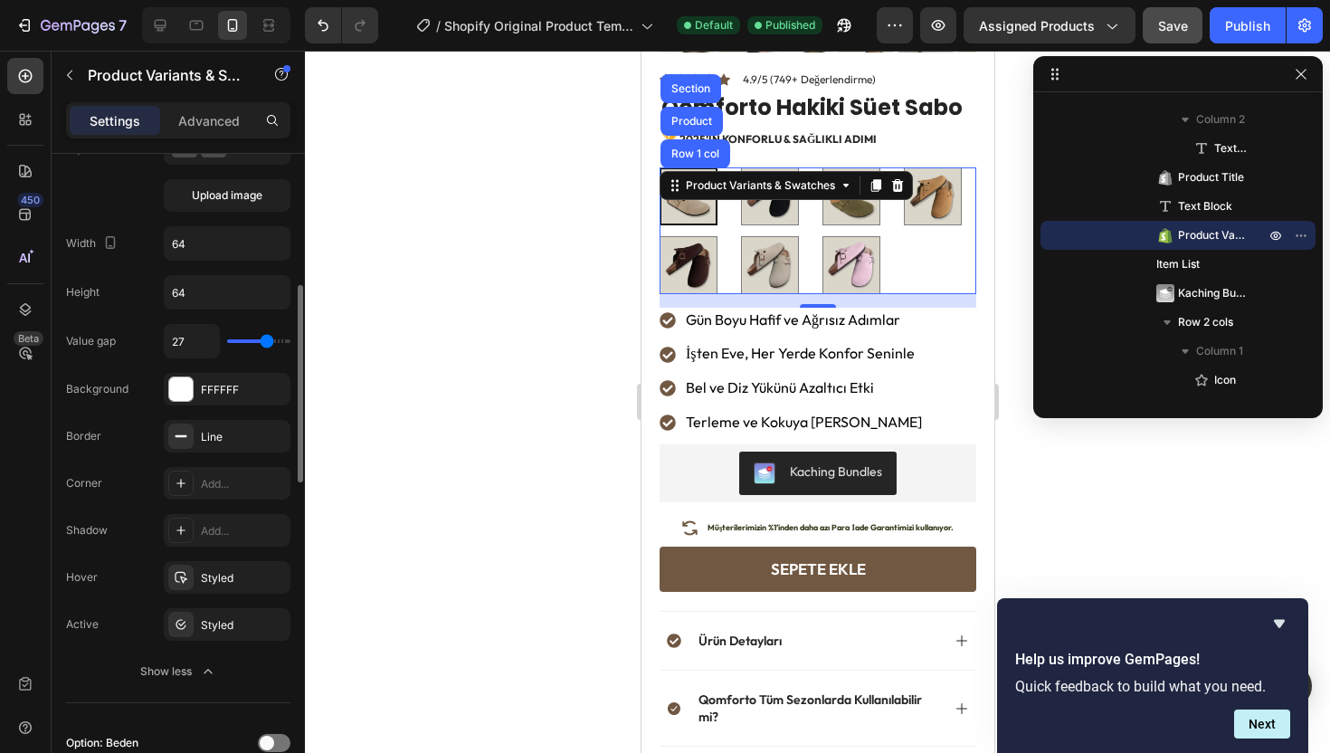
type input "28"
type input "29"
type input "30"
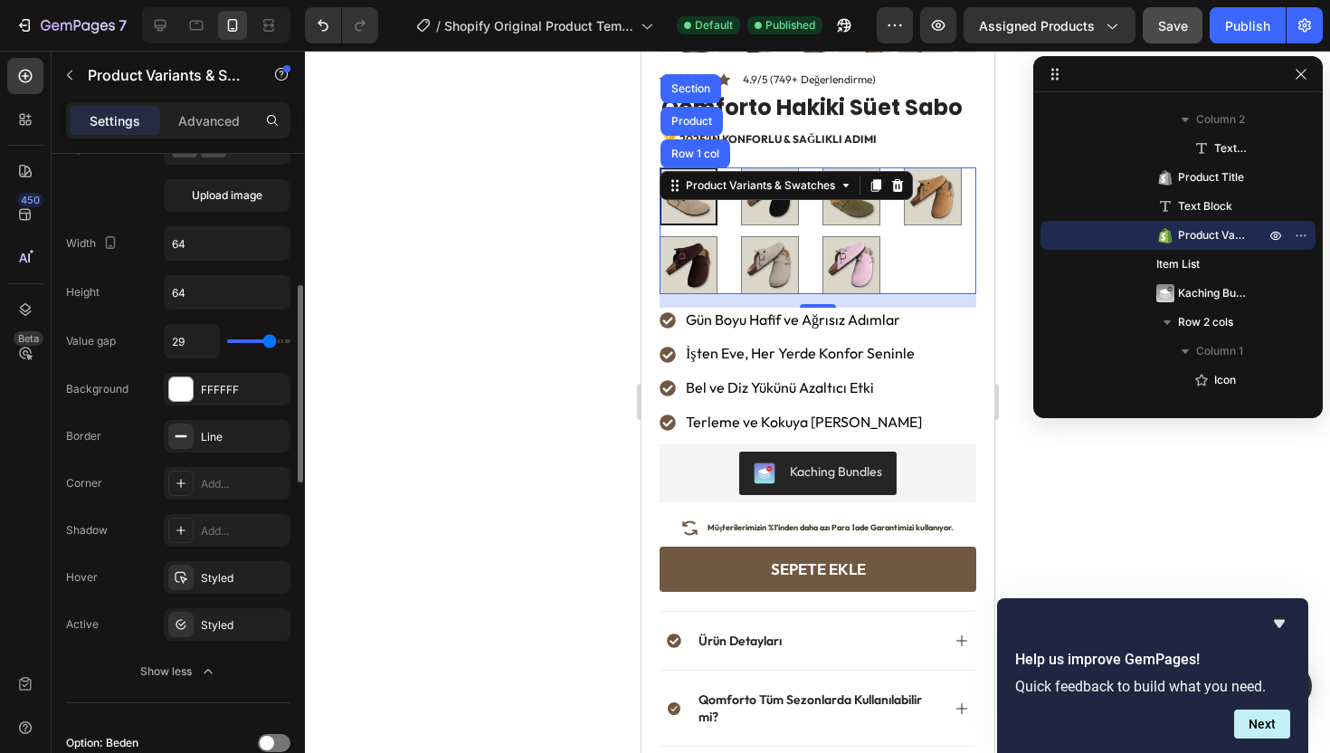
type input "30"
type input "29"
type input "25"
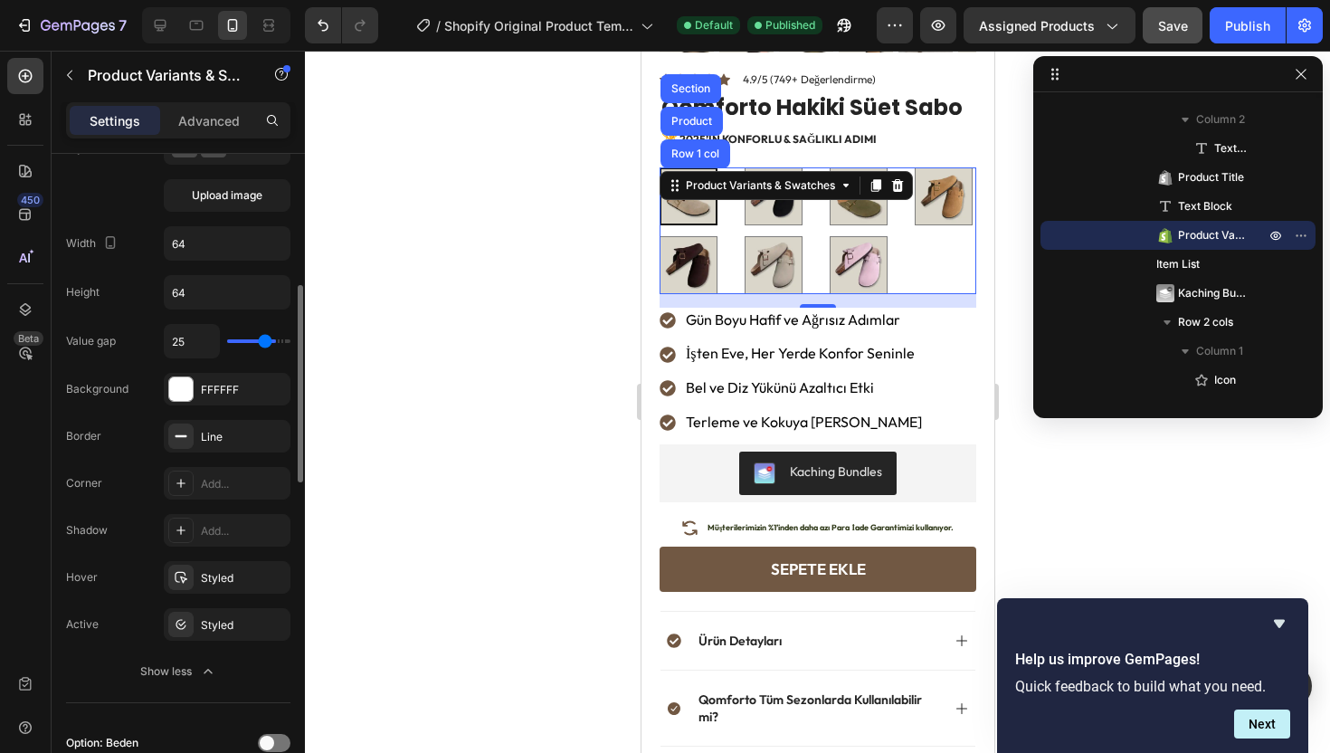
type input "23"
type input "18"
type input "14"
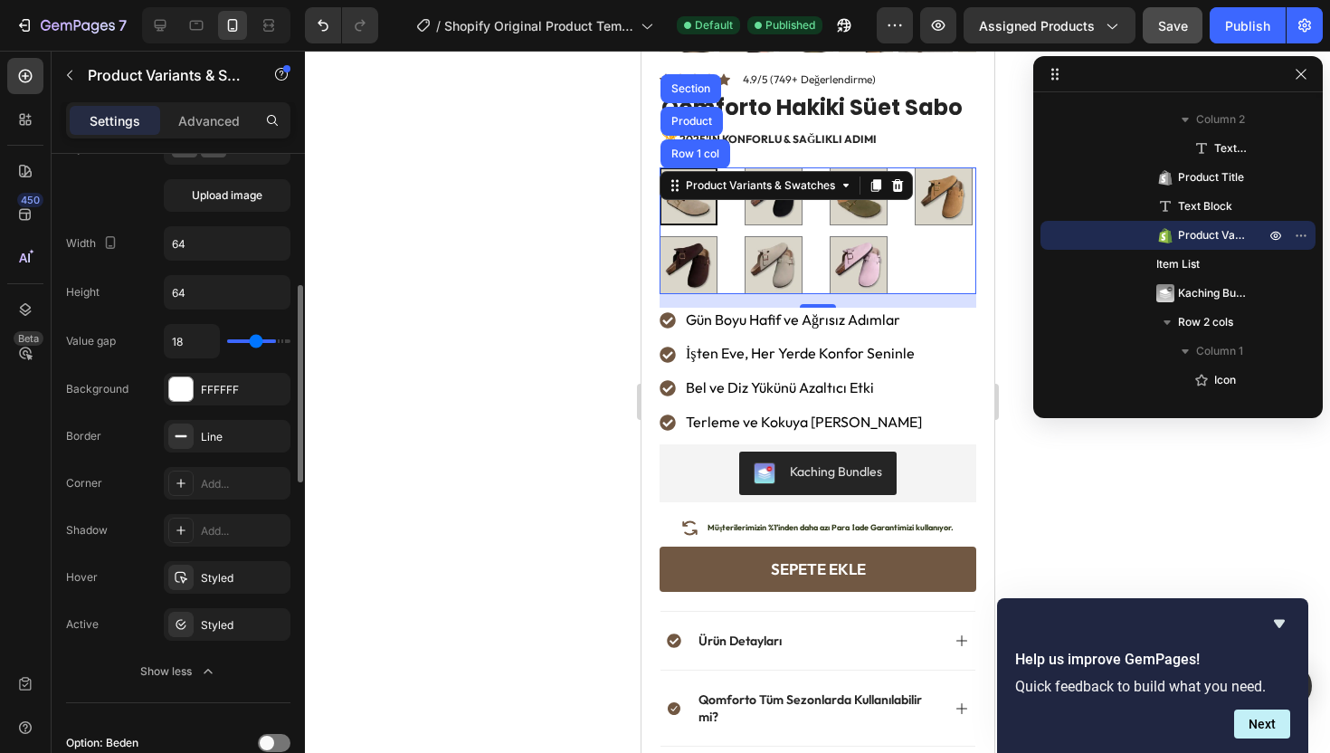
type input "14"
type input "11"
type input "9"
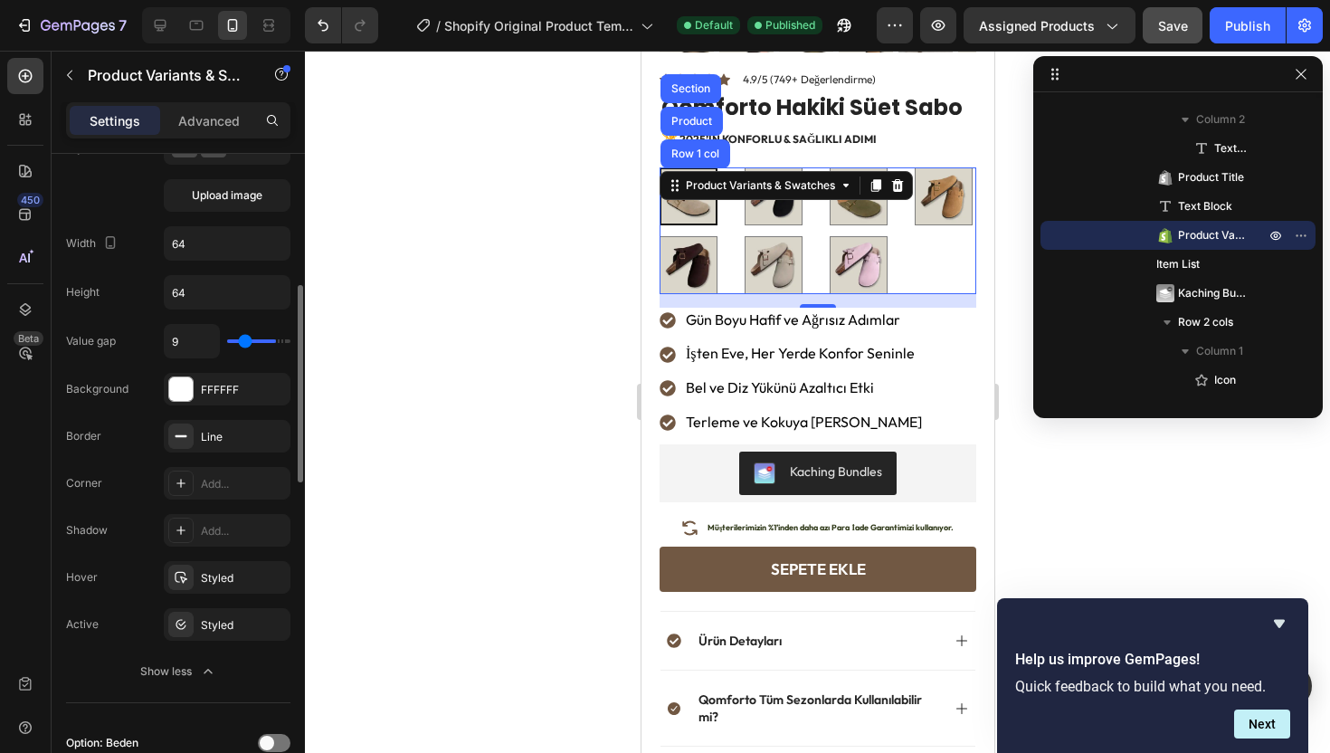
type input "8"
type input "5"
type input "4"
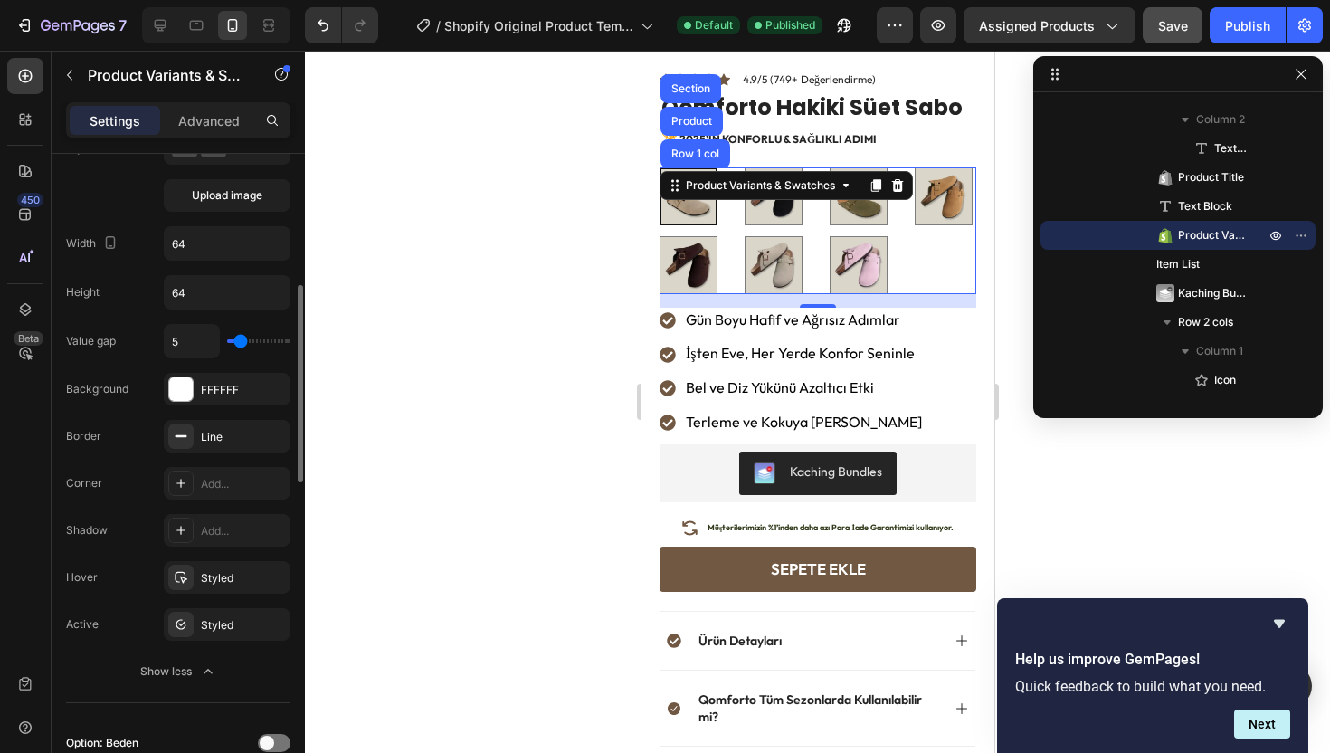
type input "4"
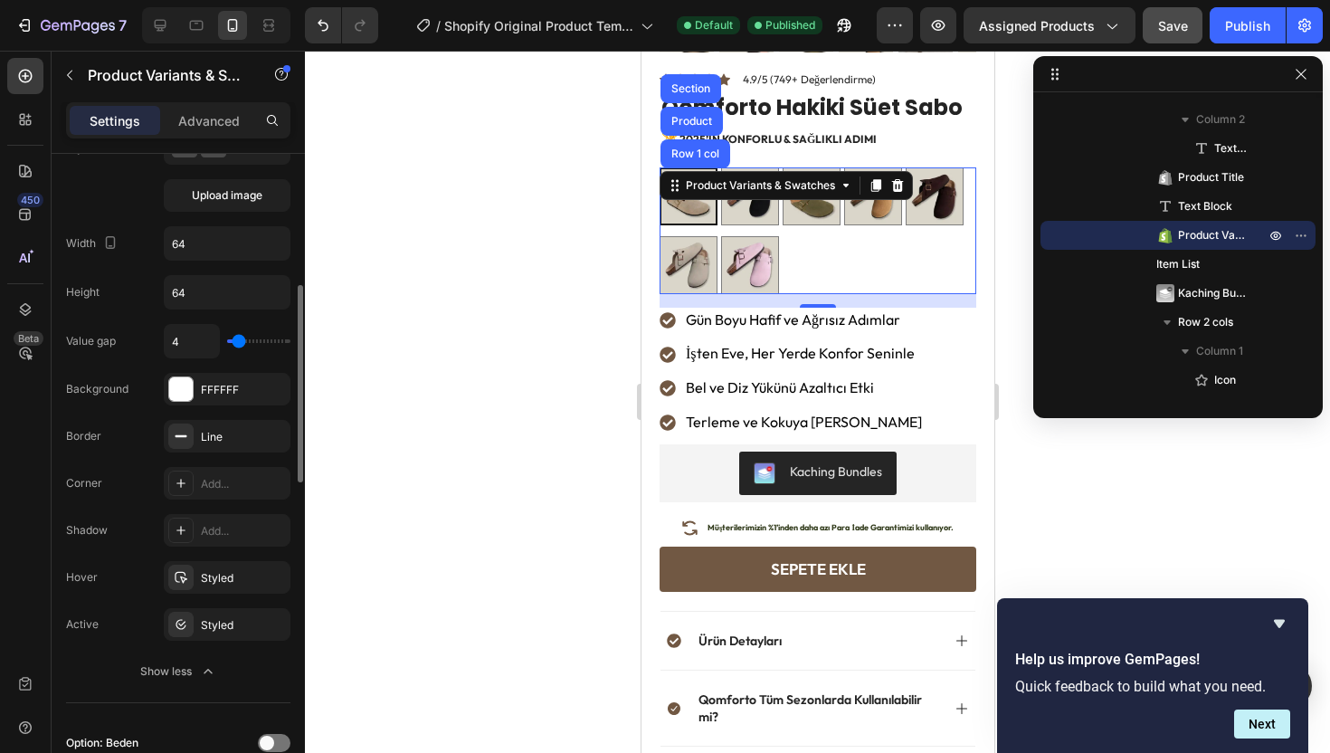
type input "2"
type input "1"
type input "0"
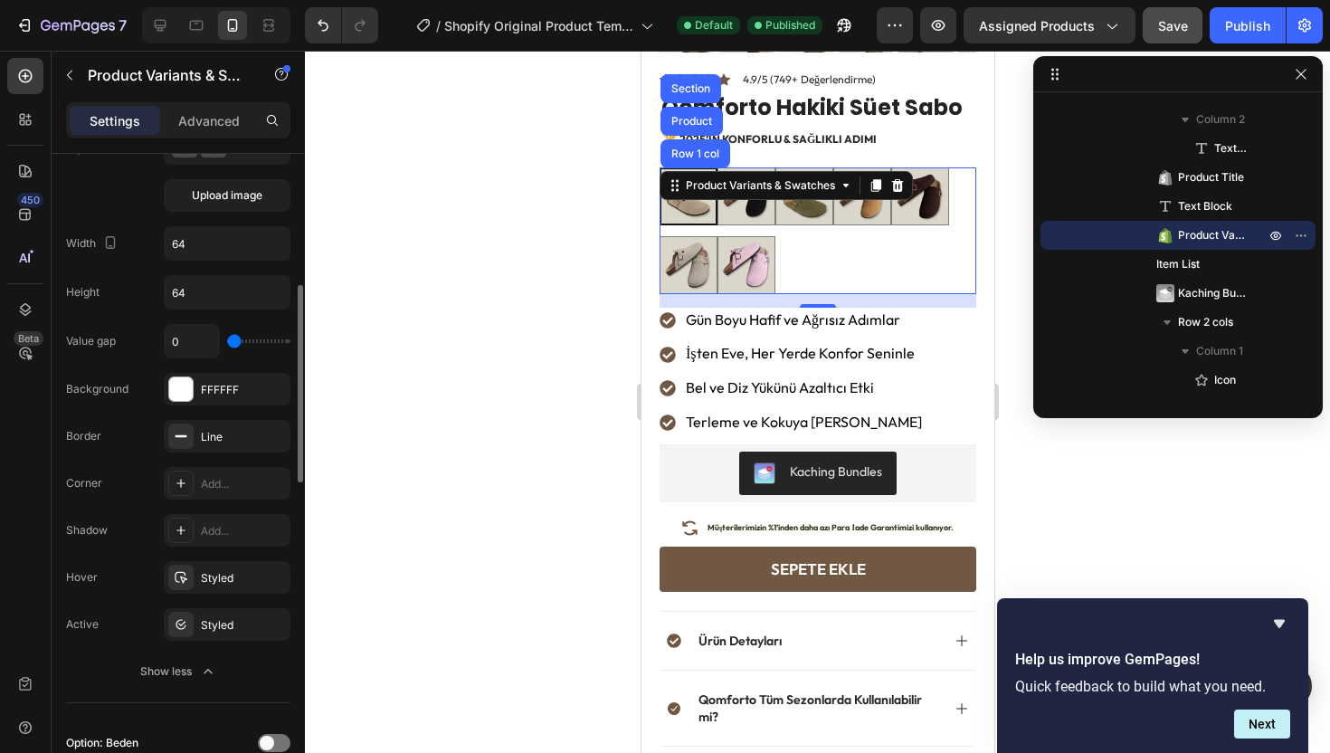
drag, startPoint x: 247, startPoint y: 341, endPoint x: 223, endPoint y: 345, distance: 23.8
type input "0"
click at [227, 343] on input "range" at bounding box center [258, 341] width 63 height 4
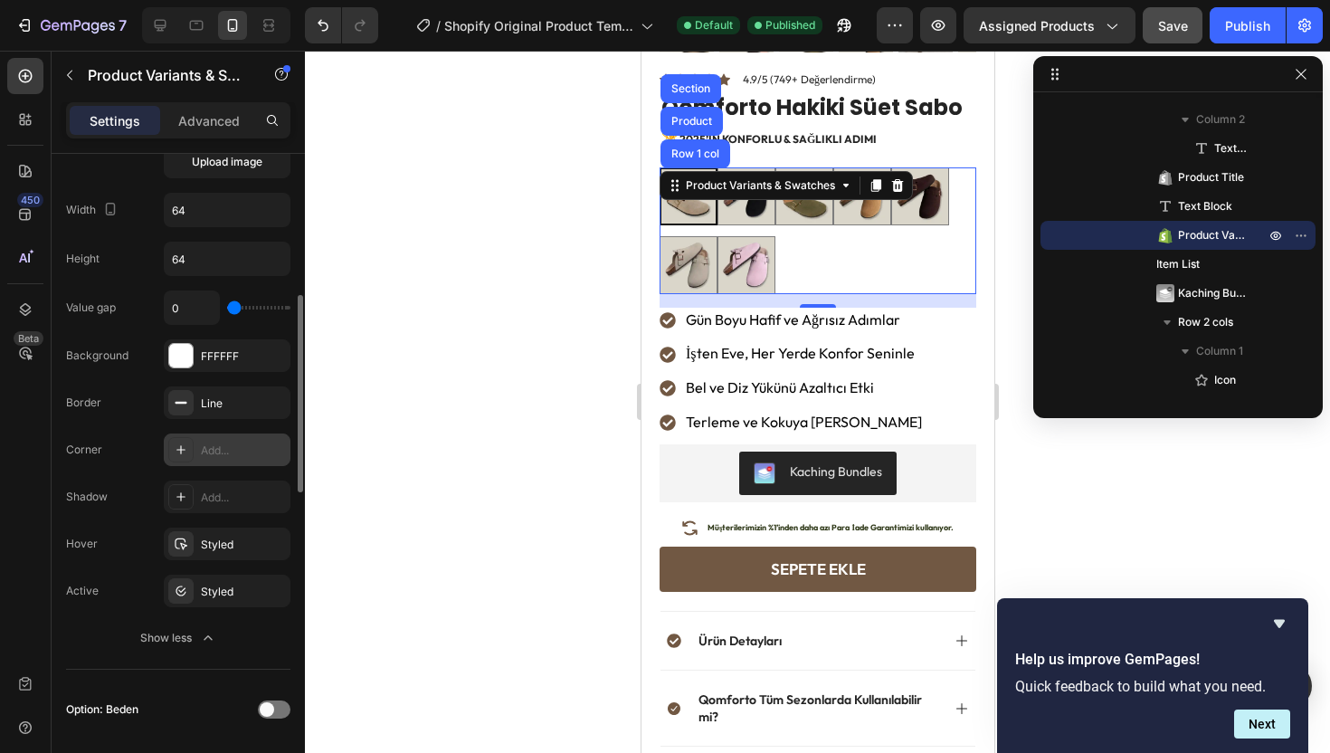
scroll to position [493, 0]
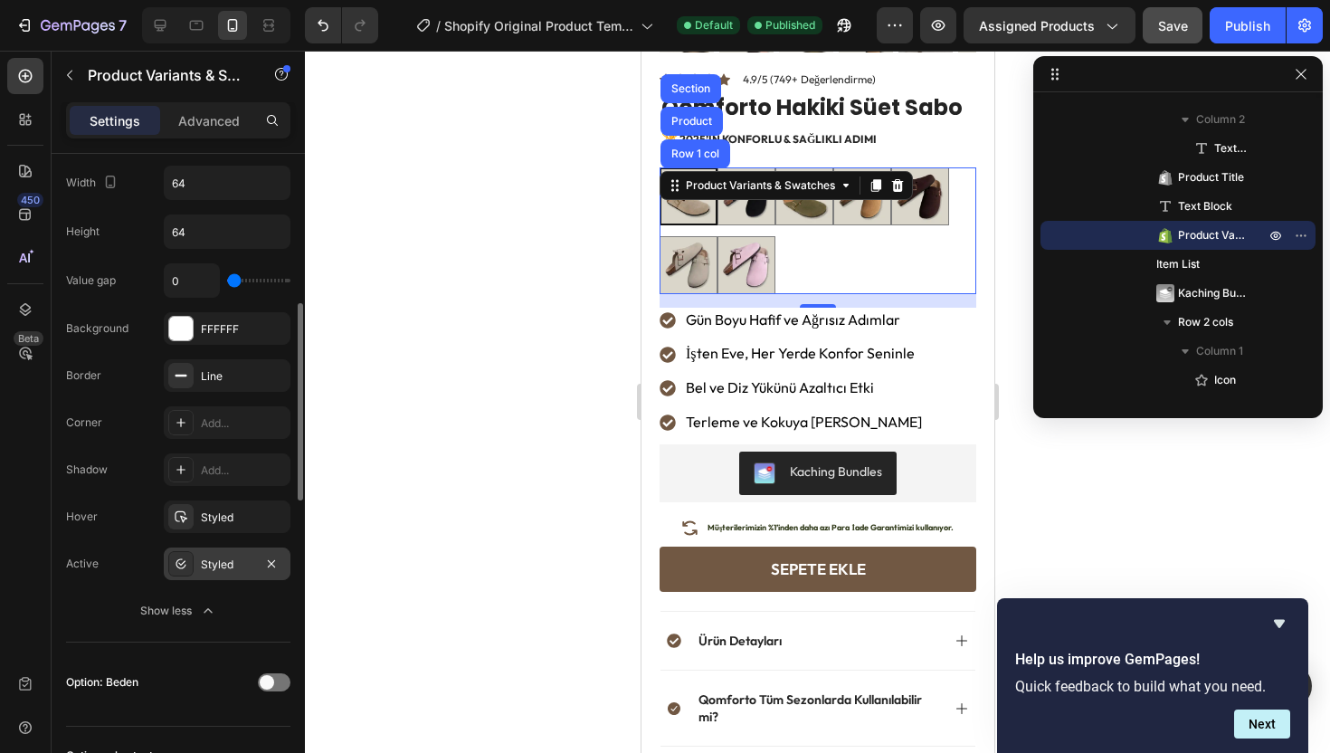
click at [209, 563] on div "Styled" at bounding box center [227, 564] width 52 height 16
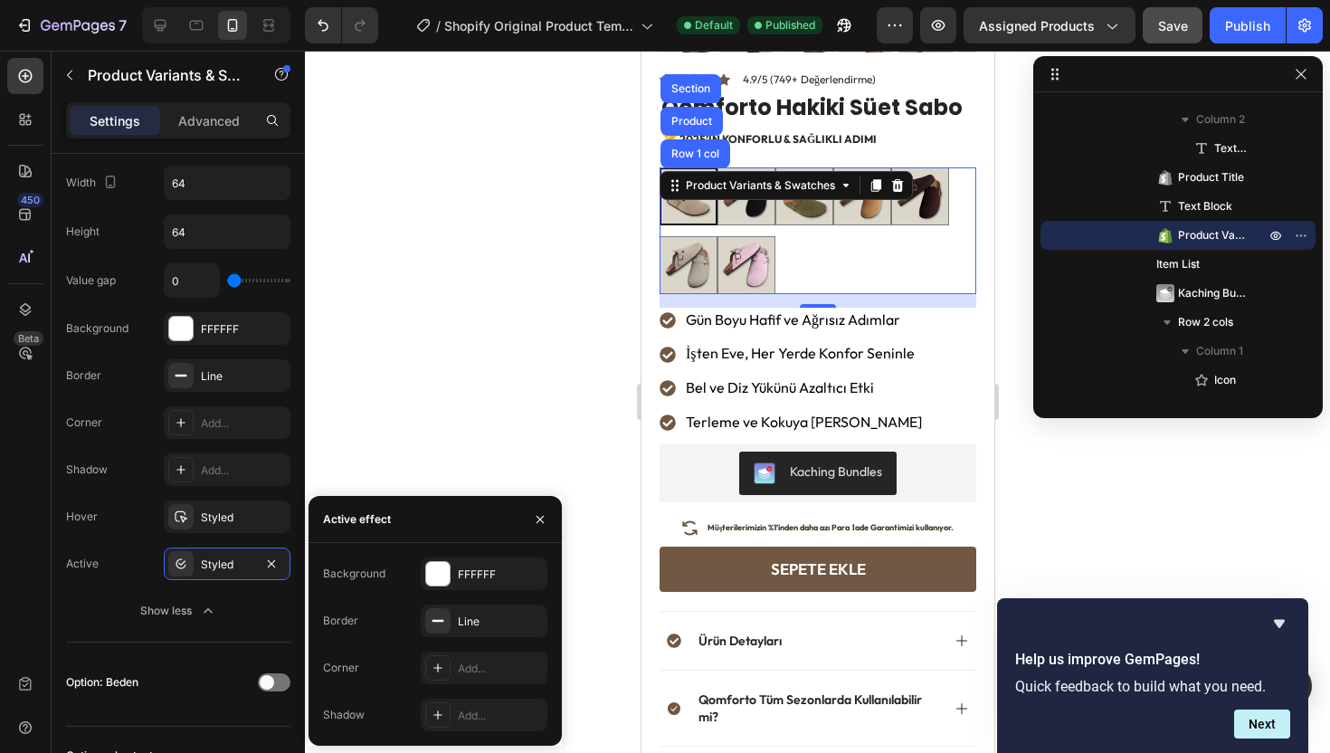
click at [384, 395] on div at bounding box center [817, 402] width 1025 height 702
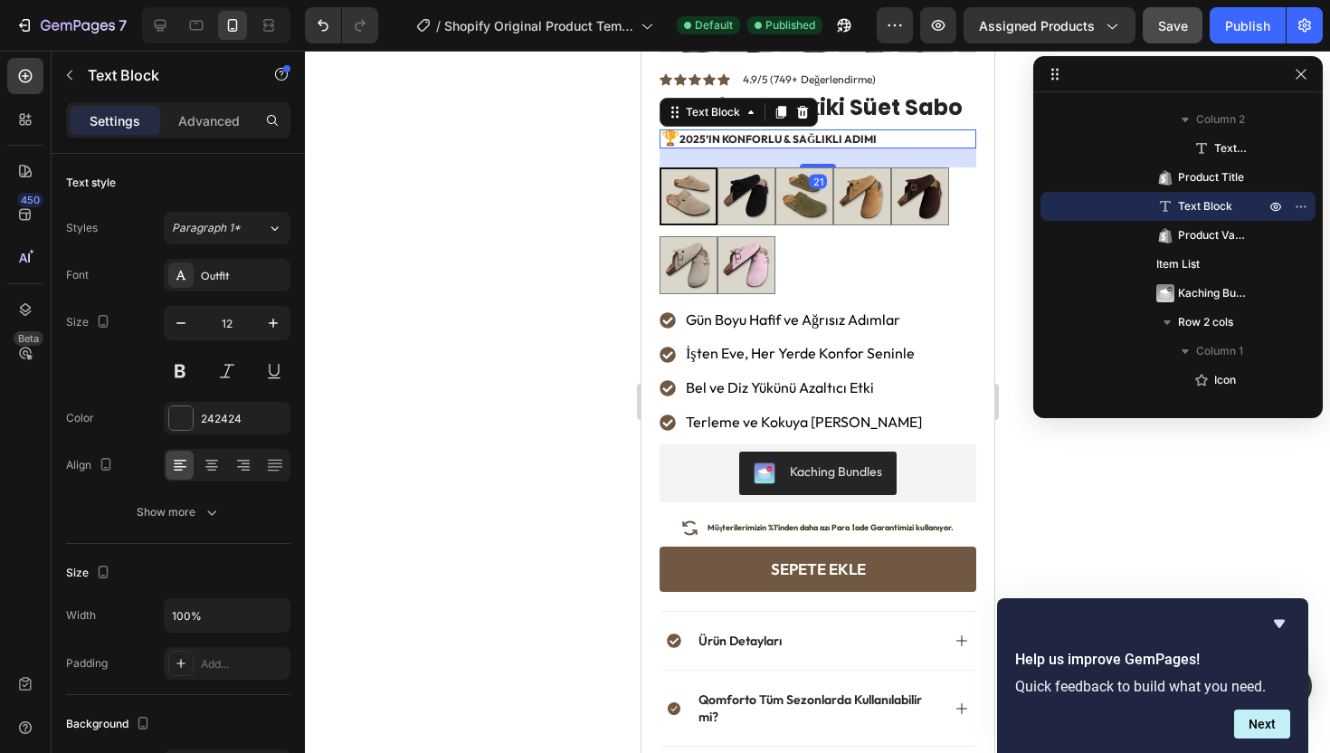
click at [821, 132] on strong "2025’in Konforlu & Sağlıklı Adımı" at bounding box center [776, 139] width 197 height 14
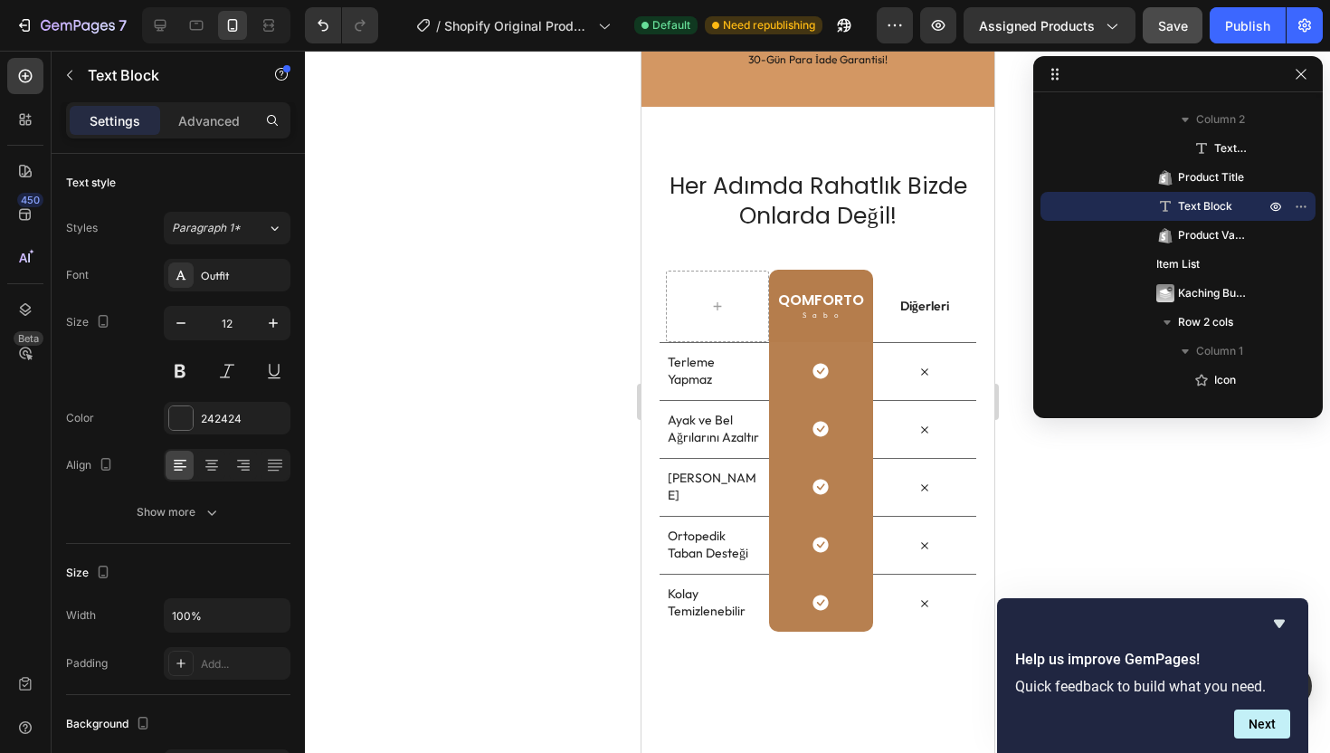
scroll to position [3437, 0]
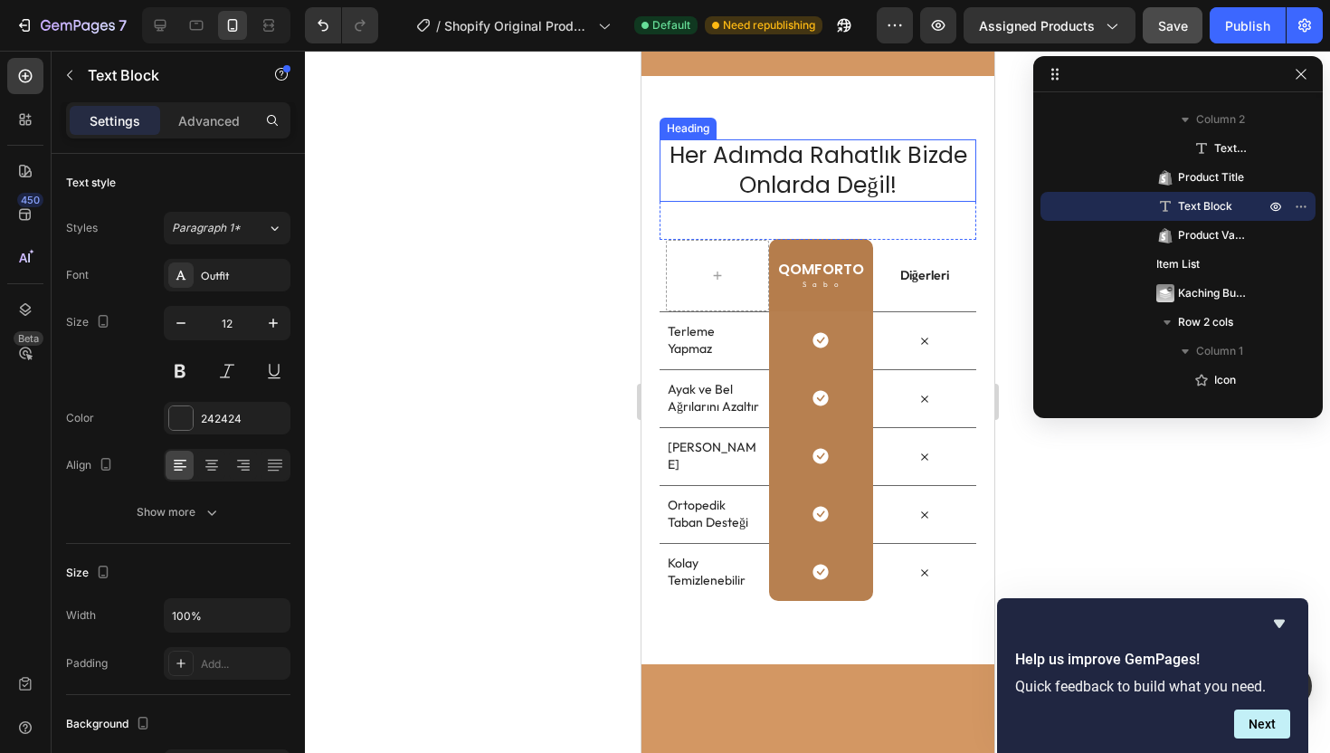
click at [762, 170] on h2 "Her Adımda Rahatlık Bizde Onlarda Değil!" at bounding box center [817, 170] width 317 height 62
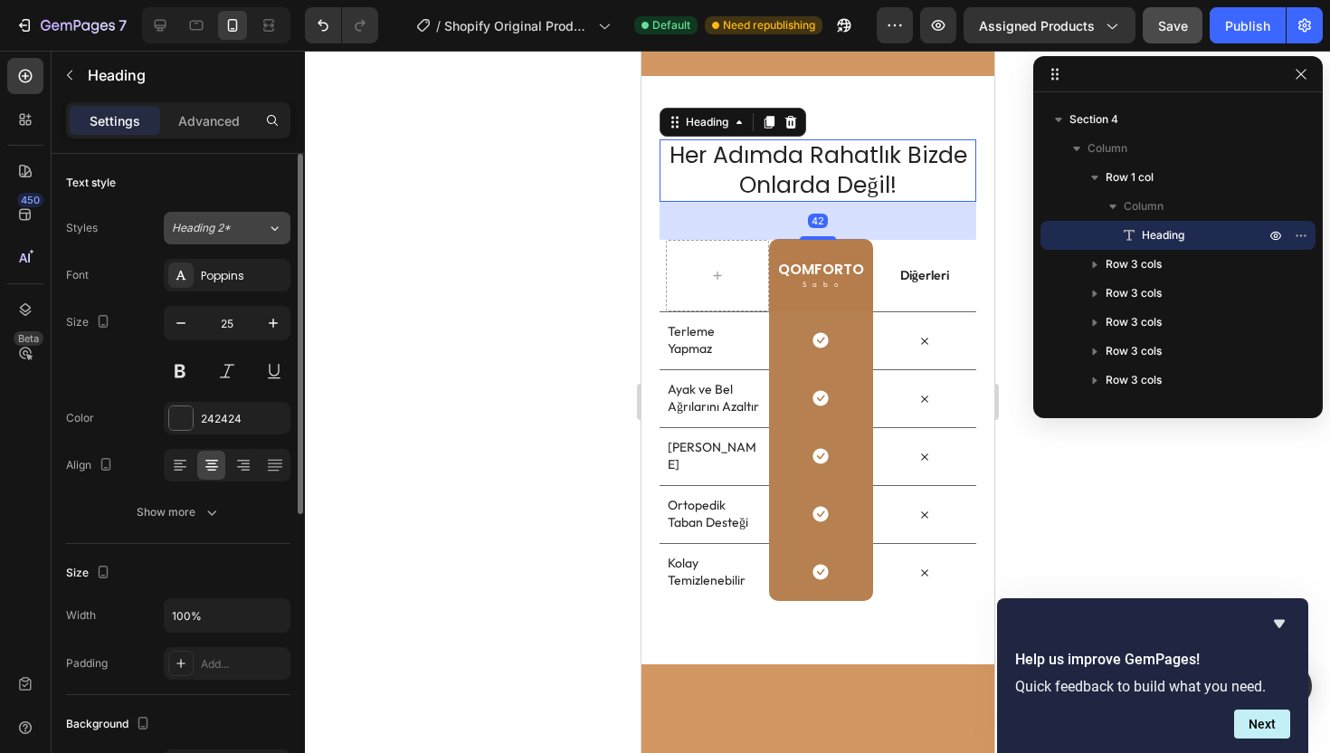
click at [255, 238] on button "Heading 2*" at bounding box center [227, 228] width 127 height 33
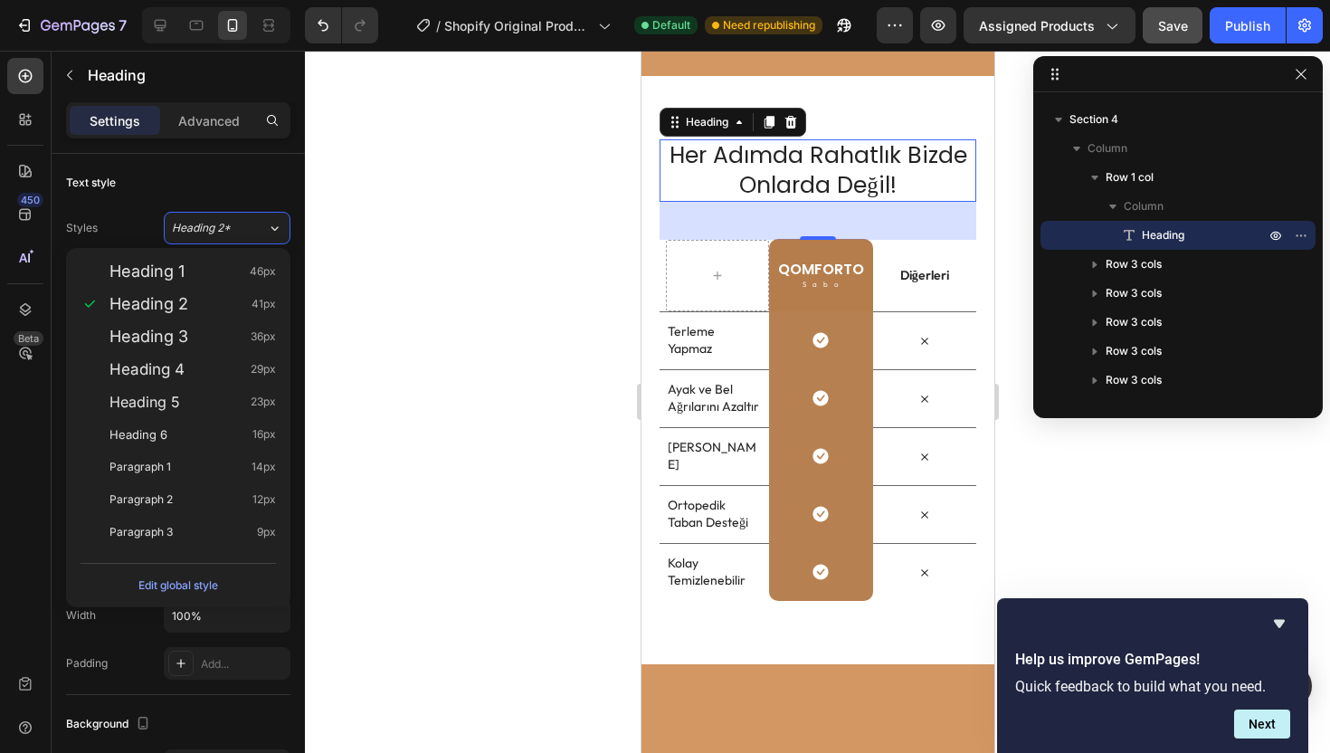
click at [384, 333] on div at bounding box center [817, 402] width 1025 height 702
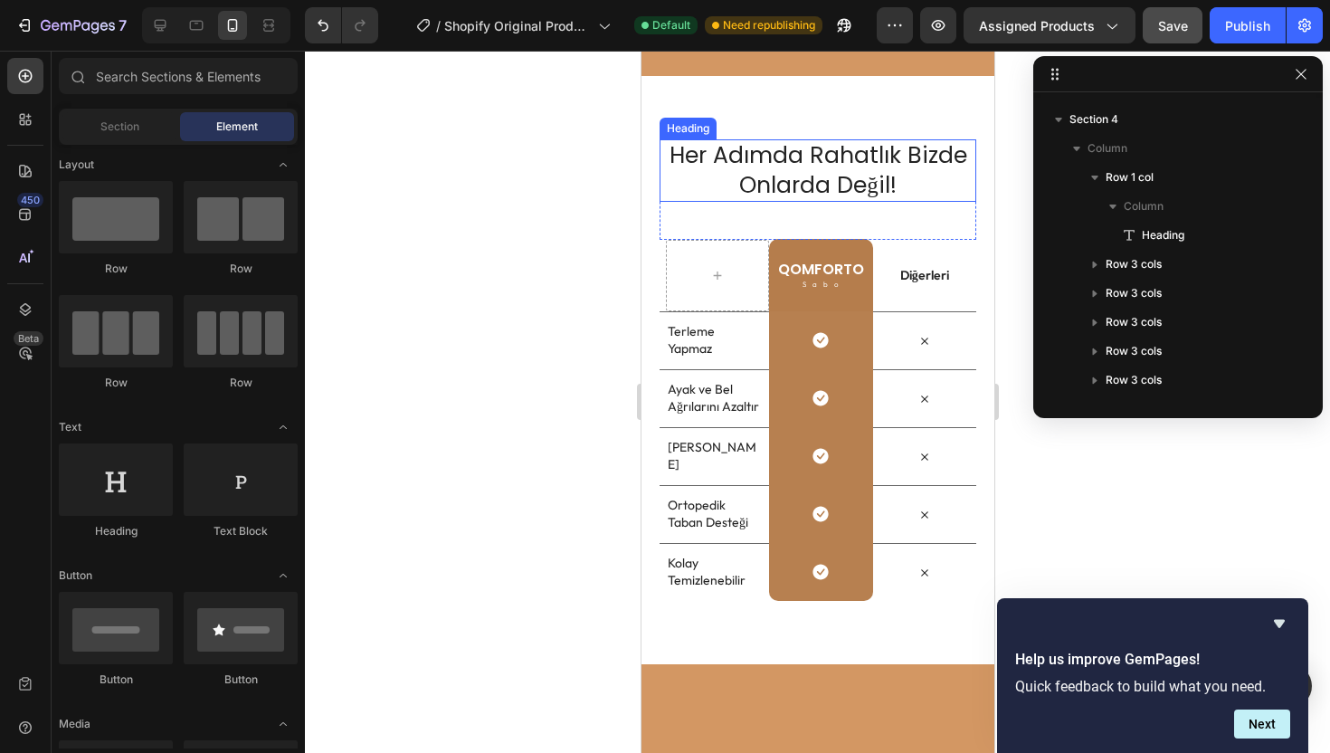
click at [772, 166] on h2 "Her Adımda Rahatlık Bizde Onlarda Değil!" at bounding box center [817, 170] width 317 height 62
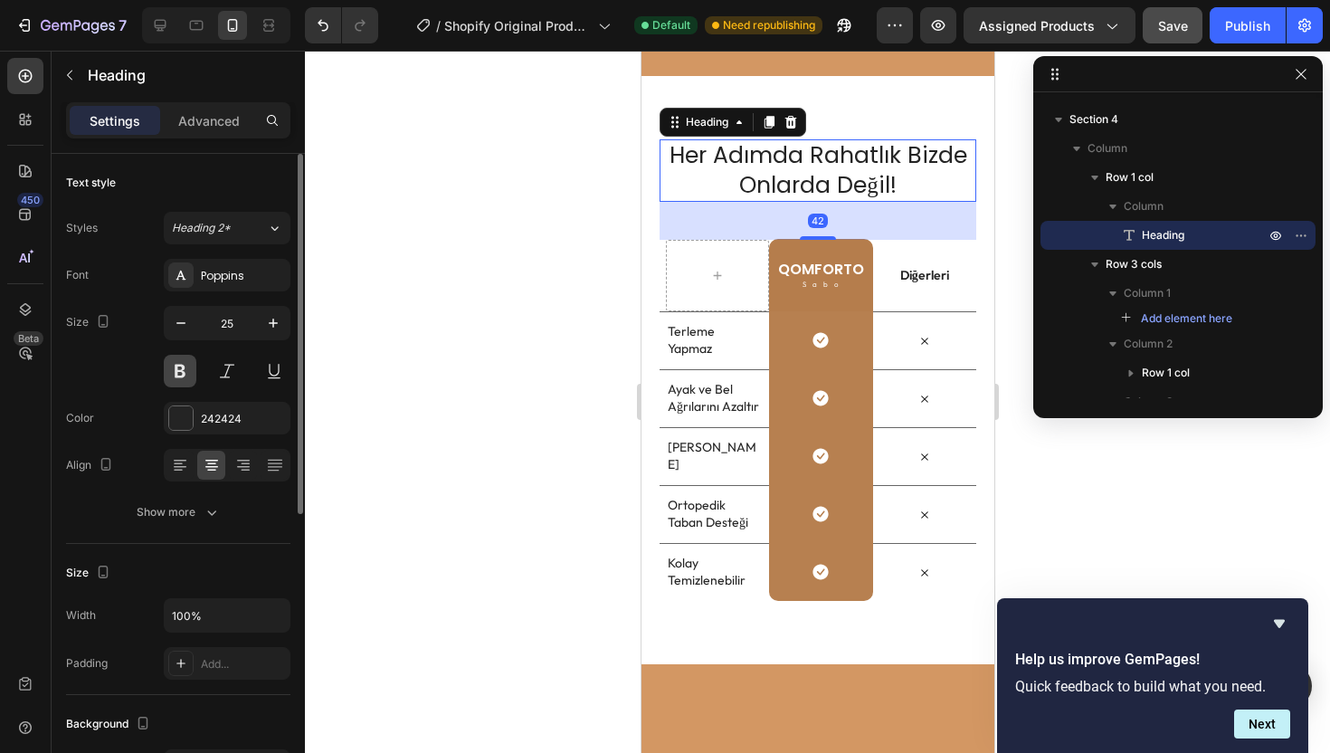
click at [184, 372] on button at bounding box center [180, 371] width 33 height 33
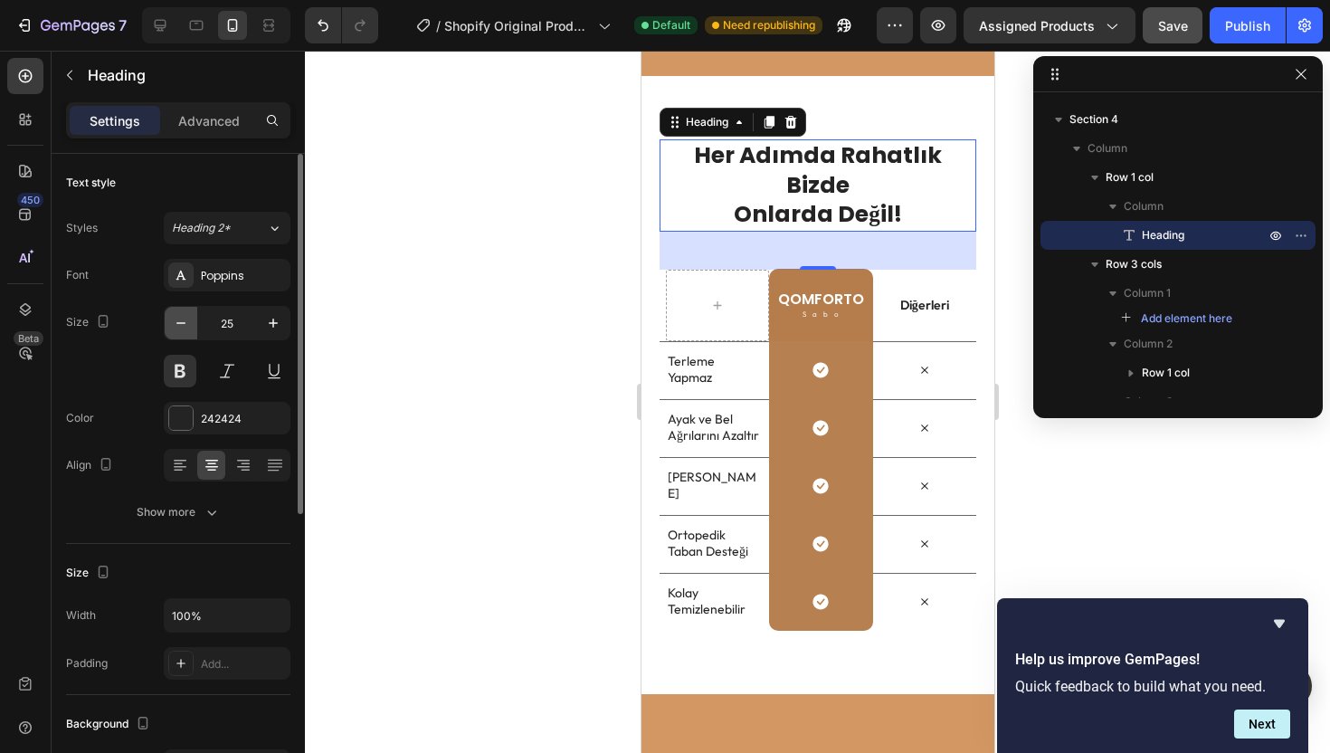
click at [188, 318] on icon "button" at bounding box center [181, 323] width 18 height 18
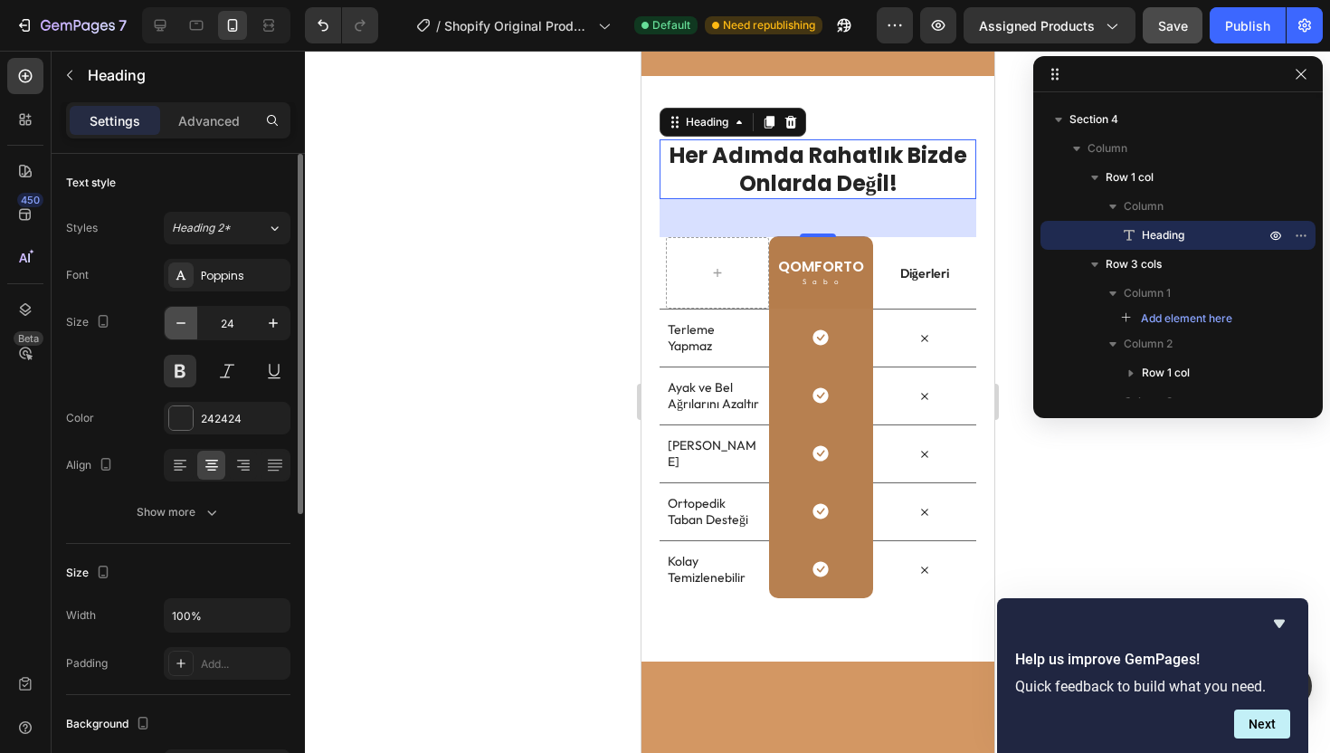
click at [190, 322] on button "button" at bounding box center [181, 323] width 33 height 33
type input "23"
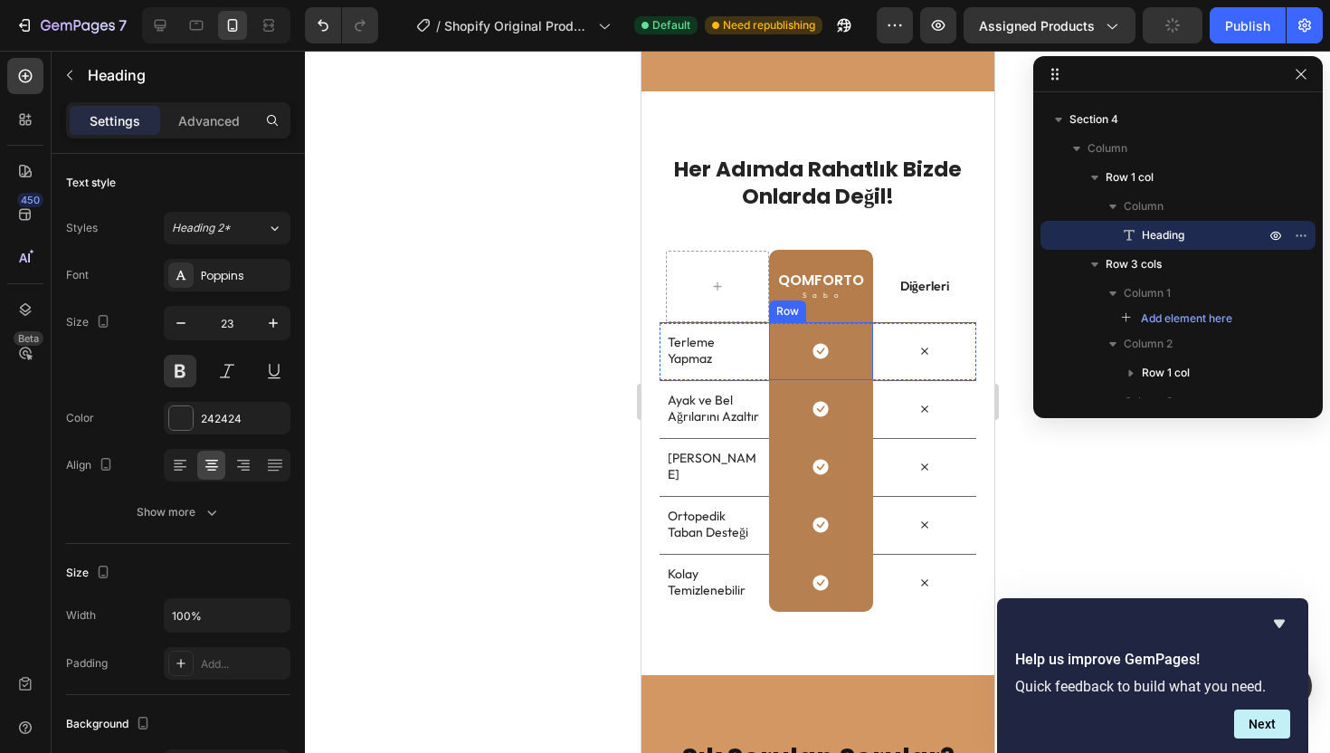
scroll to position [4008, 0]
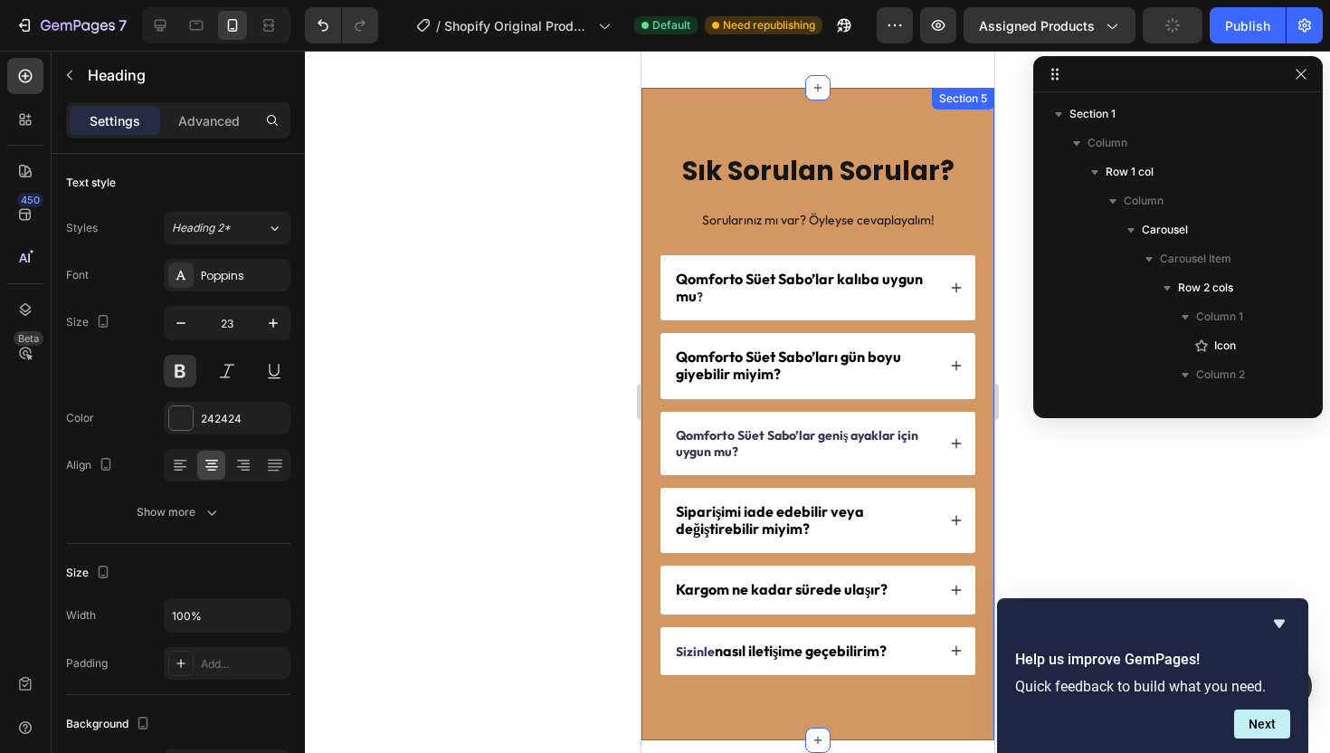
scroll to position [3468, 0]
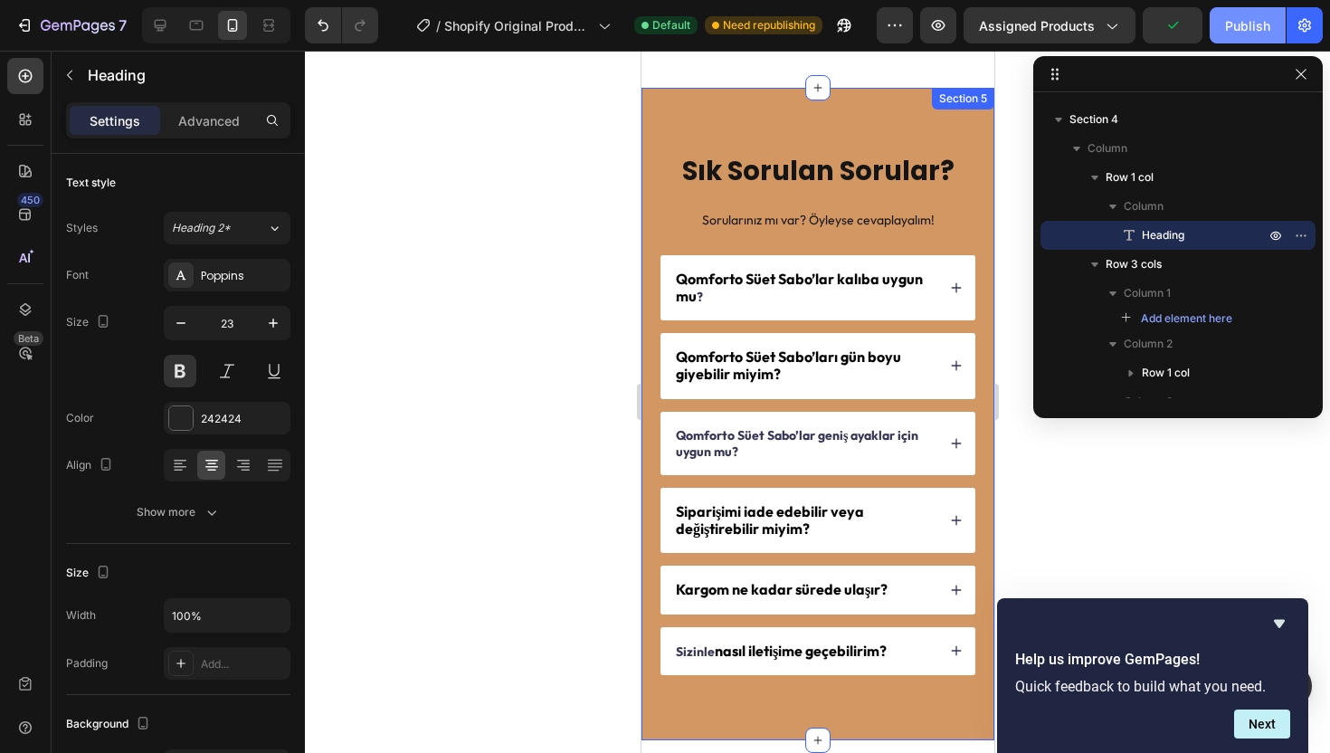
click at [1222, 20] on button "Publish" at bounding box center [1248, 25] width 76 height 36
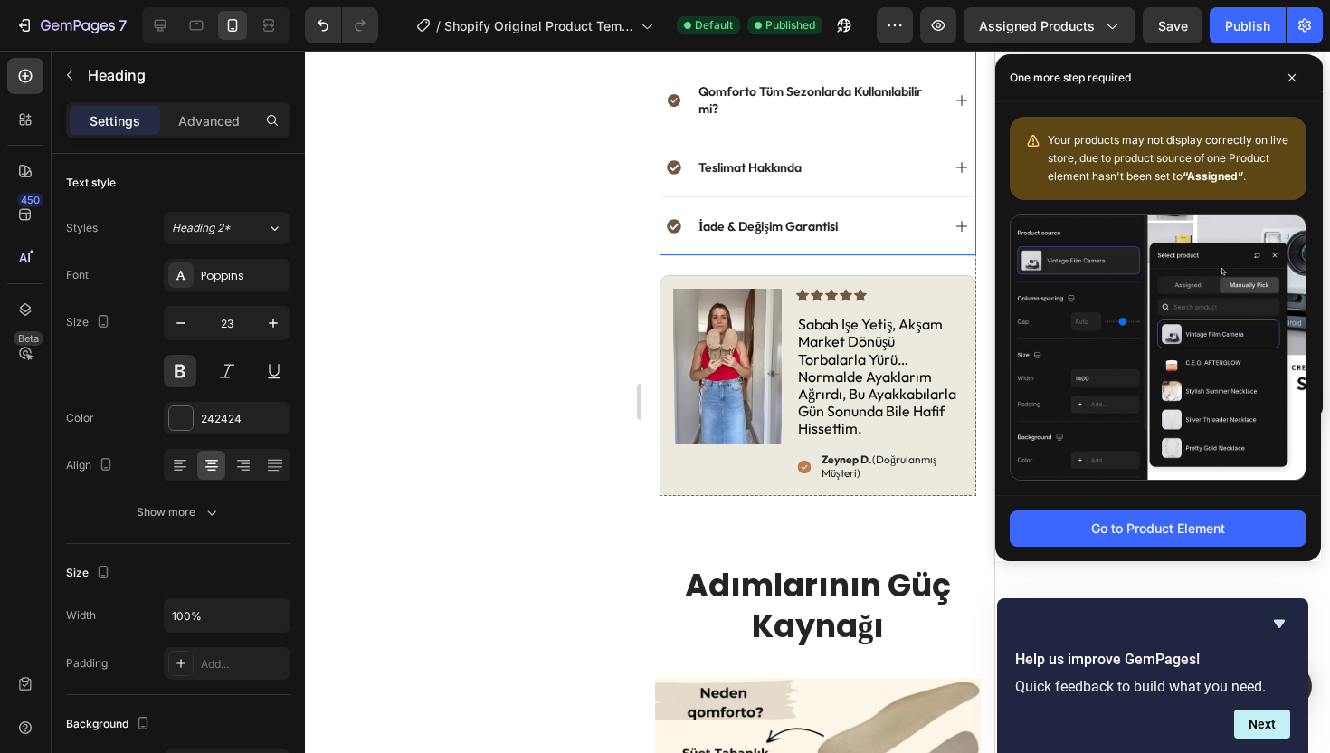
scroll to position [734, 0]
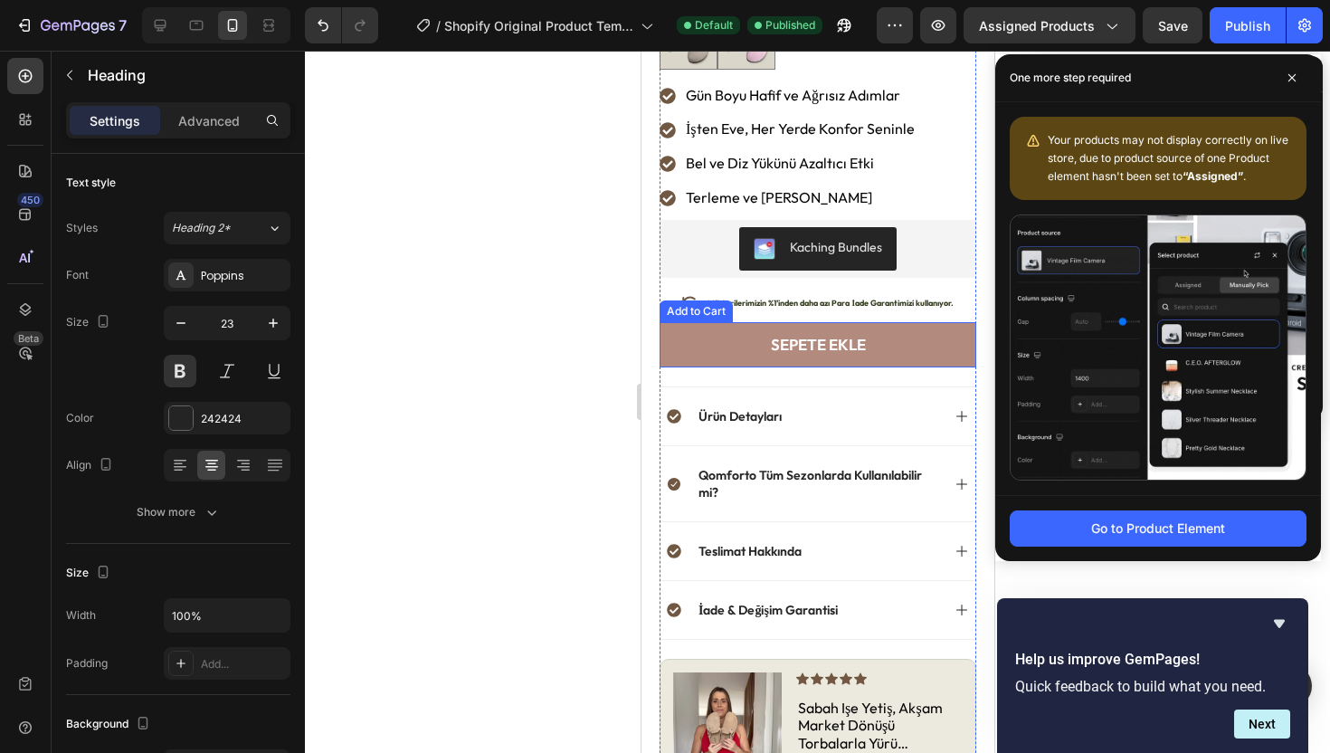
click at [704, 322] on button "SEPETE EKLE" at bounding box center [817, 344] width 317 height 45
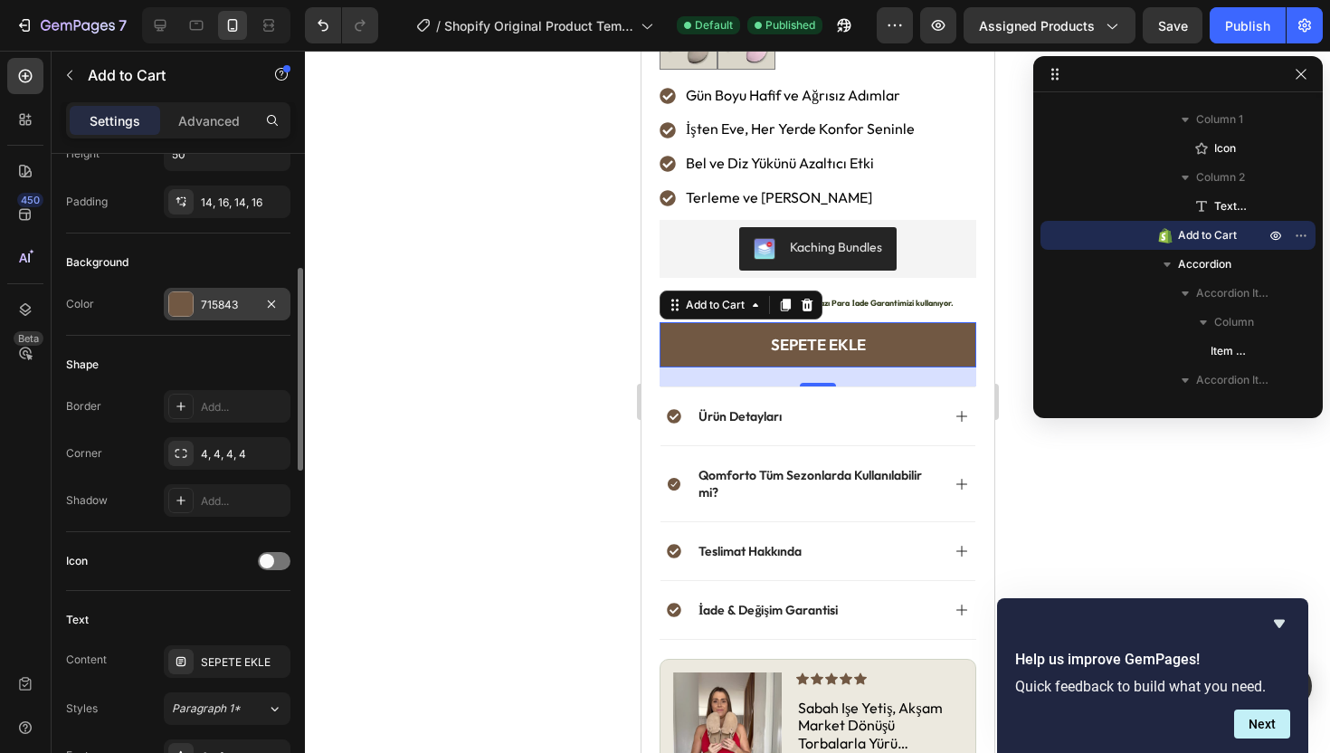
scroll to position [512, 0]
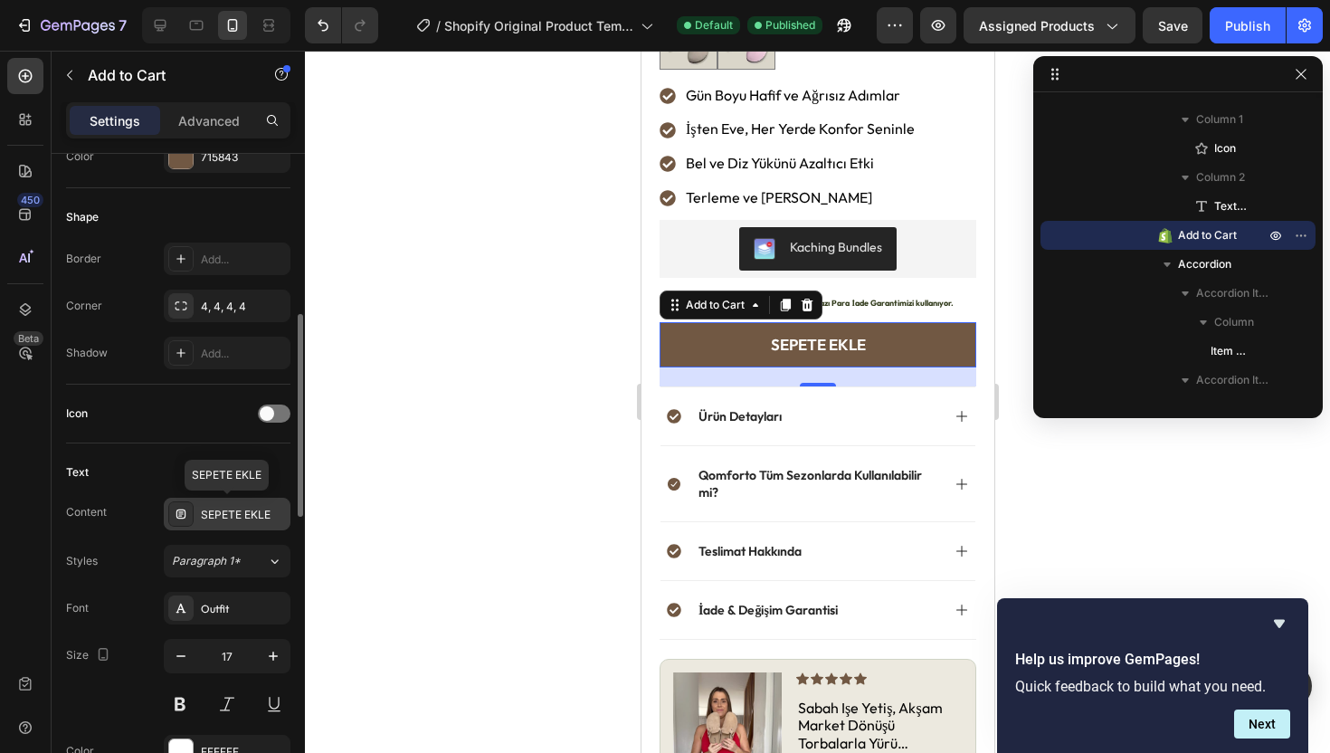
click at [229, 518] on div "SEPETE EKLE" at bounding box center [243, 515] width 85 height 16
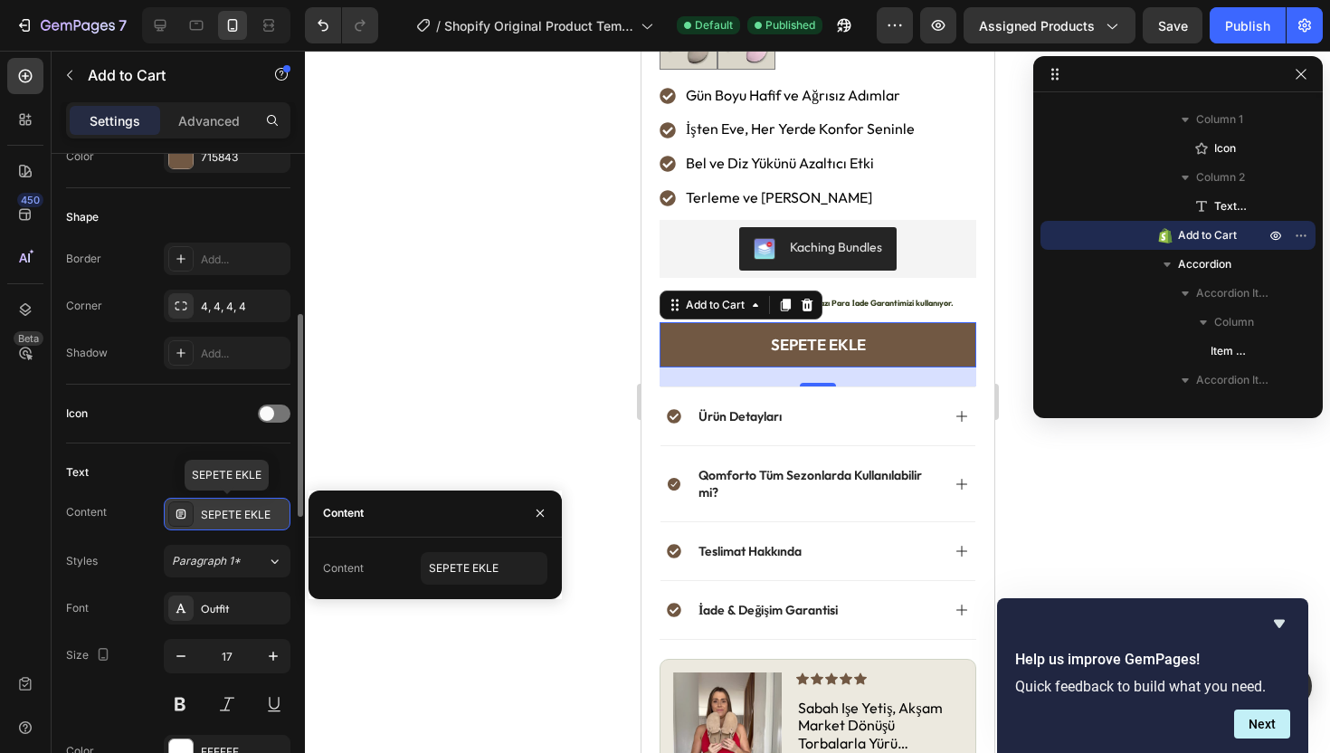
click at [229, 517] on div "SEPETE EKLE" at bounding box center [243, 515] width 85 height 16
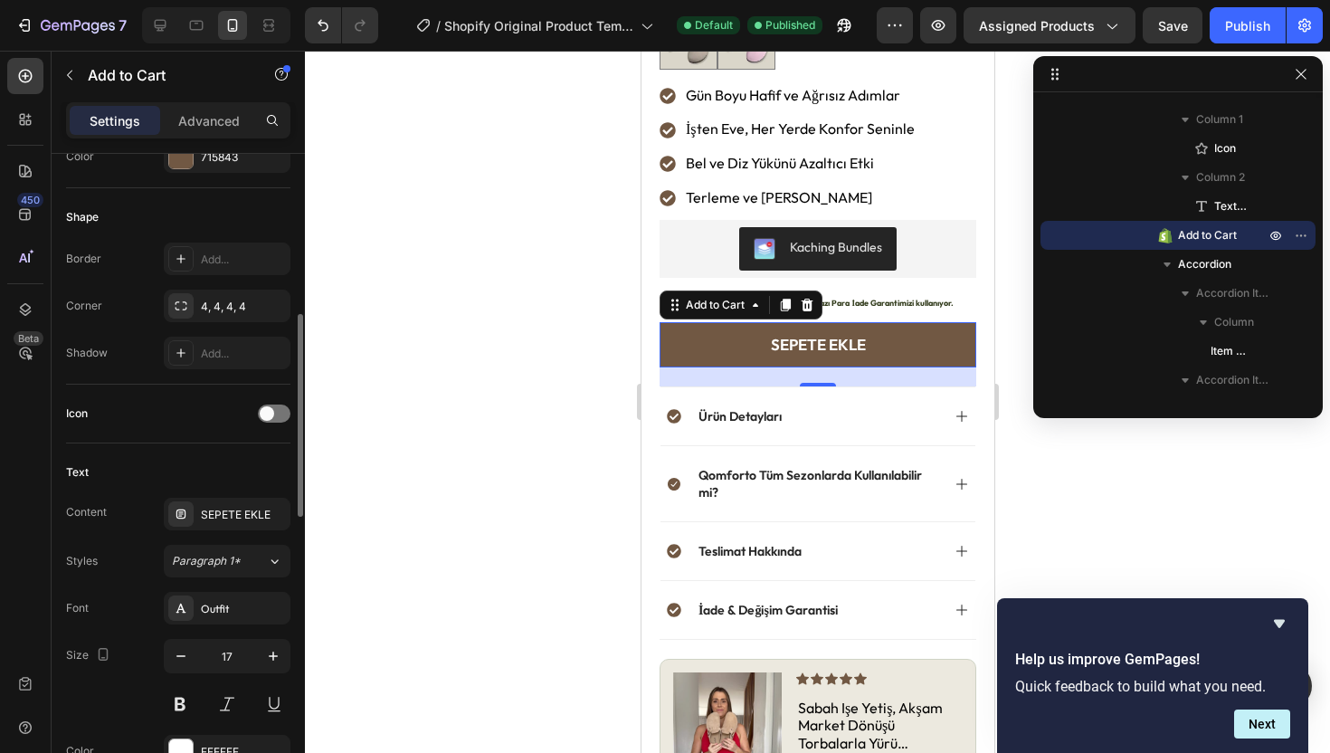
scroll to position [666, 0]
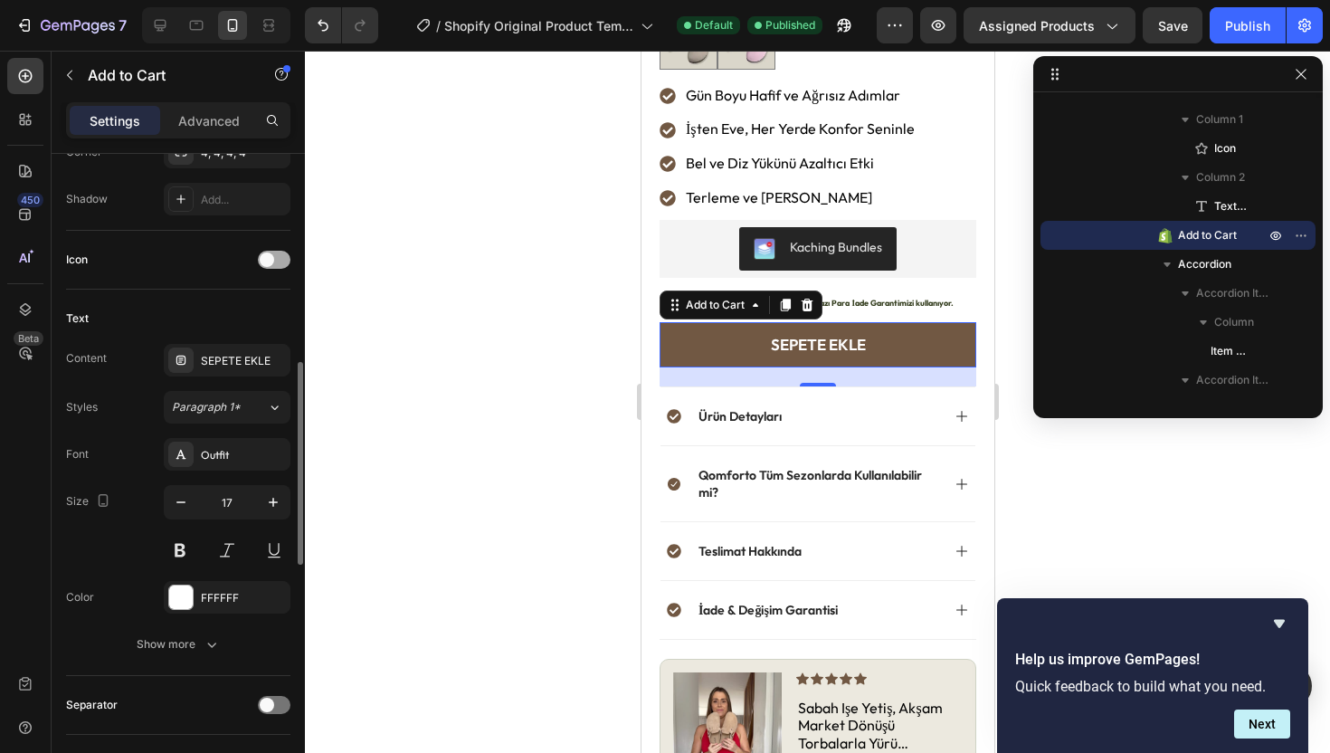
click at [273, 258] on span at bounding box center [267, 259] width 14 height 14
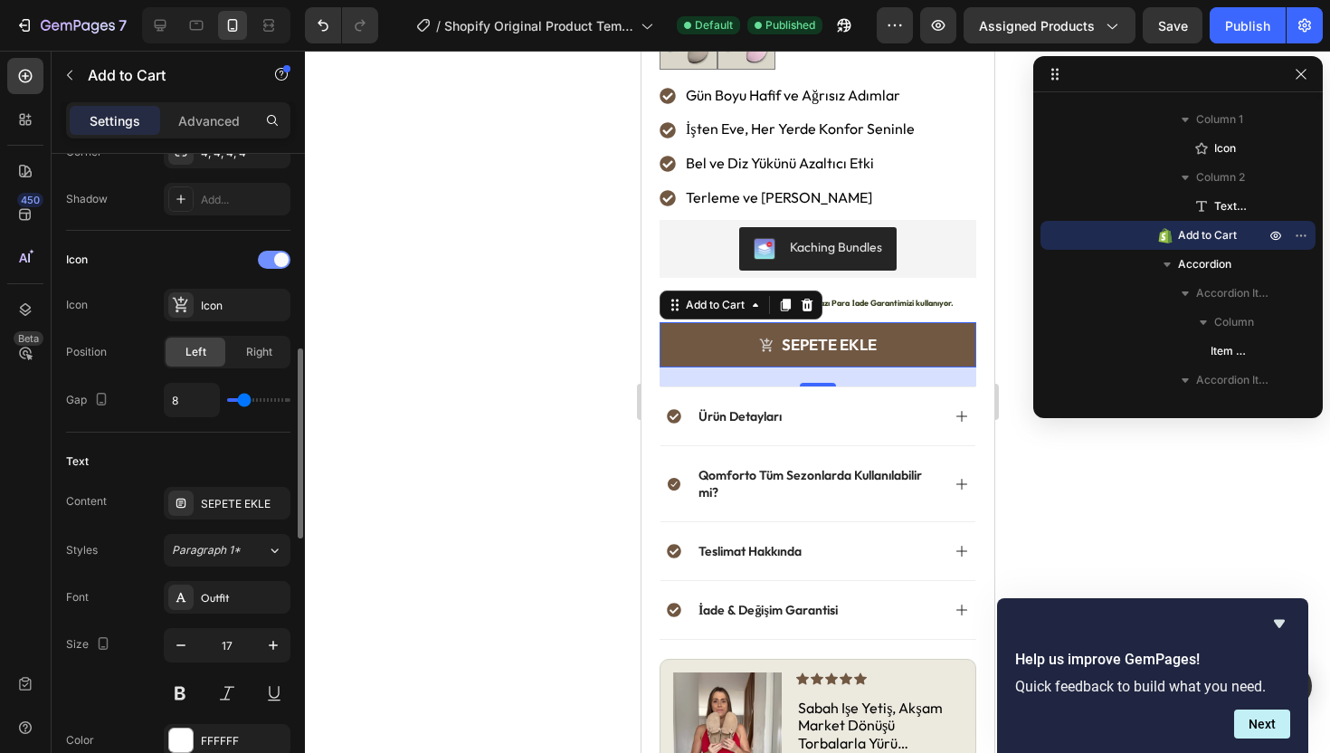
click at [273, 258] on div at bounding box center [274, 260] width 33 height 18
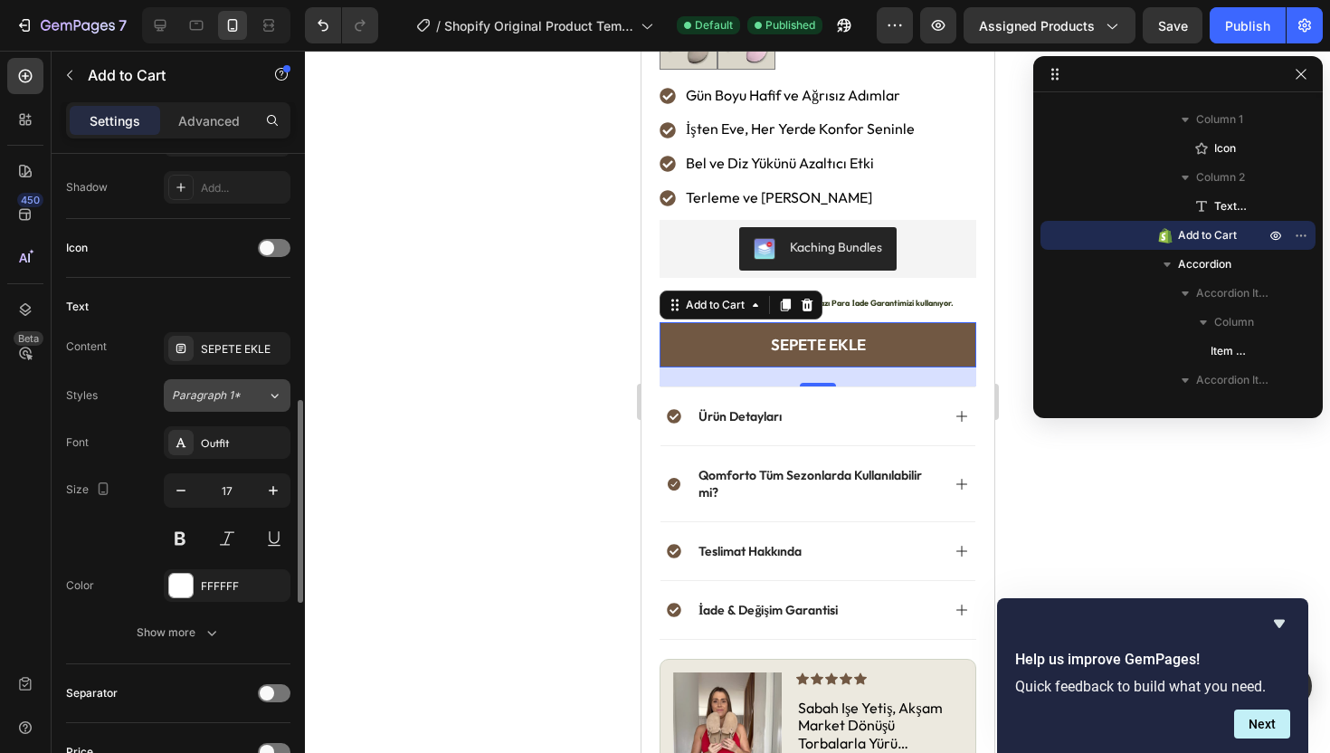
scroll to position [741, 0]
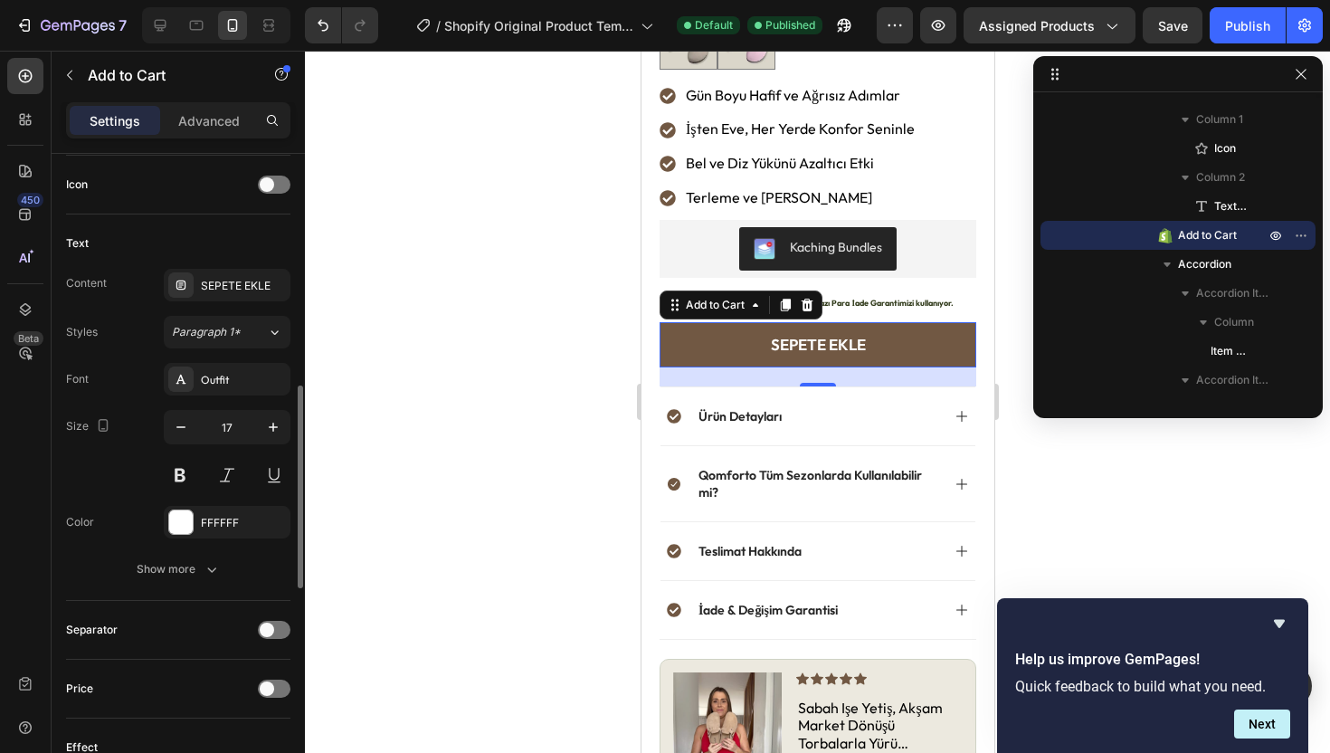
click at [273, 197] on div "Icon" at bounding box center [178, 184] width 224 height 29
click at [274, 190] on div at bounding box center [274, 185] width 33 height 18
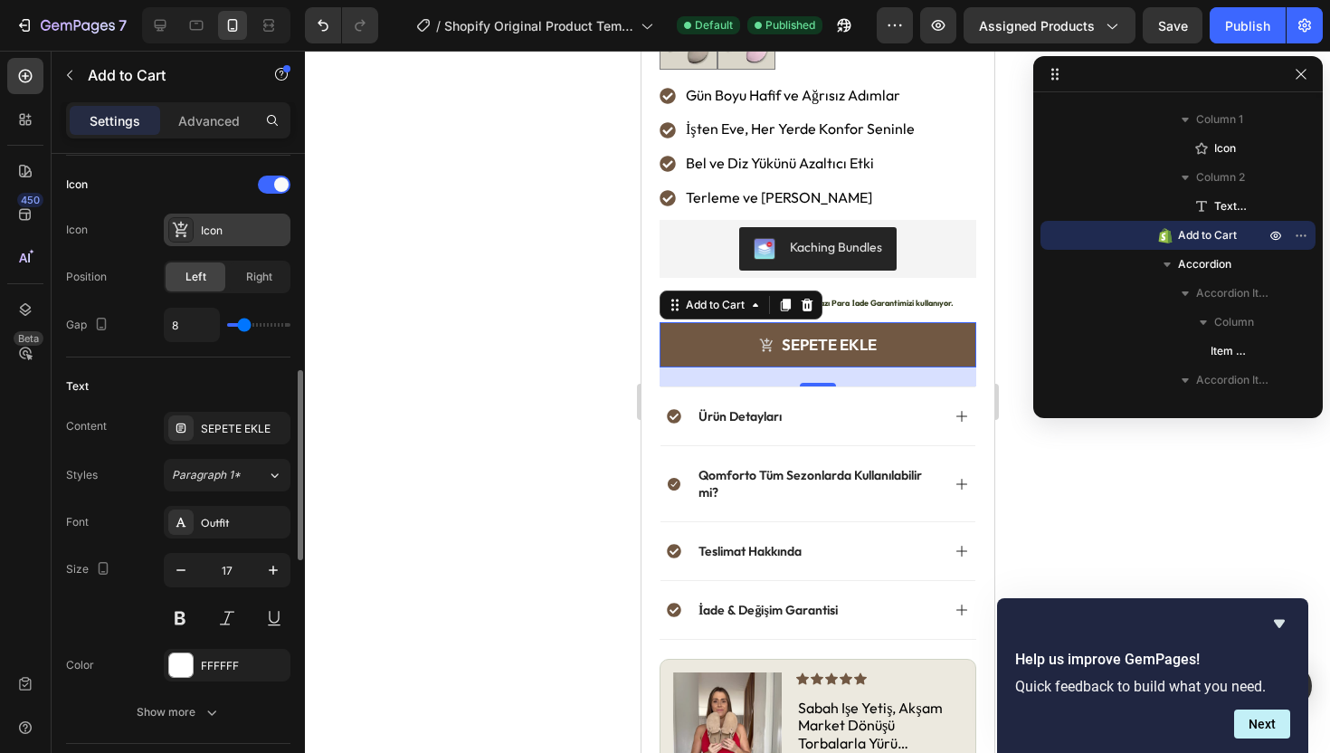
click at [206, 217] on div "Icon" at bounding box center [227, 229] width 127 height 33
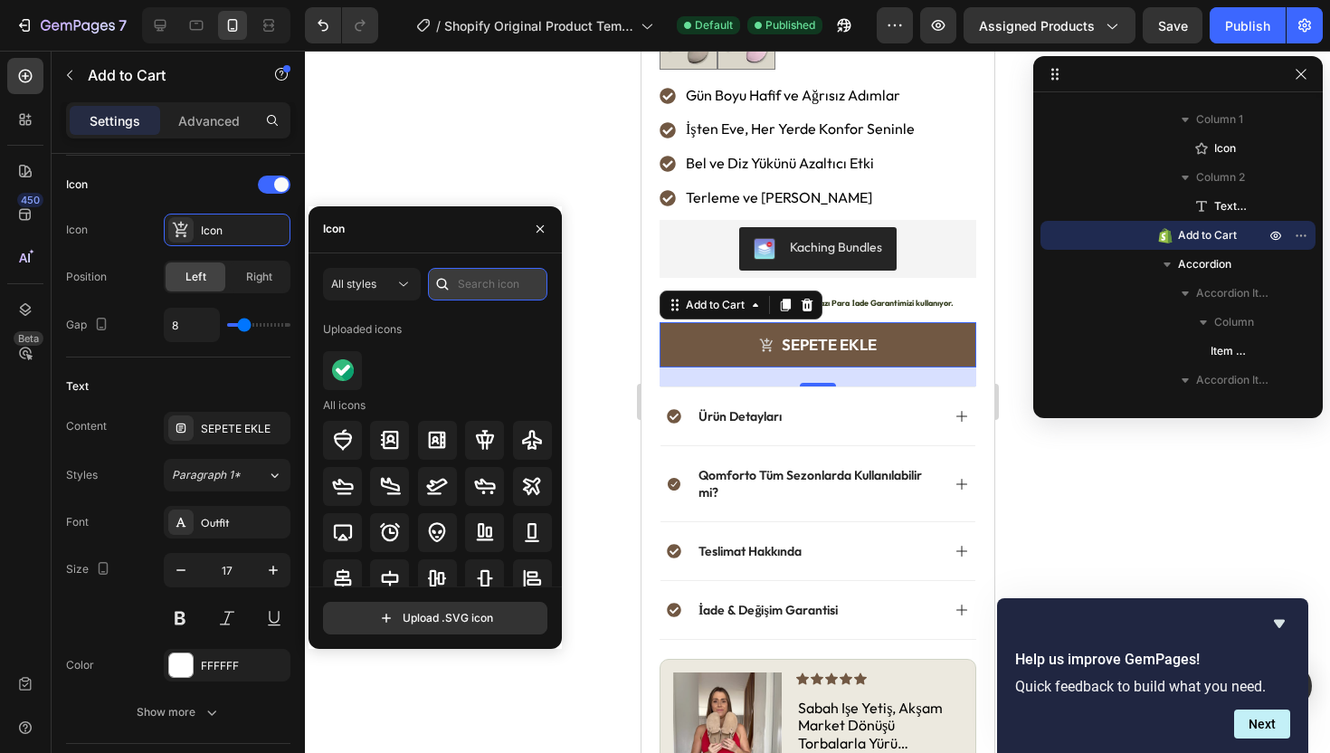
click at [482, 289] on input "text" at bounding box center [487, 284] width 119 height 33
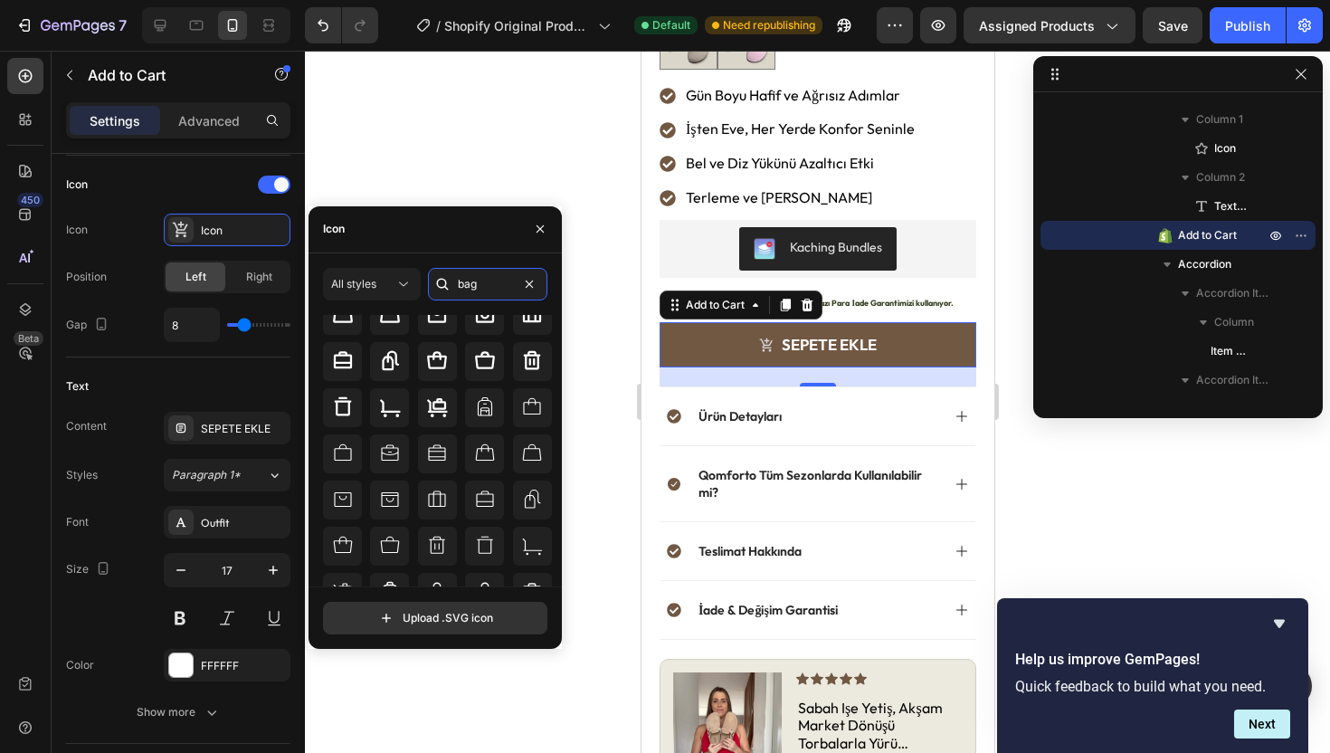
scroll to position [119, 0]
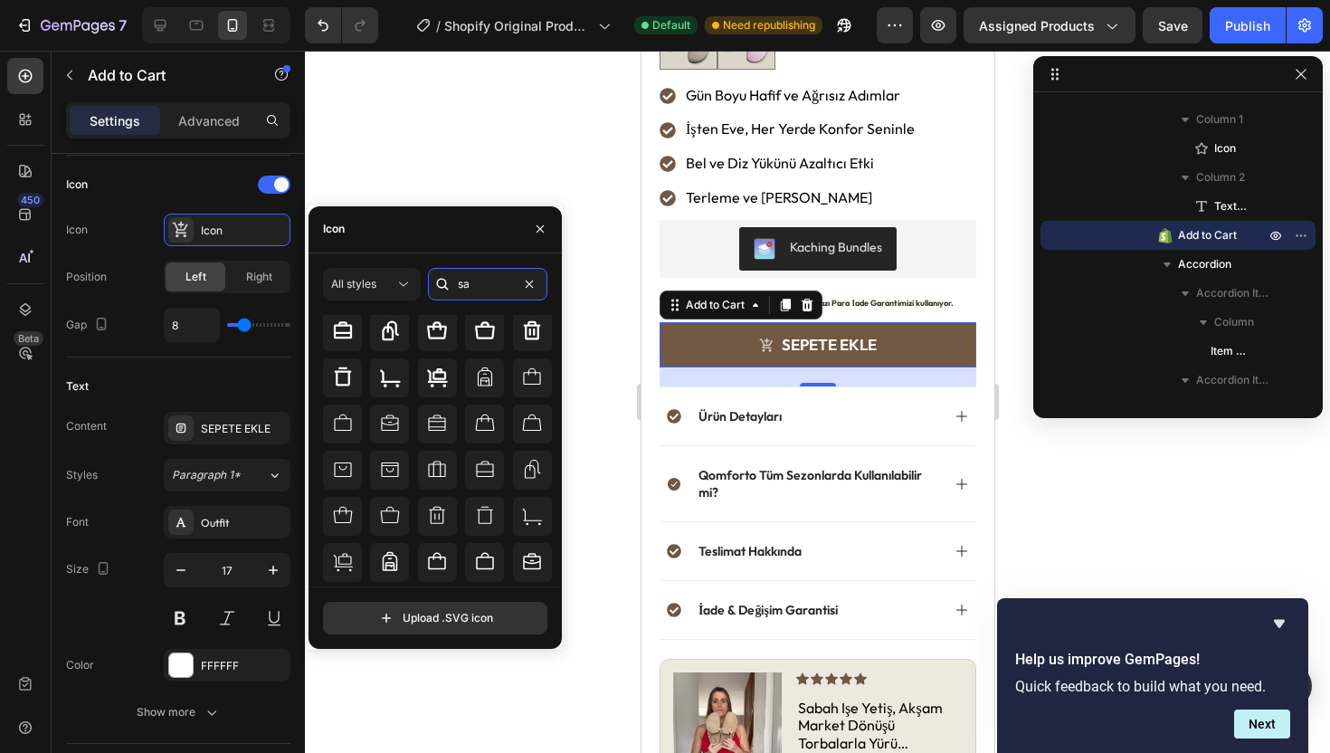
type input "sab"
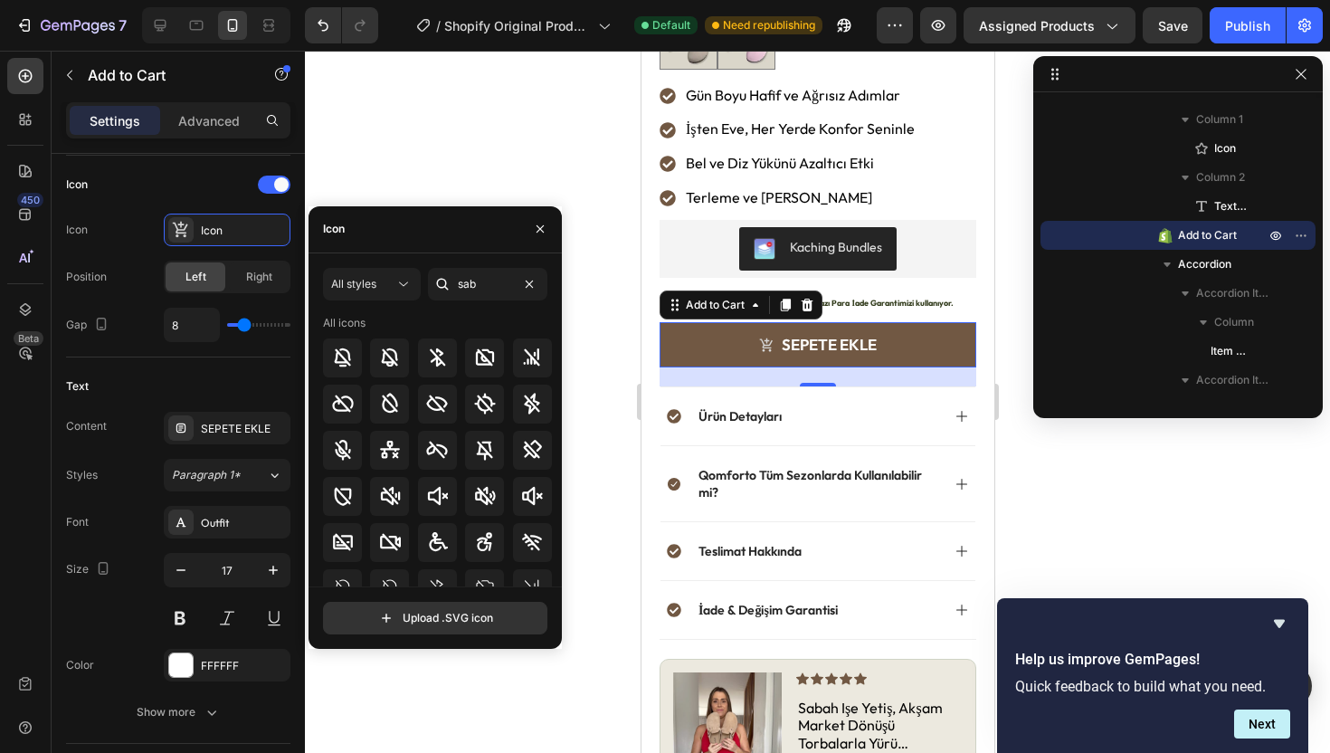
click at [433, 110] on div at bounding box center [817, 402] width 1025 height 702
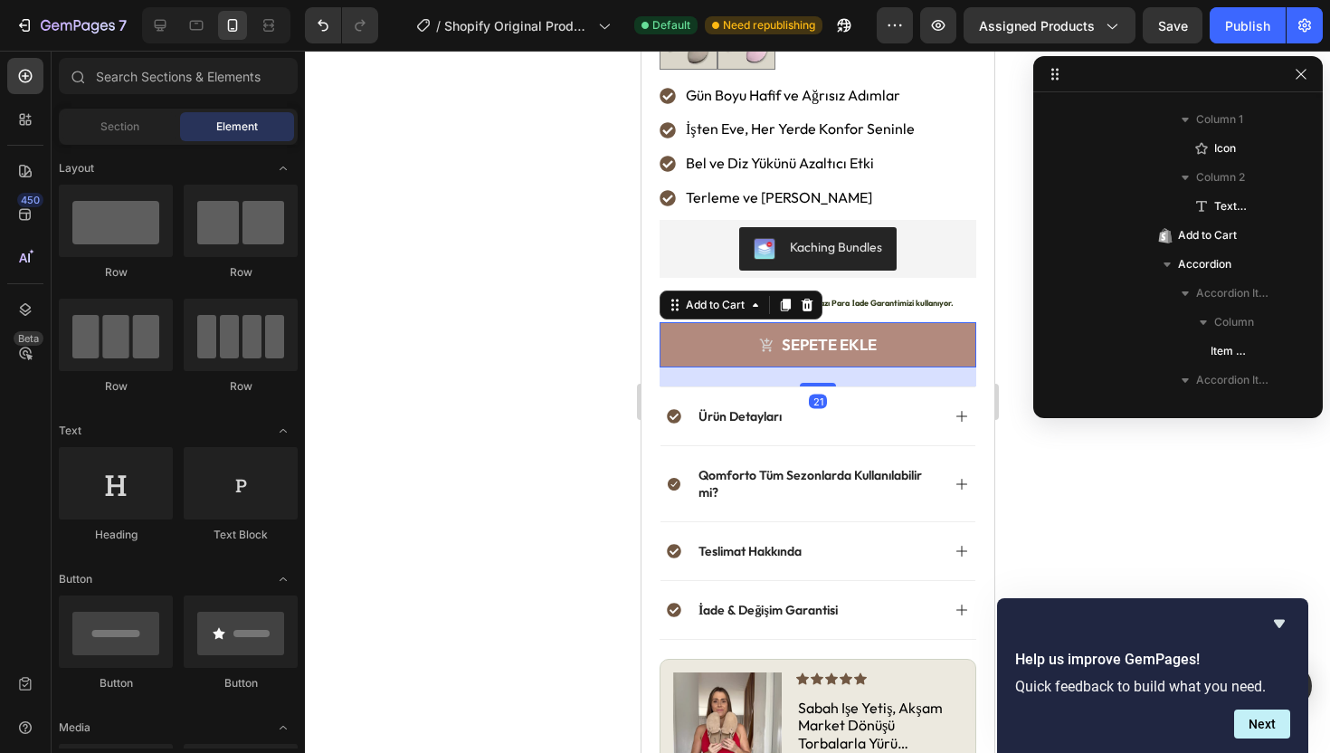
click at [695, 325] on button "SEPETE EKLE" at bounding box center [817, 344] width 317 height 45
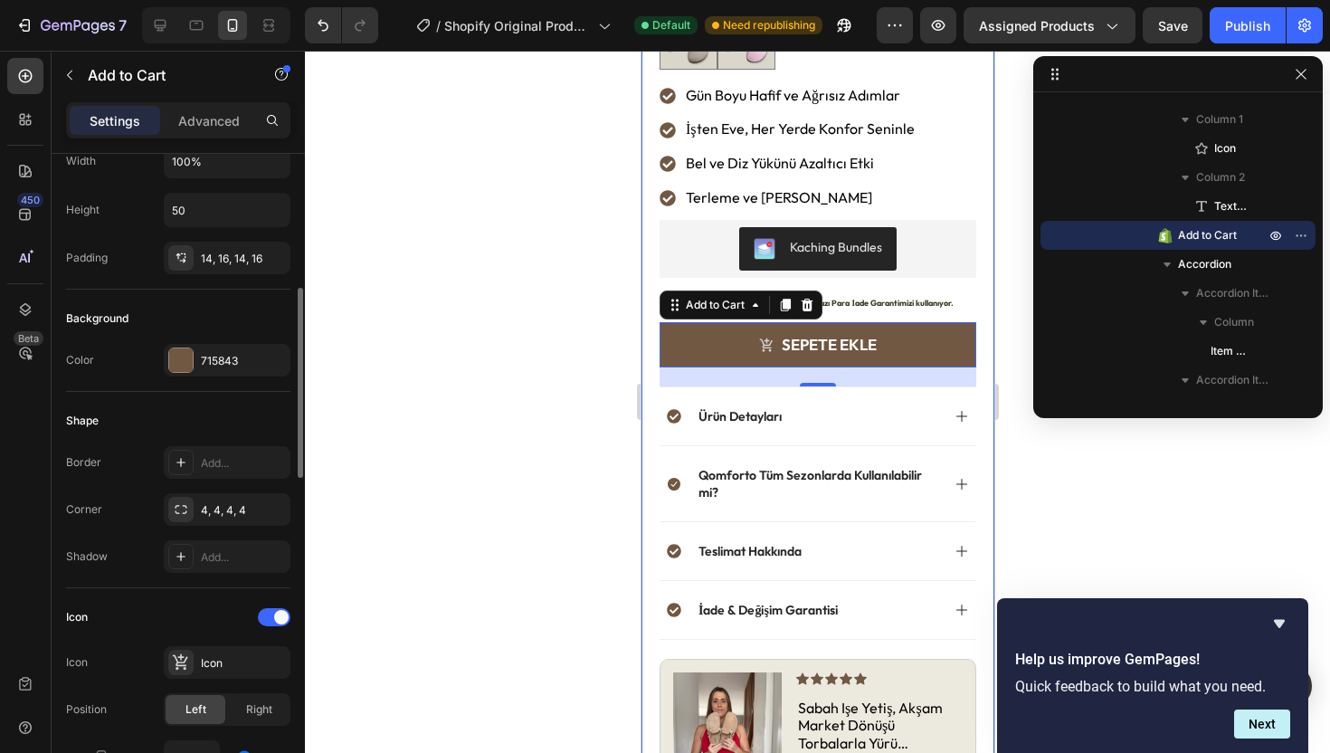
scroll to position [449, 0]
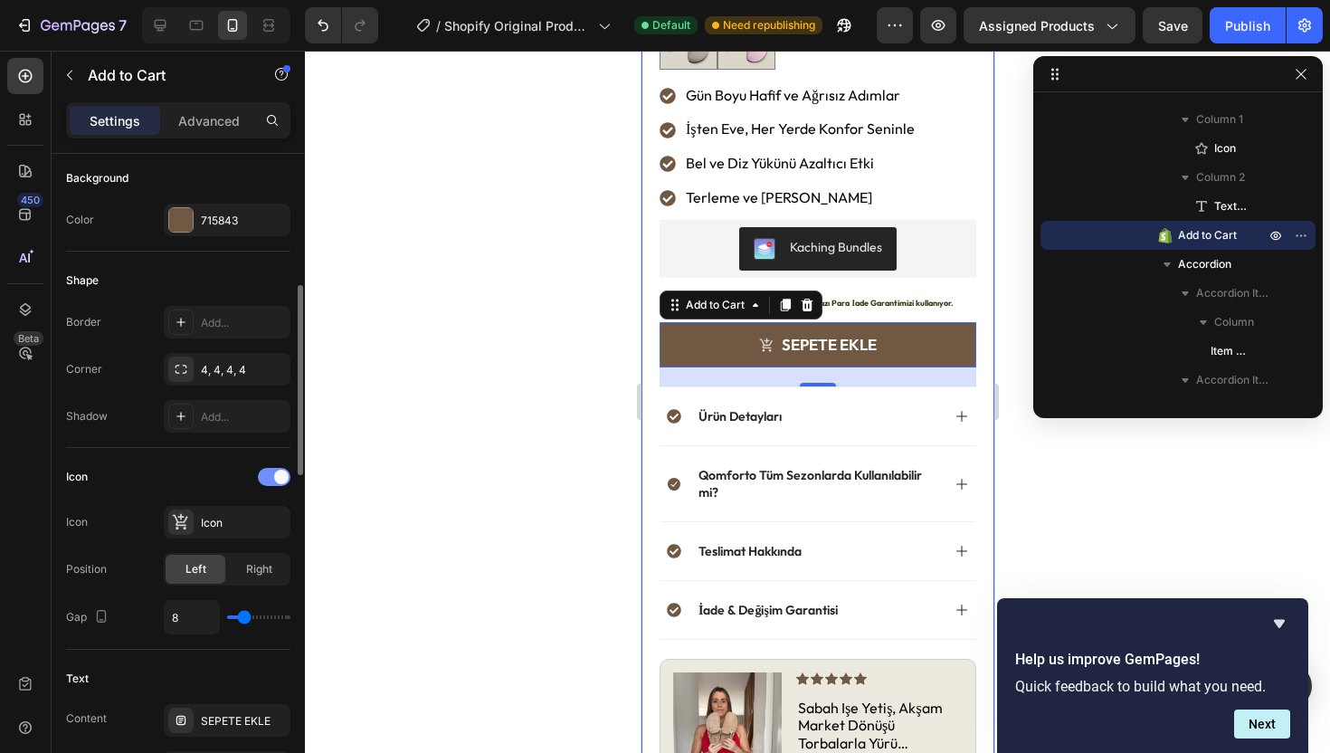
click at [271, 479] on div at bounding box center [274, 477] width 33 height 18
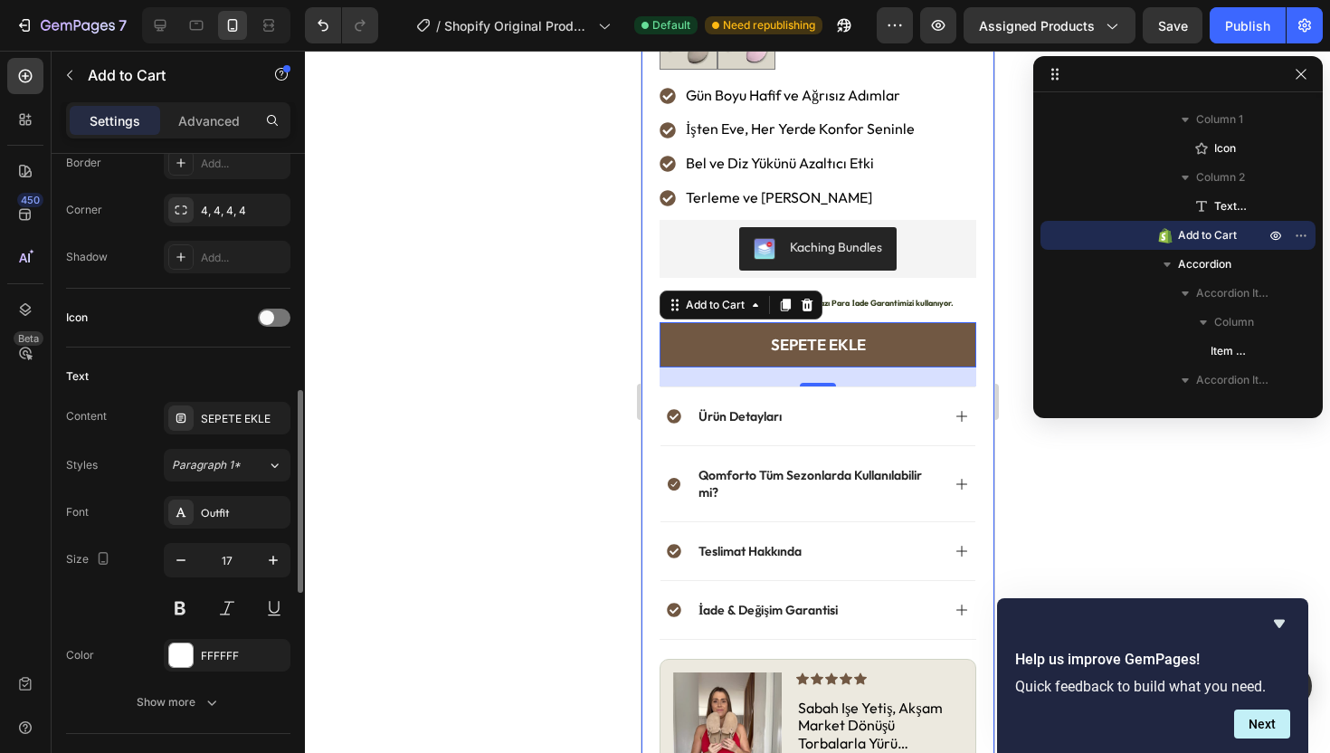
scroll to position [755, 0]
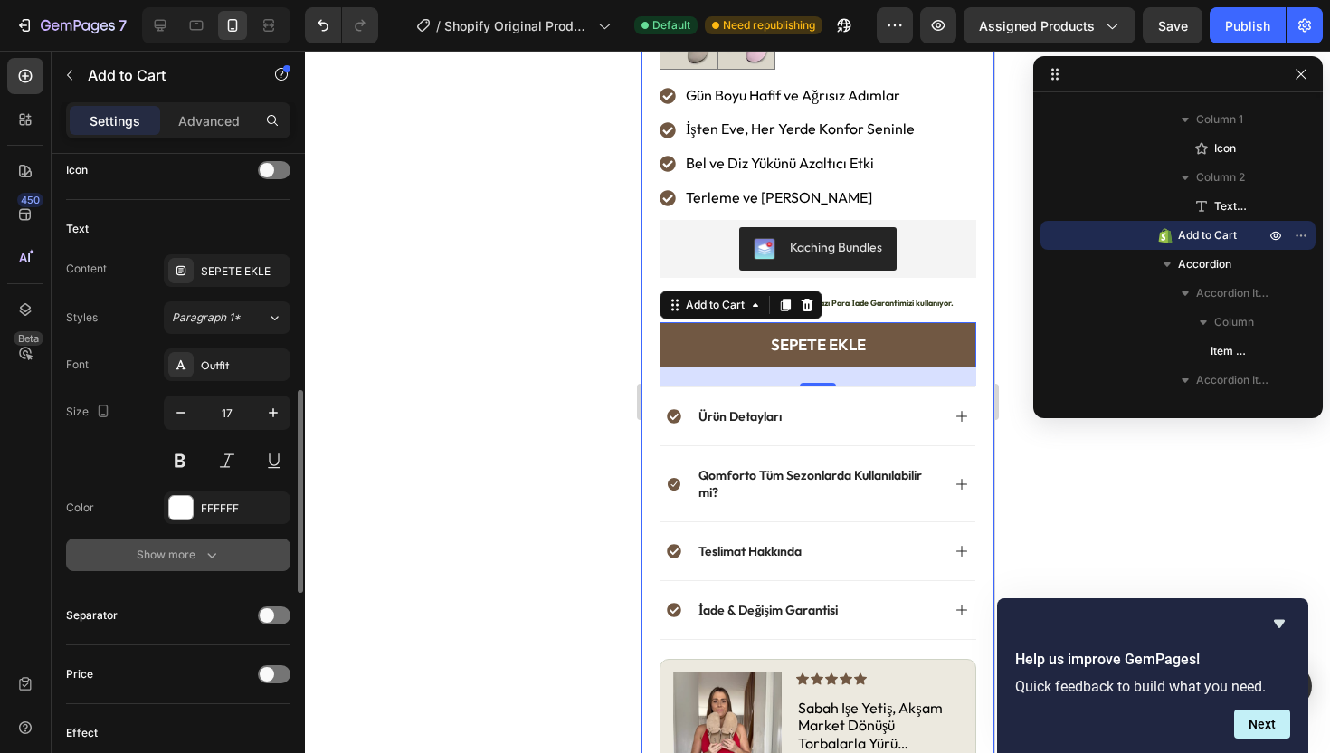
click at [197, 554] on div "Show more" at bounding box center [179, 555] width 84 height 18
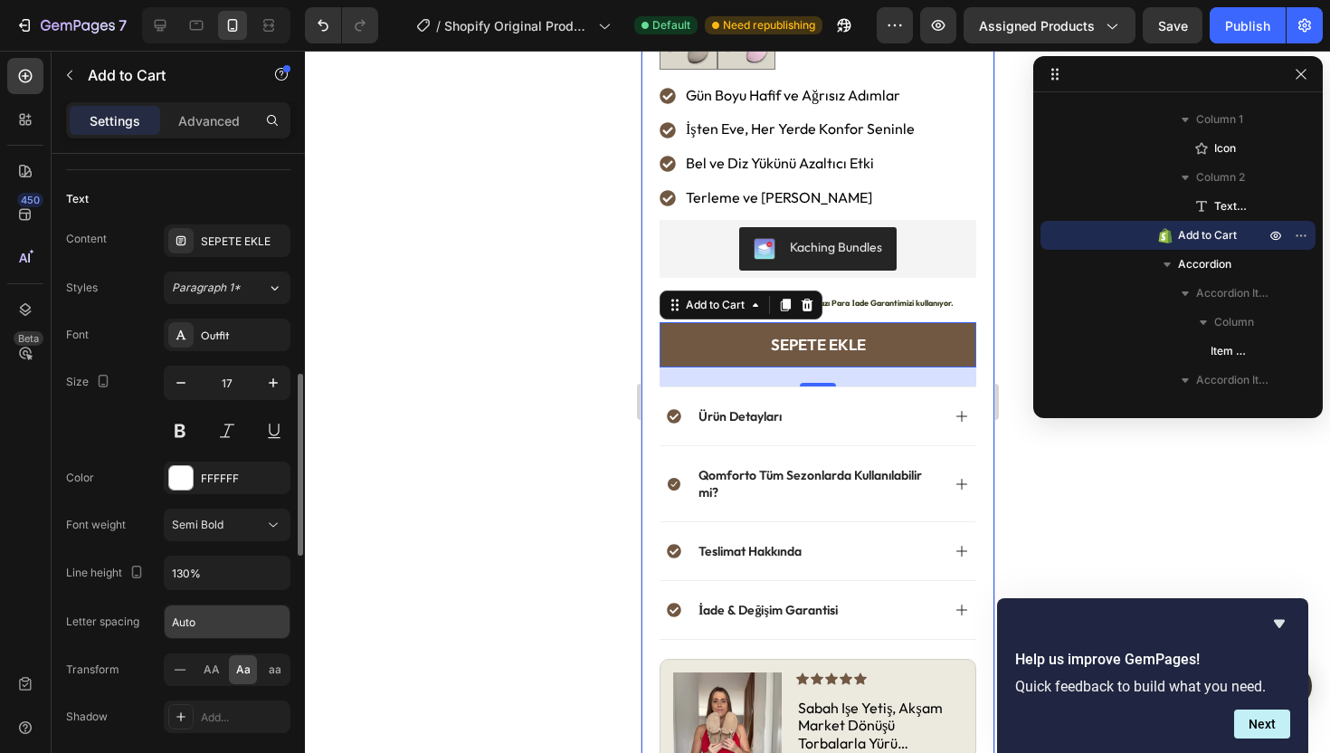
scroll to position [860, 0]
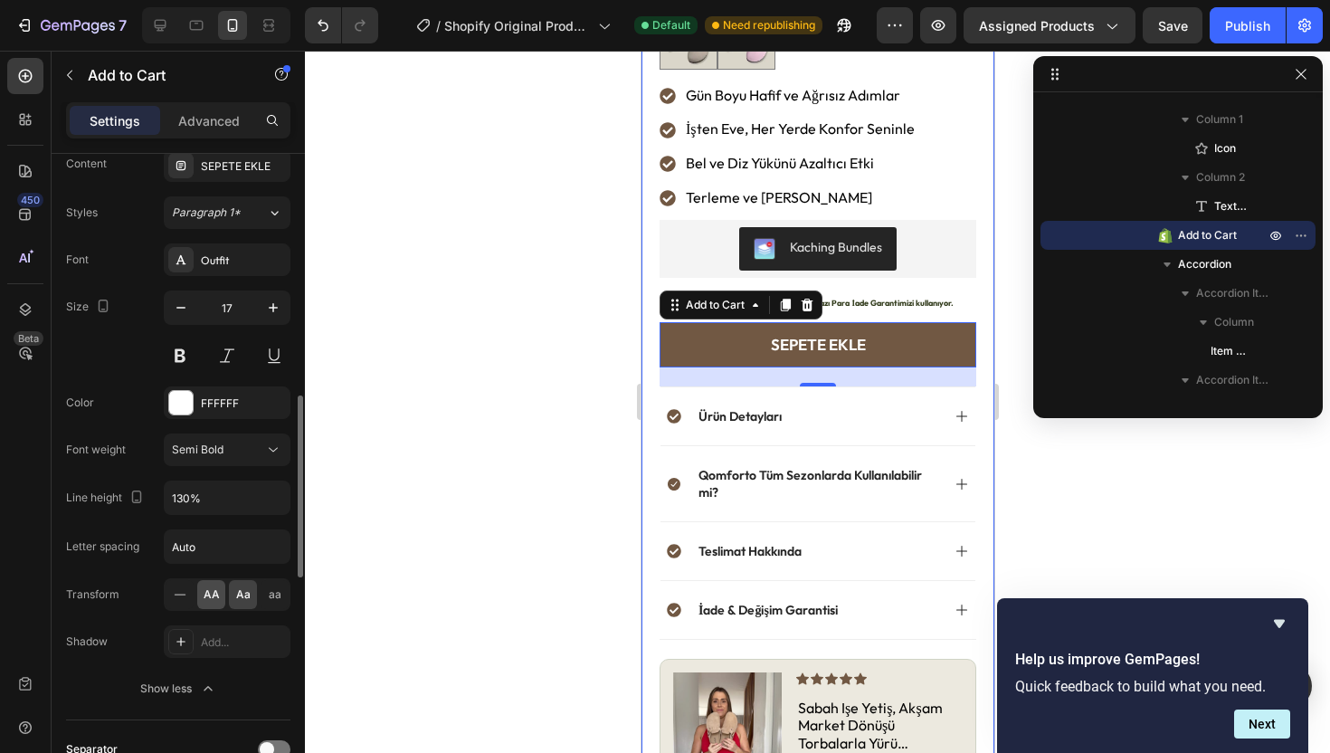
click at [217, 593] on span "AA" at bounding box center [212, 594] width 16 height 16
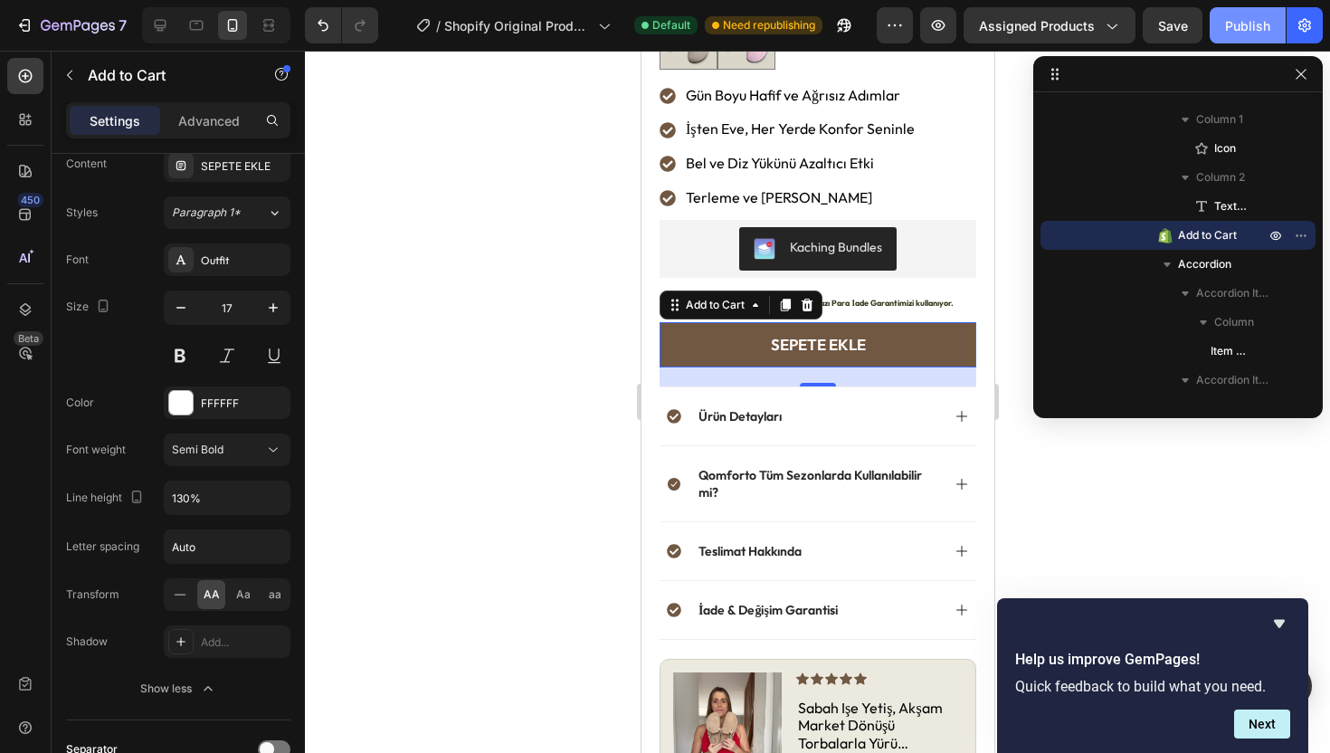
click at [1228, 32] on div "Publish" at bounding box center [1247, 25] width 45 height 19
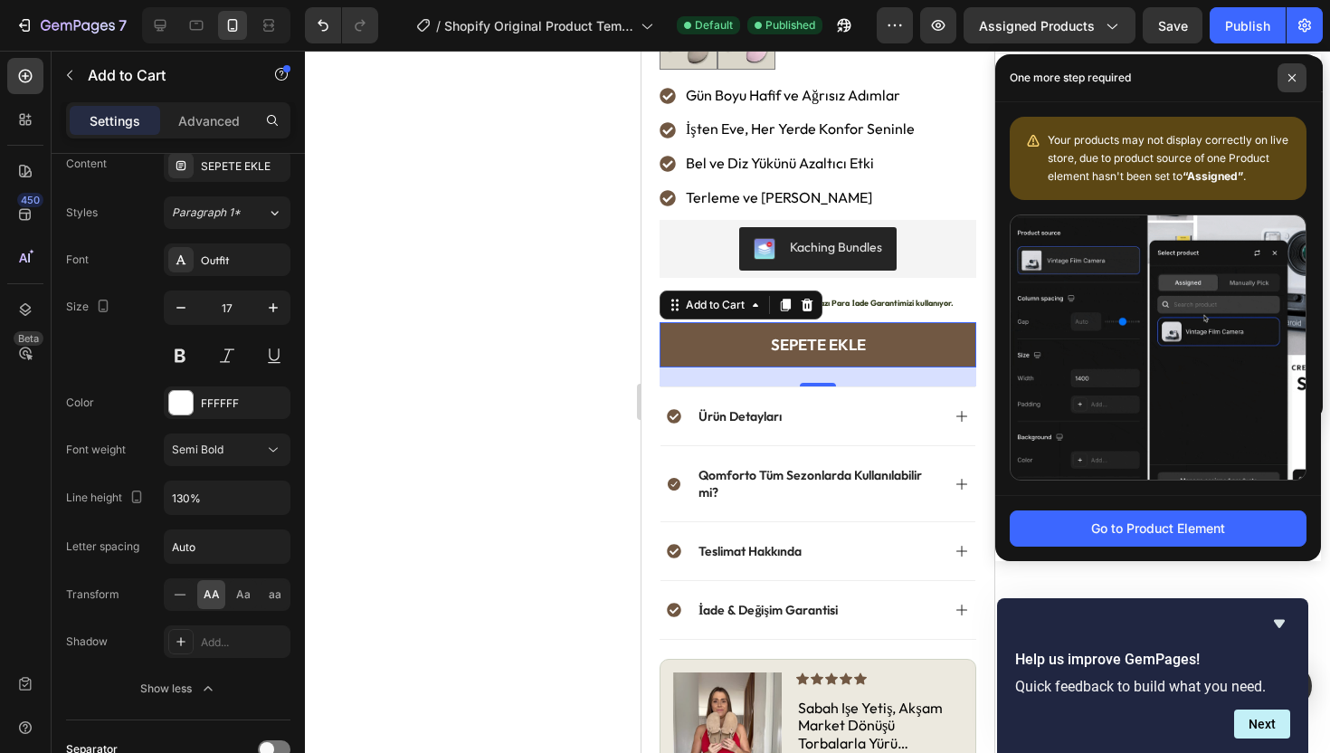
click at [1295, 79] on icon at bounding box center [1291, 77] width 9 height 9
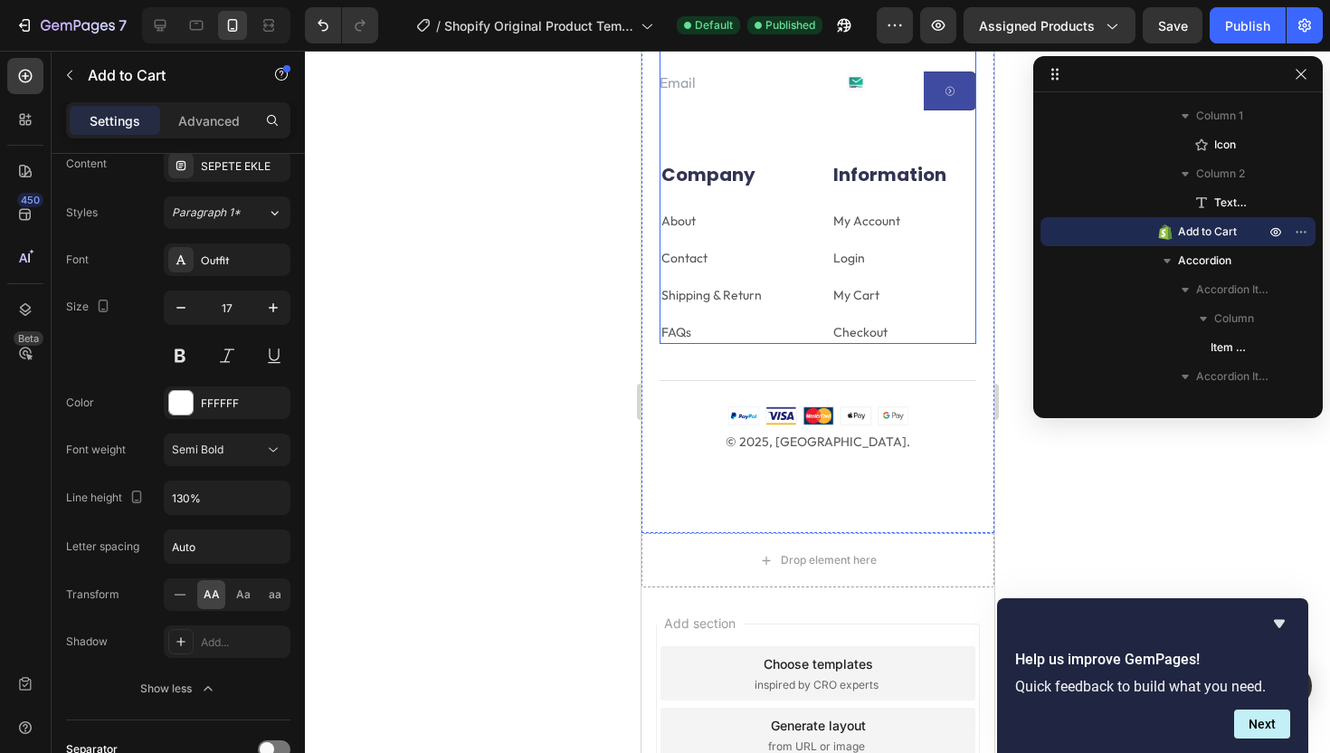
scroll to position [4907, 0]
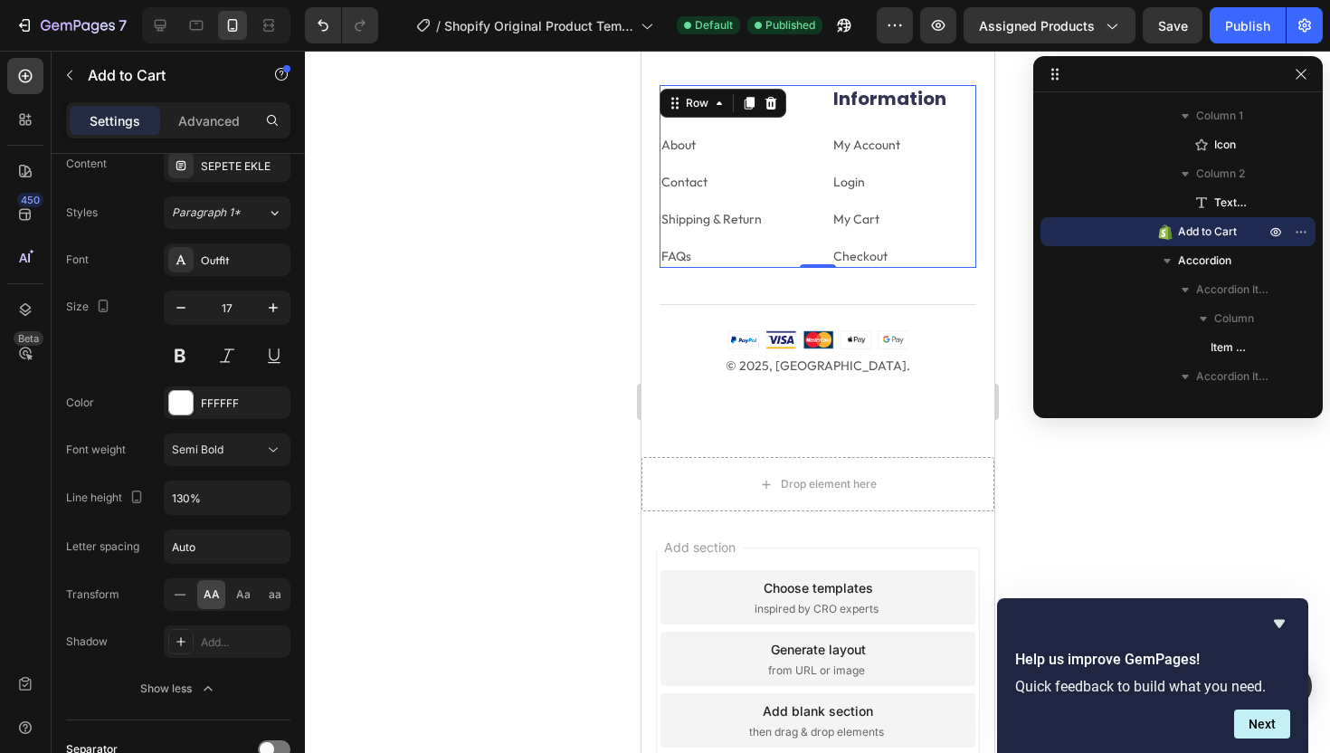
click at [815, 184] on div "Company Heading About Text block Contact Text block Shipping & Return Text bloc…" at bounding box center [817, 176] width 317 height 183
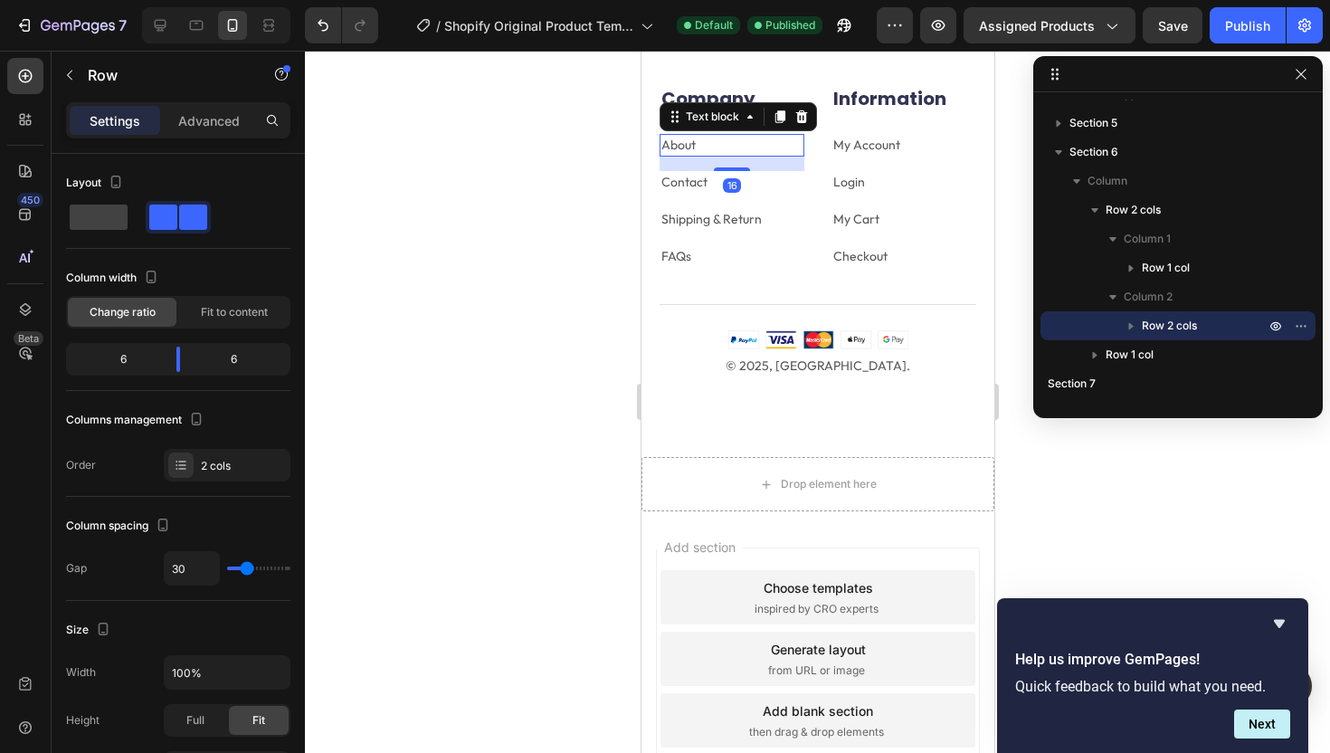
scroll to position [4995, 0]
click at [749, 146] on p "About" at bounding box center [730, 145] width 141 height 19
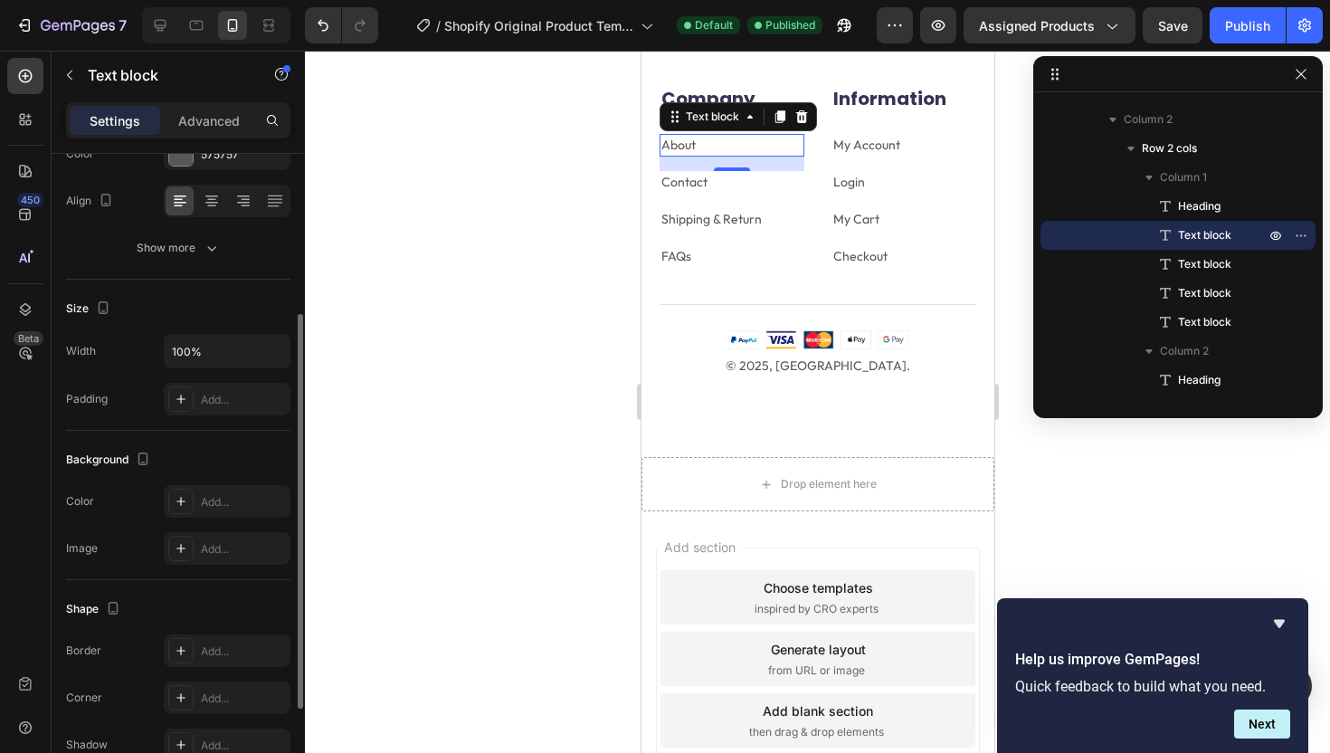
scroll to position [82, 0]
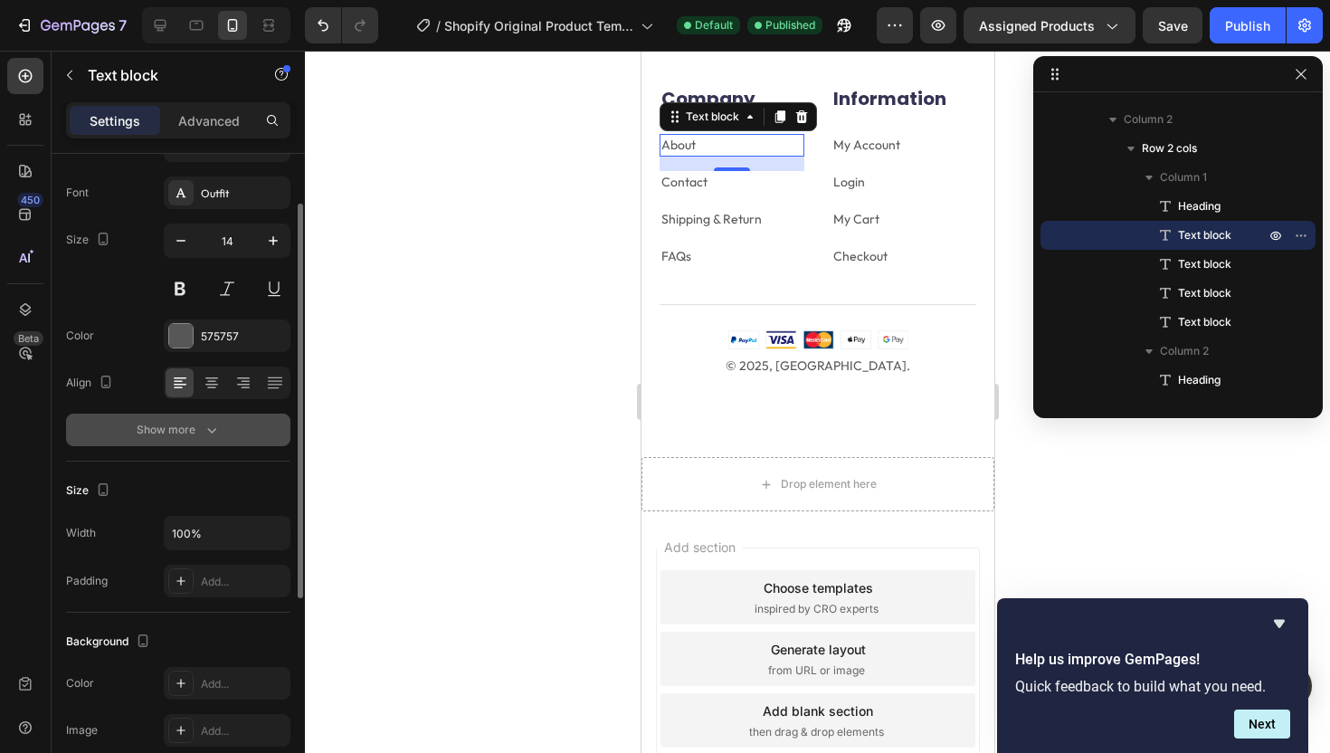
click at [216, 427] on icon "button" at bounding box center [212, 430] width 18 height 18
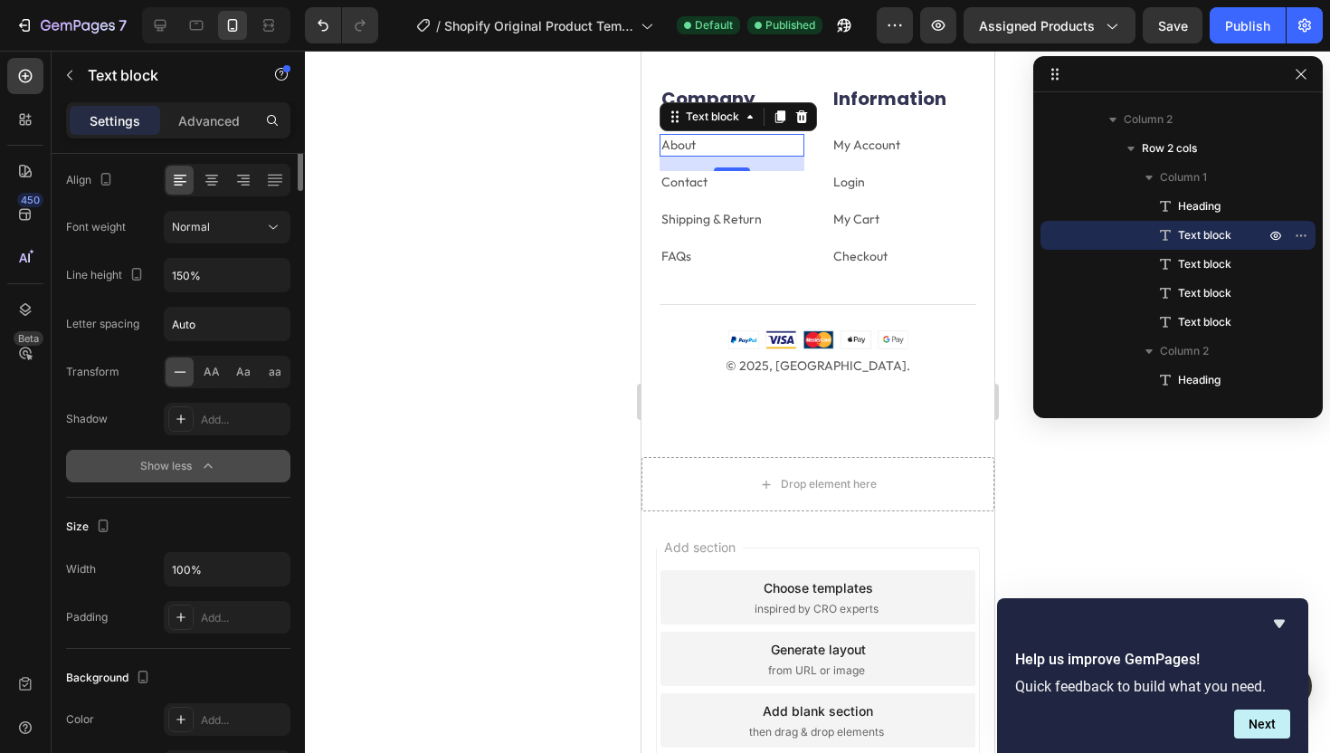
scroll to position [0, 0]
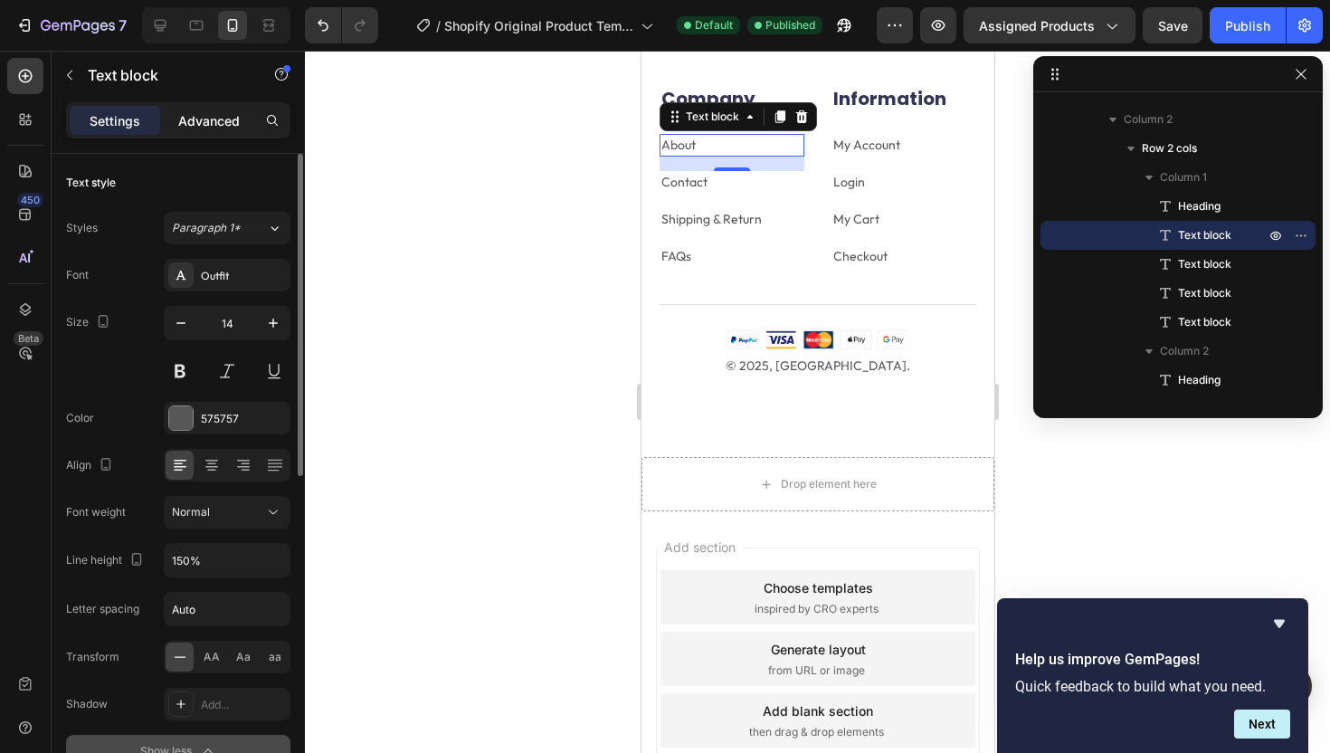
click at [205, 119] on p "Advanced" at bounding box center [209, 120] width 62 height 19
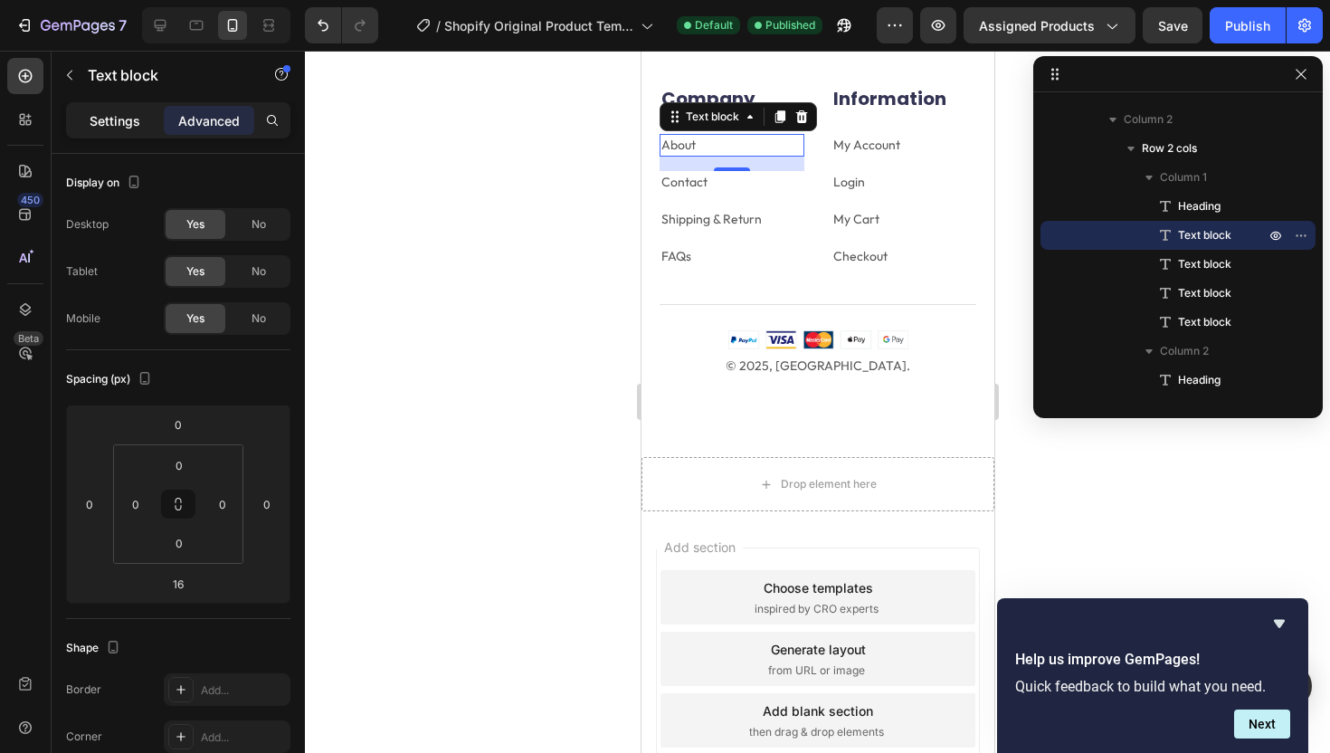
click at [143, 119] on div "Settings" at bounding box center [115, 120] width 90 height 29
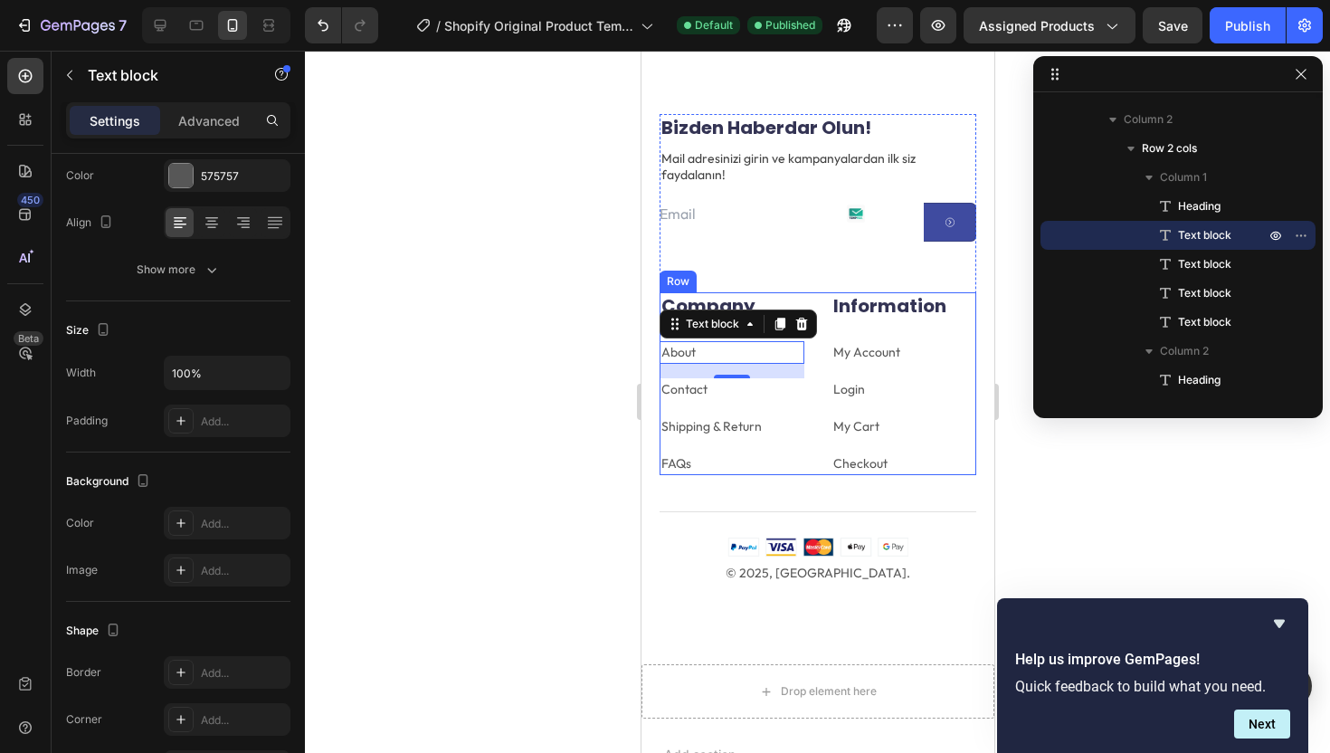
scroll to position [4537, 0]
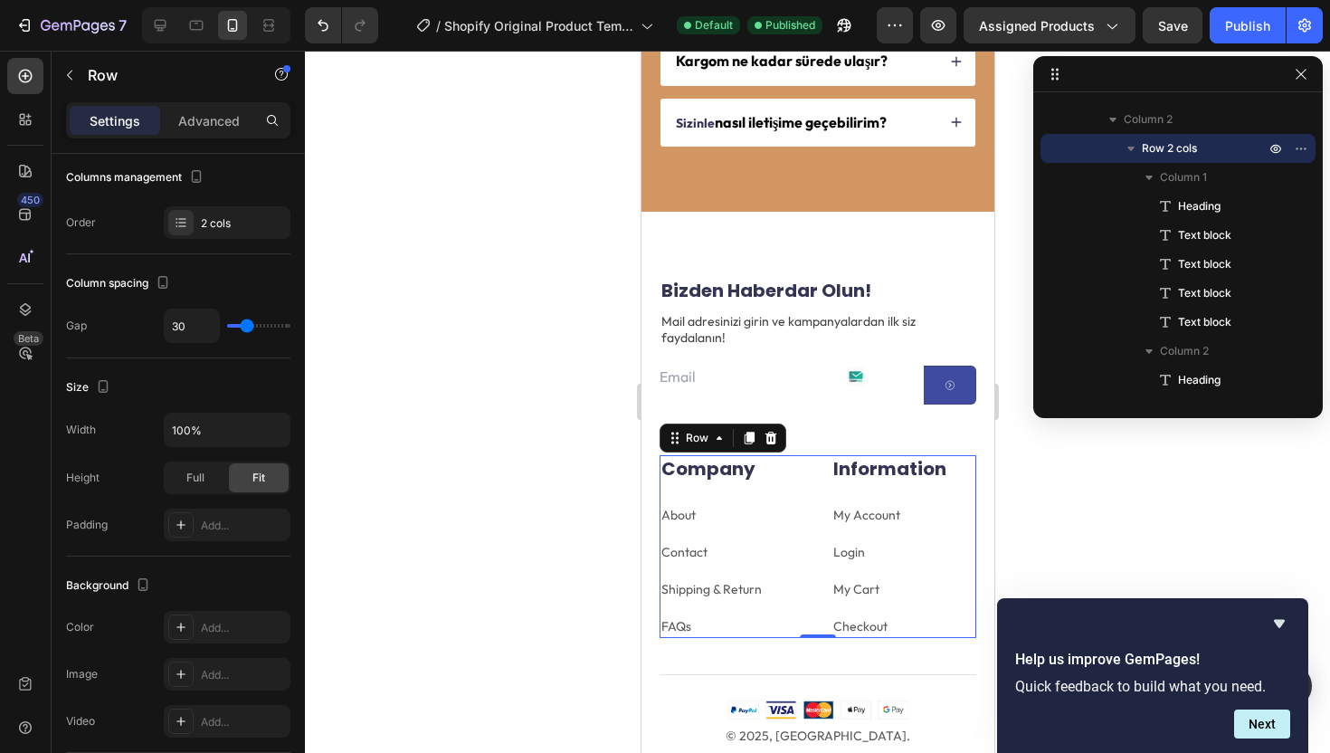
click at [807, 587] on div "Company Heading About Text block Contact Text block Shipping & Return Text bloc…" at bounding box center [817, 546] width 317 height 183
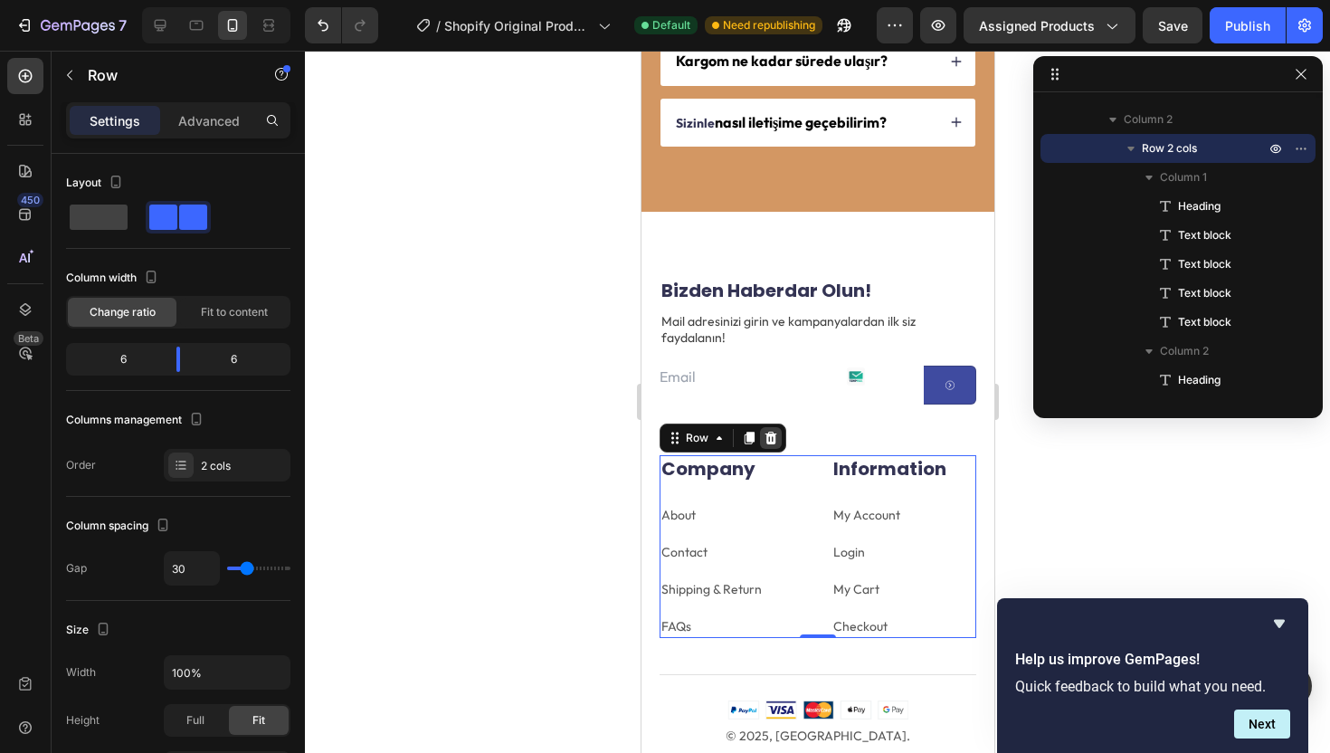
click at [773, 436] on icon at bounding box center [770, 438] width 14 height 14
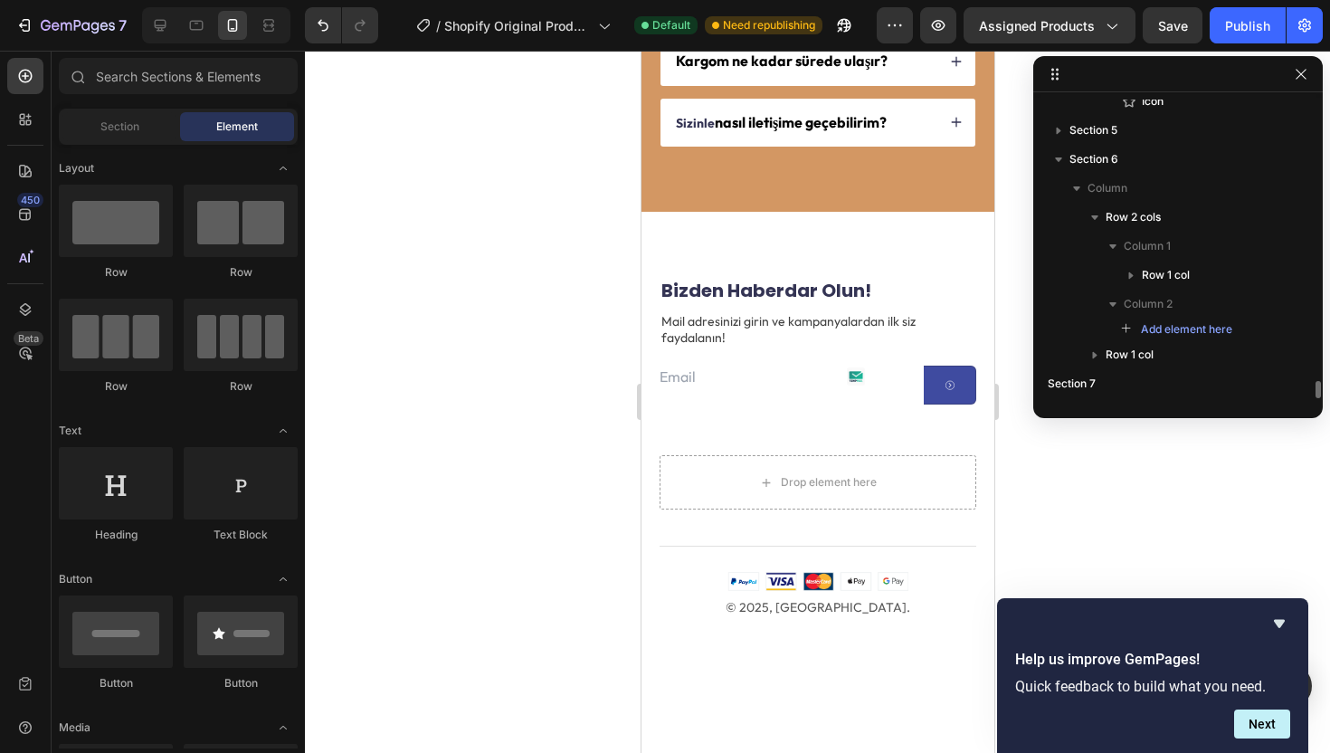
scroll to position [4811, 0]
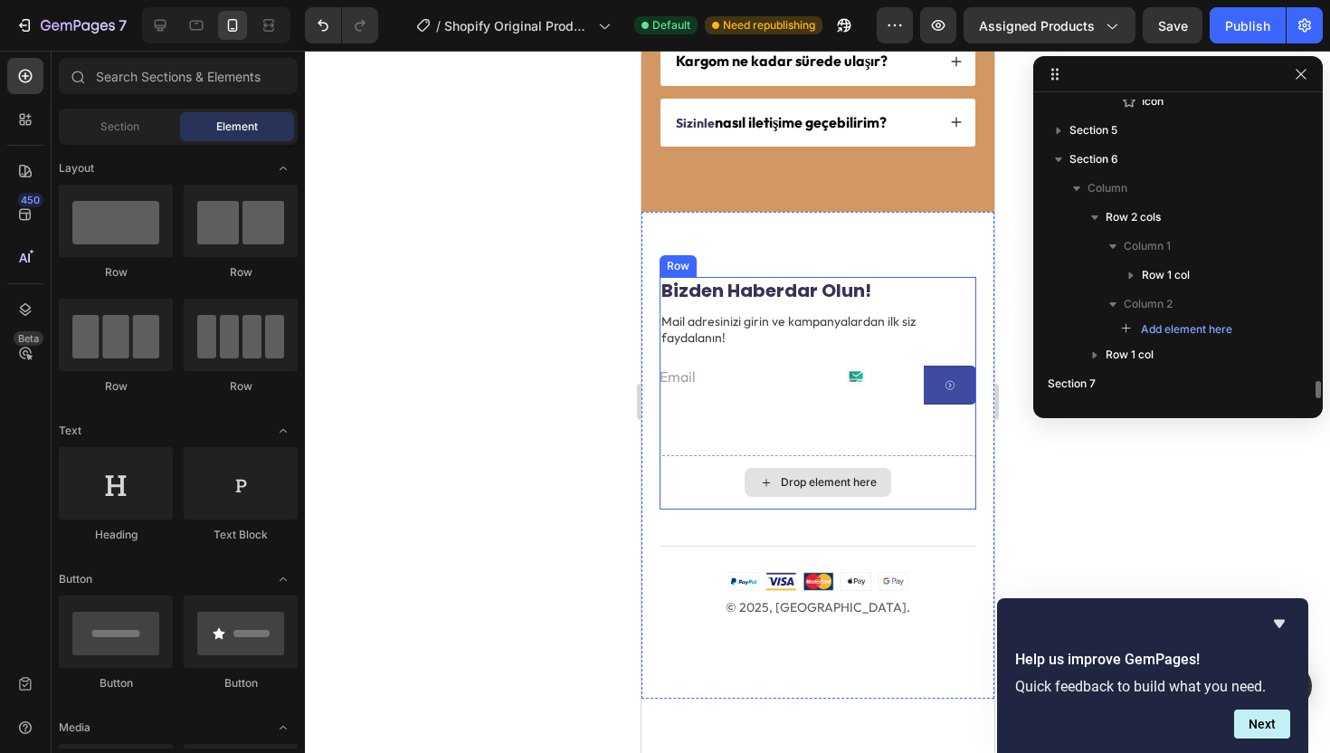
click at [687, 500] on div "Drop element here" at bounding box center [817, 482] width 317 height 54
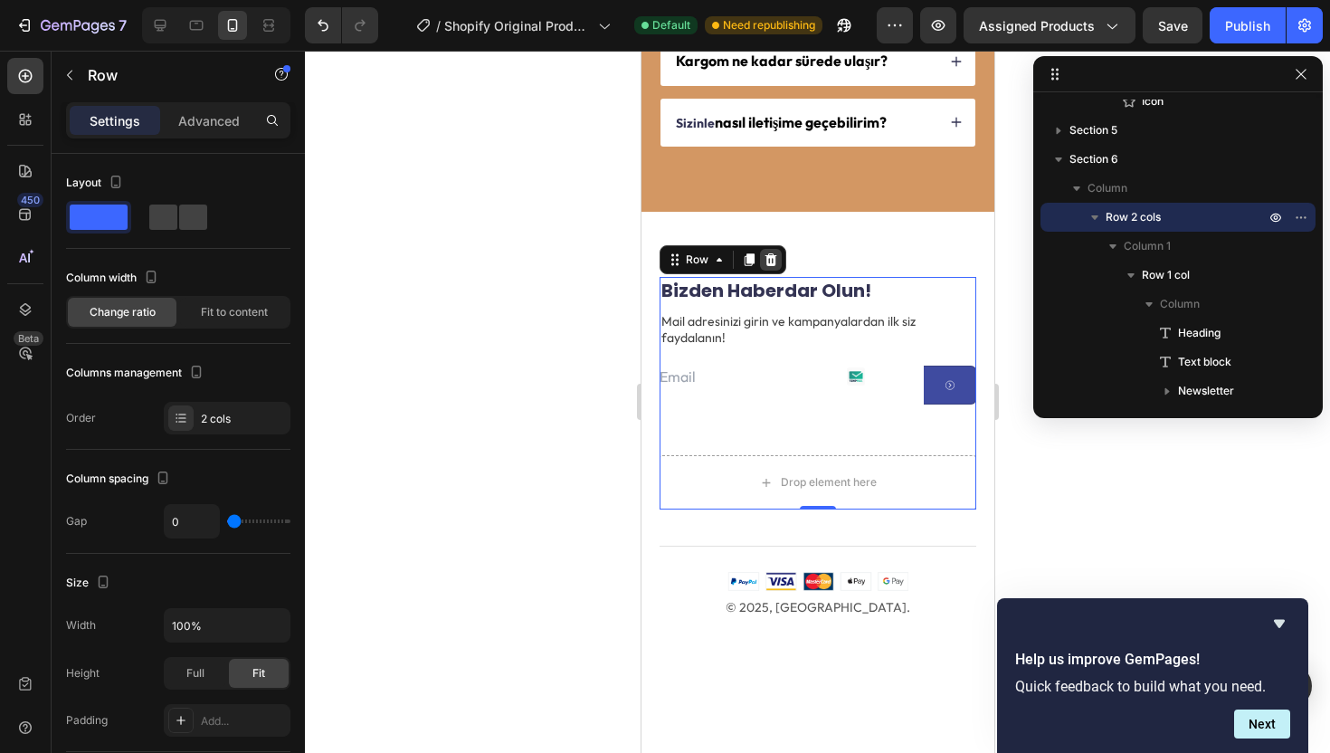
click at [776, 259] on icon at bounding box center [770, 259] width 14 height 14
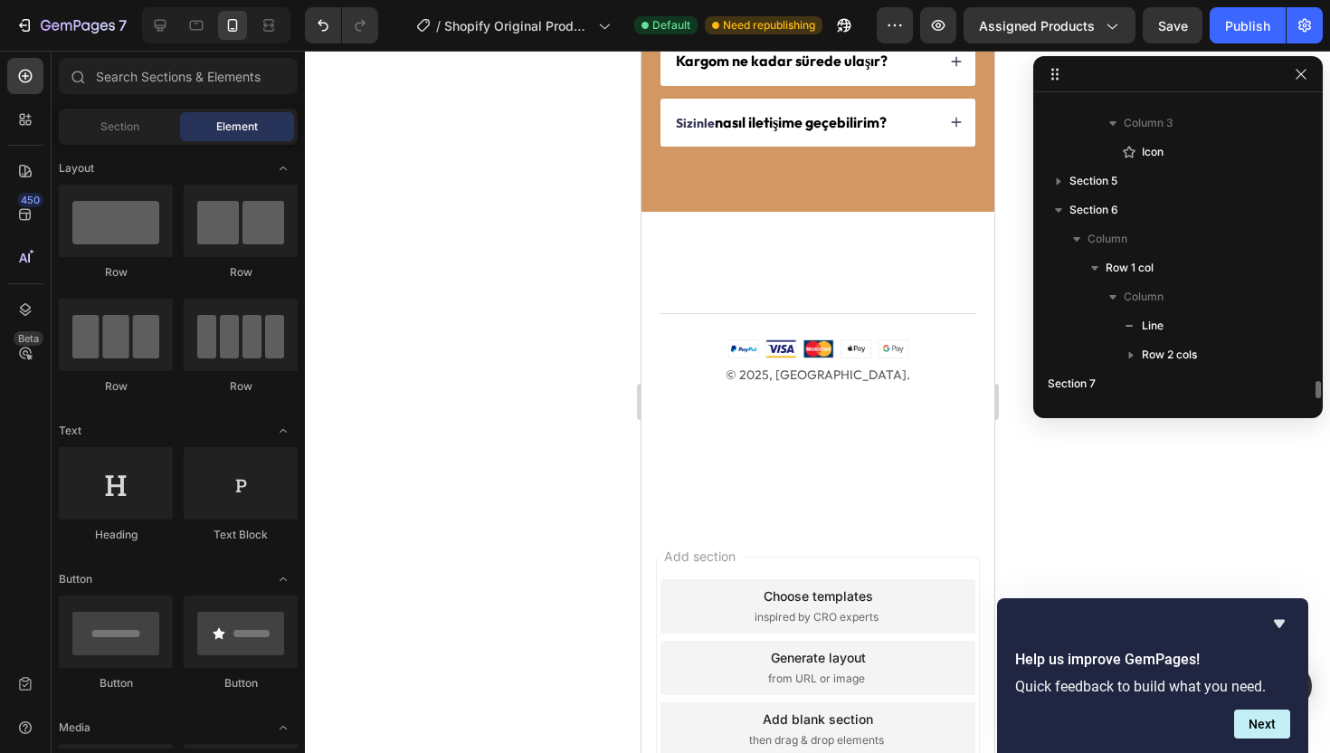
scroll to position [4760, 0]
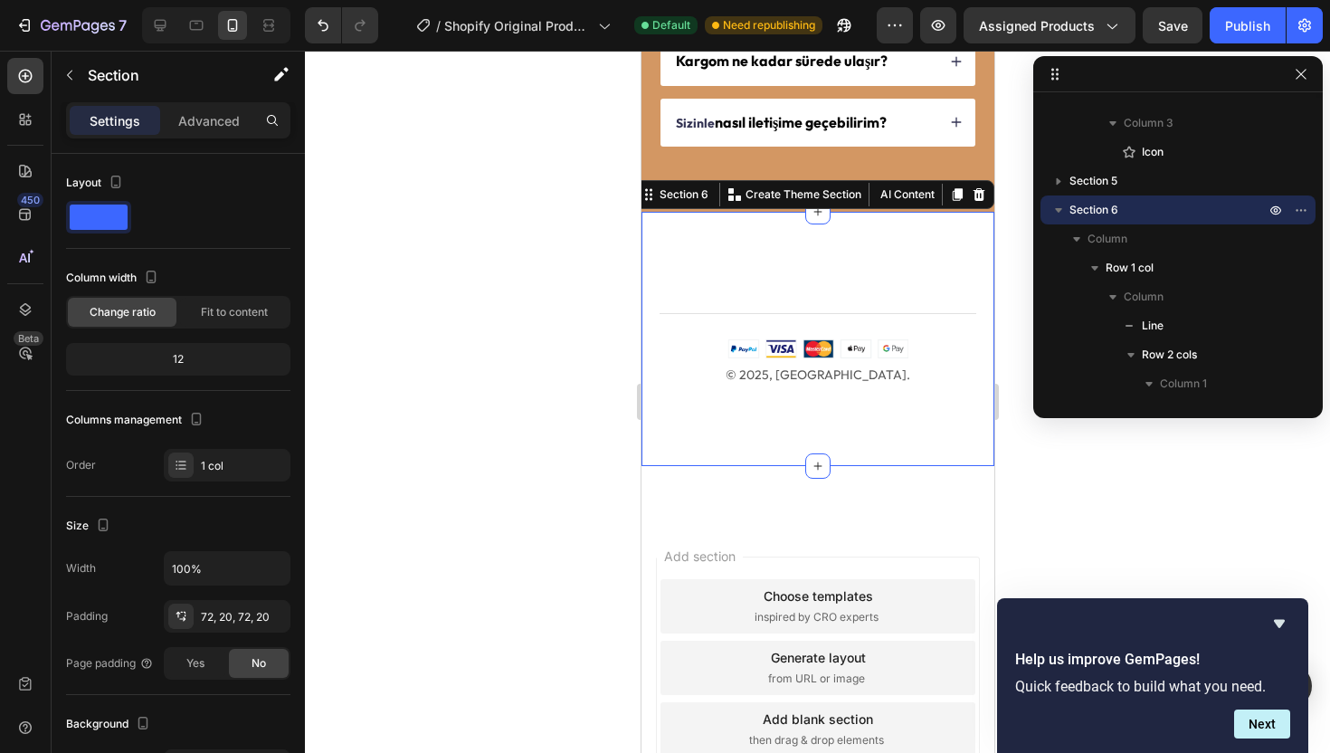
click at [744, 252] on div "Title Line © 2025, Qomforto. Text block Image Row Row Section 6 You can create …" at bounding box center [816, 339] width 353 height 254
click at [784, 302] on div "Title Line" at bounding box center [817, 308] width 317 height 62
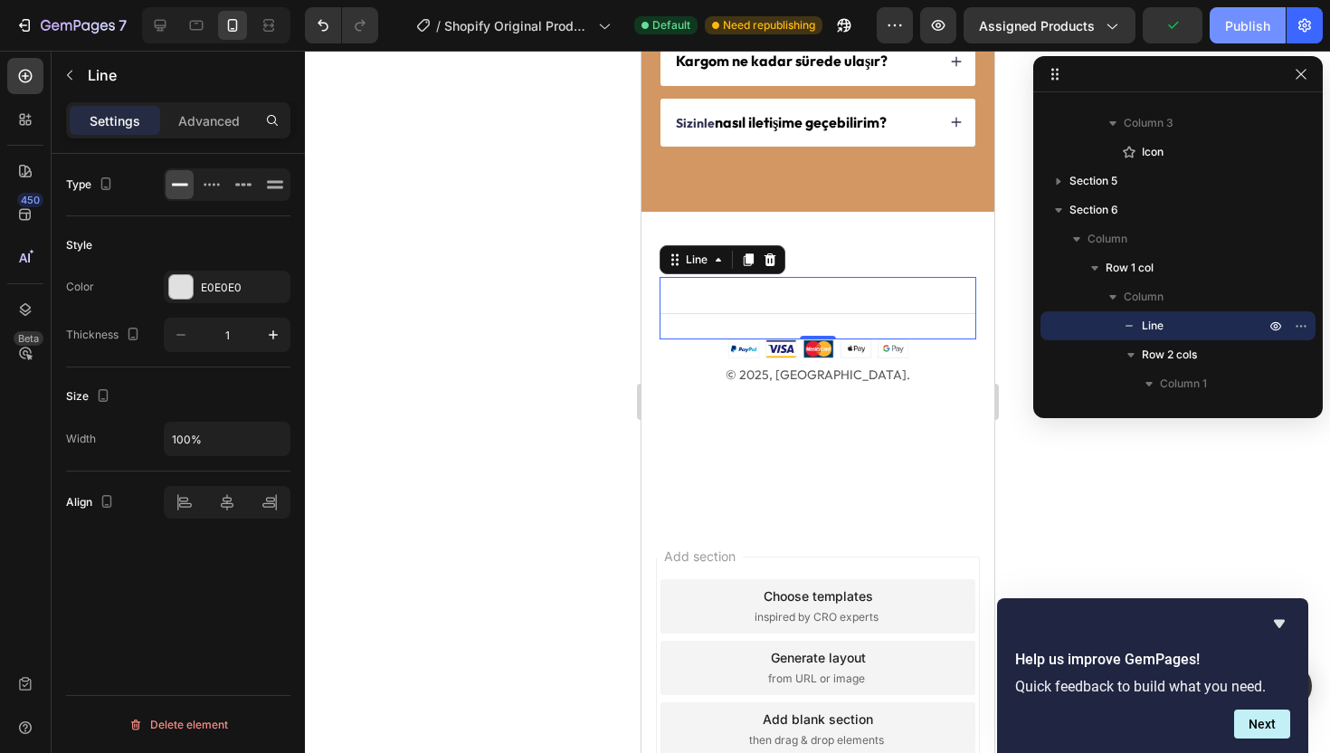
click at [1219, 25] on button "Publish" at bounding box center [1248, 25] width 76 height 36
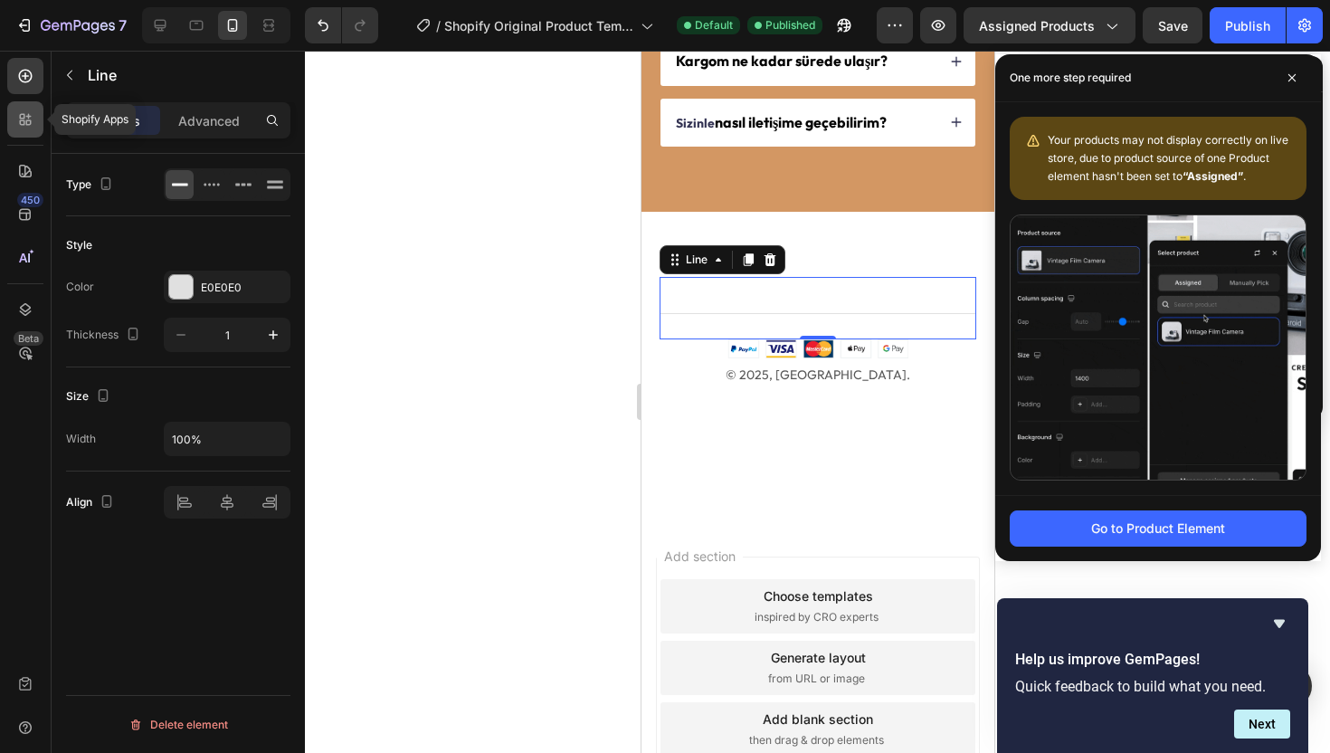
click at [17, 119] on icon at bounding box center [25, 119] width 18 height 18
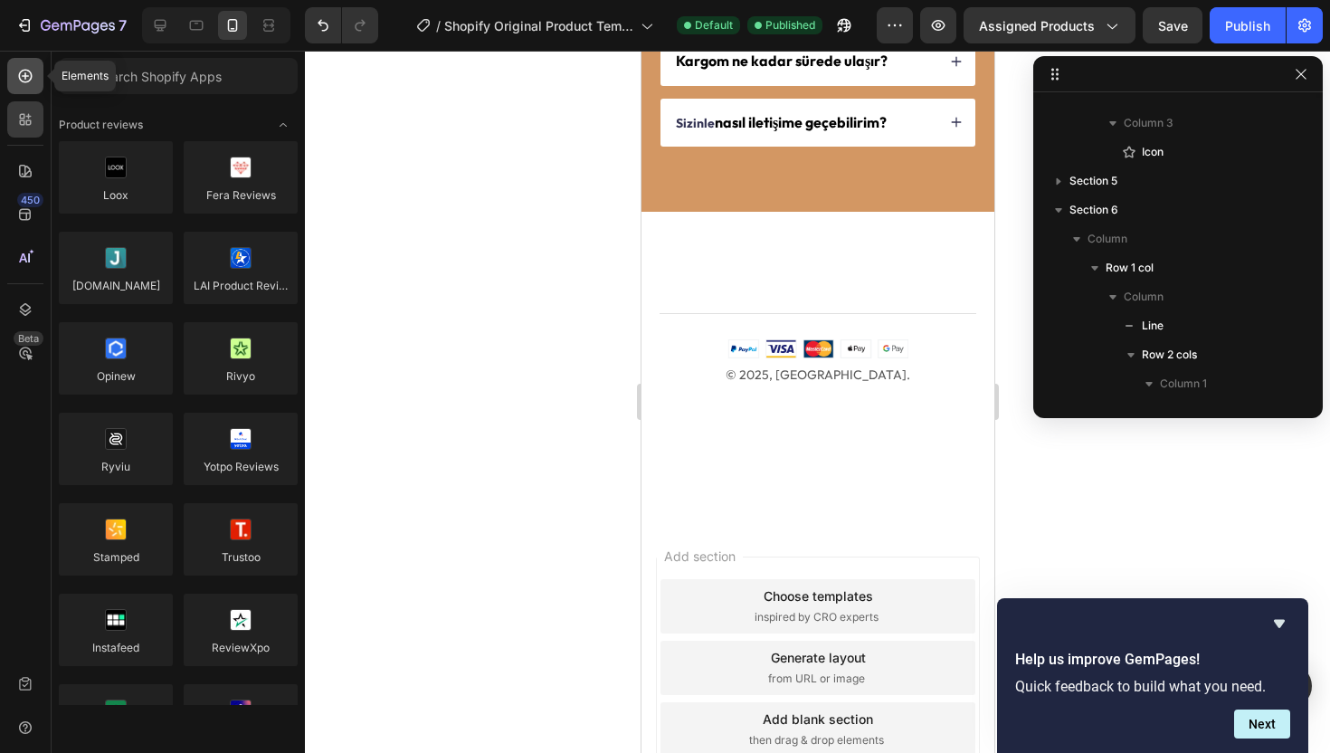
click at [24, 82] on icon at bounding box center [26, 77] width 14 height 14
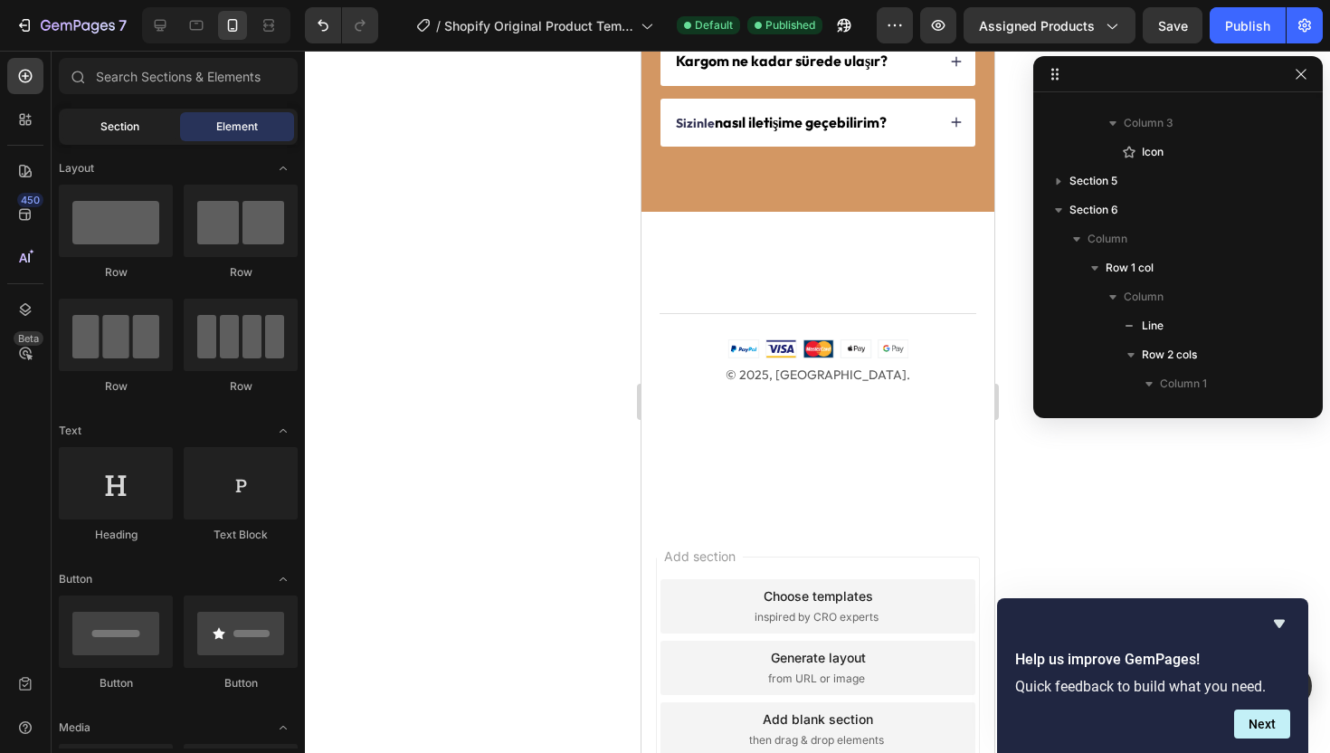
click at [117, 128] on span "Section" at bounding box center [119, 127] width 39 height 16
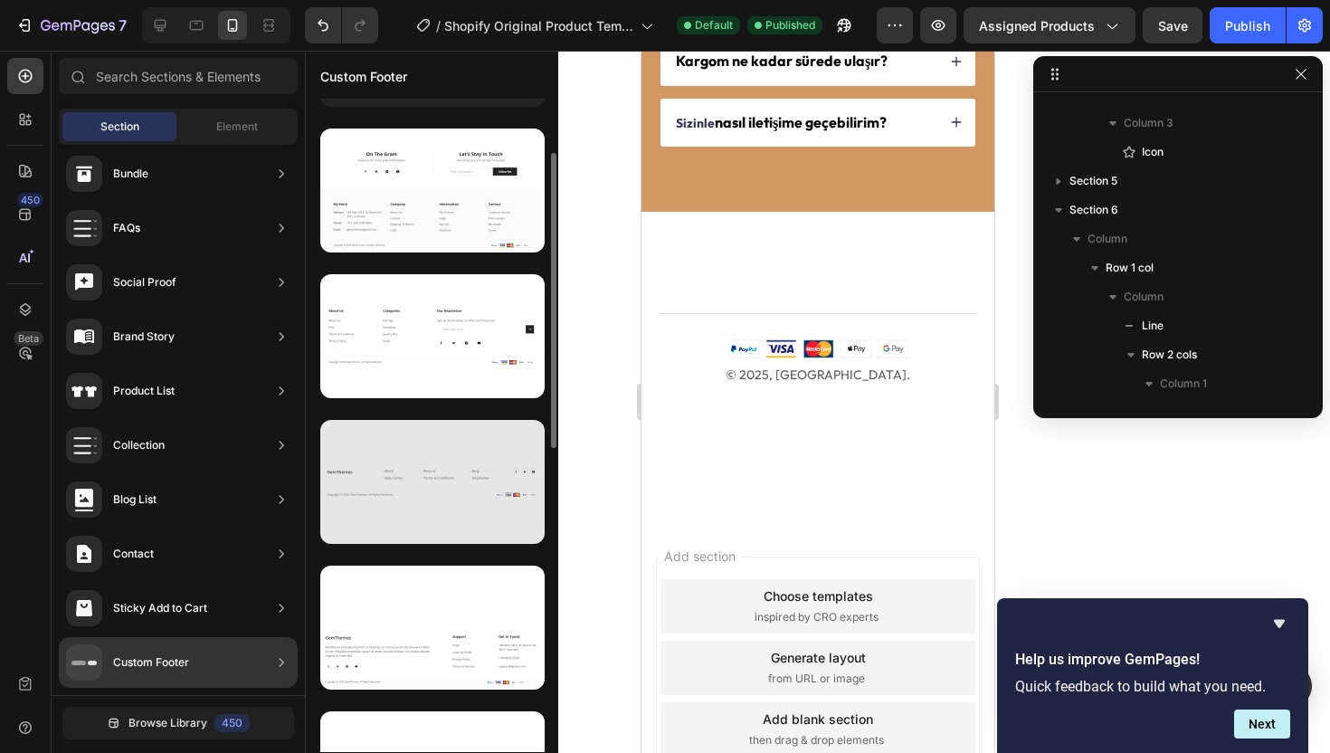
scroll to position [125, 0]
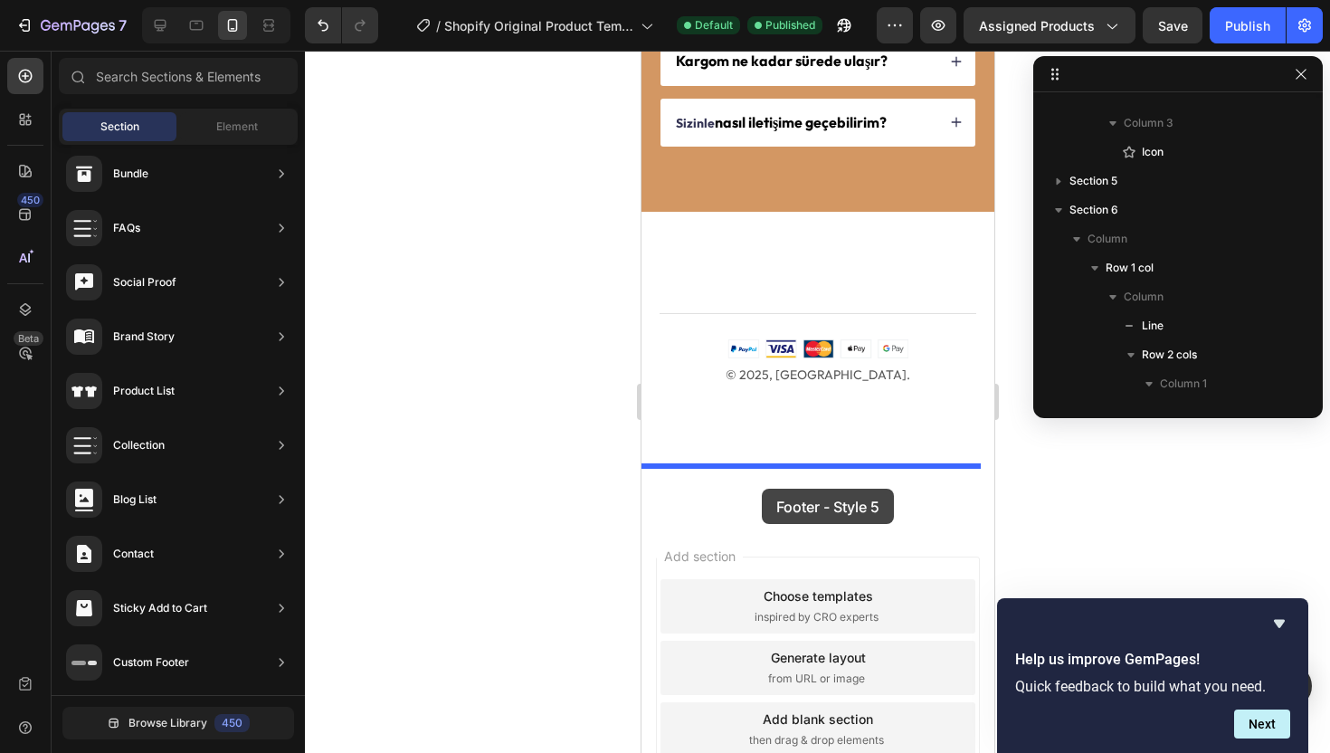
drag, startPoint x: 1046, startPoint y: 655, endPoint x: 761, endPoint y: 489, distance: 330.0
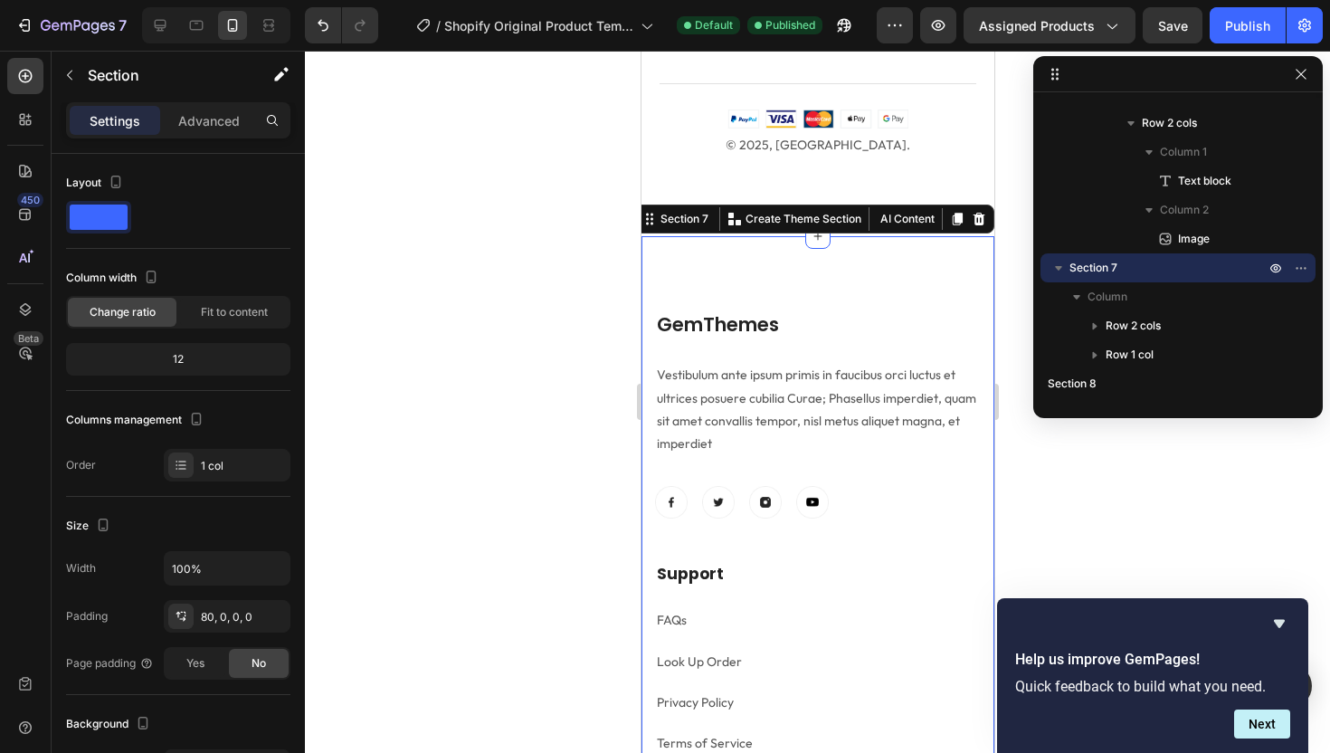
scroll to position [4530, 0]
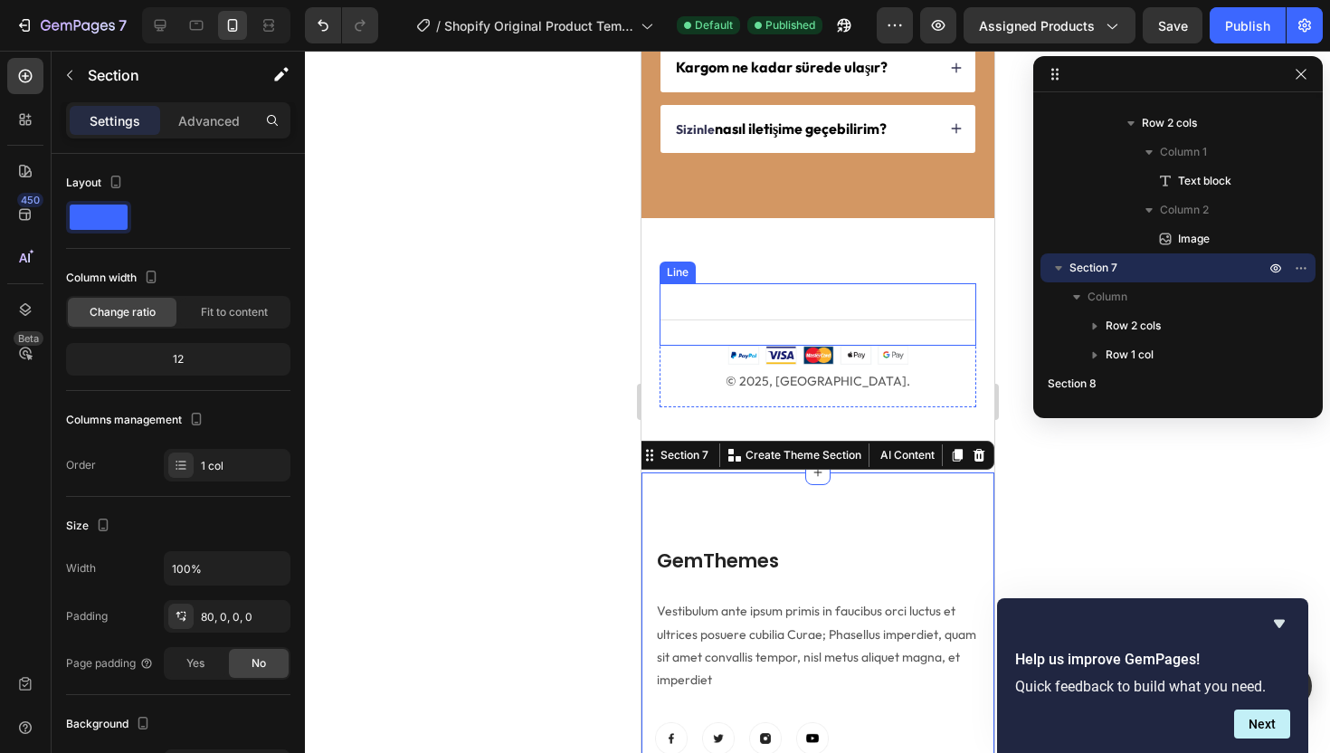
click at [659, 336] on div "Title Line" at bounding box center [817, 314] width 317 height 62
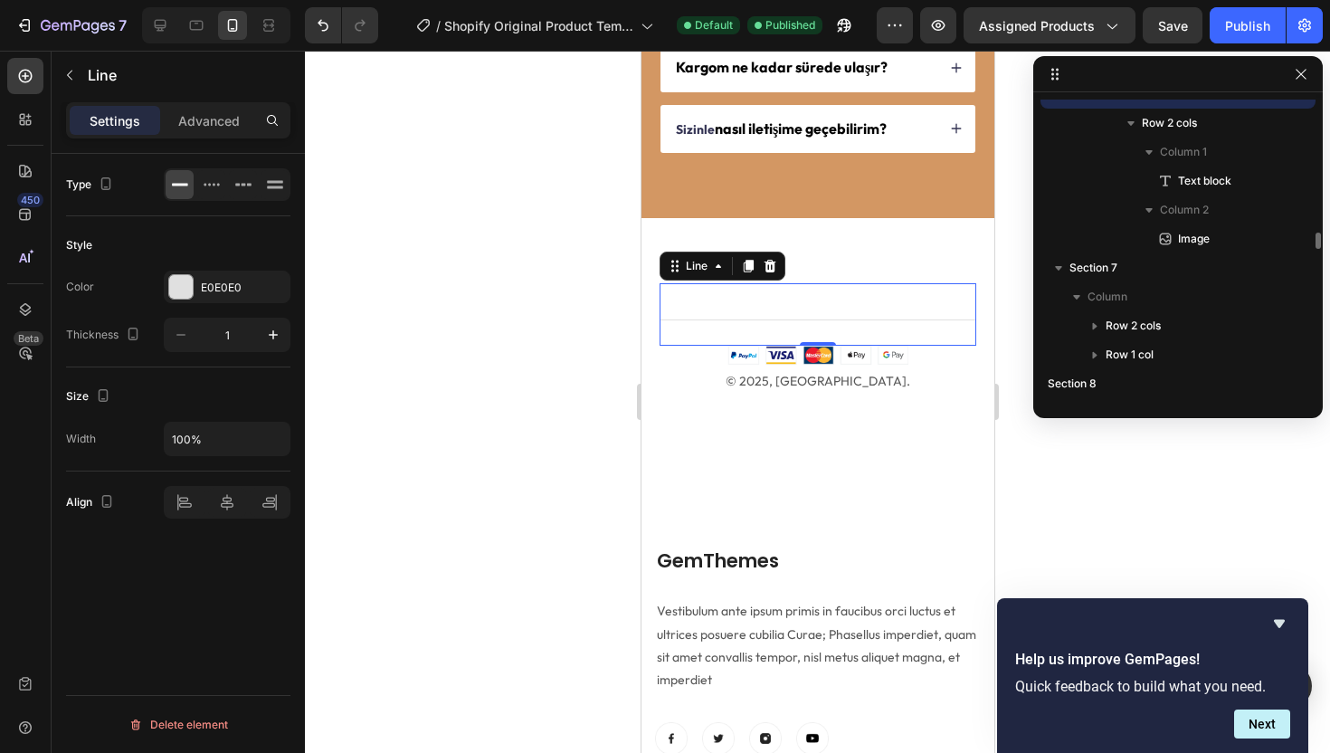
scroll to position [4851, 0]
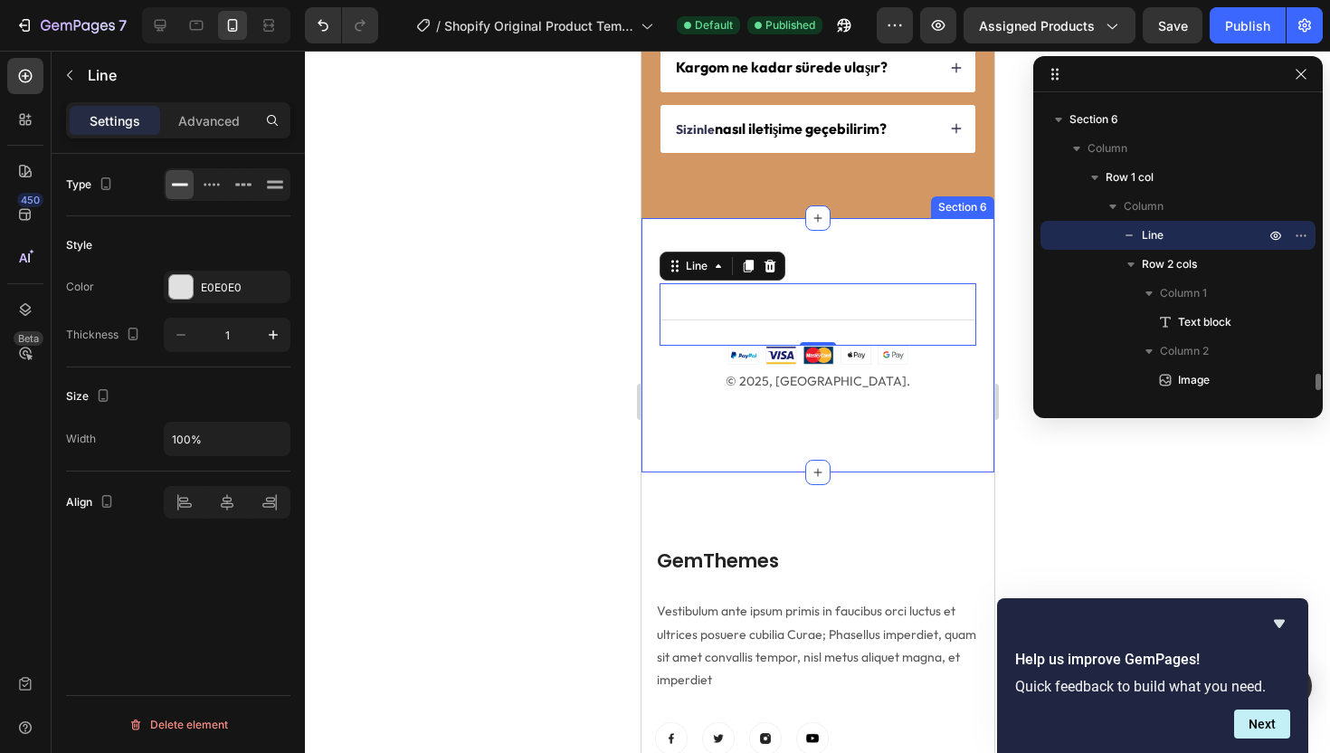
click at [648, 328] on div "Title Line 0 © 2025, Qomforto. Text block Image Row Row Section 6" at bounding box center [816, 345] width 353 height 254
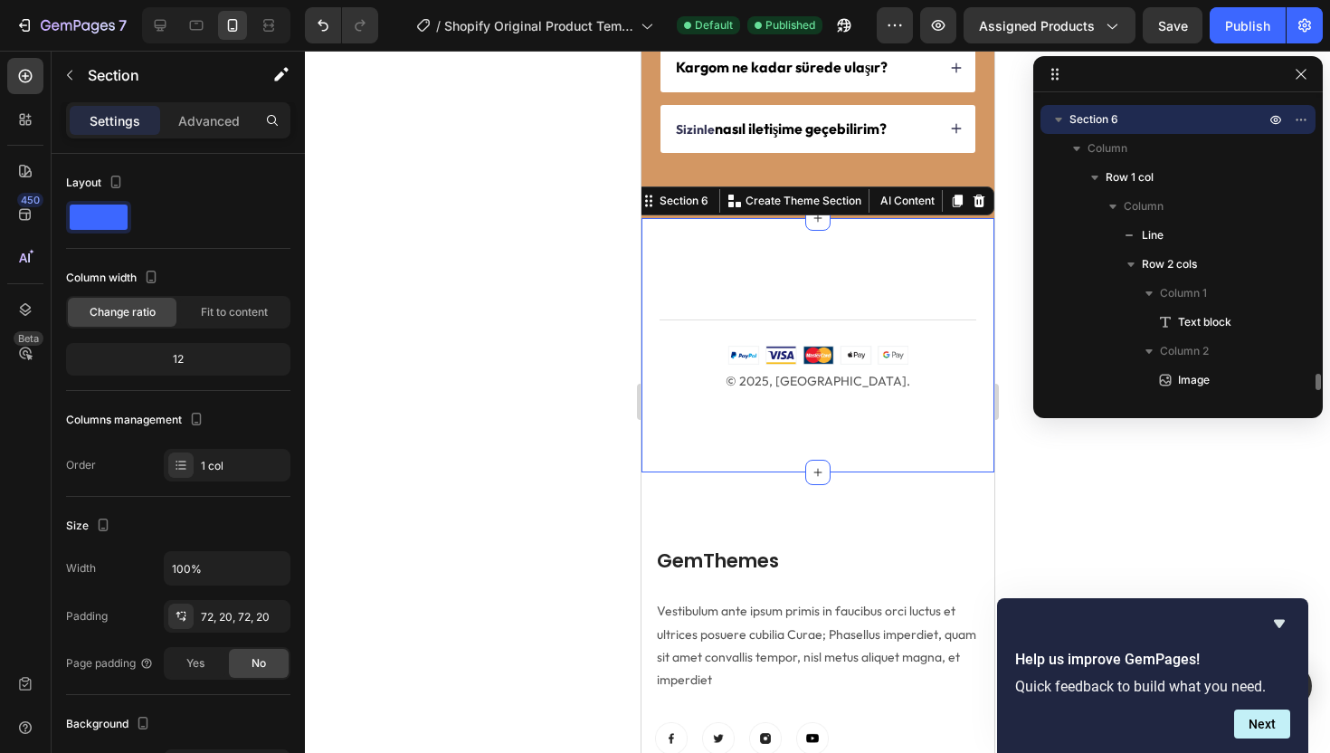
click at [1058, 119] on icon "button" at bounding box center [1058, 120] width 7 height 5
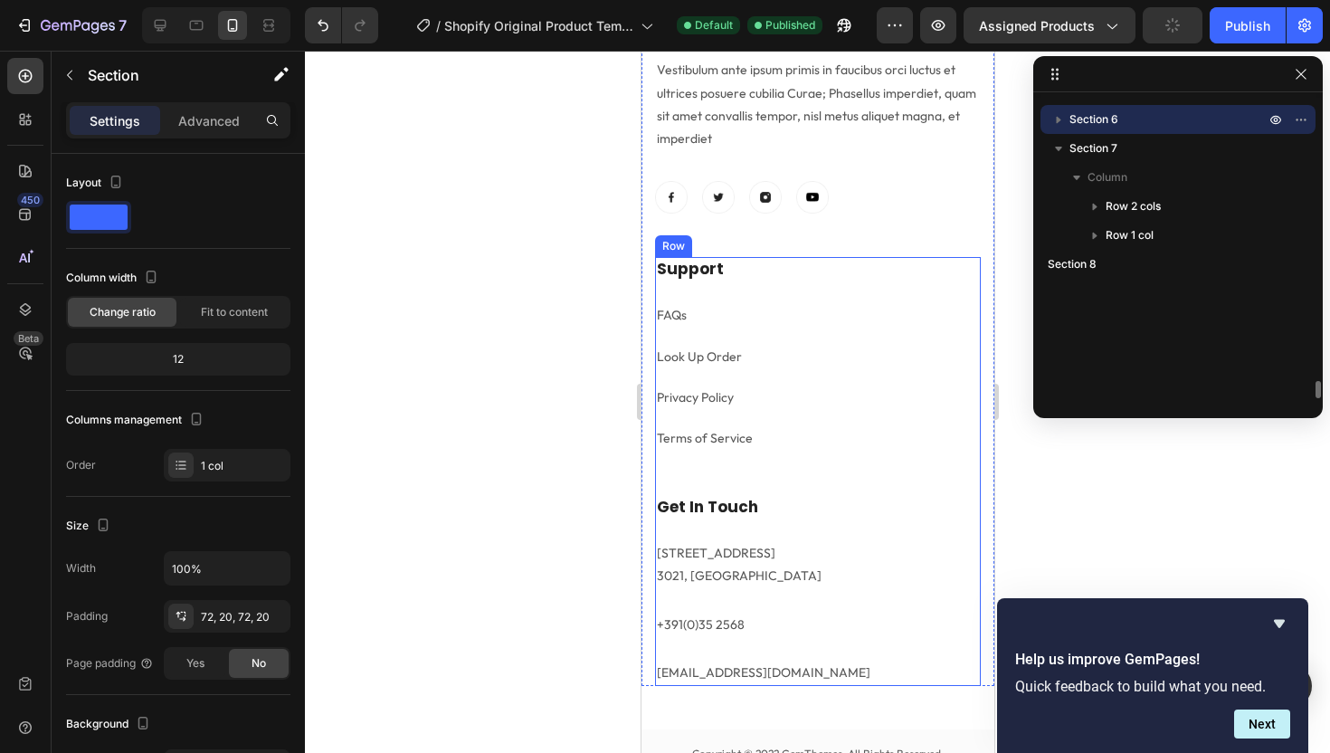
scroll to position [5087, 0]
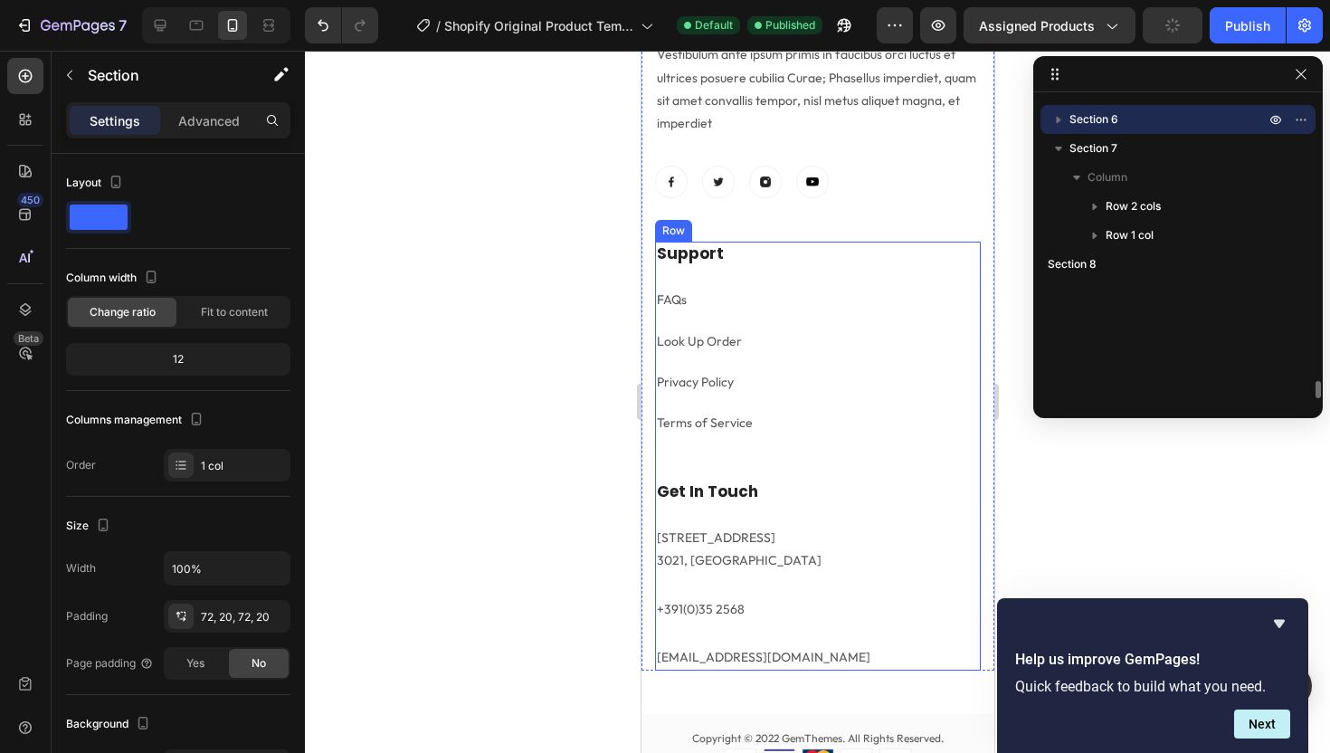
click at [810, 515] on div "Get In Touch Heading 184 Main Rd E, St Albans VIC 3021, Australia Text block +3…" at bounding box center [817, 574] width 326 height 191
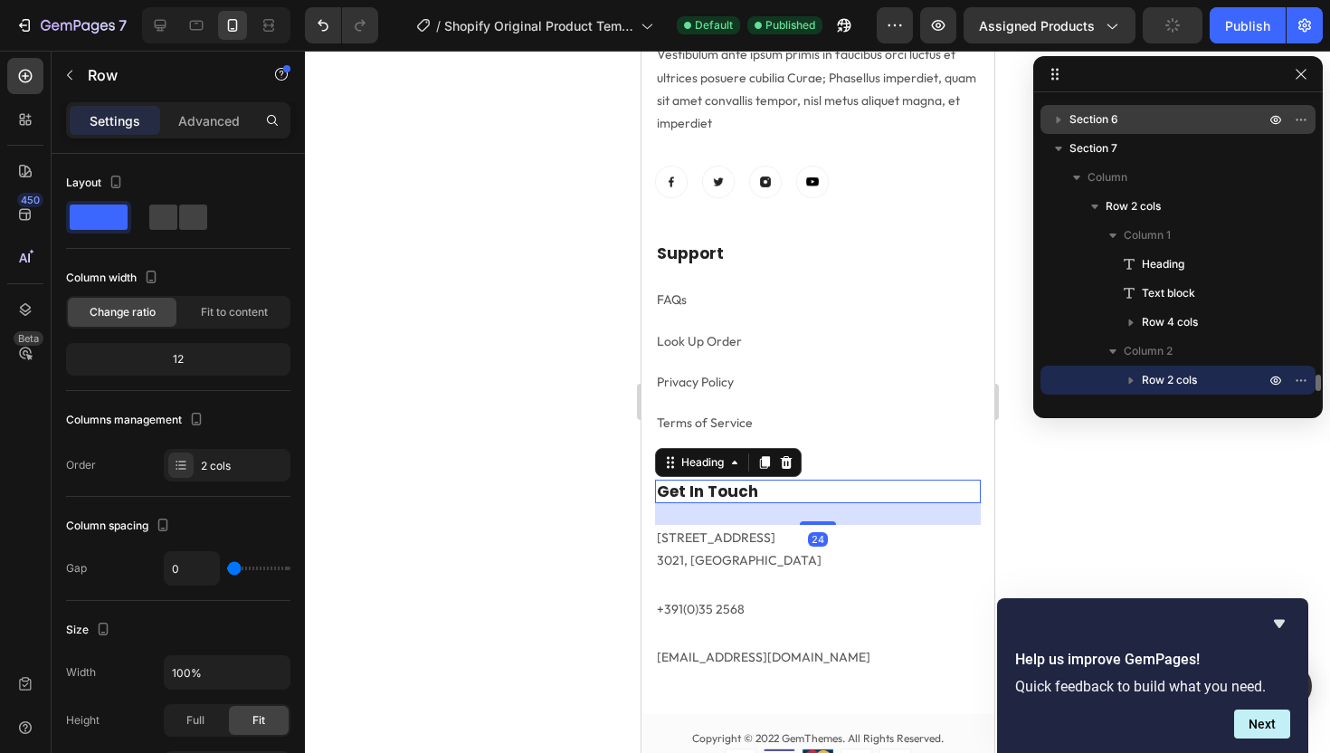
click at [736, 494] on p "Get In Touch" at bounding box center [817, 491] width 322 height 20
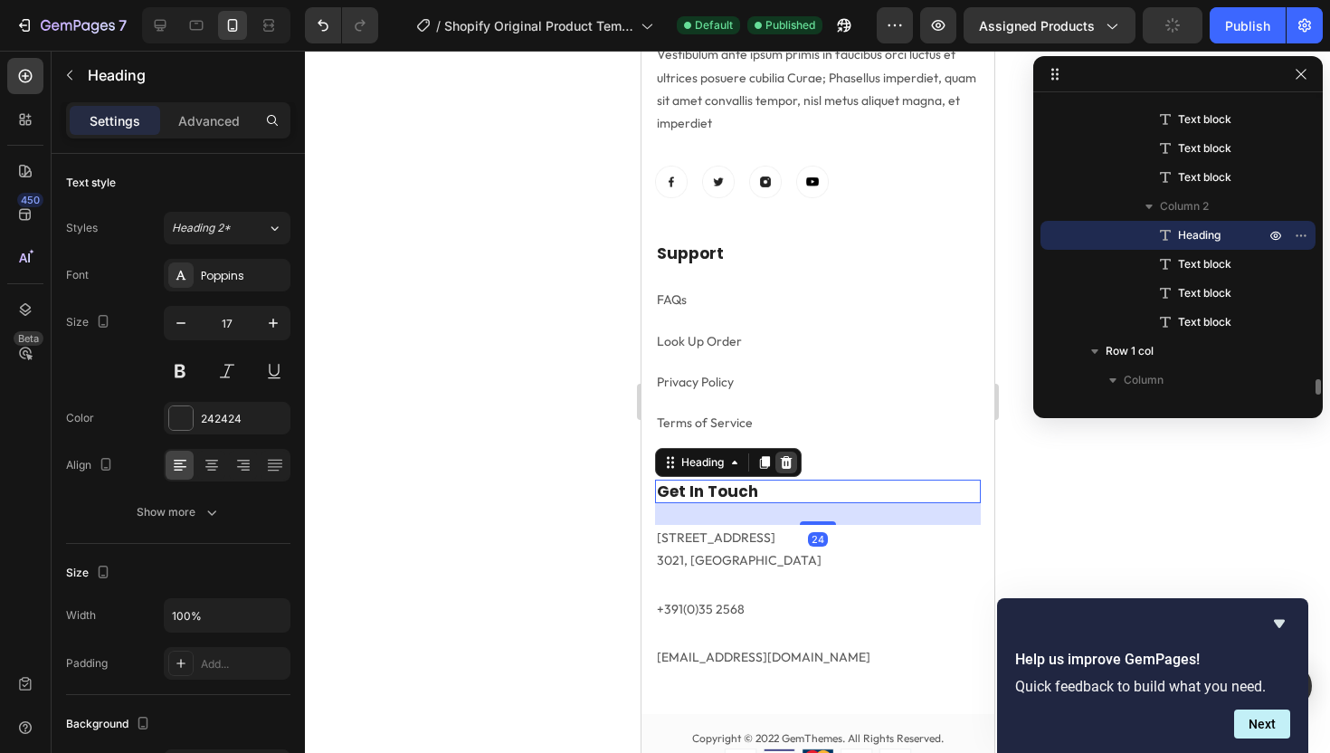
click at [785, 466] on icon at bounding box center [786, 462] width 12 height 13
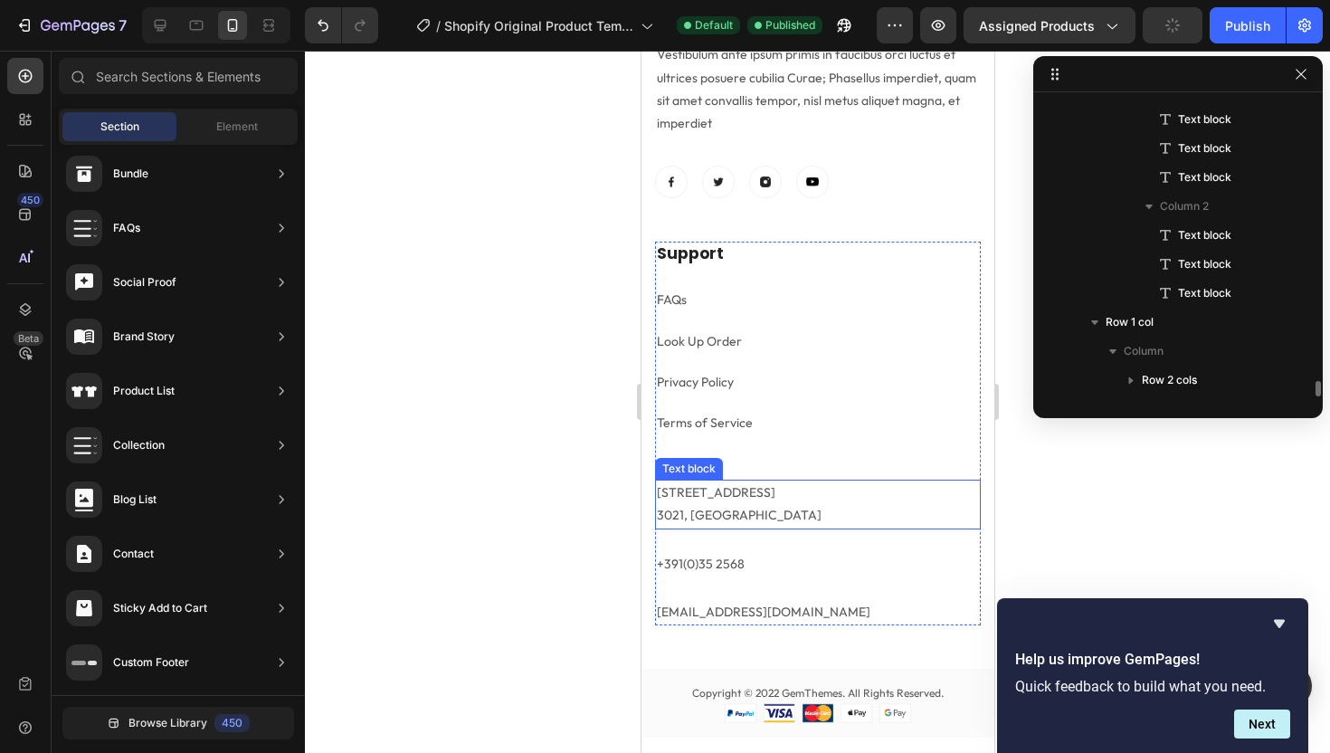
click at [757, 500] on p "184 Main Rd E, St Albans VIC 3021, Australia" at bounding box center [817, 503] width 322 height 45
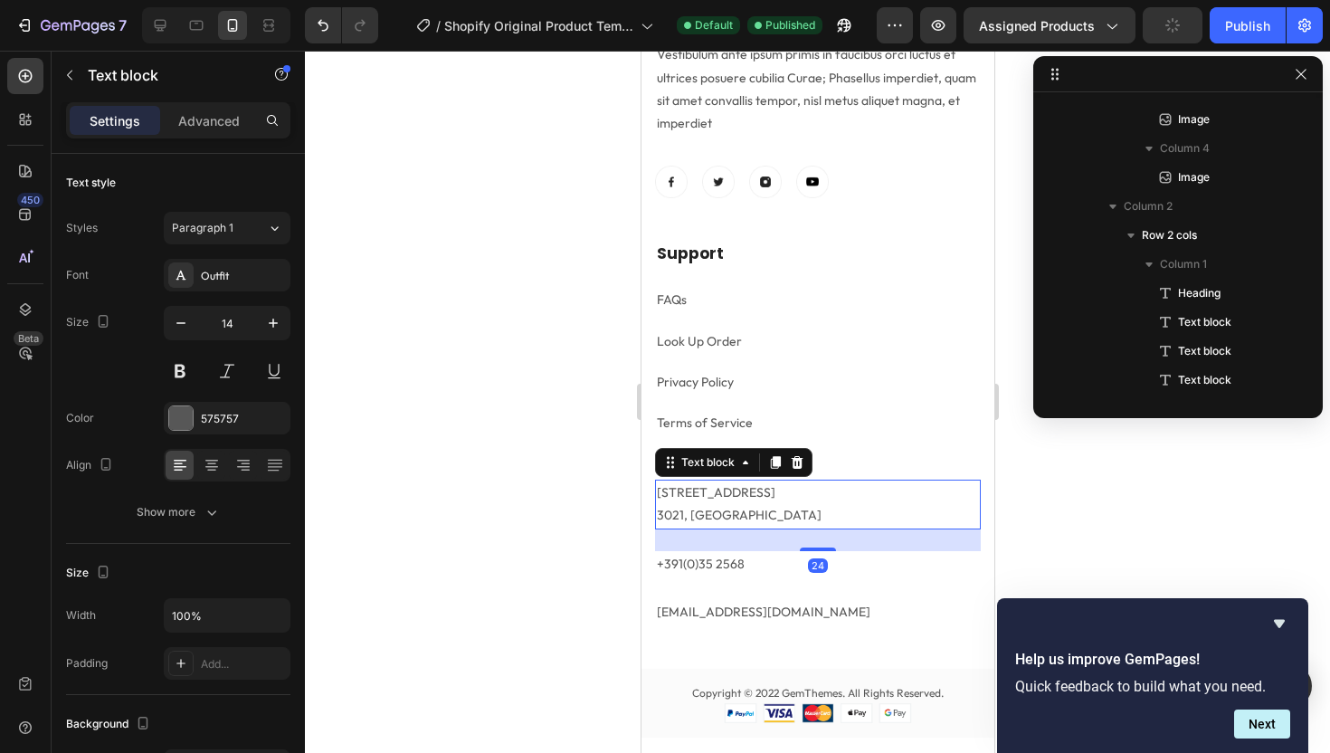
scroll to position [5459, 0]
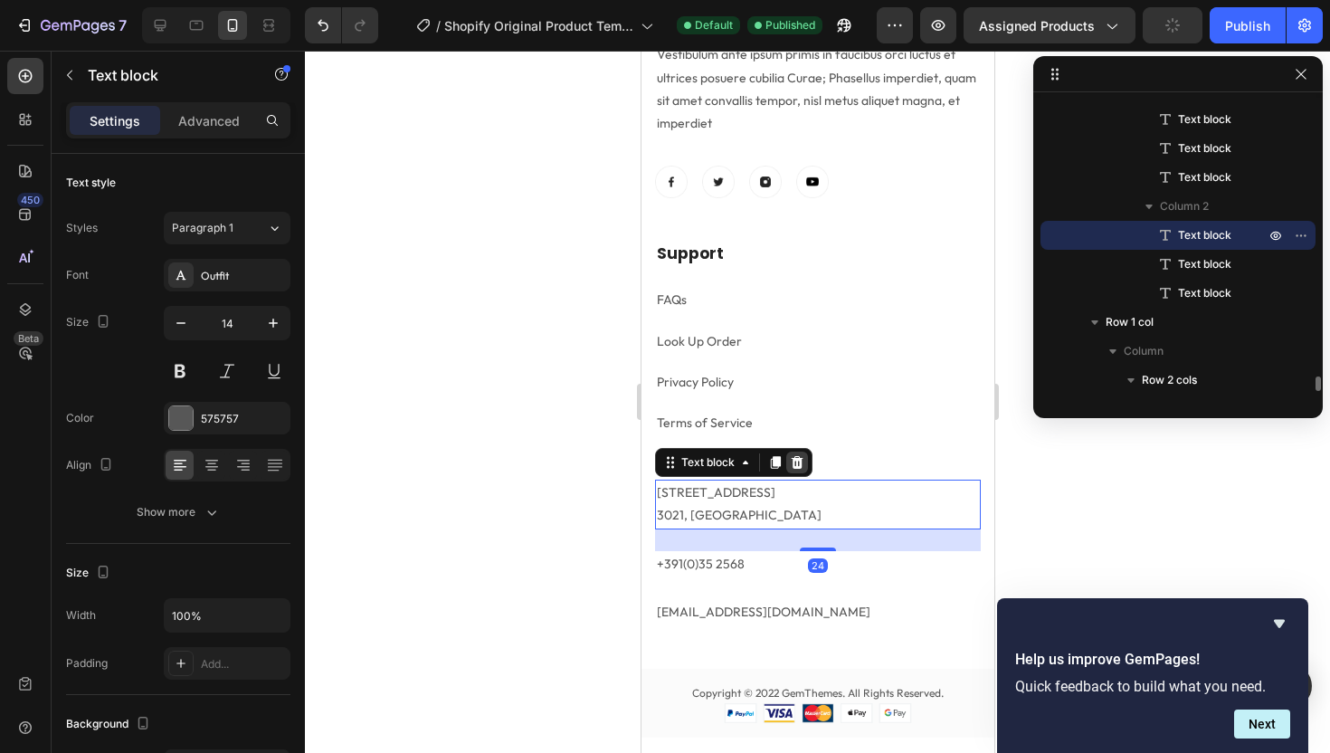
click at [795, 463] on icon at bounding box center [797, 462] width 12 height 13
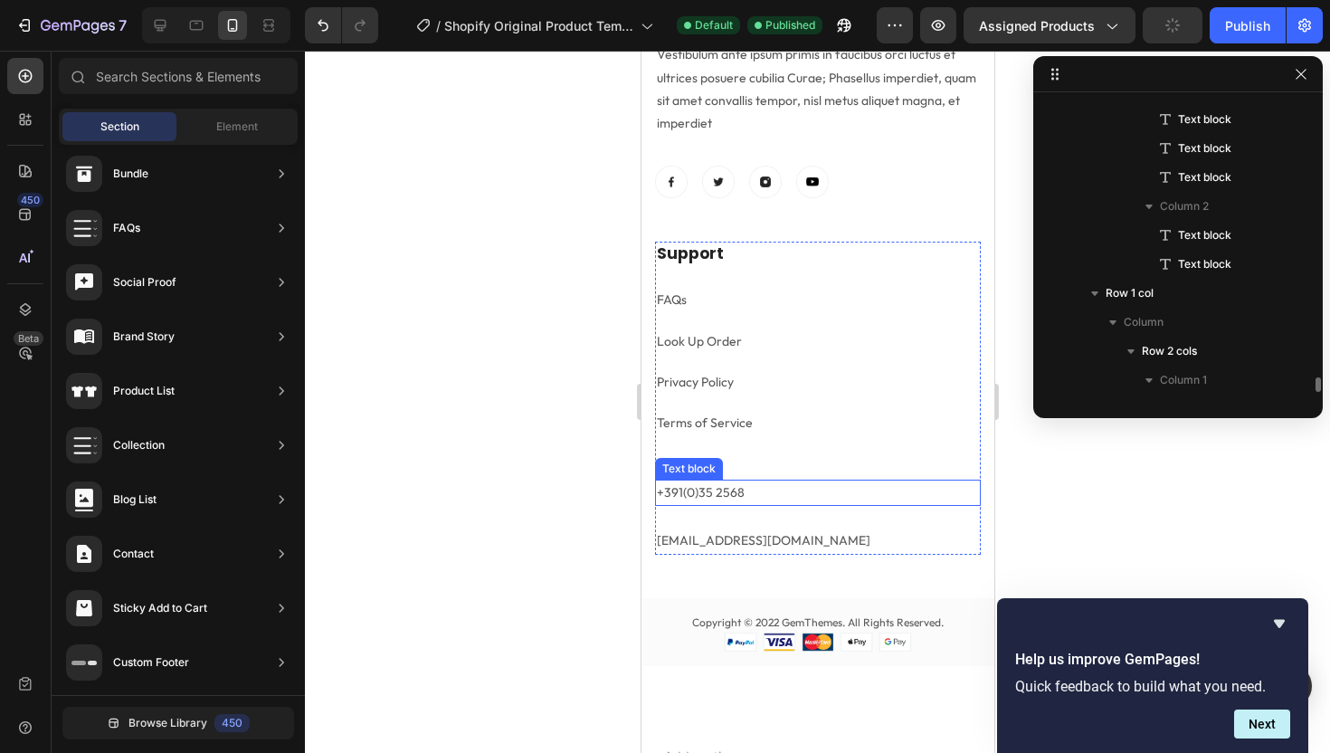
click at [765, 496] on p "+391(0)35 2568" at bounding box center [817, 492] width 322 height 23
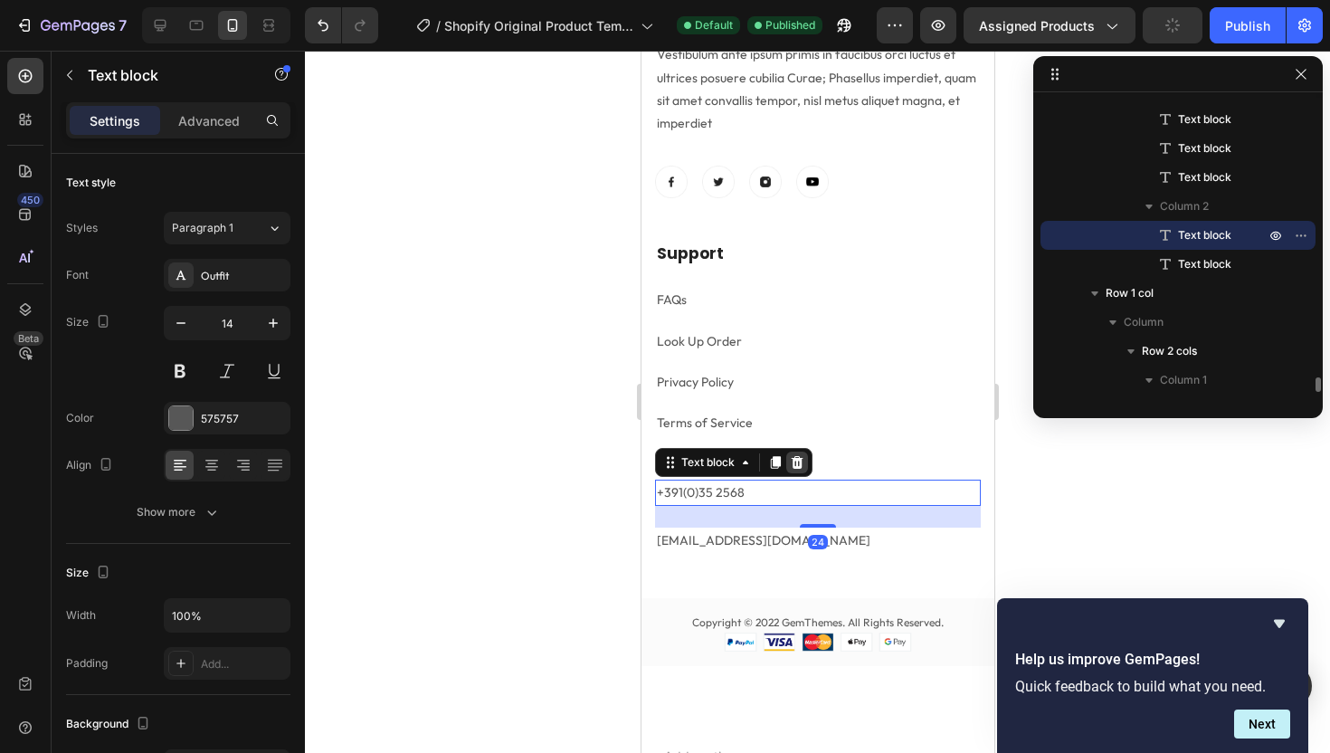
click at [798, 464] on icon at bounding box center [796, 462] width 14 height 14
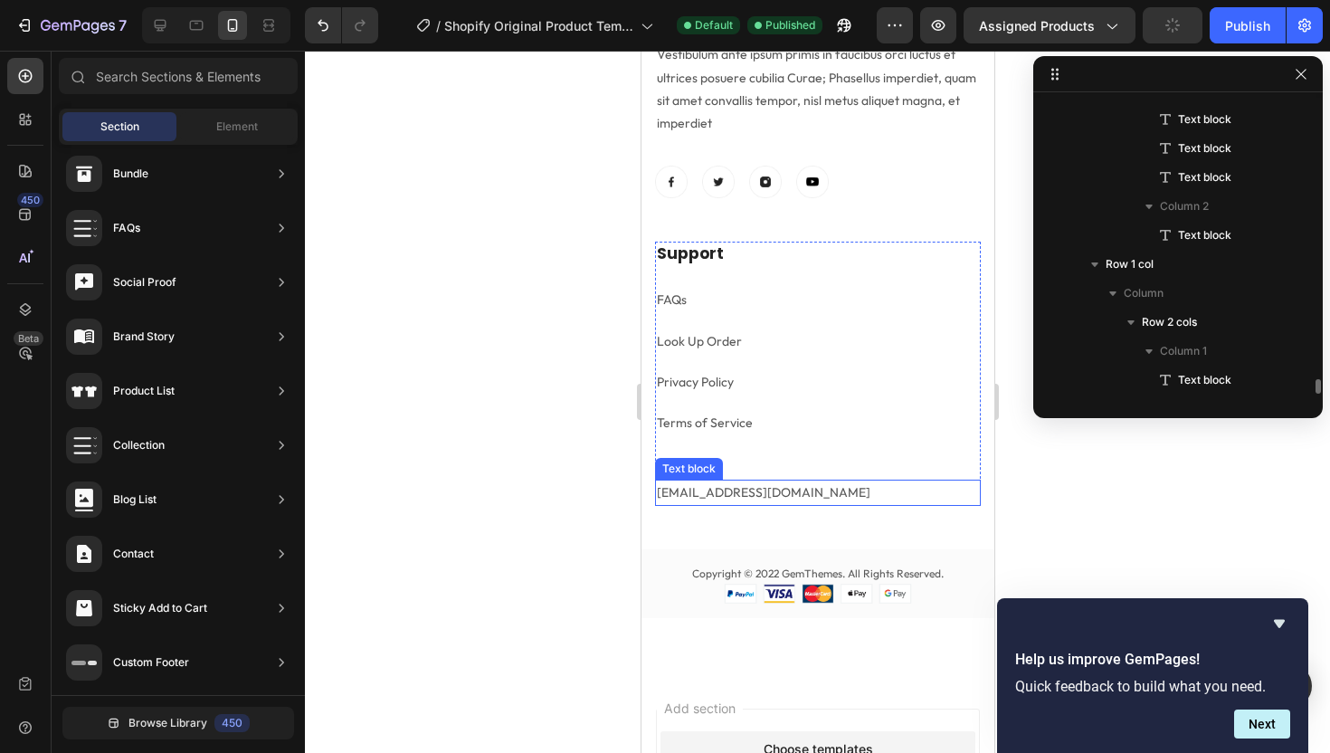
click at [678, 493] on p "support@gmail.com" at bounding box center [817, 492] width 322 height 23
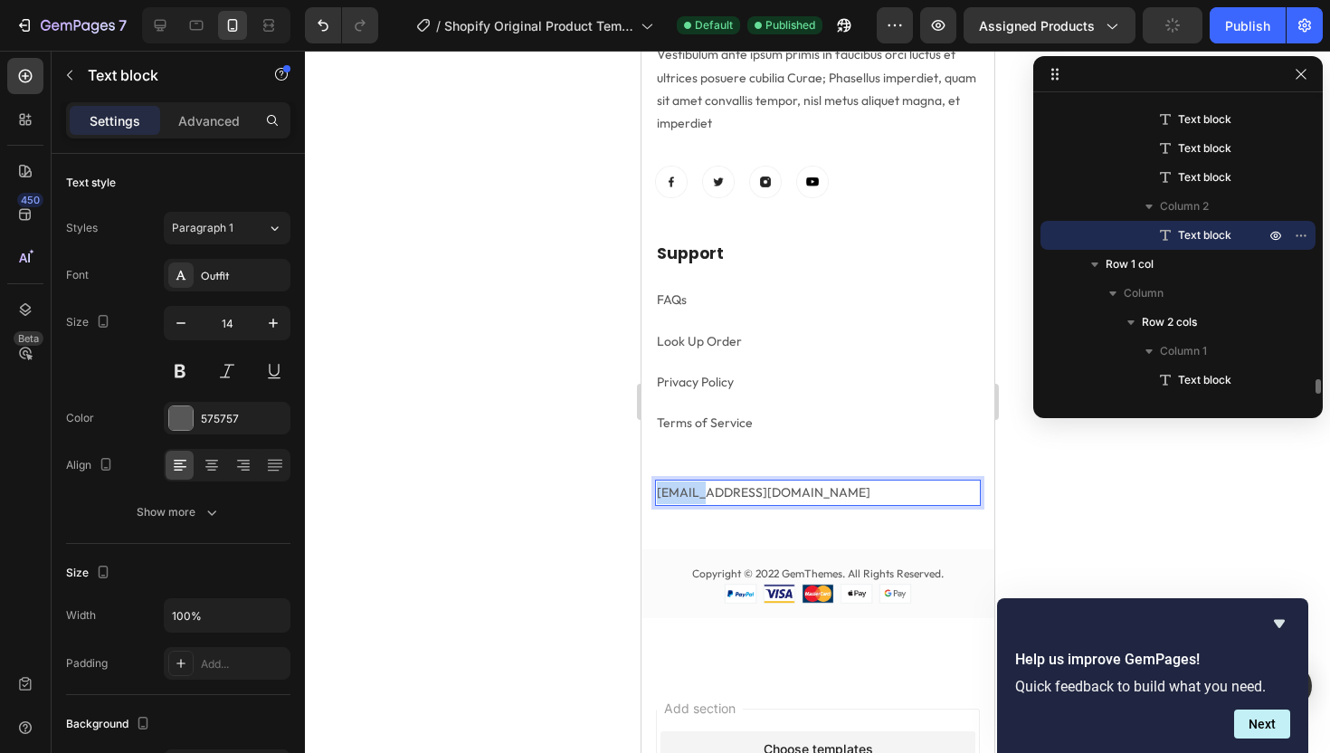
click at [678, 493] on p "support@gmail.com" at bounding box center [817, 492] width 322 height 23
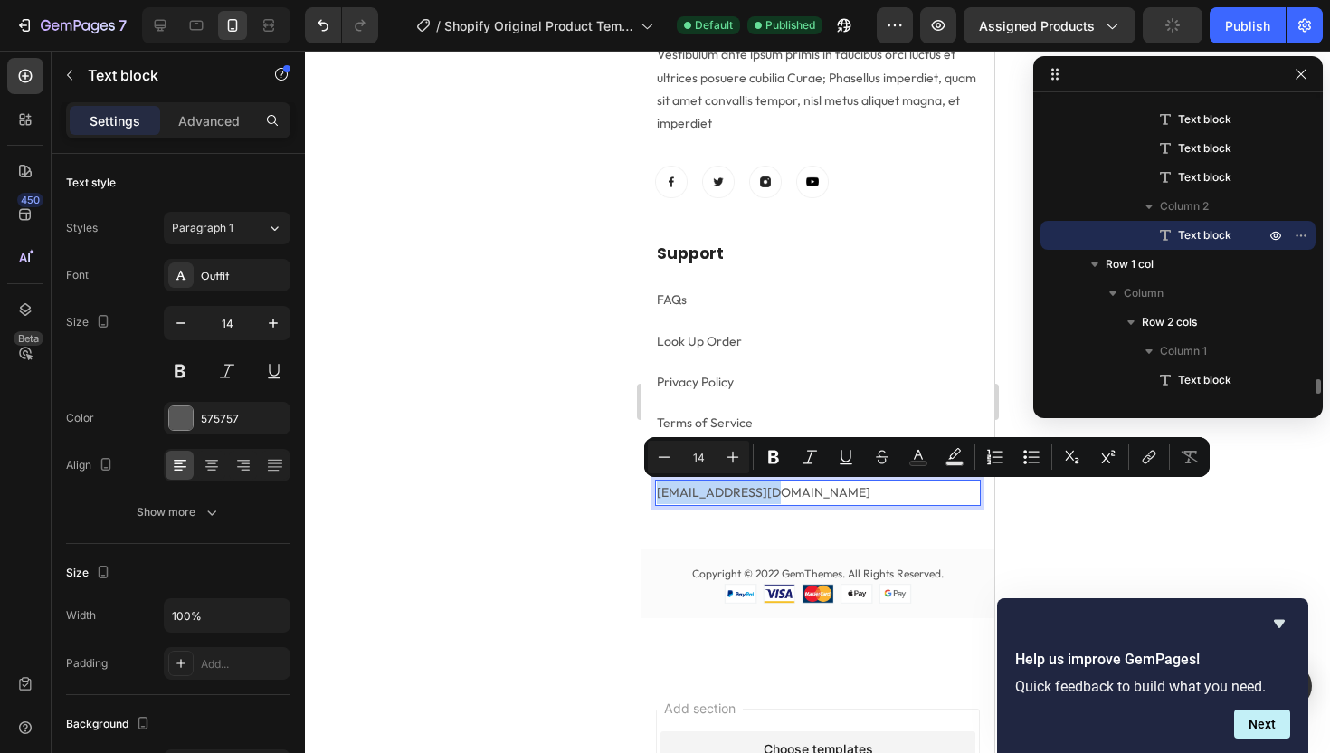
click at [676, 490] on p "support@gmail.com" at bounding box center [817, 492] width 322 height 23
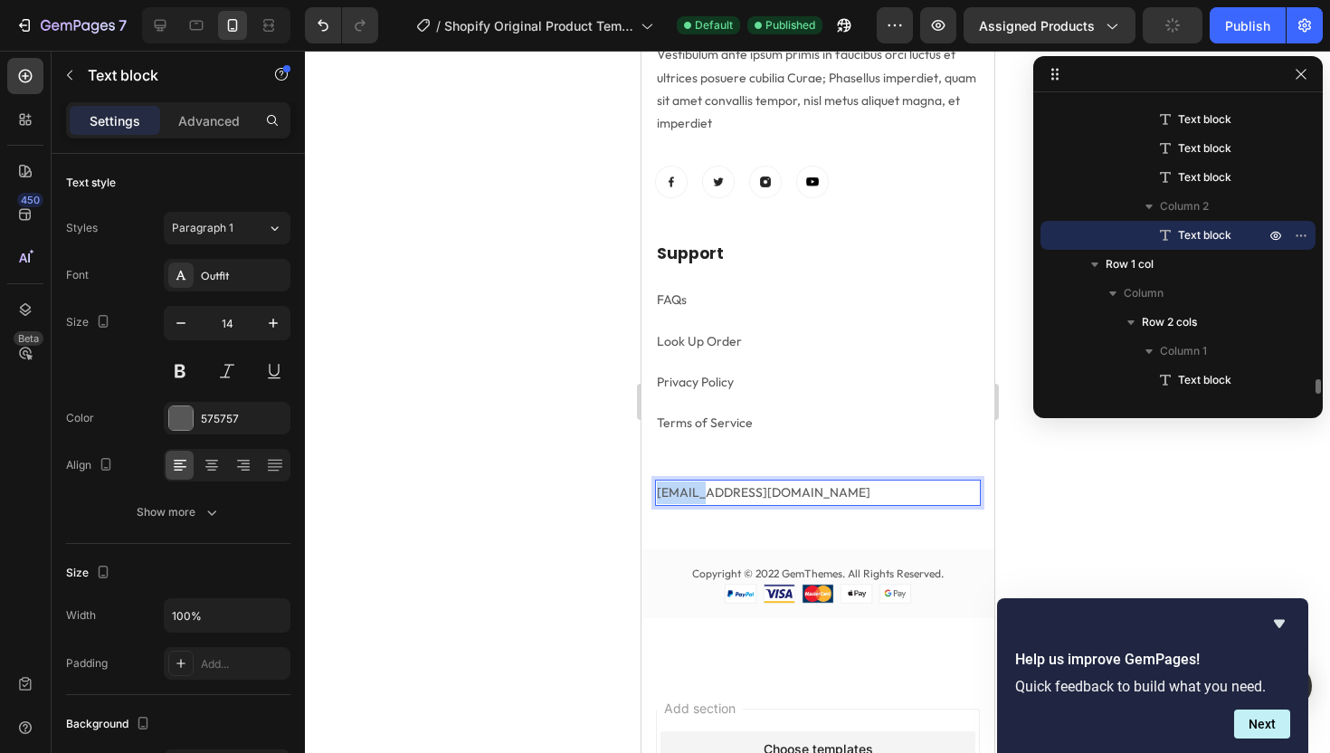
click at [676, 490] on p "support@gmail.com" at bounding box center [817, 492] width 322 height 23
click at [726, 496] on p "destek@gmail.com" at bounding box center [817, 492] width 322 height 23
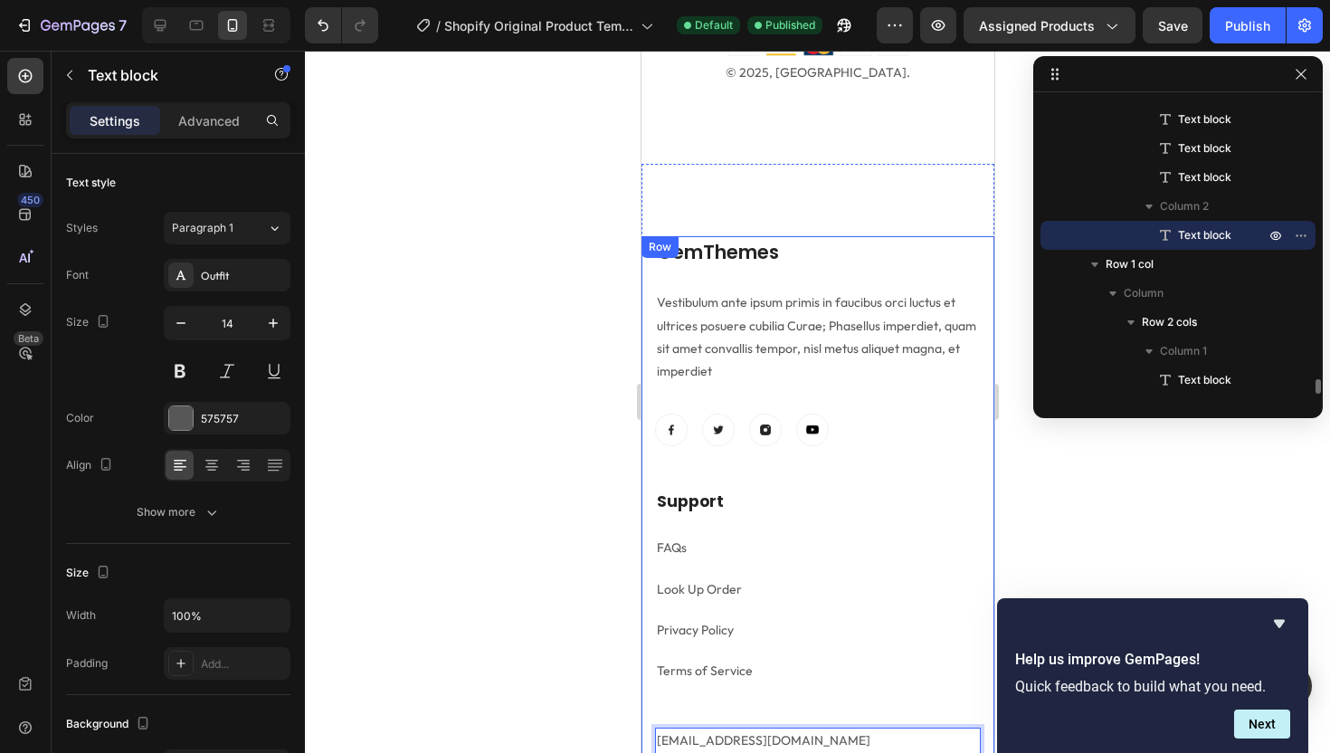
scroll to position [4830, 0]
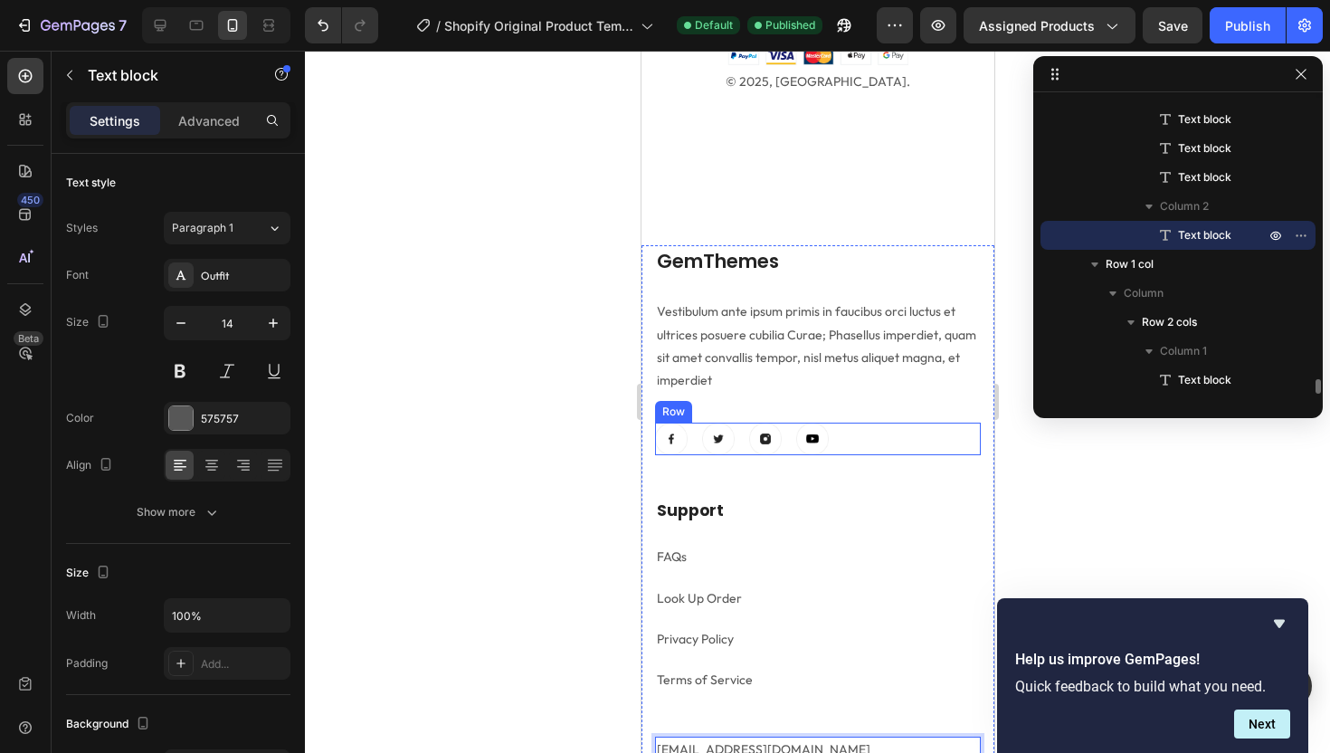
click at [856, 444] on div "Image Image Image Image Row" at bounding box center [817, 438] width 326 height 33
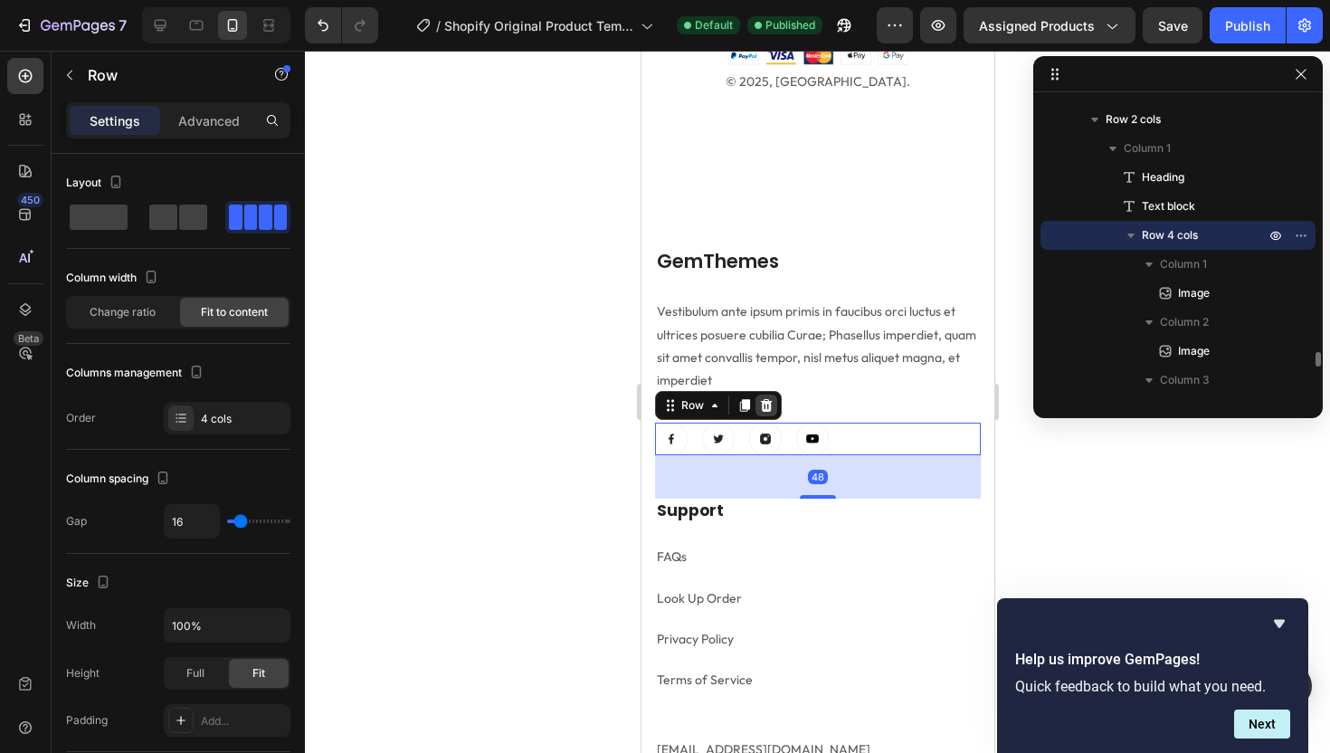
click at [773, 407] on div at bounding box center [765, 405] width 22 height 22
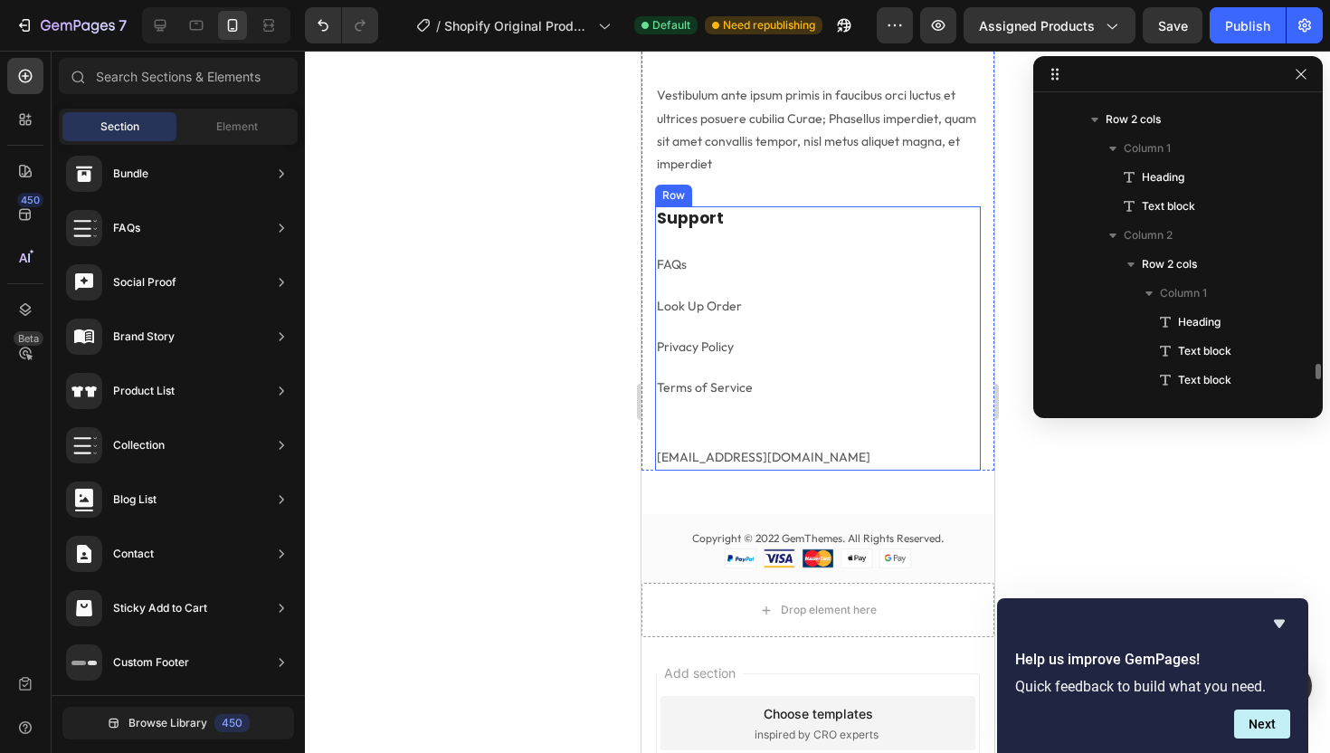
scroll to position [5028, 0]
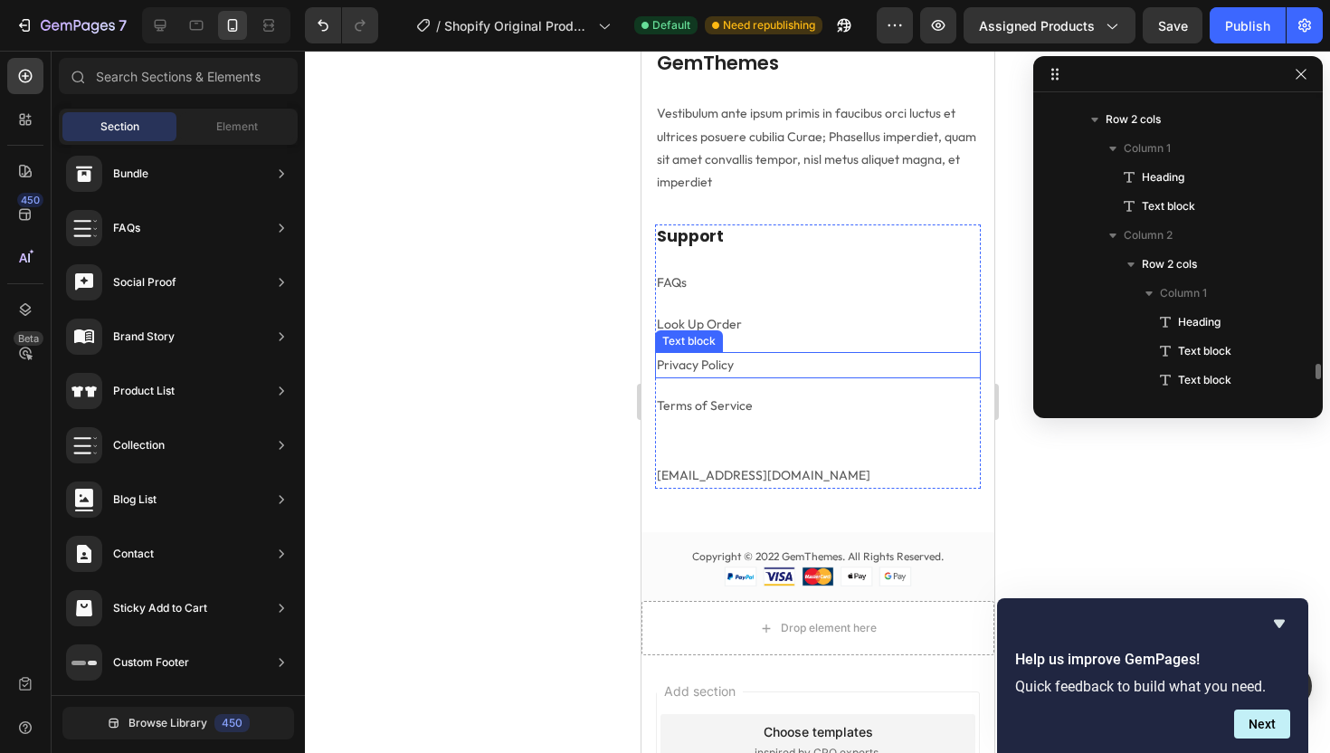
click at [709, 361] on link "Privacy Policy" at bounding box center [694, 364] width 77 height 16
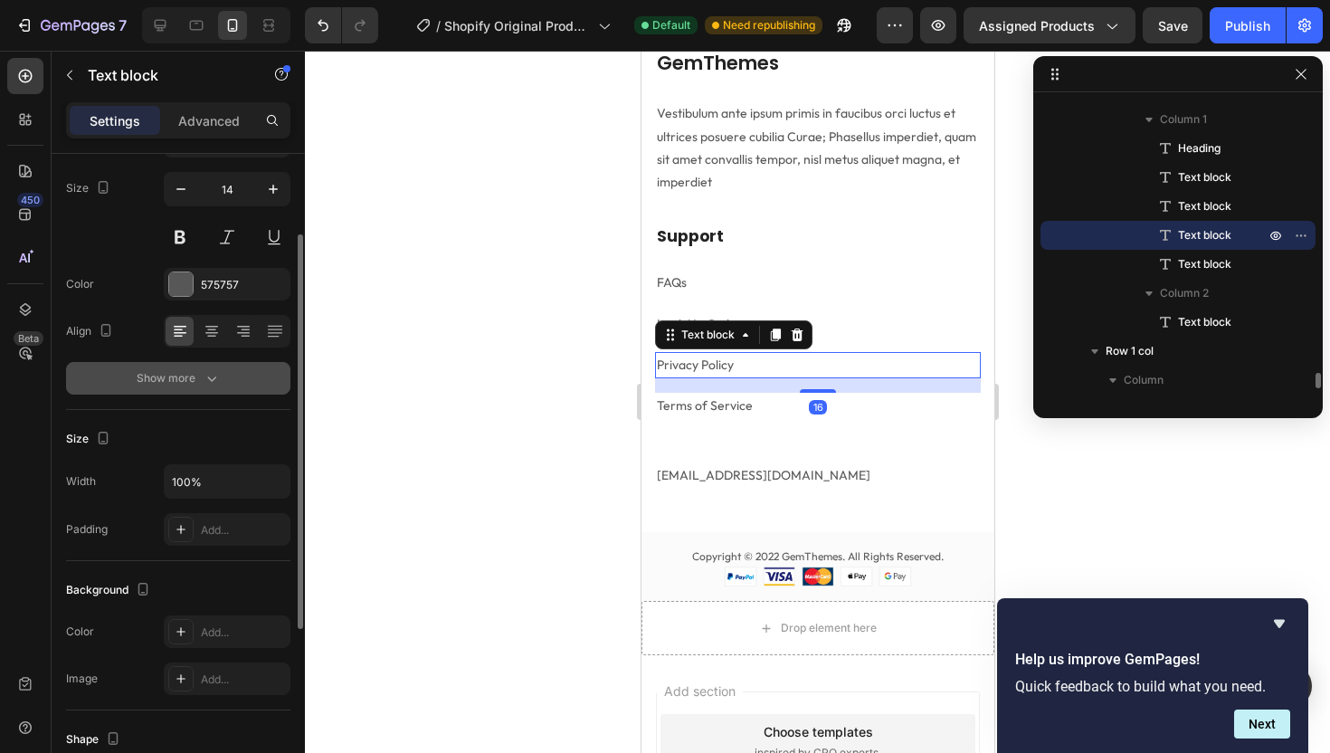
scroll to position [168, 0]
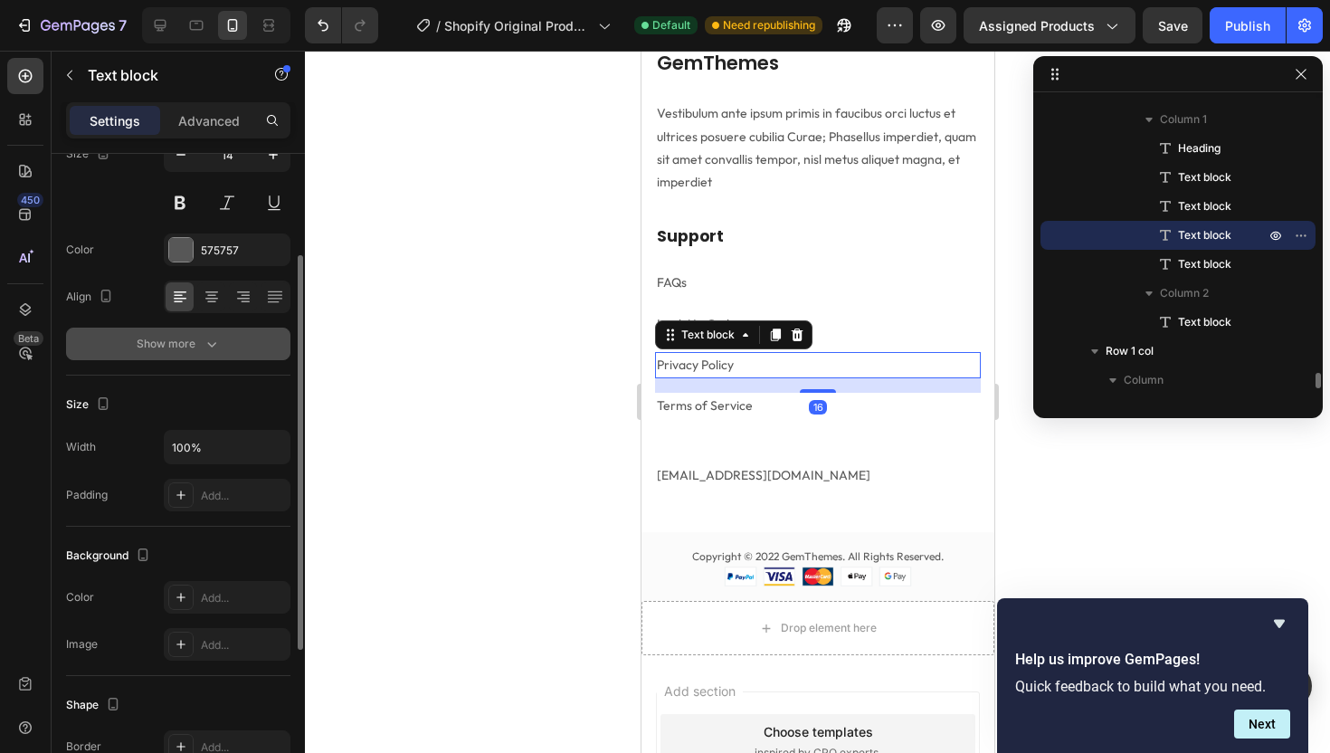
click at [203, 342] on icon "button" at bounding box center [212, 344] width 18 height 18
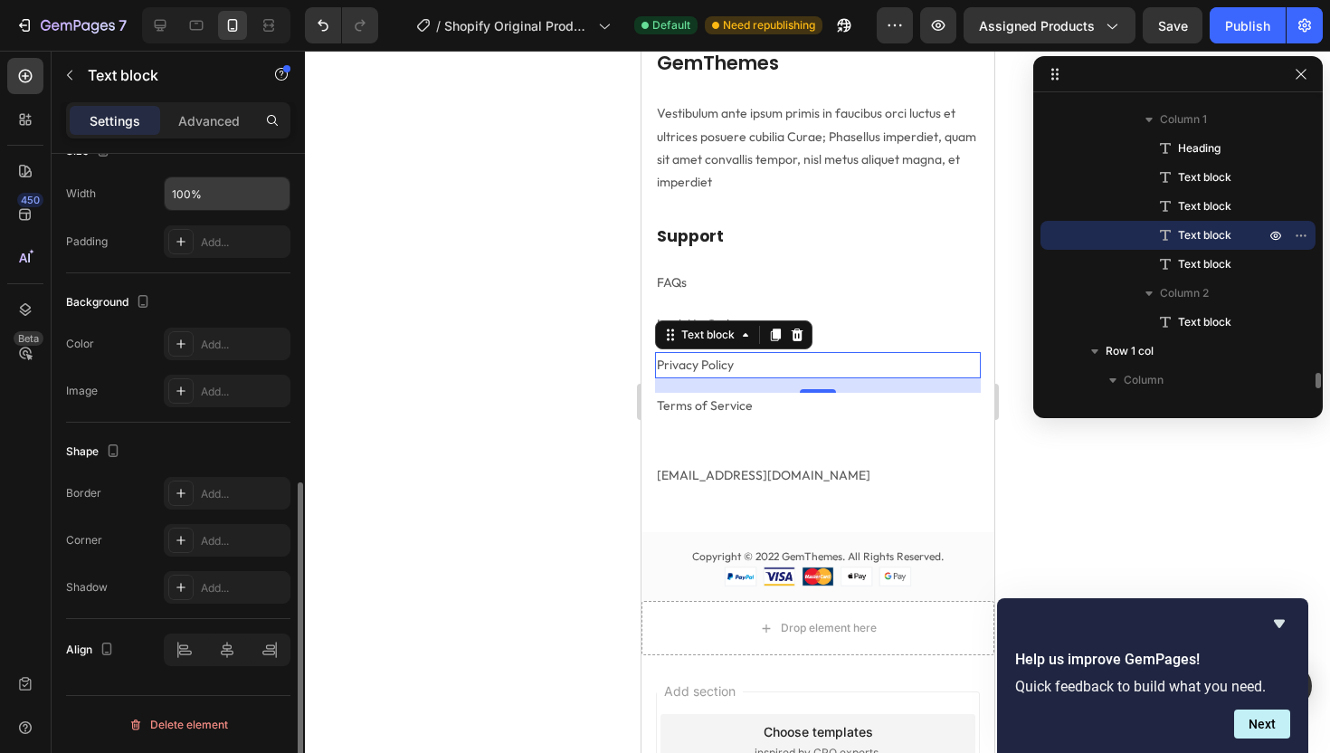
scroll to position [0, 0]
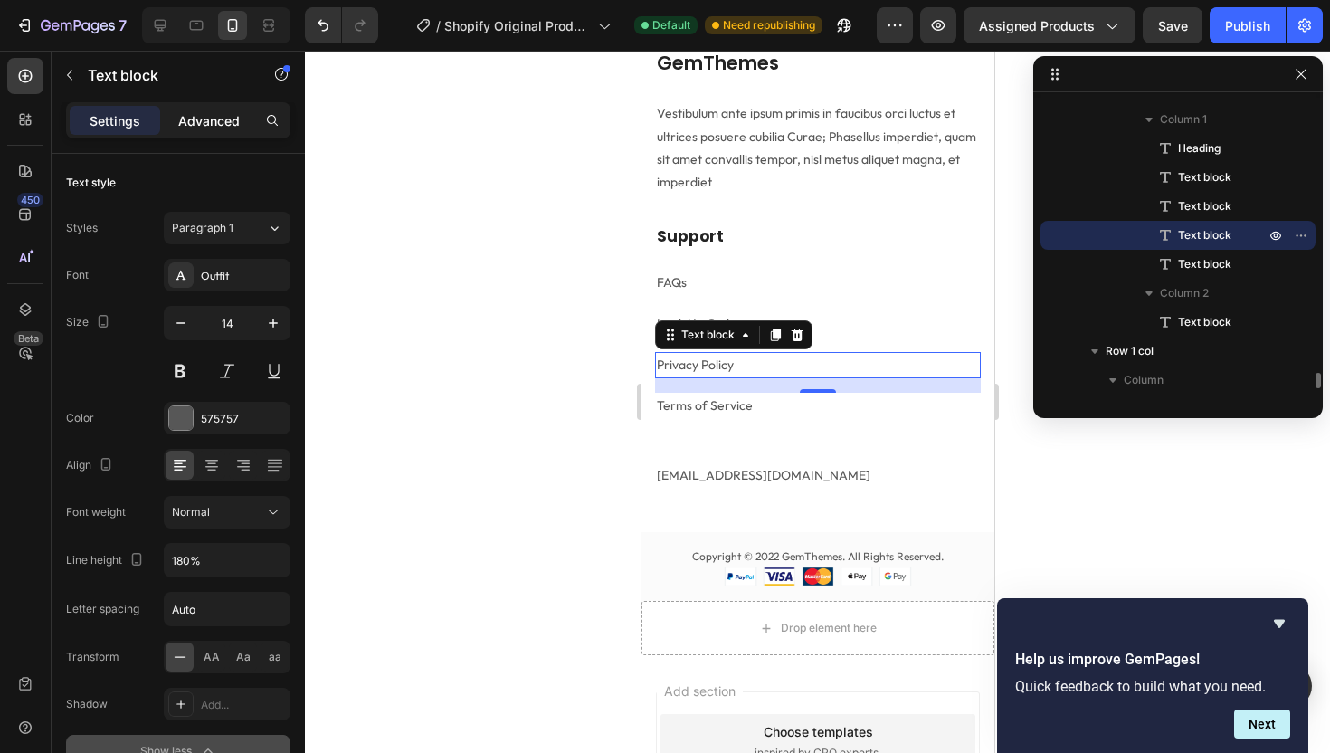
click at [222, 122] on p "Advanced" at bounding box center [209, 120] width 62 height 19
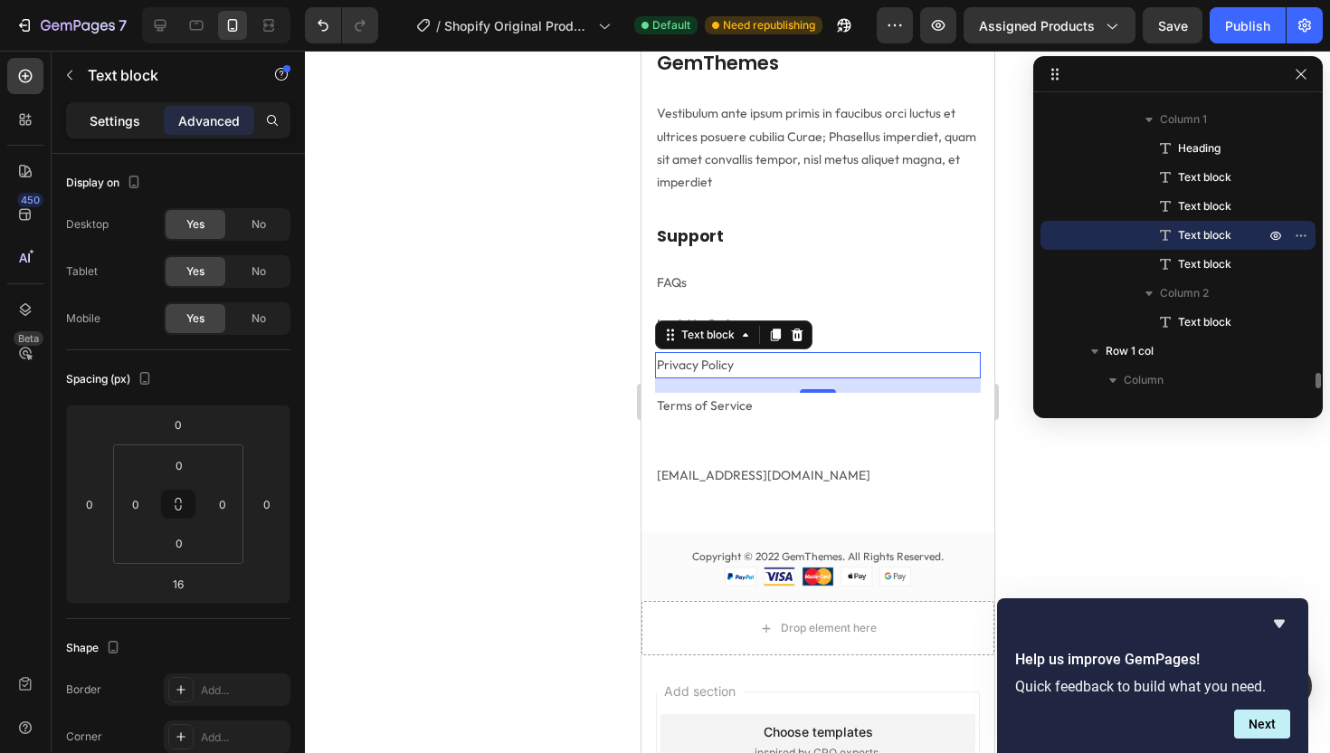
click at [128, 121] on p "Settings" at bounding box center [115, 120] width 51 height 19
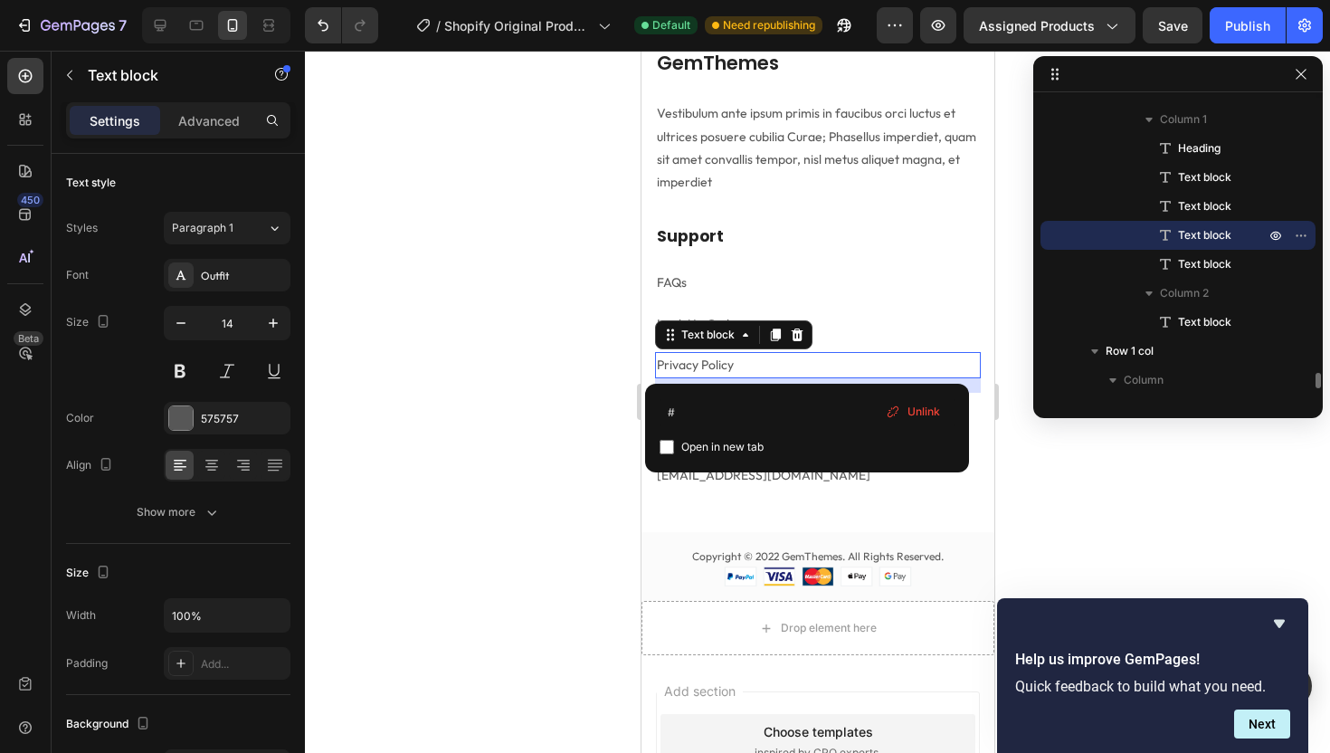
click at [669, 363] on link "Privacy Policy" at bounding box center [694, 364] width 77 height 16
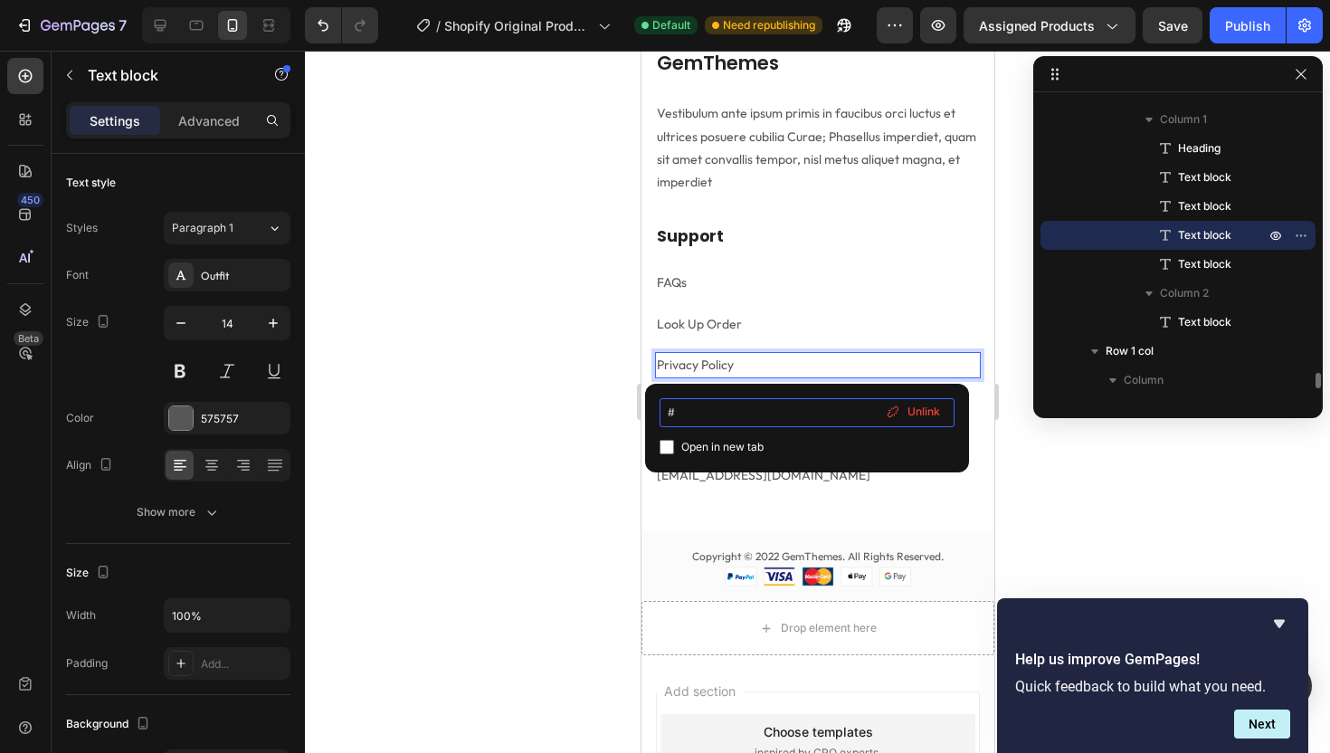
click at [701, 419] on input "#" at bounding box center [806, 412] width 295 height 29
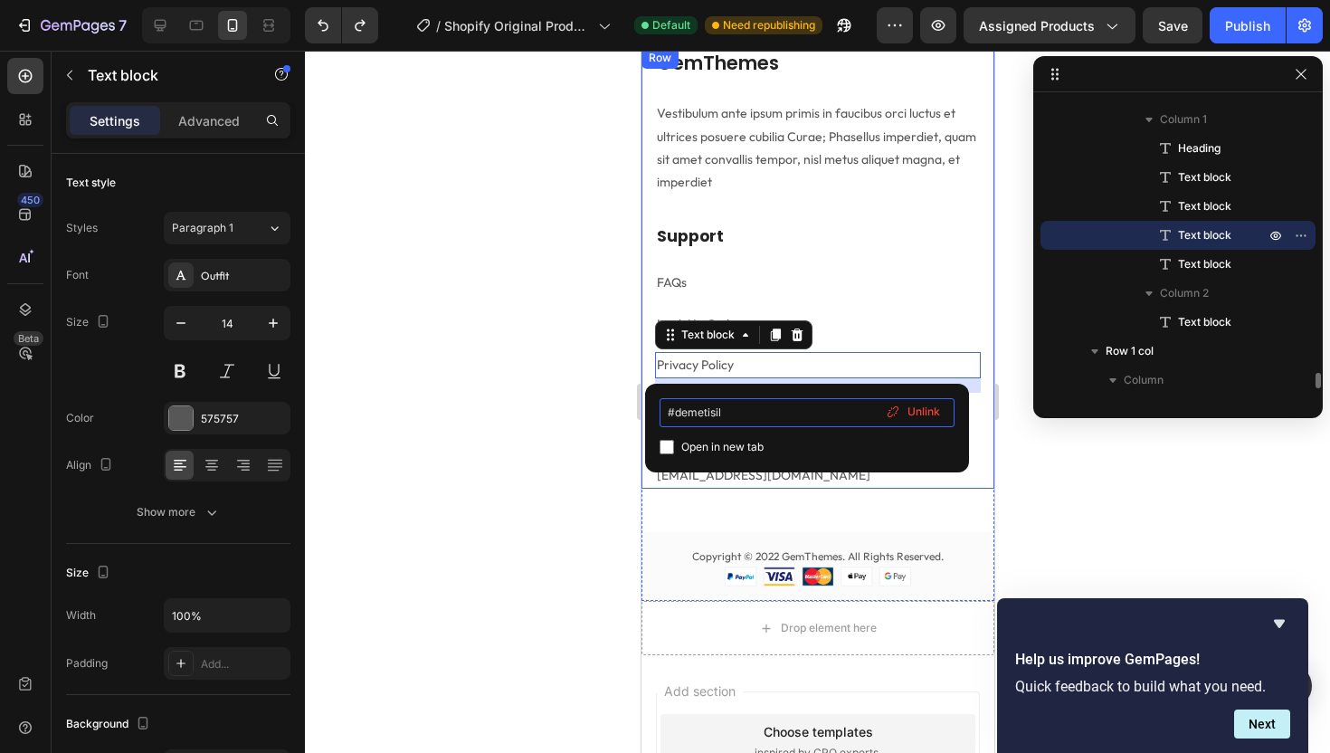
type input "#"
click at [592, 391] on div at bounding box center [817, 402] width 1025 height 702
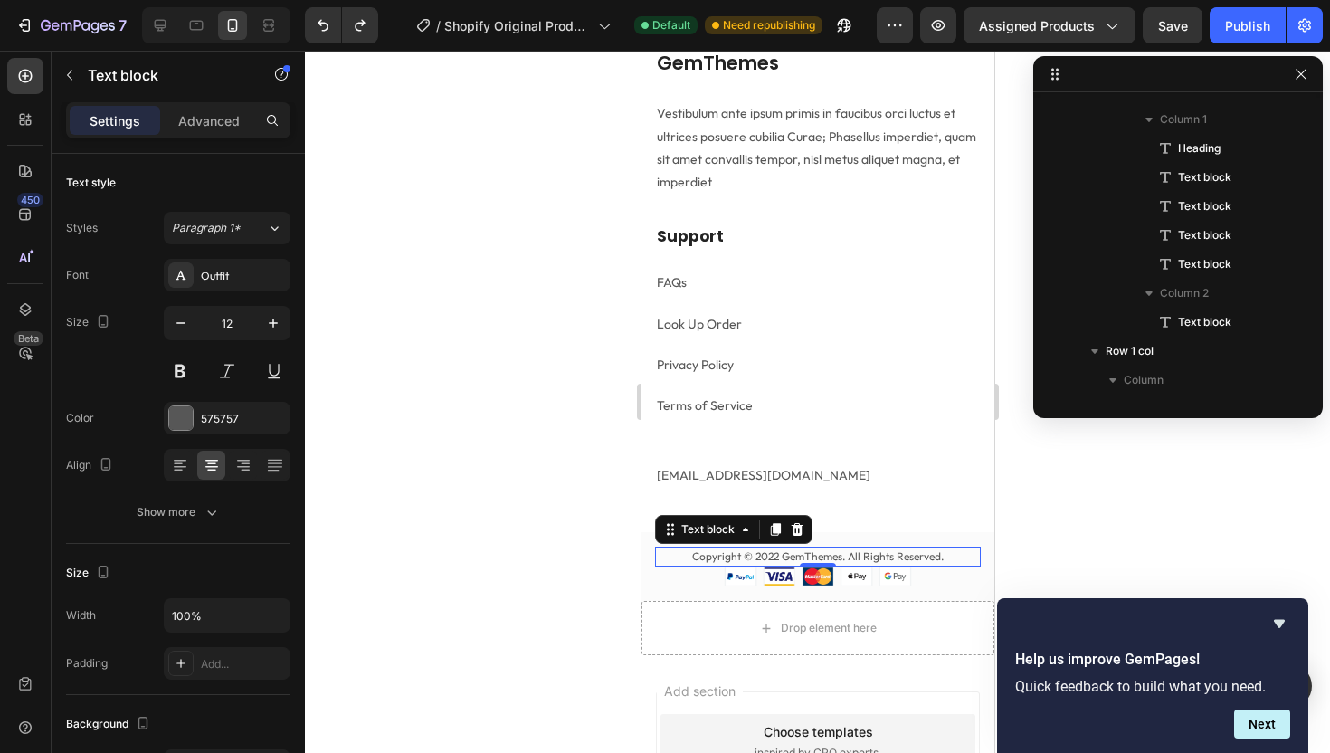
scroll to position [5281, 0]
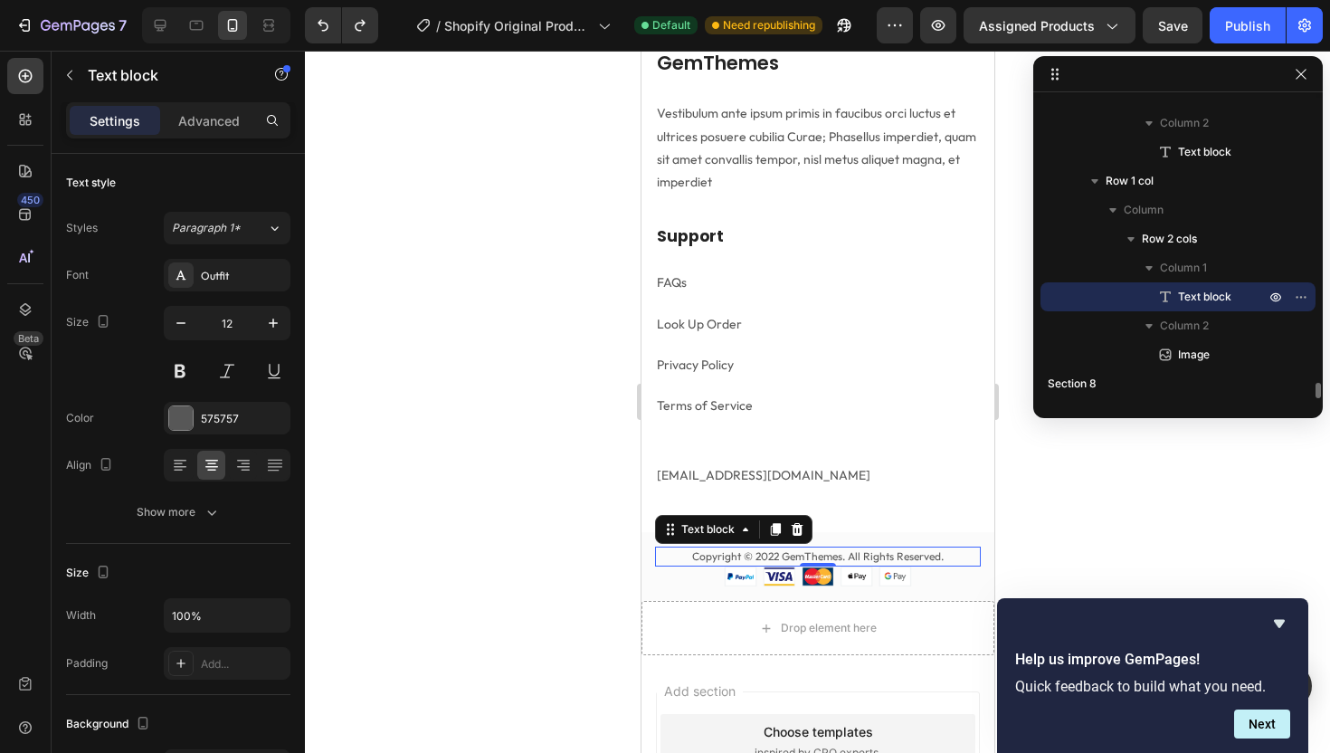
click at [754, 555] on p "Copyright © 2022 GemThemes. All Rights Reserved." at bounding box center [817, 556] width 322 height 16
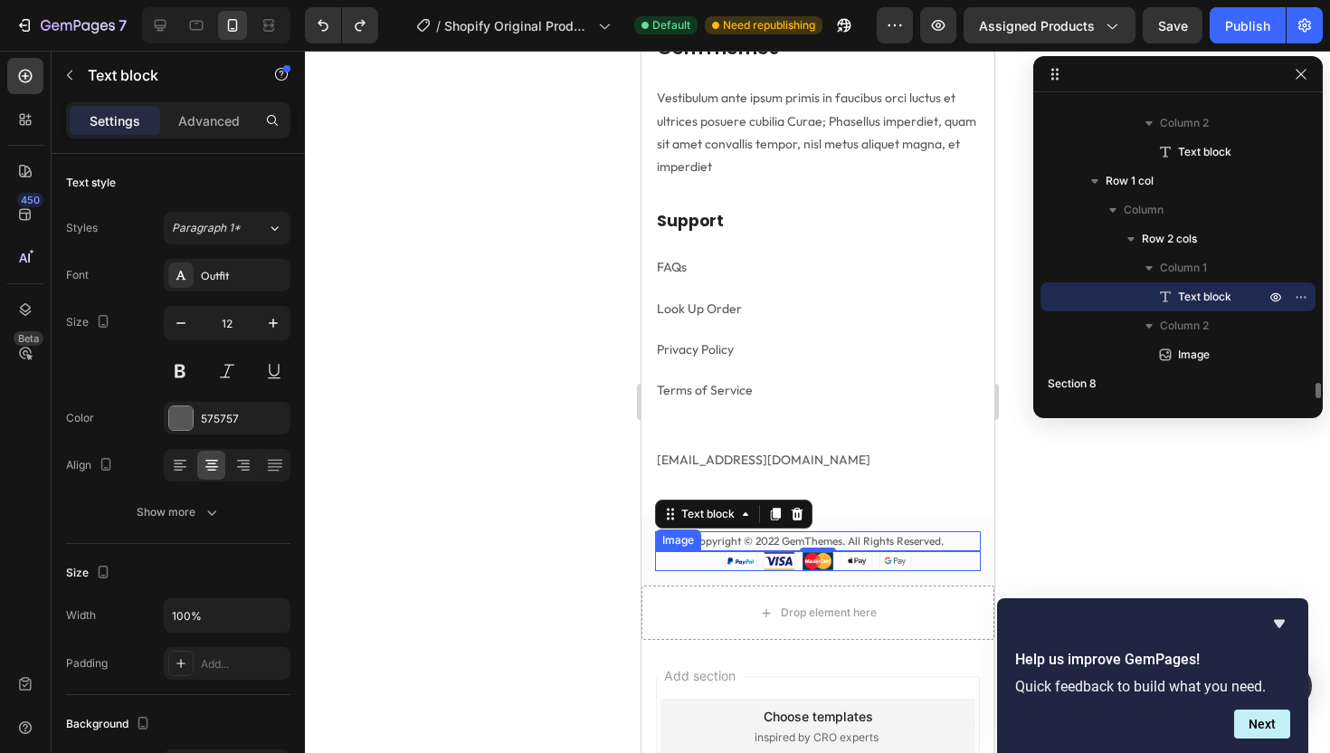
scroll to position [5062, 0]
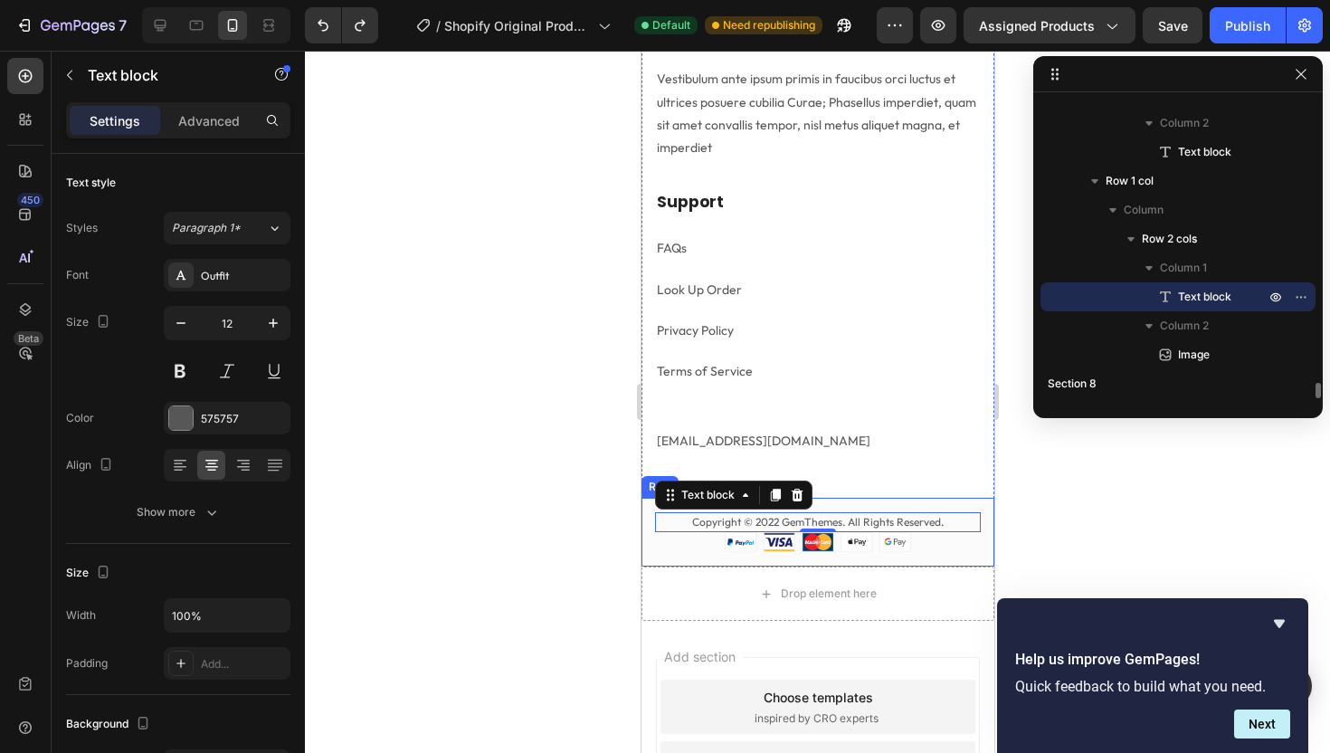
click at [673, 554] on div "Copyright © 2022 GemThemes. All Rights Reserved. Text block 0 Image Row Row" at bounding box center [816, 532] width 353 height 69
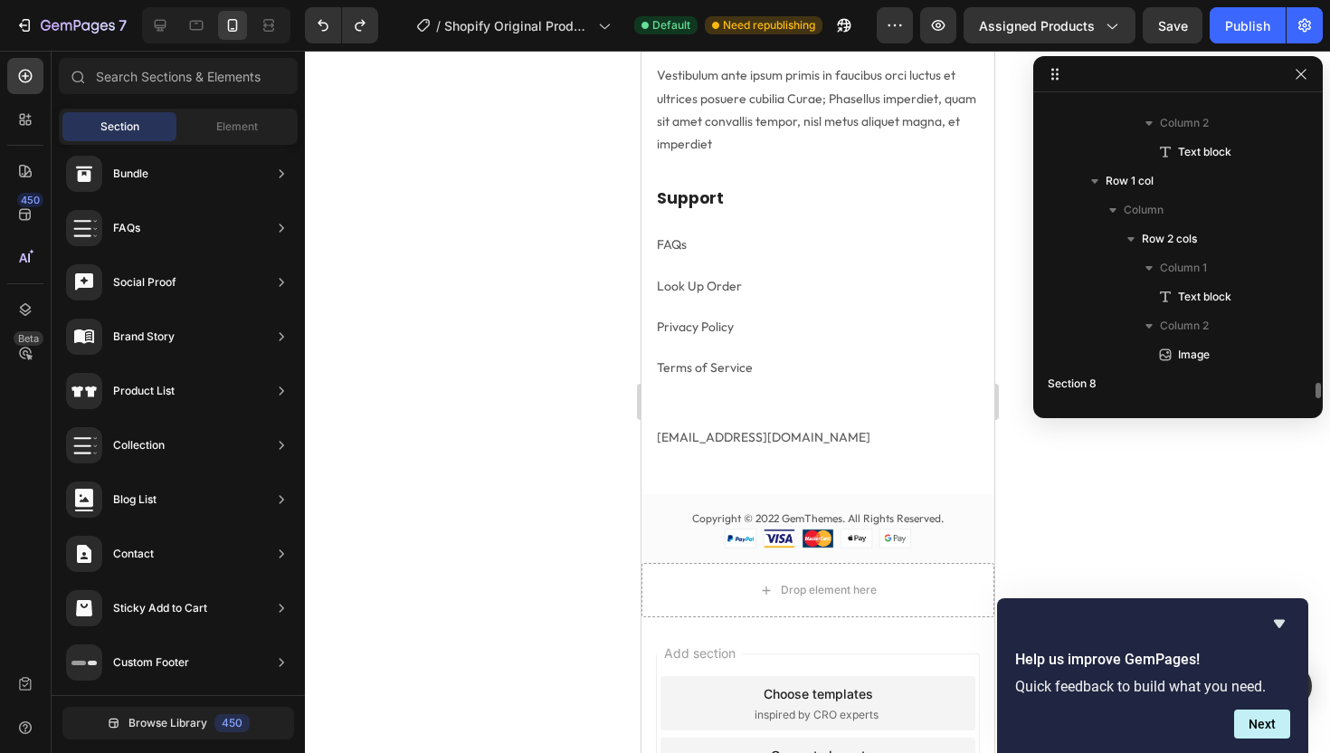
scroll to position [5066, 0]
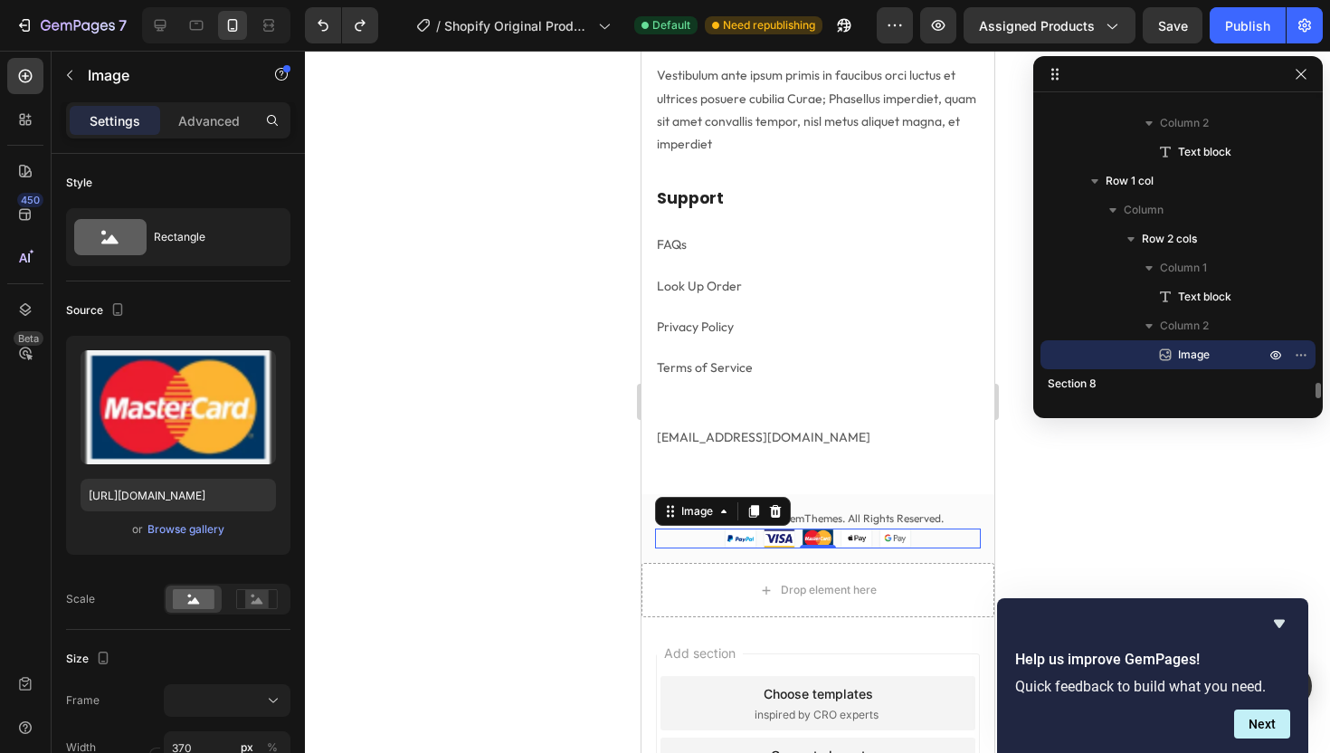
click at [662, 528] on img at bounding box center [817, 538] width 326 height 20
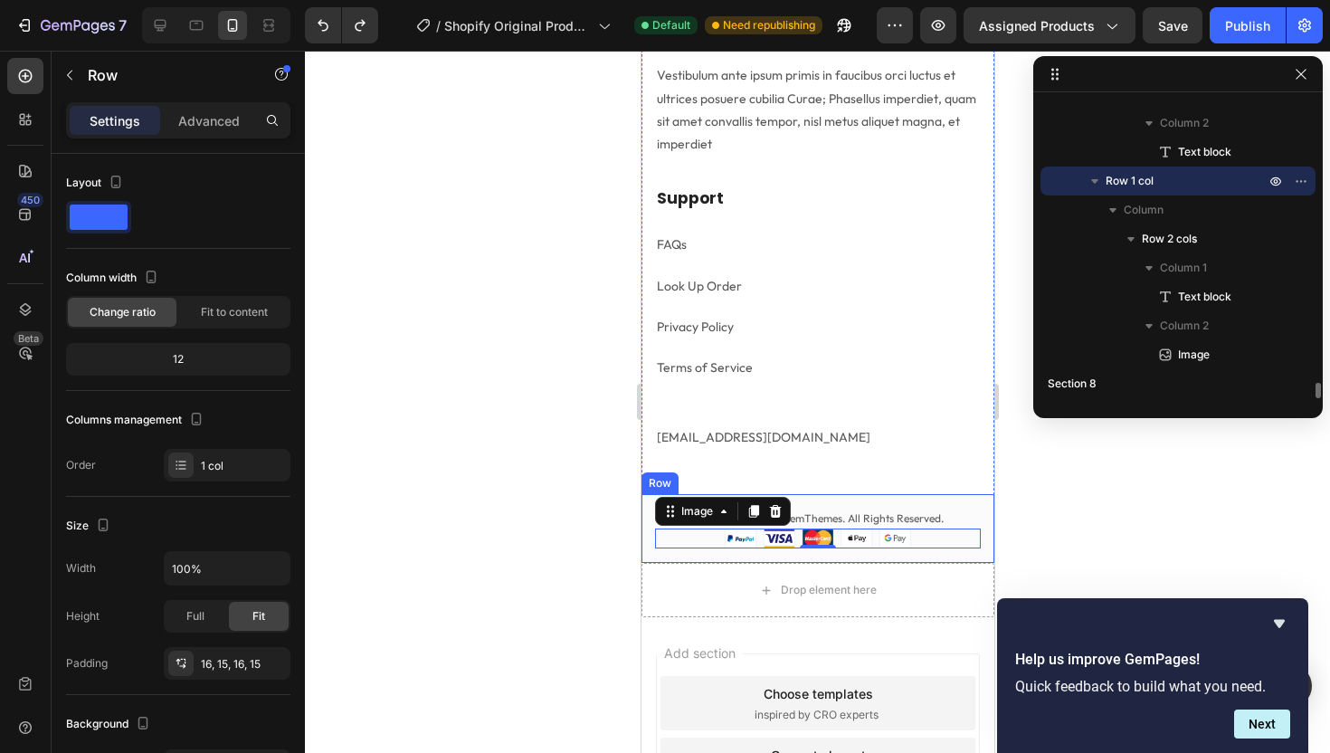
click at [817, 501] on div "Copyright © 2022 GemThemes. All Rights Reserved. Text block Image 0 Row Row" at bounding box center [816, 528] width 353 height 69
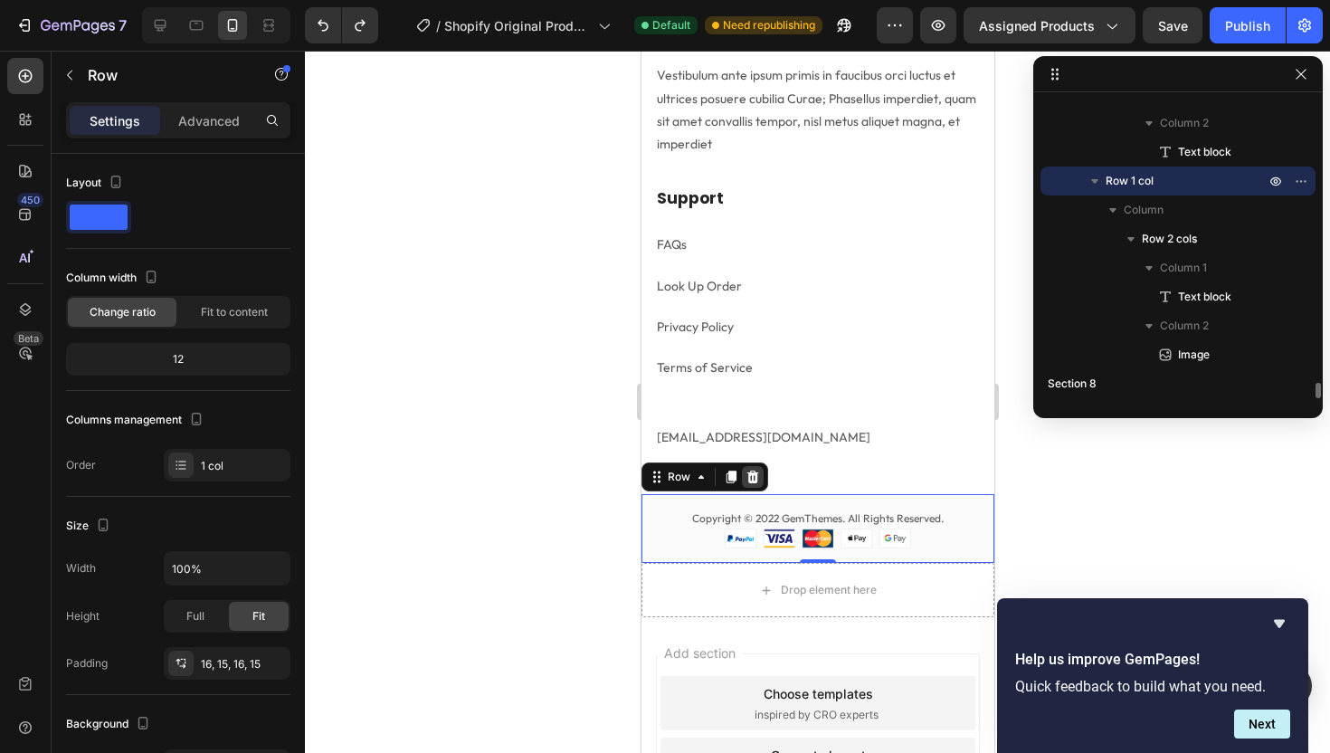
click at [756, 477] on icon at bounding box center [752, 477] width 14 height 14
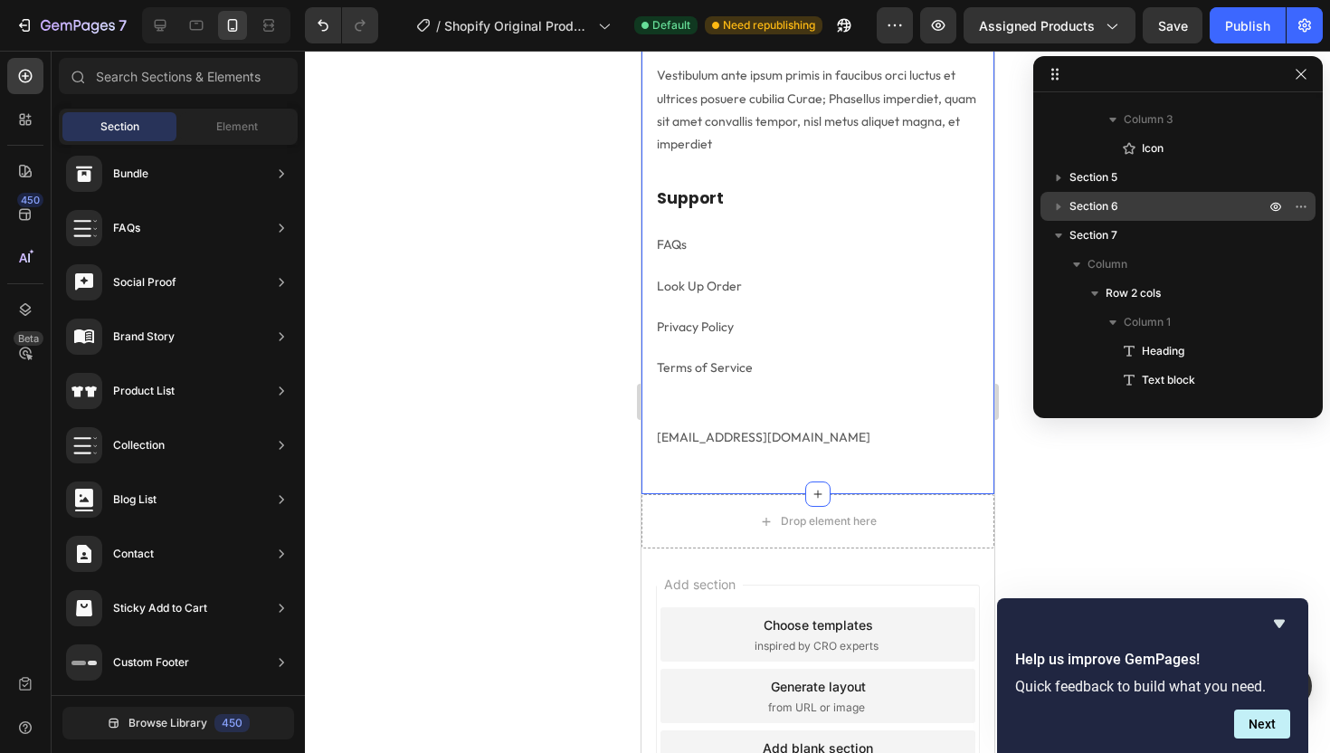
click at [743, 479] on div "GemThemes Heading Vestibulum ante ipsum primis in faucibus orci luctus et ultri…" at bounding box center [816, 251] width 353 height 485
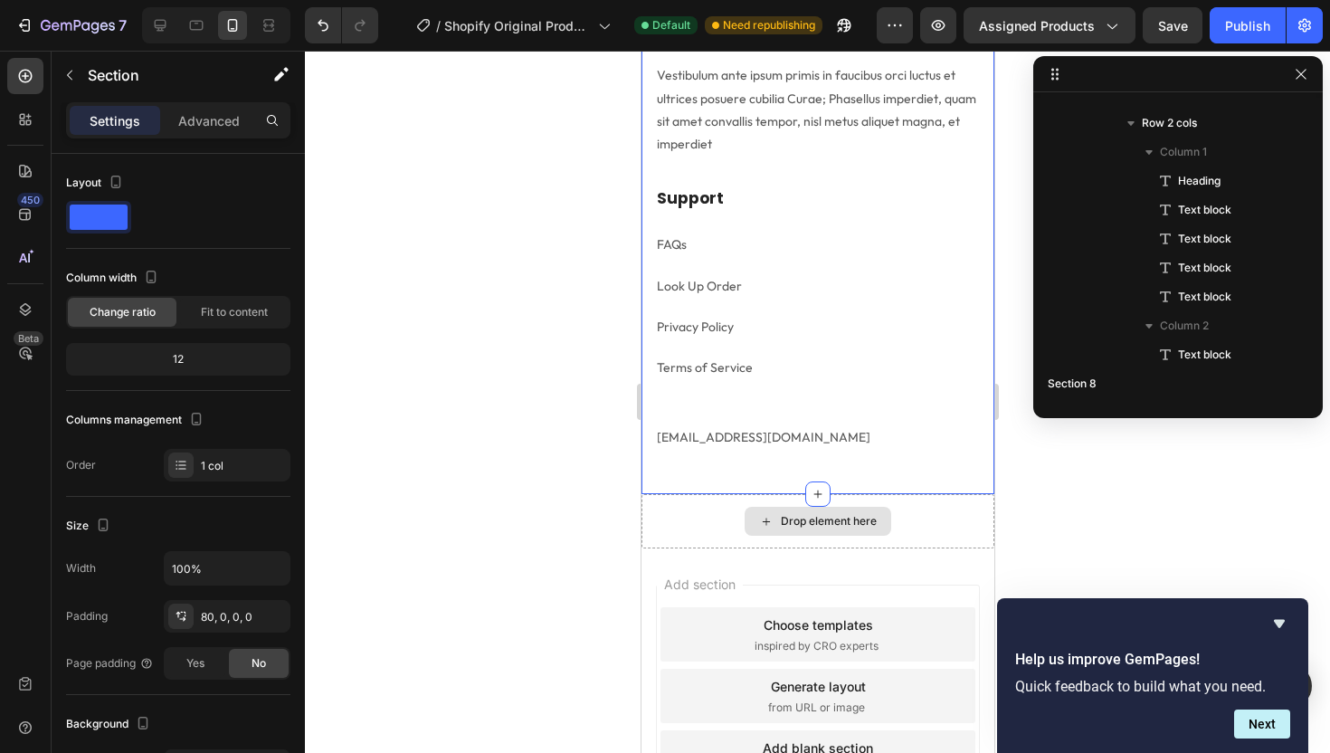
click at [715, 511] on div "Drop element here" at bounding box center [816, 521] width 353 height 54
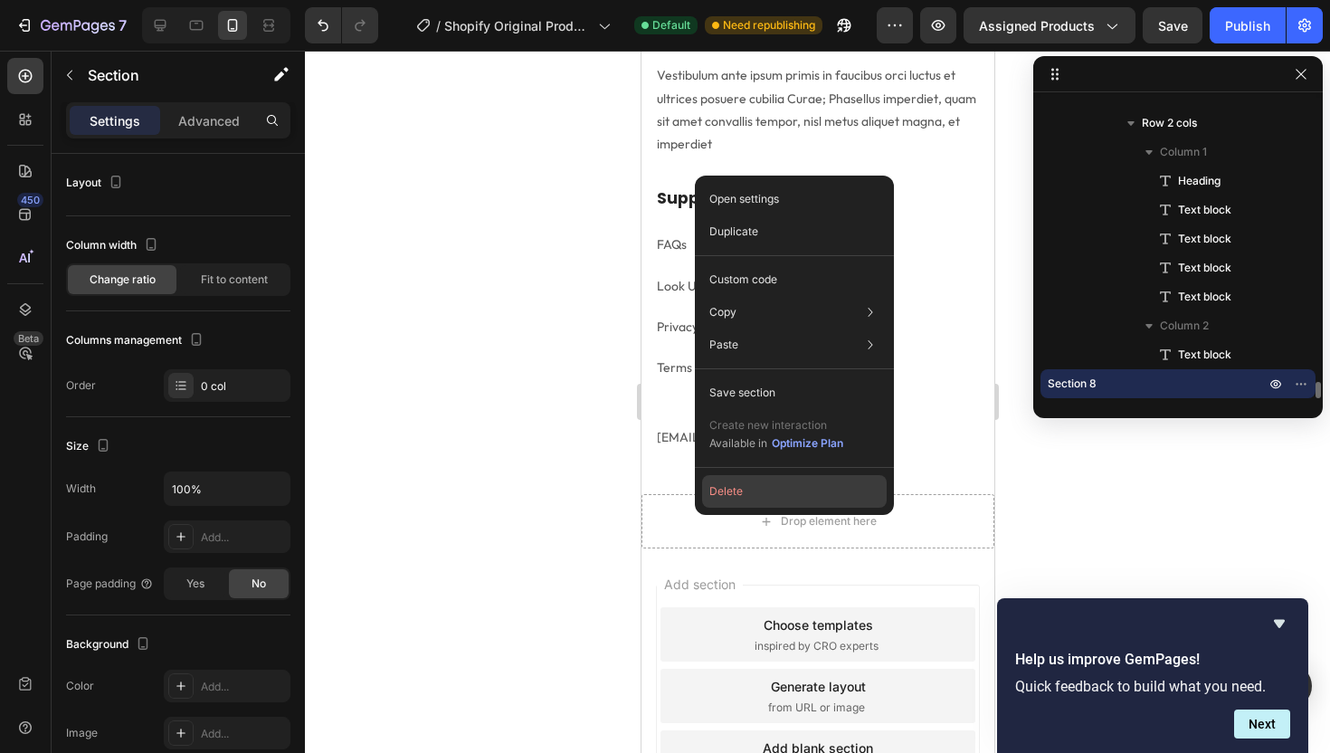
click at [711, 503] on button "Delete" at bounding box center [794, 491] width 185 height 33
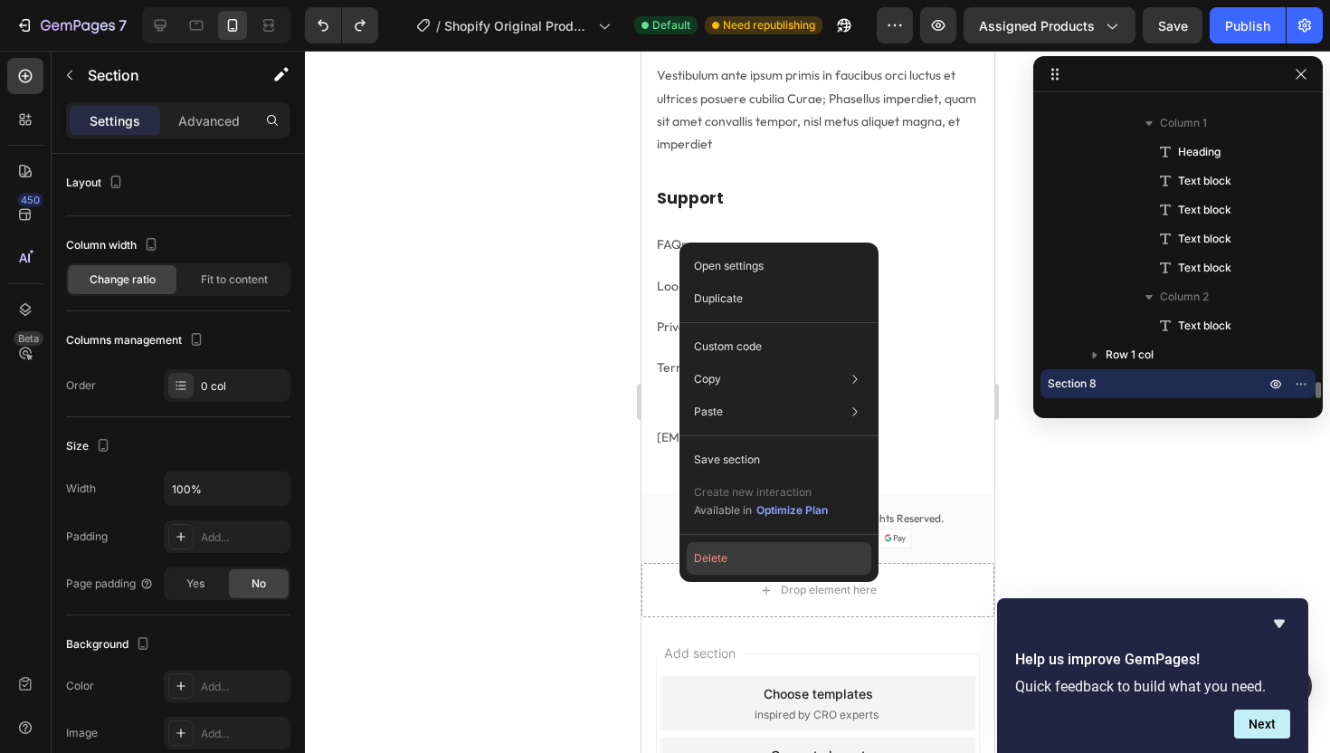
click at [699, 563] on button "Delete" at bounding box center [779, 558] width 185 height 33
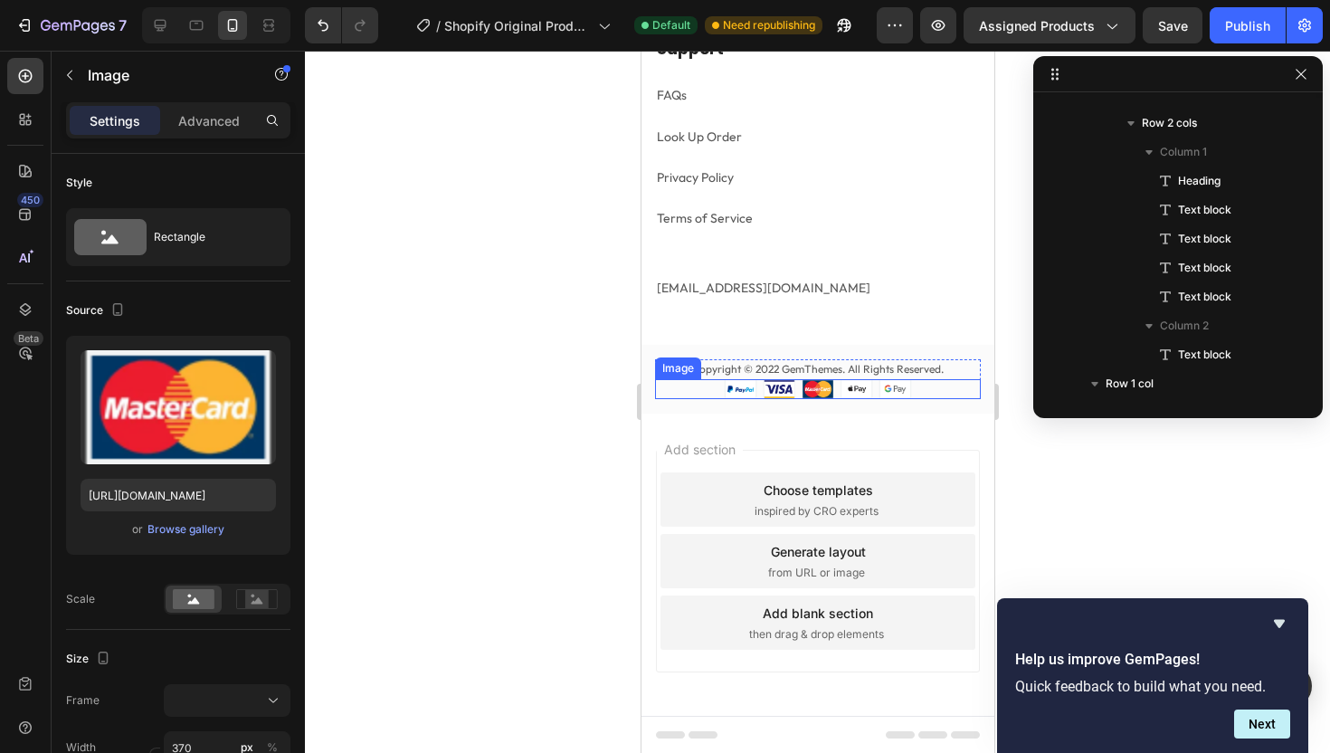
scroll to position [5252, 0]
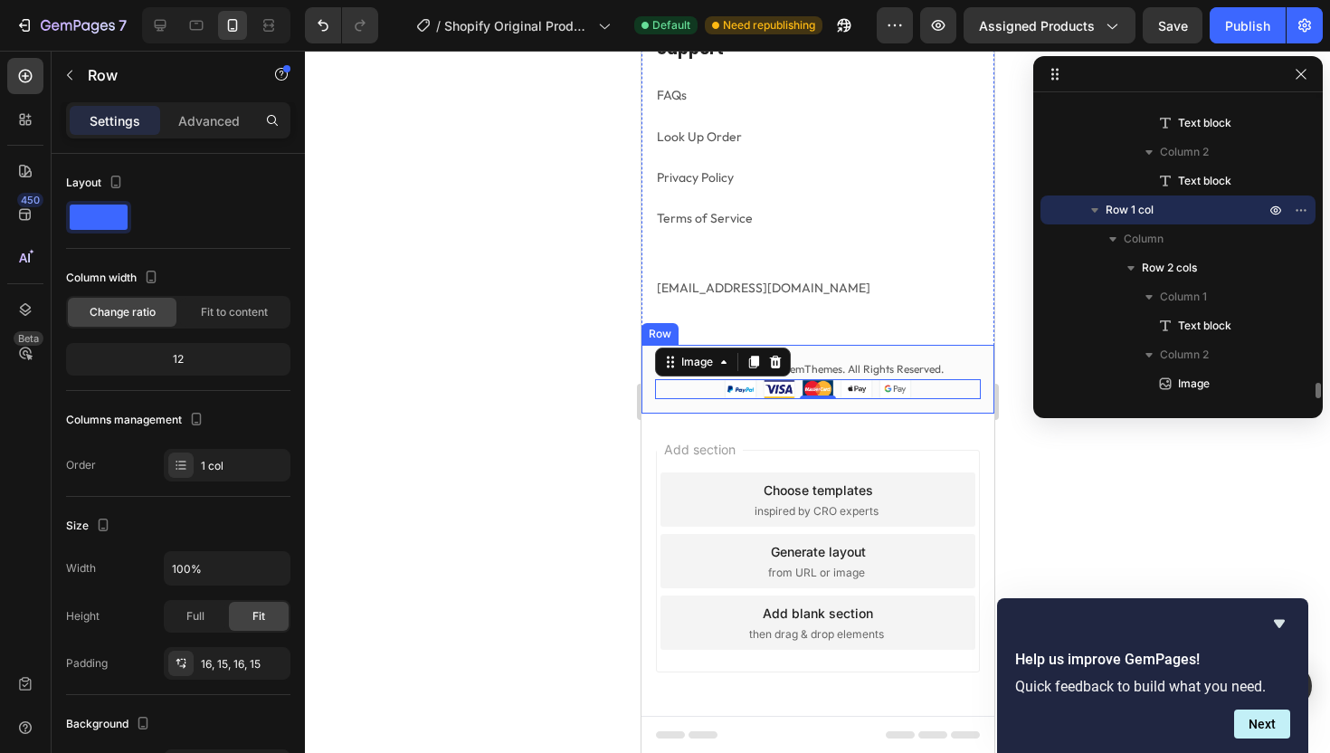
click at [881, 356] on div "Copyright © 2022 GemThemes. All Rights Reserved. Text block Image 0 Row Row" at bounding box center [816, 379] width 353 height 69
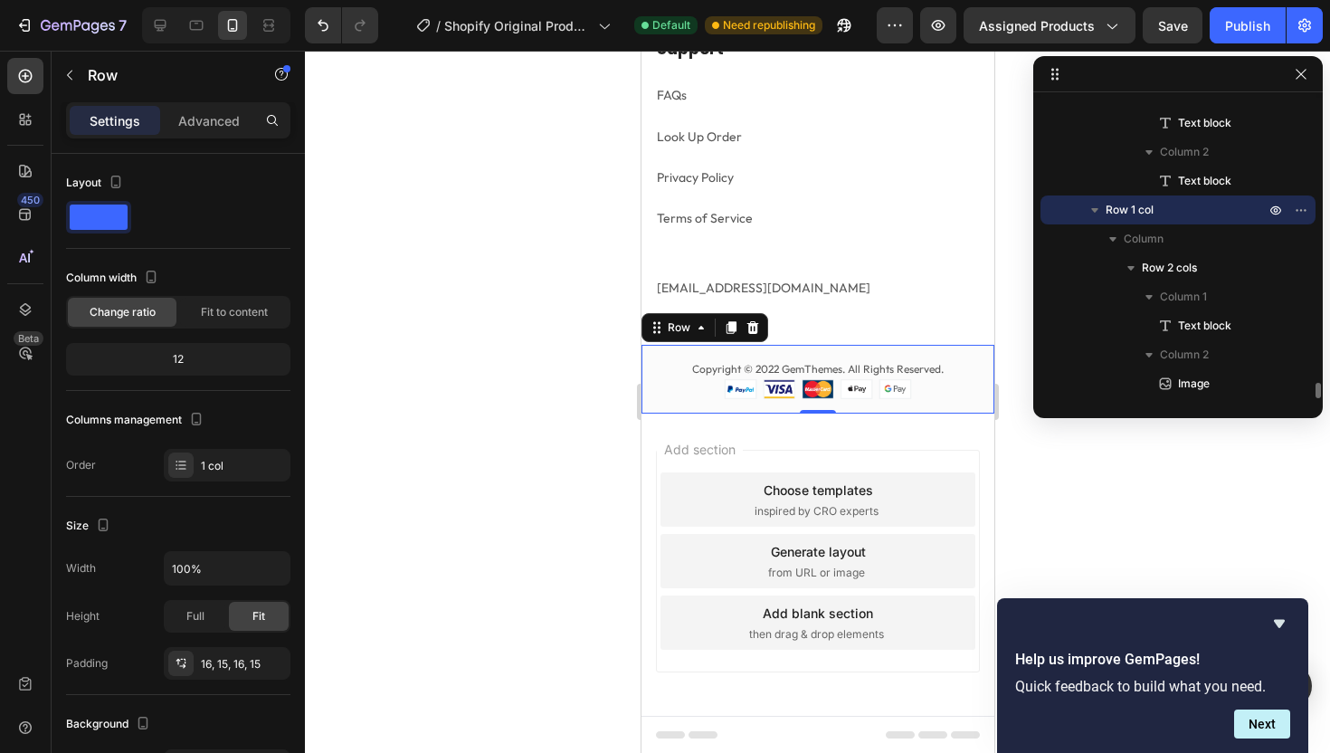
click at [751, 327] on icon at bounding box center [752, 327] width 12 height 13
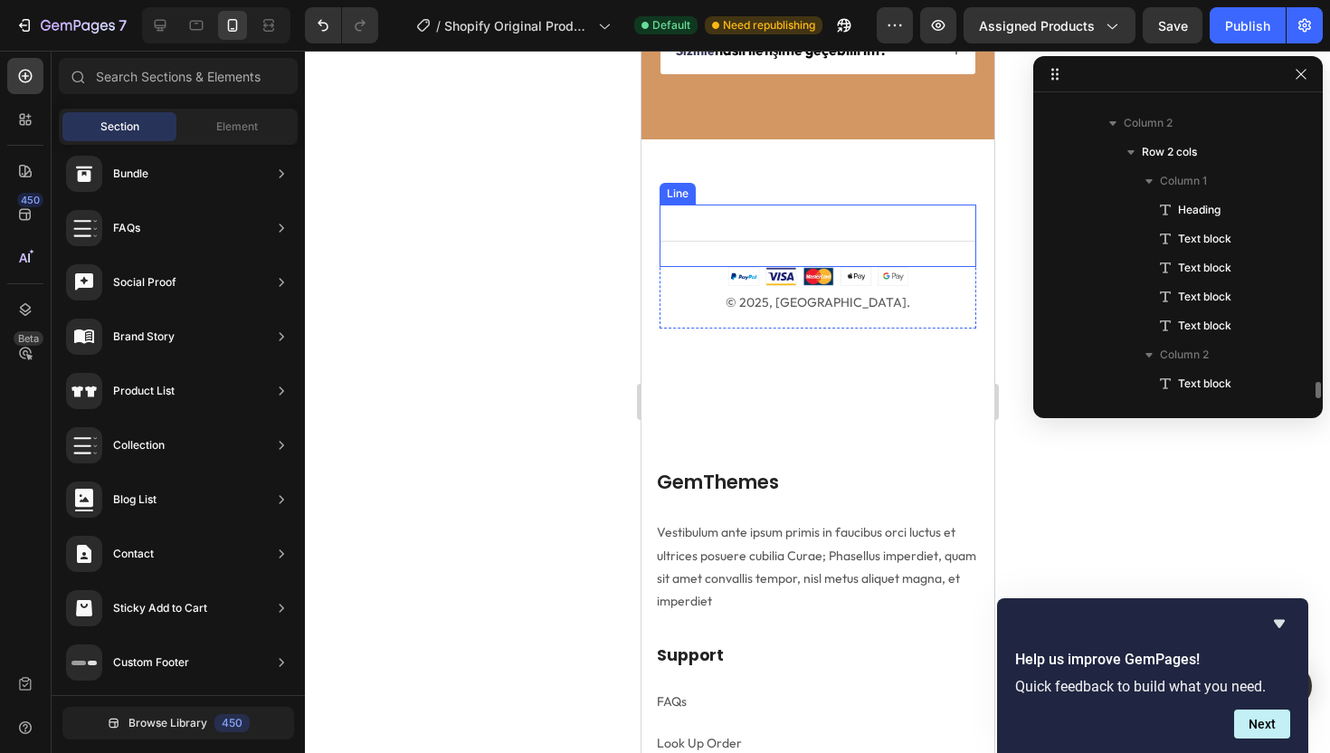
scroll to position [4851, 0]
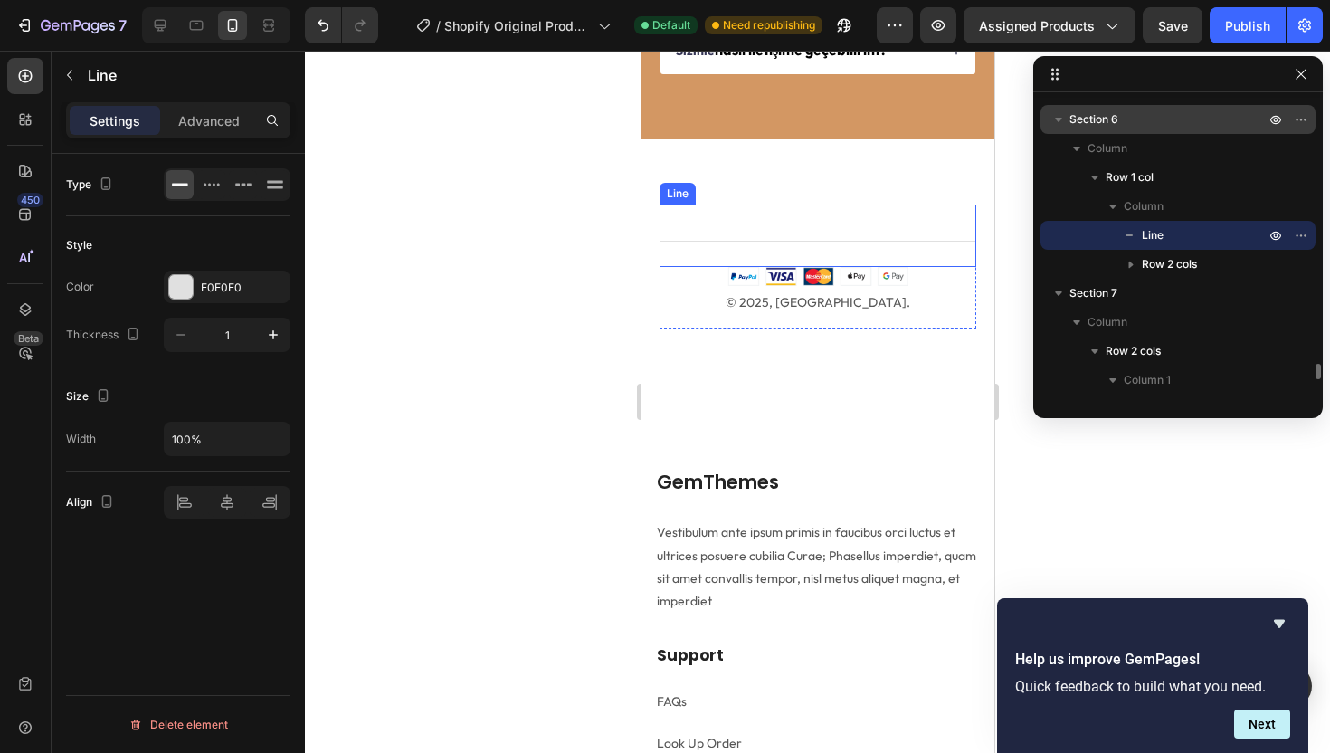
click at [773, 262] on div "Title Line" at bounding box center [817, 235] width 317 height 62
click at [775, 180] on icon at bounding box center [769, 187] width 14 height 14
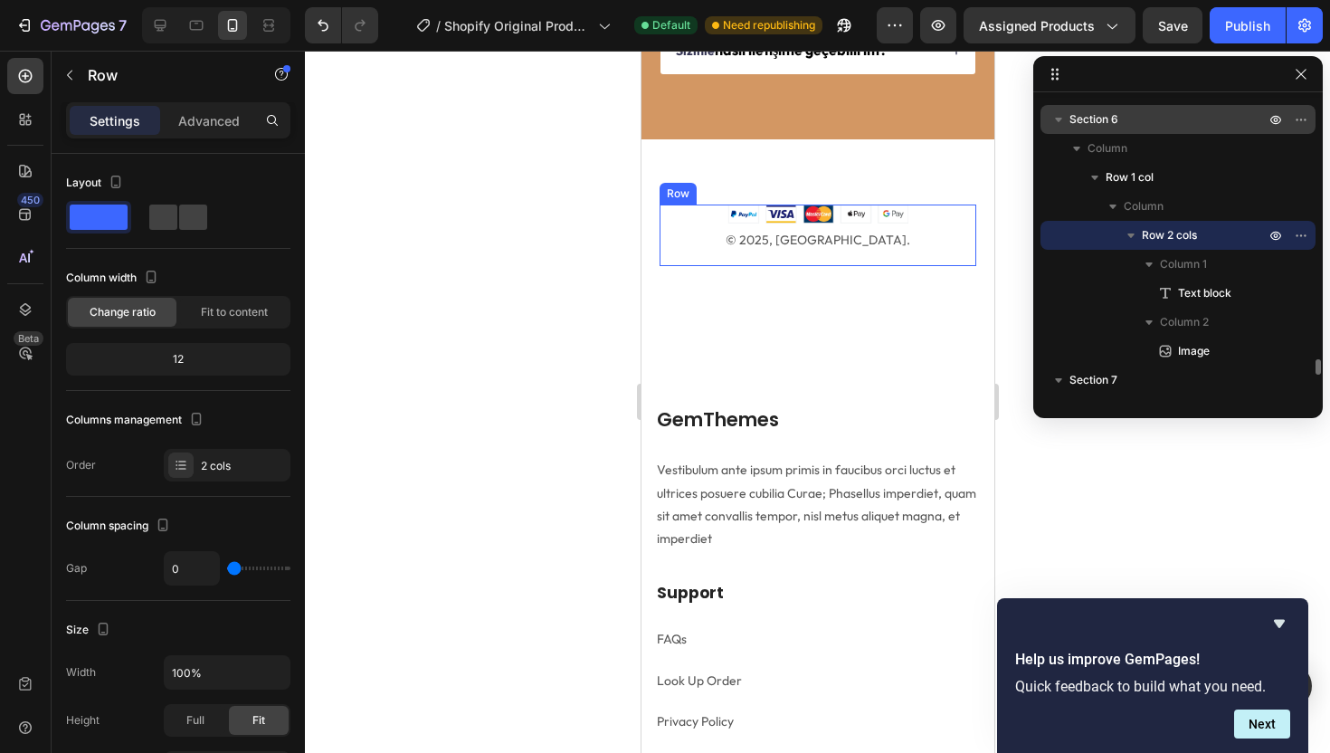
click at [749, 225] on div "Image" at bounding box center [817, 216] width 317 height 24
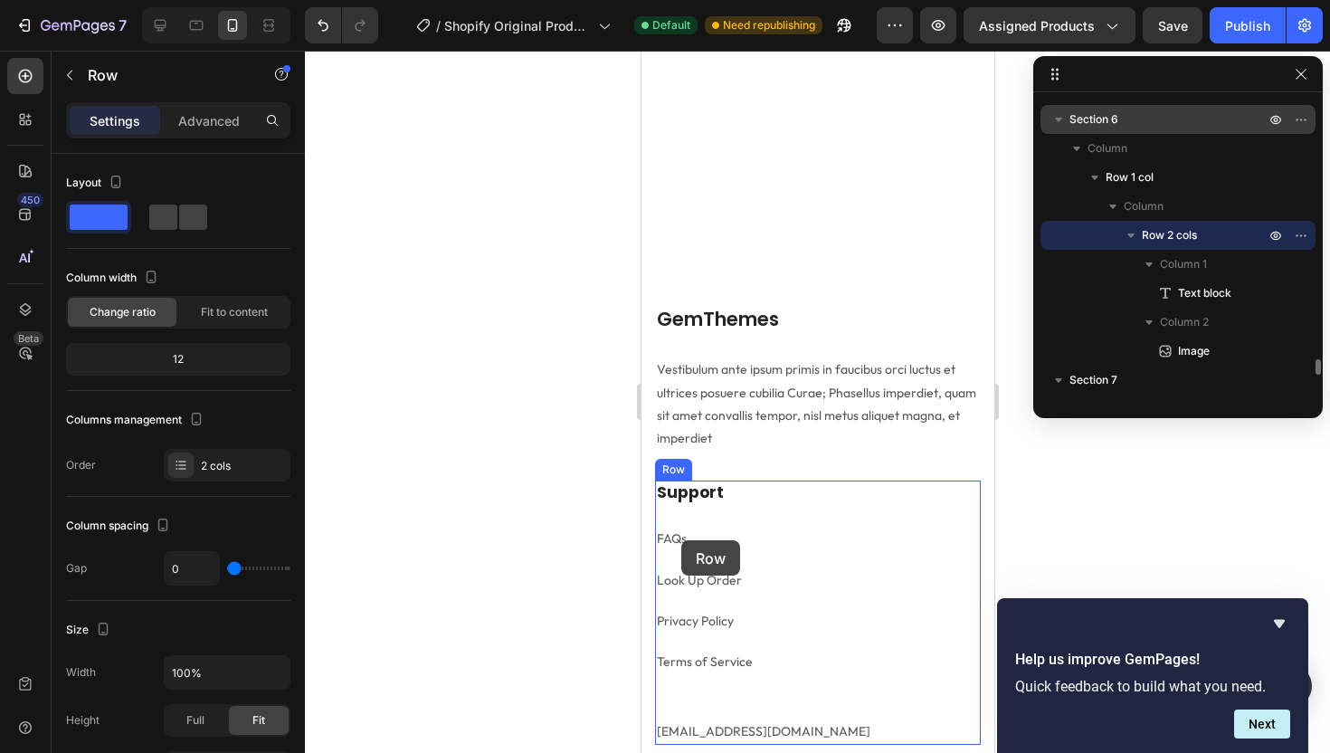
scroll to position [5085, 0]
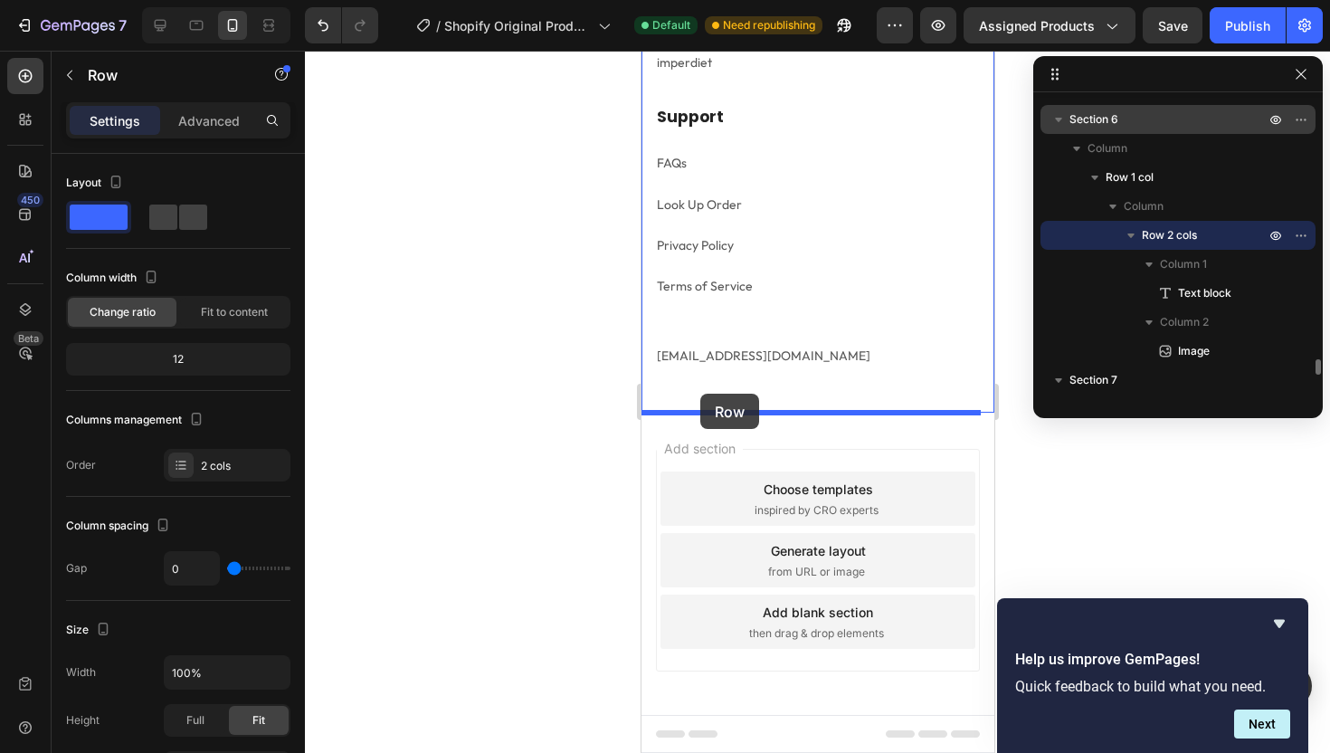
drag, startPoint x: 674, startPoint y: 190, endPoint x: 699, endPoint y: 394, distance: 205.1
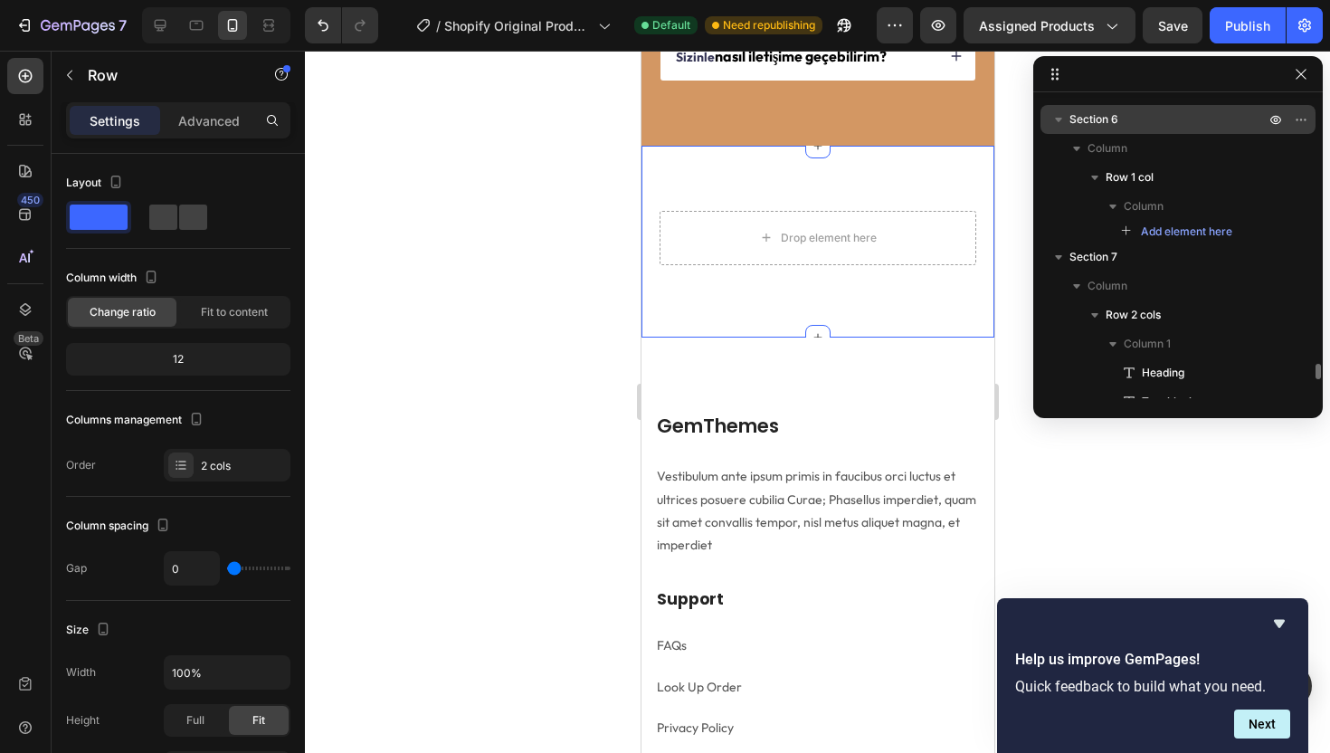
scroll to position [4450, 0]
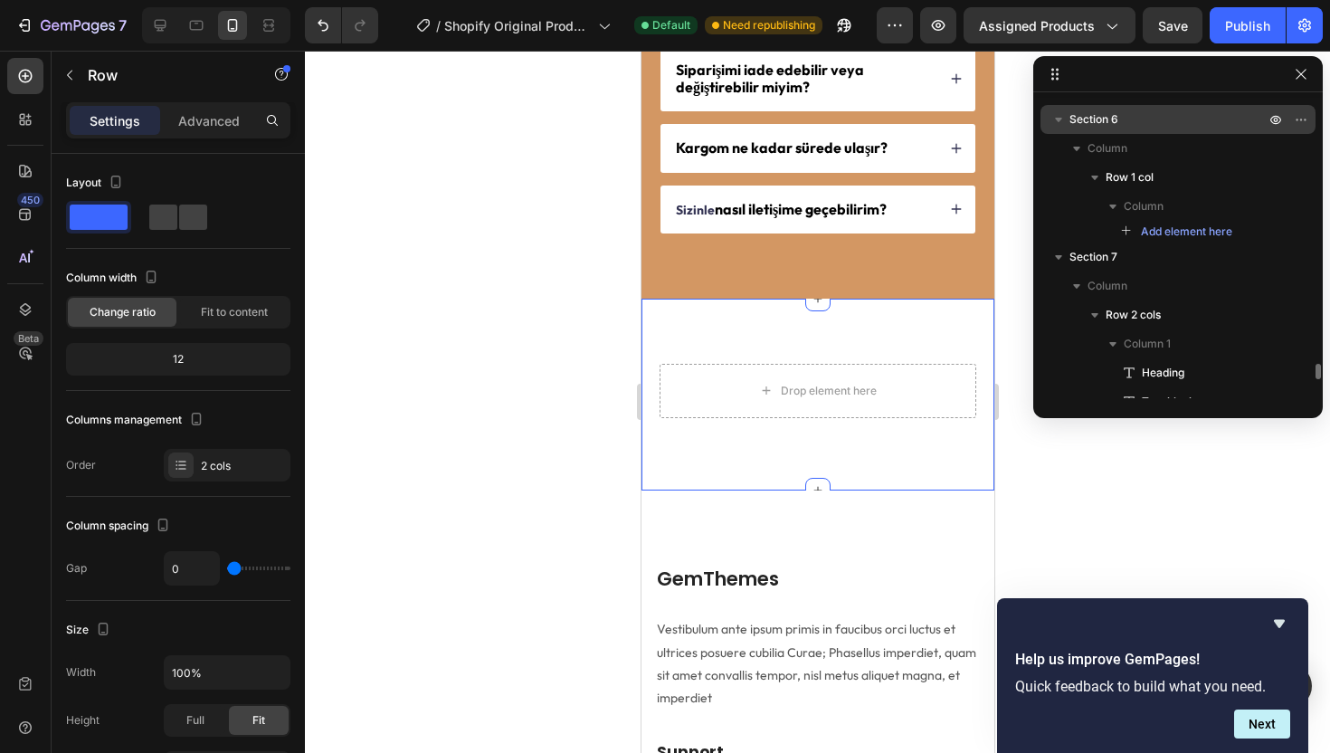
click at [774, 426] on div "Drop element here Row Section 6 You can create reusable sections Create Theme S…" at bounding box center [816, 395] width 353 height 192
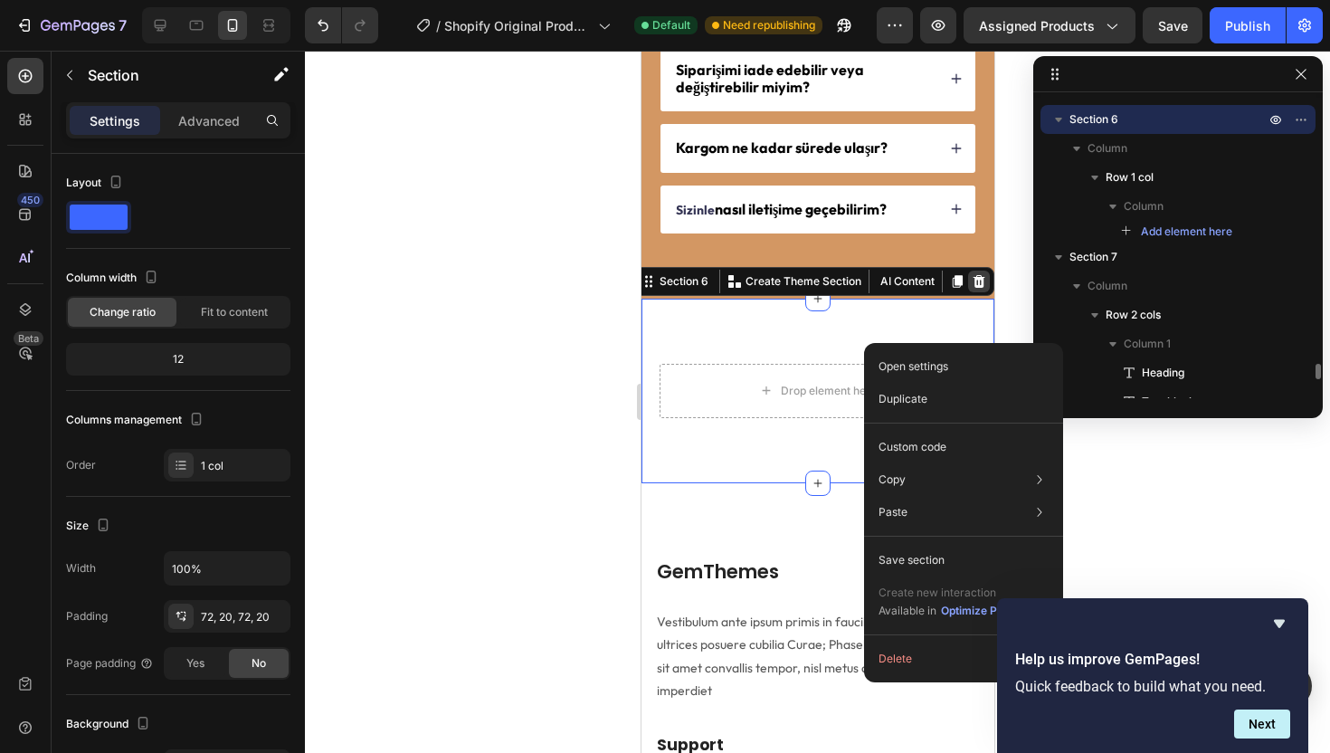
click at [967, 270] on div at bounding box center [978, 281] width 22 height 22
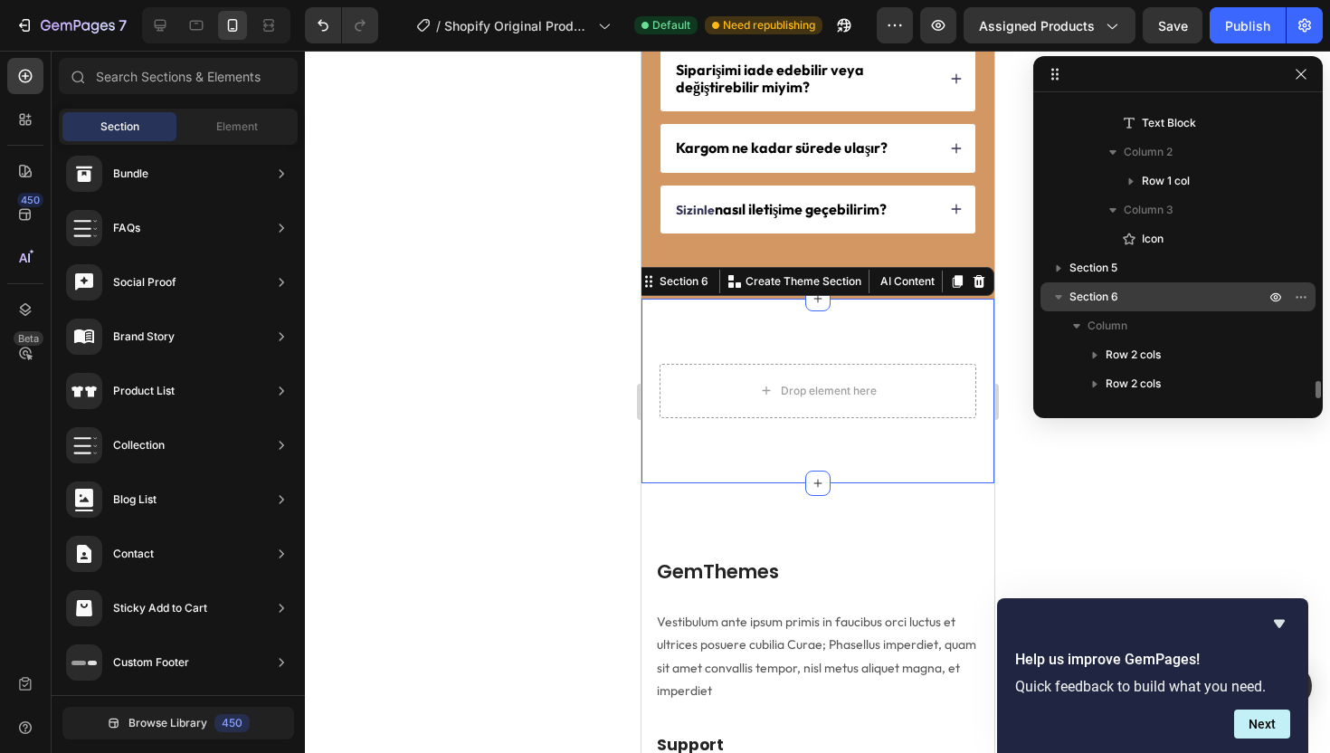
scroll to position [4673, 0]
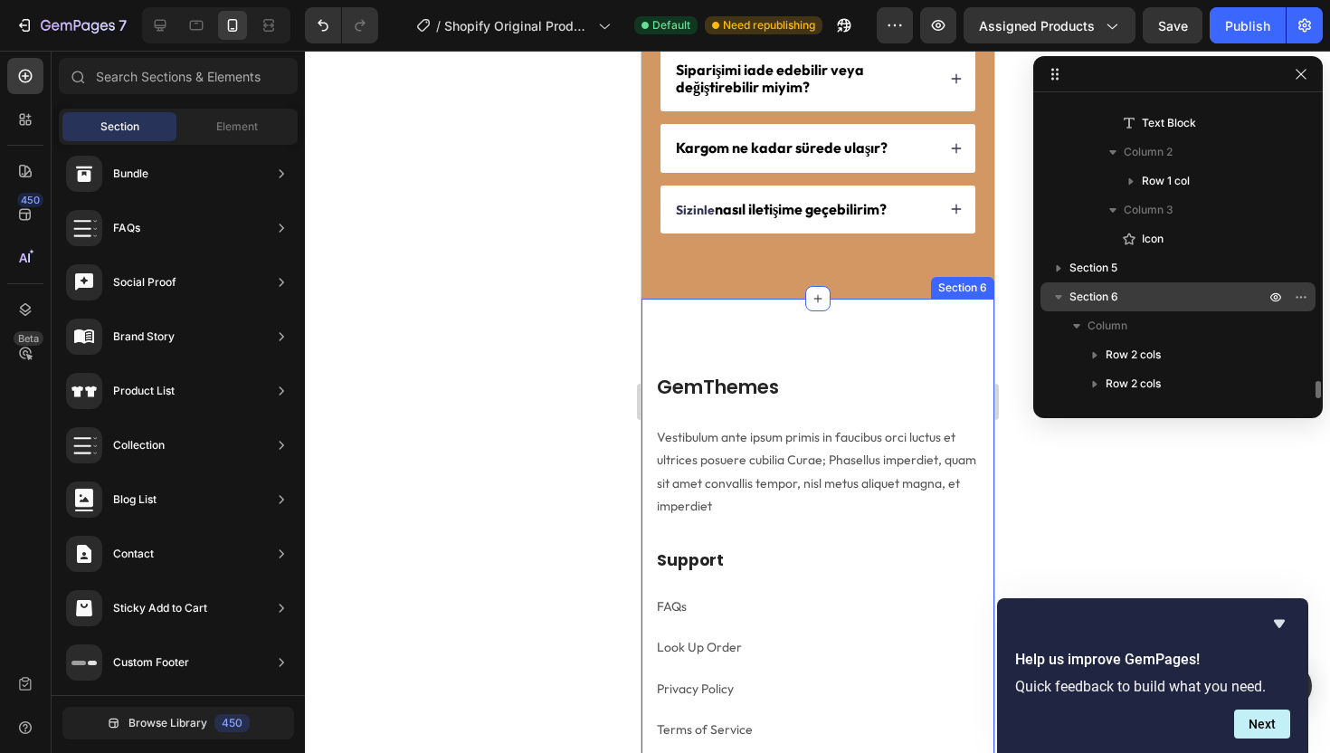
click at [817, 355] on div "GemThemes Heading Vestibulum ante ipsum primis in faucibus orci luctus et ultri…" at bounding box center [816, 609] width 353 height 620
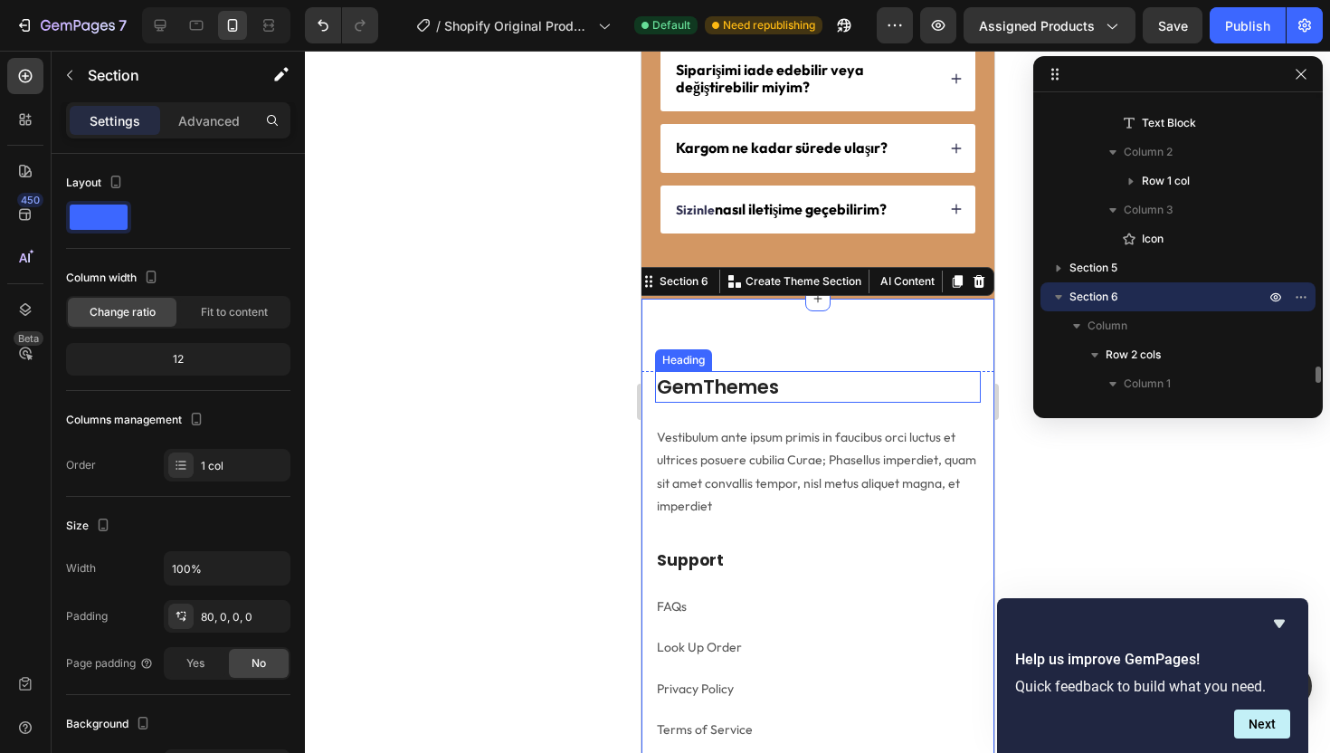
click at [845, 388] on p "GemThemes" at bounding box center [817, 387] width 322 height 29
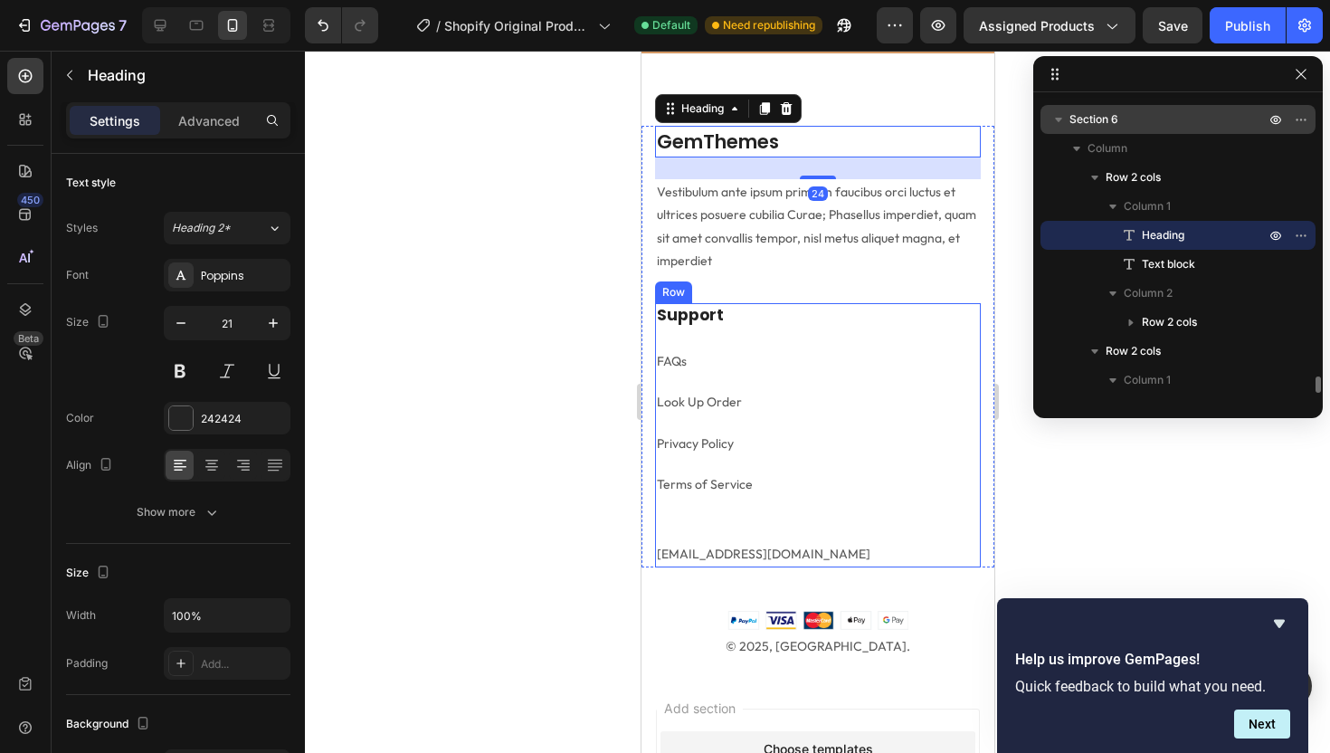
scroll to position [4713, 0]
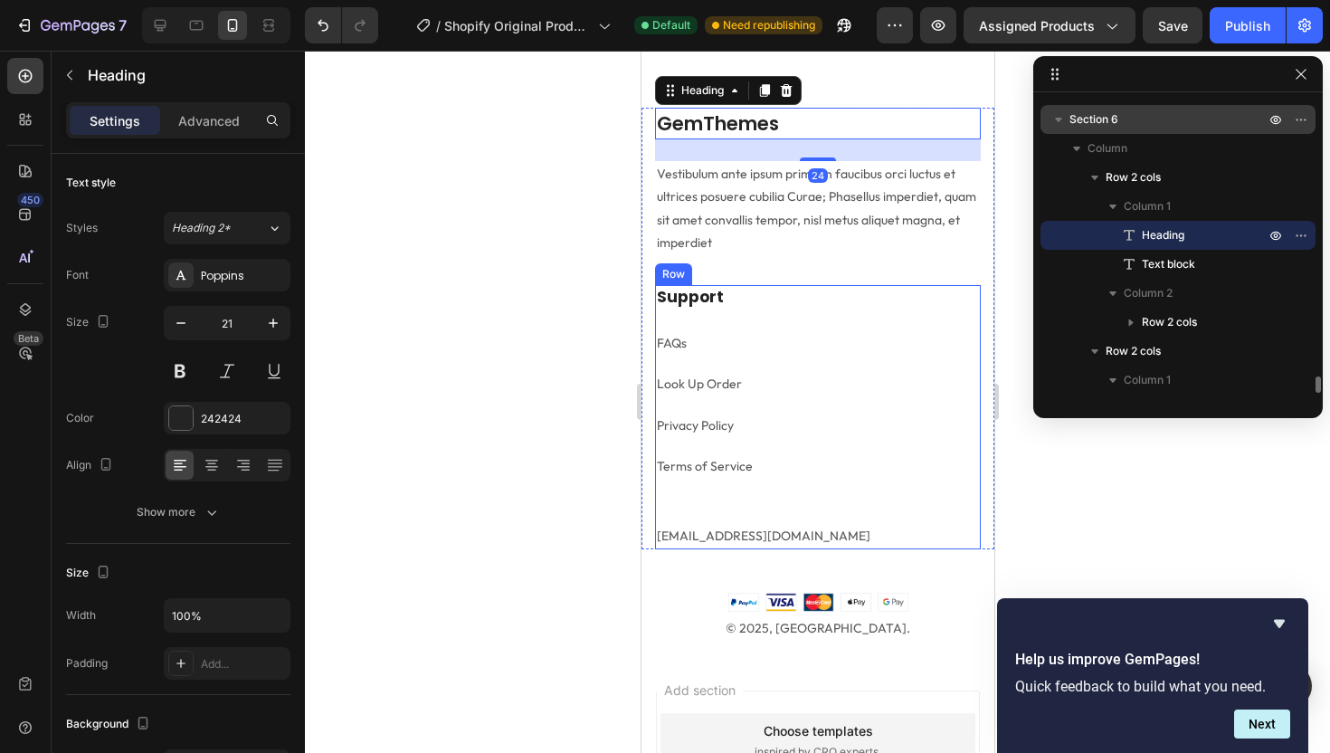
click at [868, 375] on p "Look Up Order" at bounding box center [817, 384] width 322 height 23
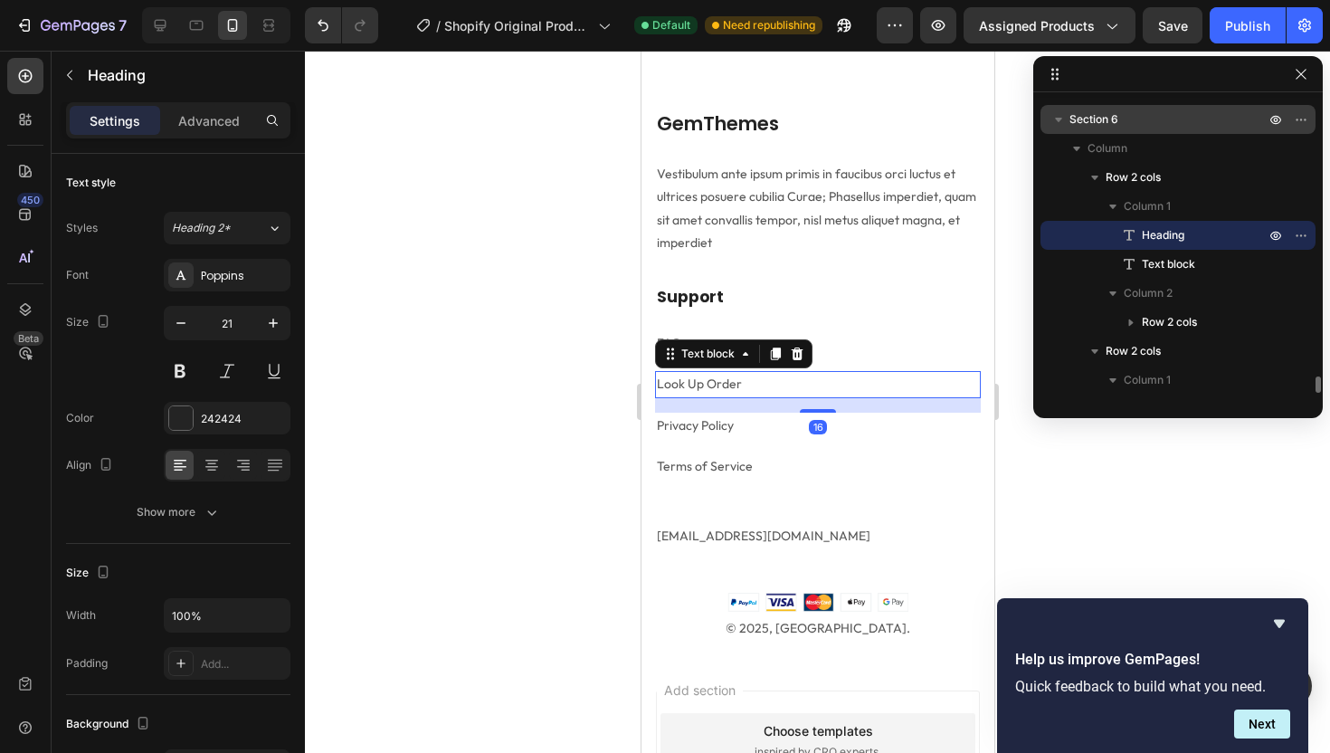
scroll to position [5053, 0]
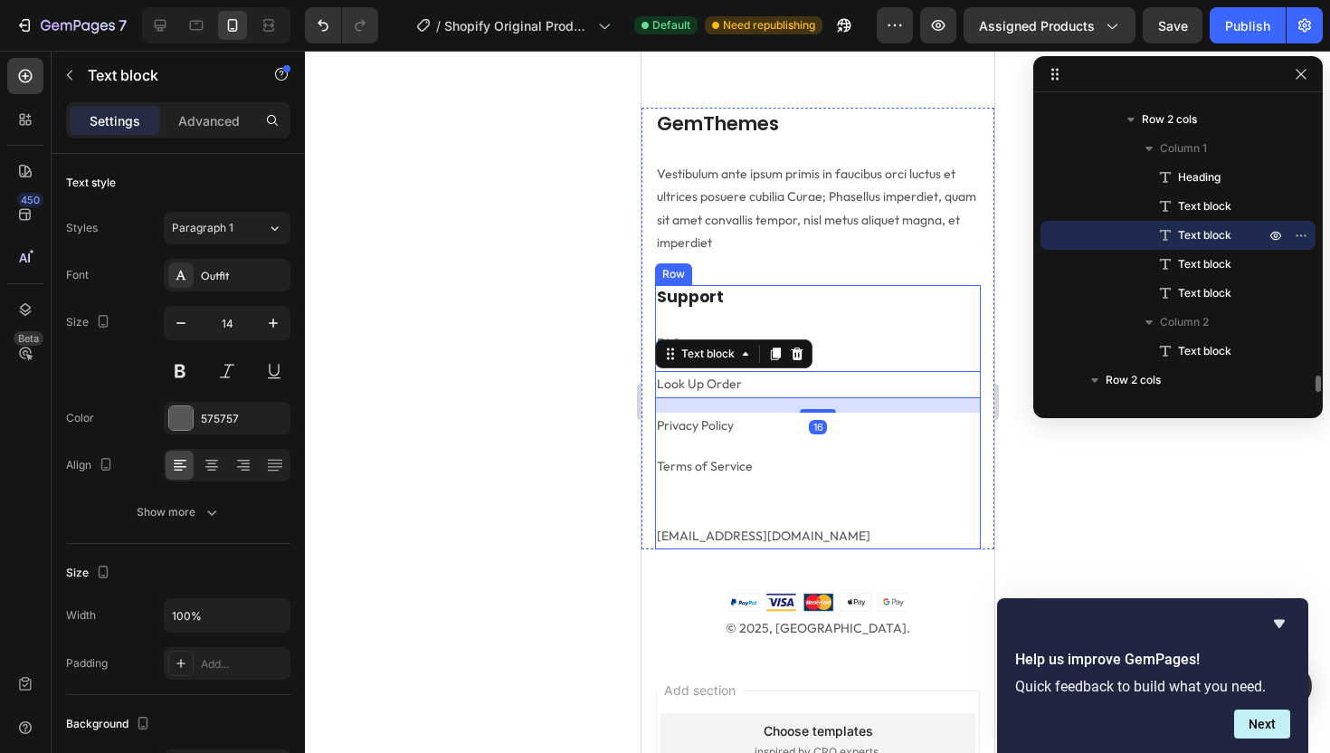
click at [869, 322] on div "Support Heading FAQs Text block Look Up Order Text block 16 Privacy Policy Text…" at bounding box center [817, 404] width 326 height 238
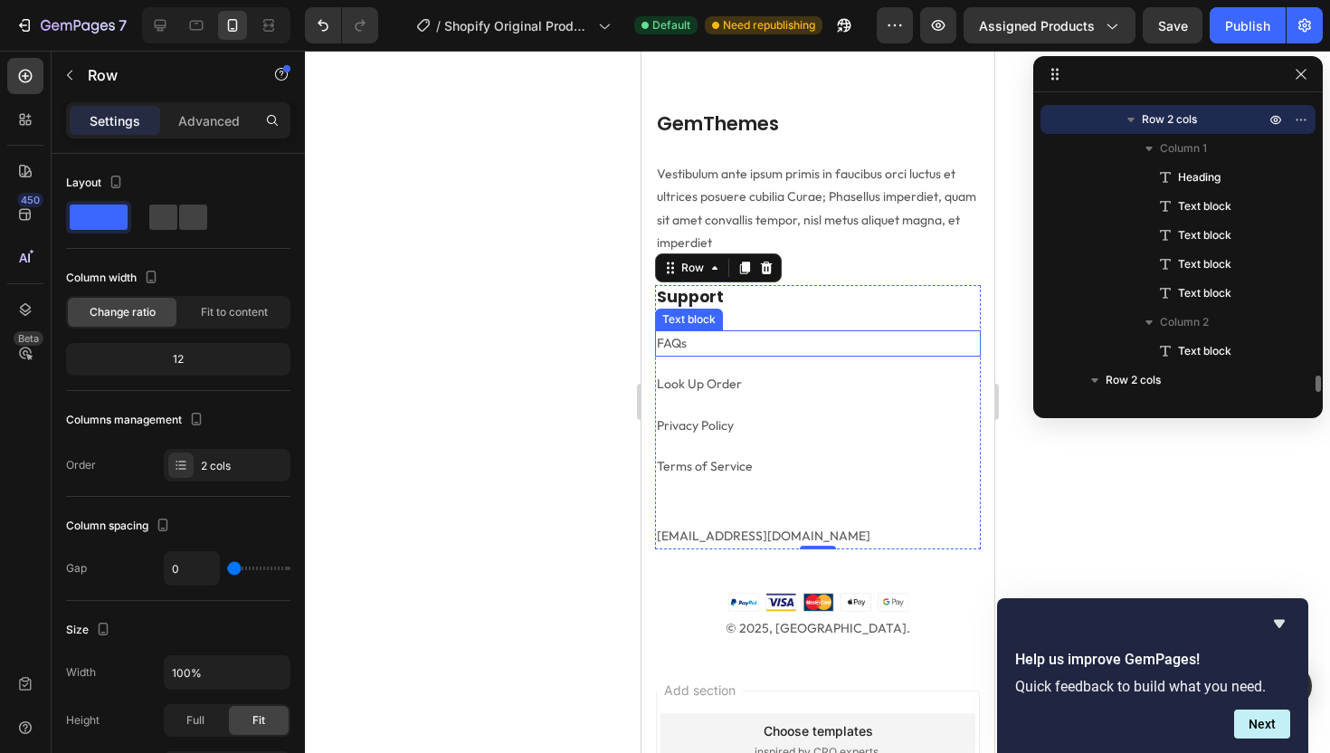
scroll to position [4526, 0]
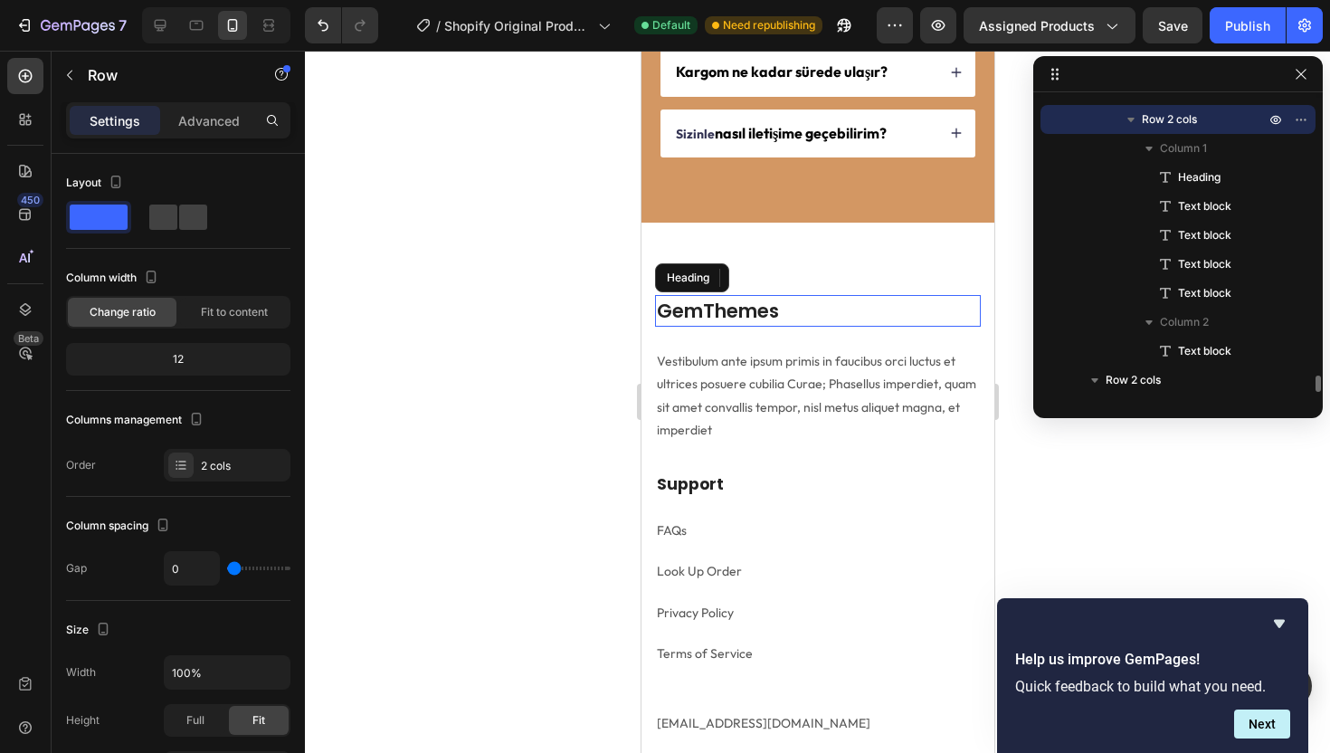
click at [825, 313] on p "GemThemes" at bounding box center [817, 311] width 322 height 29
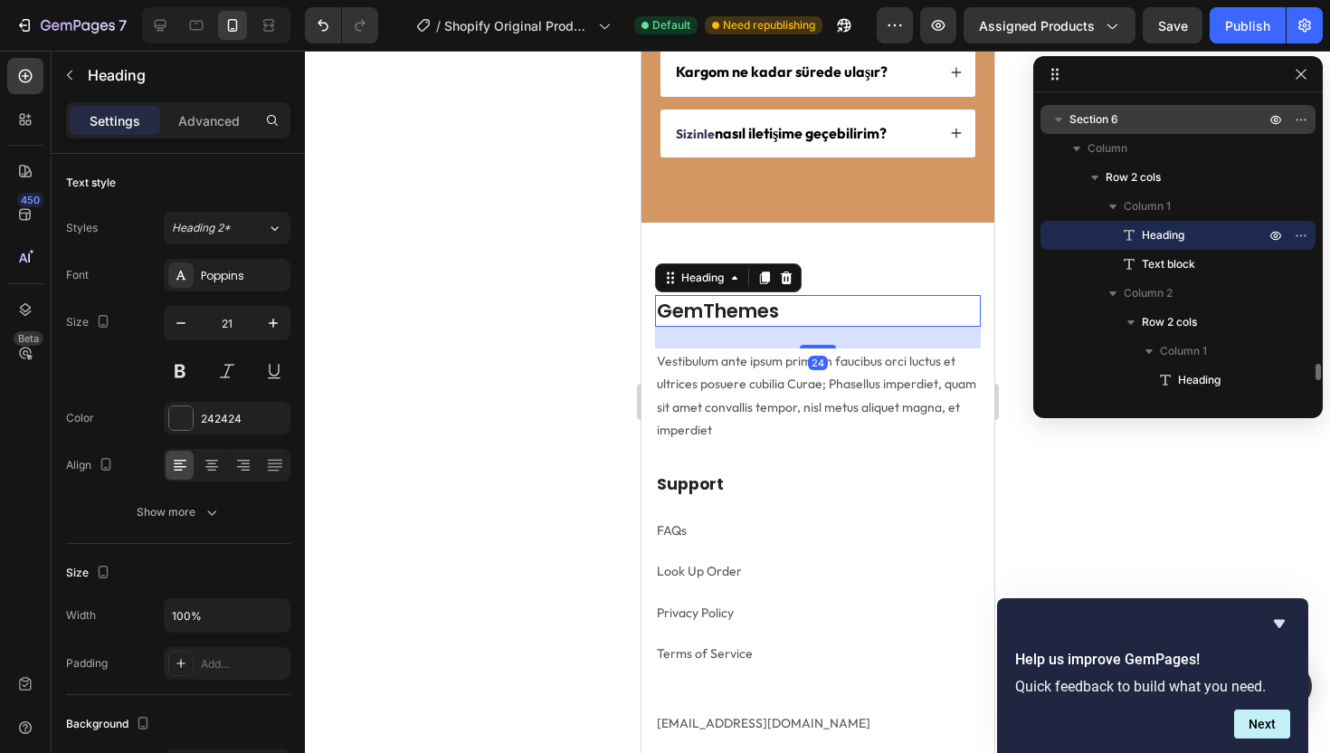
click at [784, 272] on icon at bounding box center [786, 277] width 12 height 13
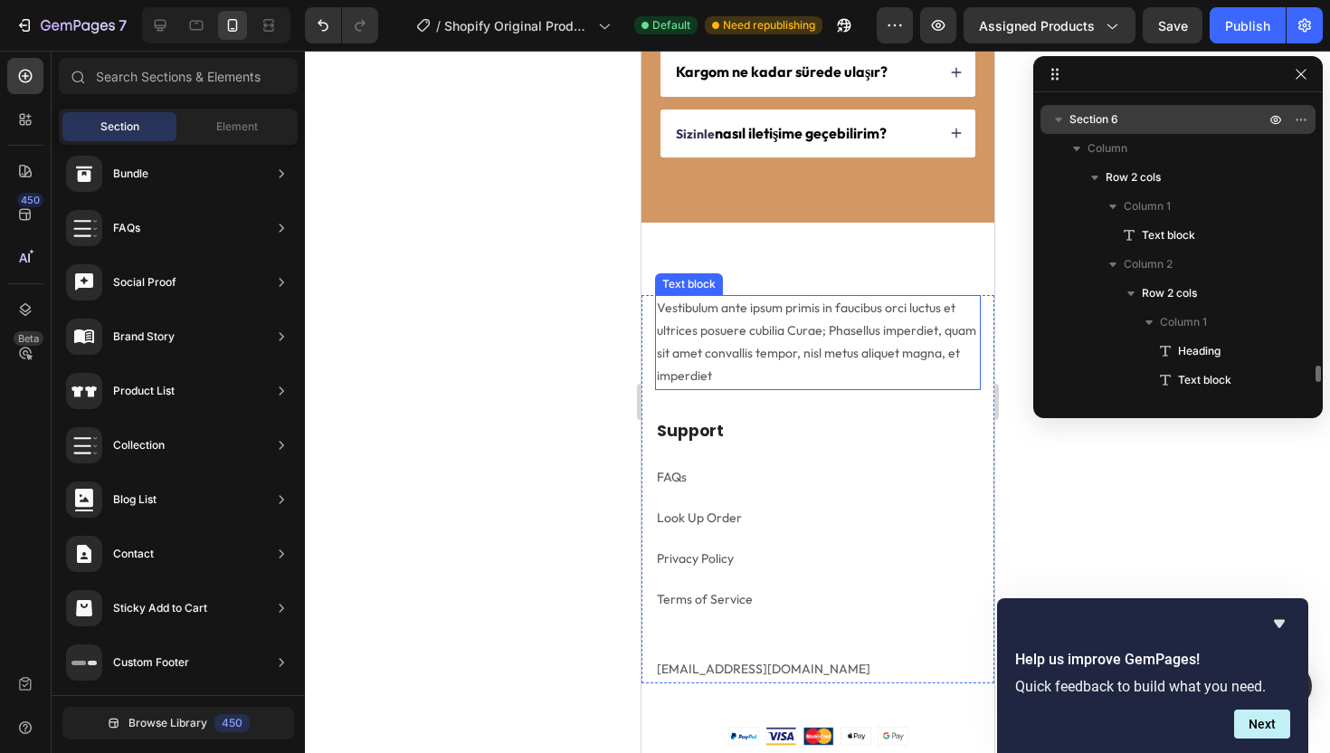
click at [772, 309] on p "Vestibulum ante ipsum primis in faucibus orci luctus et ultrices posuere cubili…" at bounding box center [817, 342] width 322 height 91
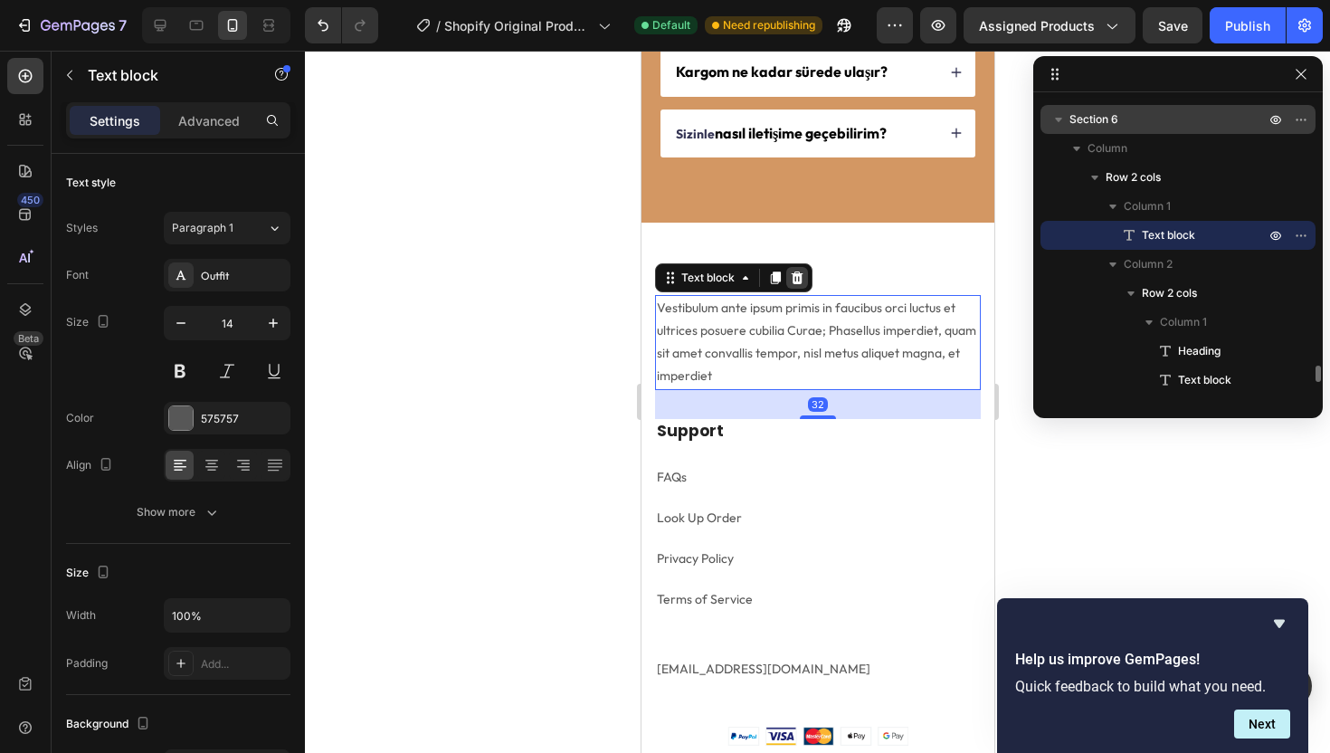
click at [796, 277] on icon at bounding box center [797, 277] width 12 height 13
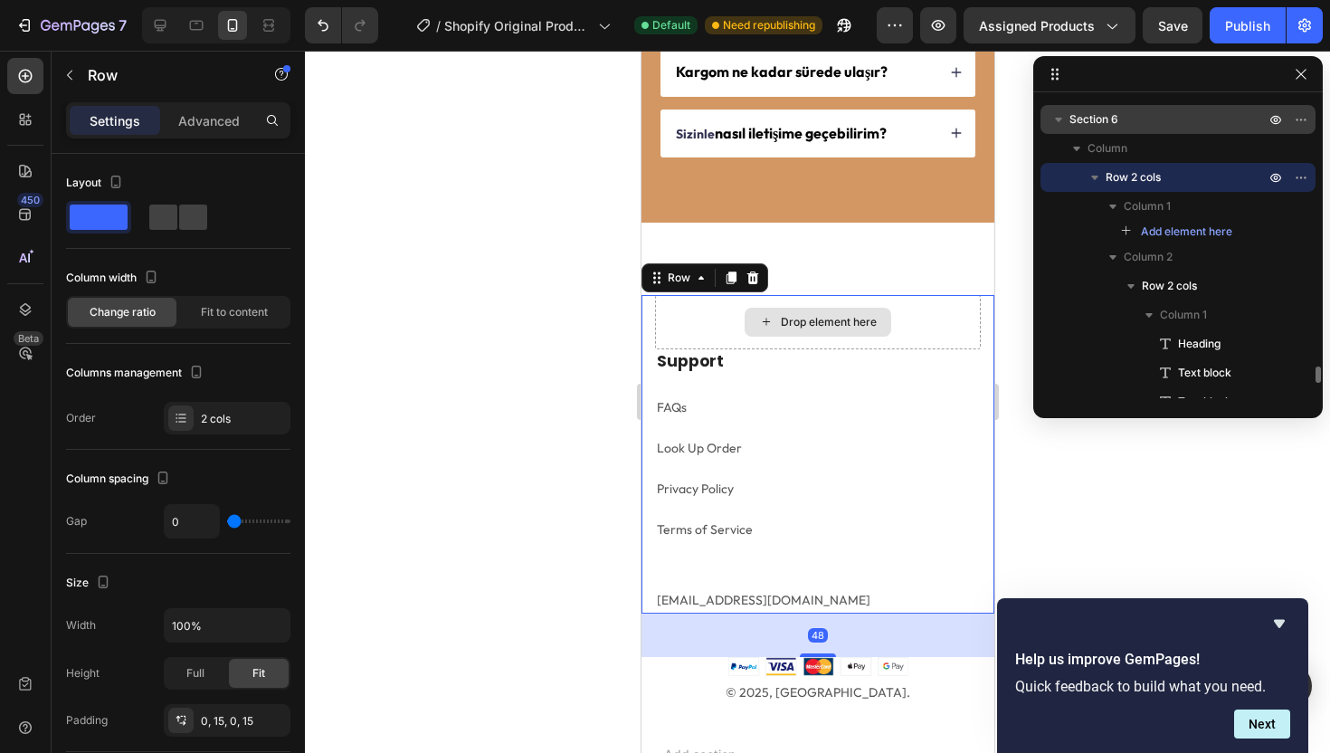
click at [730, 325] on div "Drop element here" at bounding box center [817, 322] width 326 height 54
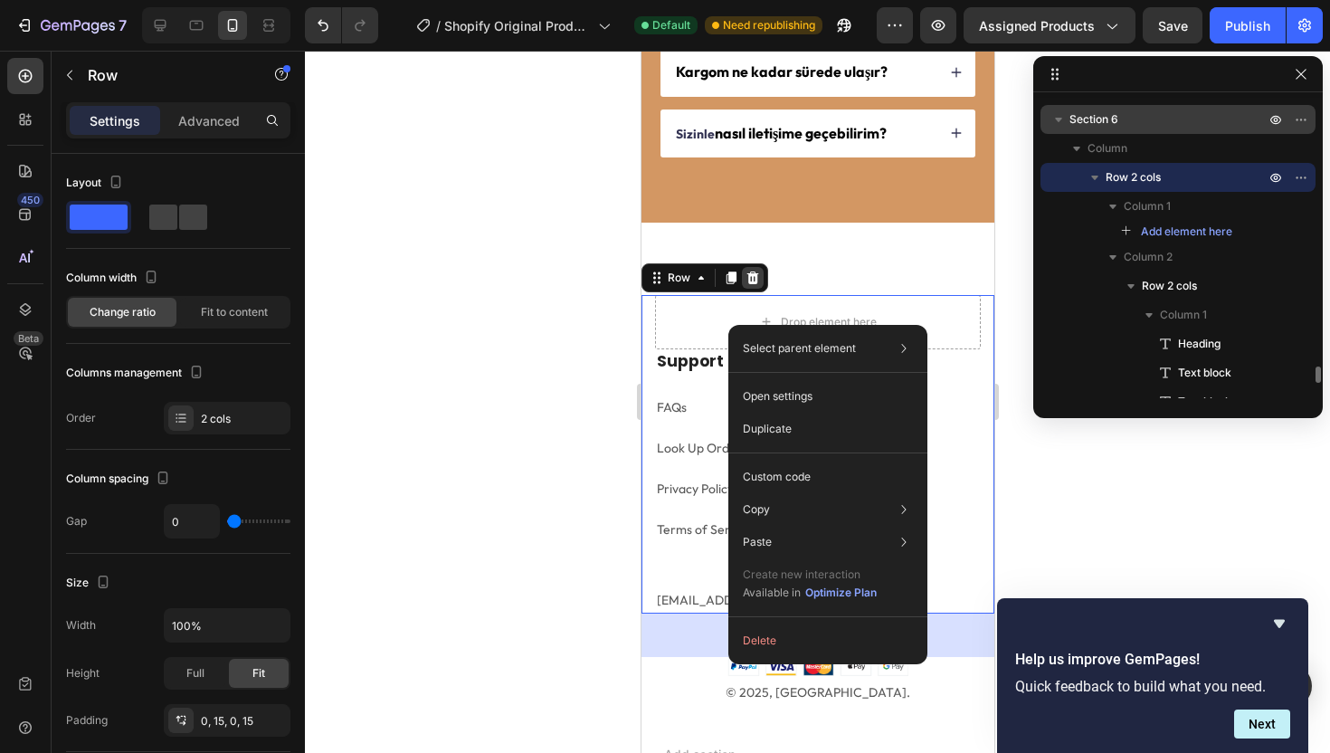
click at [752, 275] on icon at bounding box center [752, 277] width 12 height 13
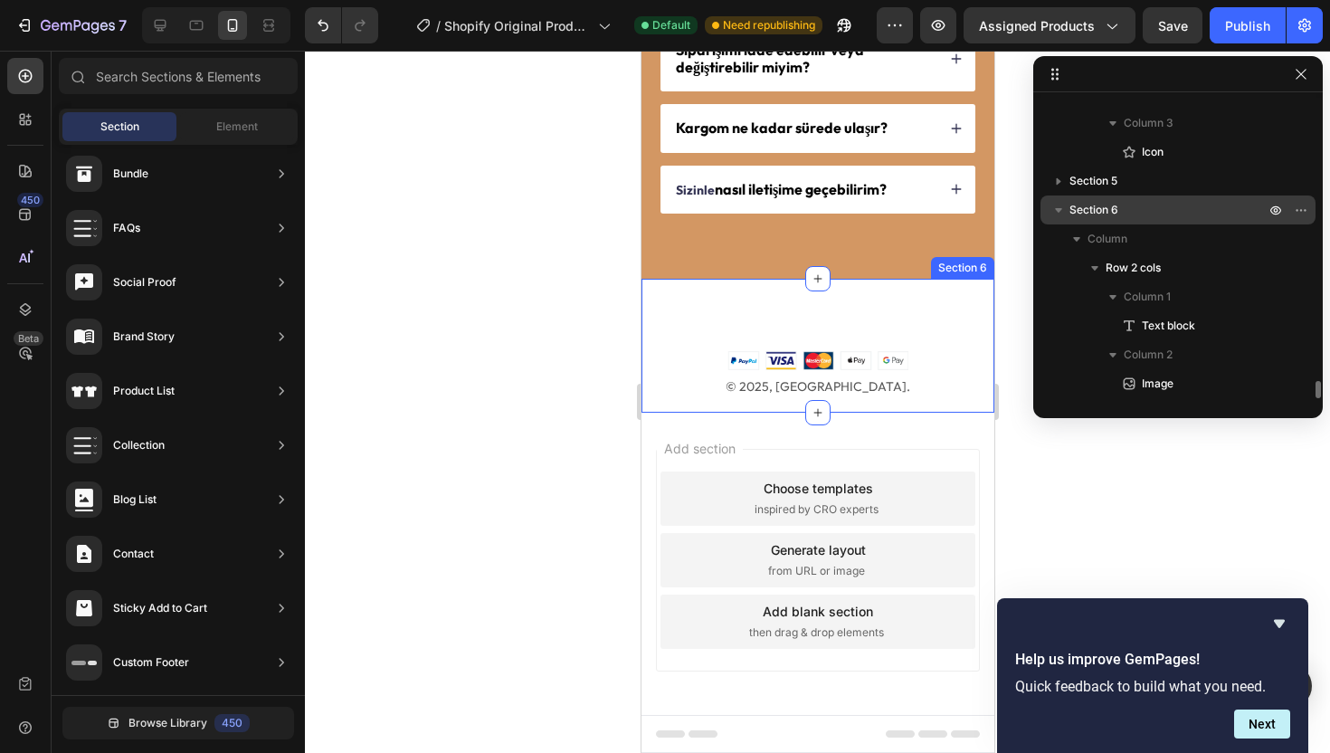
scroll to position [4526, 0]
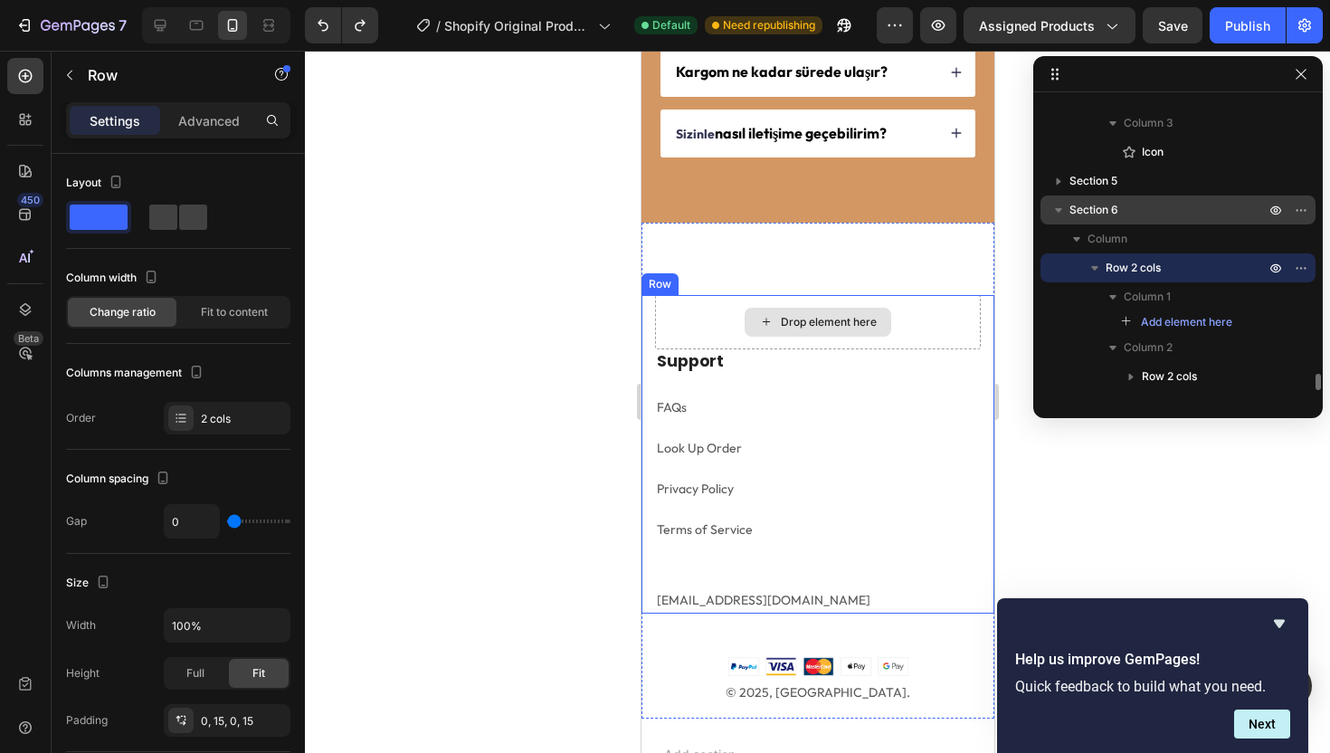
click at [725, 312] on div "Drop element here" at bounding box center [817, 322] width 326 height 54
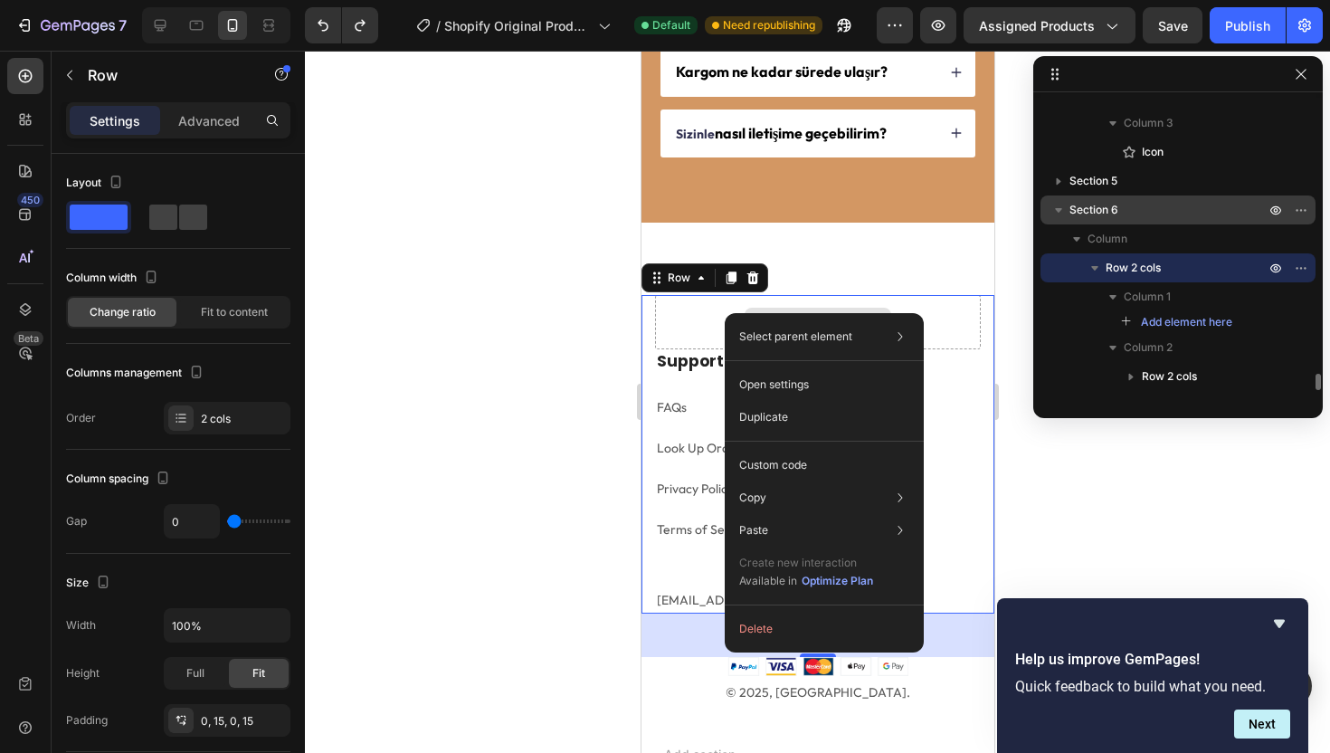
drag, startPoint x: 725, startPoint y: 312, endPoint x: 1366, endPoint y: 363, distance: 643.4
click at [763, 614] on button "Delete" at bounding box center [824, 628] width 185 height 33
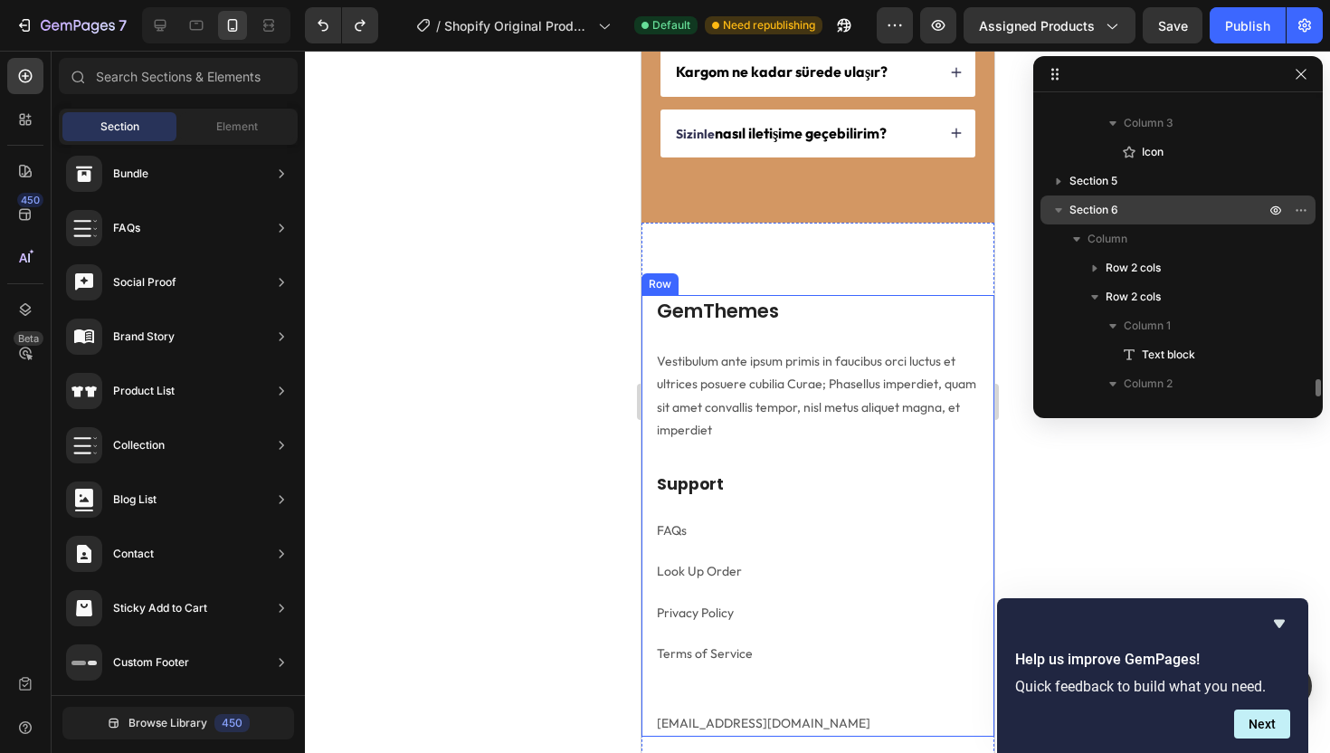
click at [792, 339] on div "GemThemes Heading Vestibulum ante ipsum primis in faucibus orci luctus et ultri…" at bounding box center [817, 383] width 326 height 177
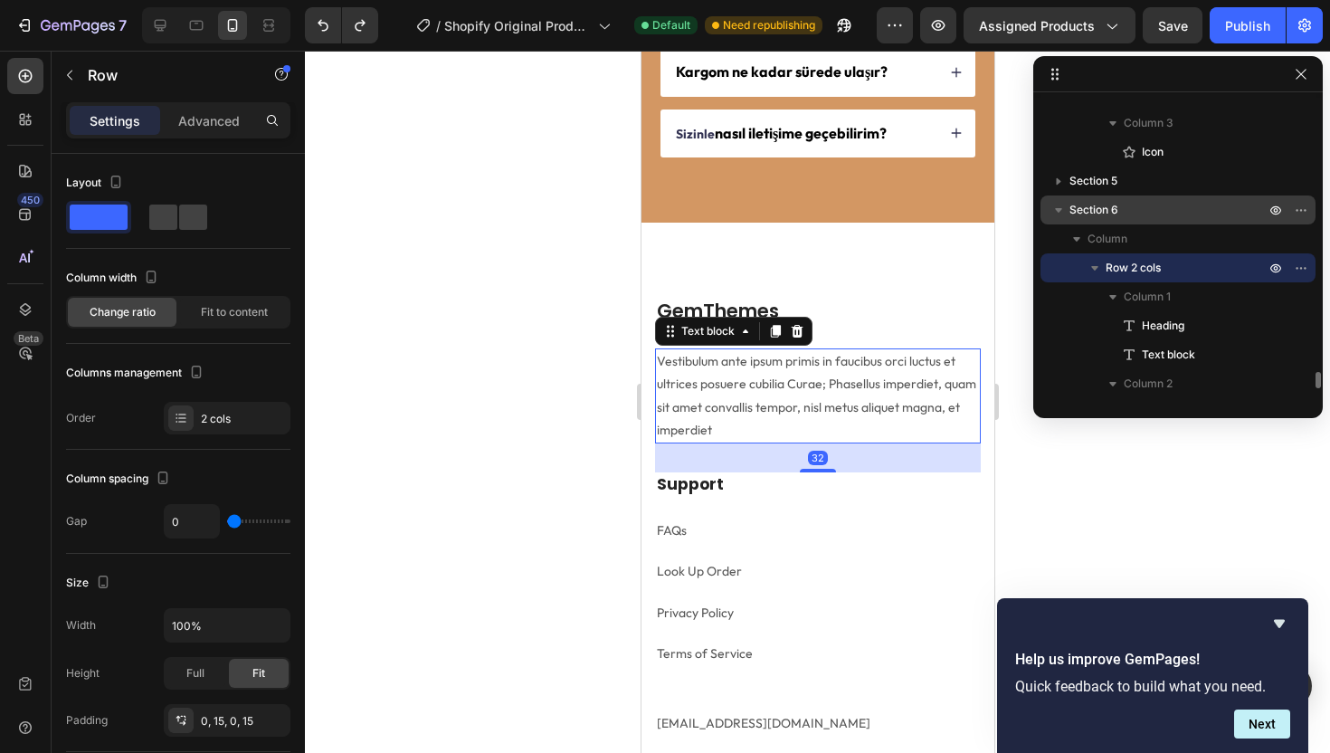
click at [752, 384] on p "Vestibulum ante ipsum primis in faucibus orci luctus et ultrices posuere cubili…" at bounding box center [817, 395] width 322 height 91
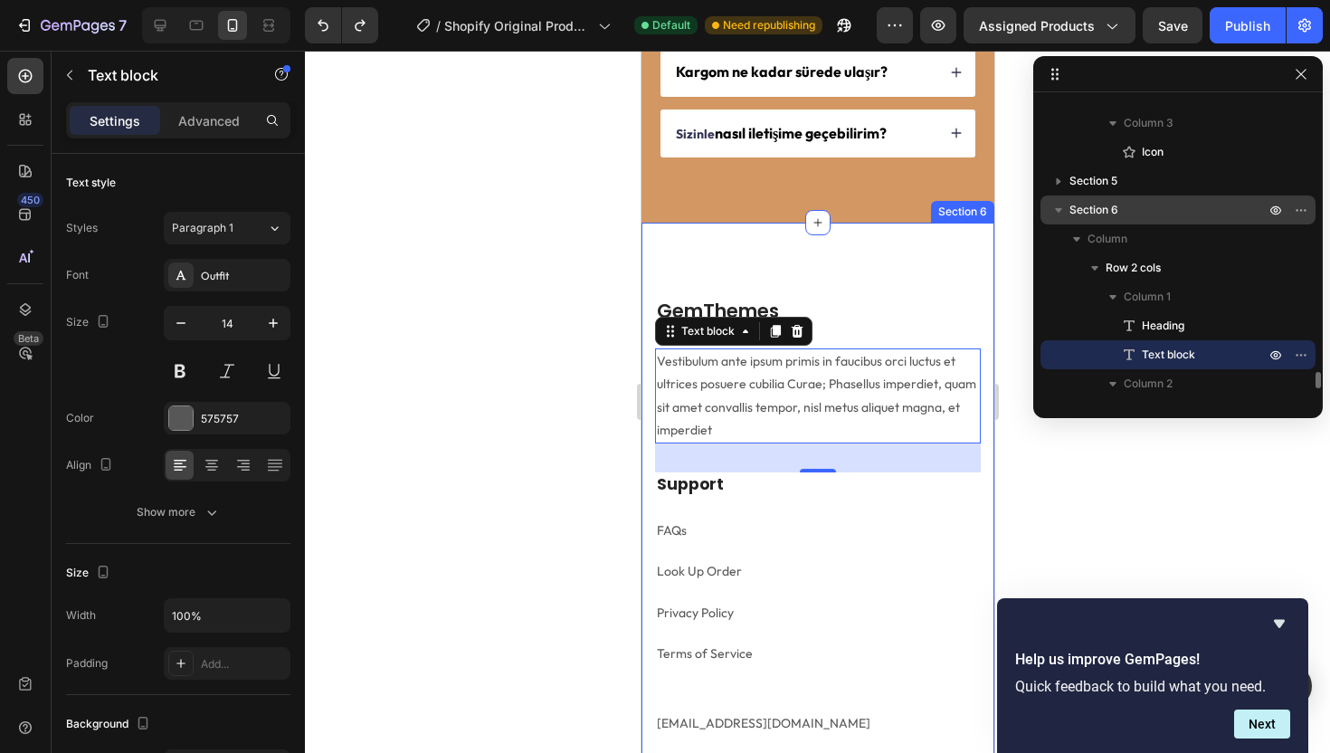
click at [754, 268] on div "GemThemes Heading Vestibulum ante ipsum primis in faucibus orci luctus et ultri…" at bounding box center [816, 533] width 353 height 620
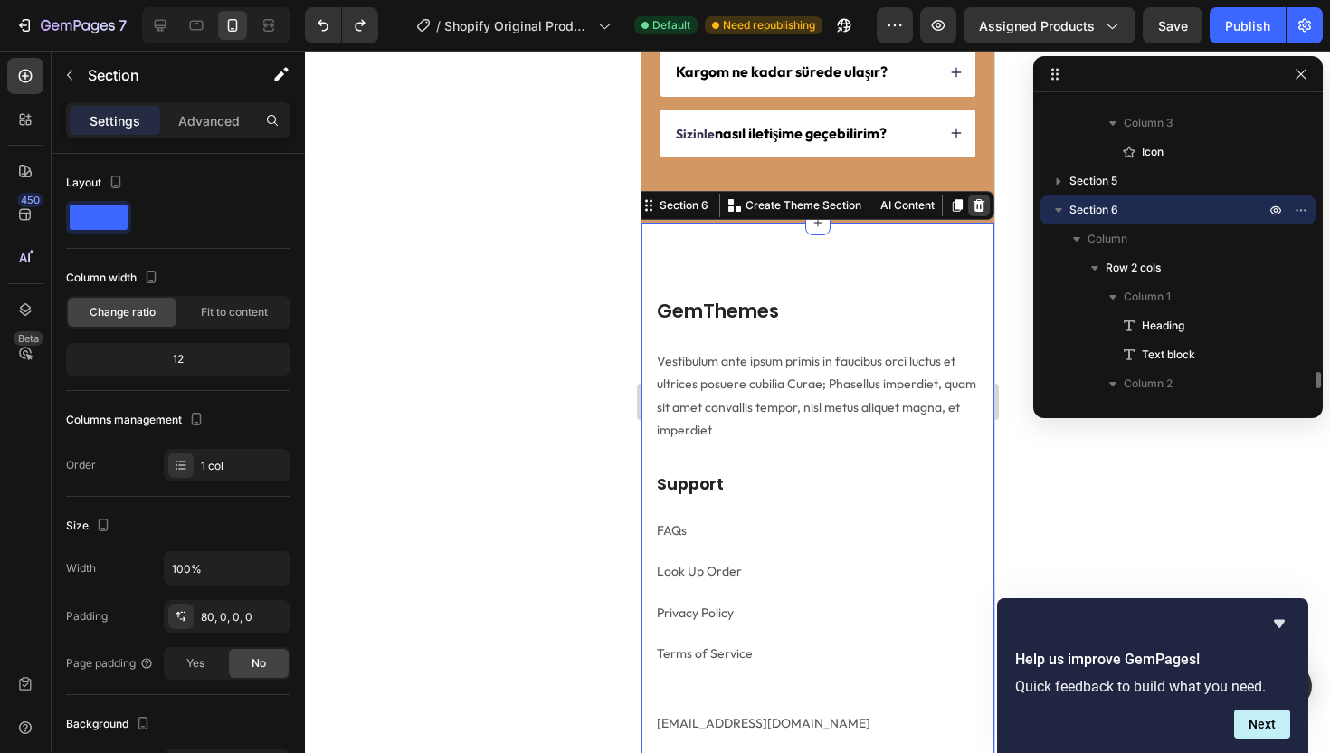
click at [972, 204] on icon at bounding box center [978, 205] width 12 height 13
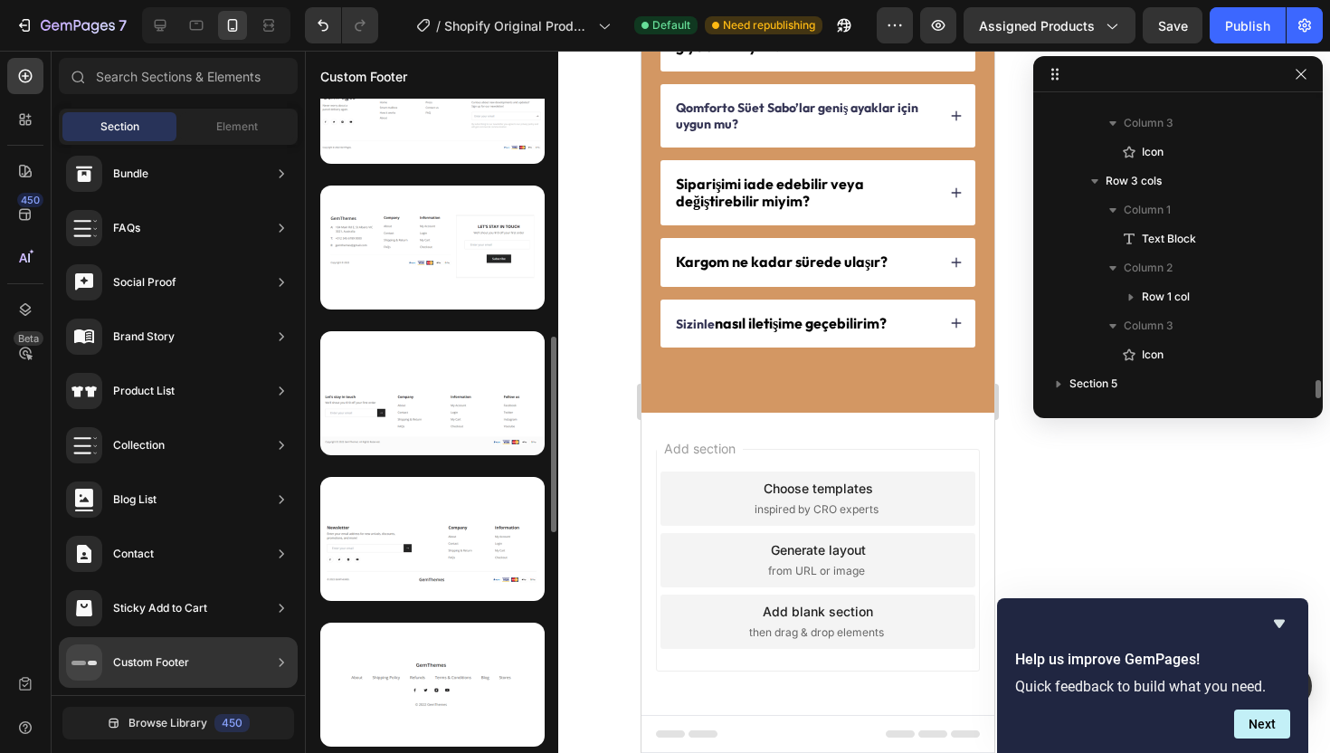
scroll to position [820, 0]
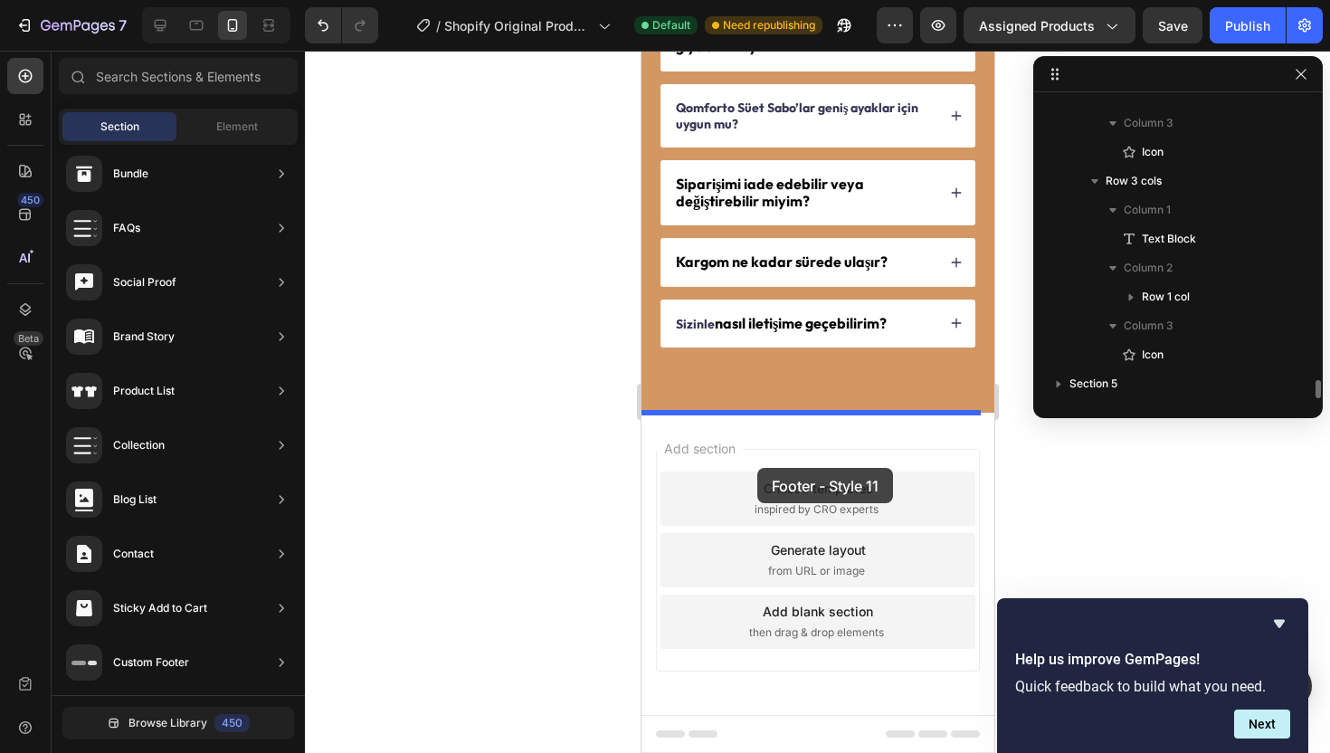
drag, startPoint x: 1007, startPoint y: 700, endPoint x: 756, endPoint y: 468, distance: 341.8
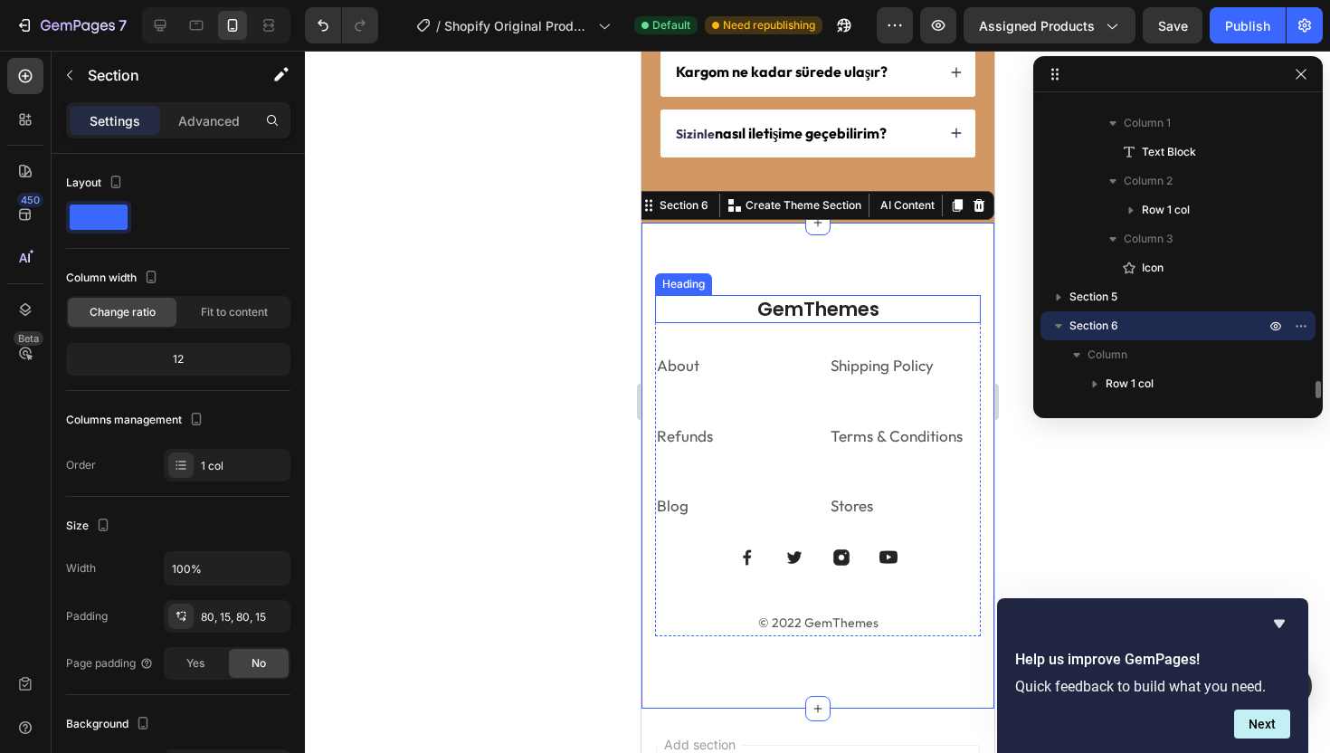
scroll to position [4789, 0]
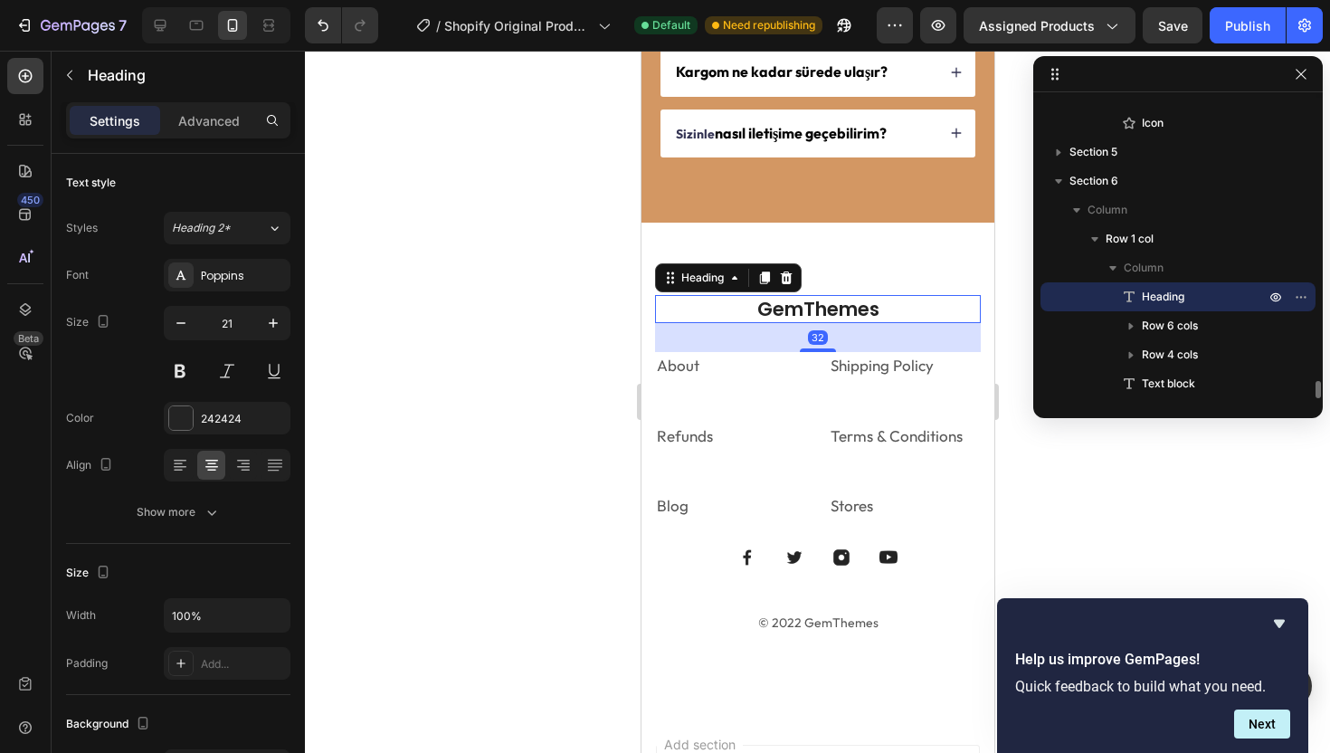
click at [802, 304] on p "GemThemes" at bounding box center [817, 309] width 322 height 24
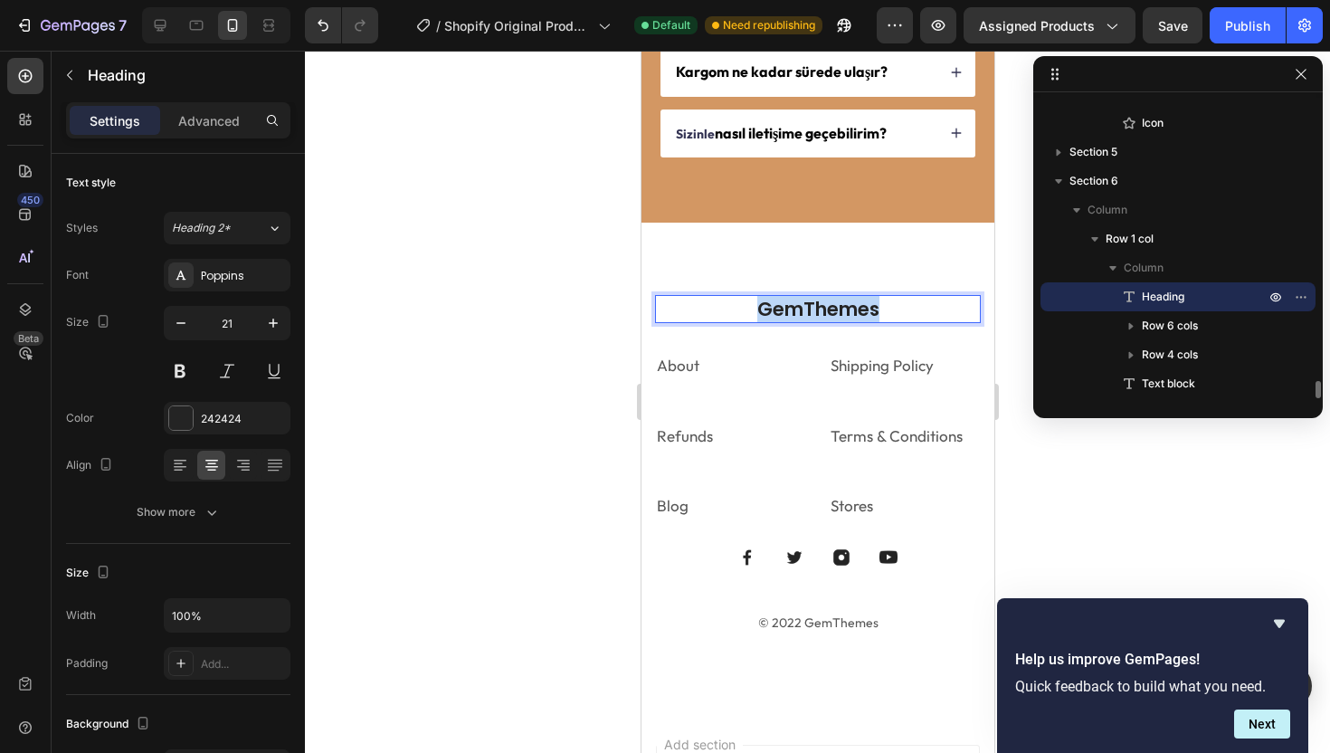
click at [802, 304] on p "GemThemes" at bounding box center [817, 309] width 322 height 24
click at [708, 374] on p "About" at bounding box center [730, 366] width 148 height 24
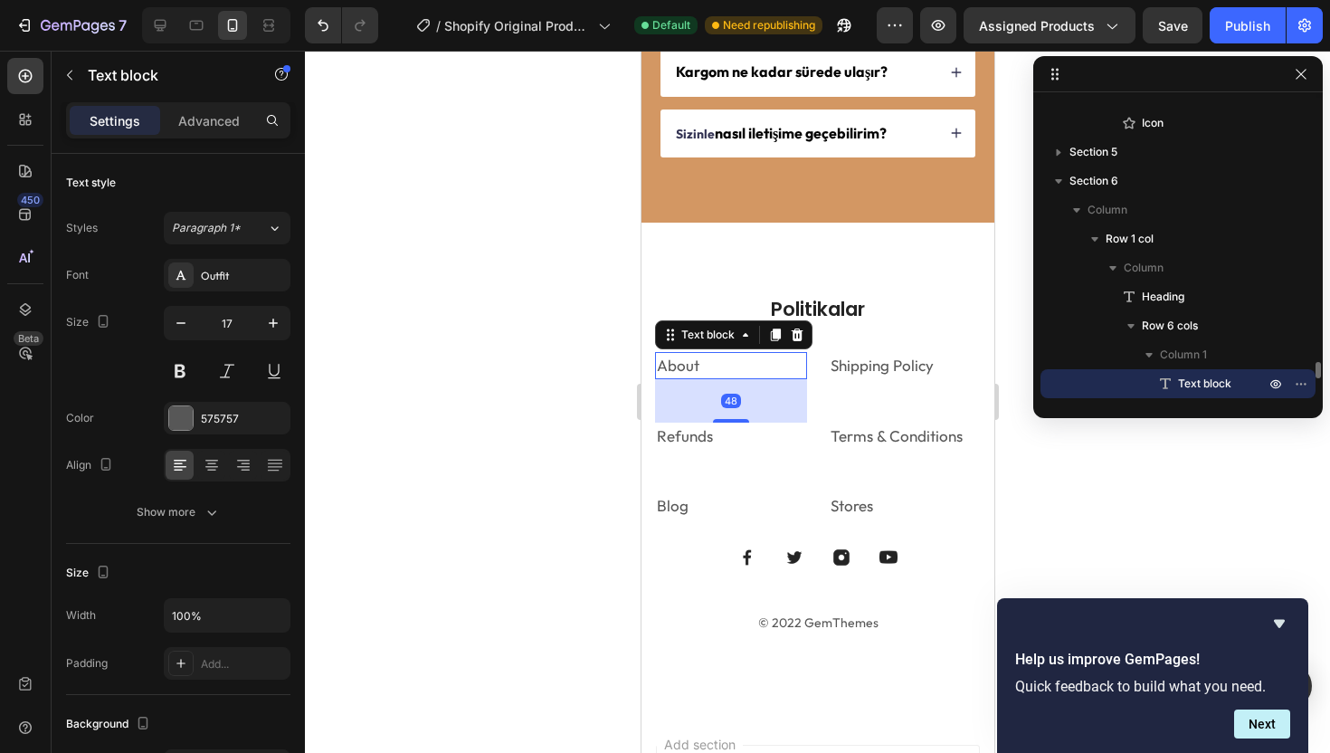
click at [709, 373] on p "About" at bounding box center [730, 366] width 148 height 24
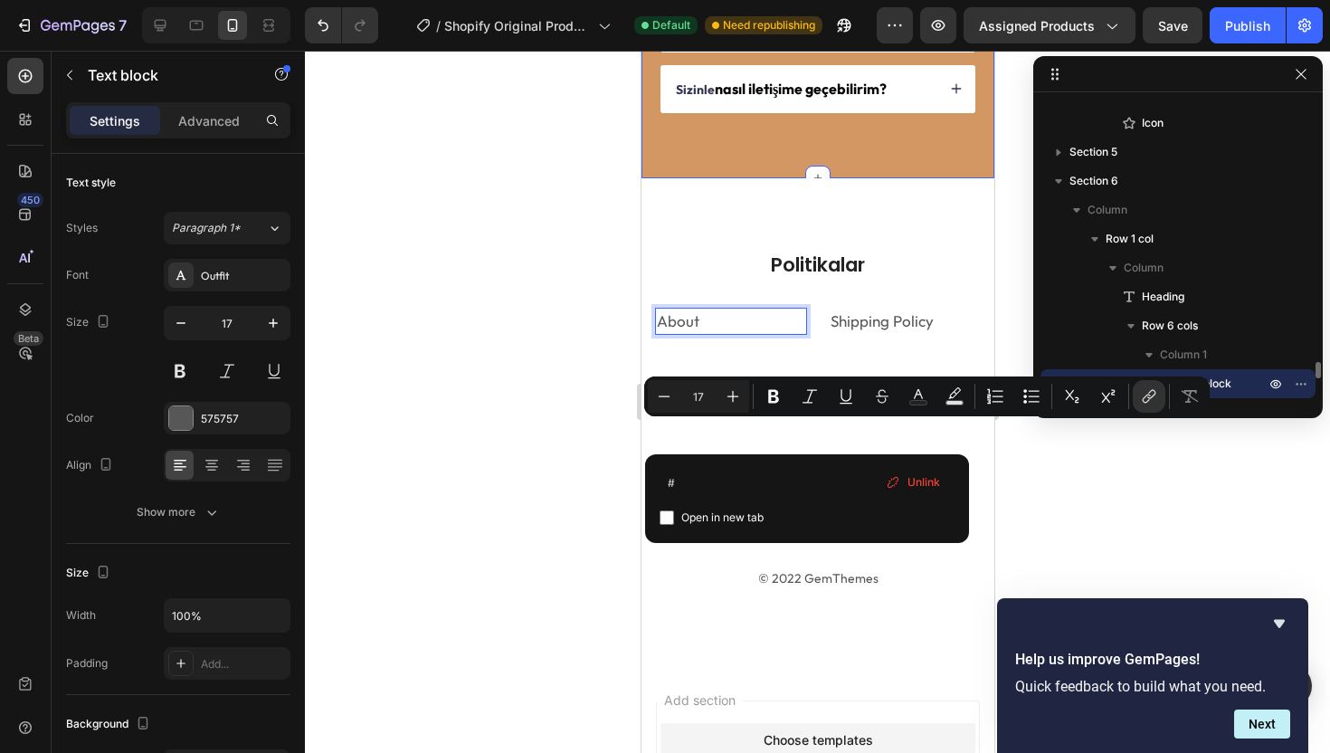
scroll to position [4451, 0]
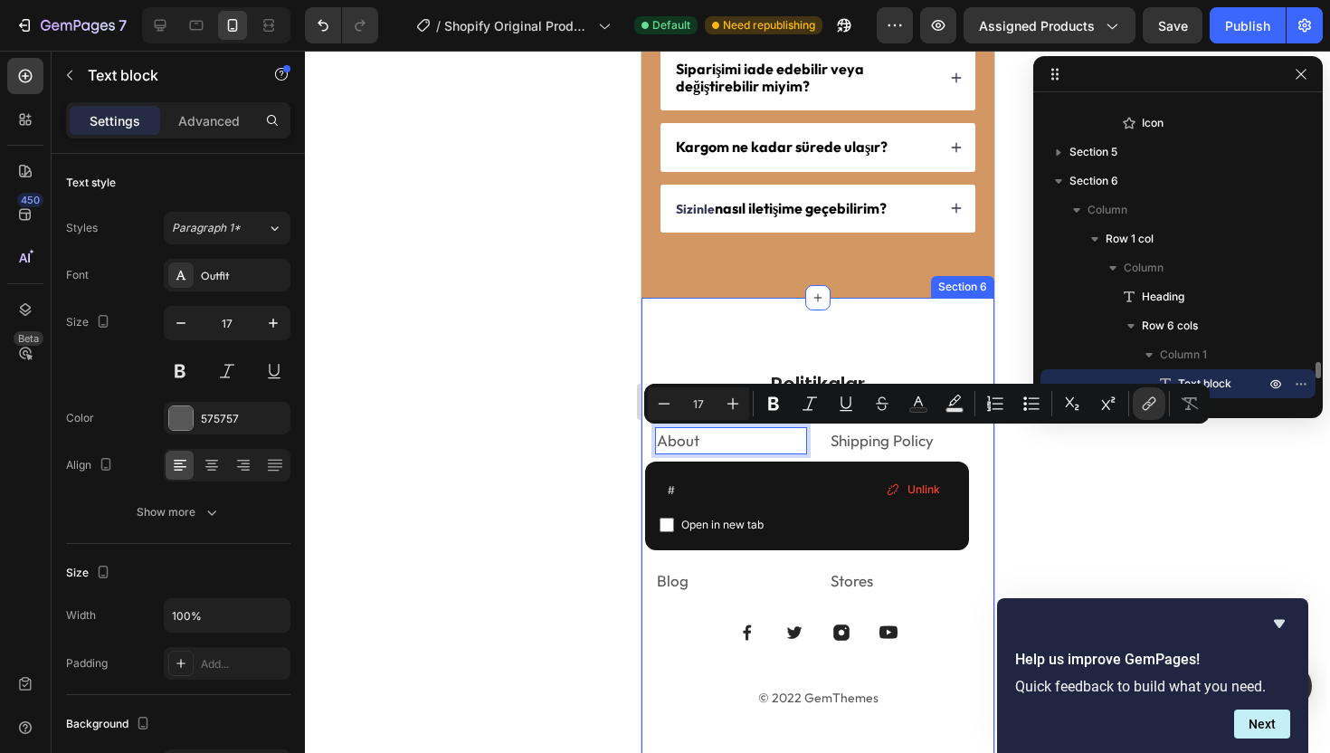
click at [745, 329] on div "Politikalar Heading About Text block 48 Shipping Policy Text block Refunds Text…" at bounding box center [816, 541] width 353 height 486
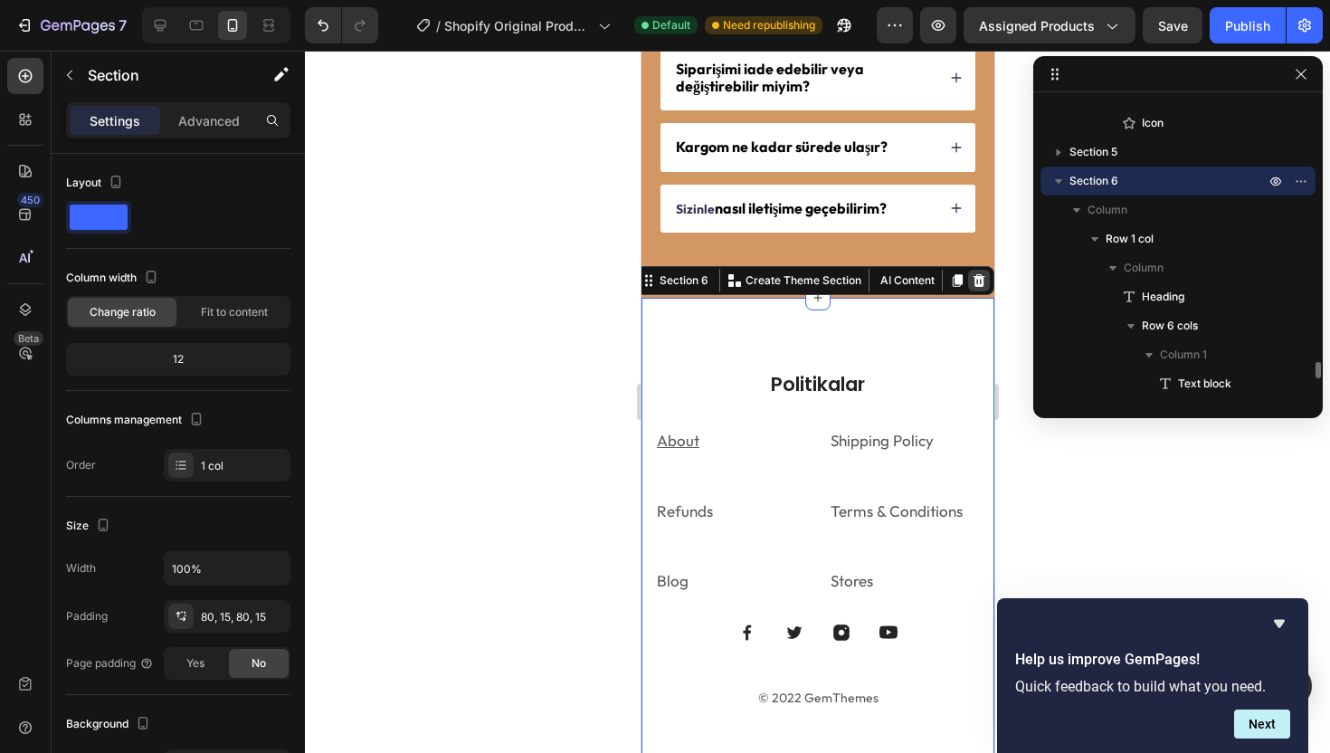
click at [971, 278] on icon at bounding box center [978, 280] width 14 height 14
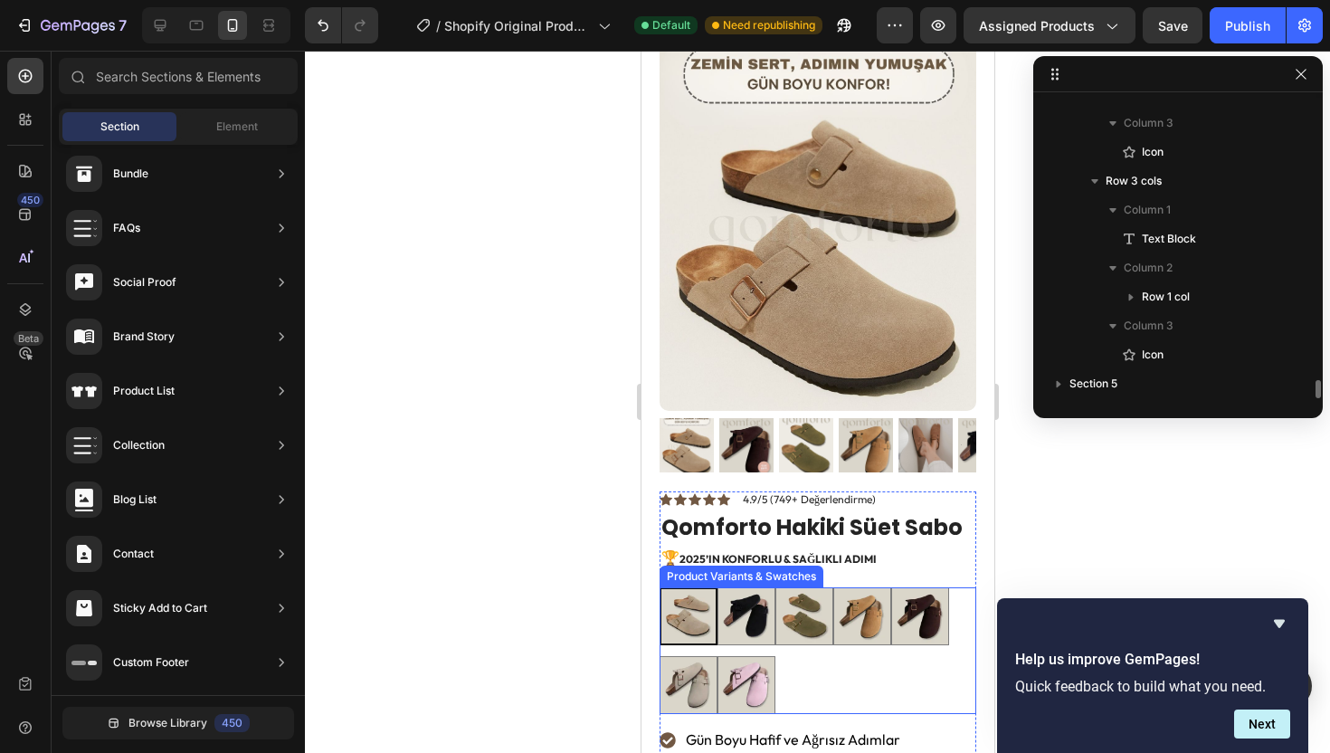
scroll to position [0, 0]
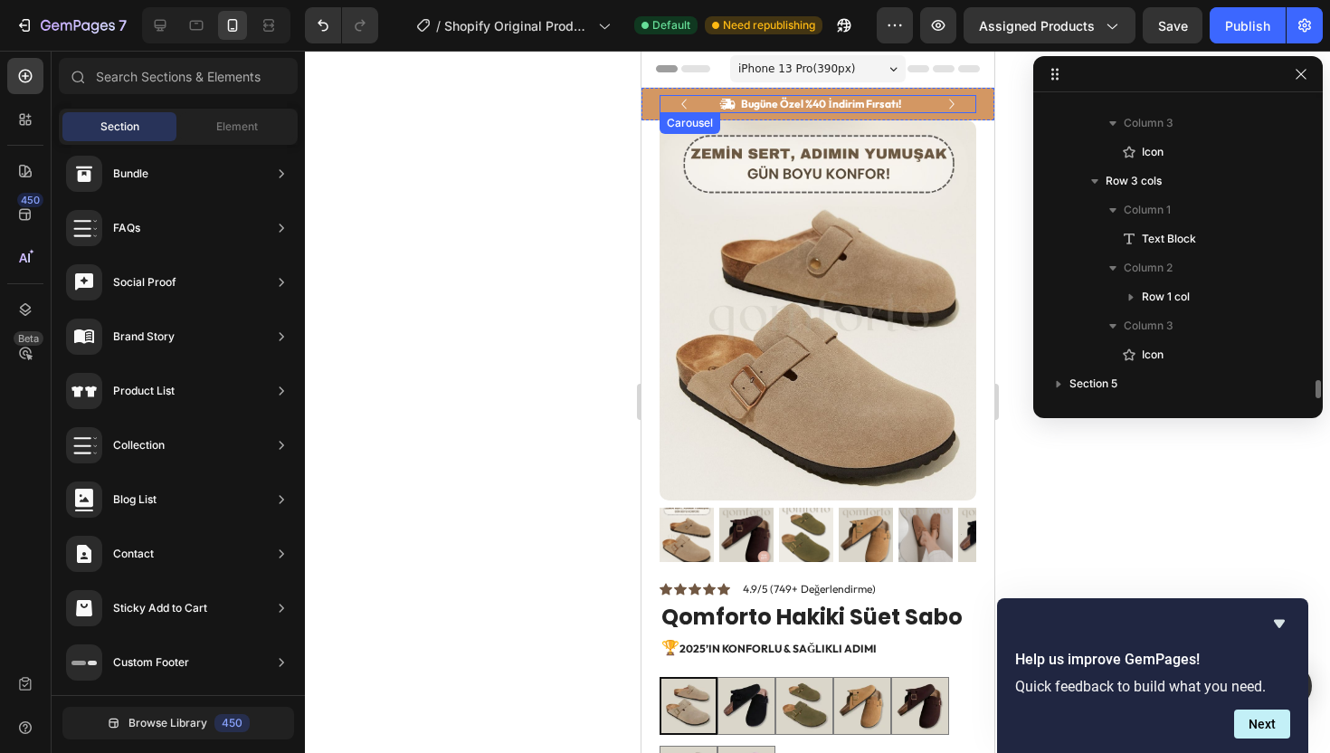
click at [941, 100] on icon "Carousel Next Arrow" at bounding box center [951, 104] width 20 height 20
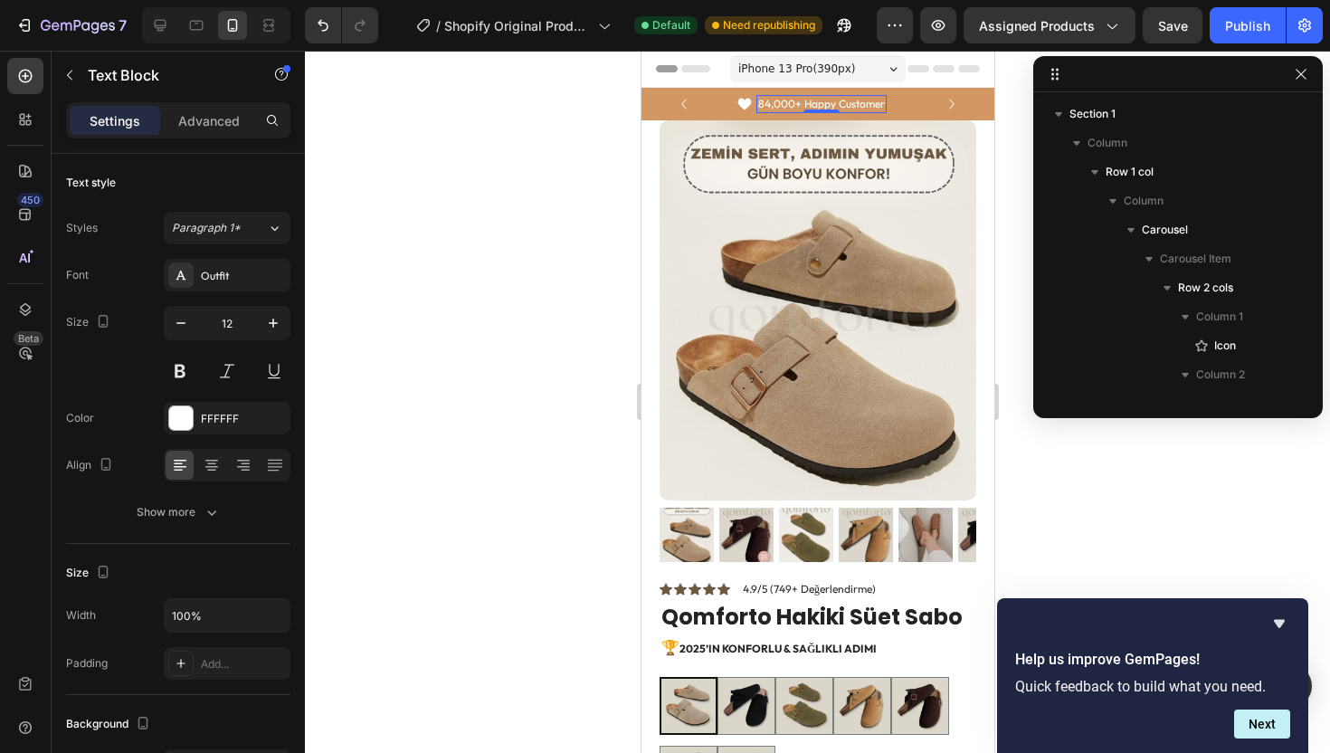
click at [834, 103] on p "84,000+ Happy Customer" at bounding box center [820, 104] width 127 height 14
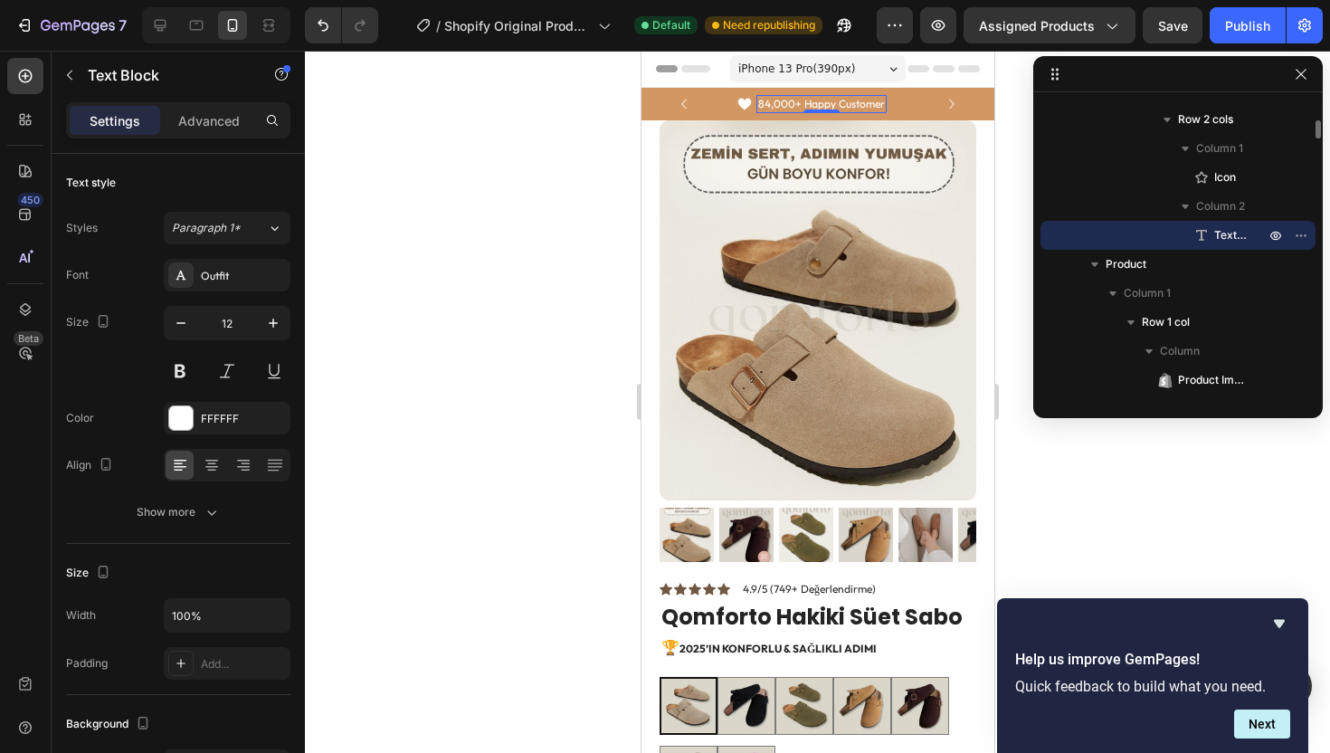
click at [787, 105] on p "84,000+ Happy Customer" at bounding box center [820, 104] width 127 height 14
click at [681, 99] on icon "Carousel Back Arrow" at bounding box center [683, 104] width 20 height 20
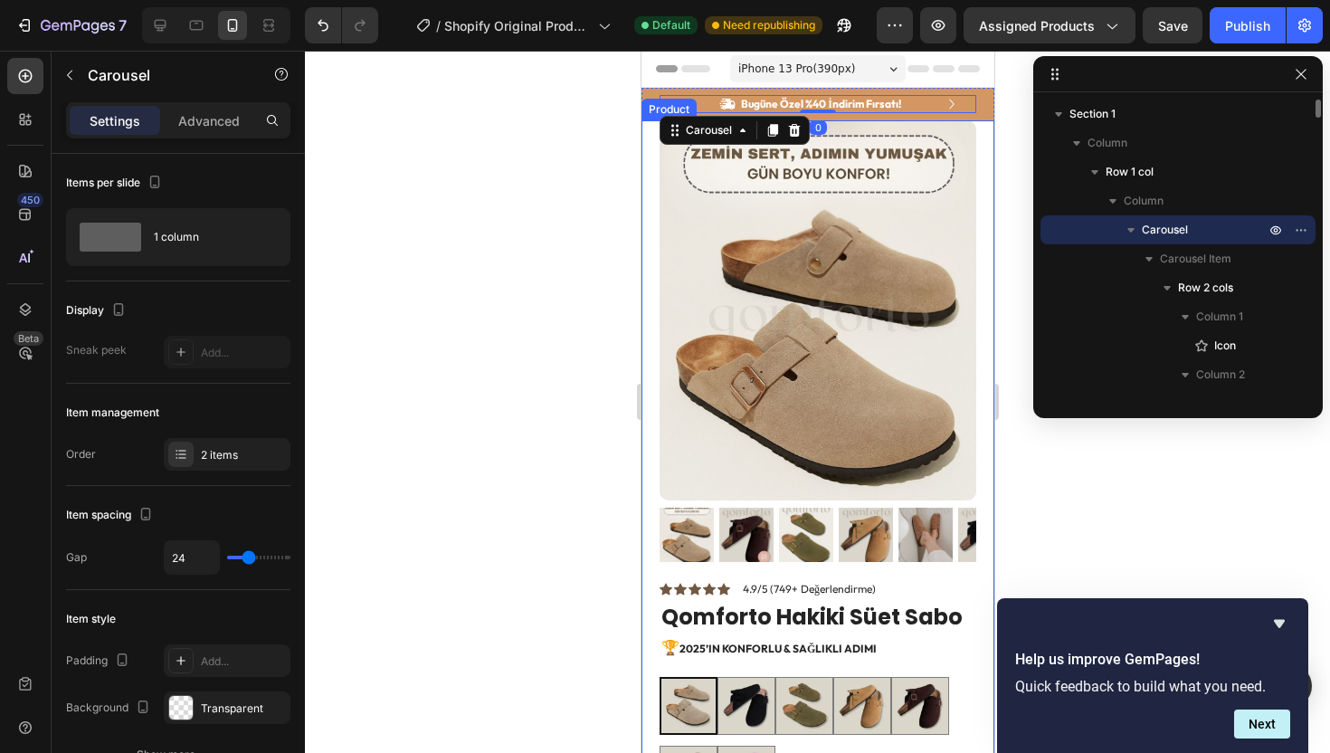
click at [507, 166] on div at bounding box center [817, 402] width 1025 height 702
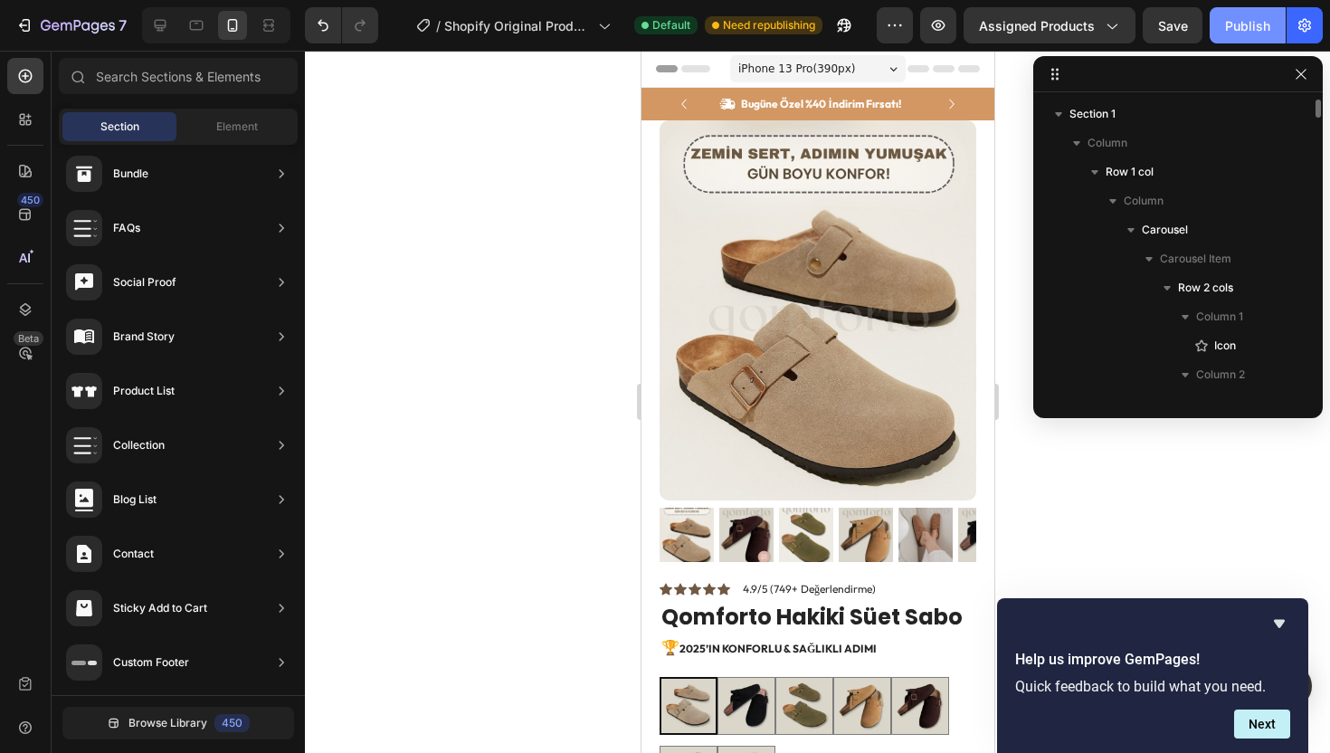
click at [1241, 27] on div "Publish" at bounding box center [1247, 25] width 45 height 19
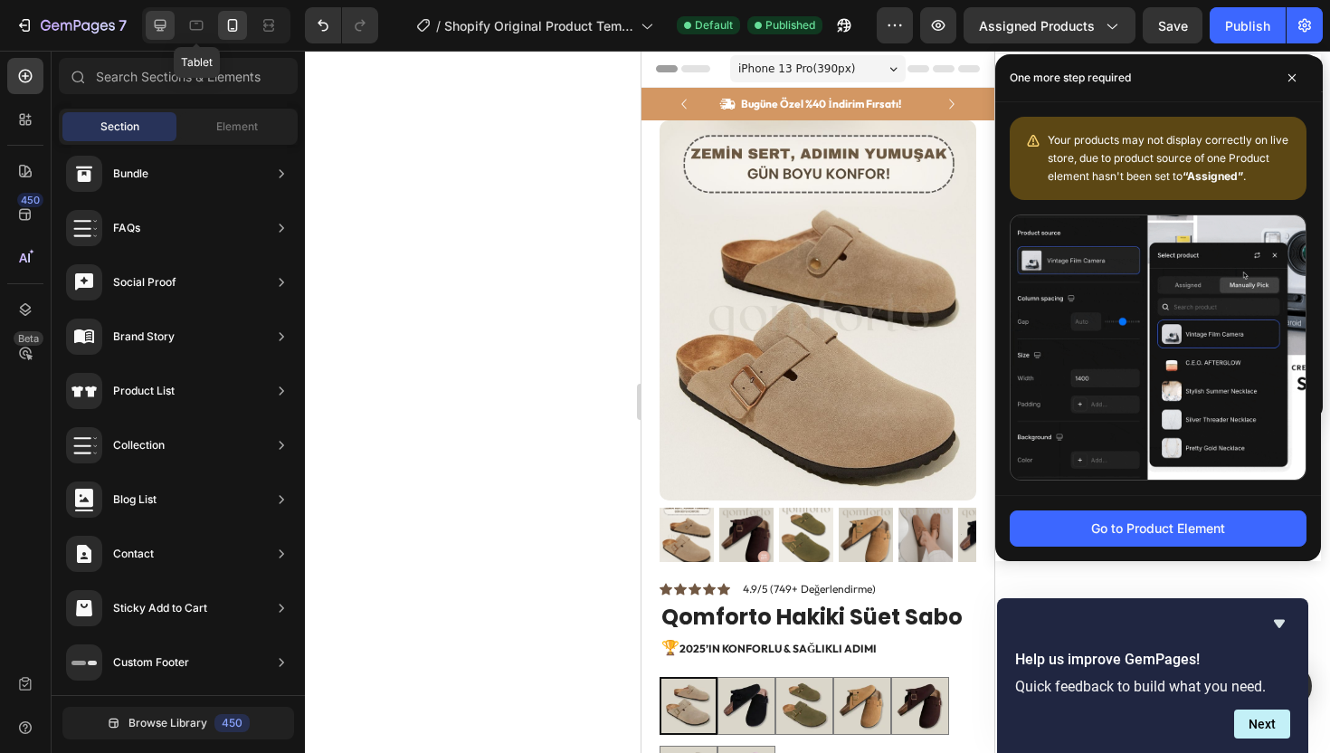
click at [168, 19] on icon at bounding box center [160, 25] width 18 height 18
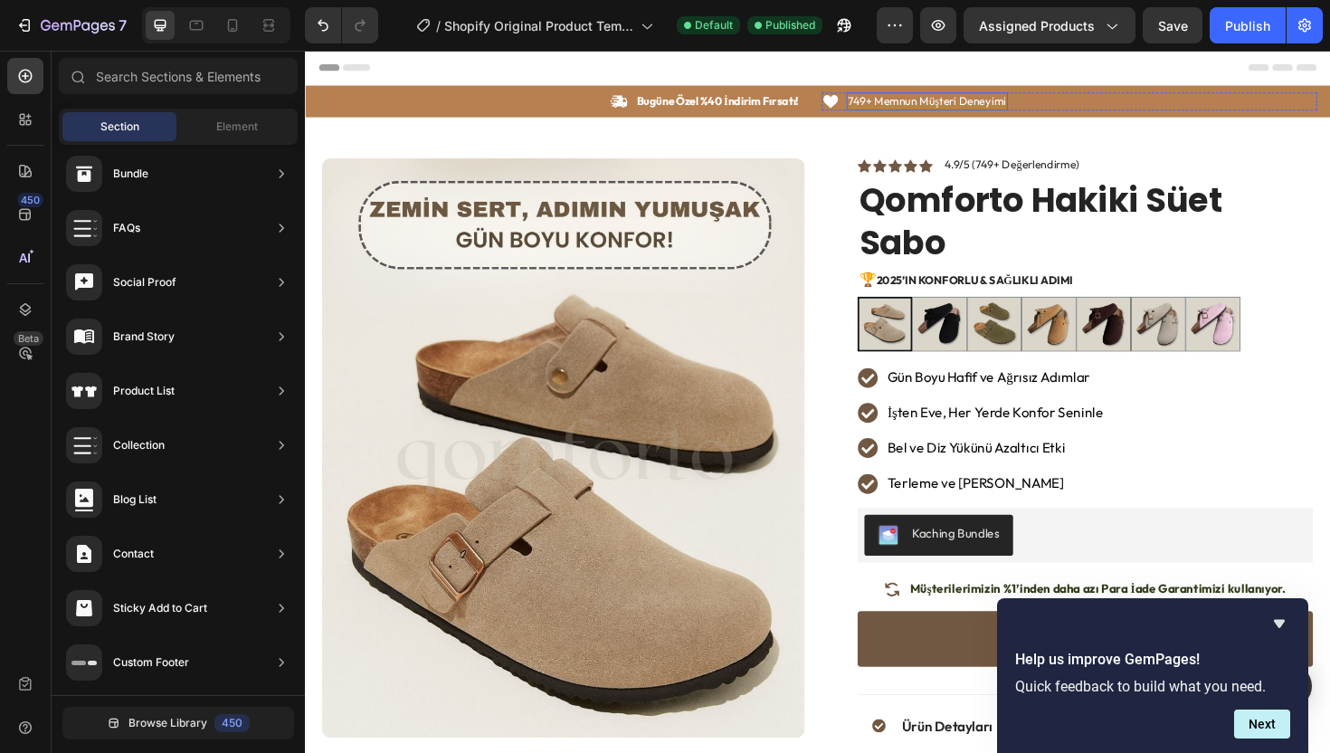
click at [901, 105] on p "749+ Memnun Müşteri Deneyimi" at bounding box center [963, 104] width 167 height 15
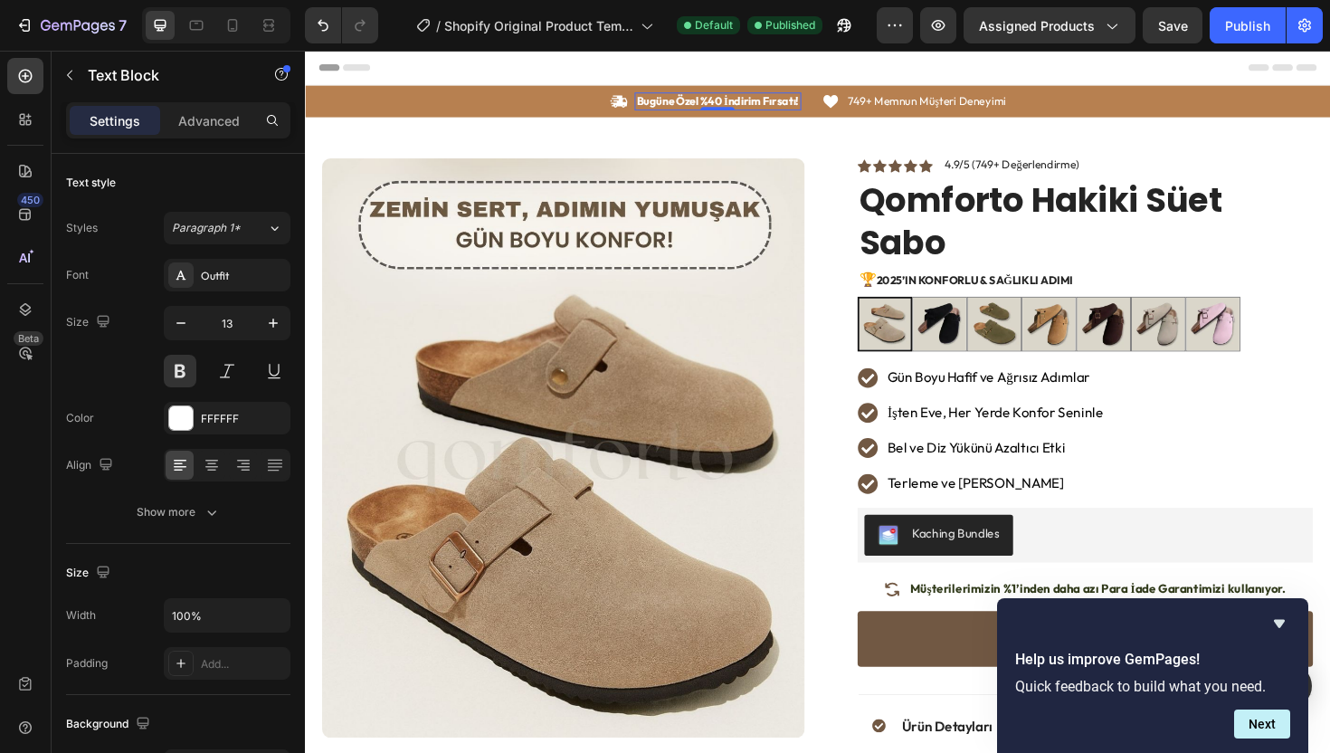
click at [734, 106] on p "Bugüne Özel %40 İndirim Fırsatı!" at bounding box center [742, 104] width 172 height 15
click at [902, 116] on div "Icon Bugüne Özel %40 İndirim Fırsatı! Text Block 0 Row Icon 749+ Memnun Müşteri…" at bounding box center [848, 104] width 1086 height 33
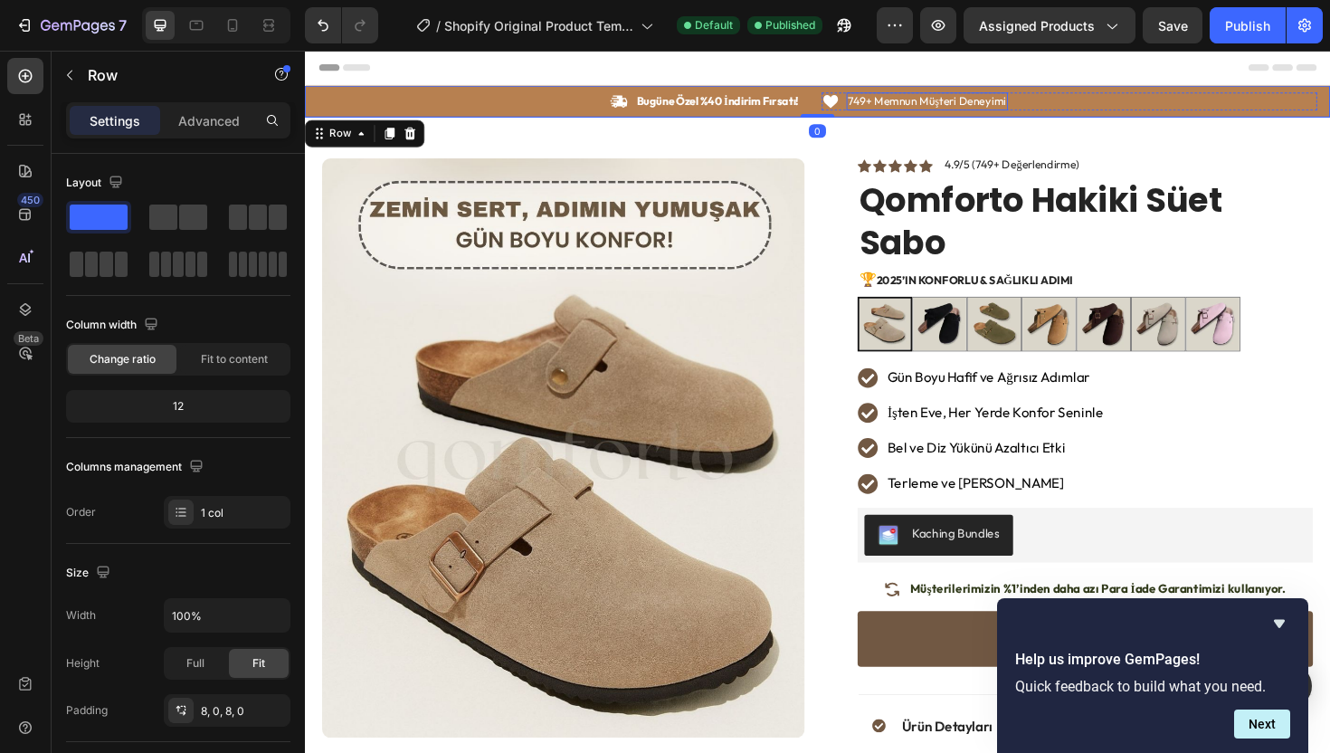
click at [906, 110] on p "749+ Memnun Müşteri Deneyimi" at bounding box center [963, 104] width 167 height 15
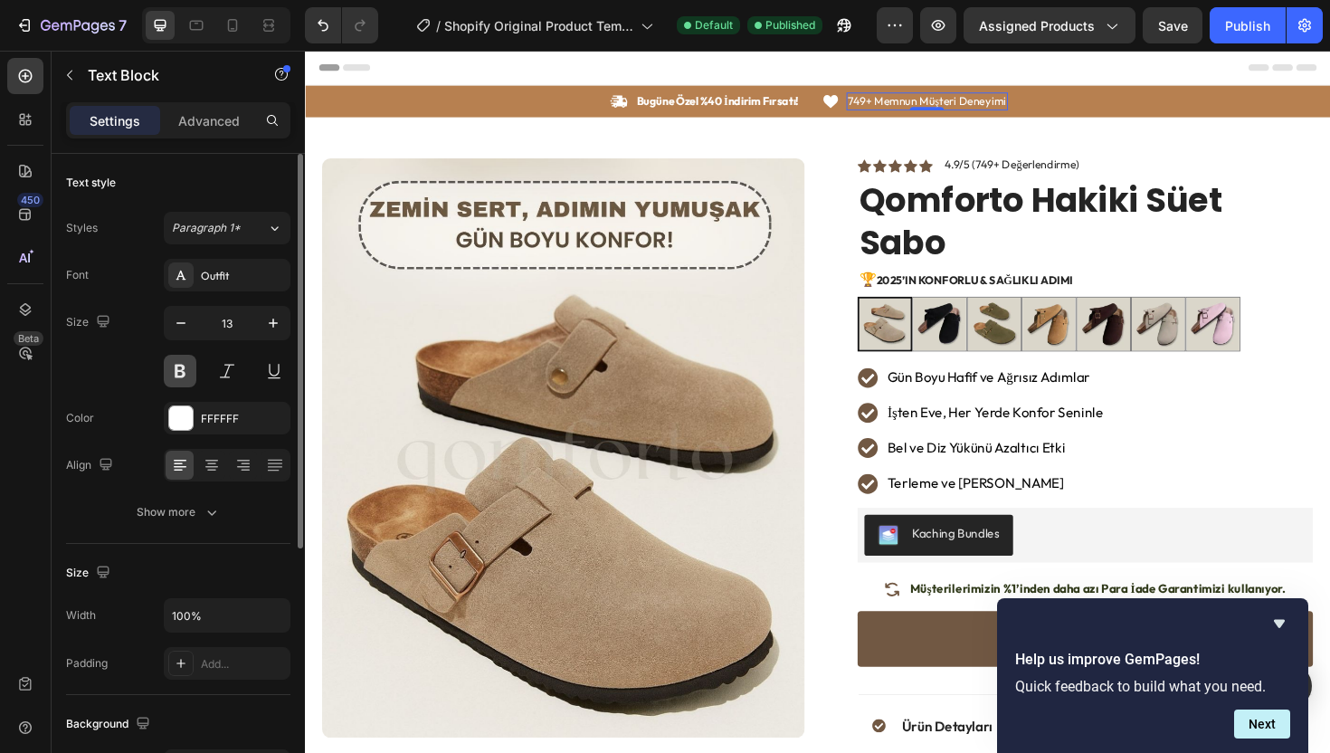
click at [188, 366] on button at bounding box center [180, 371] width 33 height 33
click at [1248, 32] on div "Publish" at bounding box center [1247, 25] width 45 height 19
